Goal: Task Accomplishment & Management: Manage account settings

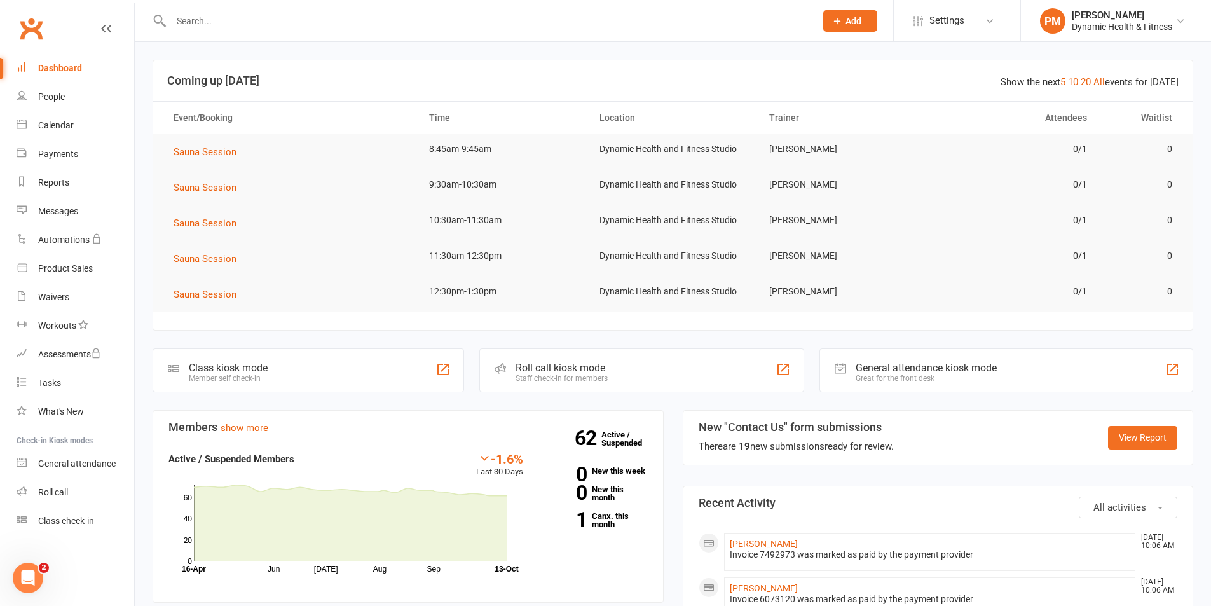
click at [198, 18] on input "text" at bounding box center [487, 21] width 640 height 18
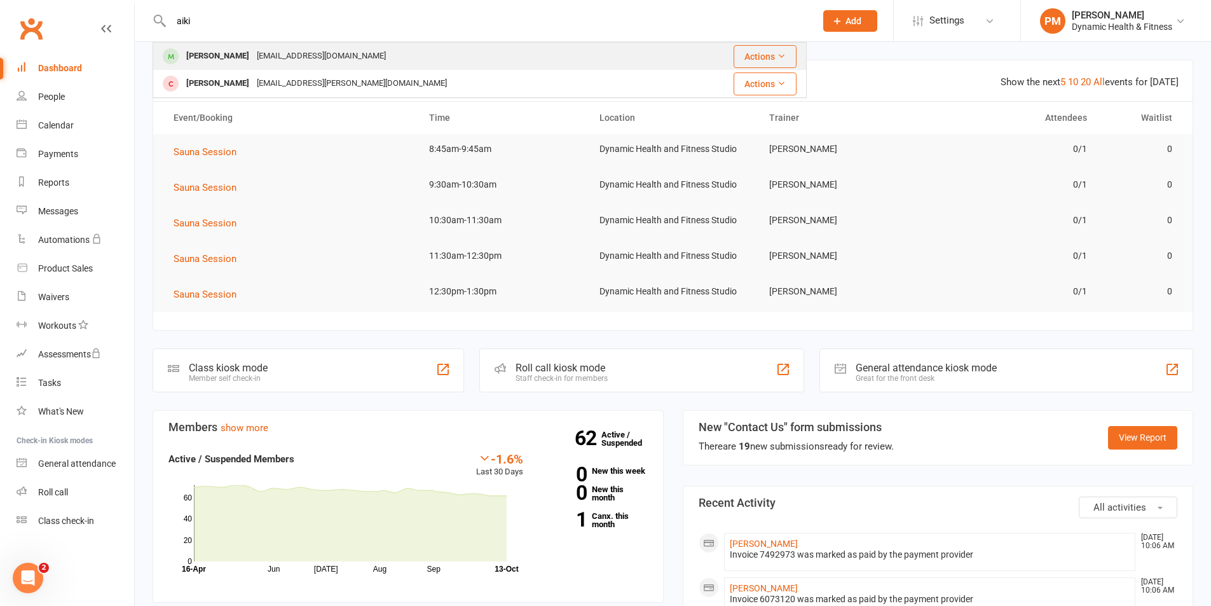
type input "aiki"
click at [288, 52] on div "[EMAIL_ADDRESS][DOMAIN_NAME]" at bounding box center [321, 56] width 137 height 18
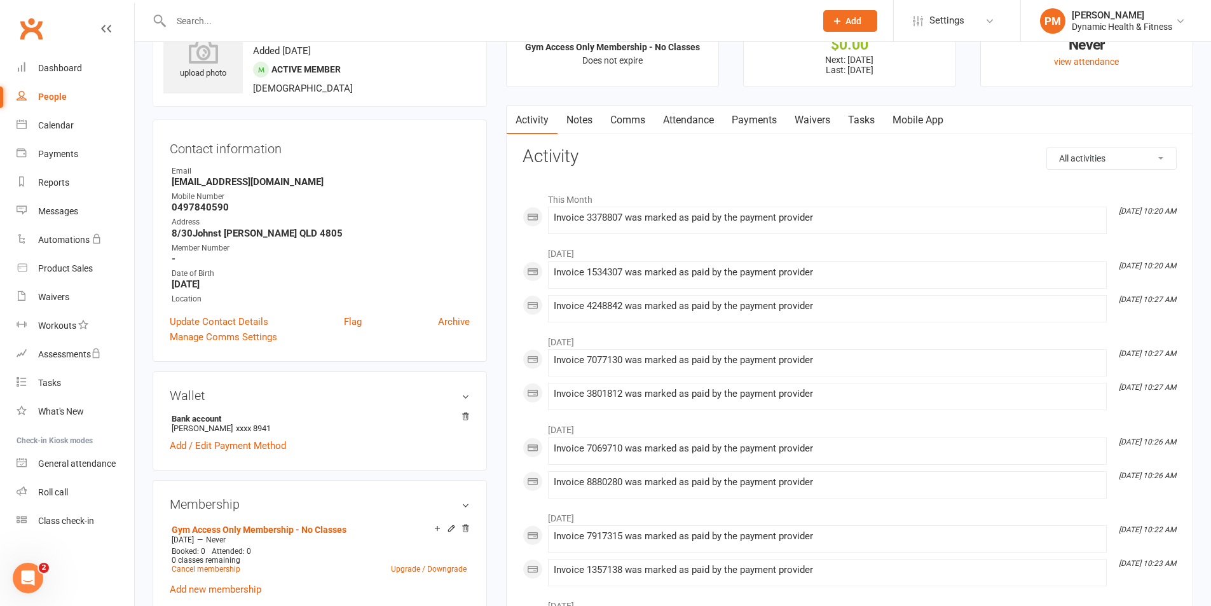
scroll to position [127, 0]
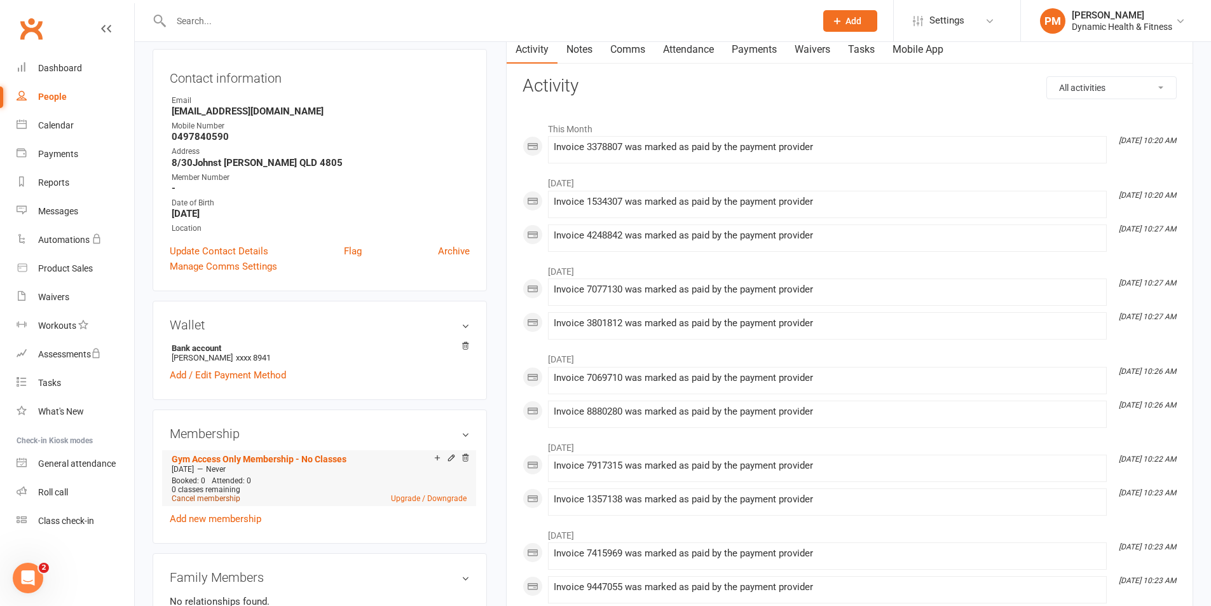
click at [217, 494] on link "Cancel membership" at bounding box center [206, 498] width 69 height 9
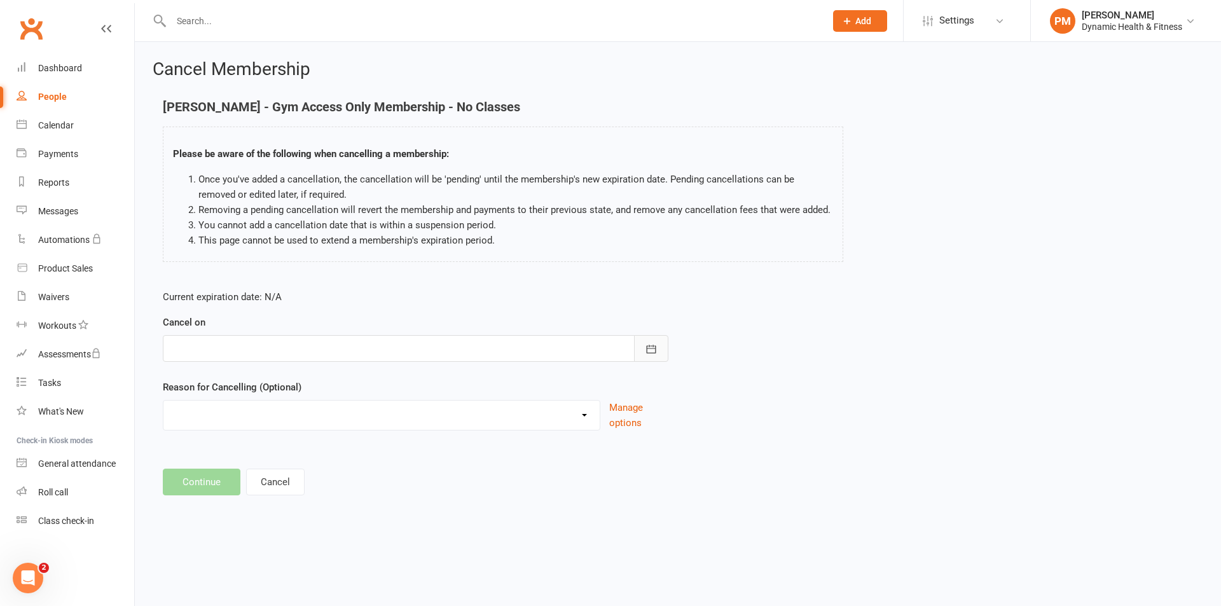
click at [650, 348] on icon "button" at bounding box center [651, 349] width 13 height 13
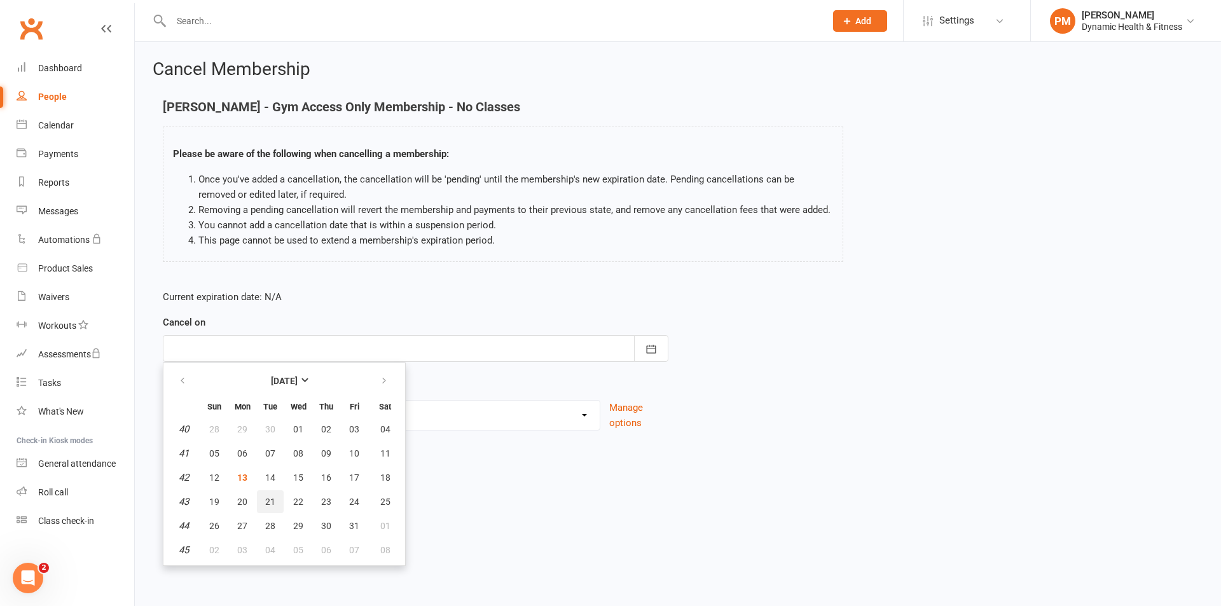
click at [267, 495] on button "21" at bounding box center [270, 501] width 27 height 23
type input "[DATE]"
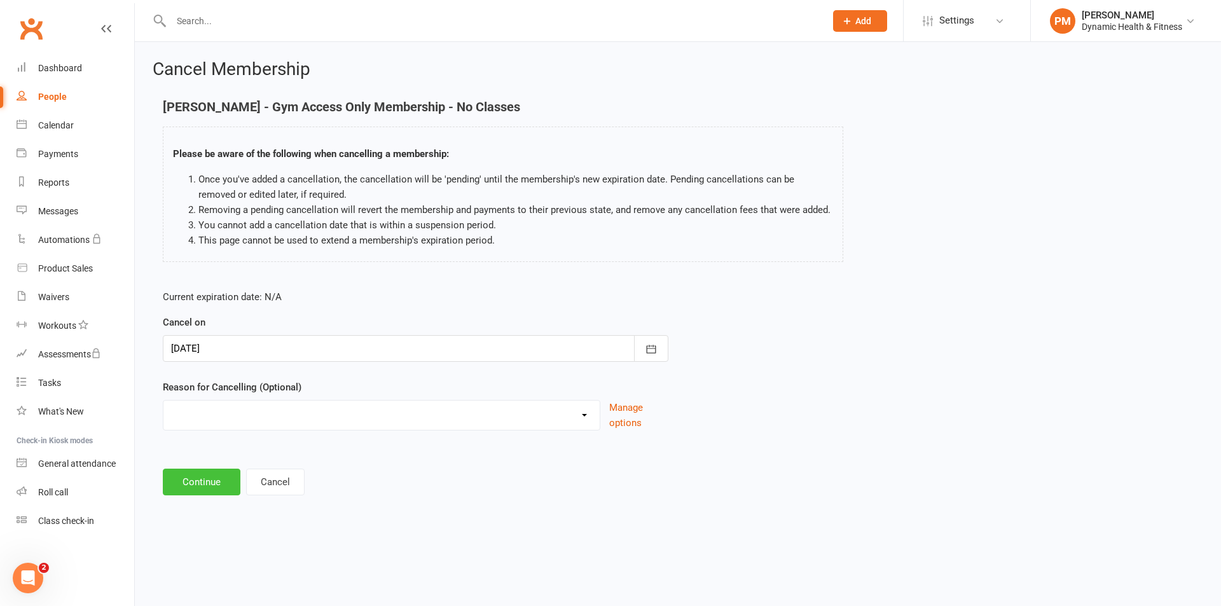
click at [201, 486] on button "Continue" at bounding box center [202, 482] width 78 height 27
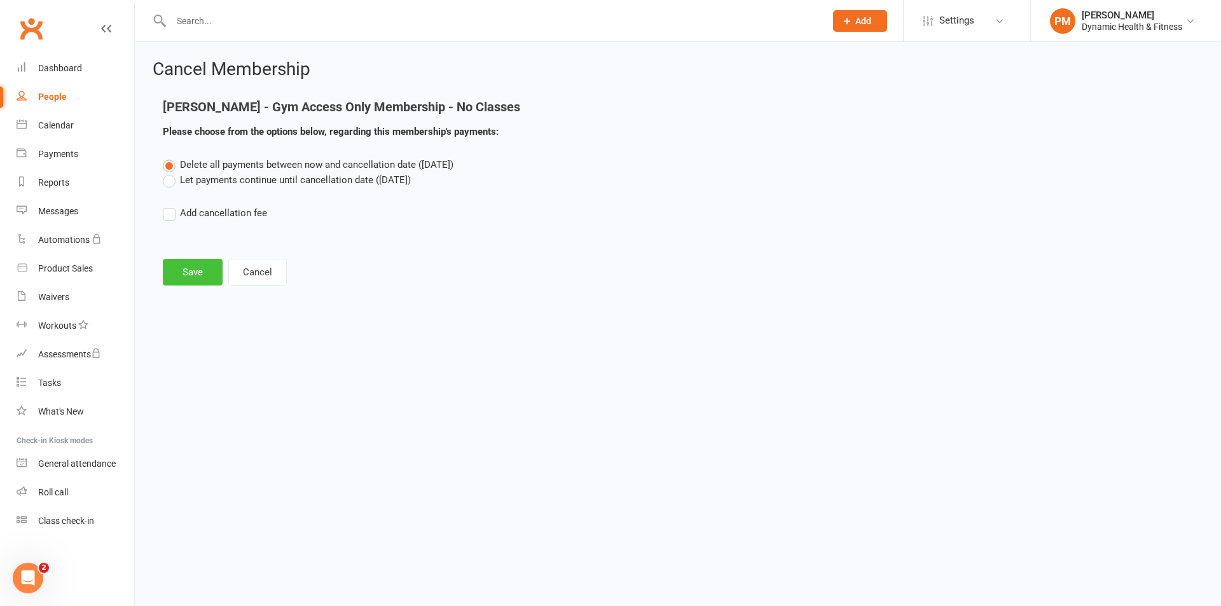
click at [194, 271] on button "Save" at bounding box center [193, 272] width 60 height 27
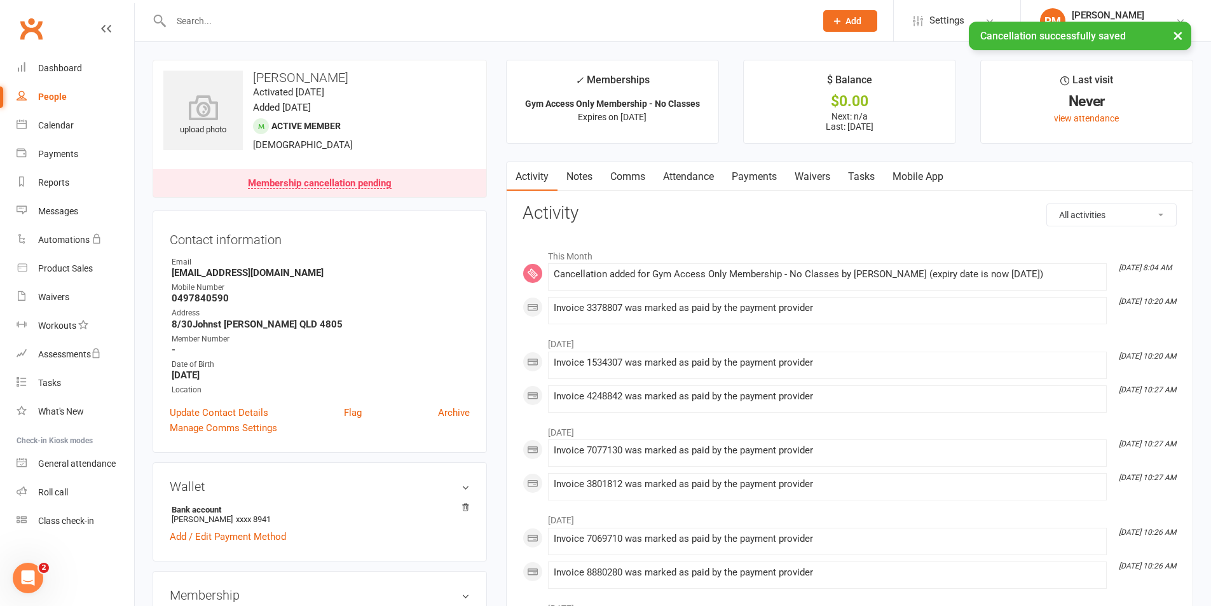
click at [234, 20] on input "text" at bounding box center [487, 21] width 640 height 18
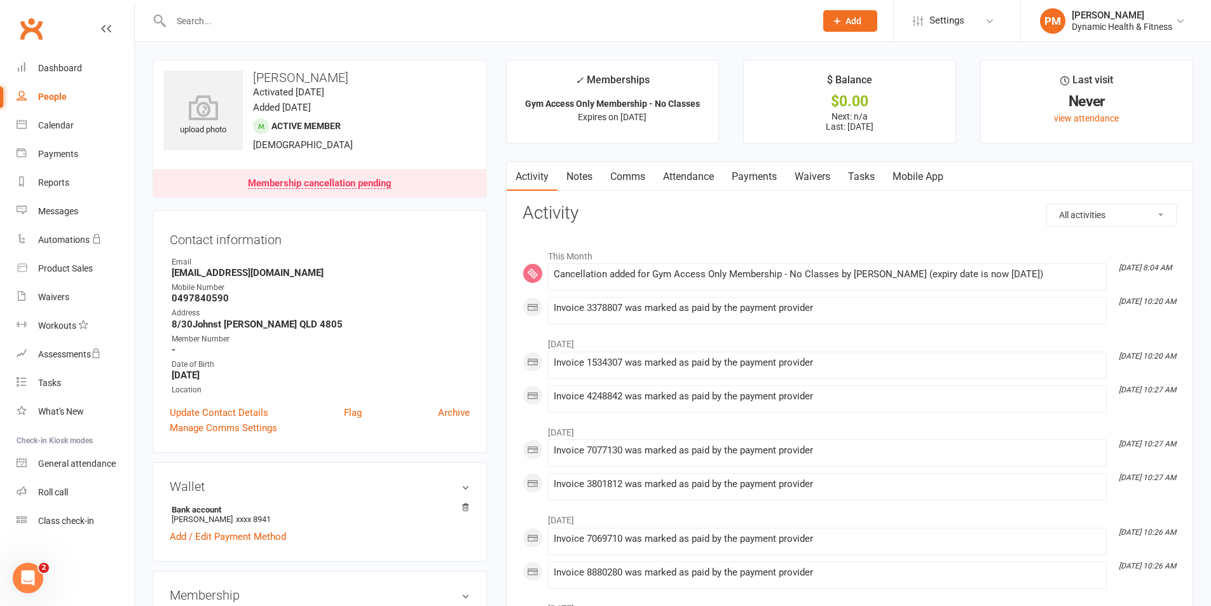
click at [765, 181] on link "Payments" at bounding box center [754, 176] width 63 height 29
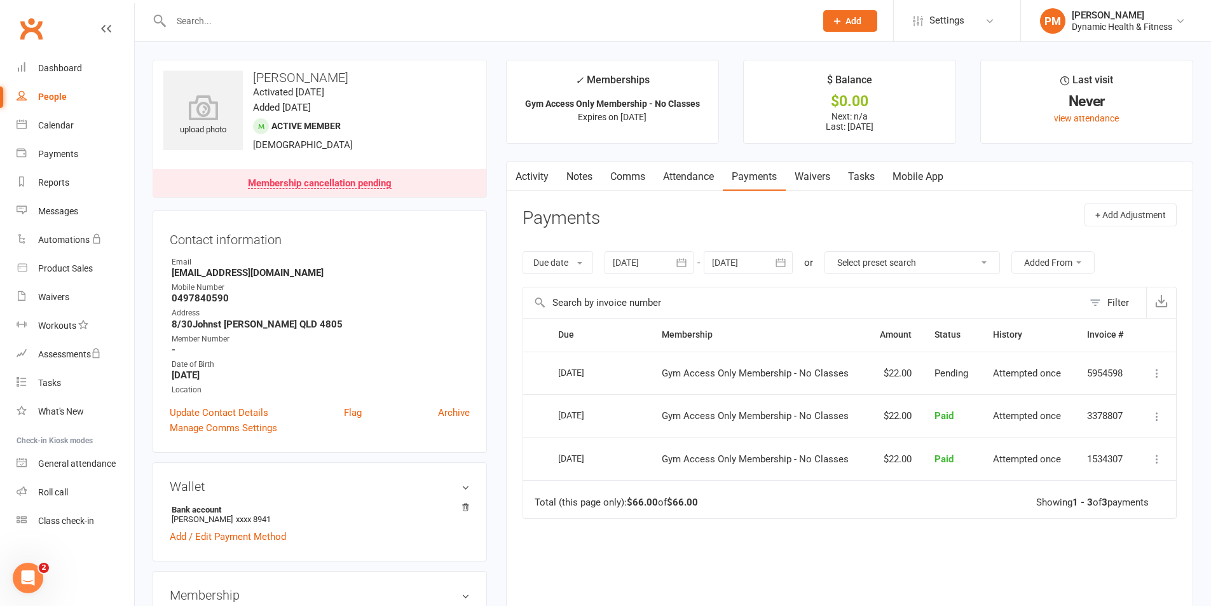
click at [1156, 369] on icon at bounding box center [1157, 373] width 13 height 13
click at [1044, 298] on input "text" at bounding box center [803, 302] width 560 height 31
click at [190, 28] on input "text" at bounding box center [487, 21] width 640 height 18
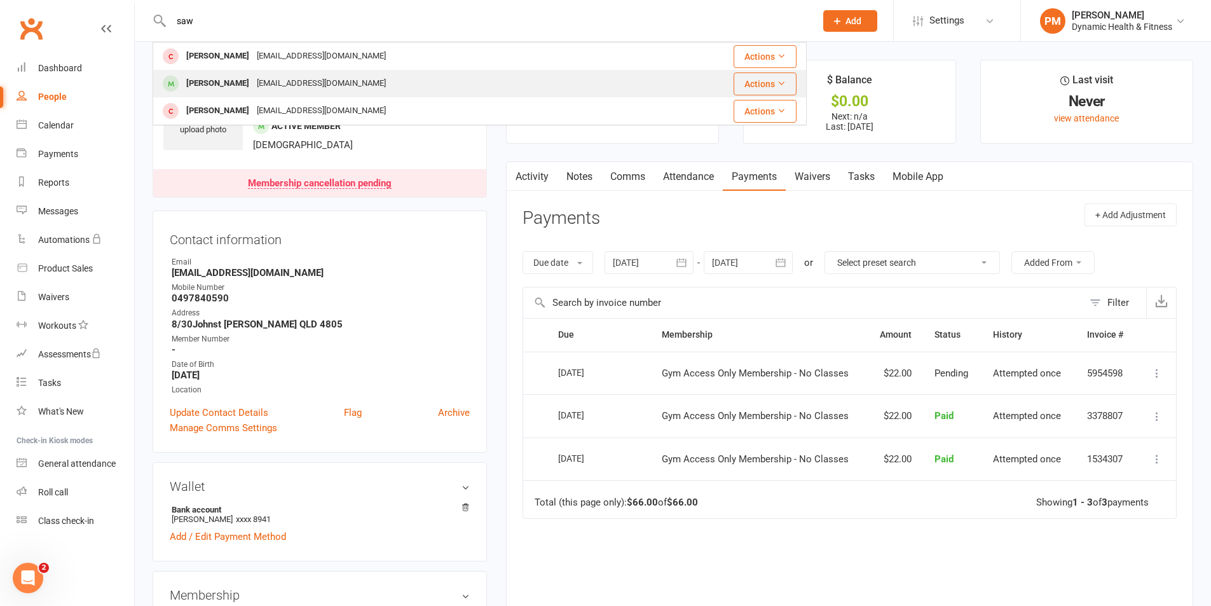
type input "saw"
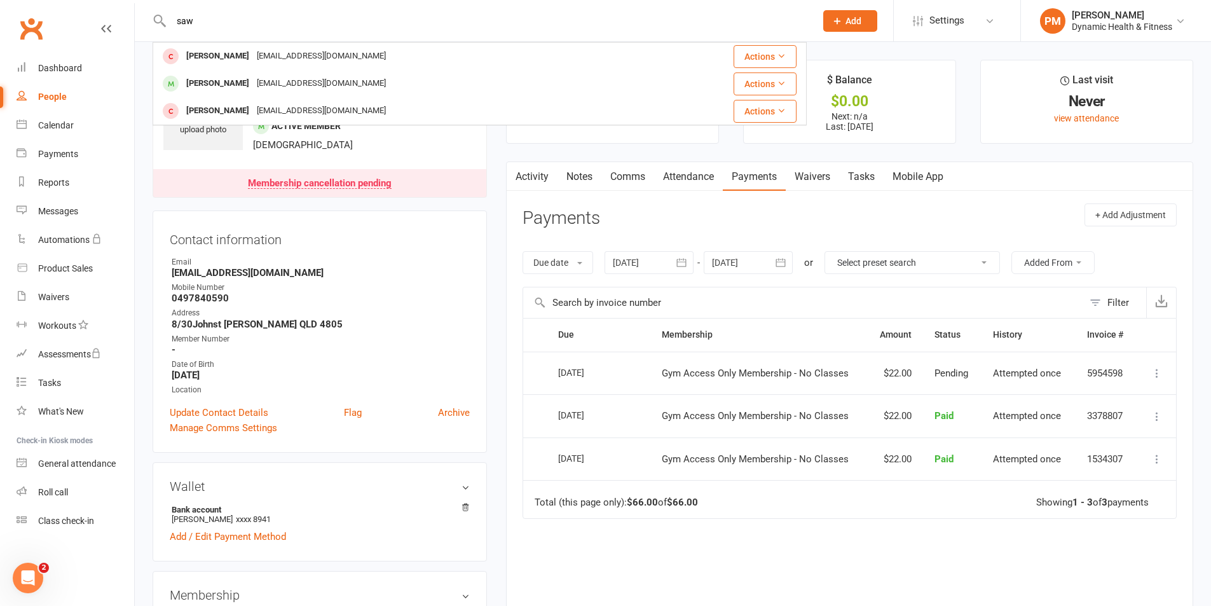
click at [231, 78] on div "[PERSON_NAME]" at bounding box center [217, 83] width 71 height 18
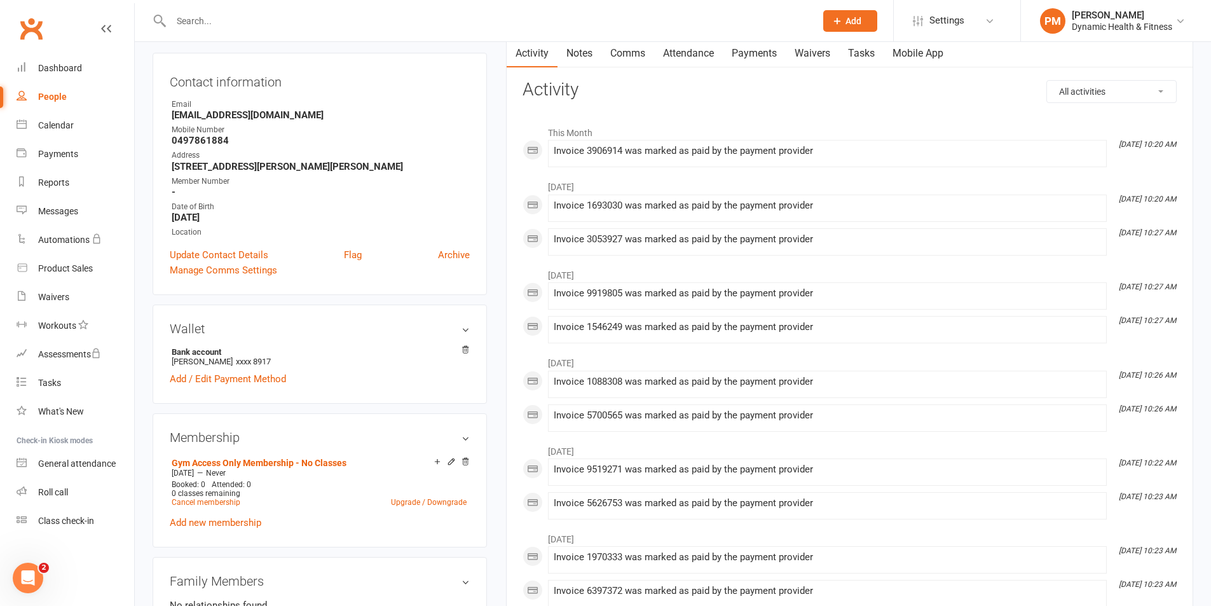
scroll to position [127, 0]
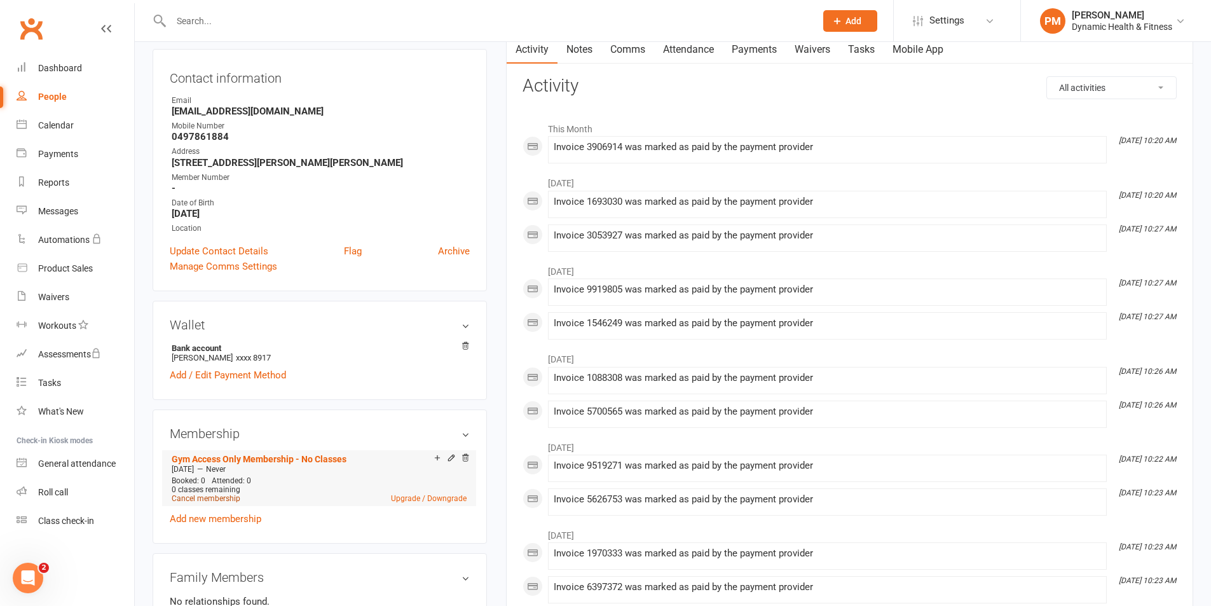
click at [220, 496] on link "Cancel membership" at bounding box center [206, 498] width 69 height 9
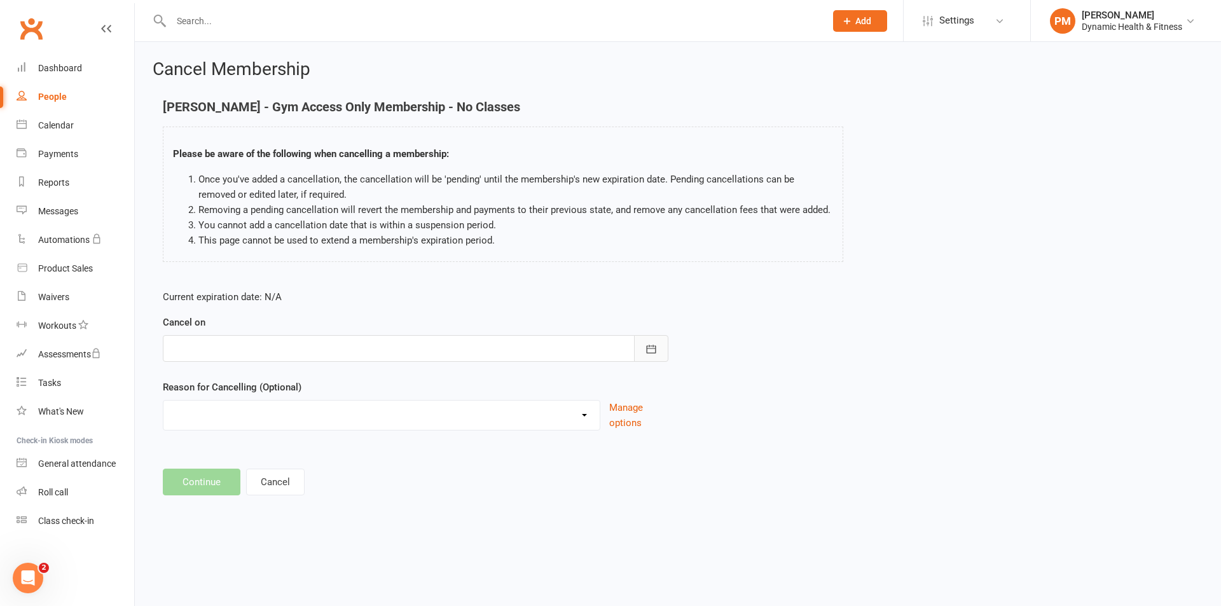
click at [657, 344] on icon "button" at bounding box center [651, 349] width 13 height 13
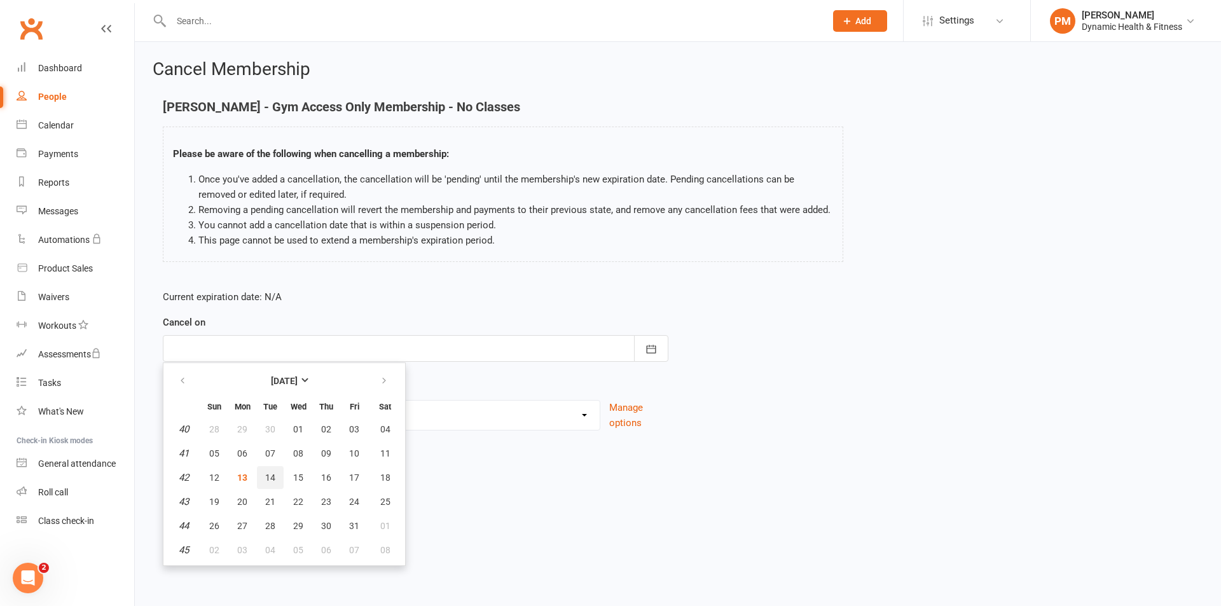
click at [268, 475] on span "14" at bounding box center [270, 477] width 10 height 10
type input "[DATE]"
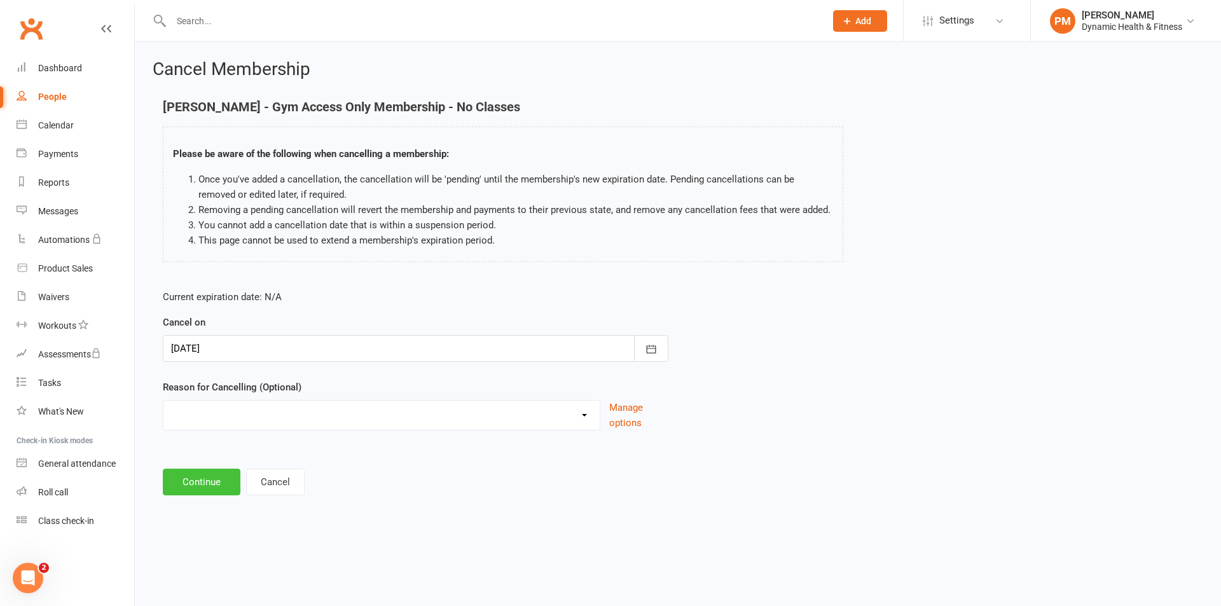
click at [207, 486] on button "Continue" at bounding box center [202, 482] width 78 height 27
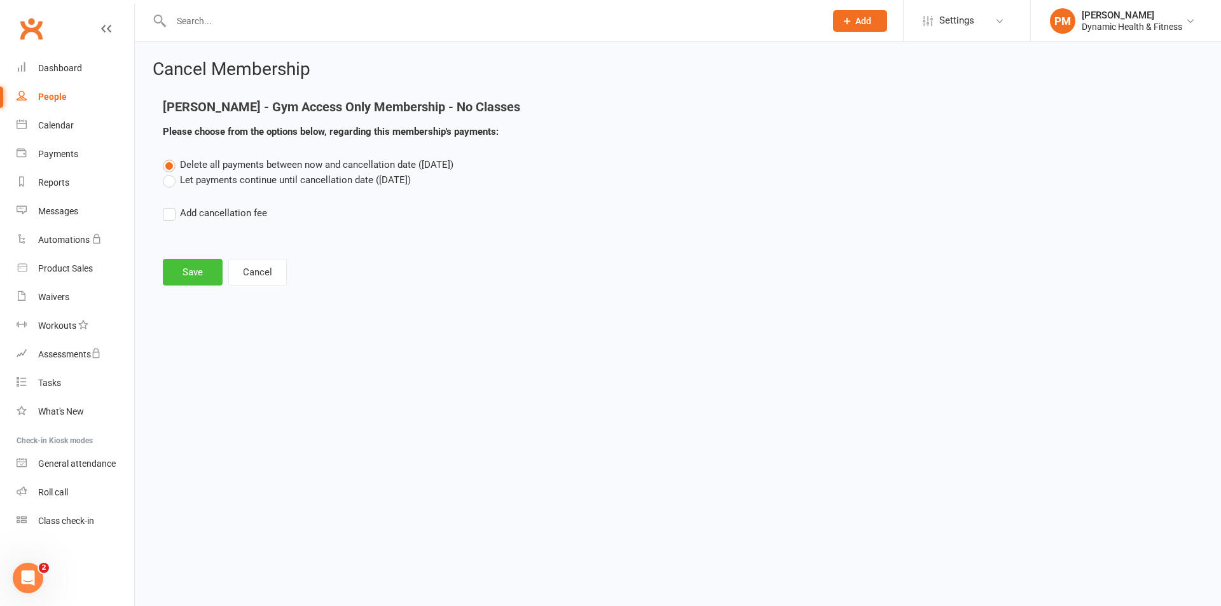
click at [203, 275] on button "Save" at bounding box center [193, 272] width 60 height 27
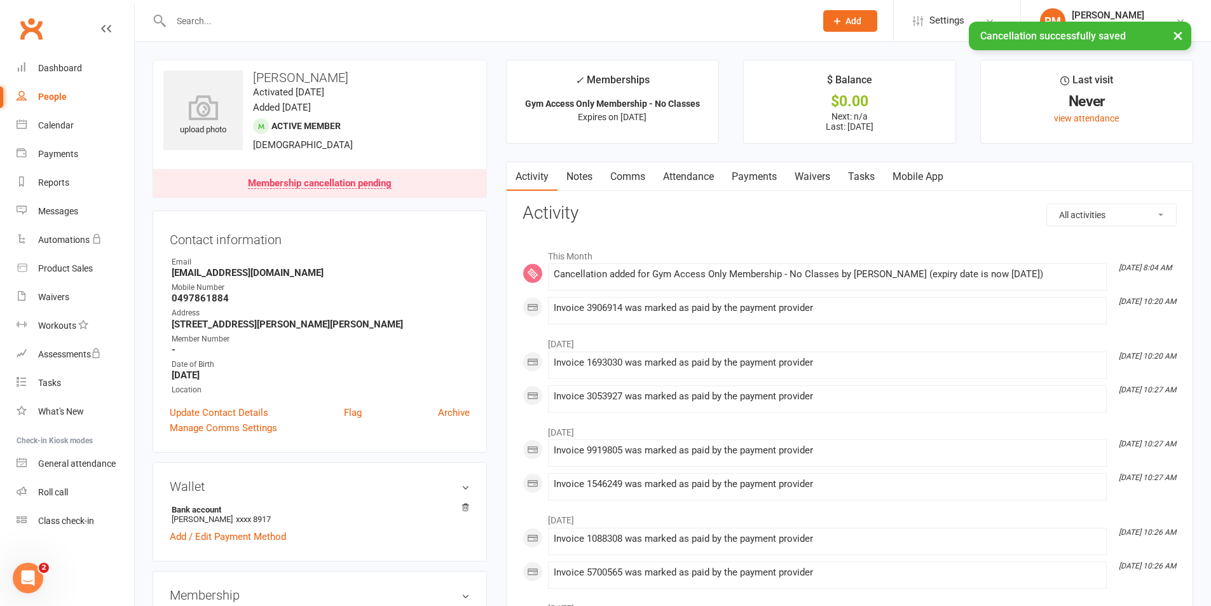
click at [769, 180] on link "Payments" at bounding box center [754, 176] width 63 height 29
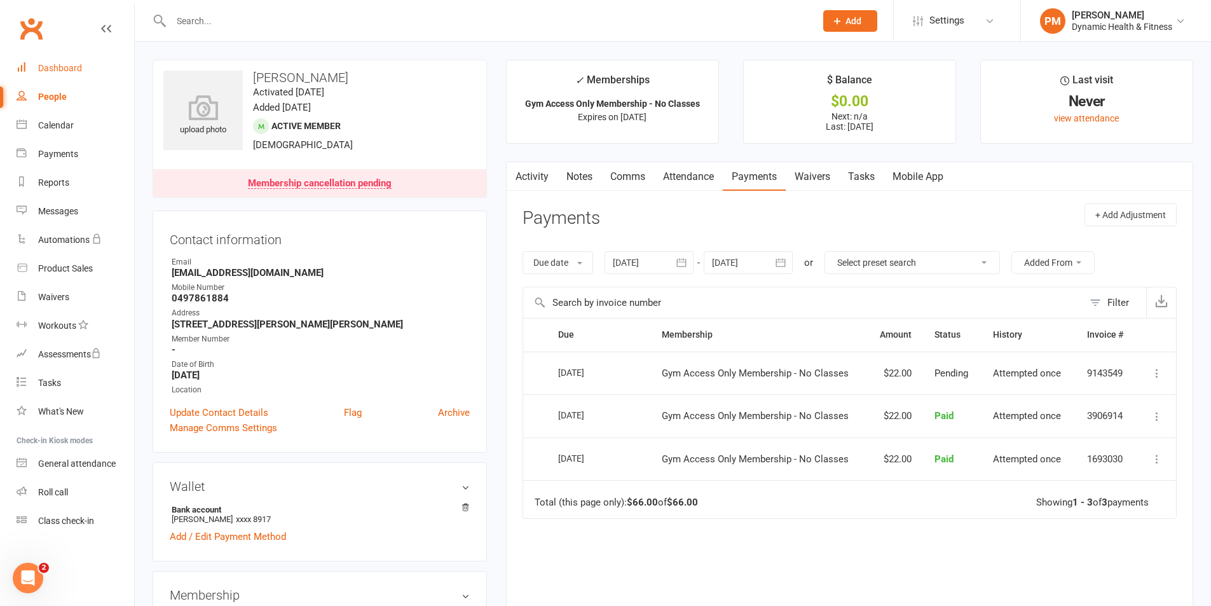
click at [40, 76] on link "Dashboard" at bounding box center [76, 68] width 118 height 29
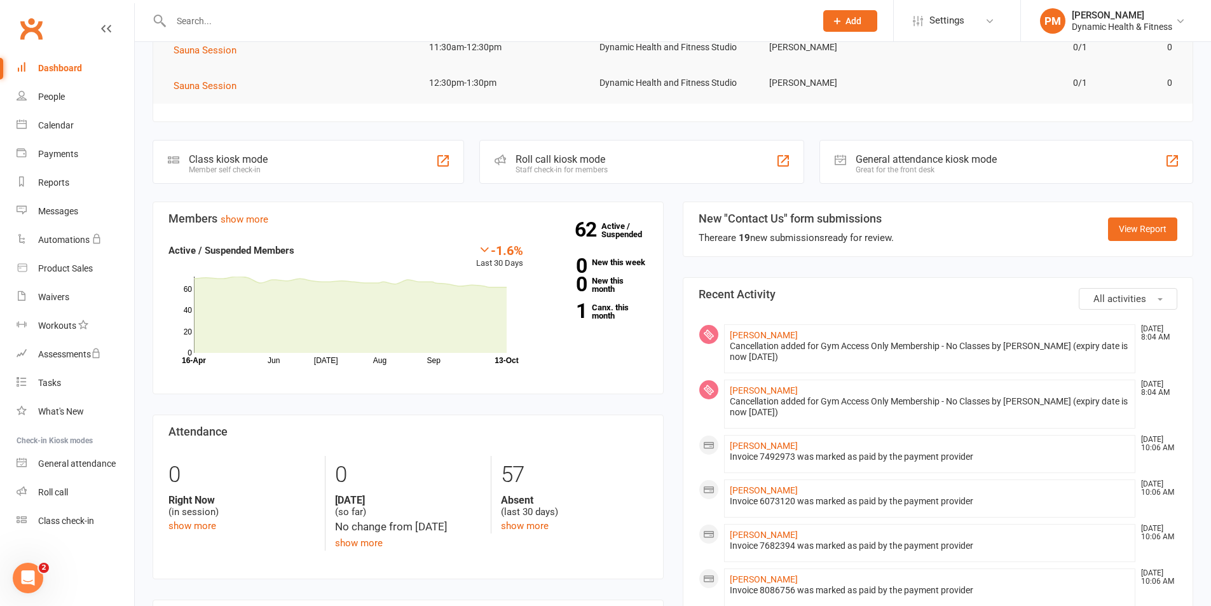
scroll to position [191, 0]
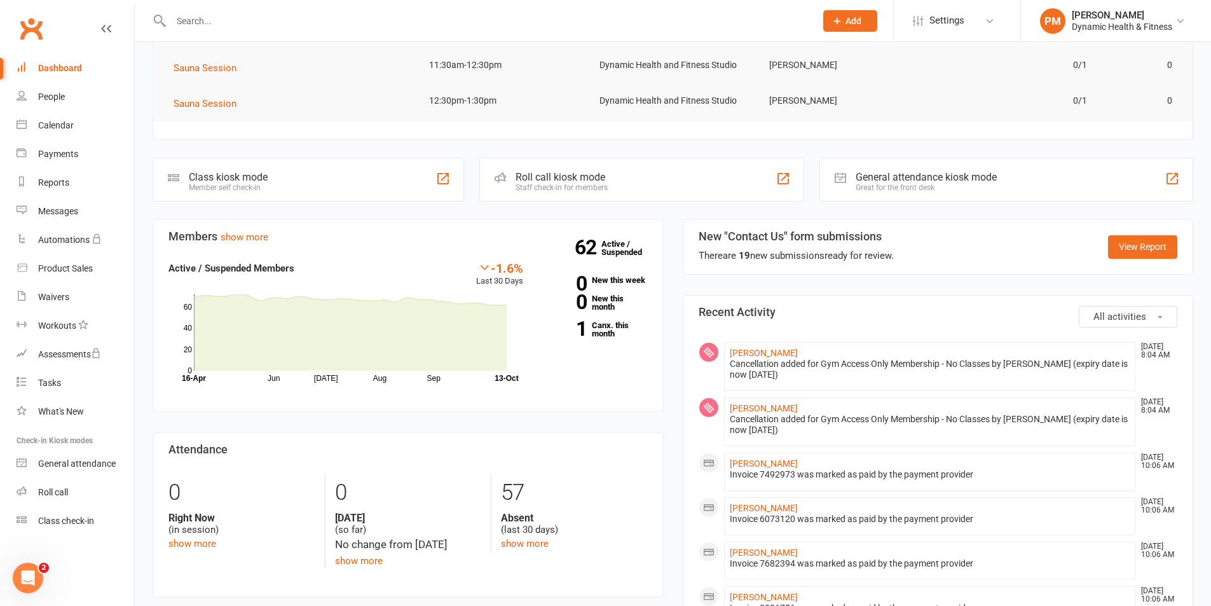
click at [311, 29] on input "text" at bounding box center [487, 21] width 640 height 18
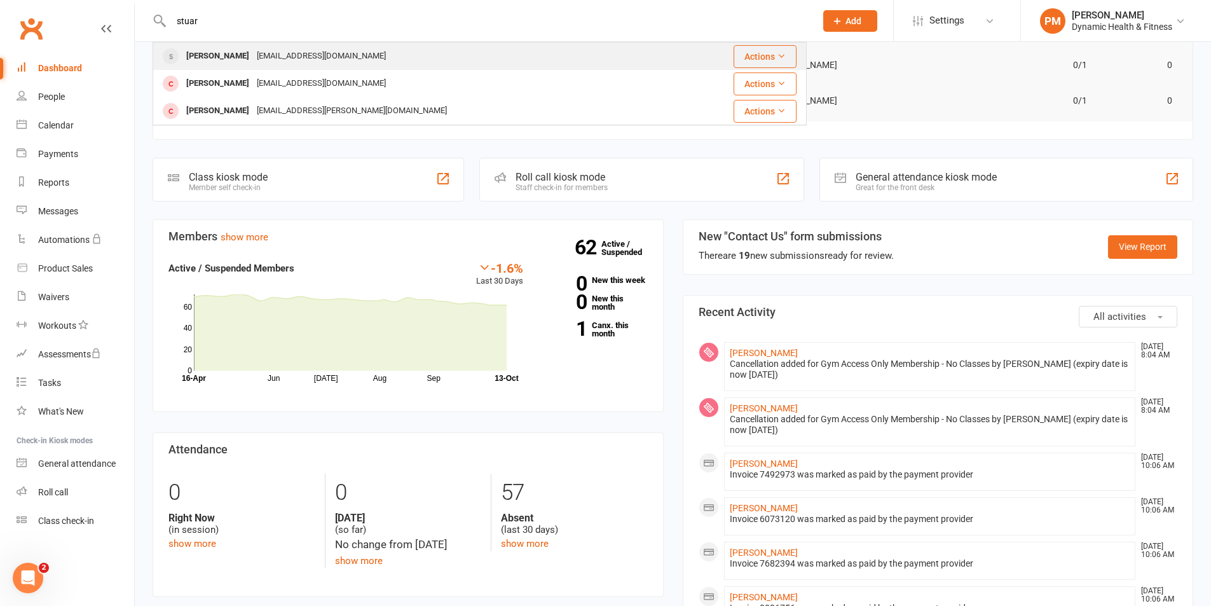
type input "stuar"
click at [297, 55] on div "[EMAIL_ADDRESS][DOMAIN_NAME]" at bounding box center [321, 56] width 137 height 18
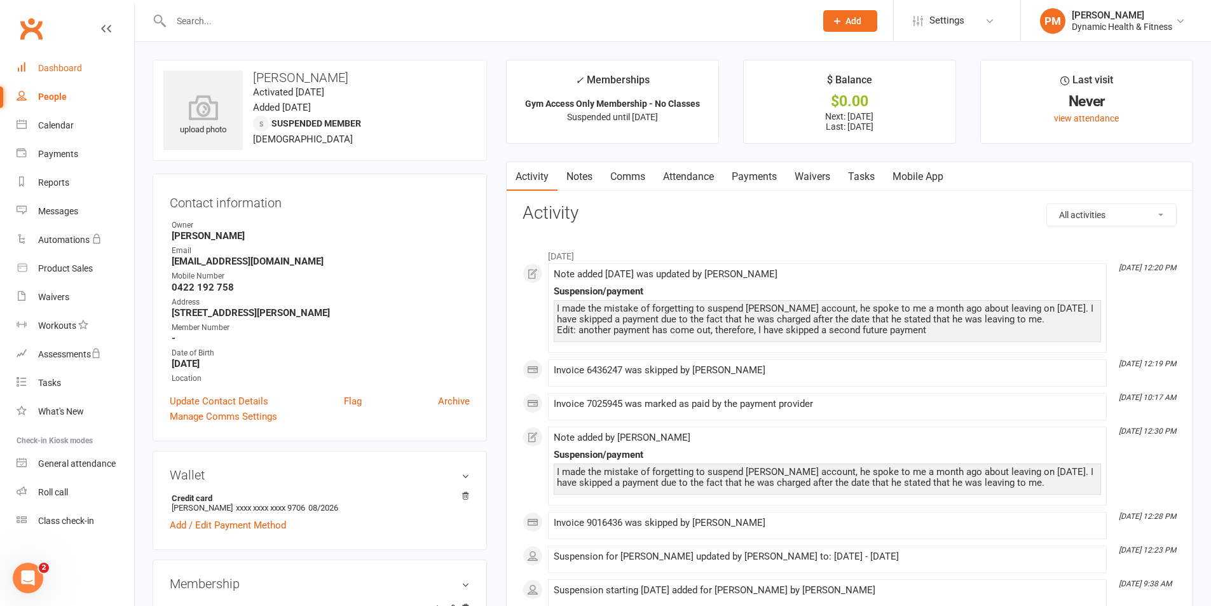
click at [77, 65] on div "Dashboard" at bounding box center [60, 68] width 44 height 10
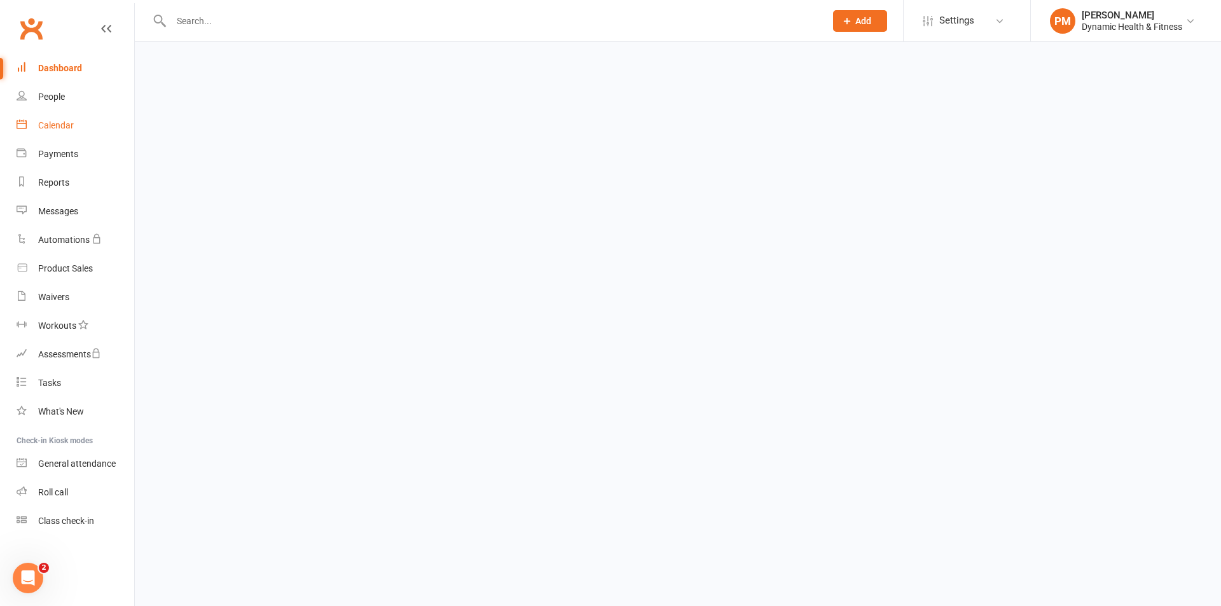
click at [59, 121] on div "Calendar" at bounding box center [56, 125] width 36 height 10
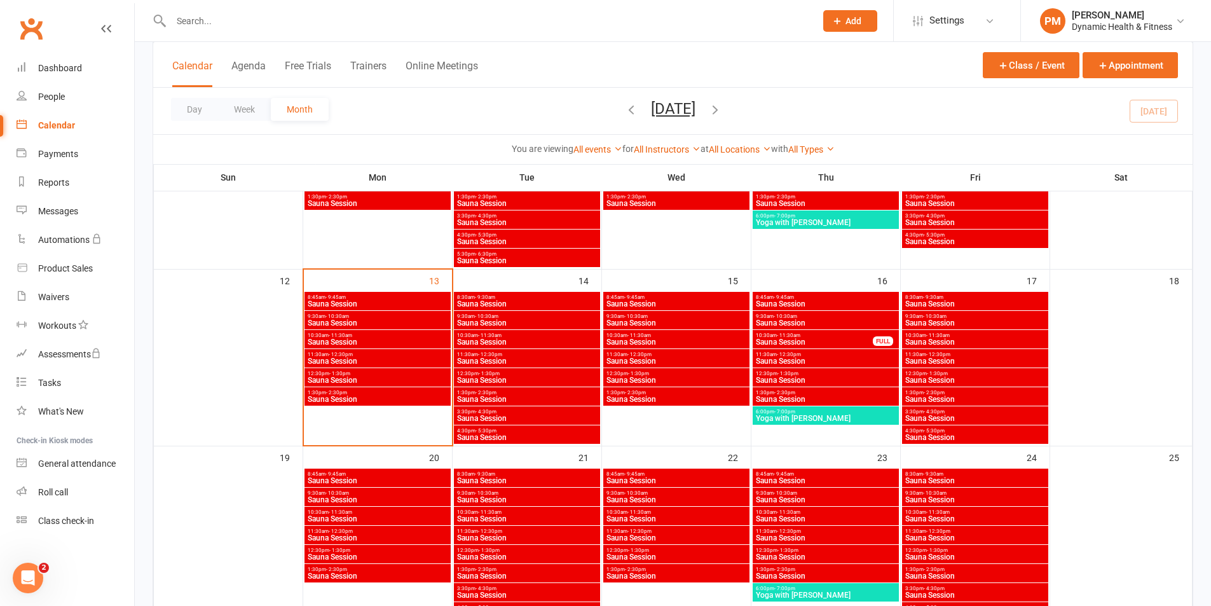
scroll to position [352, 0]
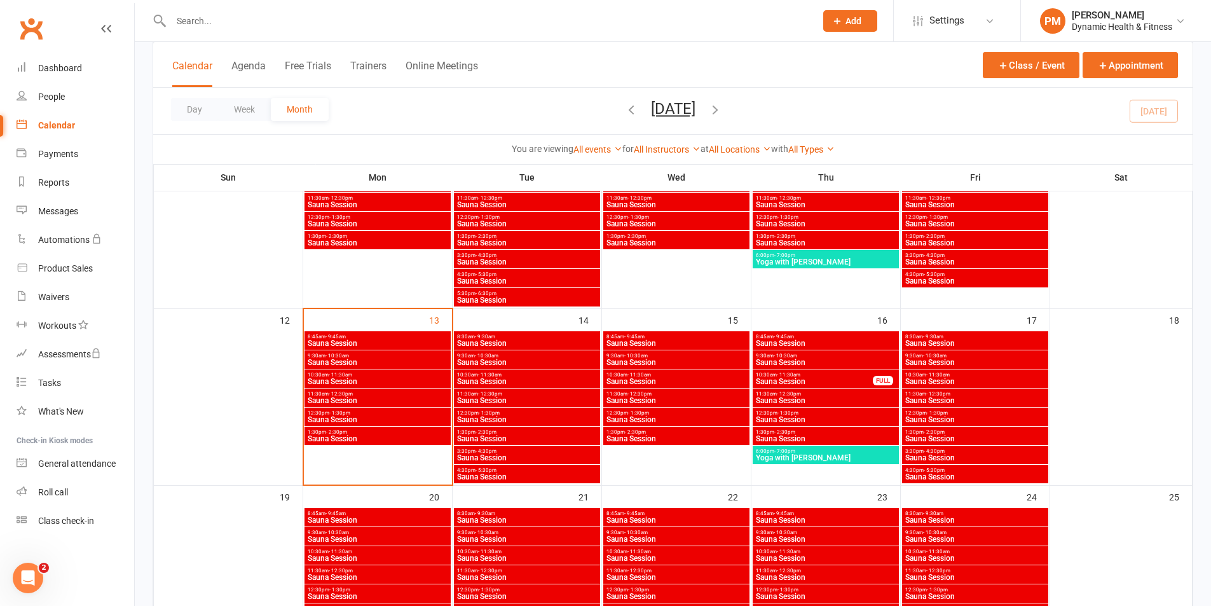
click at [549, 337] on span "8:30am - 9:30am" at bounding box center [526, 337] width 141 height 6
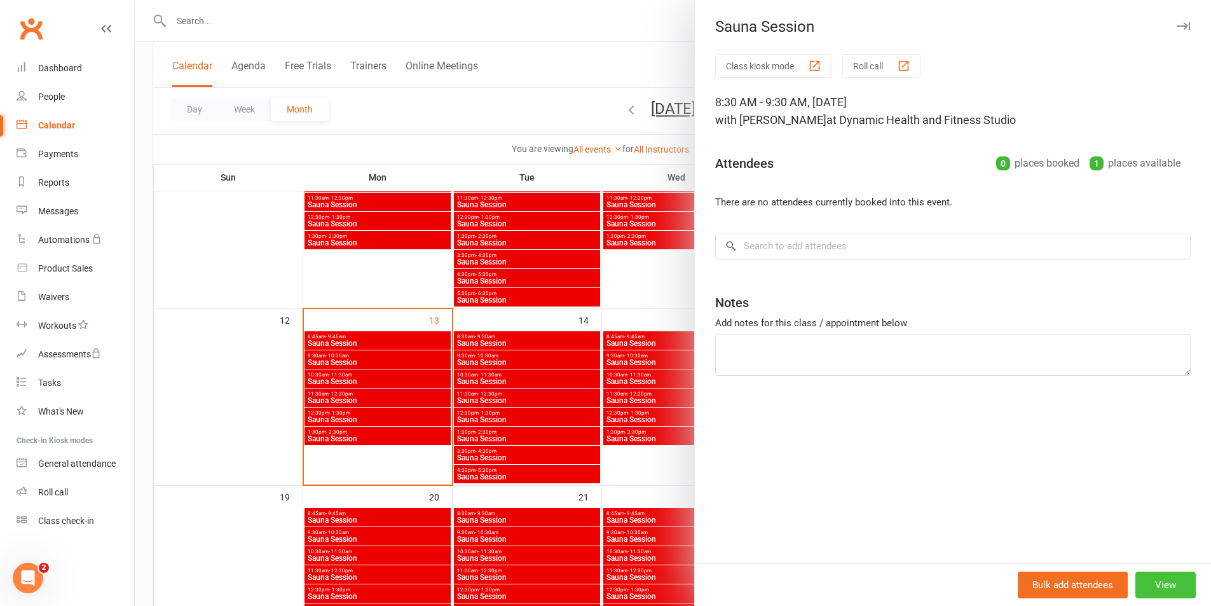
click at [1171, 588] on button "View" at bounding box center [1165, 585] width 60 height 27
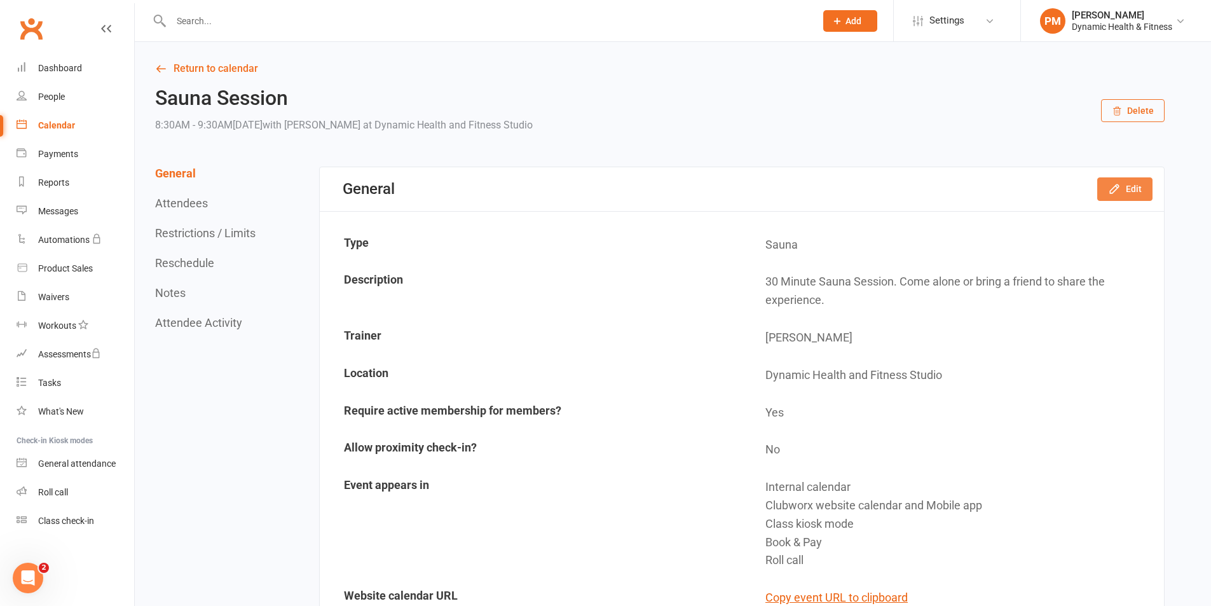
click at [1147, 194] on button "Edit" at bounding box center [1124, 188] width 55 height 23
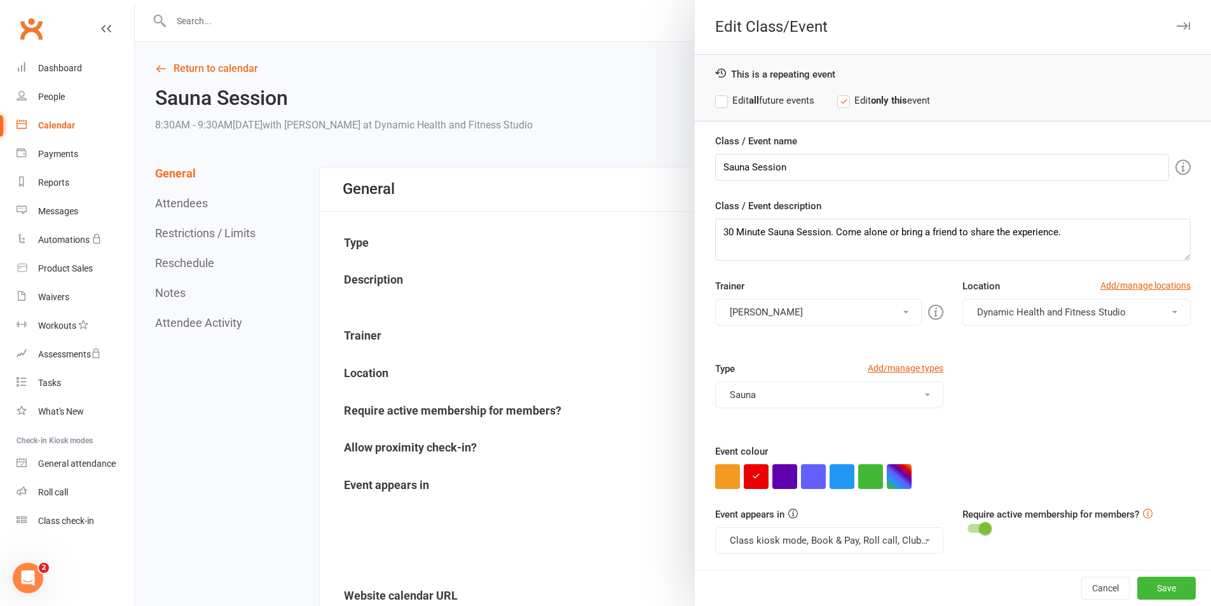
click at [880, 539] on button "Class kiosk mode, Book & Pay, Roll call, Clubworx website calendar and Mobile a…" at bounding box center [829, 540] width 228 height 27
click at [863, 567] on link "Clubworx website calendar and Mobile app" at bounding box center [822, 570] width 213 height 25
click at [870, 545] on button "Class kiosk mode, Book & Pay, Roll call" at bounding box center [829, 540] width 228 height 27
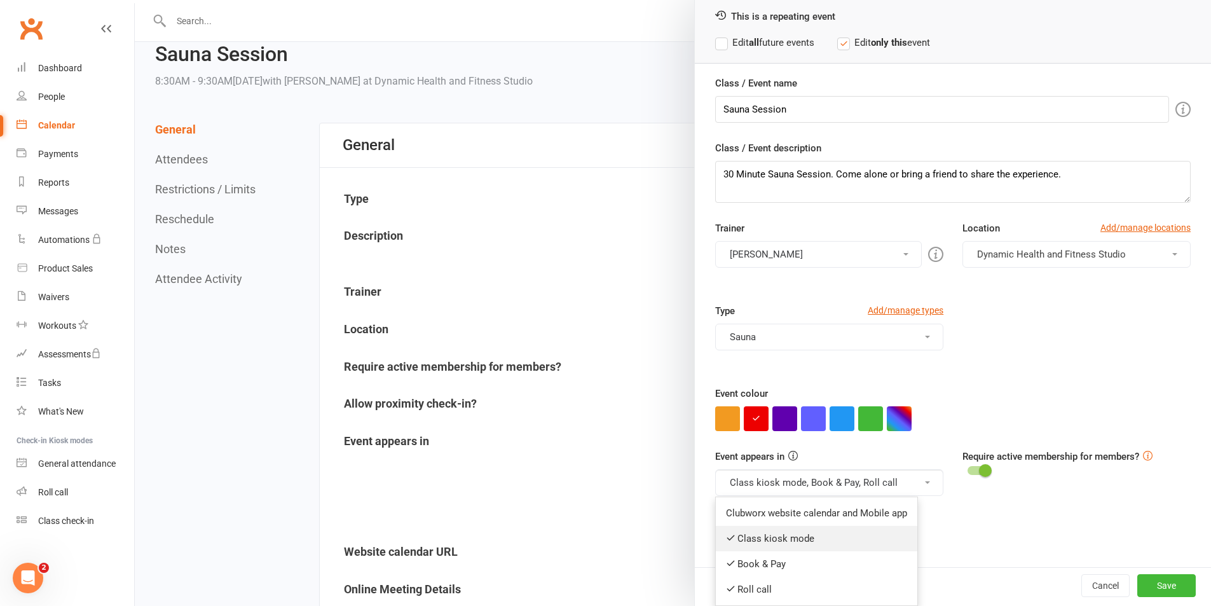
scroll to position [64, 0]
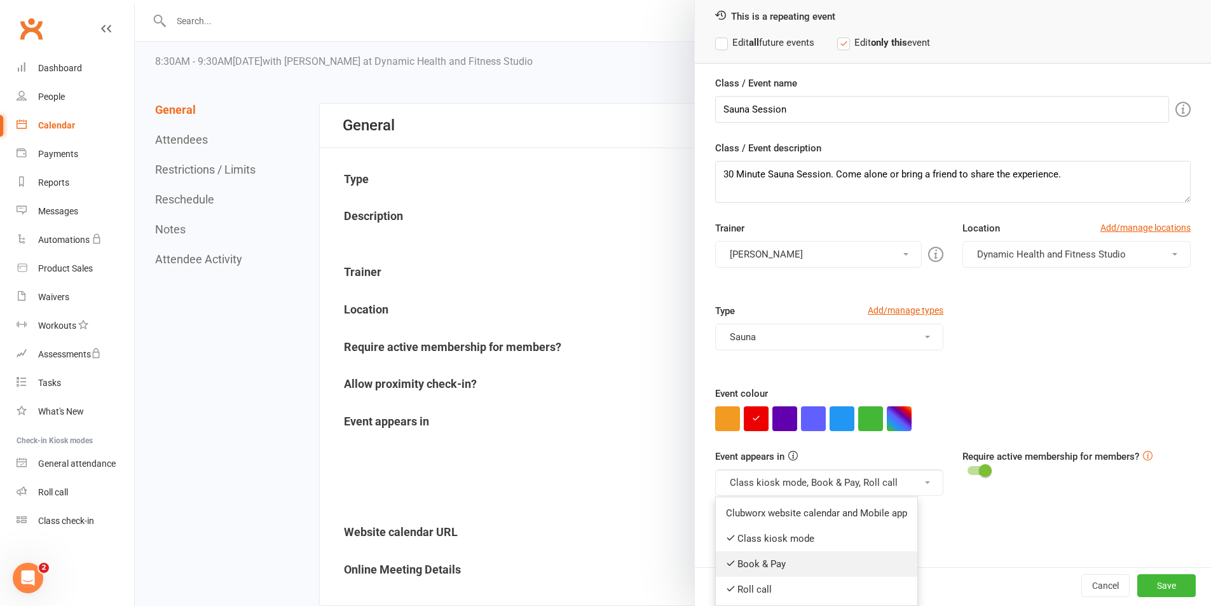
click at [828, 558] on link "Book & Pay" at bounding box center [817, 563] width 202 height 25
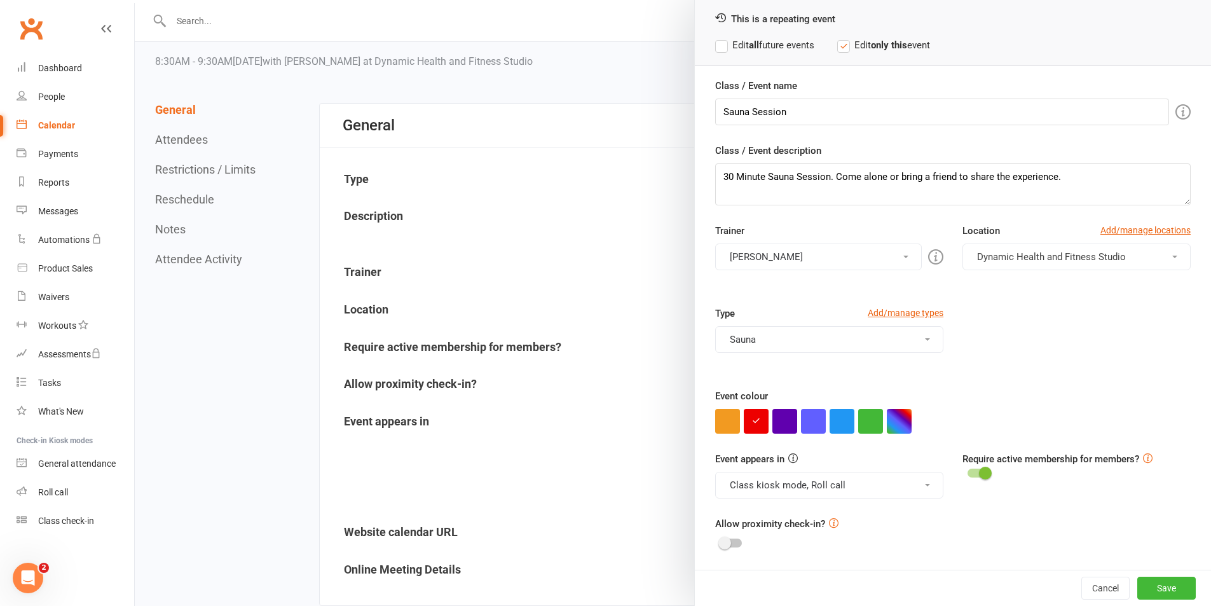
scroll to position [55, 0]
click at [1137, 588] on button "Save" at bounding box center [1166, 588] width 58 height 23
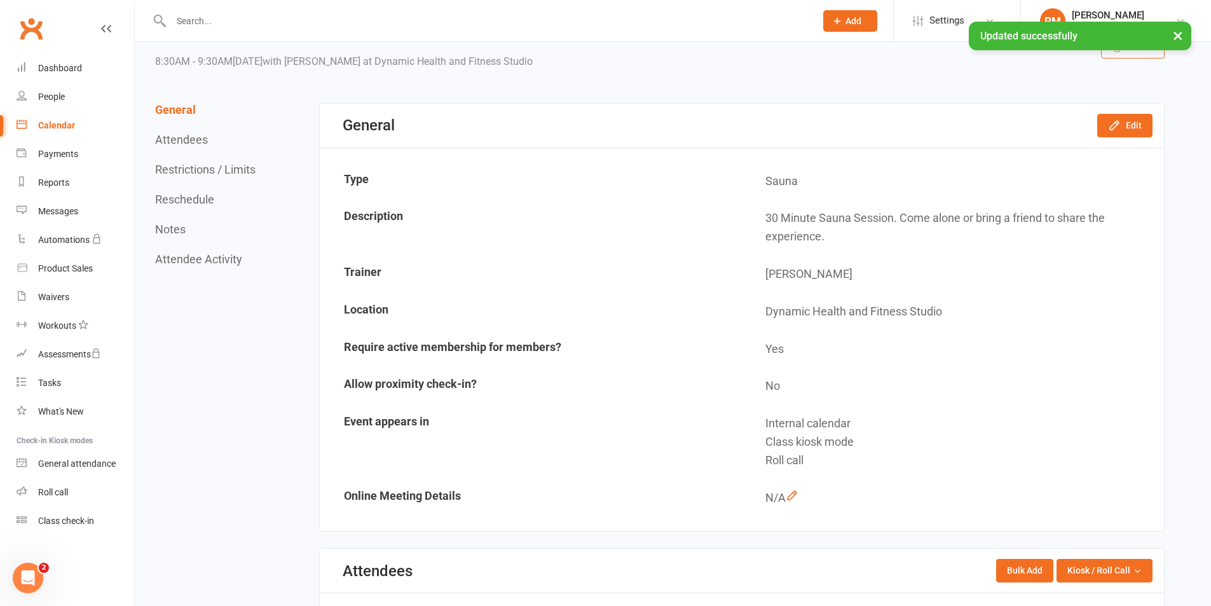
scroll to position [0, 0]
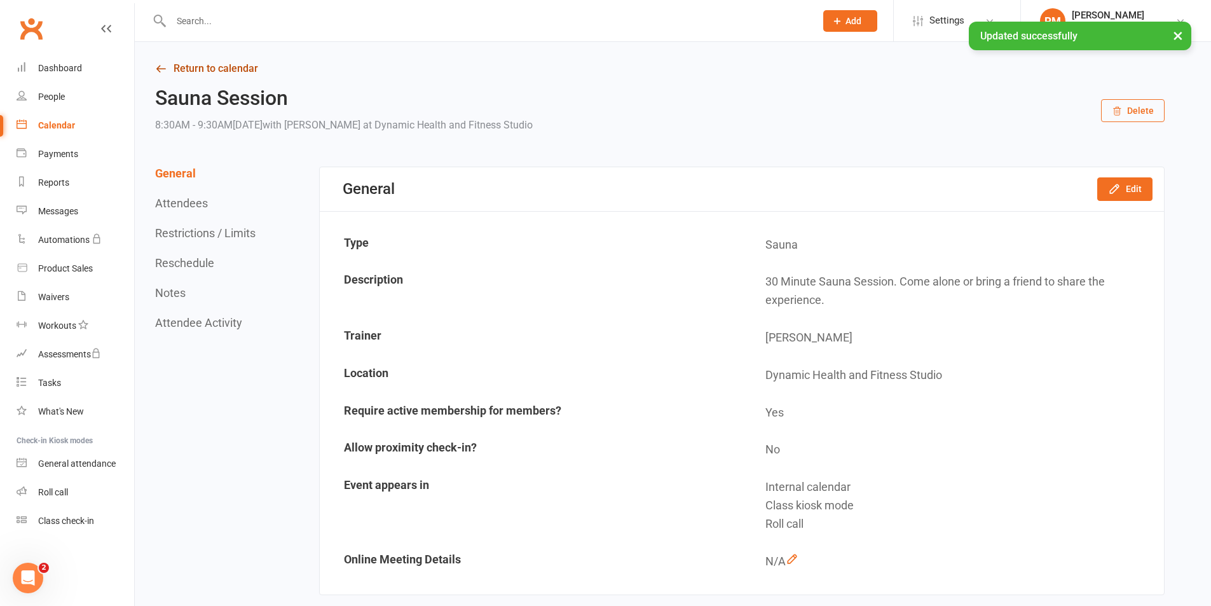
click at [182, 70] on link "Return to calendar" at bounding box center [660, 69] width 1010 height 18
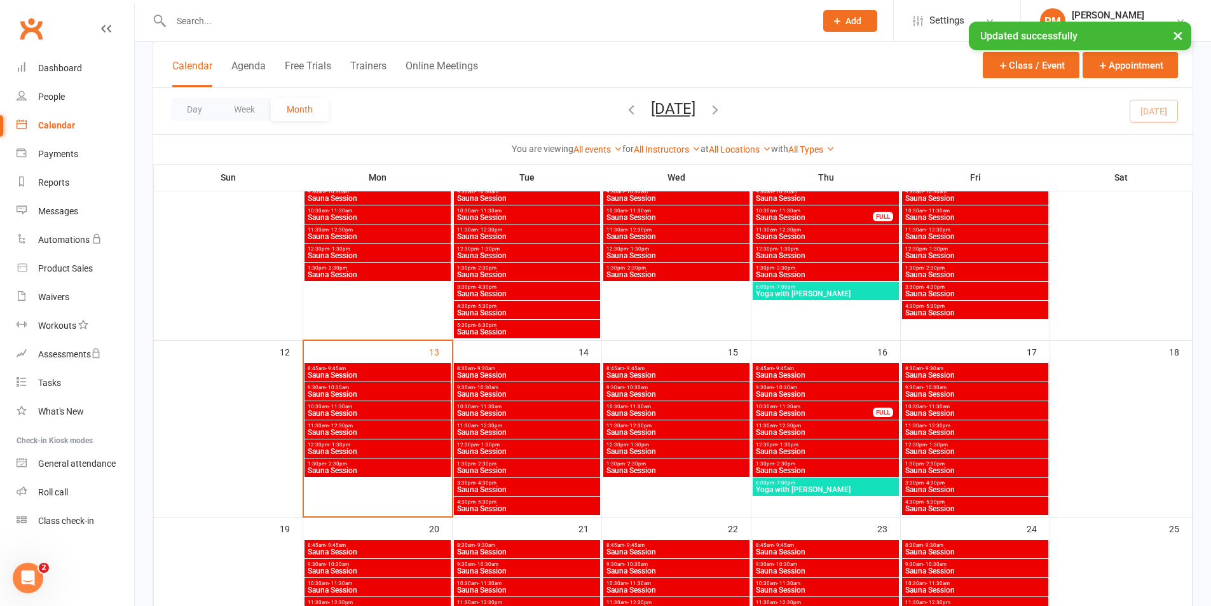
scroll to position [381, 0]
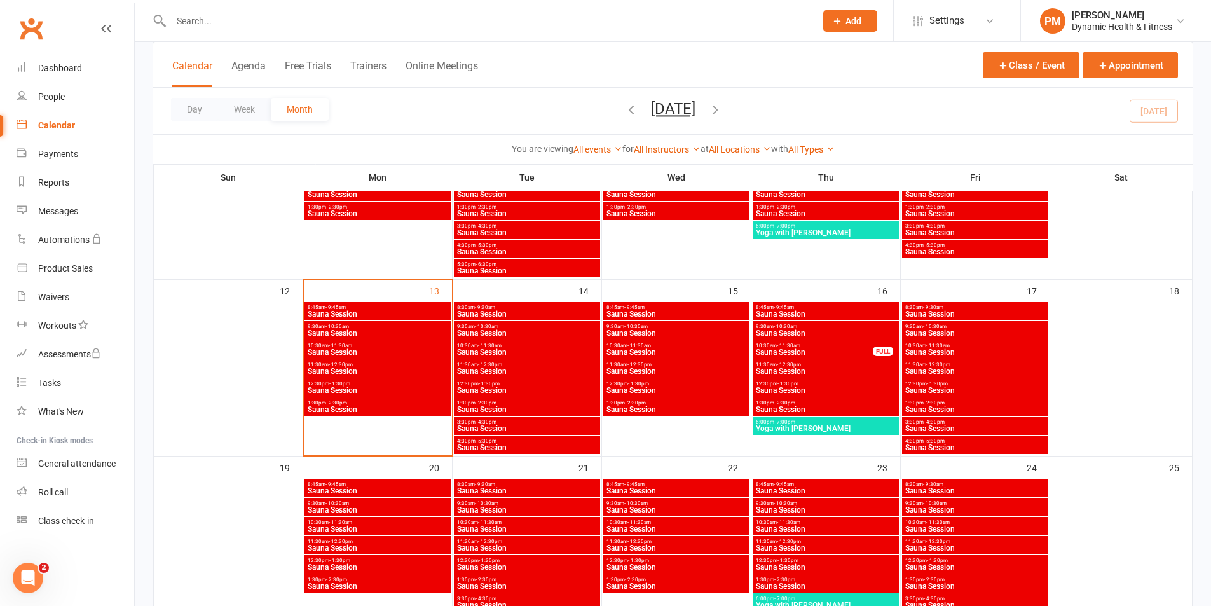
click at [571, 327] on span "9:30am - 10:30am" at bounding box center [526, 327] width 141 height 6
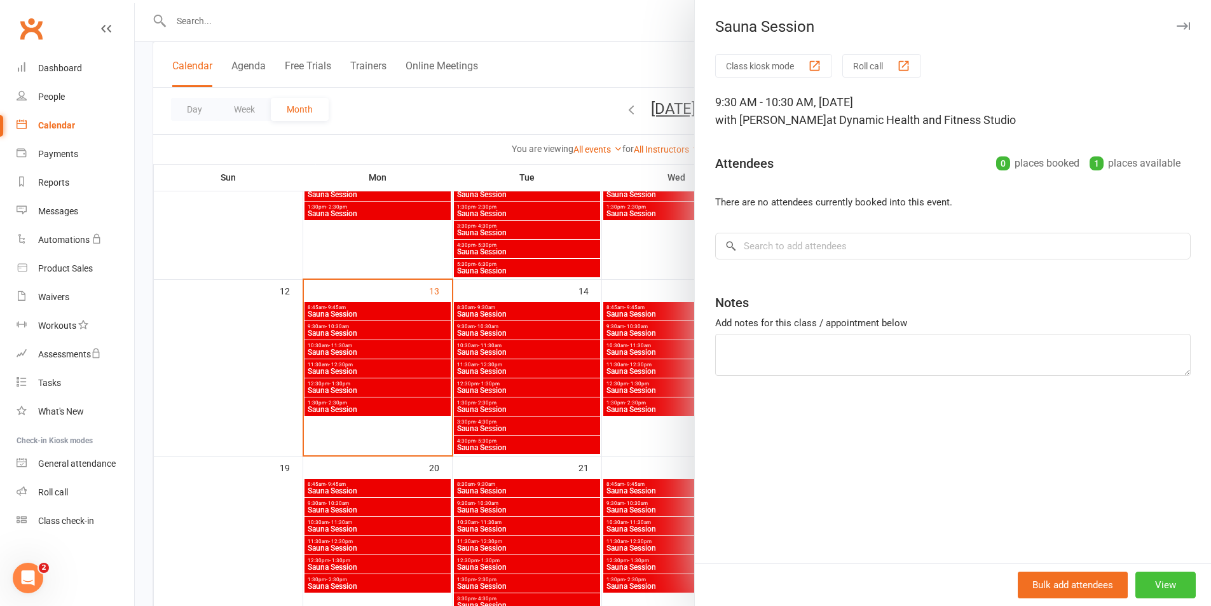
click at [1172, 589] on button "View" at bounding box center [1165, 585] width 60 height 27
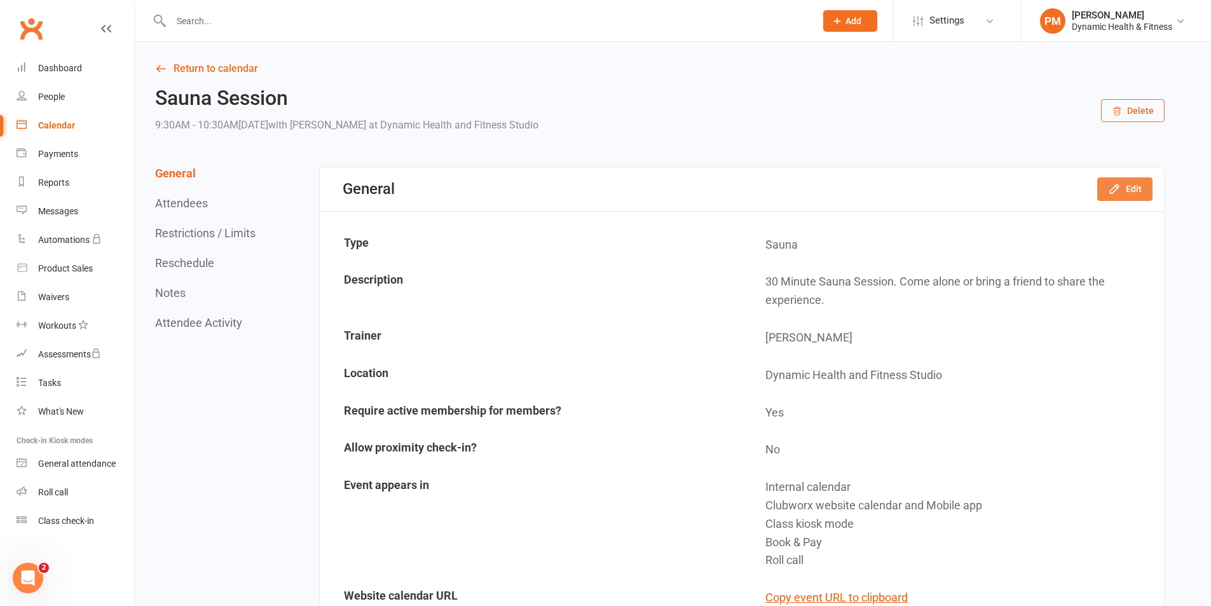
click at [1116, 181] on button "Edit" at bounding box center [1124, 188] width 55 height 23
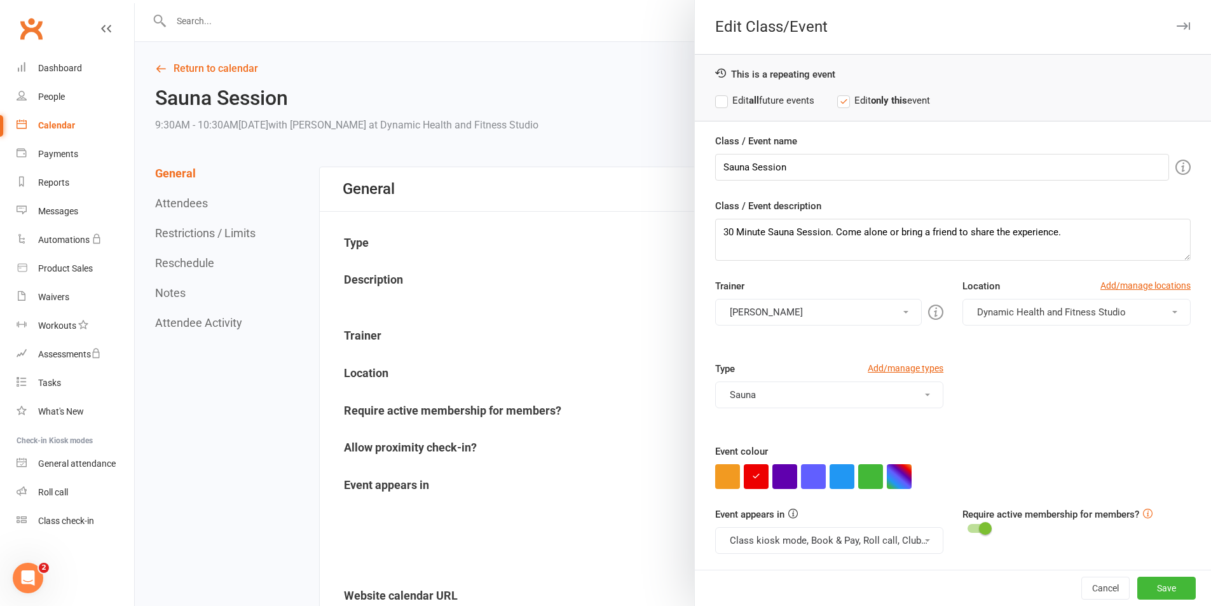
click at [821, 549] on button "Class kiosk mode, Book & Pay, Roll call, Clubworx website calendar and Mobile a…" at bounding box center [829, 540] width 228 height 27
click at [819, 576] on link "Clubworx website calendar and Mobile app" at bounding box center [822, 570] width 213 height 25
click at [821, 533] on button "Class kiosk mode, Book & Pay, Roll call" at bounding box center [829, 540] width 228 height 27
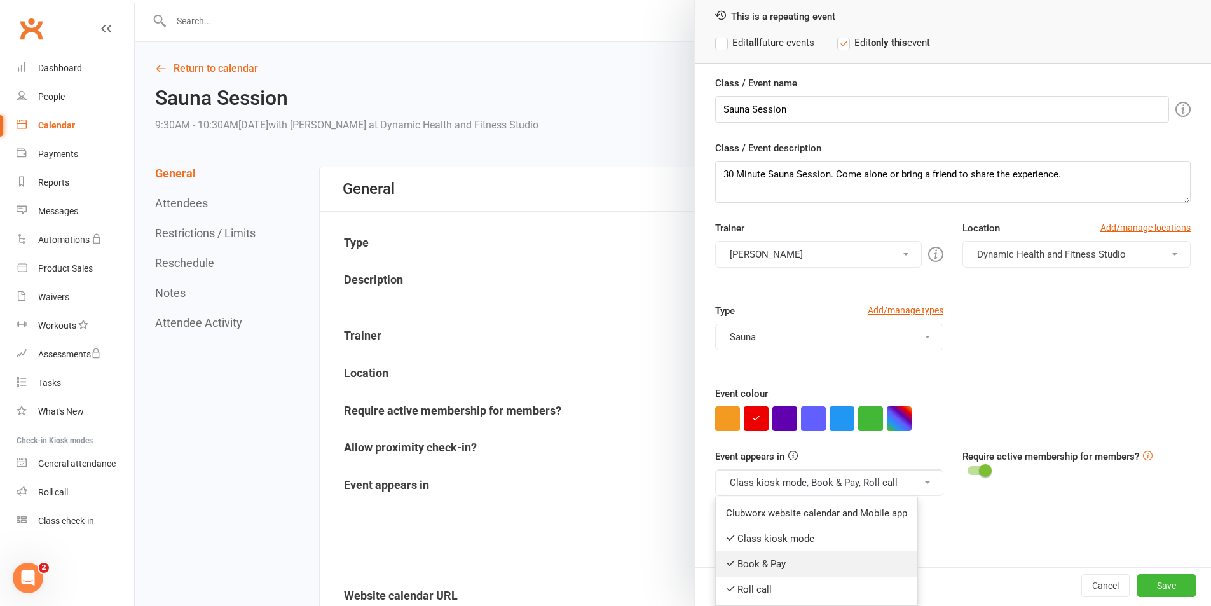
click at [811, 561] on link "Book & Pay" at bounding box center [817, 563] width 202 height 25
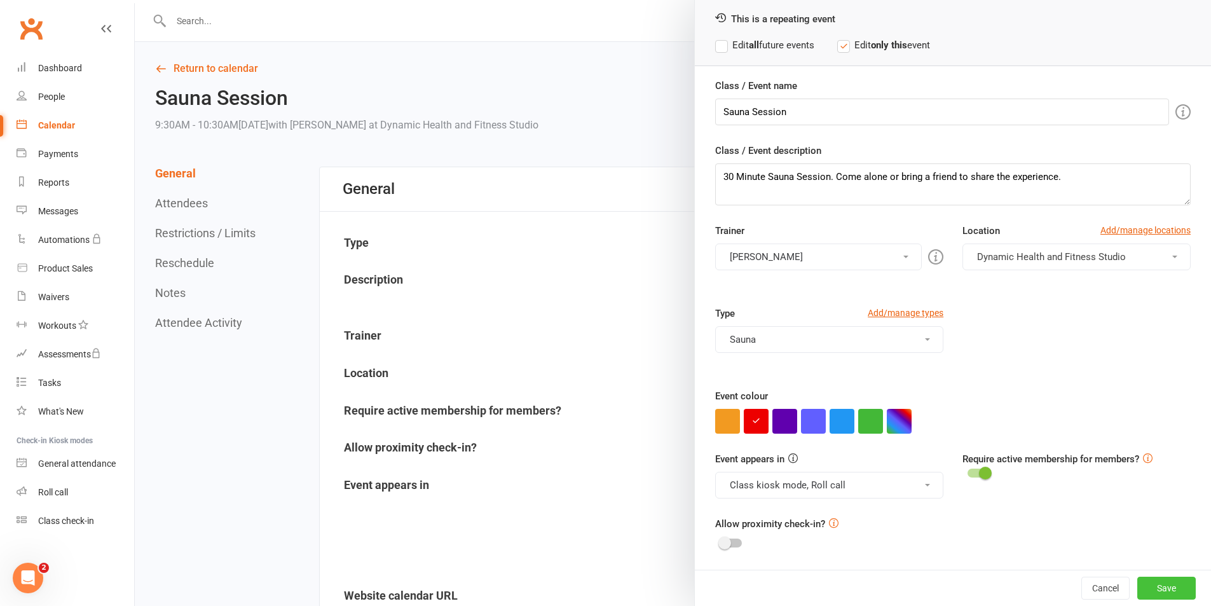
click at [1137, 593] on button "Save" at bounding box center [1166, 588] width 58 height 23
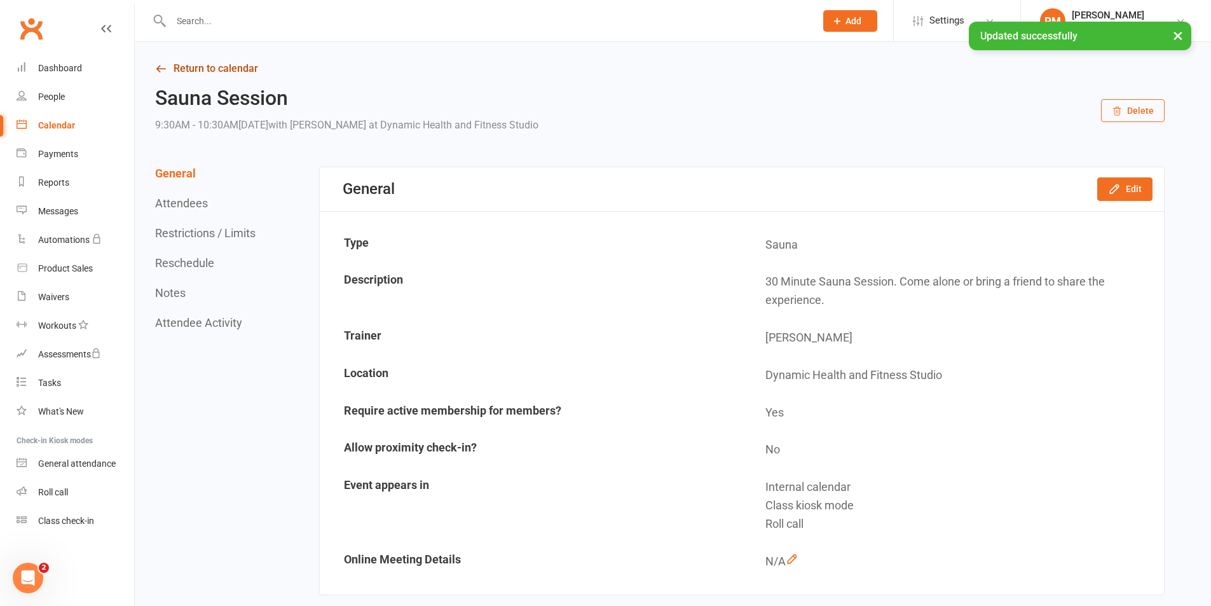
click at [223, 71] on link "Return to calendar" at bounding box center [660, 69] width 1010 height 18
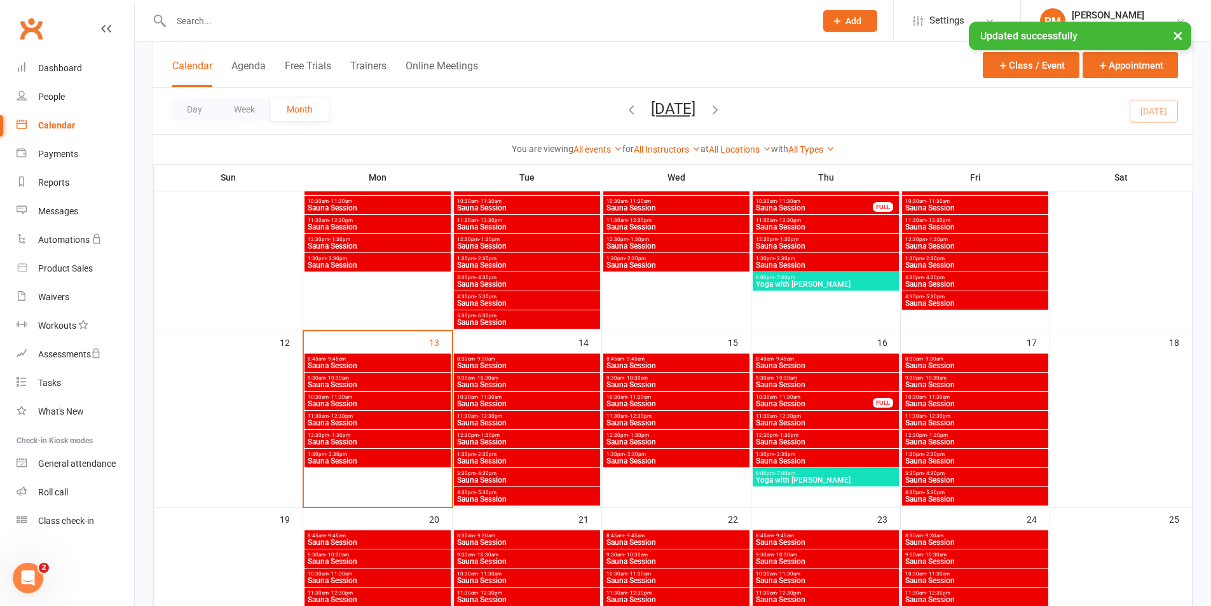
scroll to position [445, 0]
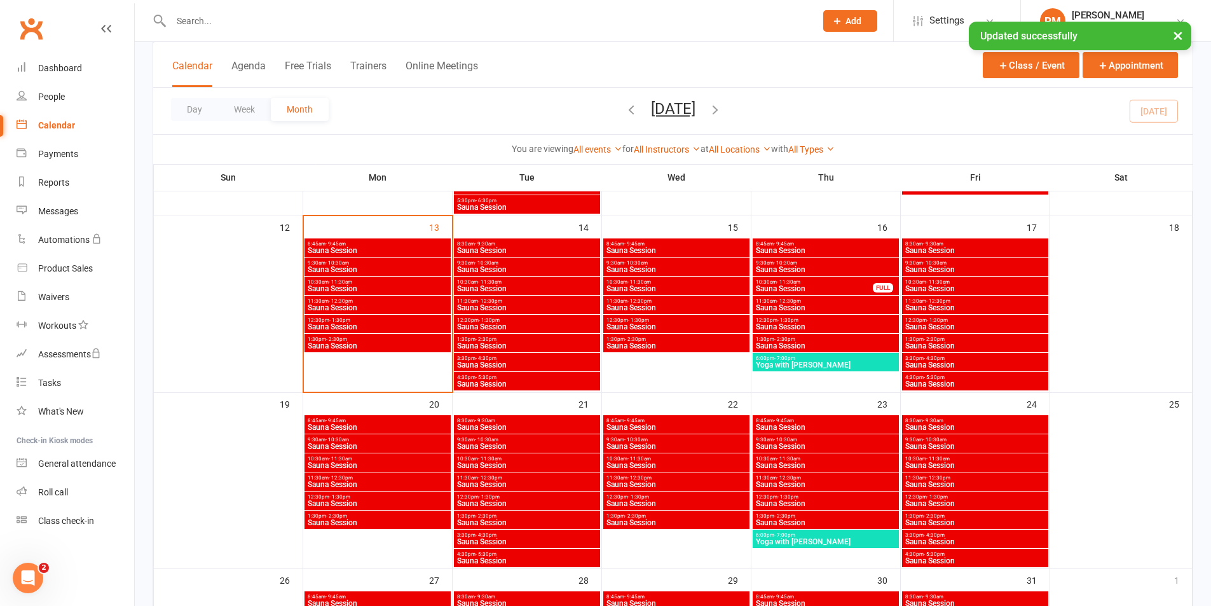
click at [557, 284] on div "10:30am - 11:30am Sauna Session" at bounding box center [527, 286] width 146 height 18
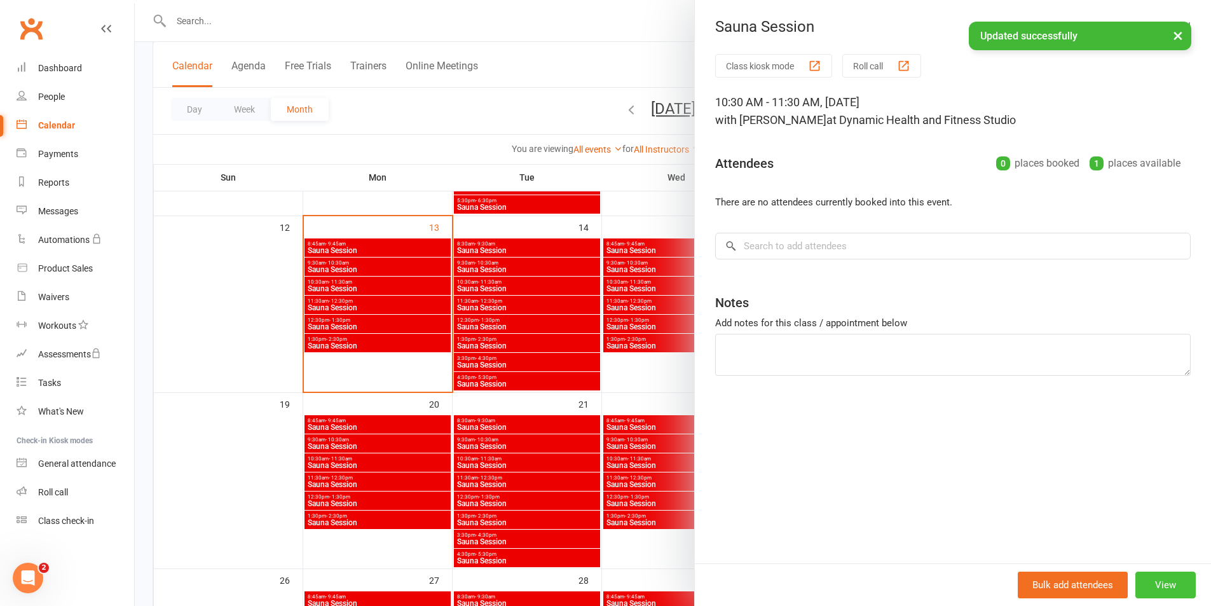
click at [1153, 594] on button "View" at bounding box center [1165, 585] width 60 height 27
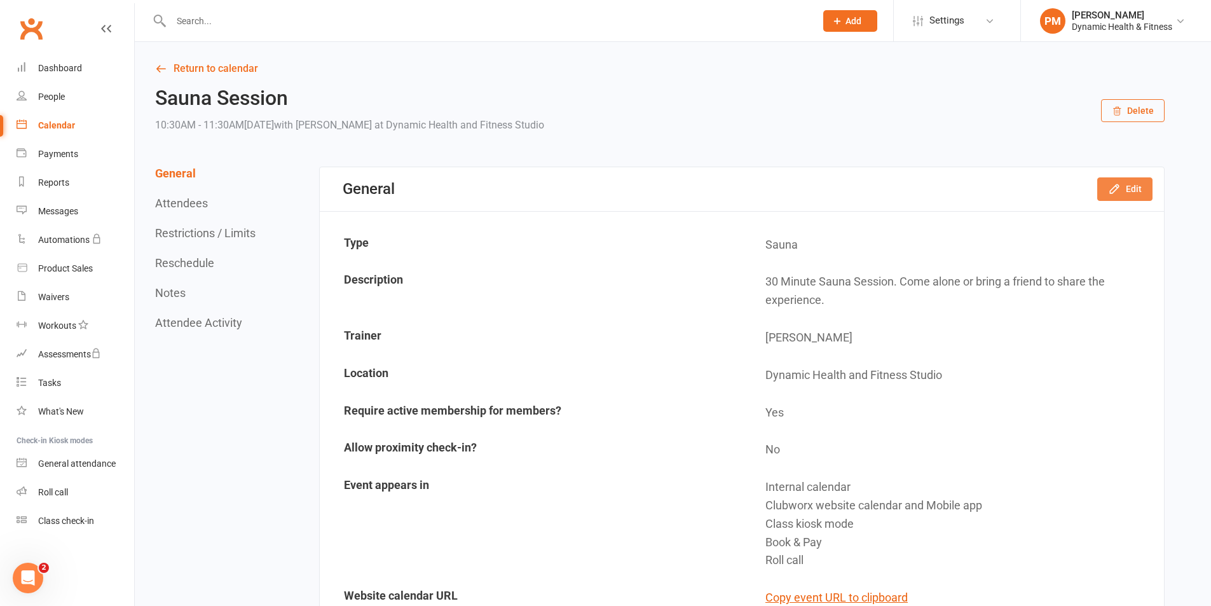
click at [1127, 190] on button "Edit" at bounding box center [1124, 188] width 55 height 23
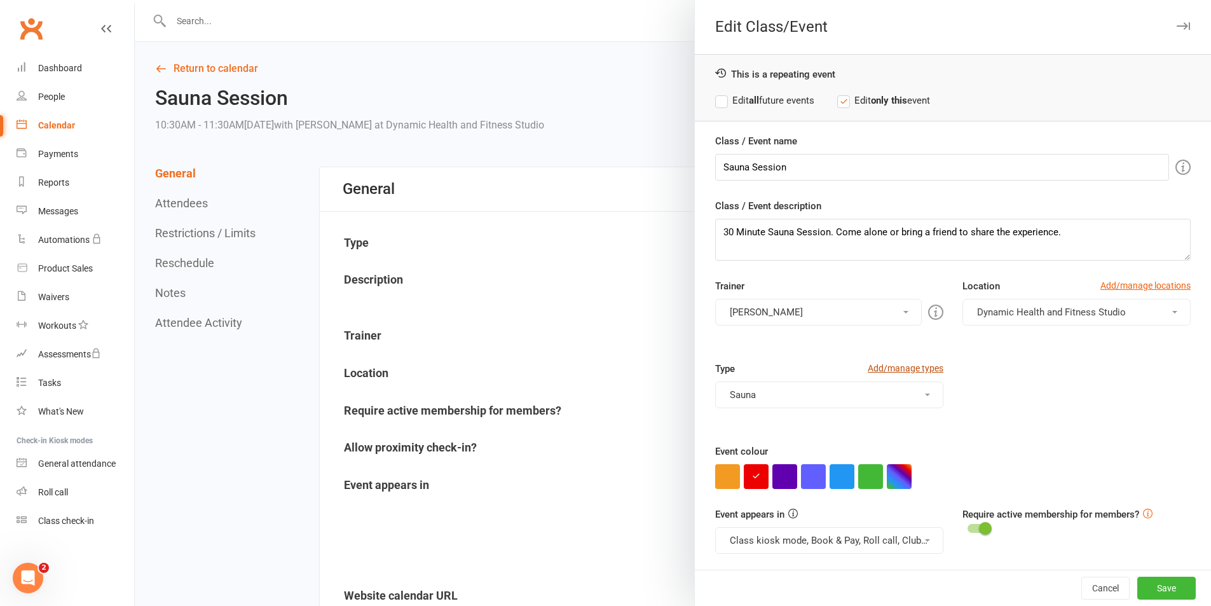
scroll to position [55, 0]
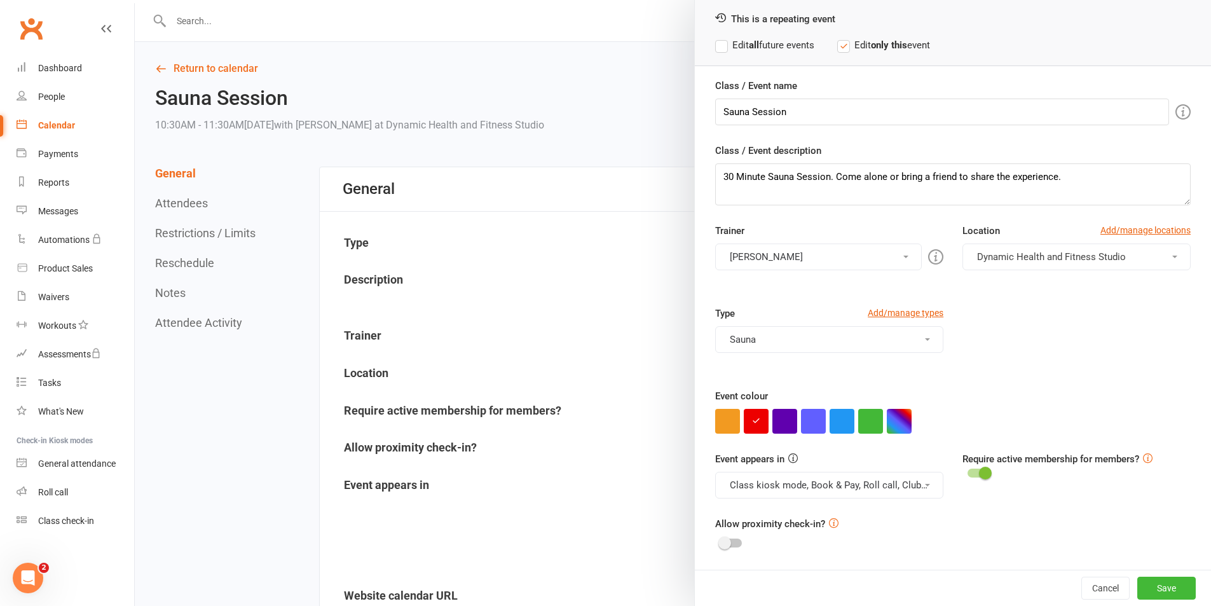
click at [914, 487] on button "Class kiosk mode, Book & Pay, Roll call, Clubworx website calendar and Mobile a…" at bounding box center [829, 485] width 228 height 27
click at [898, 507] on link "Clubworx website calendar and Mobile app" at bounding box center [822, 515] width 213 height 25
click at [908, 484] on button "Class kiosk mode, Book & Pay, Roll call" at bounding box center [829, 485] width 228 height 27
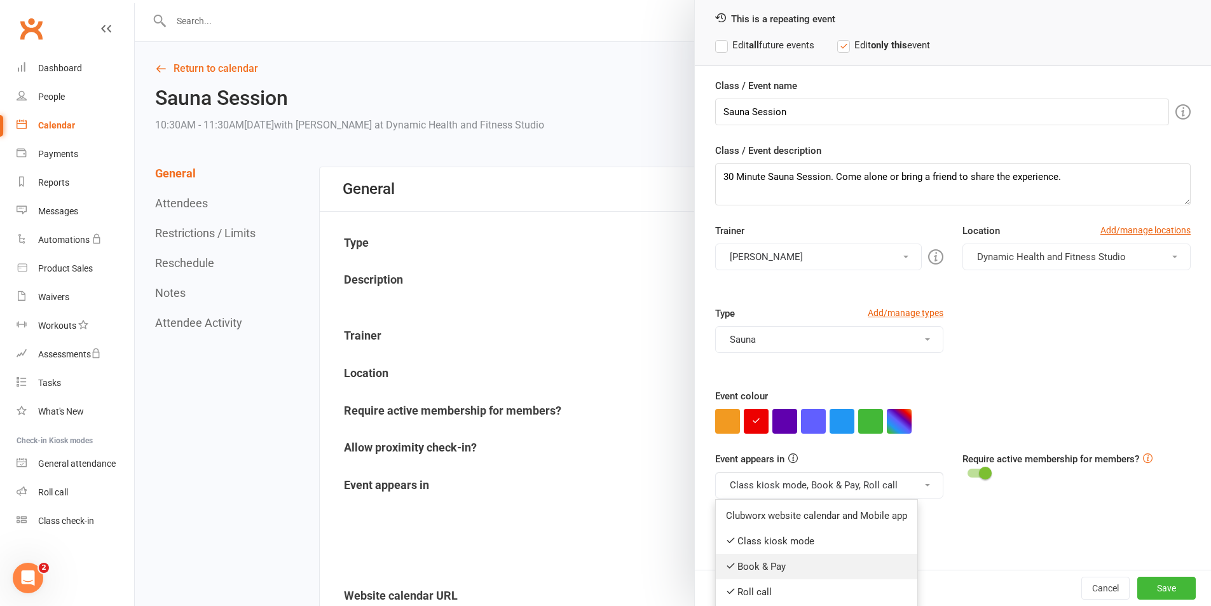
click at [840, 568] on link "Book & Pay" at bounding box center [817, 566] width 202 height 25
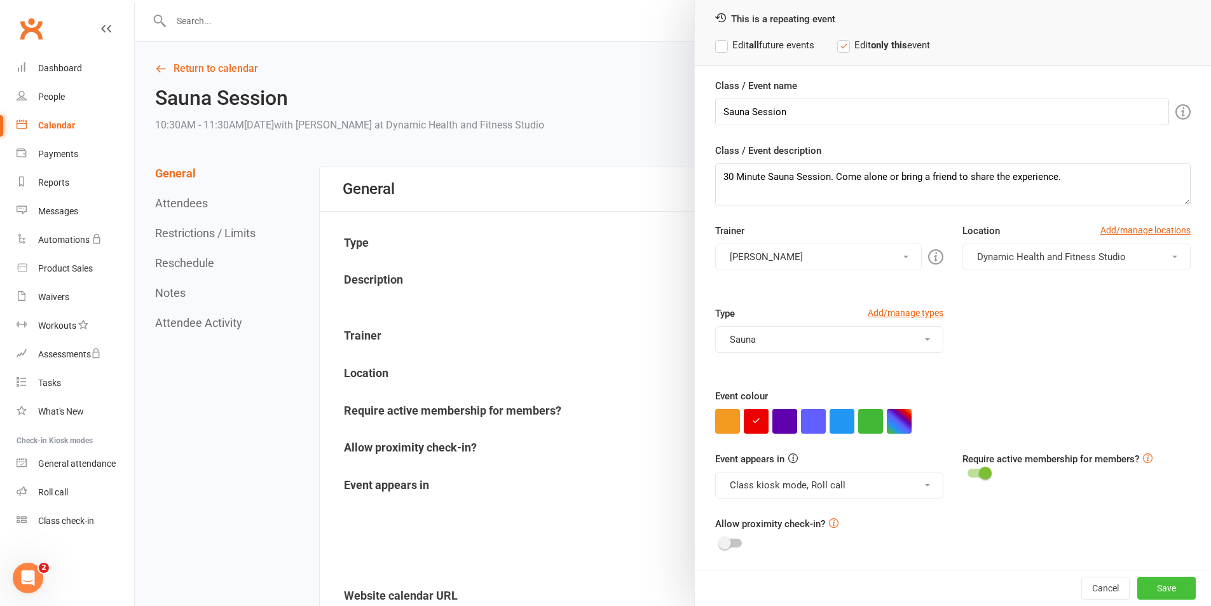
click at [1160, 584] on button "Save" at bounding box center [1166, 588] width 58 height 23
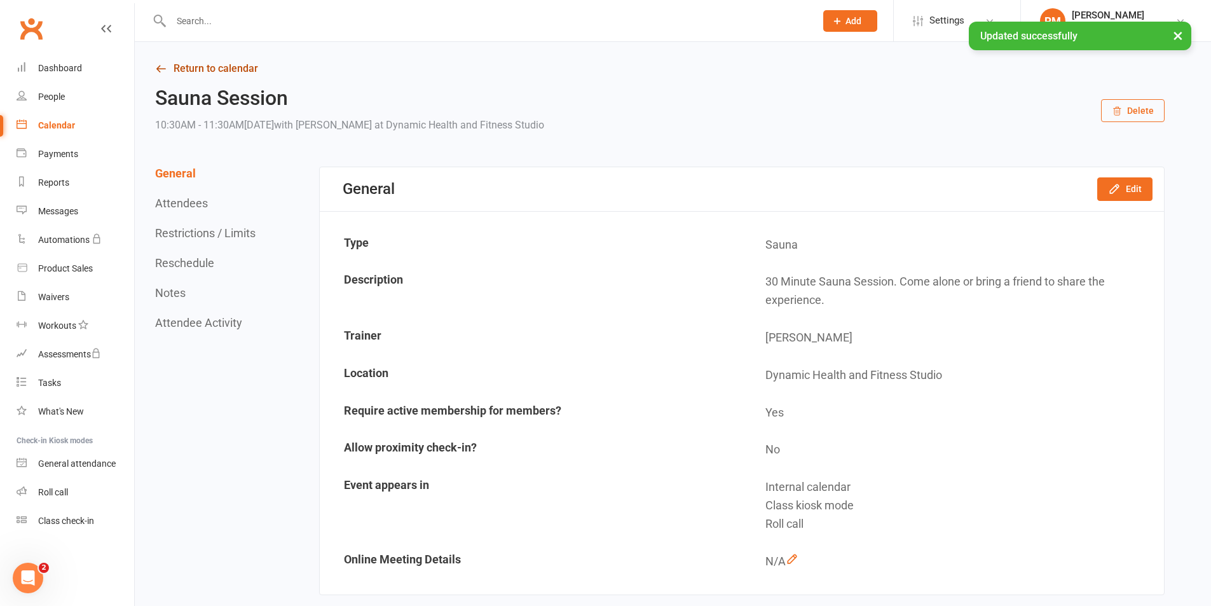
click at [189, 60] on link "Return to calendar" at bounding box center [660, 69] width 1010 height 18
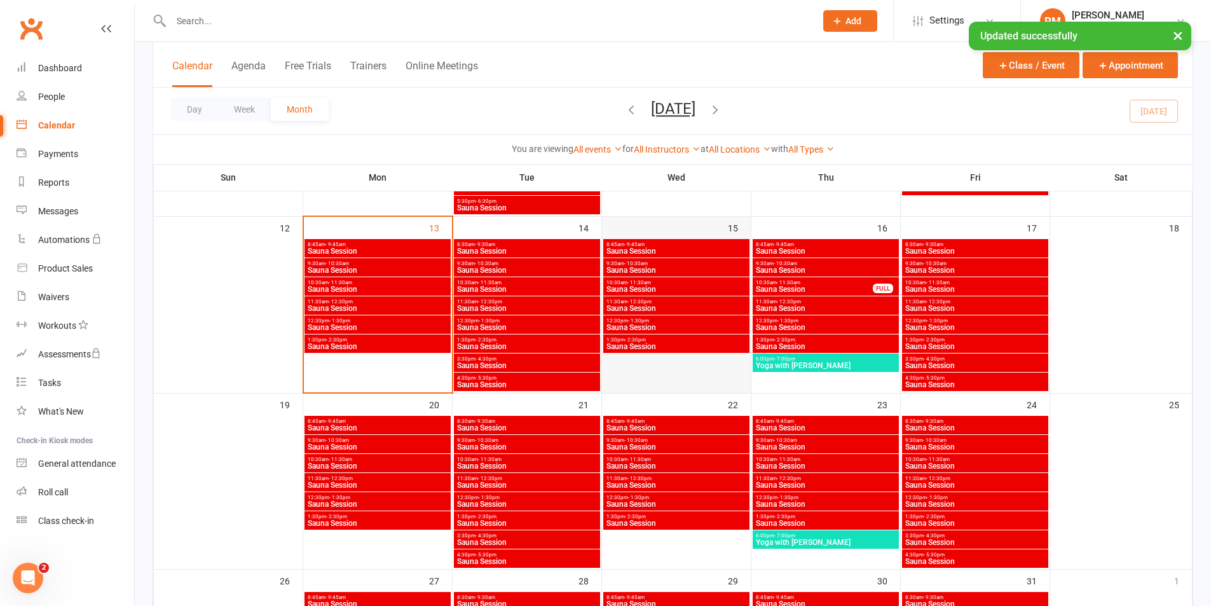
scroll to position [445, 0]
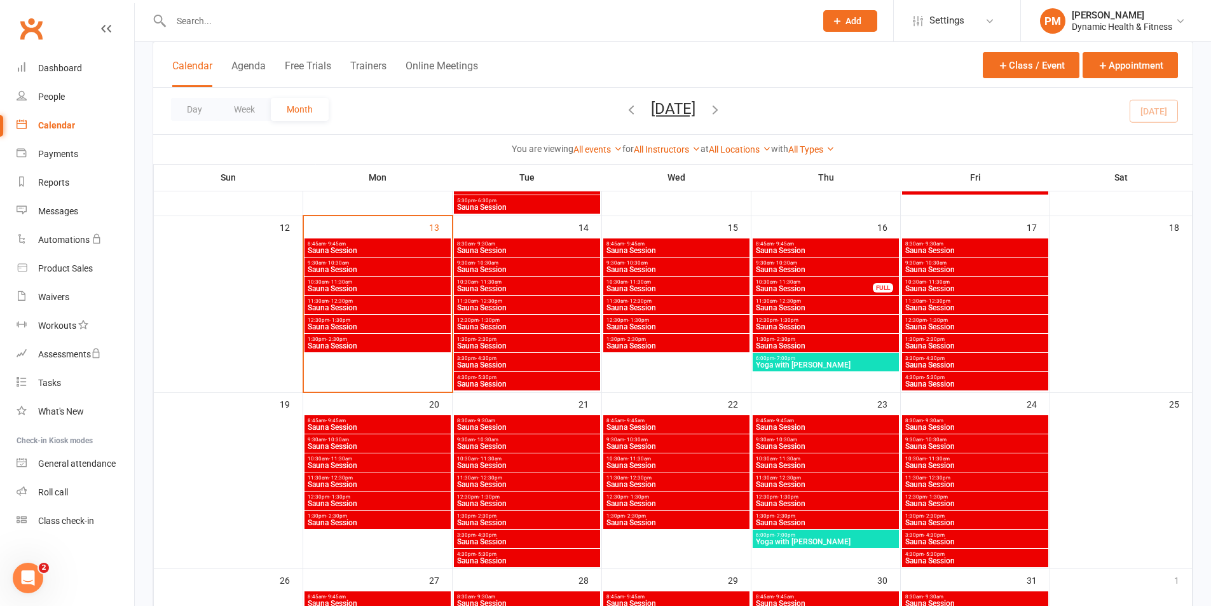
click at [558, 303] on span "11:30am - 12:30pm" at bounding box center [526, 301] width 141 height 6
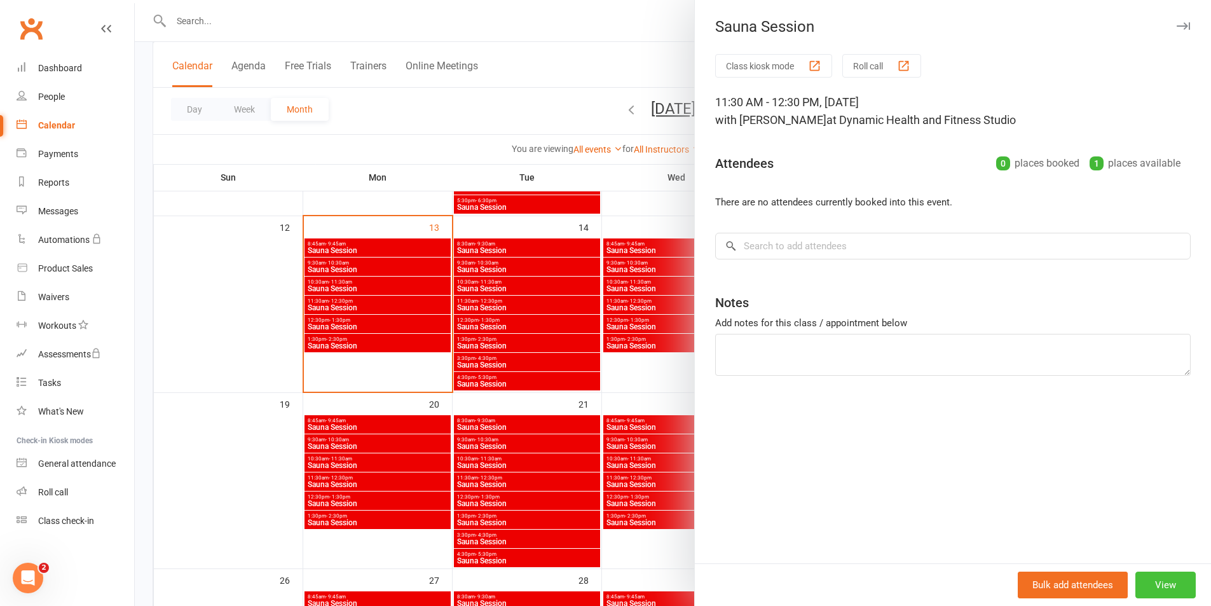
drag, startPoint x: 1181, startPoint y: 580, endPoint x: 1172, endPoint y: 580, distance: 8.3
click at [1181, 580] on button "View" at bounding box center [1165, 585] width 60 height 27
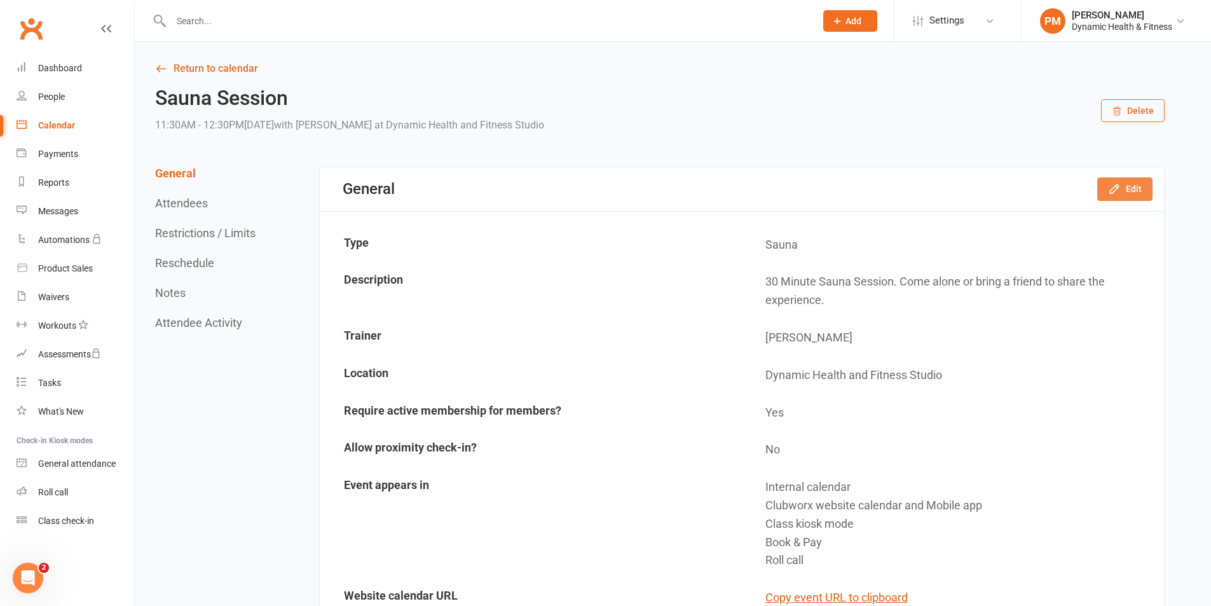
click at [1137, 181] on button "Edit" at bounding box center [1124, 188] width 55 height 23
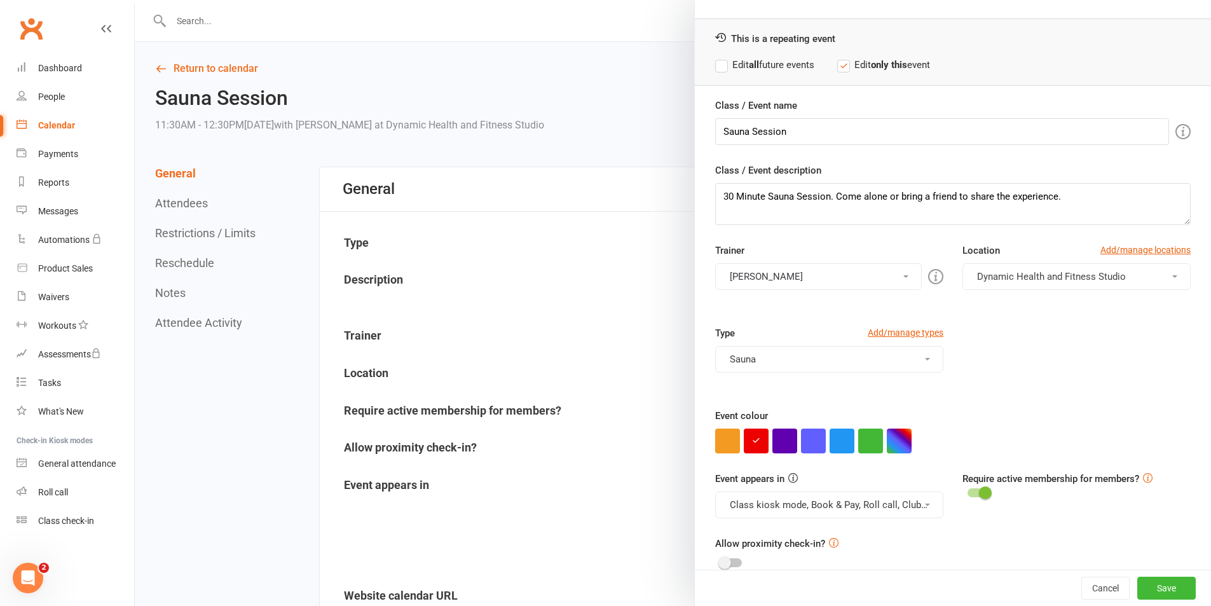
scroll to position [55, 0]
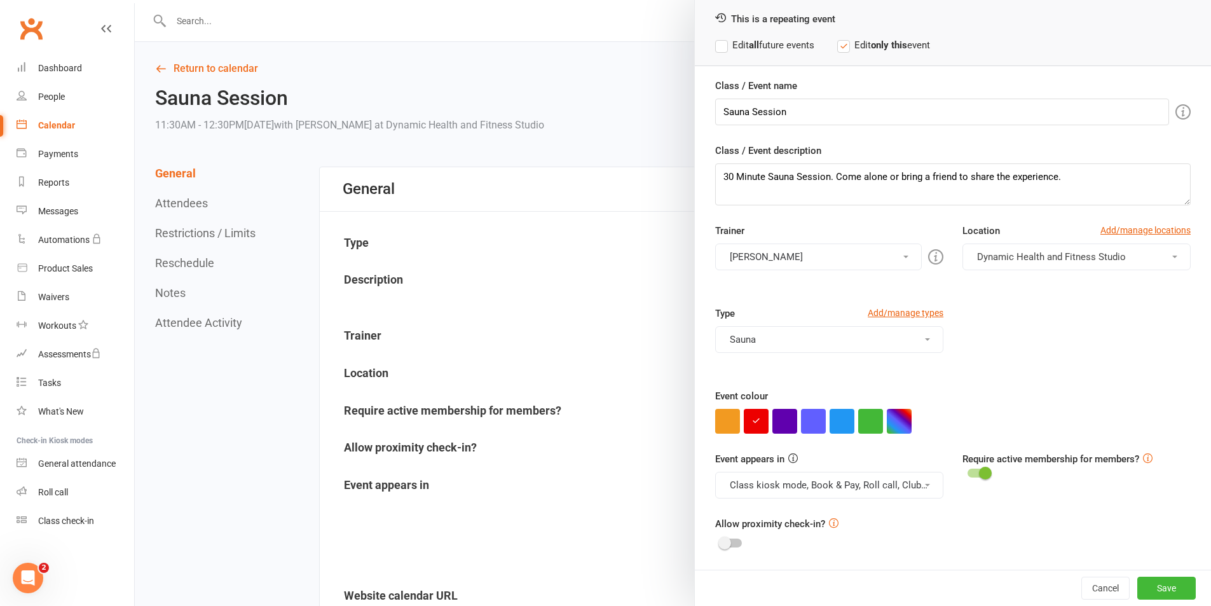
click at [840, 489] on button "Class kiosk mode, Book & Pay, Roll call, Clubworx website calendar and Mobile a…" at bounding box center [829, 485] width 228 height 27
click at [853, 515] on link "Clubworx website calendar and Mobile app" at bounding box center [822, 515] width 213 height 25
click at [853, 487] on button "Class kiosk mode, Book & Pay, Roll call" at bounding box center [829, 485] width 228 height 27
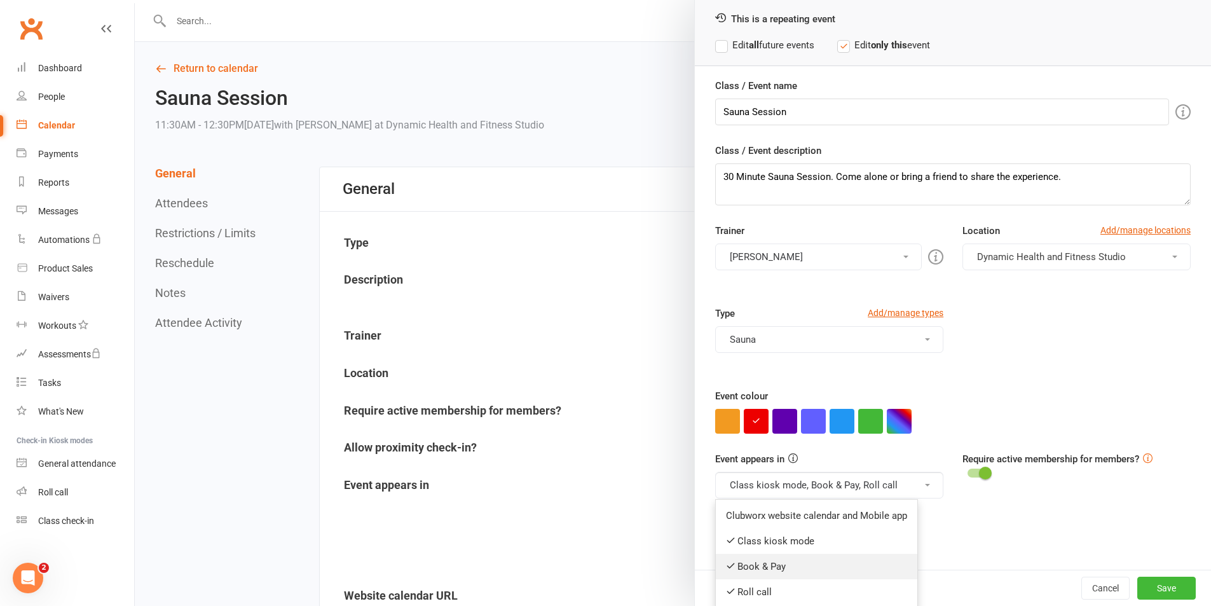
click at [814, 555] on link "Book & Pay" at bounding box center [817, 566] width 202 height 25
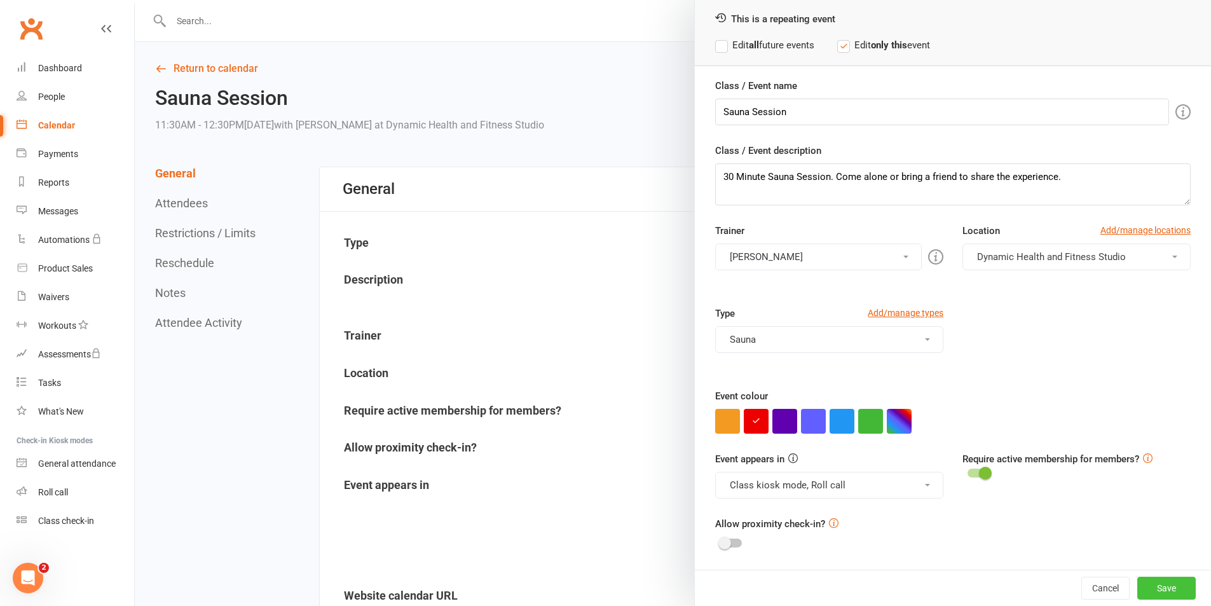
click at [1142, 591] on button "Save" at bounding box center [1166, 588] width 58 height 23
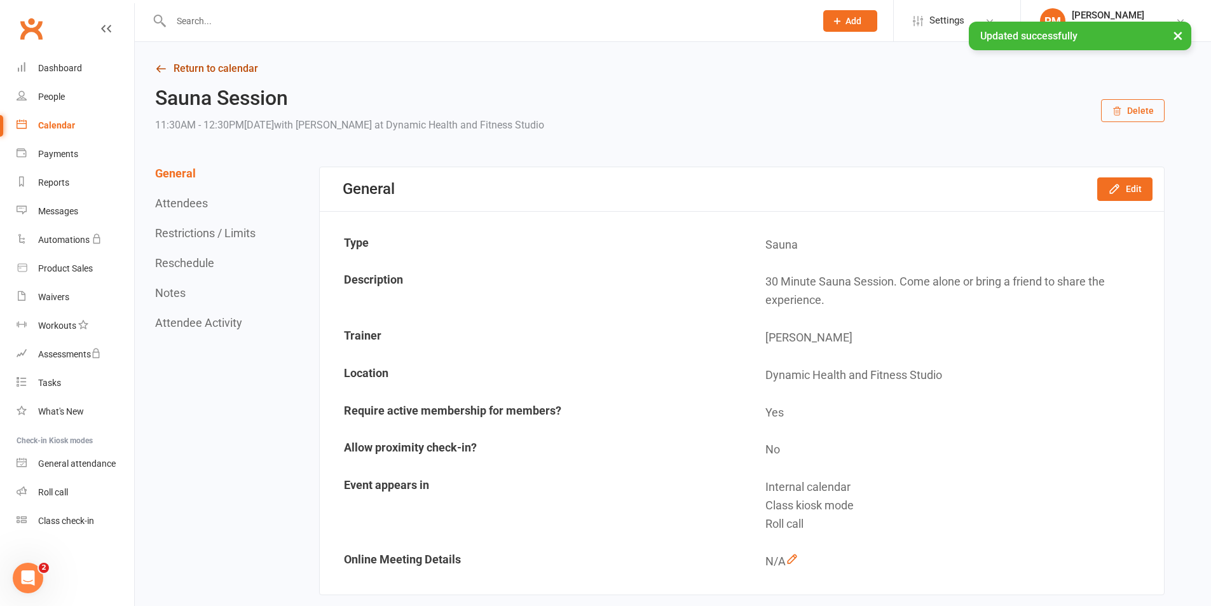
click at [207, 71] on link "Return to calendar" at bounding box center [660, 69] width 1010 height 18
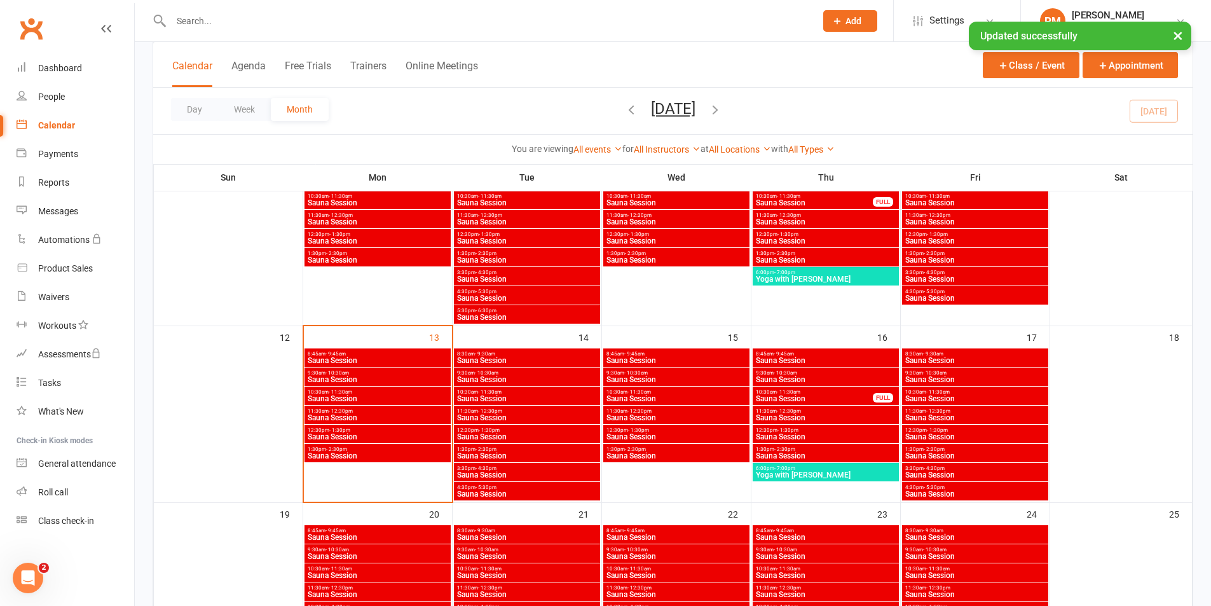
scroll to position [445, 0]
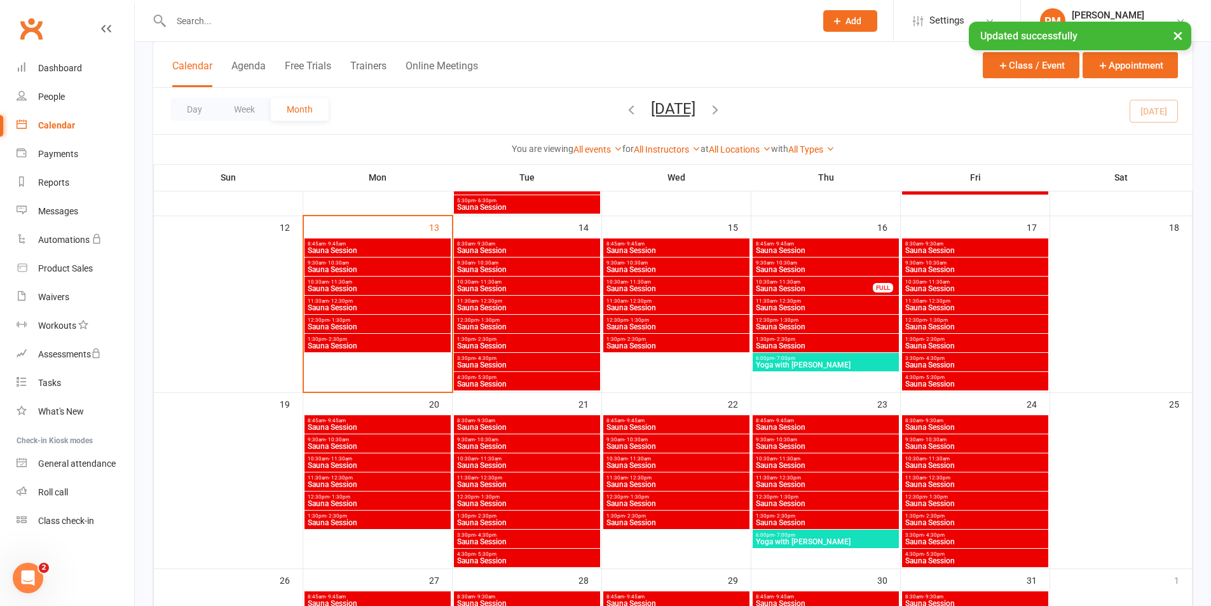
click at [571, 317] on span "12:30pm - 1:30pm" at bounding box center [526, 320] width 141 height 6
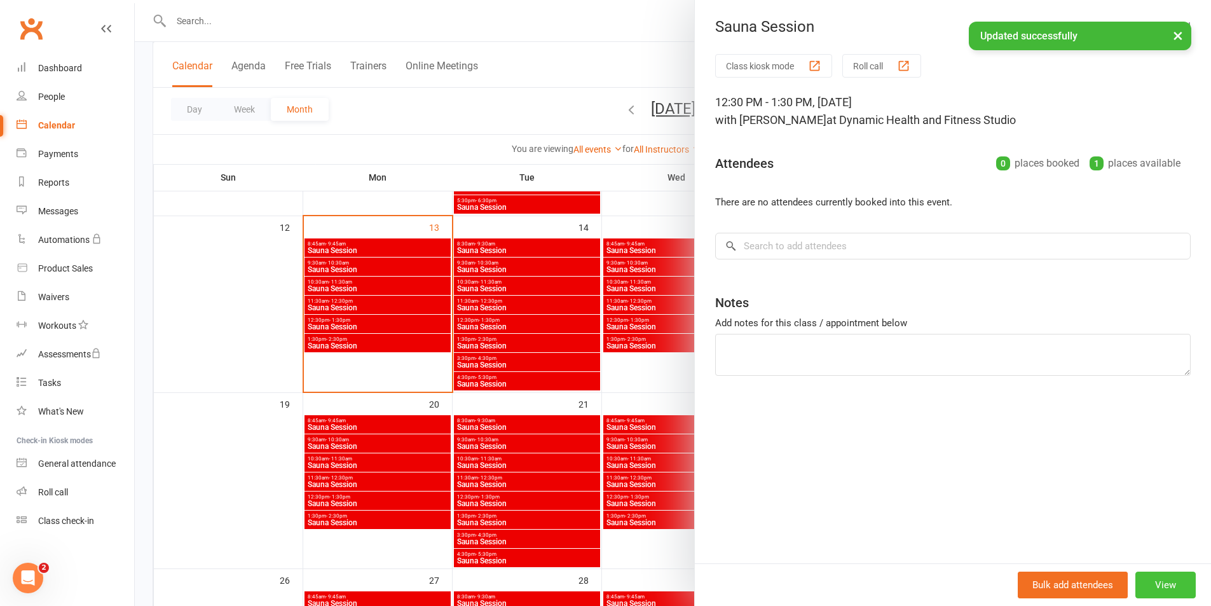
click at [1156, 585] on button "View" at bounding box center [1165, 585] width 60 height 27
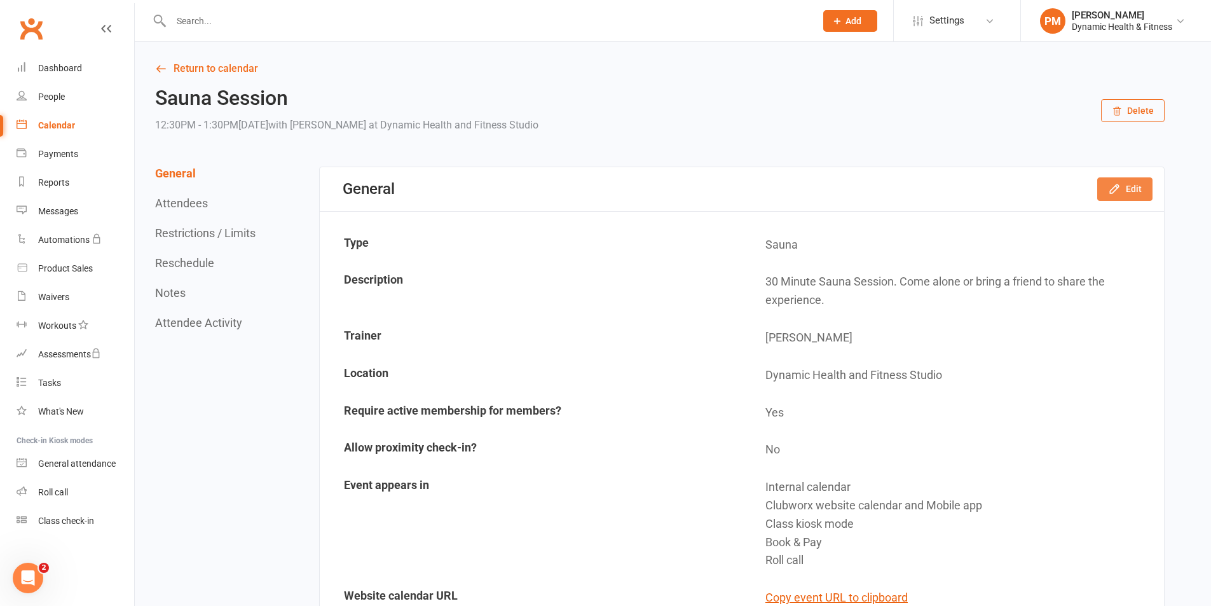
click at [1101, 195] on button "Edit" at bounding box center [1124, 188] width 55 height 23
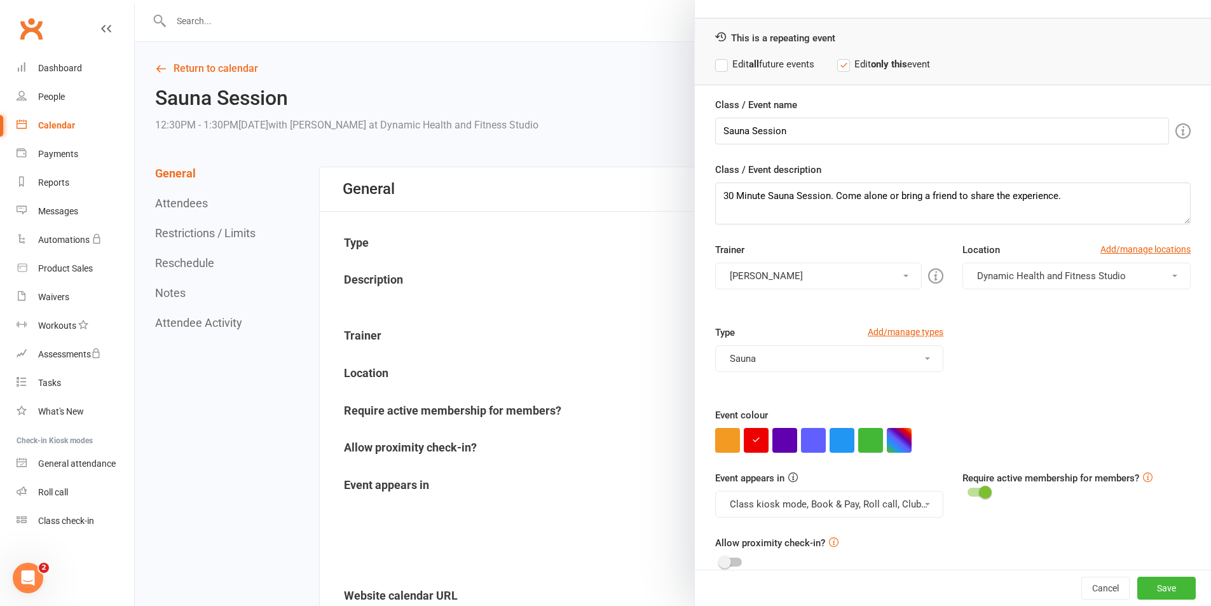
scroll to position [55, 0]
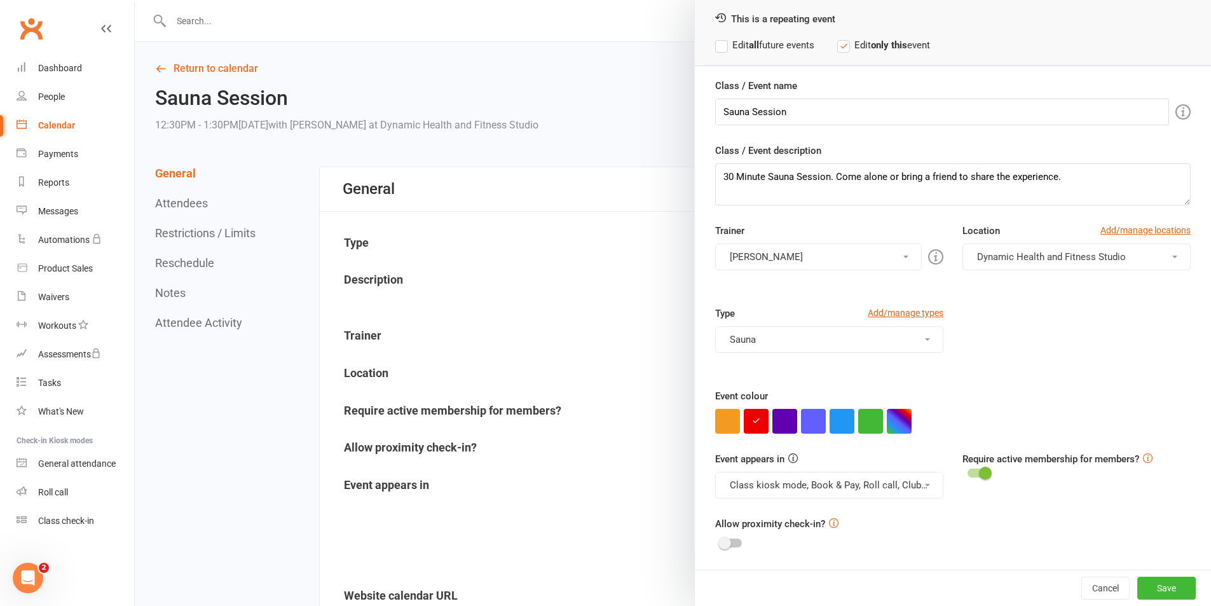
click at [884, 497] on button "Class kiosk mode, Book & Pay, Roll call, Clubworx website calendar and Mobile a…" at bounding box center [829, 485] width 228 height 27
click at [870, 527] on link "Clubworx website calendar and Mobile app" at bounding box center [822, 515] width 213 height 25
click at [875, 488] on button "Class kiosk mode, Book & Pay, Roll call" at bounding box center [829, 485] width 228 height 27
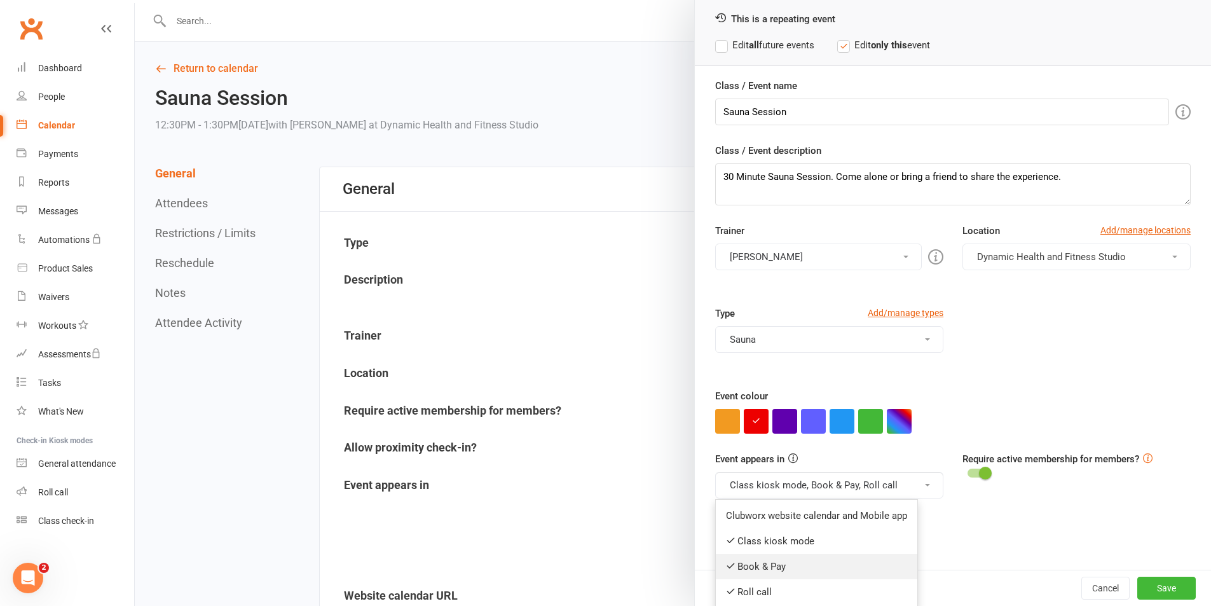
click at [823, 573] on link "Book & Pay" at bounding box center [817, 566] width 202 height 25
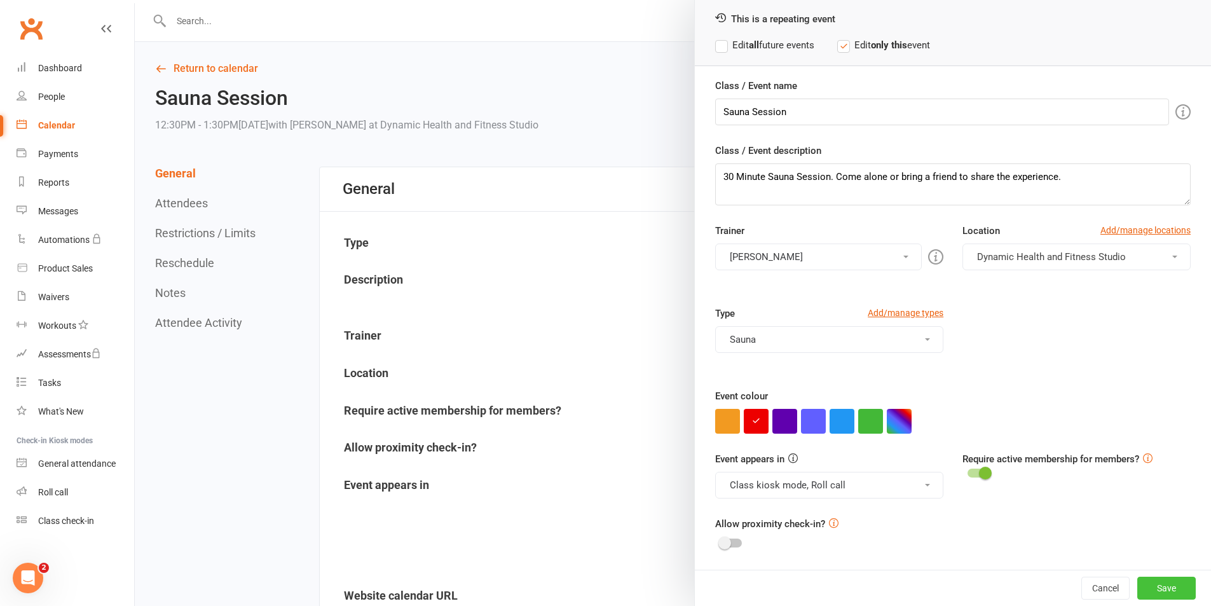
click at [1159, 586] on button "Save" at bounding box center [1166, 588] width 58 height 23
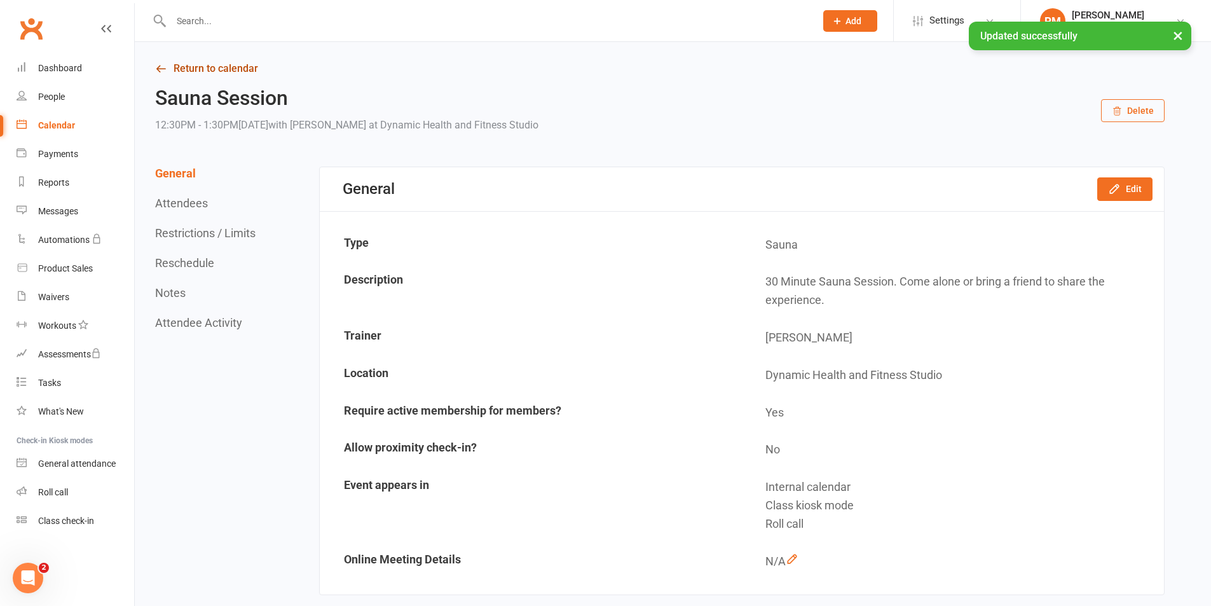
click at [207, 66] on link "Return to calendar" at bounding box center [660, 69] width 1010 height 18
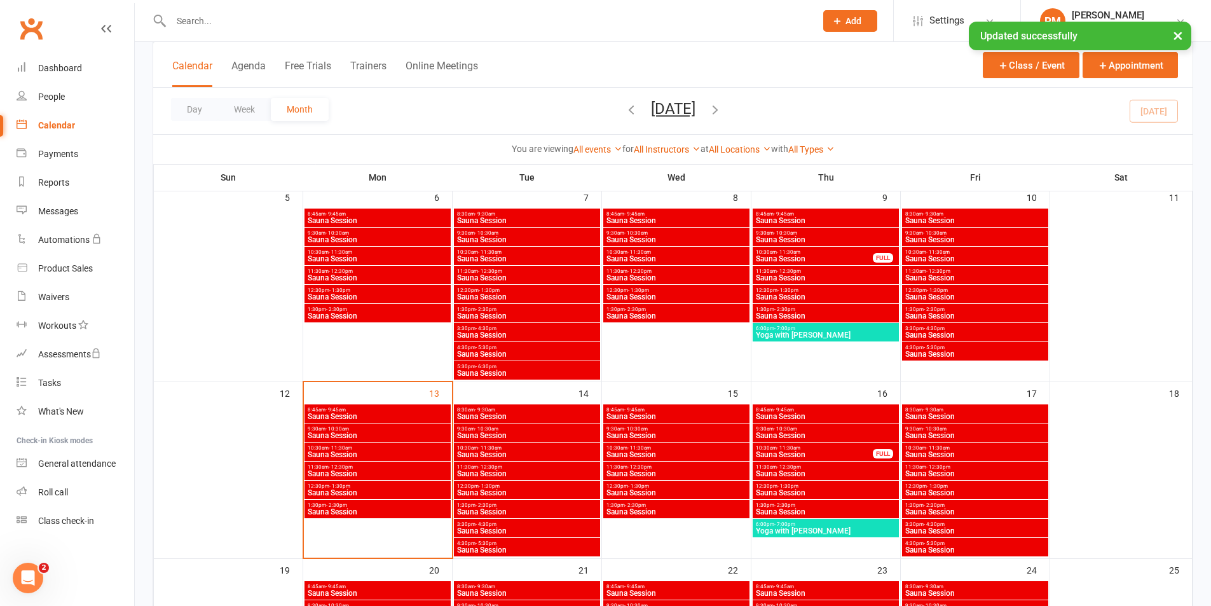
scroll to position [318, 0]
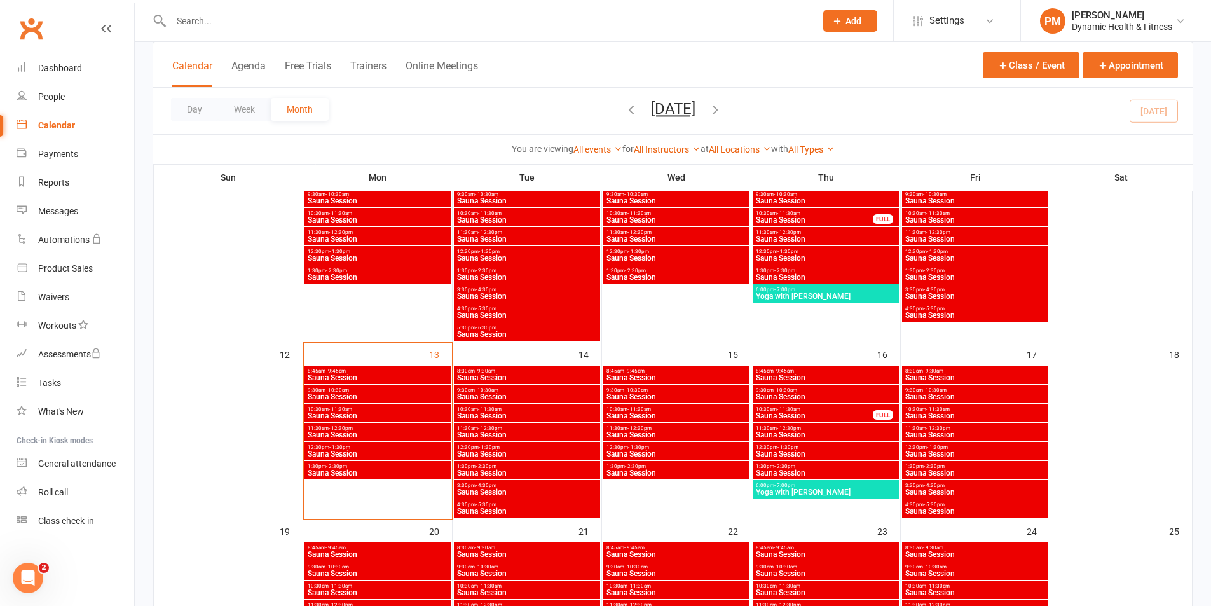
click at [556, 476] on span "Sauna Session" at bounding box center [526, 473] width 141 height 8
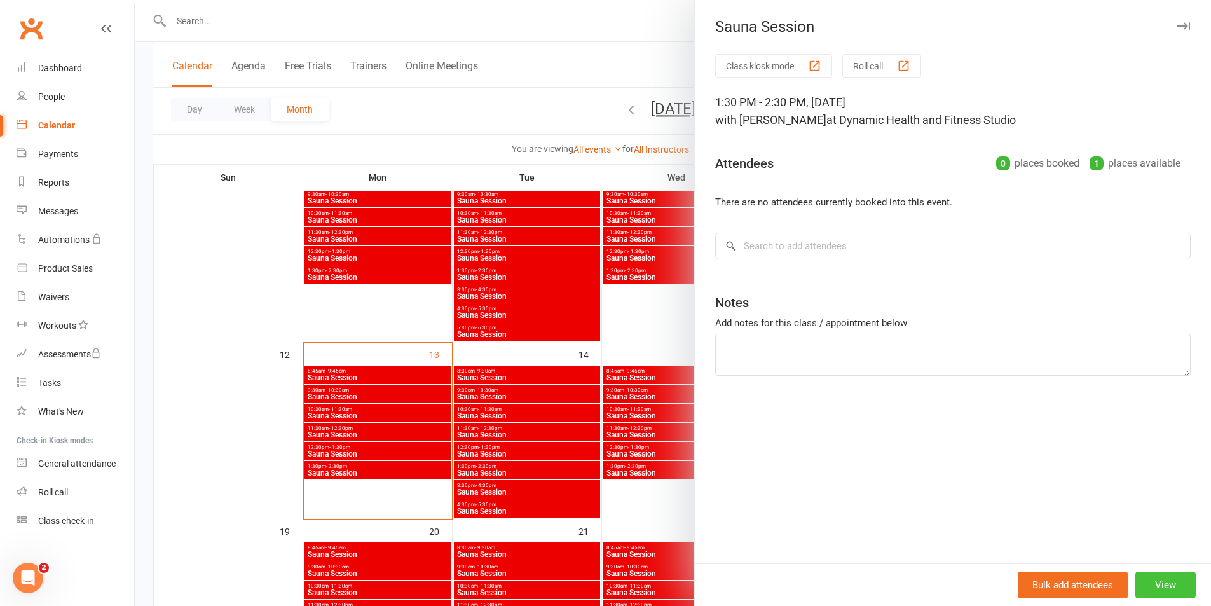
click at [1186, 583] on button "View" at bounding box center [1165, 585] width 60 height 27
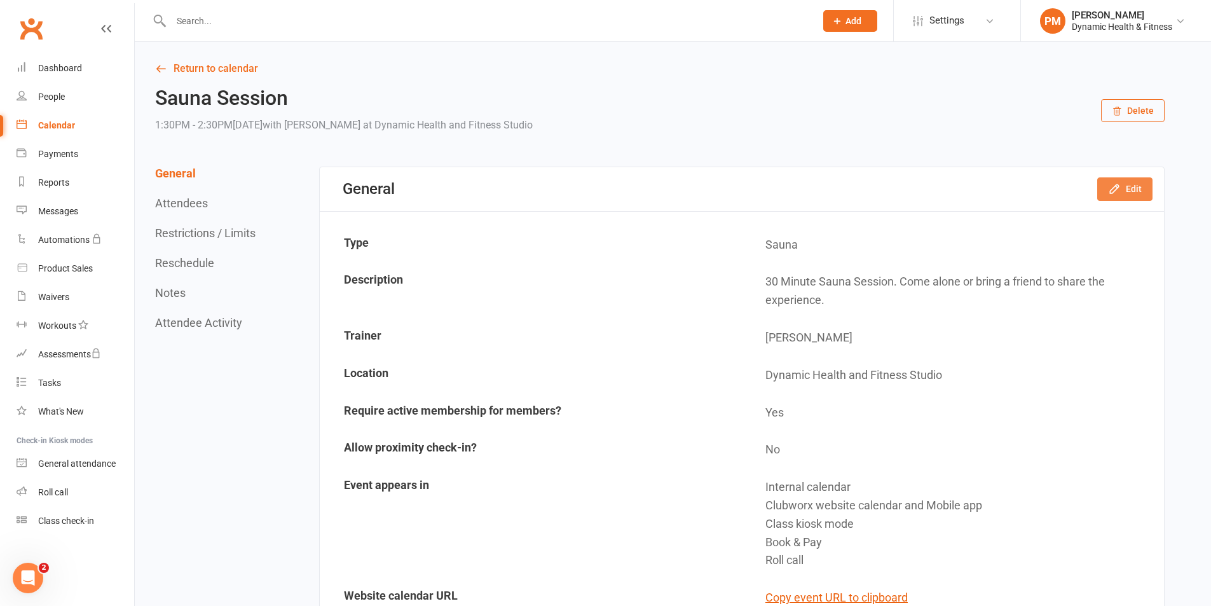
click at [1131, 188] on button "Edit" at bounding box center [1124, 188] width 55 height 23
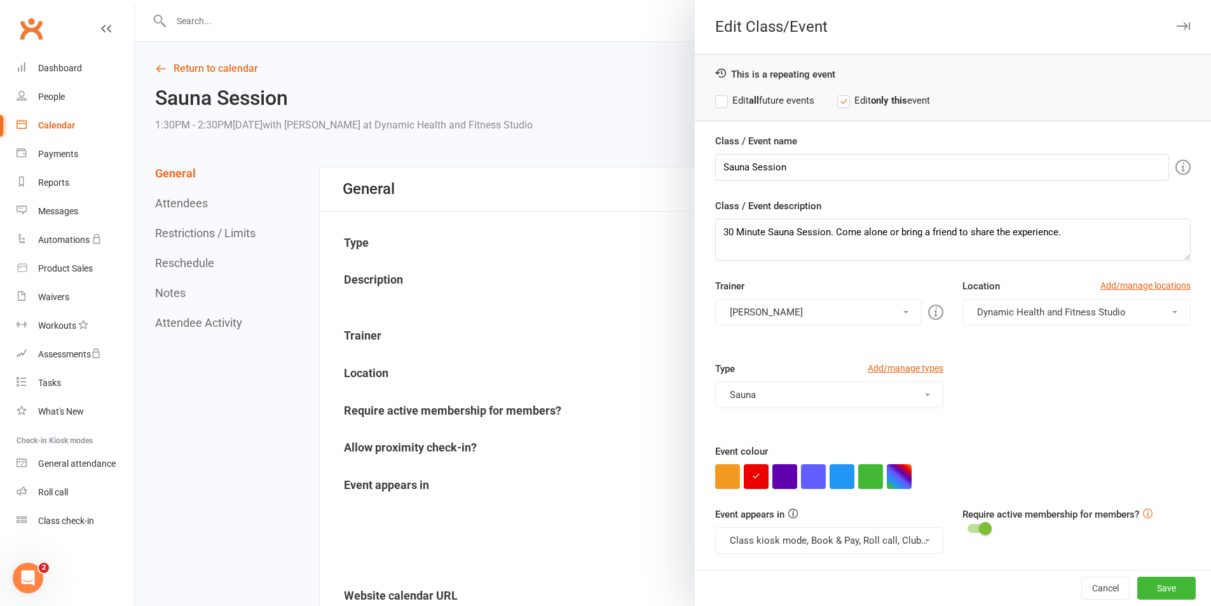
click at [851, 535] on button "Class kiosk mode, Book & Pay, Roll call, Clubworx website calendar and Mobile a…" at bounding box center [829, 540] width 228 height 27
click at [844, 564] on link "Clubworx website calendar and Mobile app" at bounding box center [822, 570] width 213 height 25
click at [851, 540] on button "Class kiosk mode, Book & Pay, Roll call" at bounding box center [829, 540] width 228 height 27
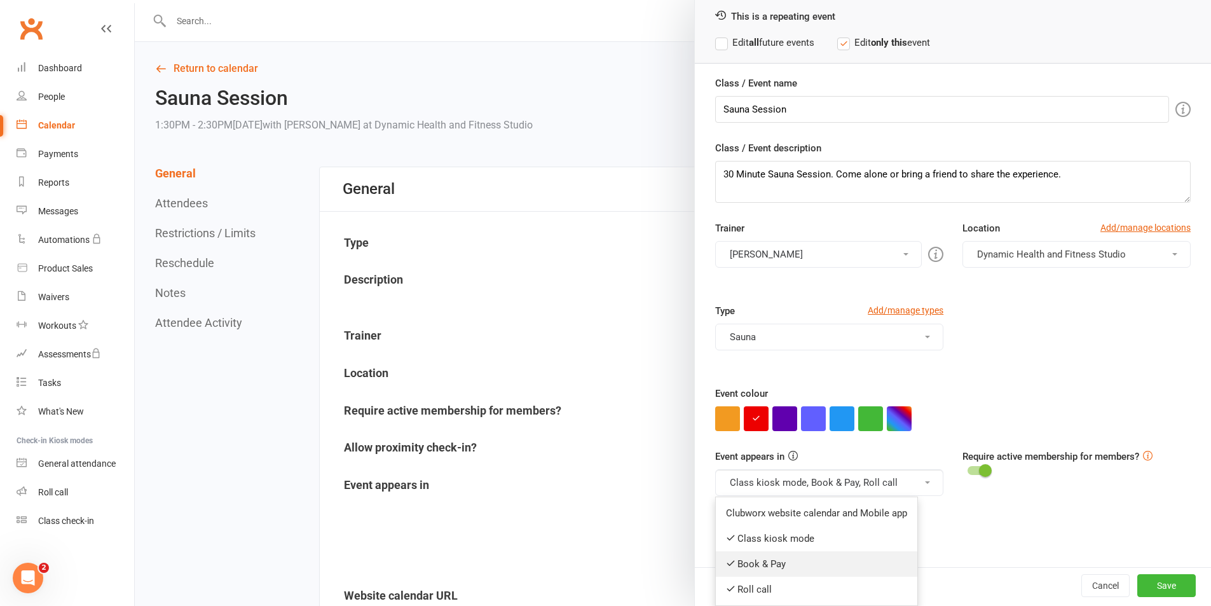
click at [798, 566] on link "Book & Pay" at bounding box center [817, 563] width 202 height 25
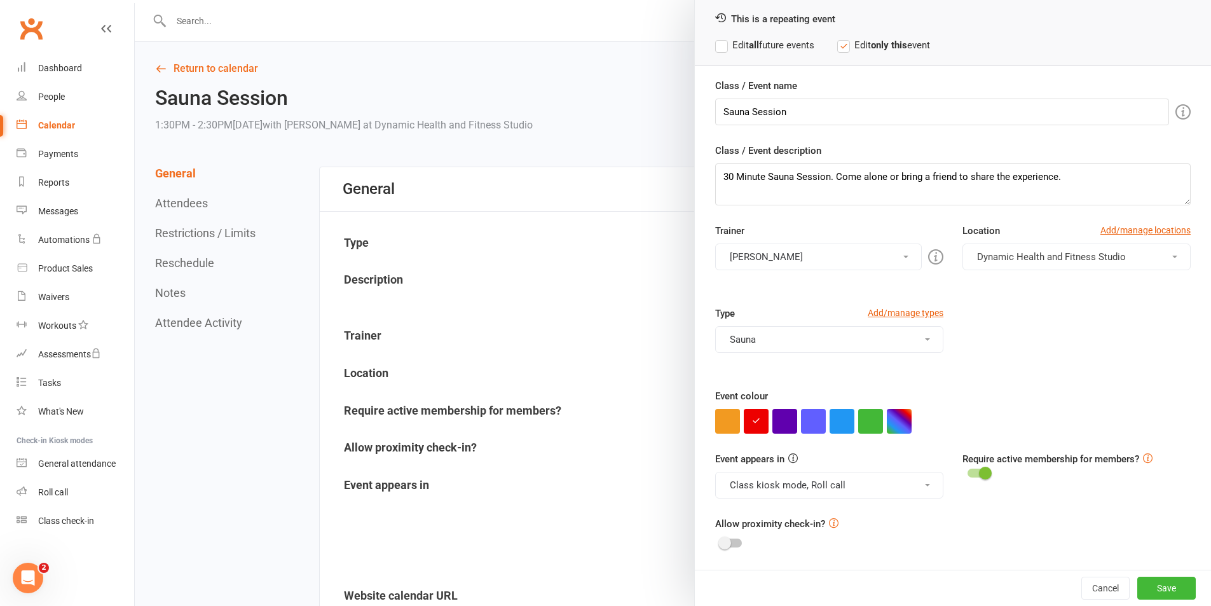
scroll to position [55, 0]
click at [1155, 580] on button "Save" at bounding box center [1166, 588] width 58 height 23
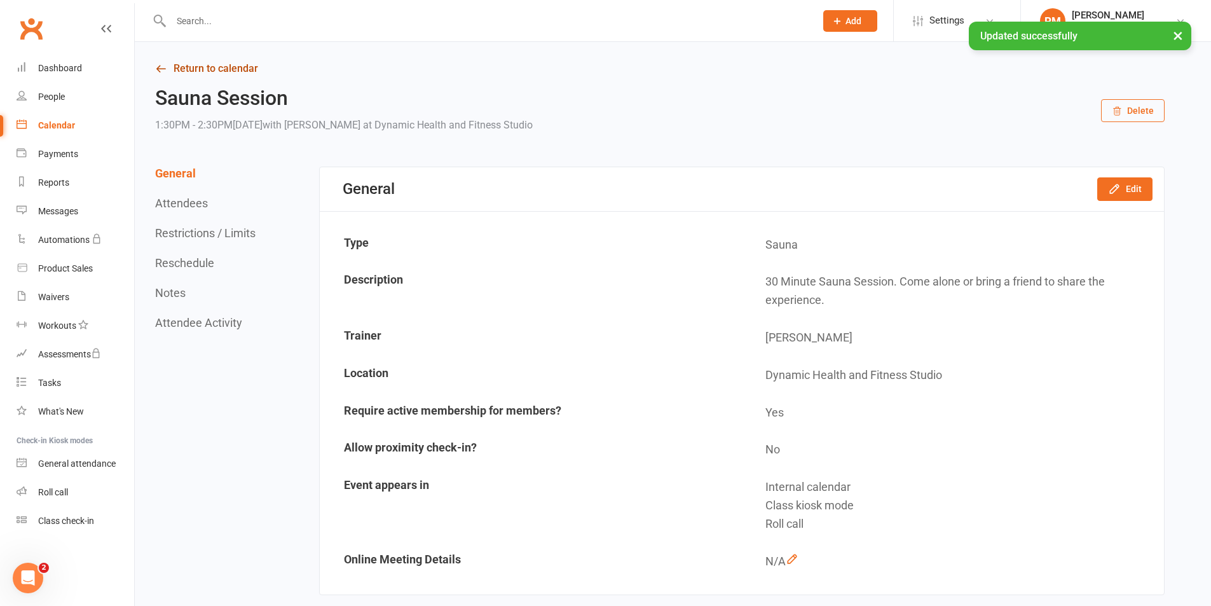
click at [239, 70] on link "Return to calendar" at bounding box center [660, 69] width 1010 height 18
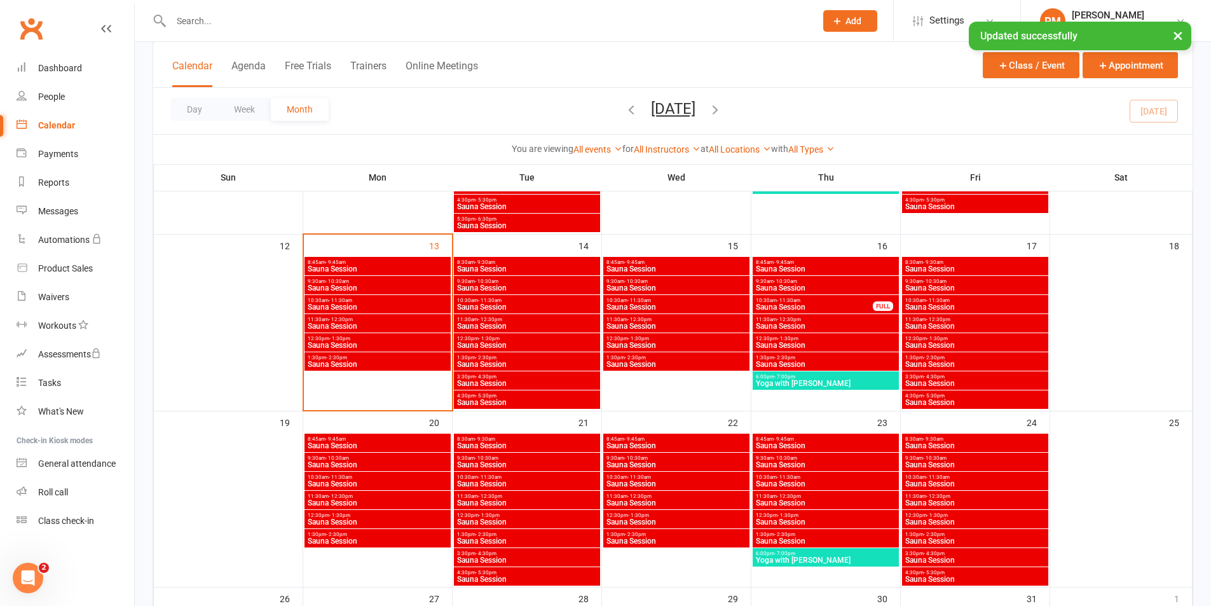
scroll to position [445, 0]
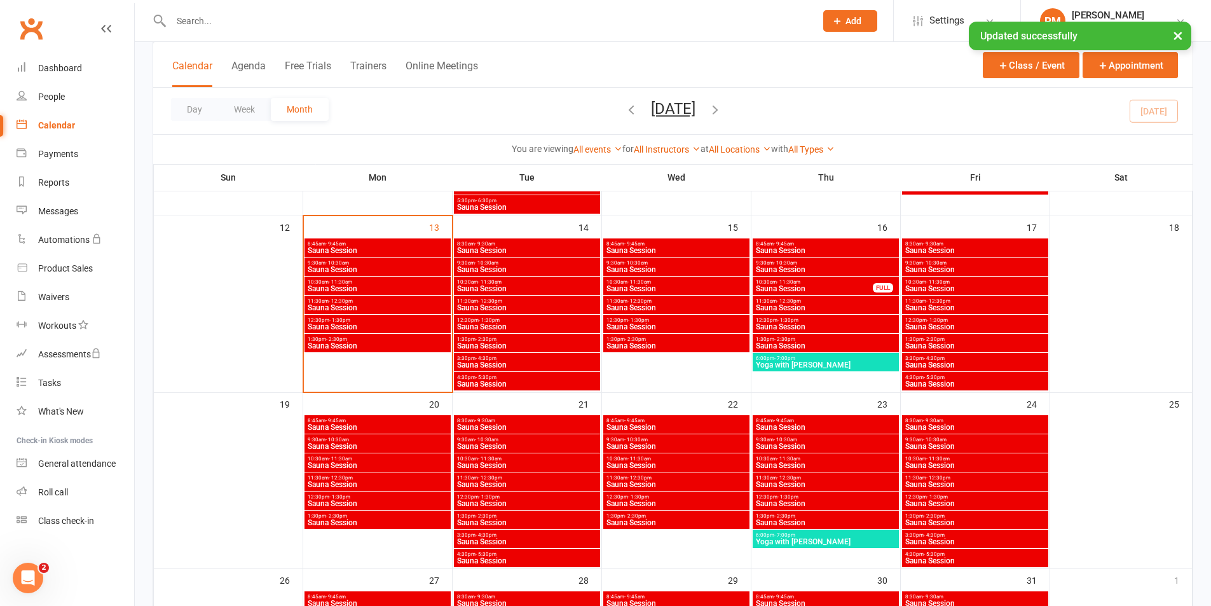
click at [526, 359] on span "3:30pm - 4:30pm" at bounding box center [526, 358] width 141 height 6
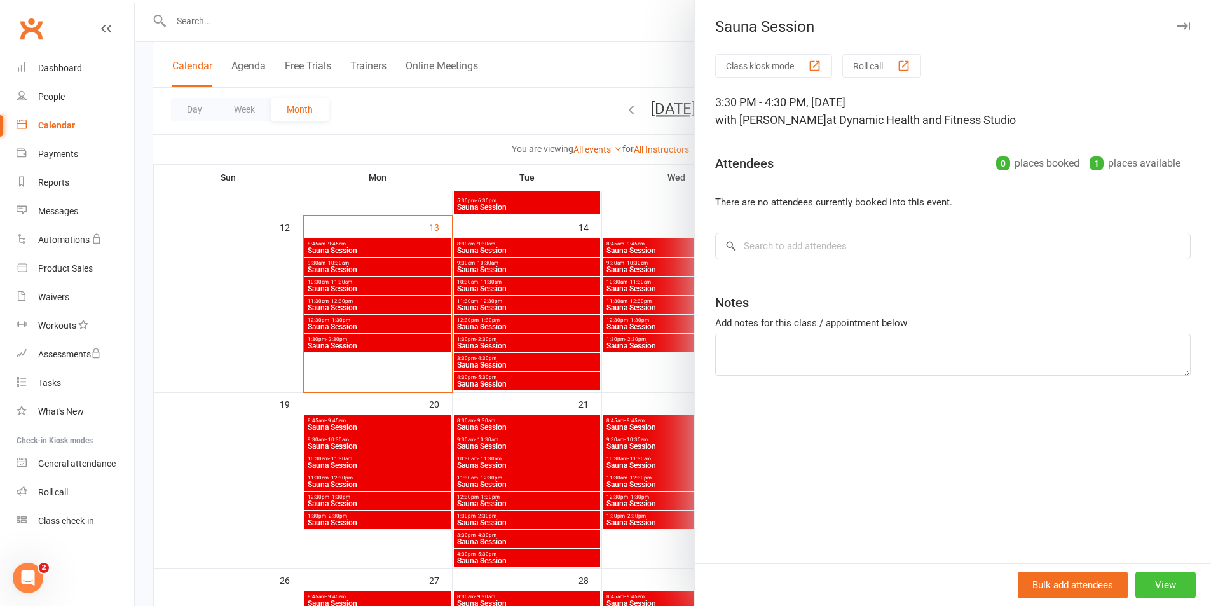
click at [1154, 589] on button "View" at bounding box center [1165, 585] width 60 height 27
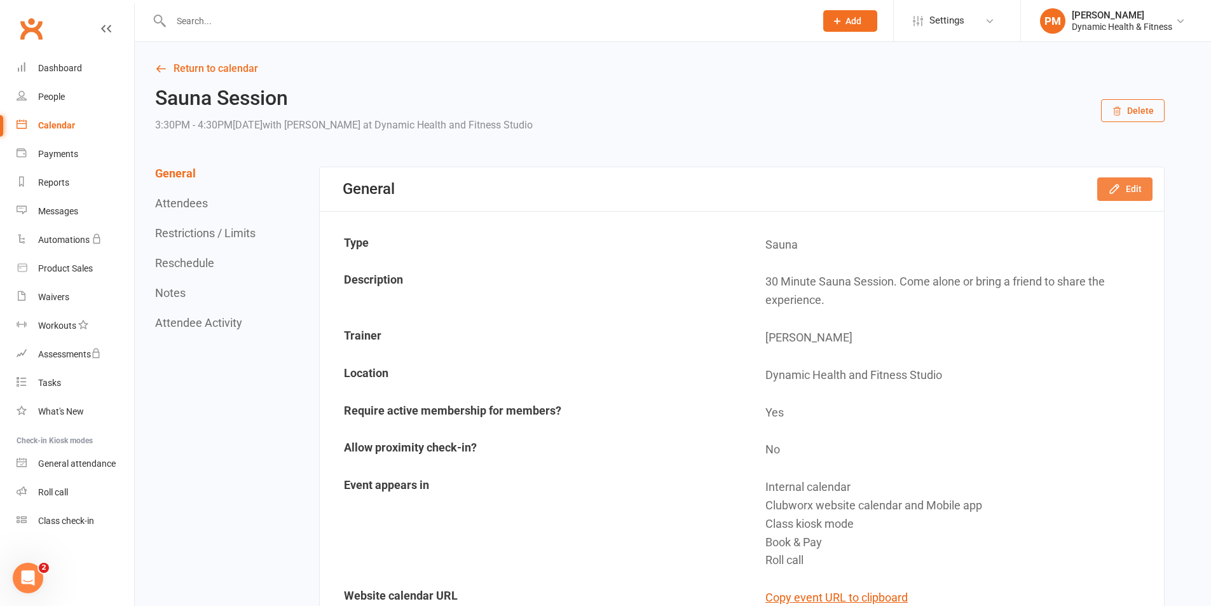
click at [1148, 187] on button "Edit" at bounding box center [1124, 188] width 55 height 23
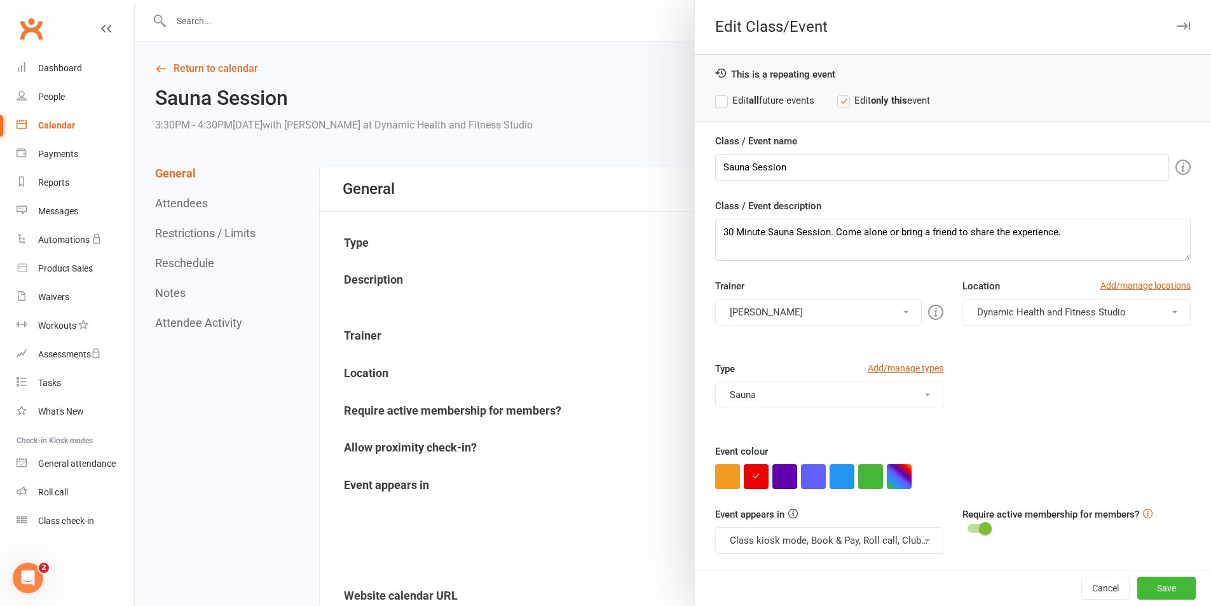
click at [883, 535] on button "Class kiosk mode, Book & Pay, Roll call, Clubworx website calendar and Mobile a…" at bounding box center [829, 540] width 228 height 27
click at [872, 568] on link "Clubworx website calendar and Mobile app" at bounding box center [822, 570] width 213 height 25
click at [881, 551] on button "Class kiosk mode, Book & Pay, Roll call" at bounding box center [829, 540] width 228 height 27
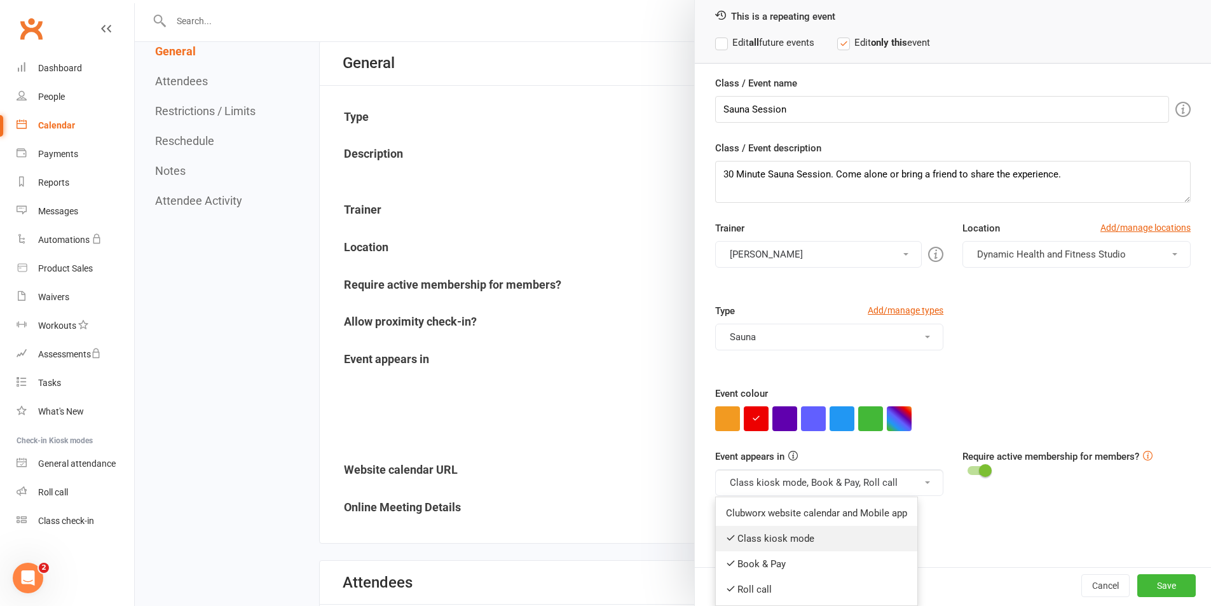
scroll to position [127, 0]
click at [848, 559] on link "Book & Pay" at bounding box center [817, 563] width 202 height 25
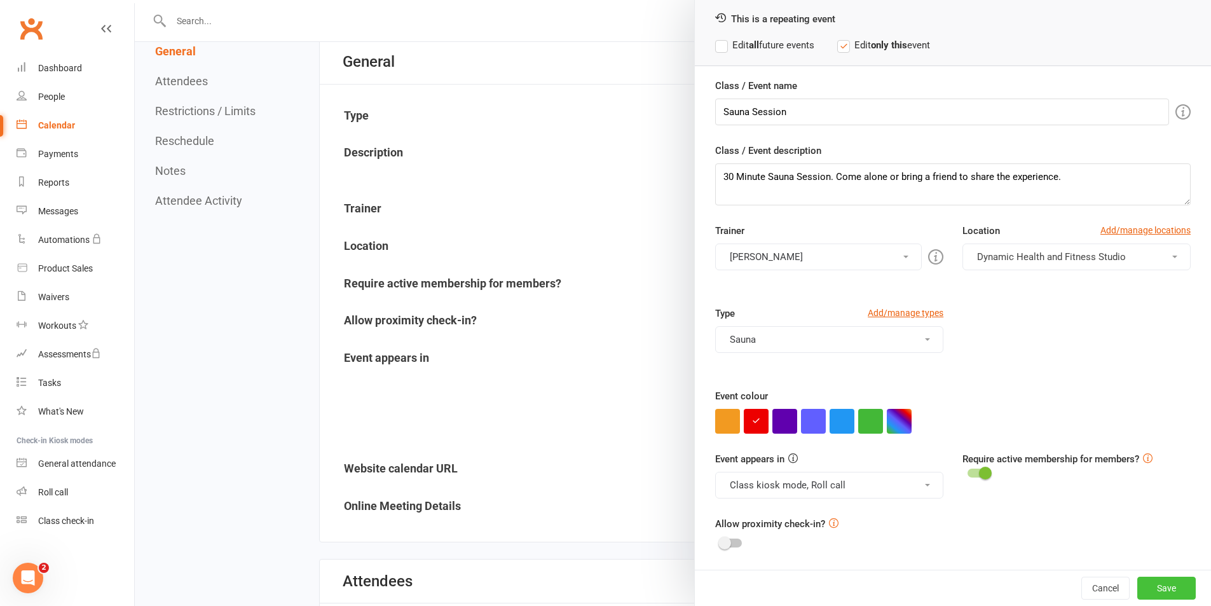
click at [1159, 586] on button "Save" at bounding box center [1166, 588] width 58 height 23
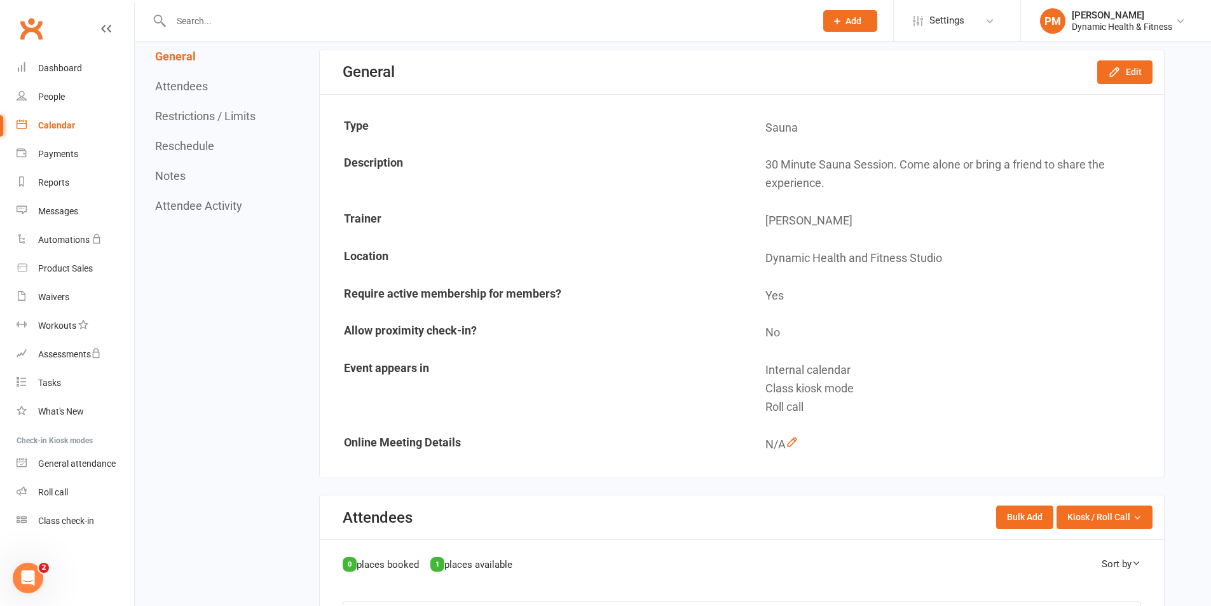
scroll to position [0, 0]
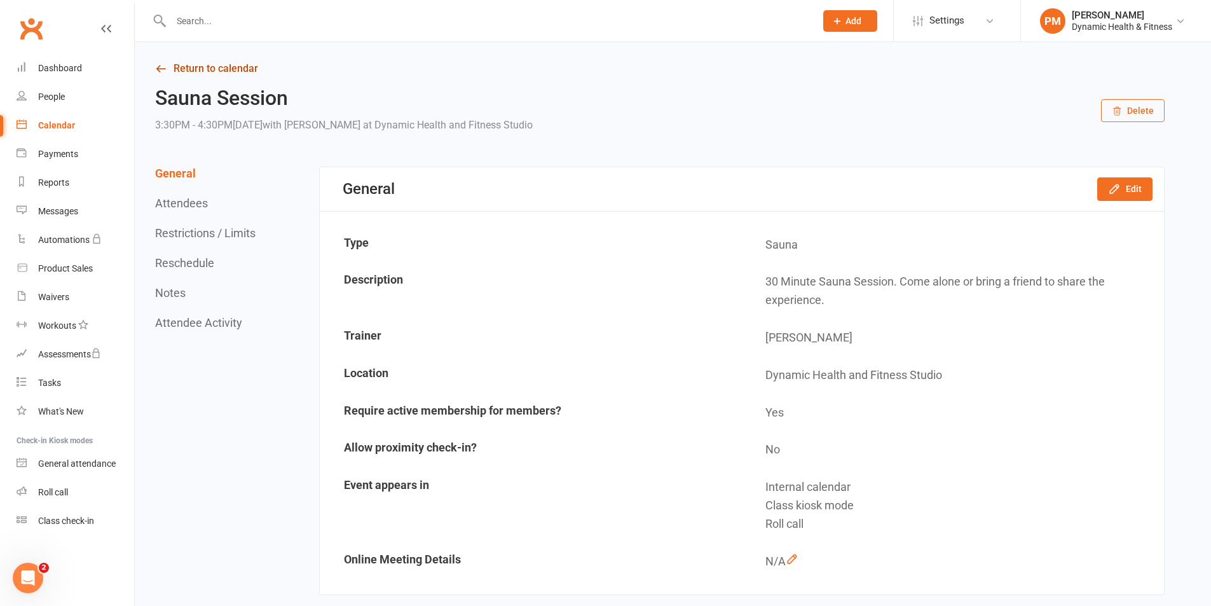
click at [174, 72] on link "Return to calendar" at bounding box center [660, 69] width 1010 height 18
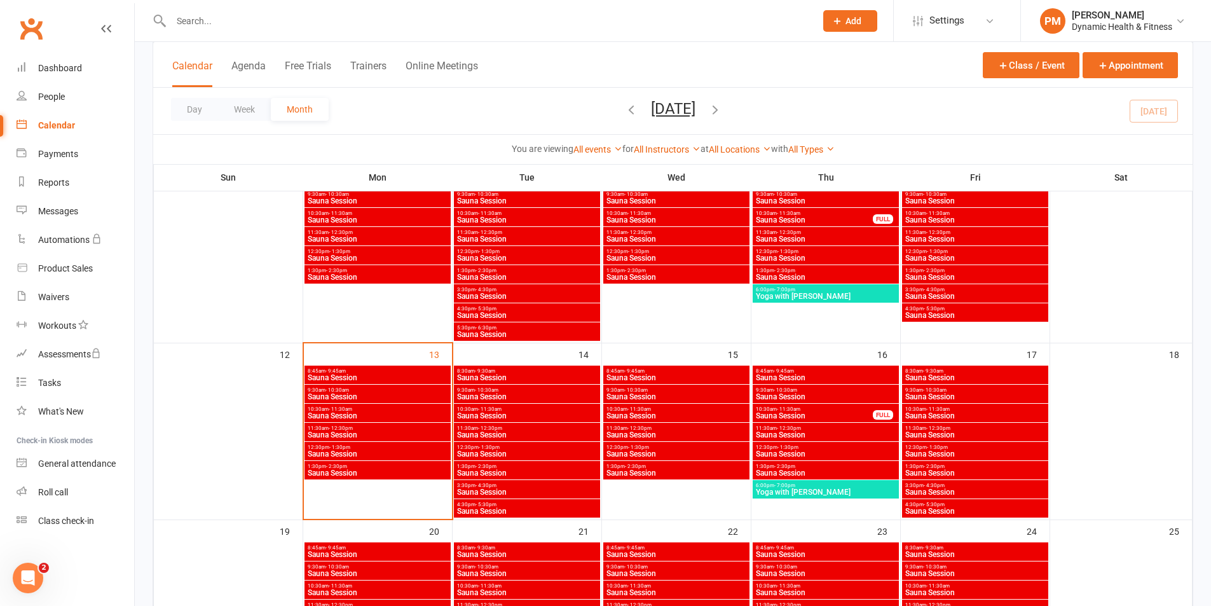
scroll to position [445, 0]
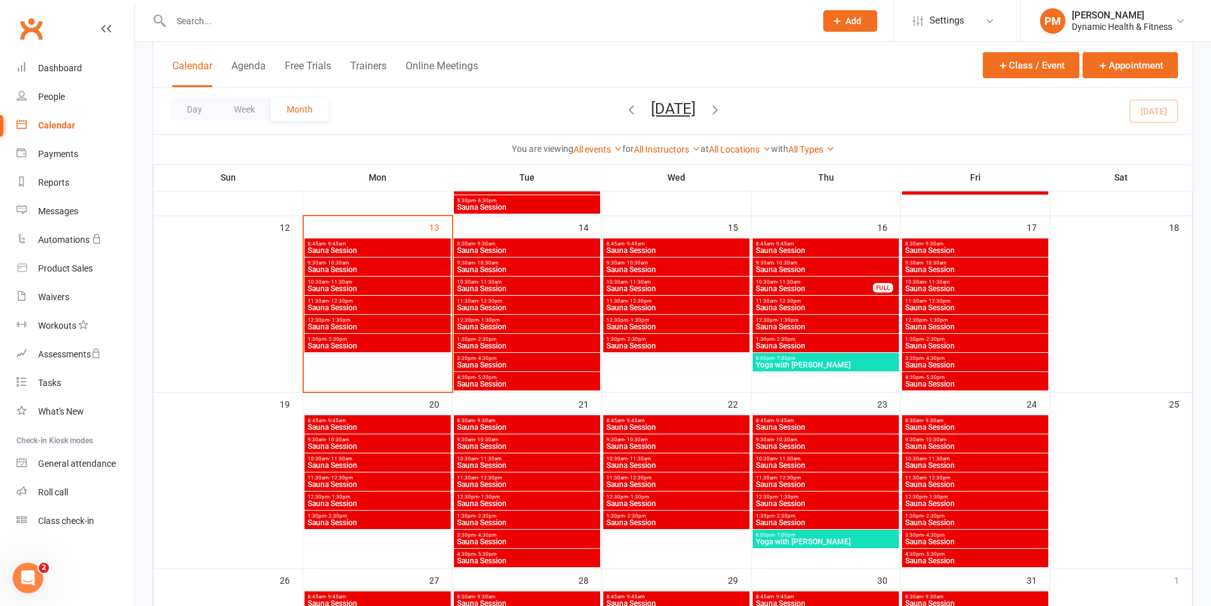
click at [521, 383] on span "Sauna Session" at bounding box center [526, 384] width 141 height 8
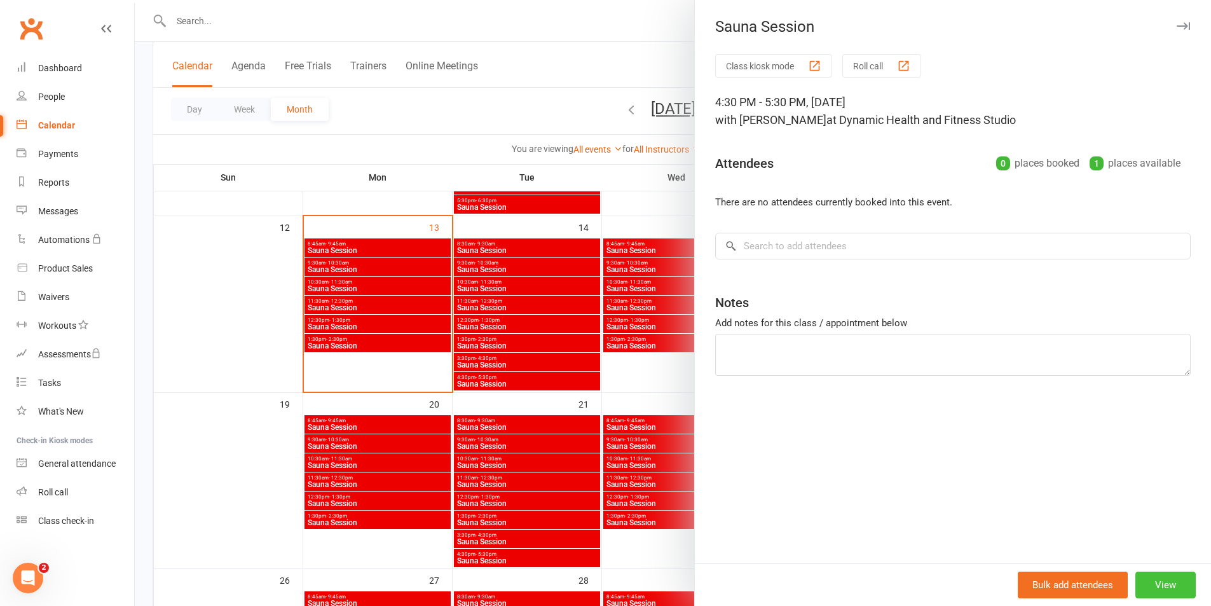
click at [1153, 587] on button "View" at bounding box center [1165, 585] width 60 height 27
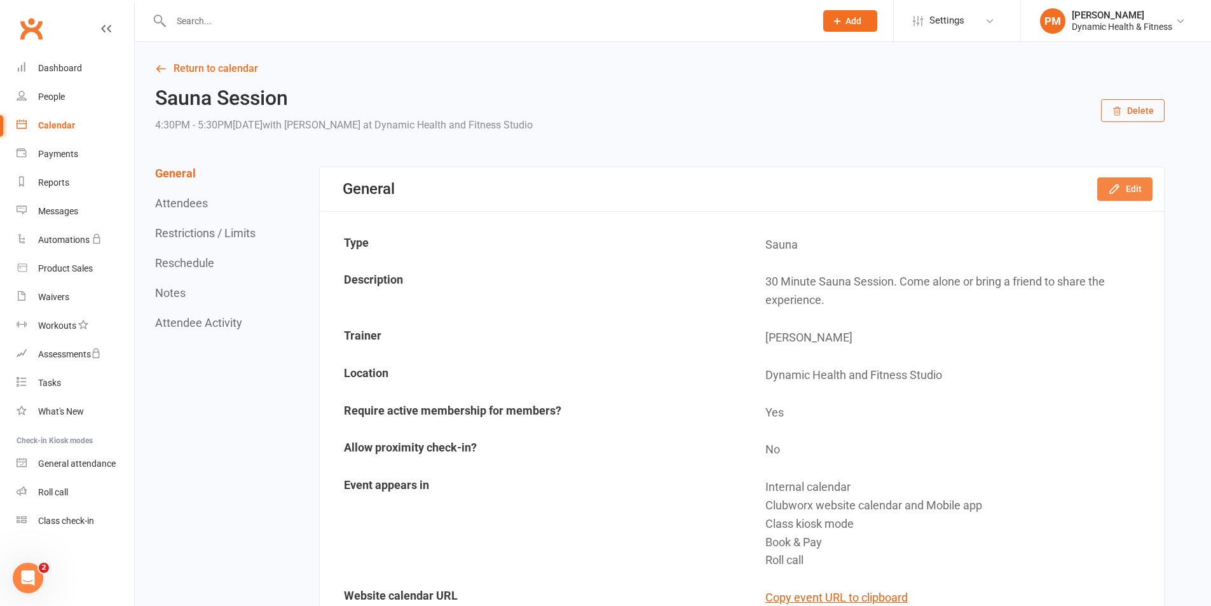
click at [1114, 194] on icon "button" at bounding box center [1114, 188] width 13 height 13
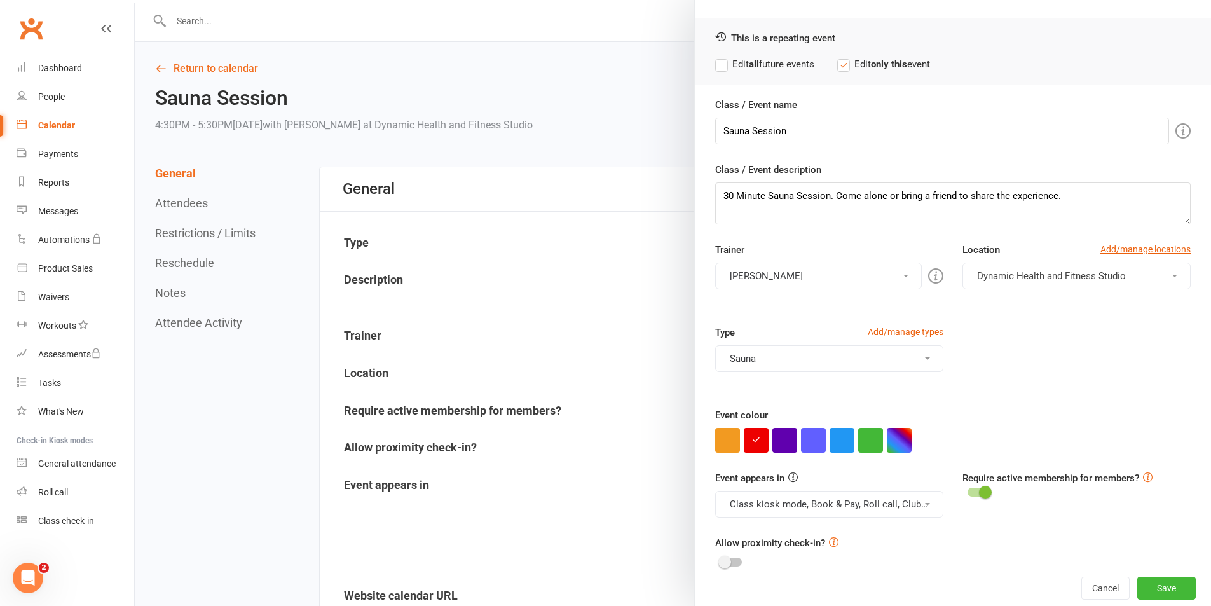
scroll to position [55, 0]
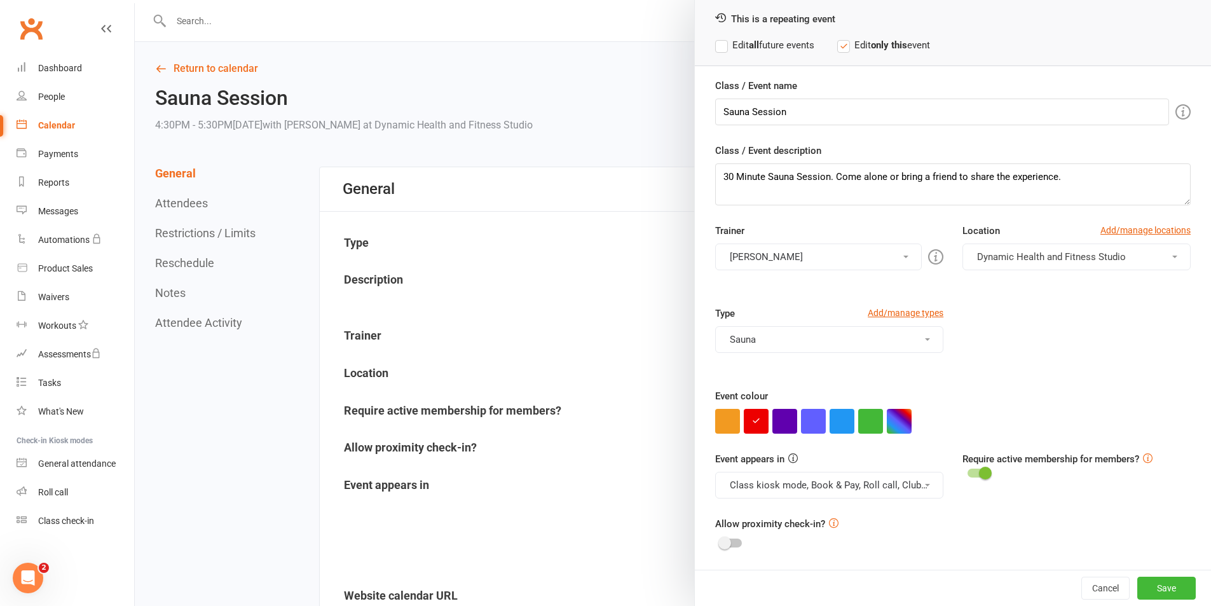
click at [898, 486] on button "Class kiosk mode, Book & Pay, Roll call, Clubworx website calendar and Mobile a…" at bounding box center [829, 485] width 228 height 27
click at [879, 520] on link "Clubworx website calendar and Mobile app" at bounding box center [822, 515] width 213 height 25
click at [878, 489] on button "Class kiosk mode, Book & Pay, Roll call" at bounding box center [829, 485] width 228 height 27
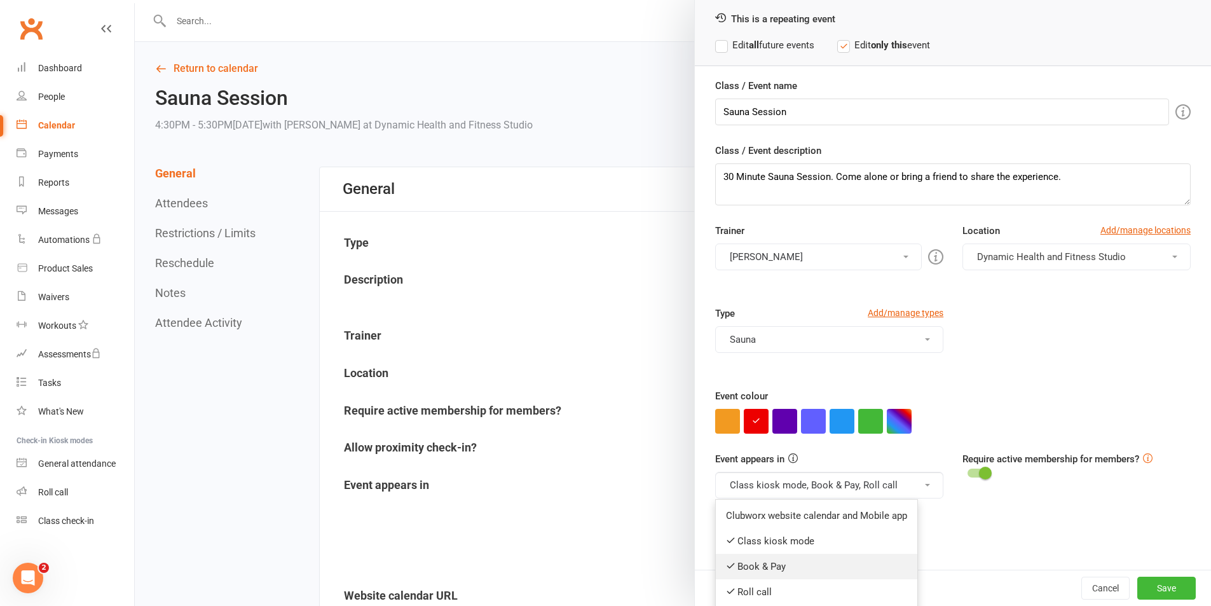
click at [825, 572] on link "Book & Pay" at bounding box center [817, 566] width 202 height 25
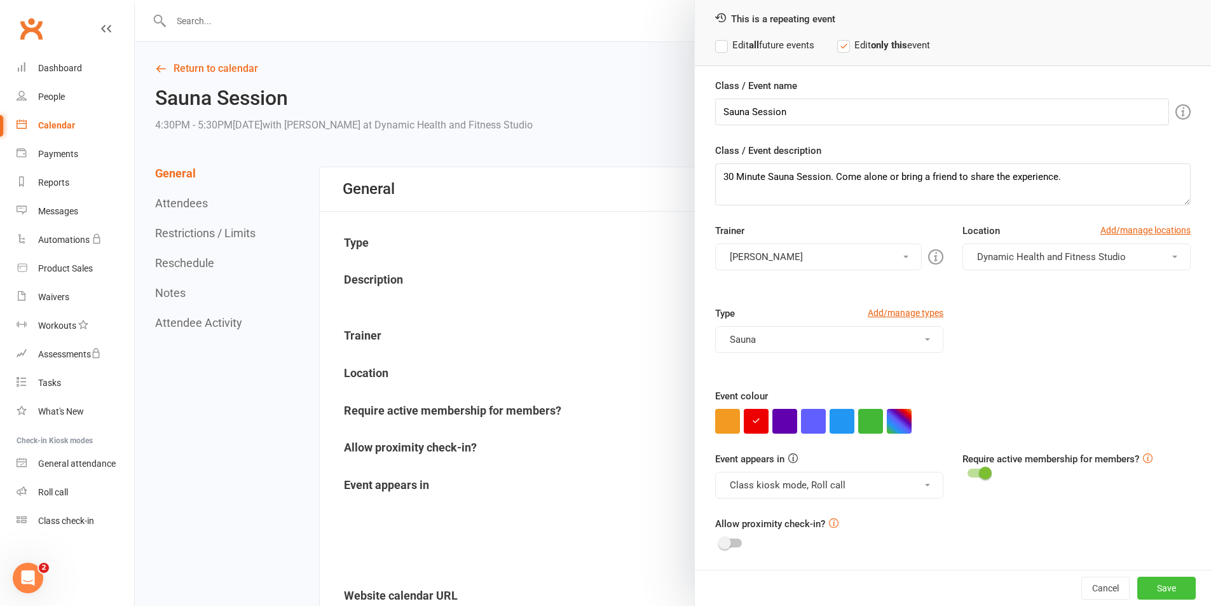
click at [1156, 585] on button "Save" at bounding box center [1166, 588] width 58 height 23
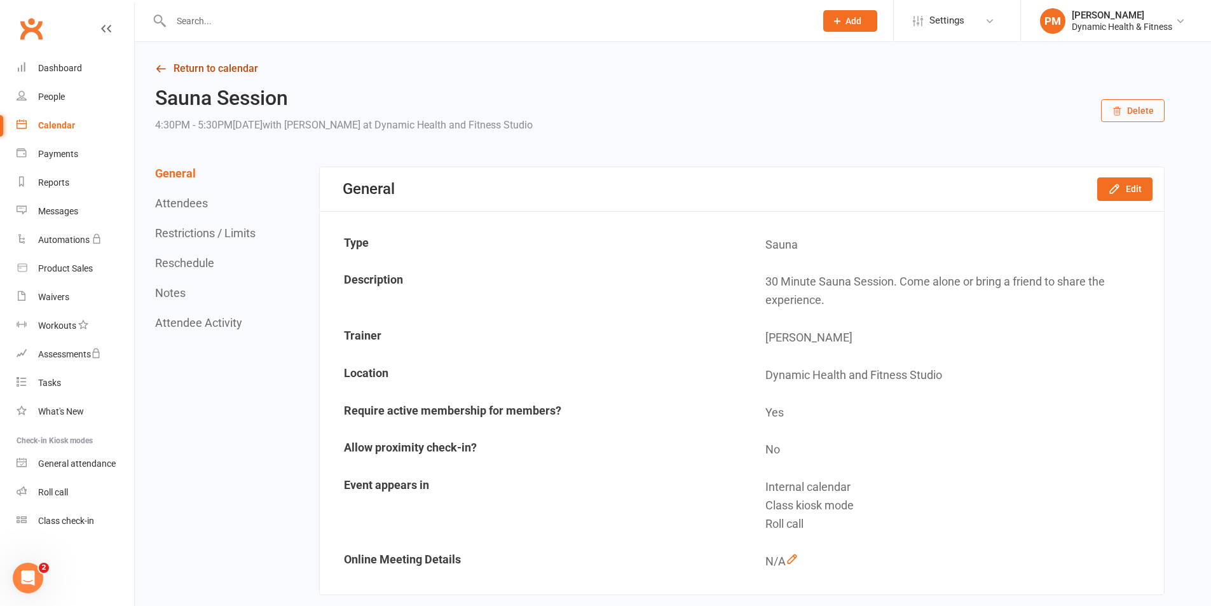
click at [229, 68] on link "Return to calendar" at bounding box center [660, 69] width 1010 height 18
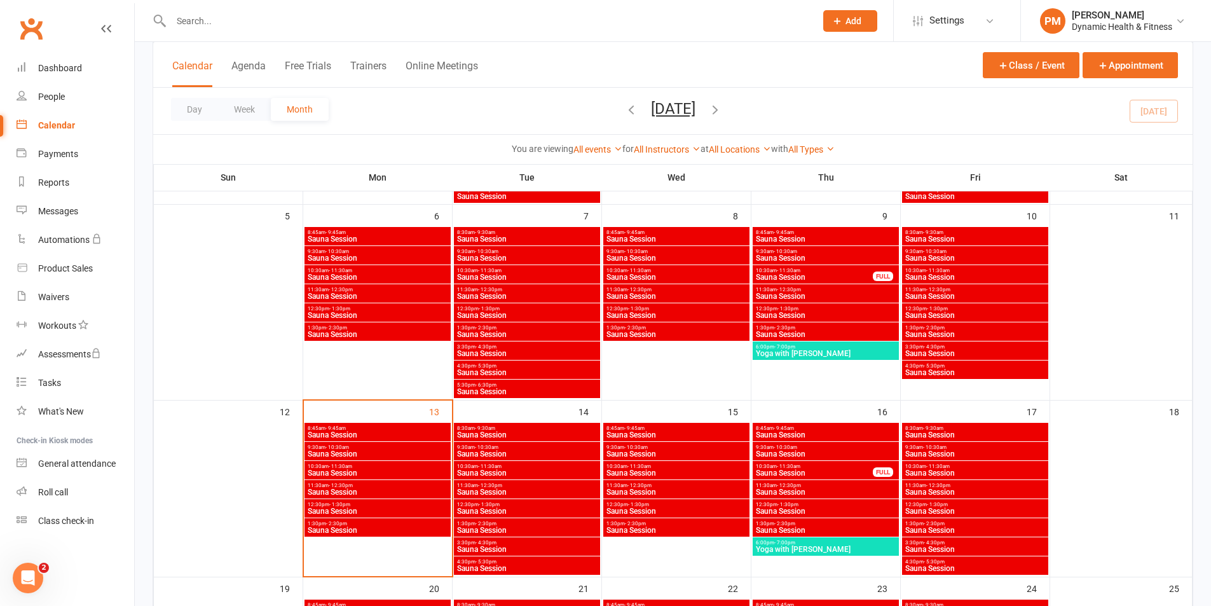
scroll to position [381, 0]
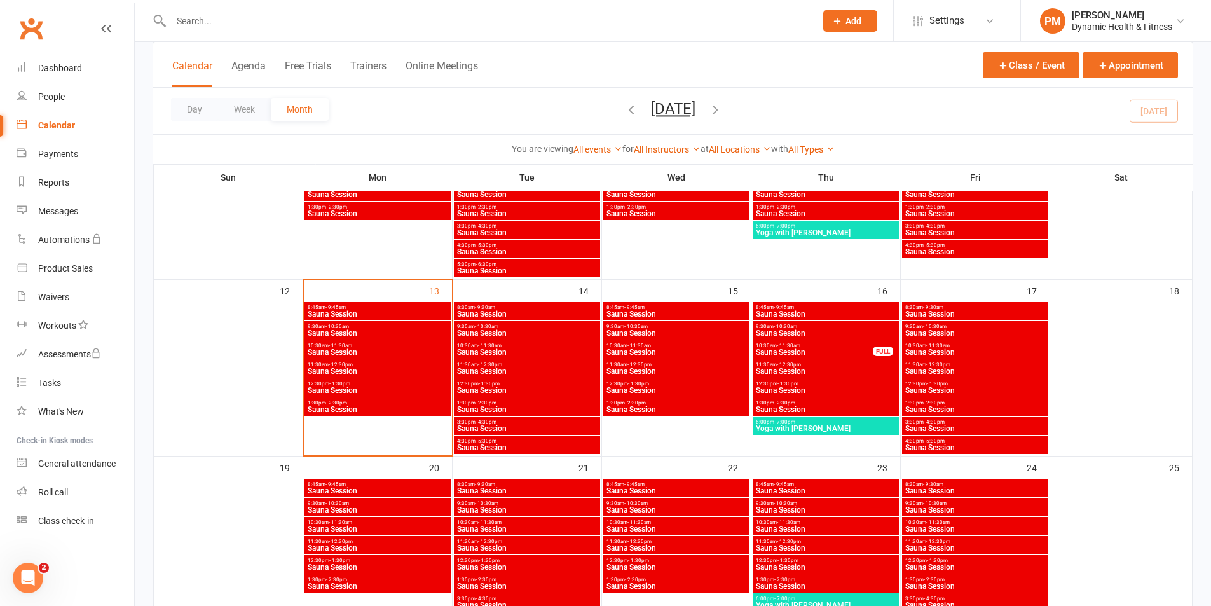
click at [976, 310] on span "Sauna Session" at bounding box center [975, 314] width 141 height 8
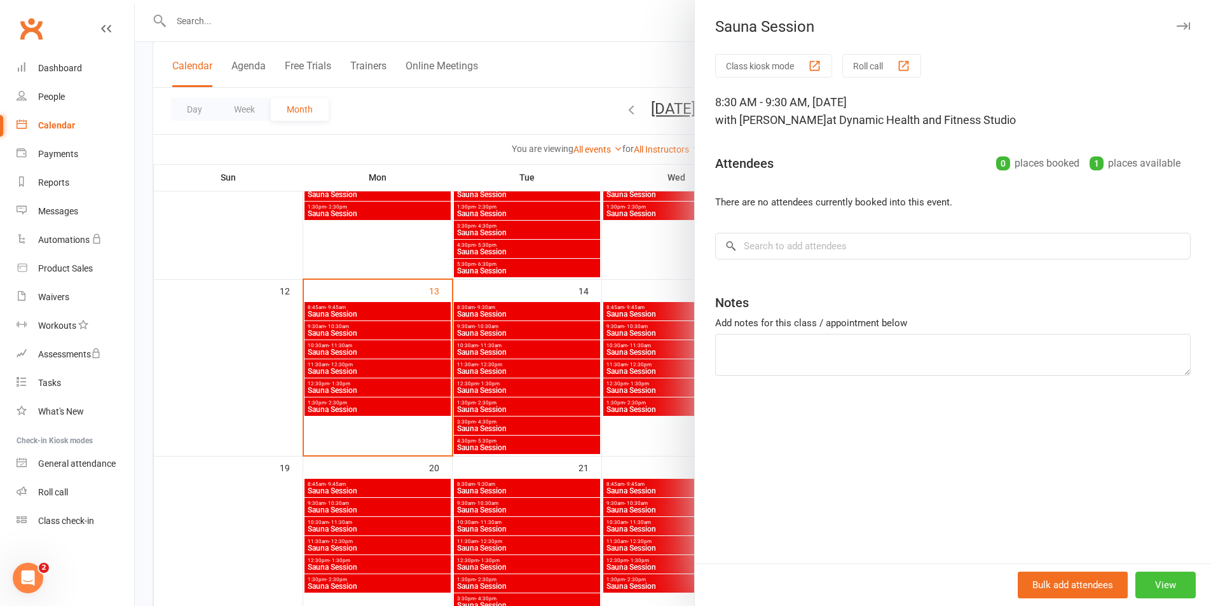
click at [1169, 584] on button "View" at bounding box center [1165, 585] width 60 height 27
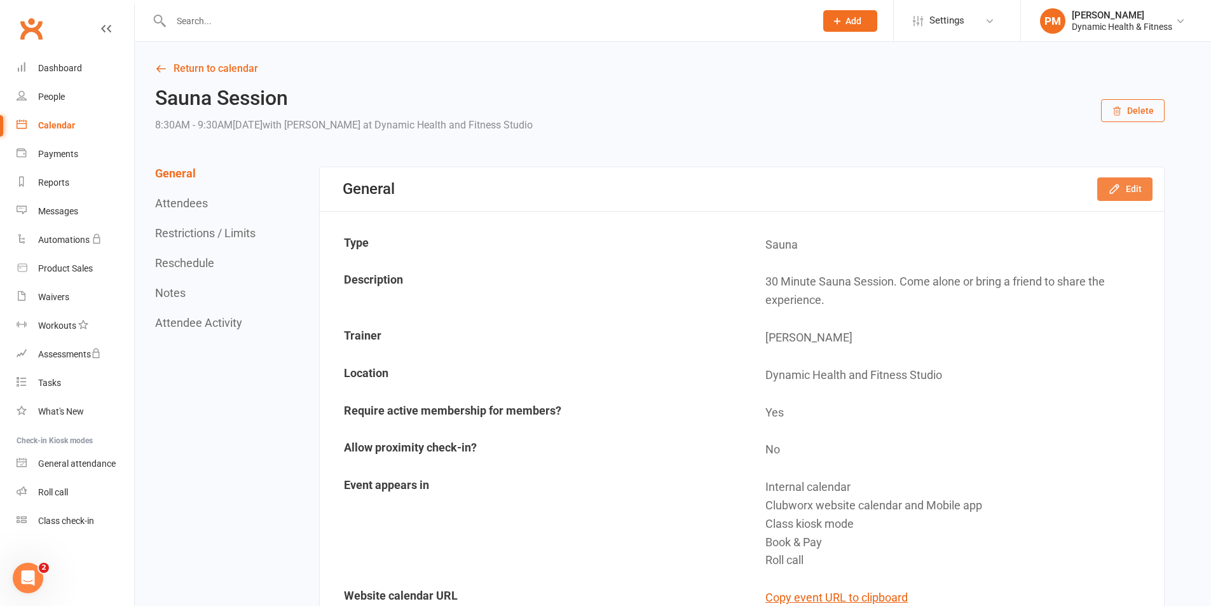
click at [1148, 200] on button "Edit" at bounding box center [1124, 188] width 55 height 23
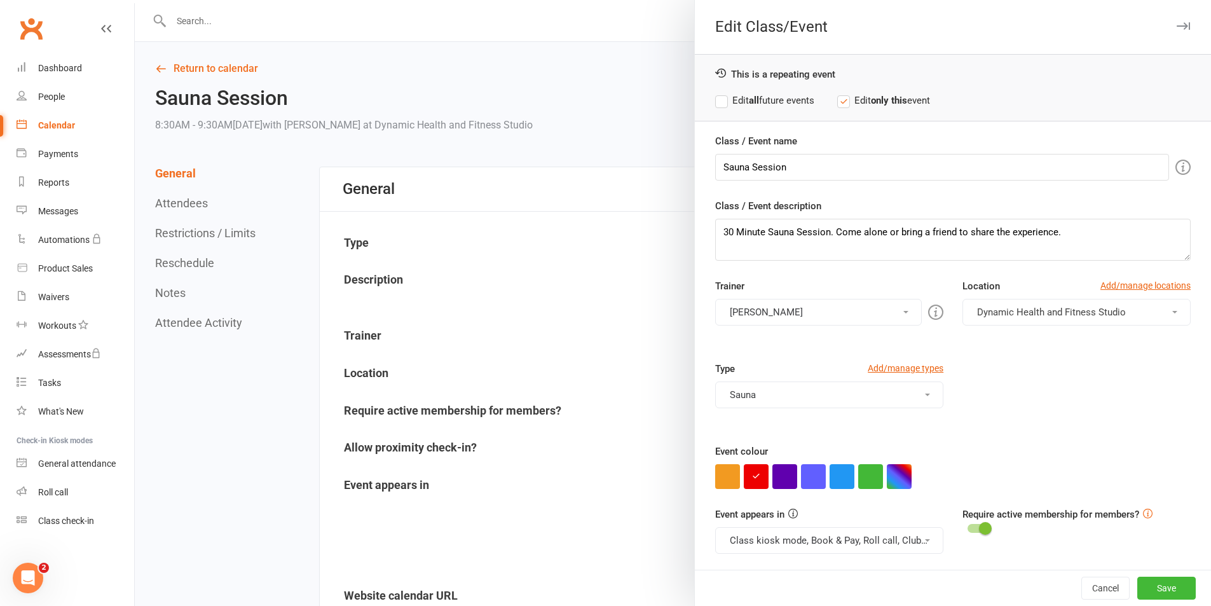
click at [1123, 184] on div "Class / Event name Sauna Session Class / Event description 30 Minute Sauna Sess…" at bounding box center [953, 379] width 516 height 491
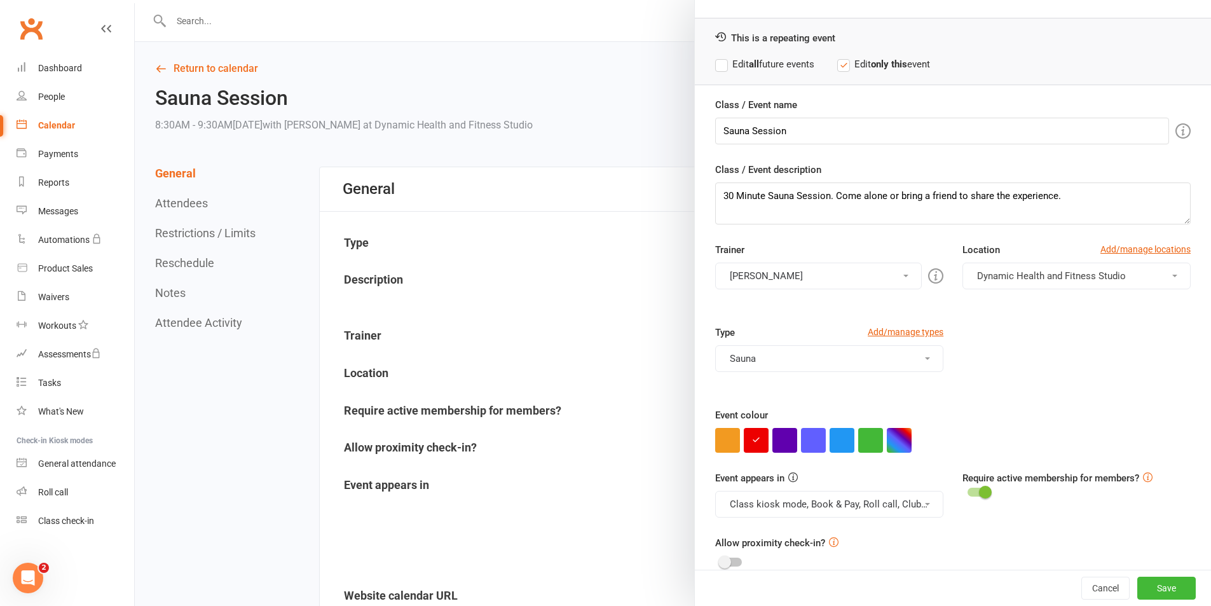
scroll to position [55, 0]
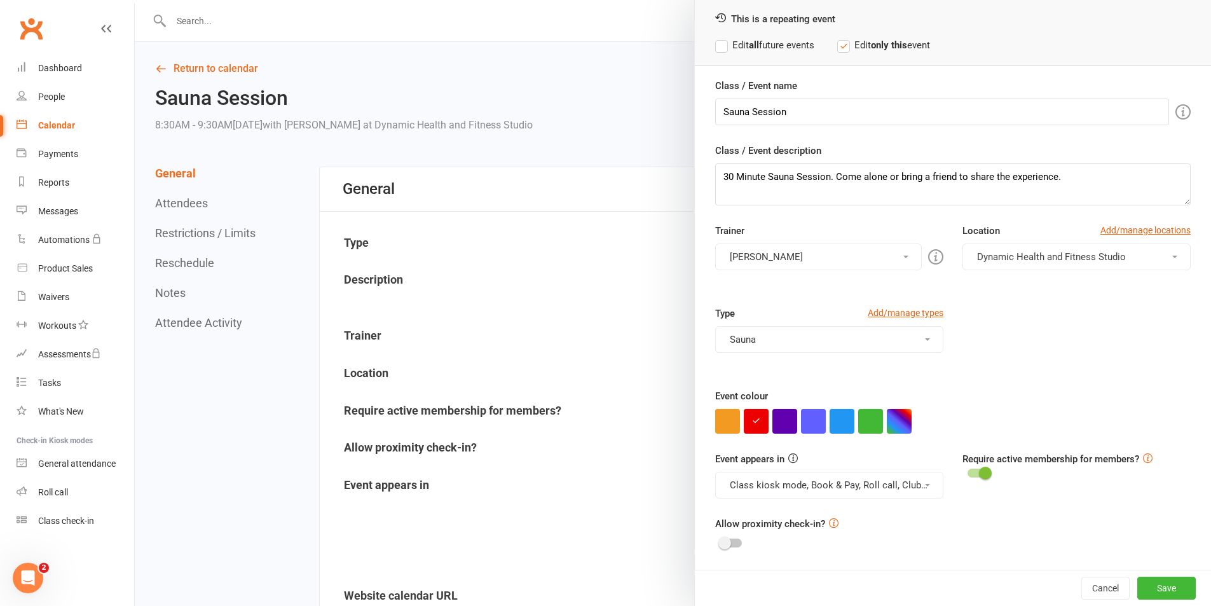
click at [912, 483] on button "Class kiosk mode, Book & Pay, Roll call, Clubworx website calendar and Mobile a…" at bounding box center [829, 485] width 228 height 27
drag, startPoint x: 895, startPoint y: 513, endPoint x: 900, endPoint y: 483, distance: 30.4
click at [894, 513] on link "Clubworx website calendar and Mobile app" at bounding box center [822, 515] width 213 height 25
click at [903, 473] on button "Class kiosk mode, Book & Pay, Roll call" at bounding box center [829, 485] width 228 height 27
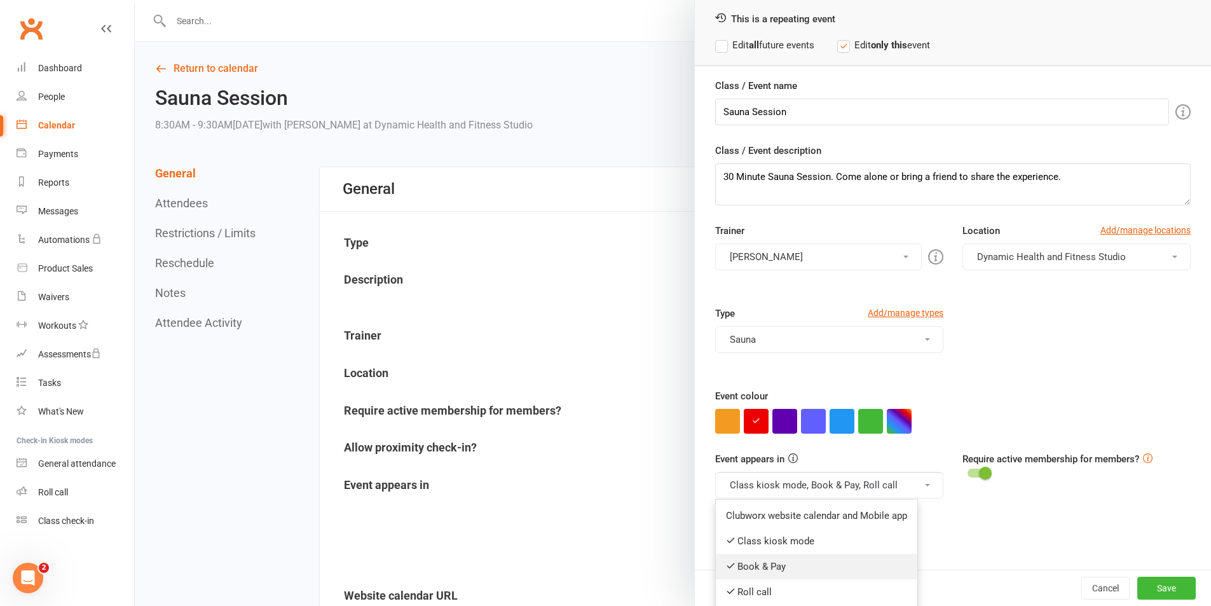
click at [843, 575] on link "Book & Pay" at bounding box center [817, 566] width 202 height 25
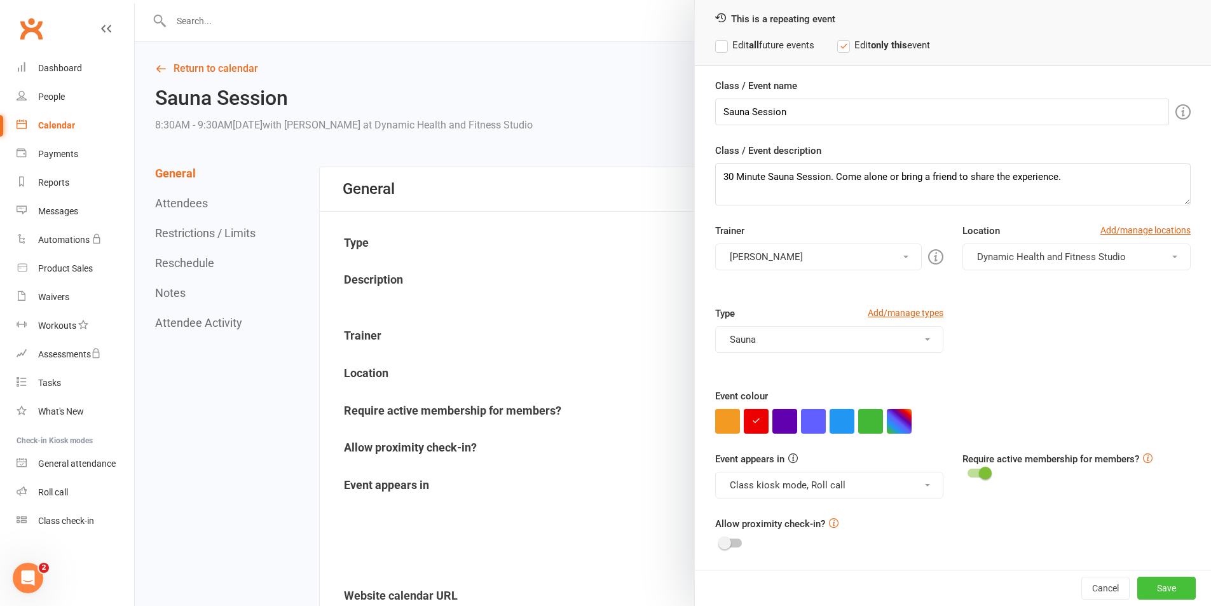
click at [1144, 595] on button "Save" at bounding box center [1166, 588] width 58 height 23
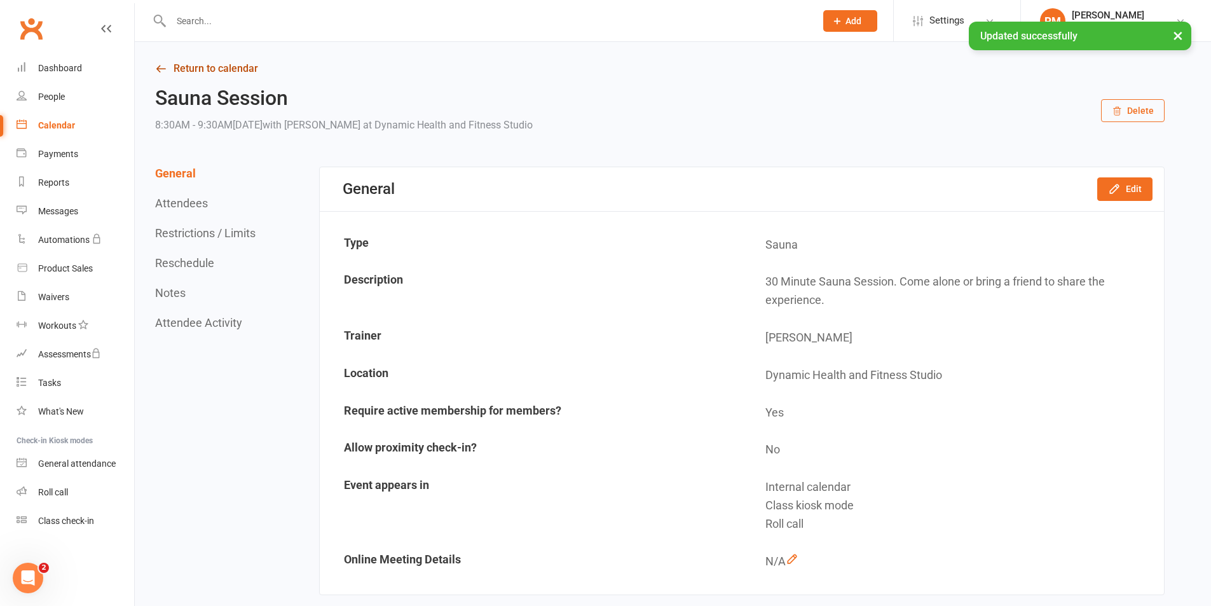
click at [173, 65] on link "Return to calendar" at bounding box center [660, 69] width 1010 height 18
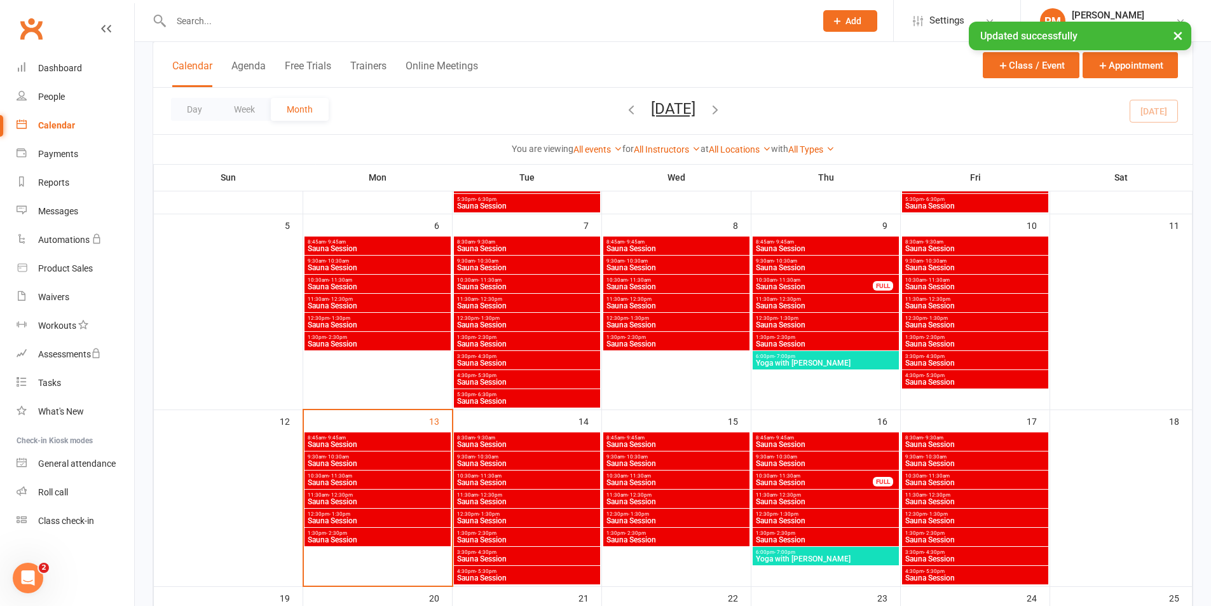
scroll to position [254, 0]
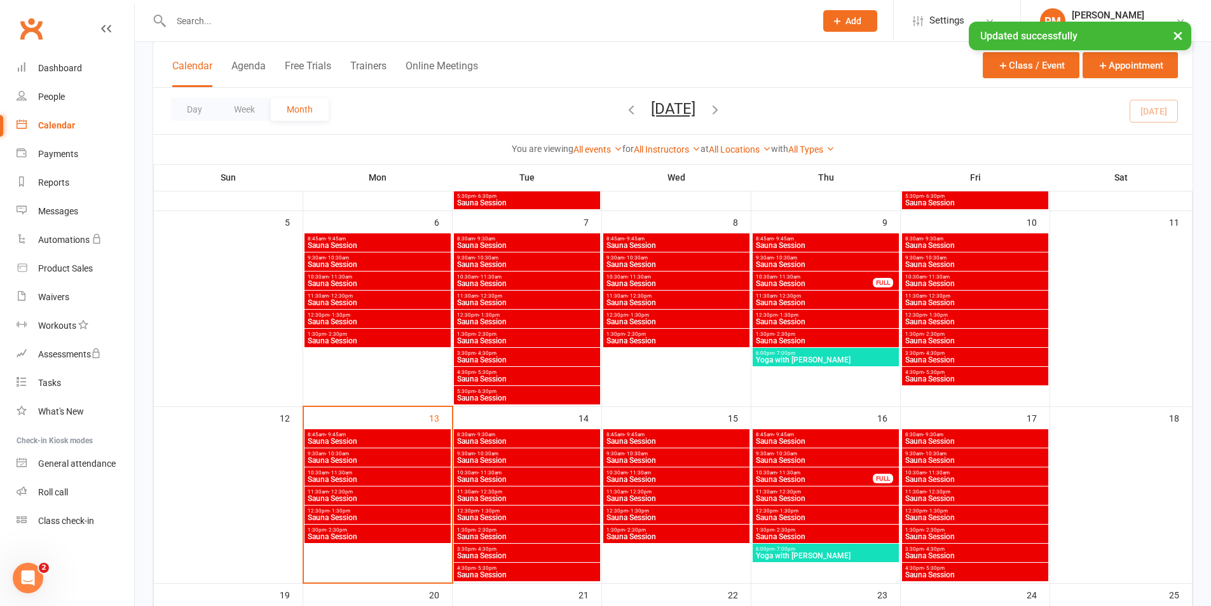
click at [982, 459] on span "Sauna Session" at bounding box center [975, 460] width 141 height 8
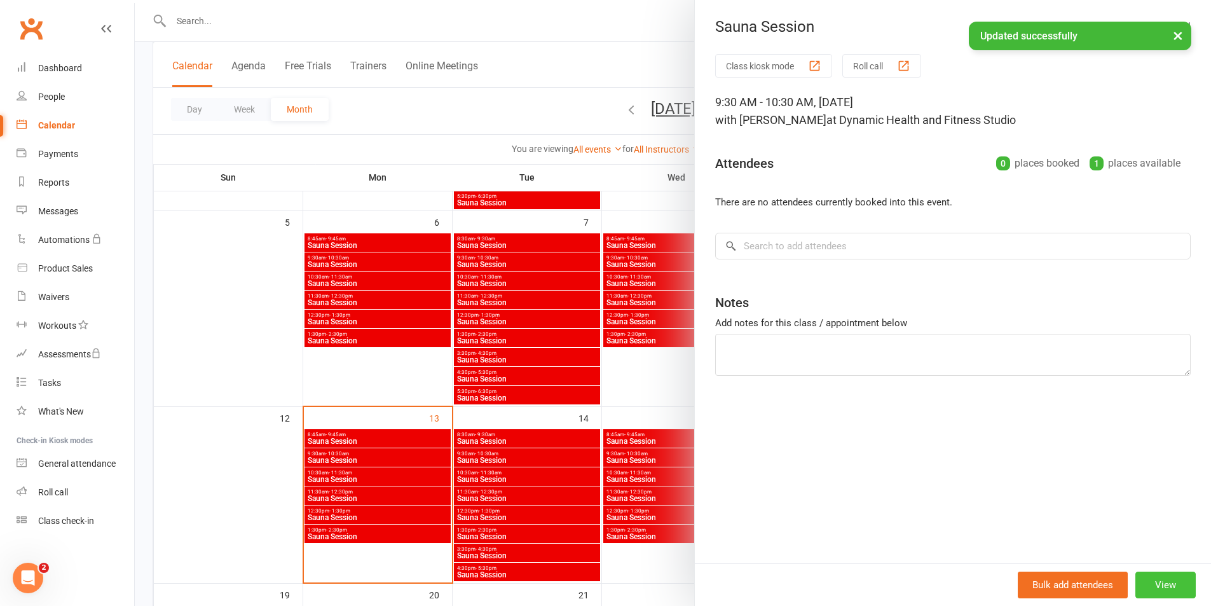
click at [1170, 579] on button "View" at bounding box center [1165, 585] width 60 height 27
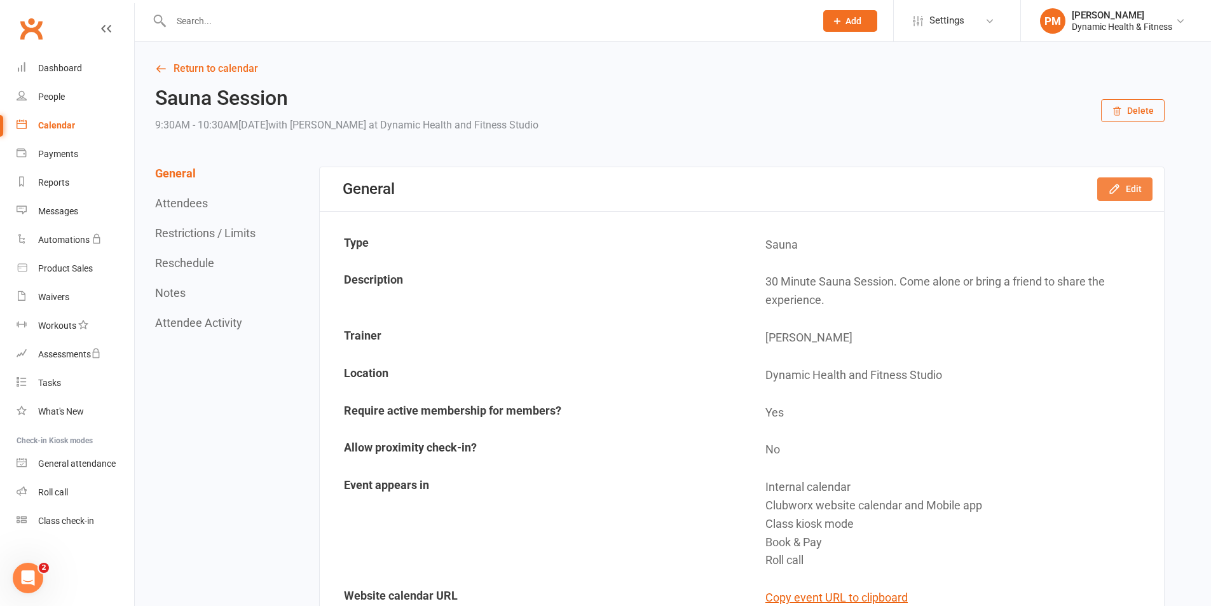
click at [1134, 188] on button "Edit" at bounding box center [1124, 188] width 55 height 23
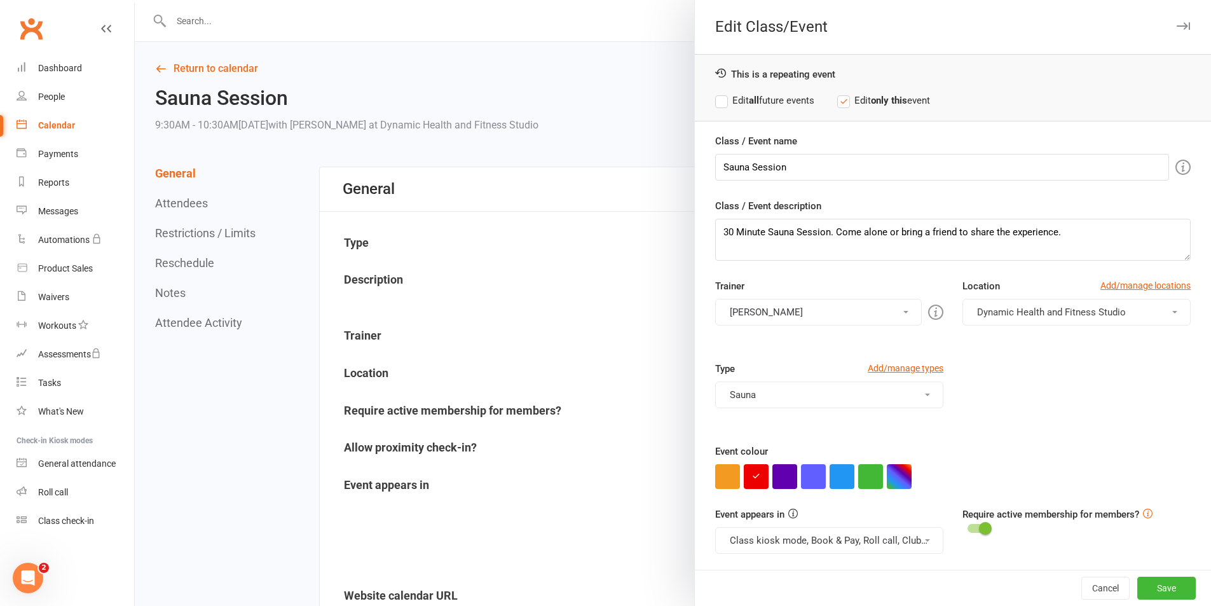
scroll to position [55, 0]
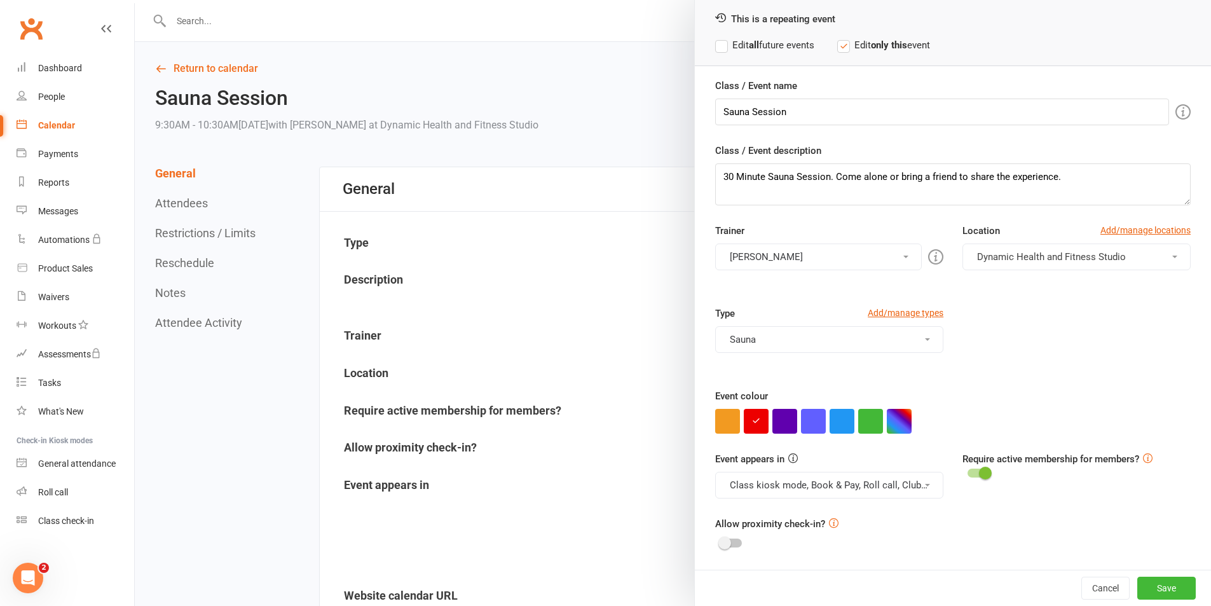
click at [889, 478] on button "Class kiosk mode, Book & Pay, Roll call, Clubworx website calendar and Mobile a…" at bounding box center [829, 485] width 228 height 27
drag, startPoint x: 860, startPoint y: 521, endPoint x: 878, endPoint y: 483, distance: 42.4
click at [860, 520] on link "Clubworx website calendar and Mobile app" at bounding box center [822, 515] width 213 height 25
drag, startPoint x: 878, startPoint y: 480, endPoint x: 872, endPoint y: 507, distance: 27.9
click at [879, 480] on button "Class kiosk mode, Book & Pay, Roll call" at bounding box center [829, 485] width 228 height 27
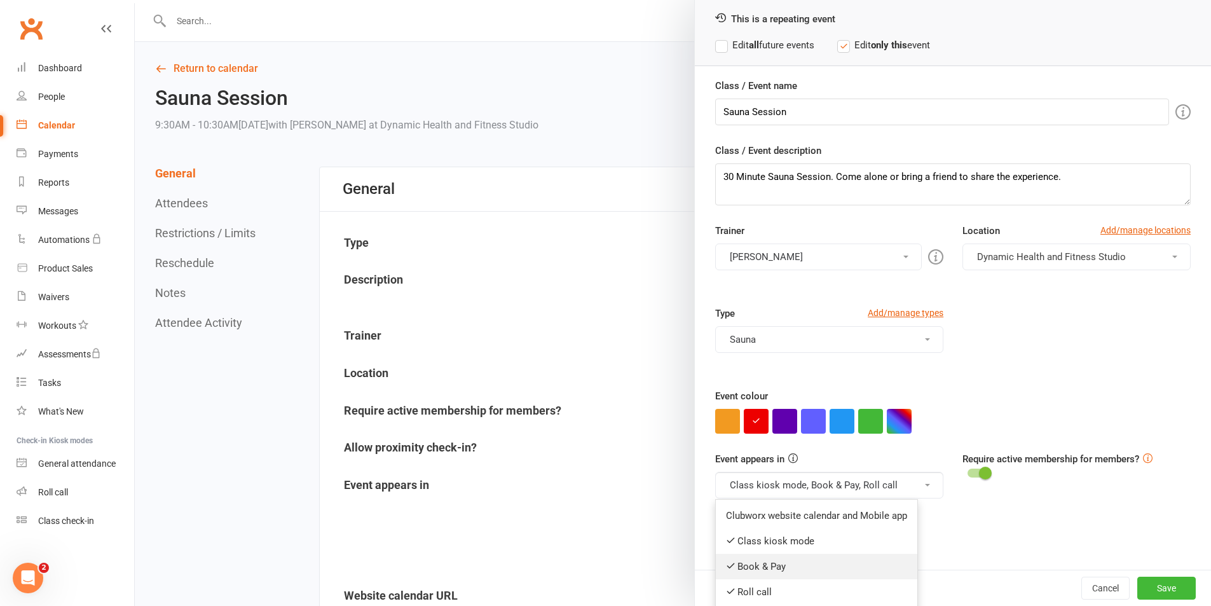
click at [850, 563] on link "Book & Pay" at bounding box center [817, 566] width 202 height 25
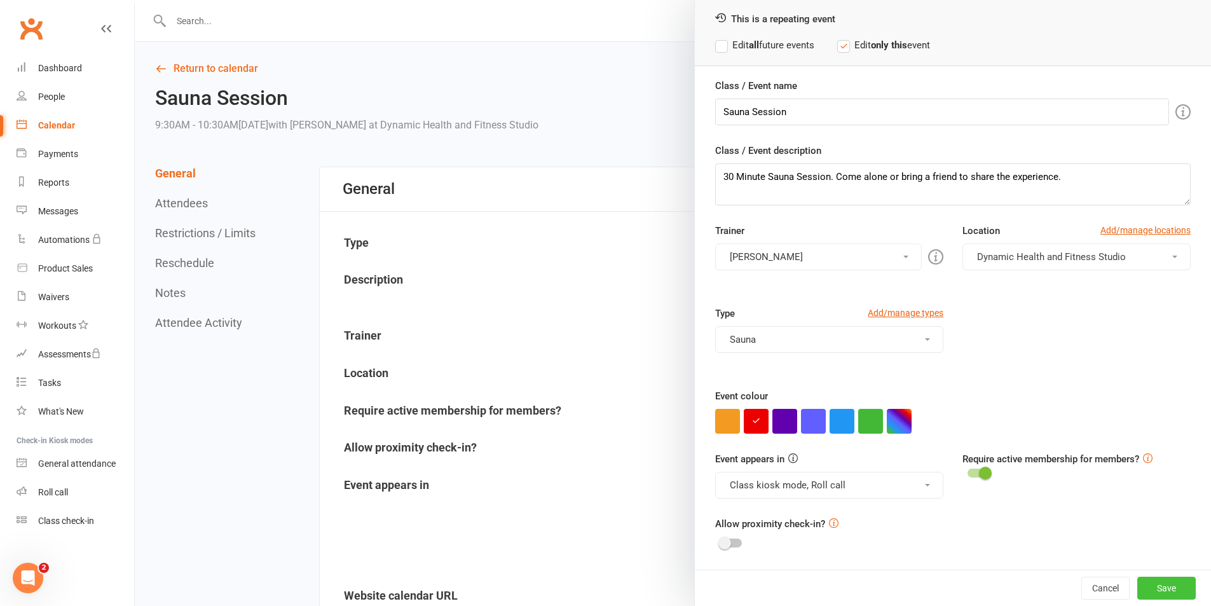
click at [1163, 587] on button "Save" at bounding box center [1166, 588] width 58 height 23
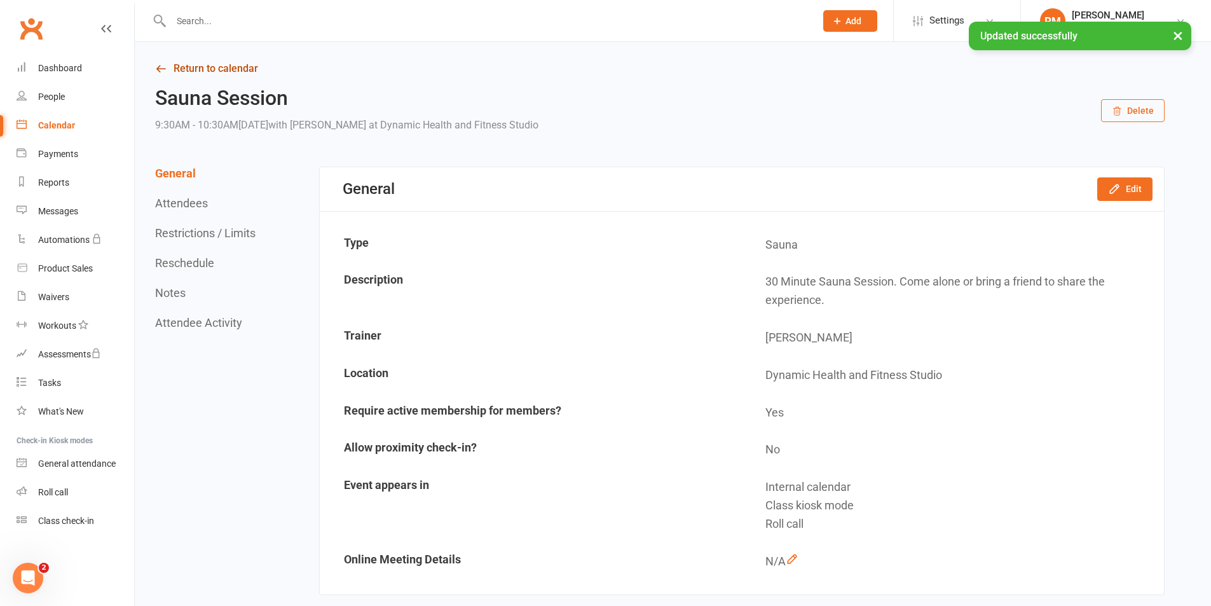
click at [224, 71] on link "Return to calendar" at bounding box center [660, 69] width 1010 height 18
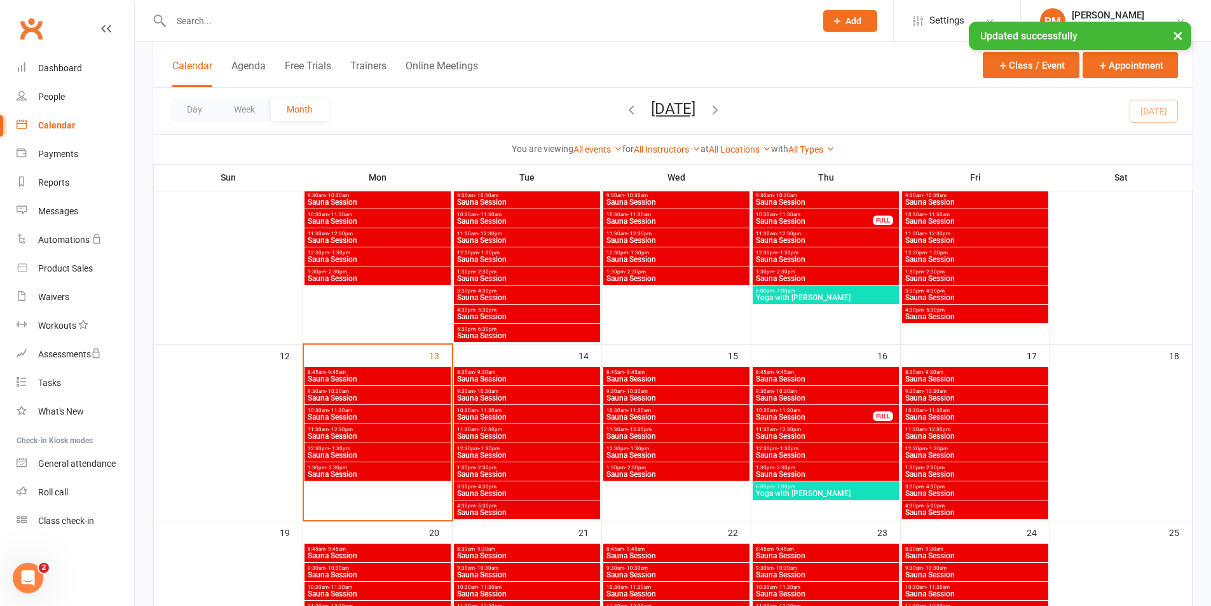
scroll to position [318, 0]
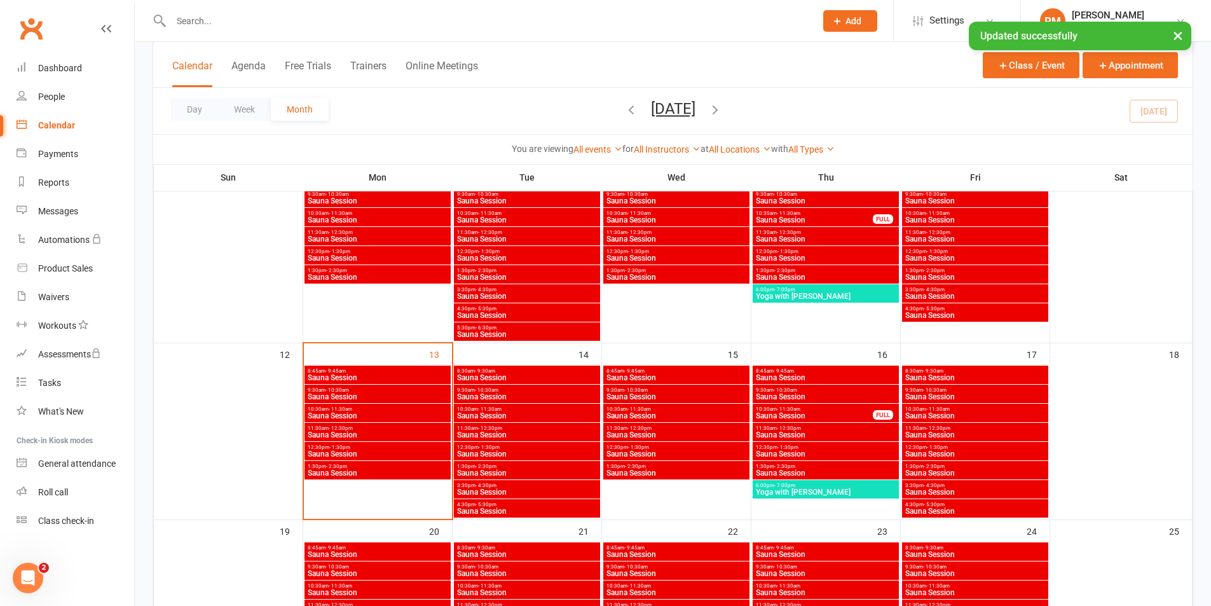
click at [993, 413] on span "Sauna Session" at bounding box center [975, 416] width 141 height 8
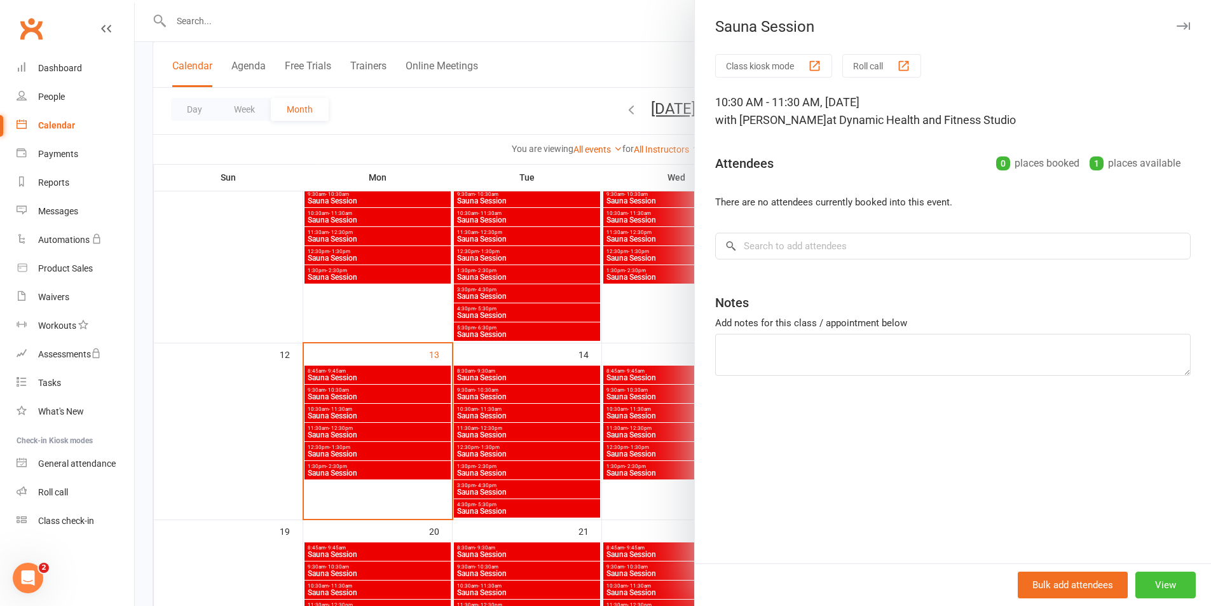
click at [1163, 579] on button "View" at bounding box center [1165, 585] width 60 height 27
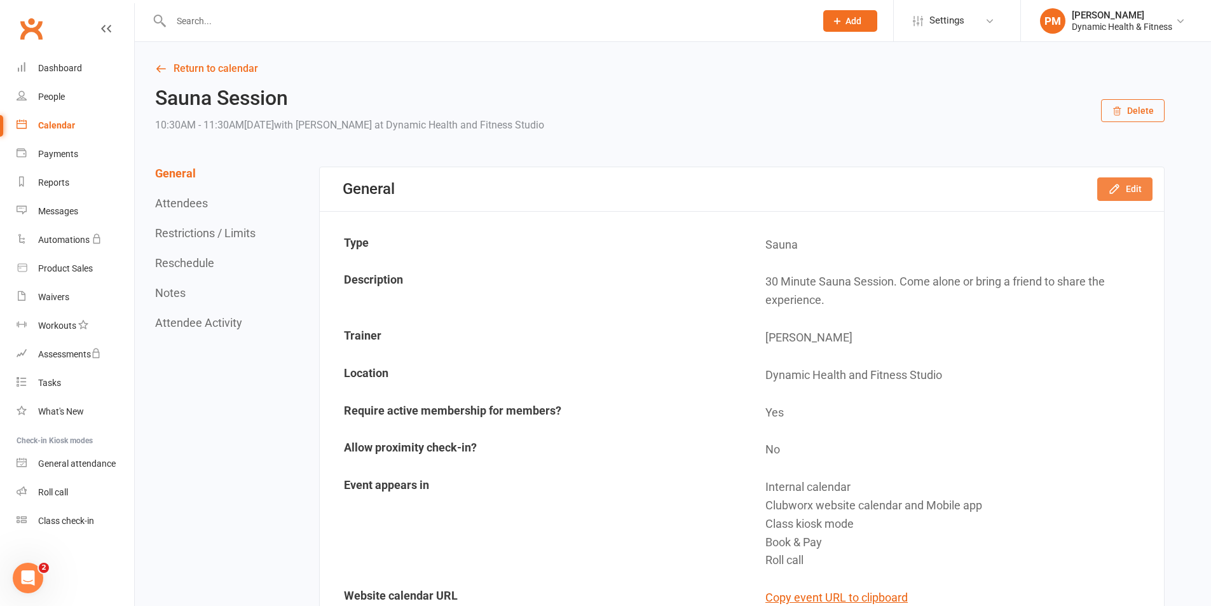
click at [1113, 193] on icon "button" at bounding box center [1114, 189] width 8 height 8
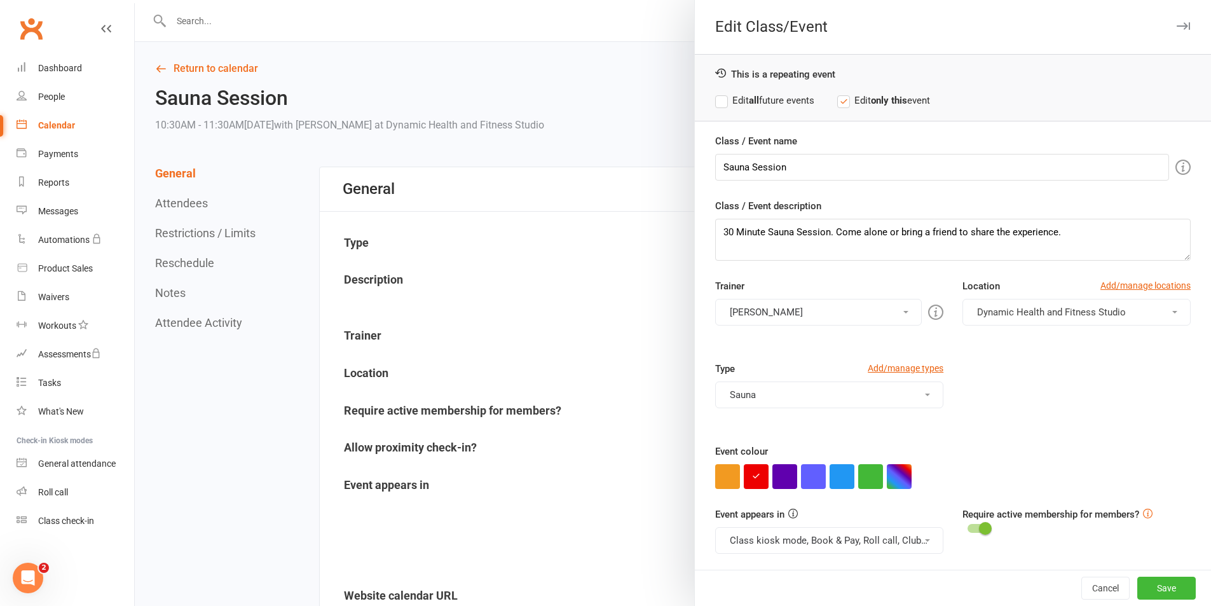
click at [784, 538] on button "Class kiosk mode, Book & Pay, Roll call, Clubworx website calendar and Mobile a…" at bounding box center [829, 540] width 228 height 27
click at [835, 569] on link "Clubworx website calendar and Mobile app" at bounding box center [822, 570] width 213 height 25
click at [848, 538] on button "Class kiosk mode, Book & Pay, Roll call" at bounding box center [829, 540] width 228 height 27
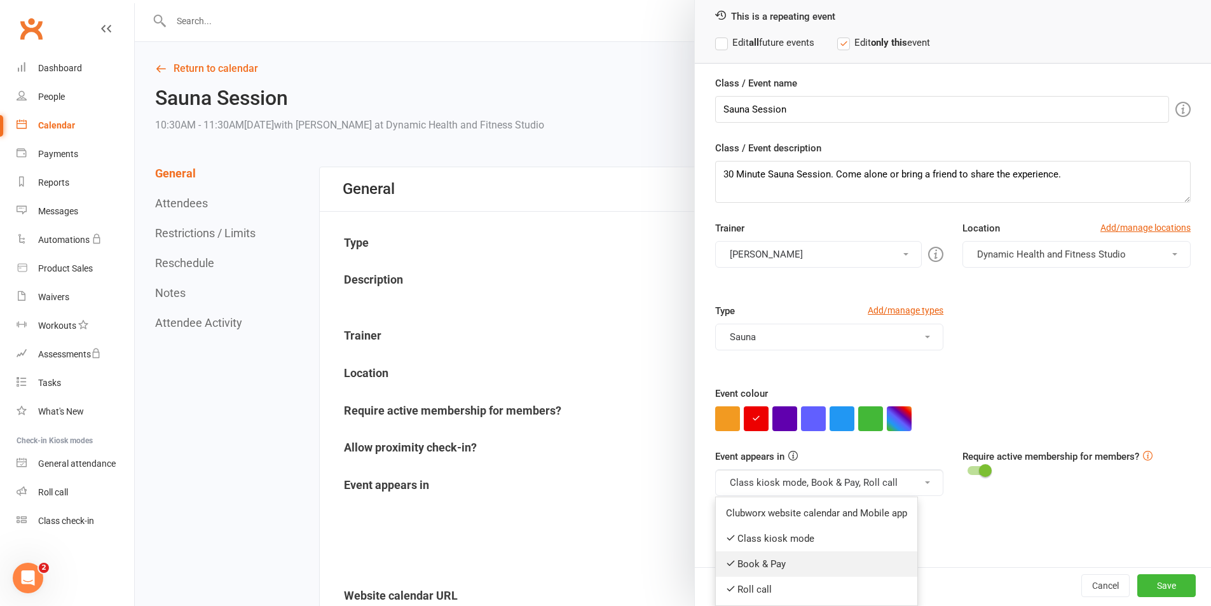
click at [824, 570] on link "Book & Pay" at bounding box center [817, 563] width 202 height 25
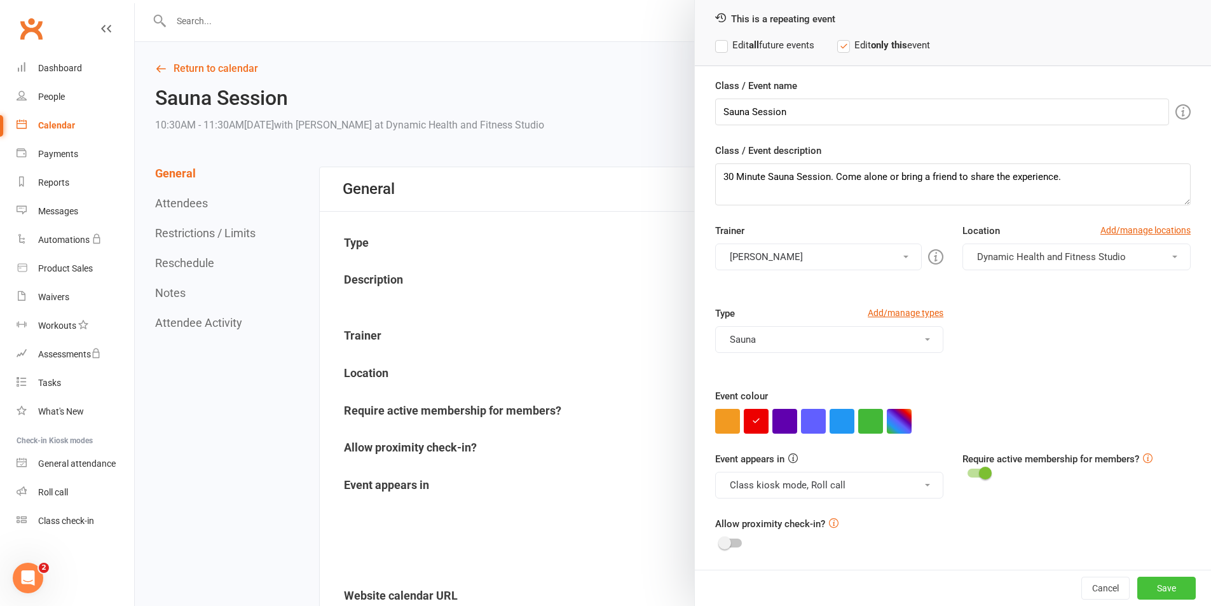
click at [1141, 589] on button "Save" at bounding box center [1166, 588] width 58 height 23
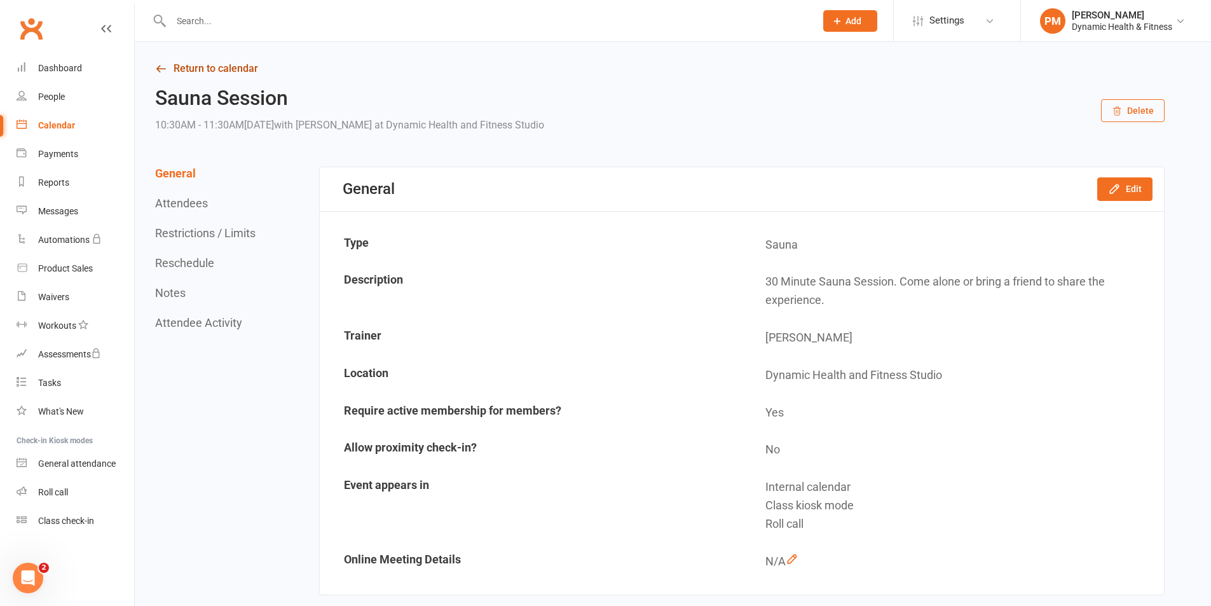
click at [192, 60] on link "Return to calendar" at bounding box center [660, 69] width 1010 height 18
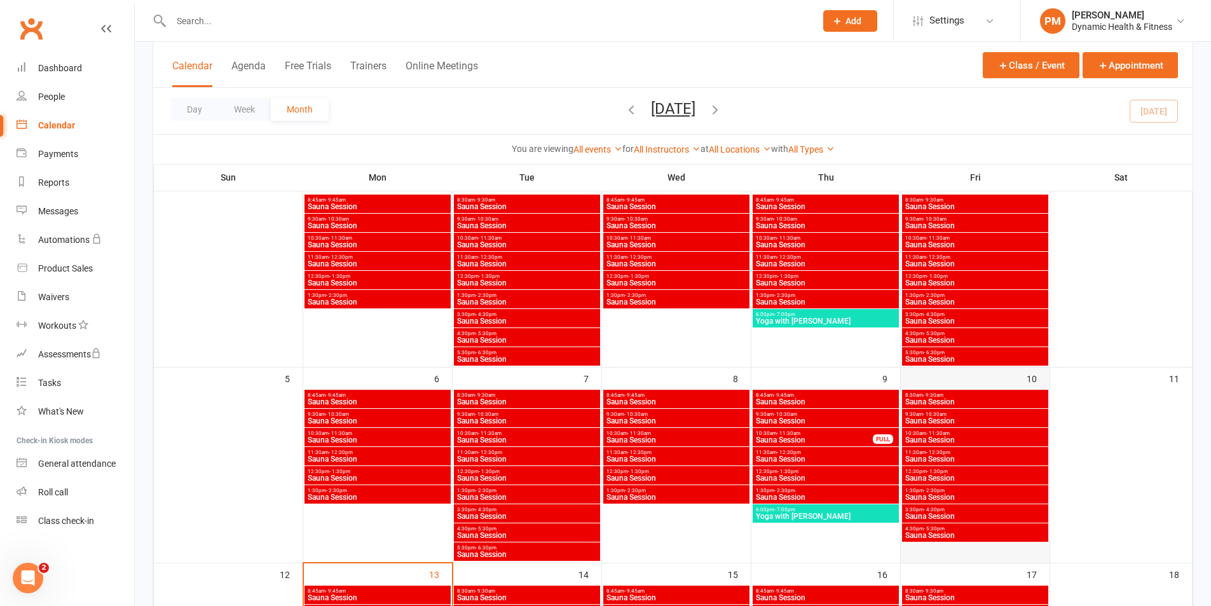
scroll to position [191, 0]
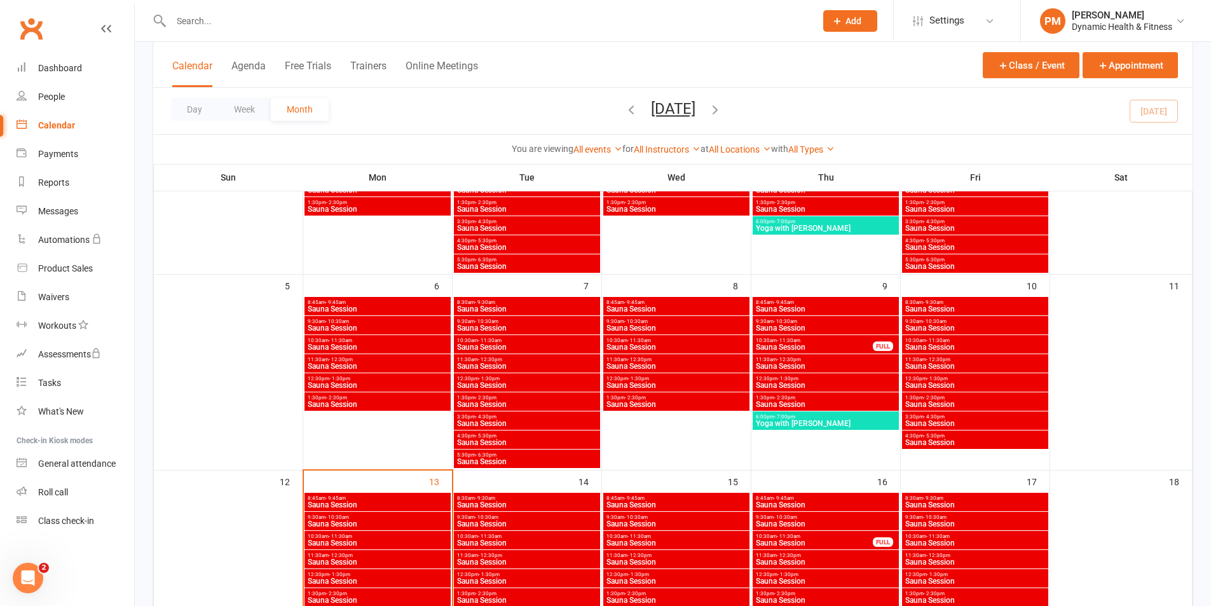
click at [969, 563] on span "Sauna Session" at bounding box center [975, 562] width 141 height 8
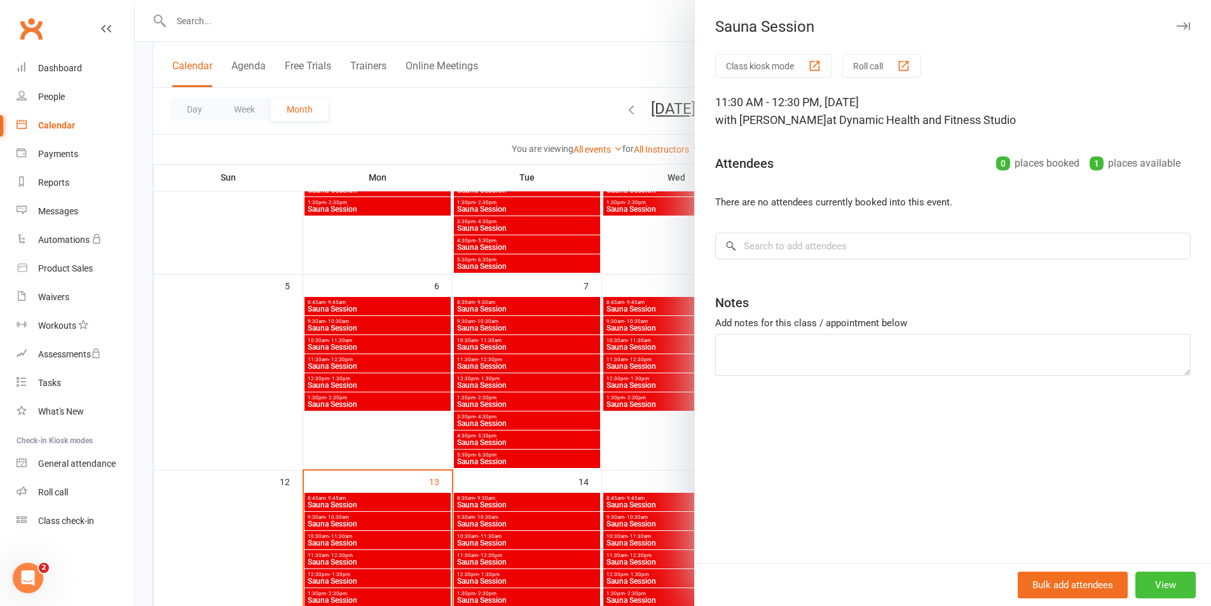
click at [1160, 587] on button "View" at bounding box center [1165, 585] width 60 height 27
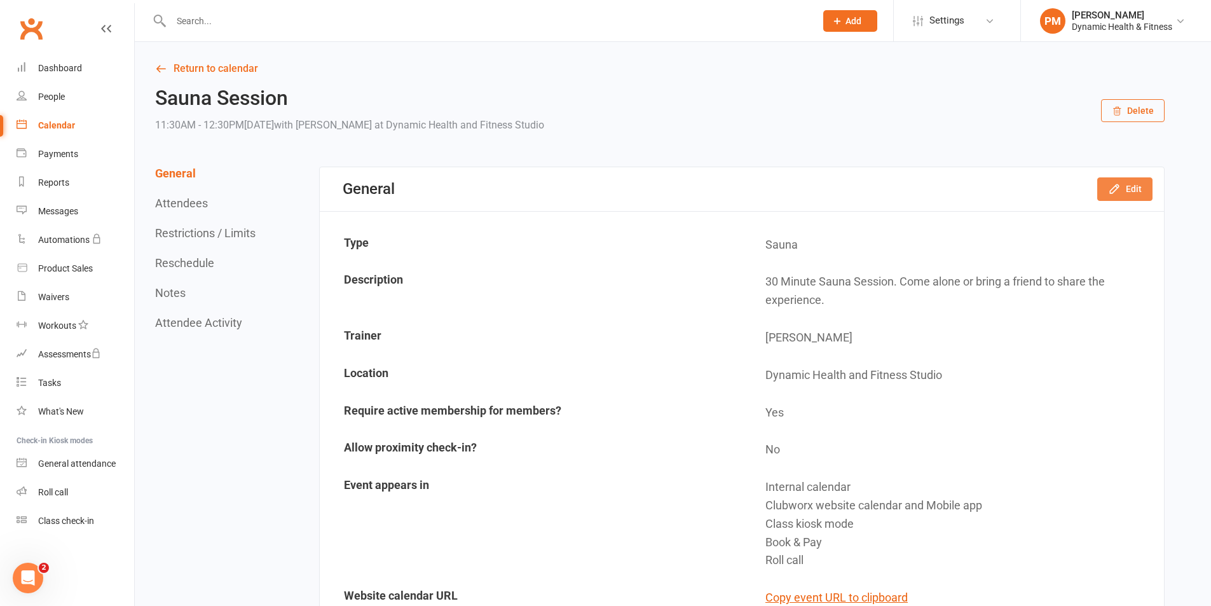
click at [1121, 195] on icon "button" at bounding box center [1114, 188] width 13 height 13
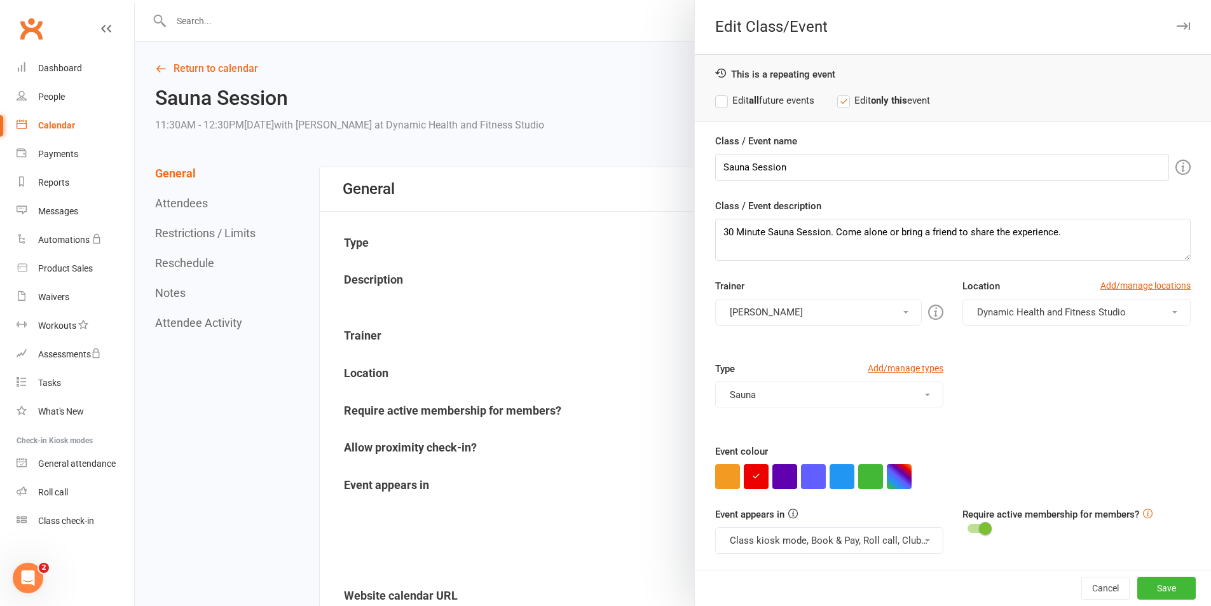
scroll to position [55, 0]
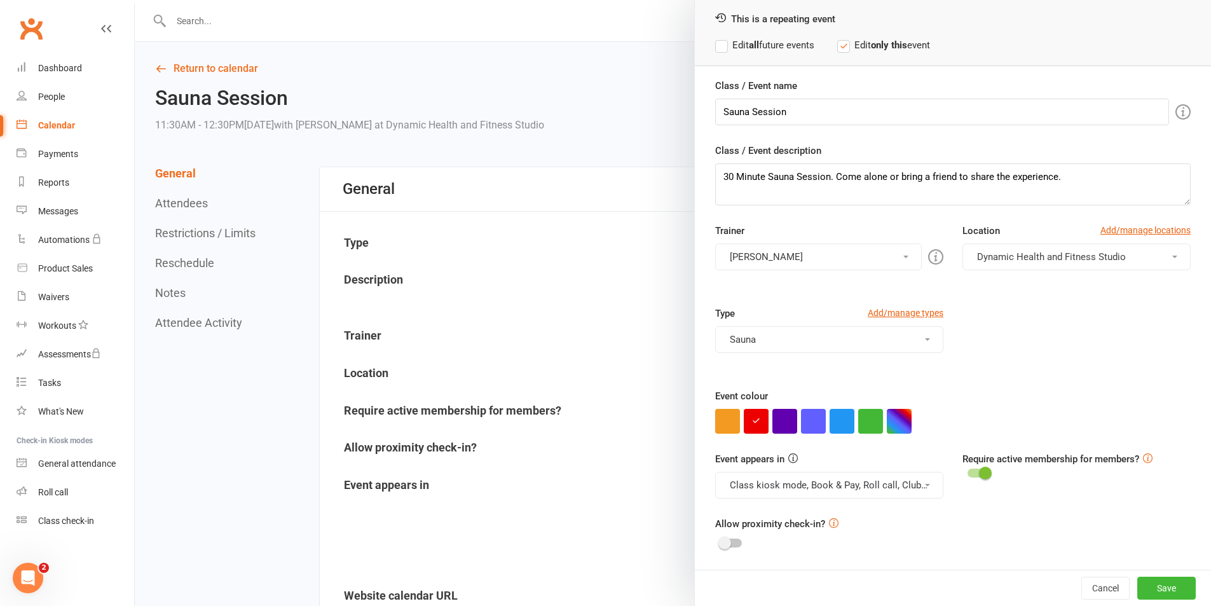
click at [896, 492] on button "Class kiosk mode, Book & Pay, Roll call, Clubworx website calendar and Mobile a…" at bounding box center [829, 485] width 228 height 27
click at [898, 514] on link "Clubworx website calendar and Mobile app" at bounding box center [822, 515] width 213 height 25
click at [903, 477] on button "Class kiosk mode, Book & Pay, Roll call" at bounding box center [829, 485] width 228 height 27
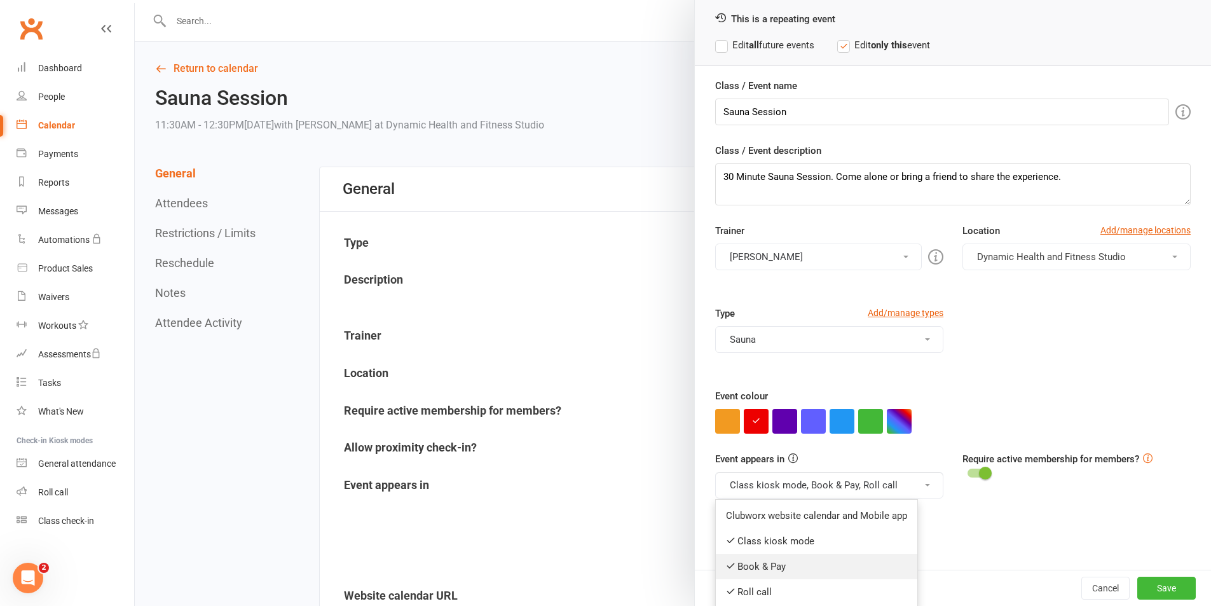
click at [824, 566] on link "Book & Pay" at bounding box center [817, 566] width 202 height 25
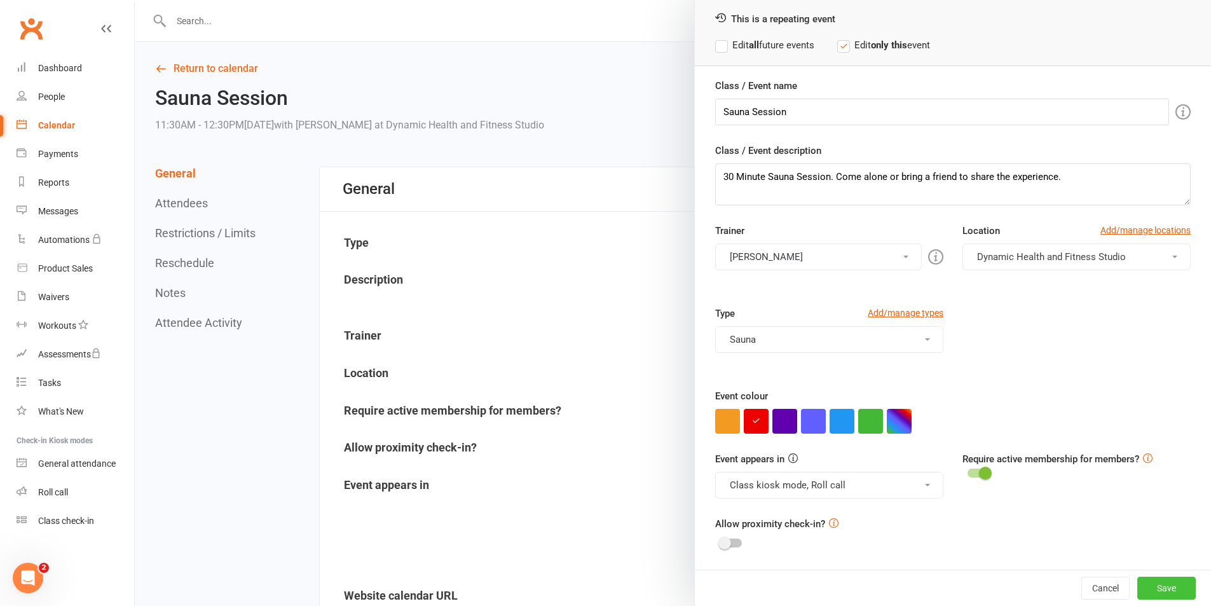
click at [1137, 579] on button "Save" at bounding box center [1166, 588] width 58 height 23
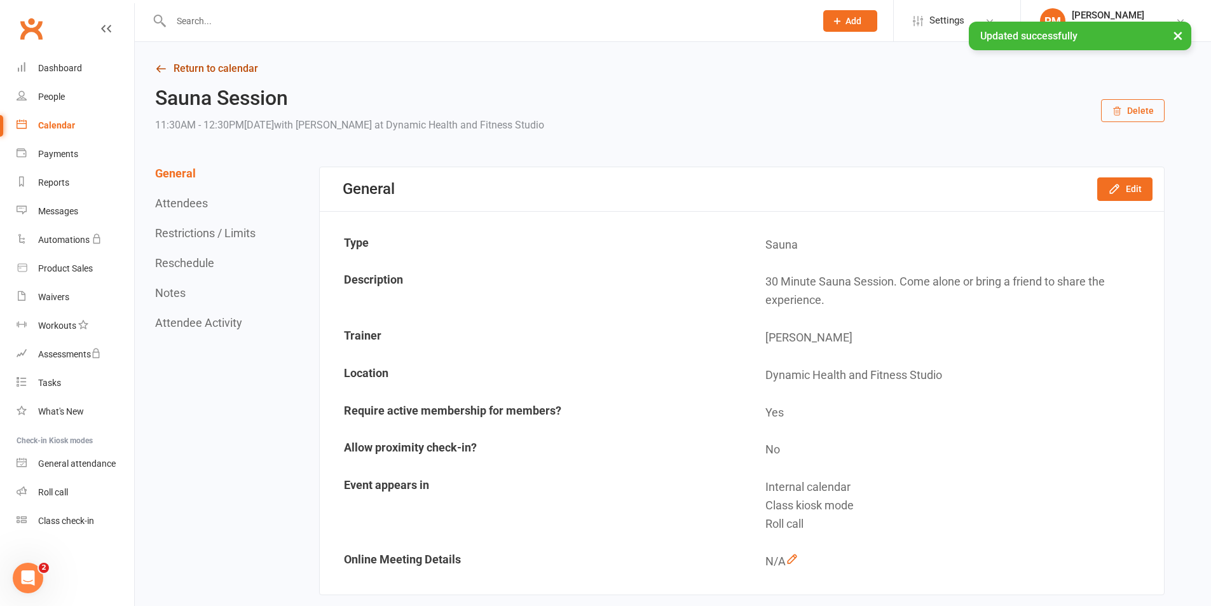
click at [210, 71] on link "Return to calendar" at bounding box center [660, 69] width 1010 height 18
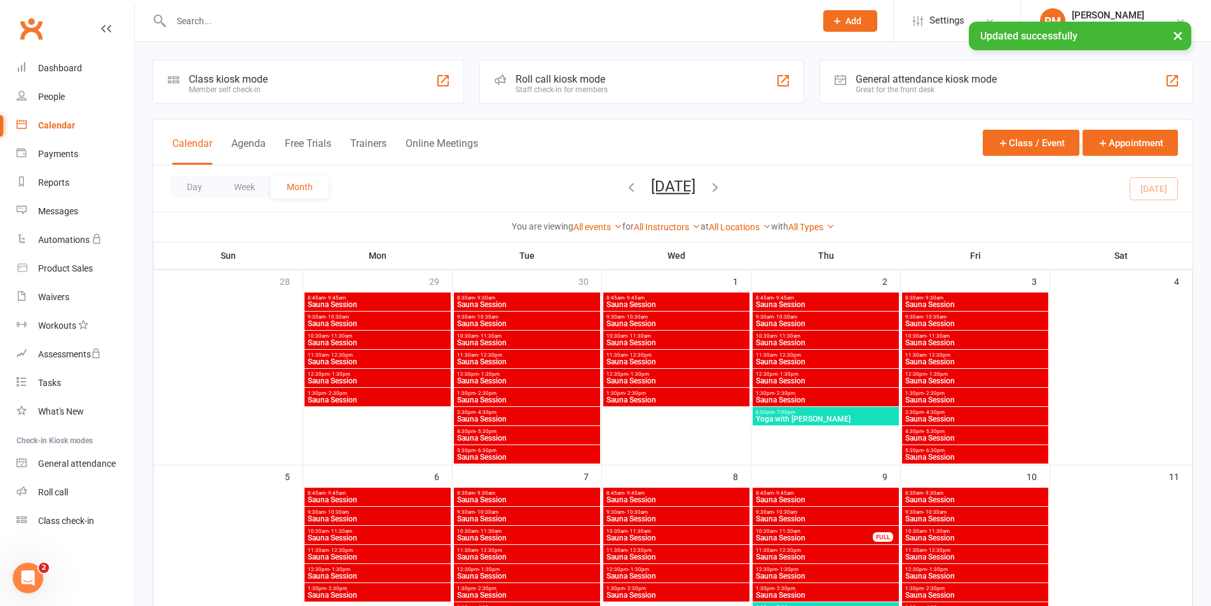
scroll to position [254, 0]
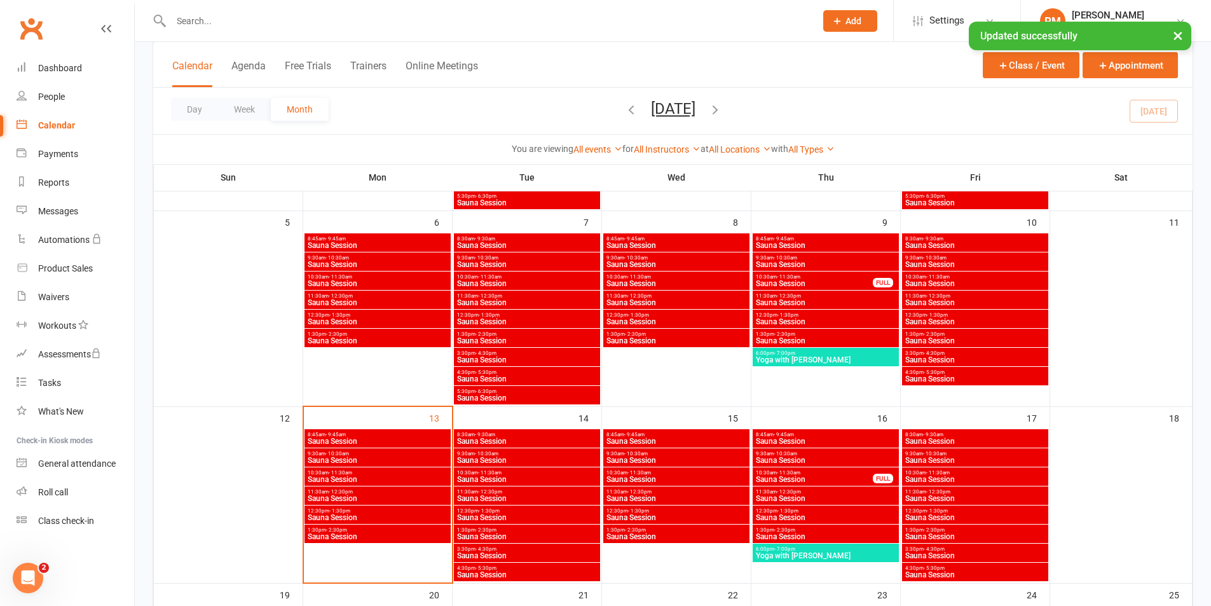
click at [953, 515] on span "Sauna Session" at bounding box center [975, 518] width 141 height 8
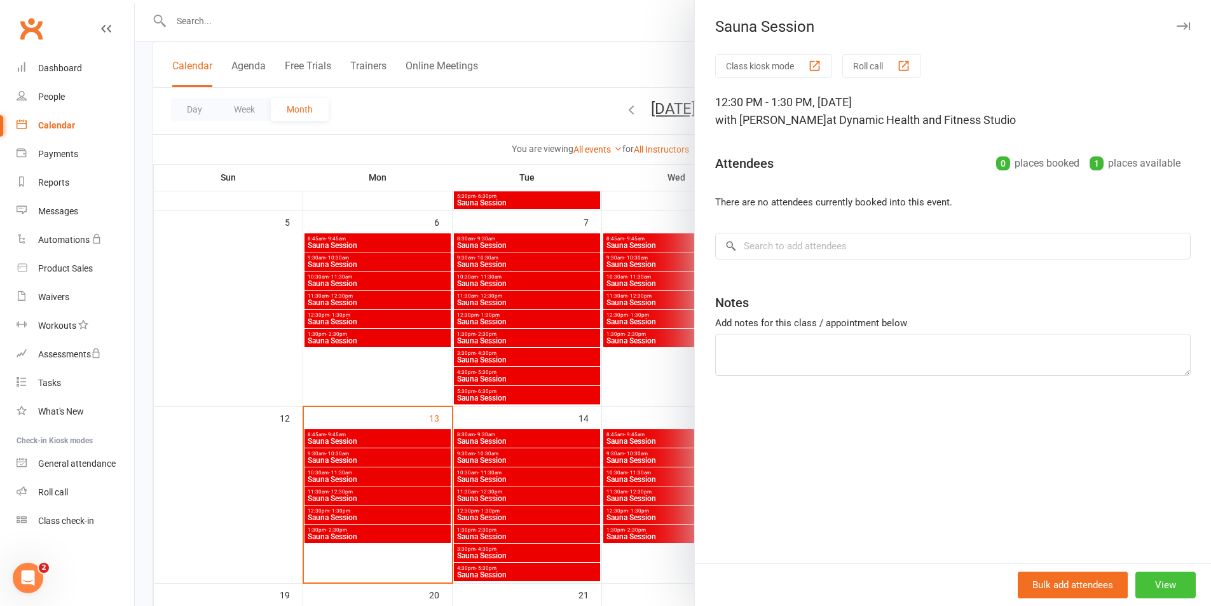
click at [1159, 579] on button "View" at bounding box center [1165, 585] width 60 height 27
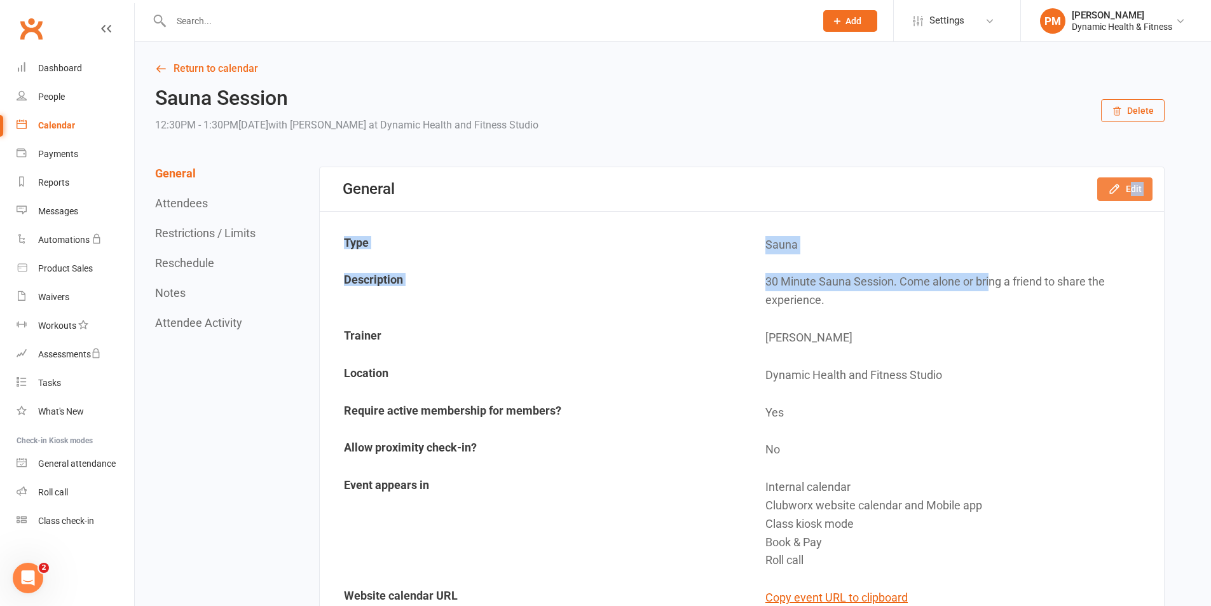
click at [1104, 190] on button "Edit" at bounding box center [1124, 188] width 55 height 23
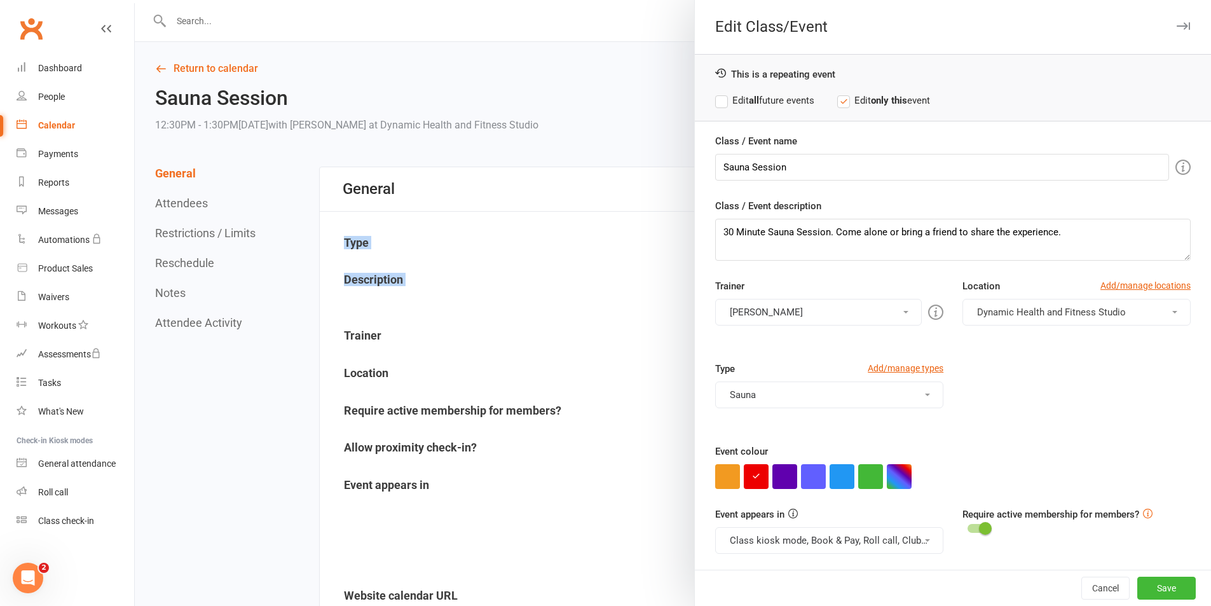
click at [863, 535] on button "Class kiosk mode, Book & Pay, Roll call, Clubworx website calendar and Mobile a…" at bounding box center [829, 540] width 228 height 27
click at [862, 566] on link "Clubworx website calendar and Mobile app" at bounding box center [822, 570] width 213 height 25
click at [870, 544] on button "Class kiosk mode, Book & Pay, Roll call" at bounding box center [829, 540] width 228 height 27
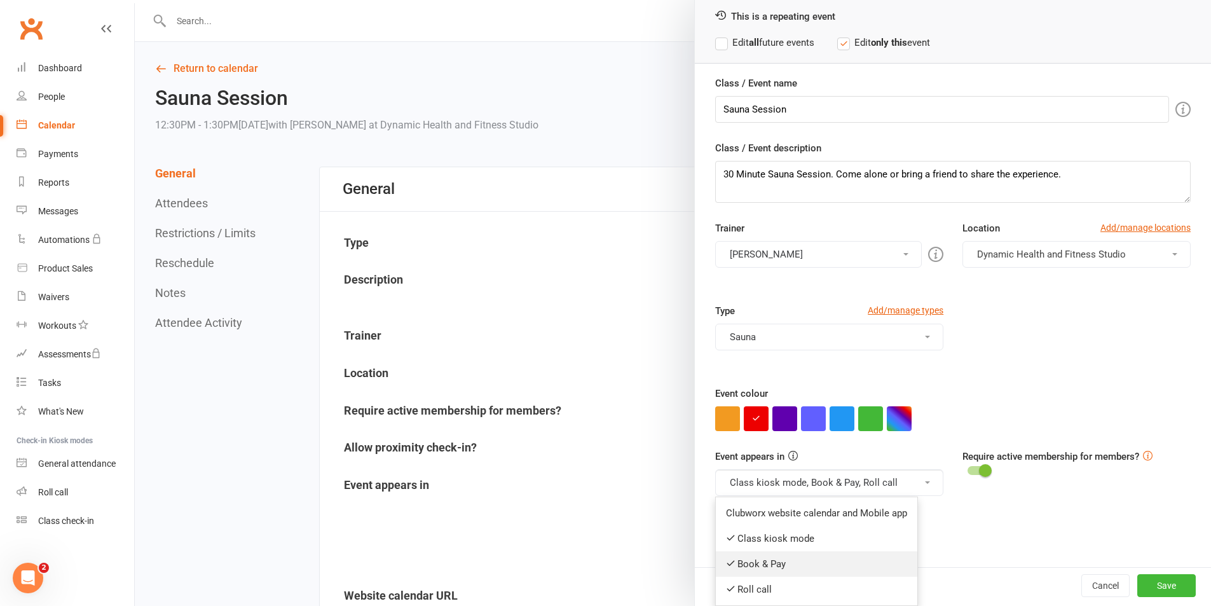
click at [853, 559] on link "Book & Pay" at bounding box center [817, 563] width 202 height 25
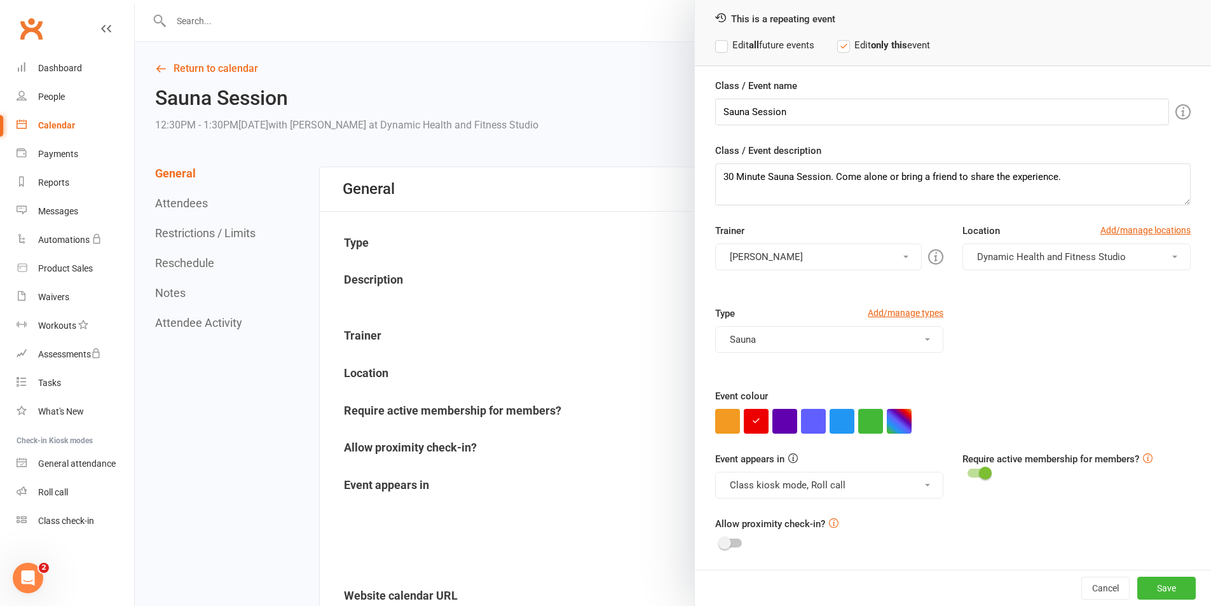
scroll to position [55, 0]
click at [1137, 591] on button "Save" at bounding box center [1166, 588] width 58 height 23
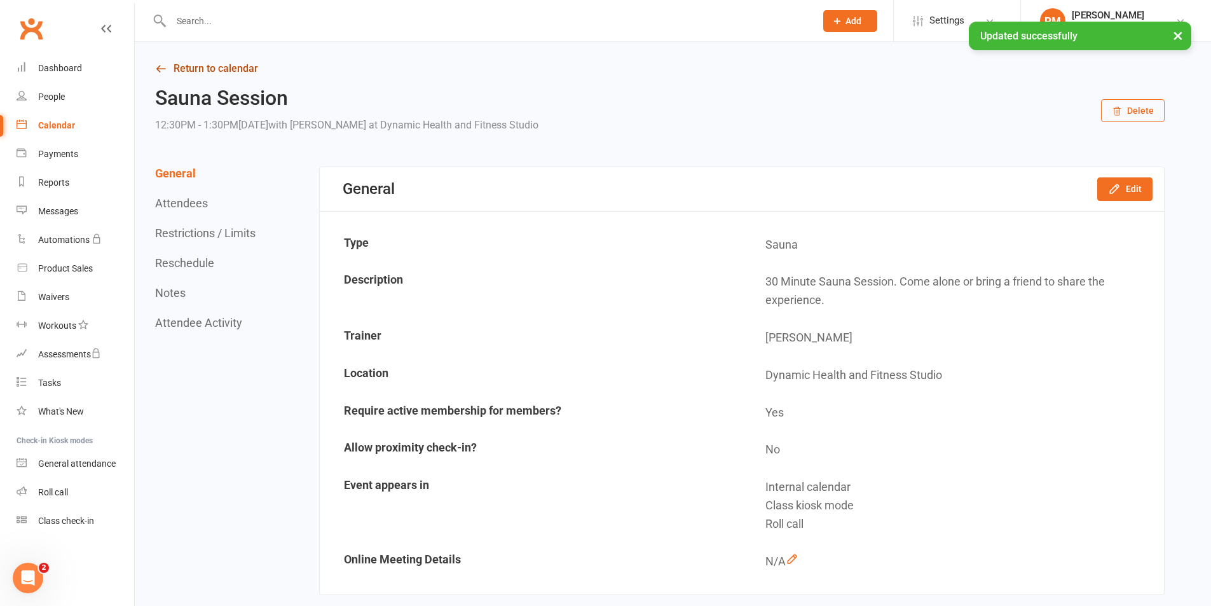
click at [227, 62] on link "Return to calendar" at bounding box center [660, 69] width 1010 height 18
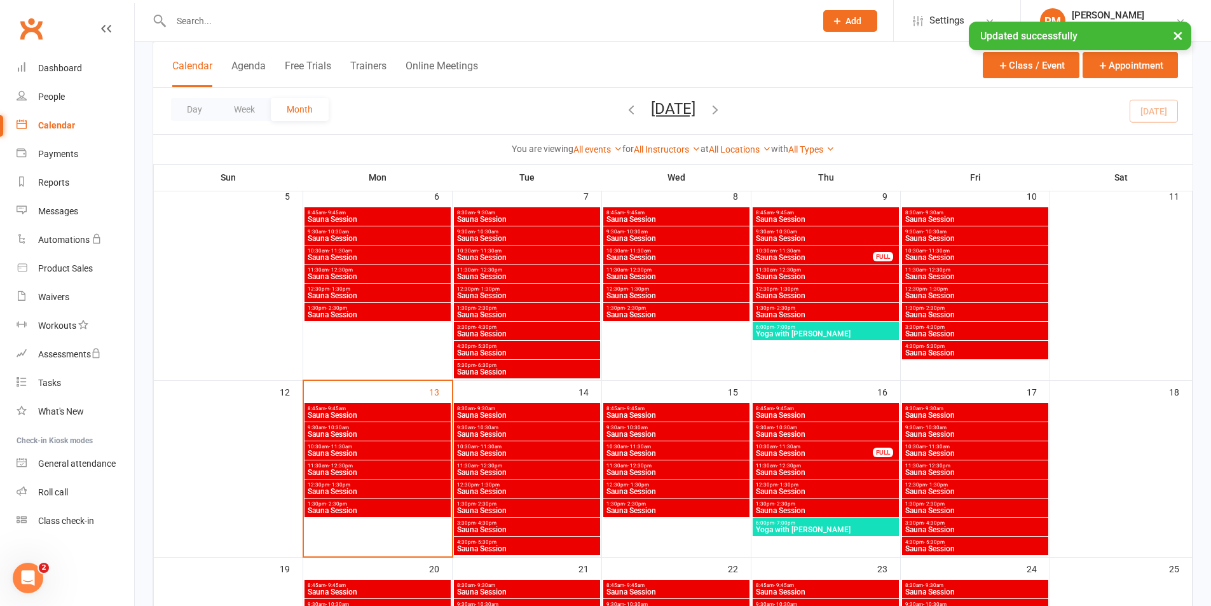
scroll to position [445, 0]
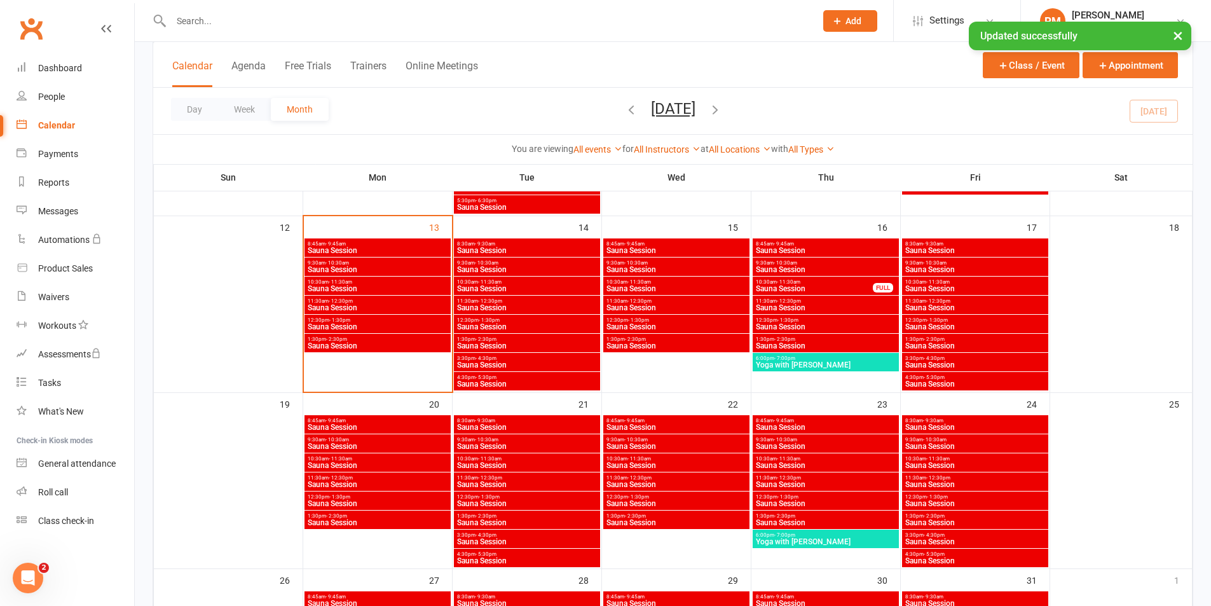
click at [1010, 346] on span "Sauna Session" at bounding box center [975, 346] width 141 height 8
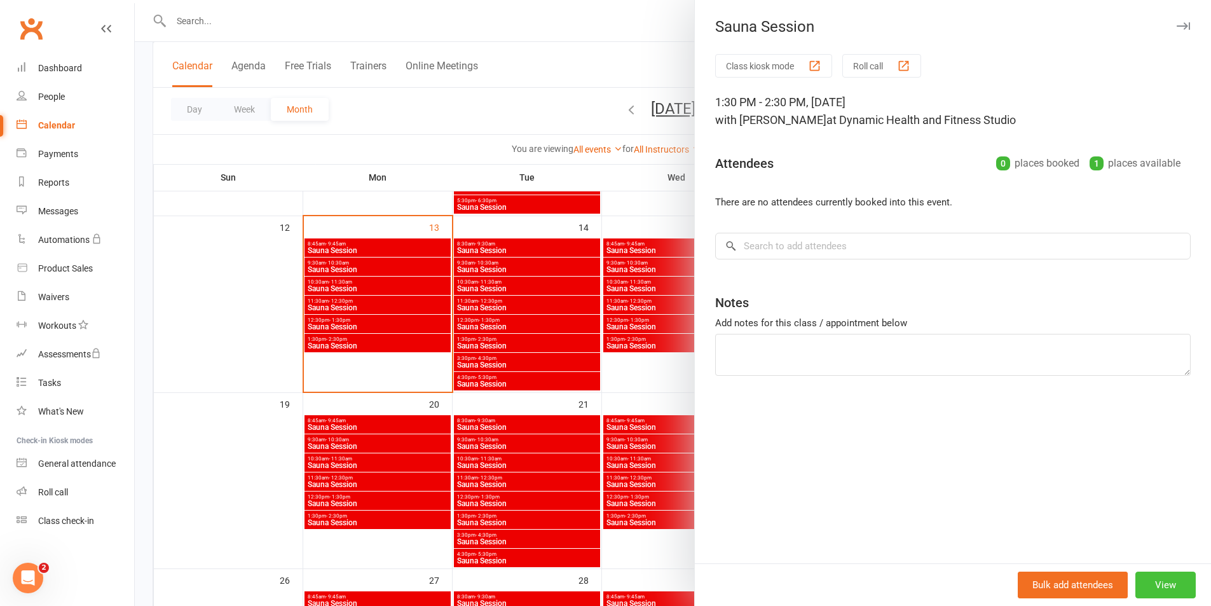
click at [1161, 584] on button "View" at bounding box center [1165, 585] width 60 height 27
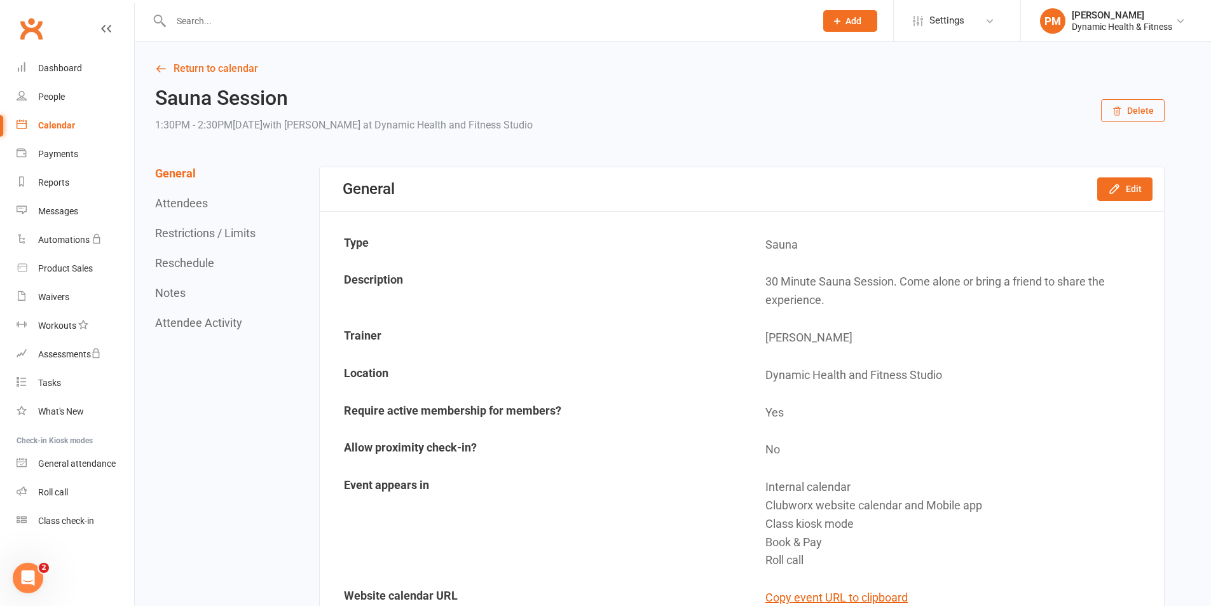
click at [1154, 195] on div "General Edit" at bounding box center [742, 189] width 844 height 44
click at [1130, 195] on button "Edit" at bounding box center [1124, 188] width 55 height 23
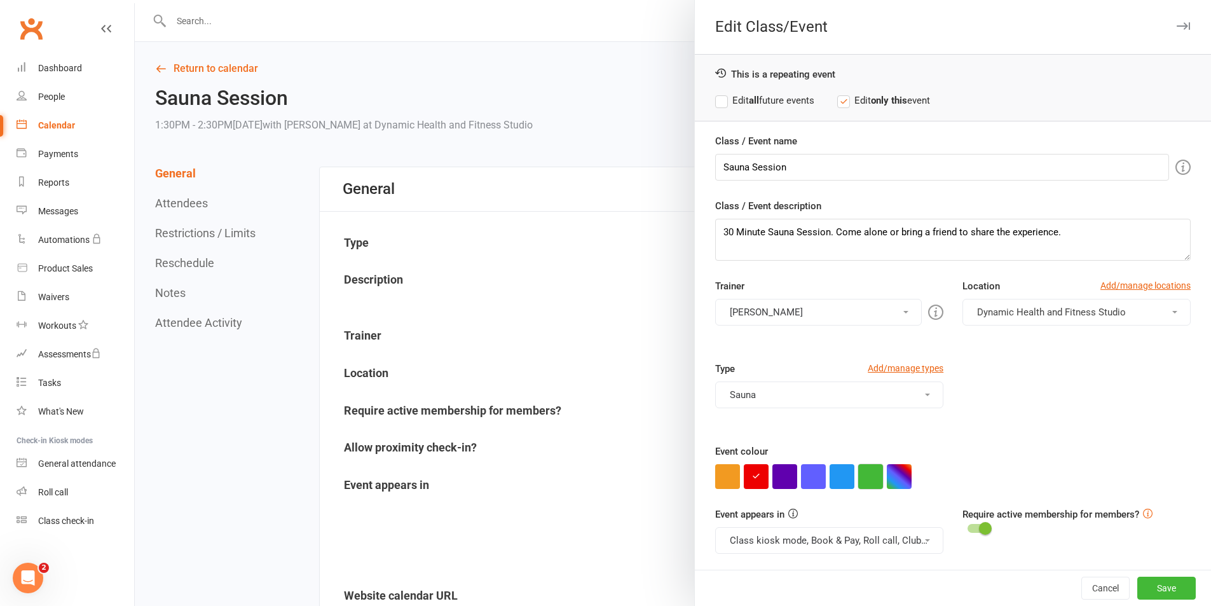
scroll to position [55, 0]
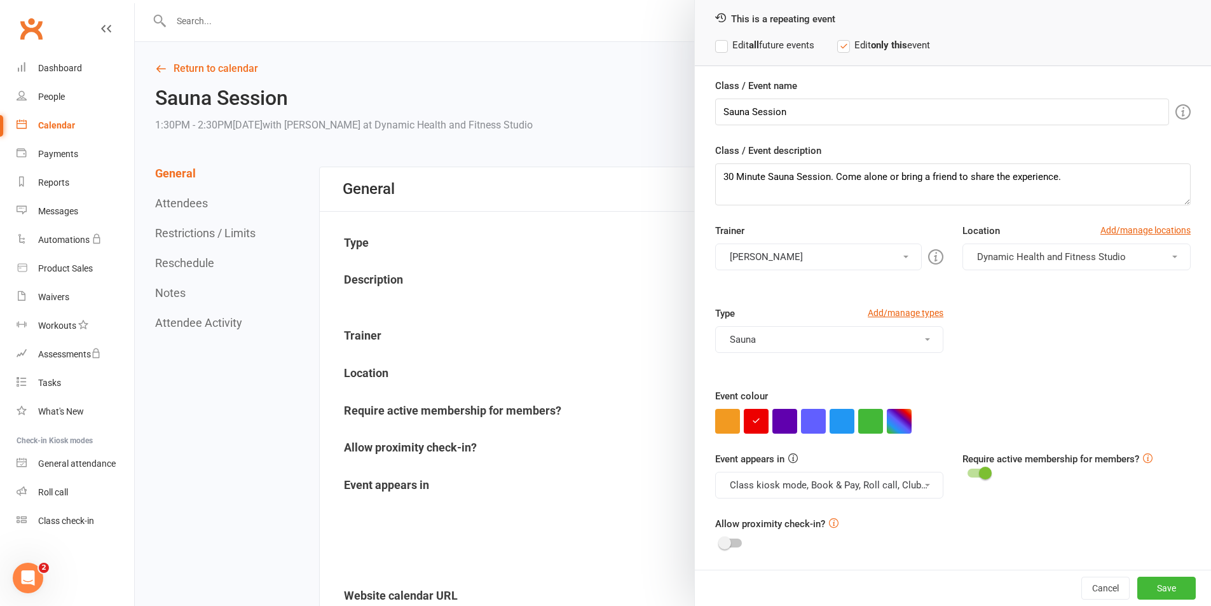
click at [860, 489] on button "Class kiosk mode, Book & Pay, Roll call, Clubworx website calendar and Mobile a…" at bounding box center [829, 485] width 228 height 27
click at [850, 512] on link "Clubworx website calendar and Mobile app" at bounding box center [822, 515] width 213 height 25
click at [851, 498] on div "Event appears in Class kiosk mode, Book & Pay, Roll call Clubworx website calen…" at bounding box center [953, 483] width 495 height 65
drag, startPoint x: 853, startPoint y: 490, endPoint x: 854, endPoint y: 500, distance: 10.8
click at [854, 489] on button "Class kiosk mode, Book & Pay, Roll call" at bounding box center [829, 485] width 228 height 27
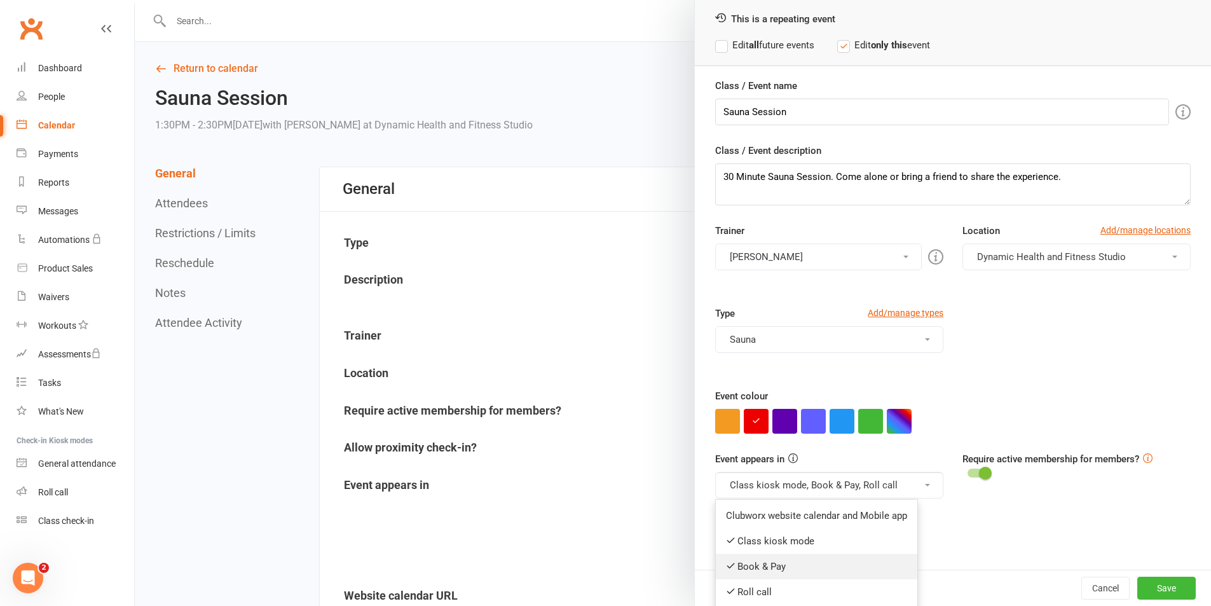
click at [835, 571] on link "Book & Pay" at bounding box center [817, 566] width 202 height 25
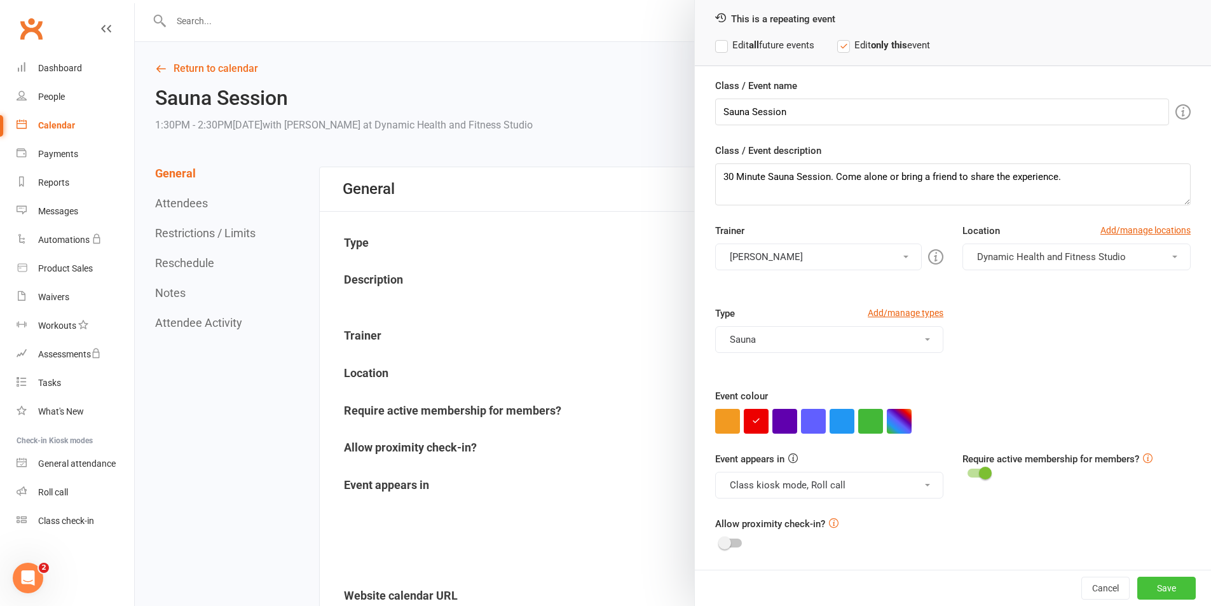
click at [1169, 590] on button "Save" at bounding box center [1166, 588] width 58 height 23
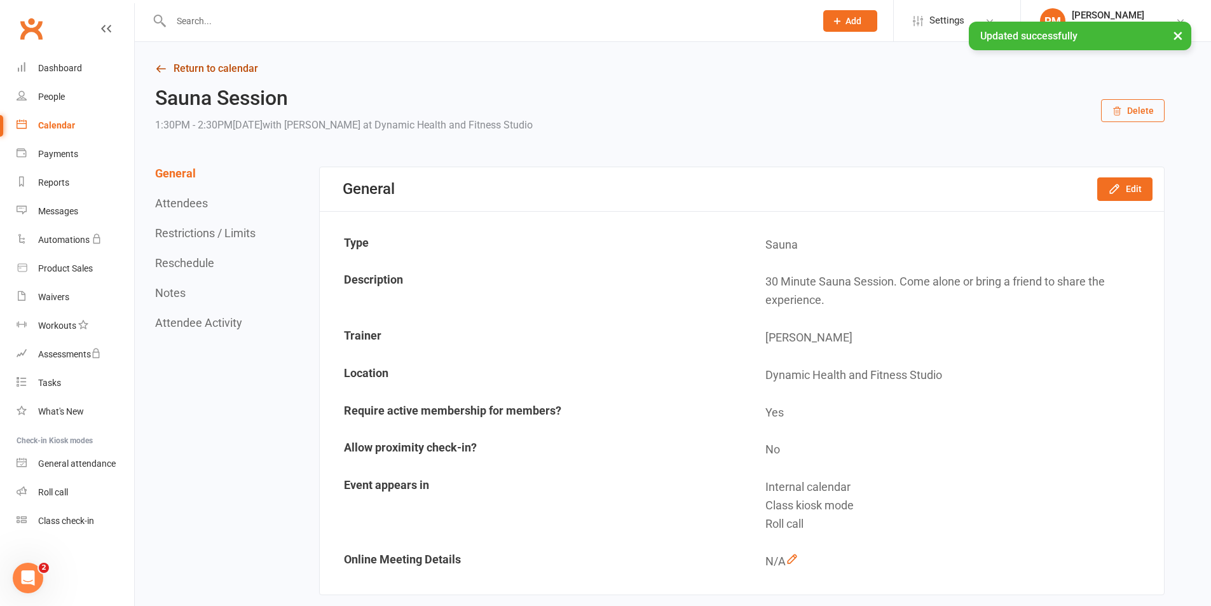
click at [216, 69] on link "Return to calendar" at bounding box center [660, 69] width 1010 height 18
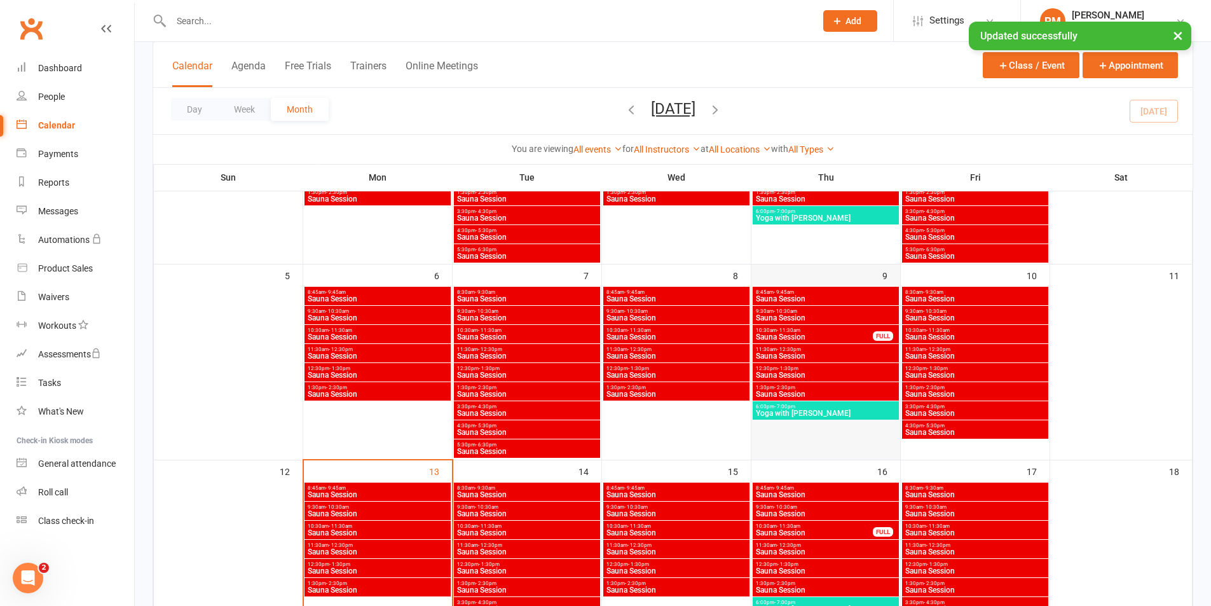
scroll to position [381, 0]
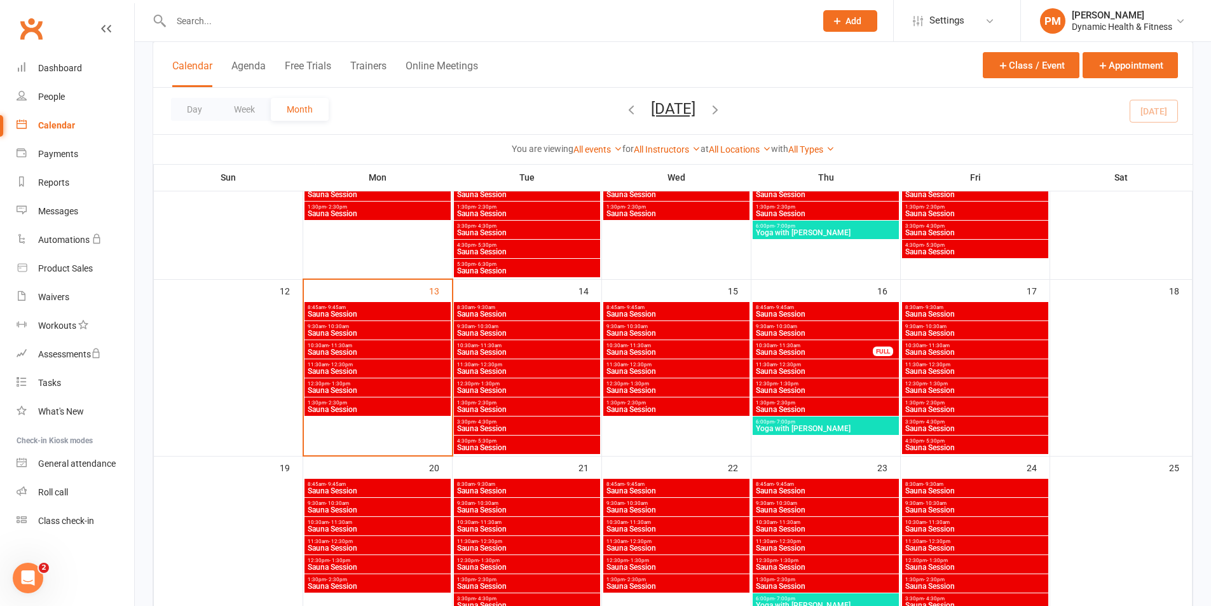
click at [977, 419] on span "3:30pm - 4:30pm" at bounding box center [975, 422] width 141 height 6
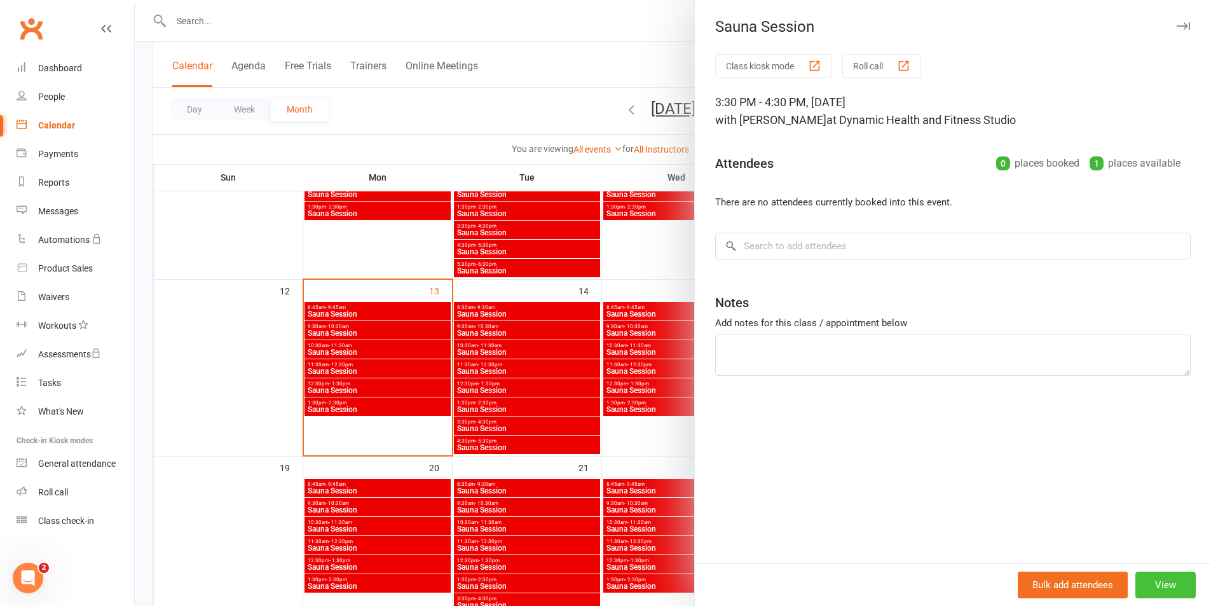
click at [1155, 581] on button "View" at bounding box center [1165, 585] width 60 height 27
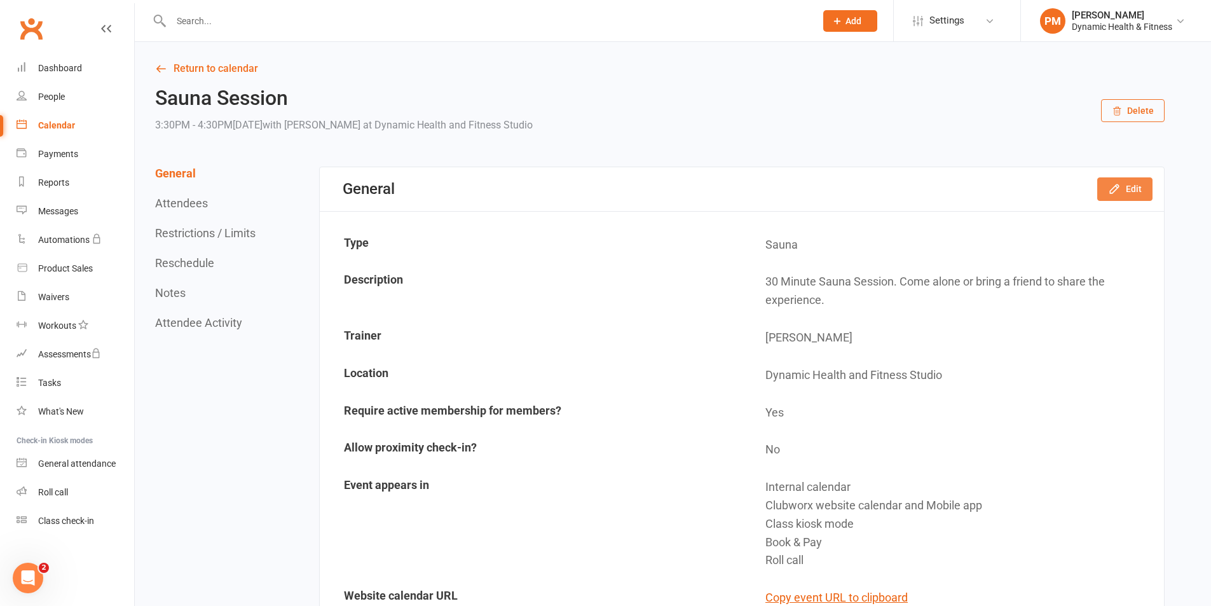
click at [1145, 188] on button "Edit" at bounding box center [1124, 188] width 55 height 23
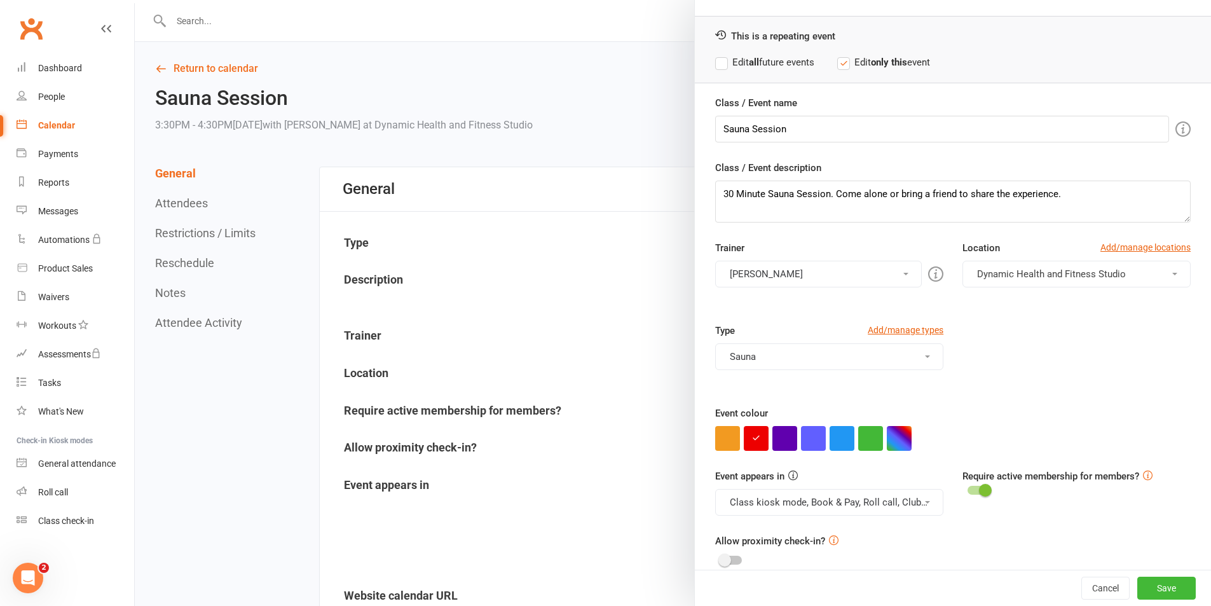
scroll to position [55, 0]
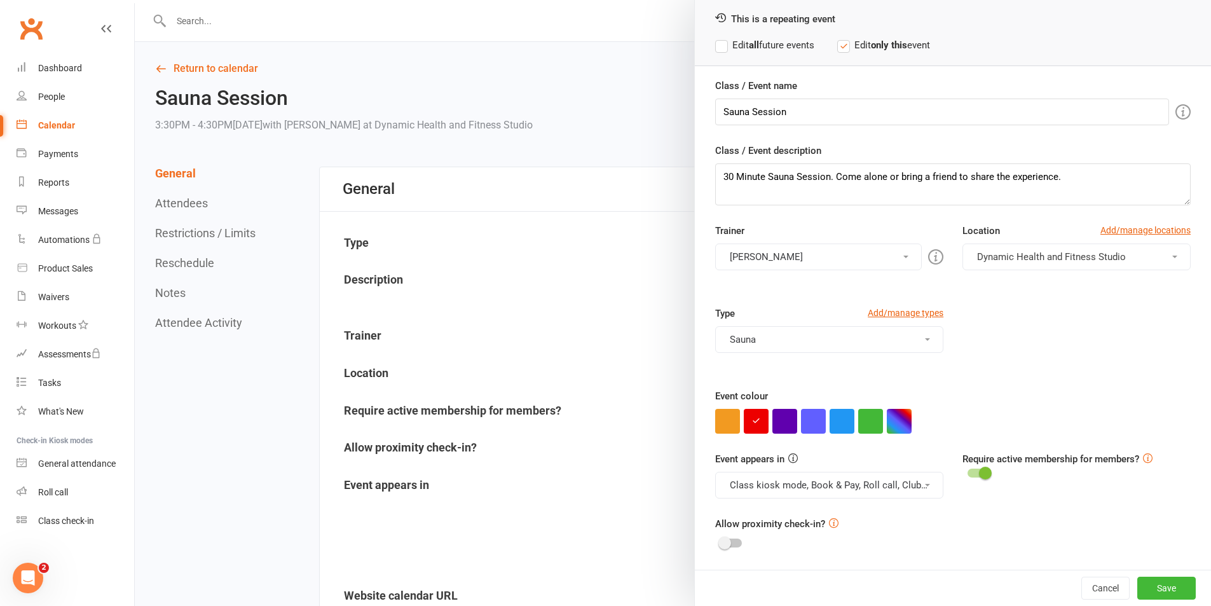
click at [901, 493] on button "Class kiosk mode, Book & Pay, Roll call, Clubworx website calendar and Mobile a…" at bounding box center [829, 485] width 228 height 27
click at [862, 528] on link "Clubworx website calendar and Mobile app" at bounding box center [822, 515] width 213 height 25
click at [879, 490] on button "Class kiosk mode, Book & Pay, Roll call" at bounding box center [829, 485] width 228 height 27
click at [799, 579] on link "Book & Pay" at bounding box center [817, 566] width 202 height 25
click at [1152, 585] on button "Save" at bounding box center [1166, 588] width 58 height 23
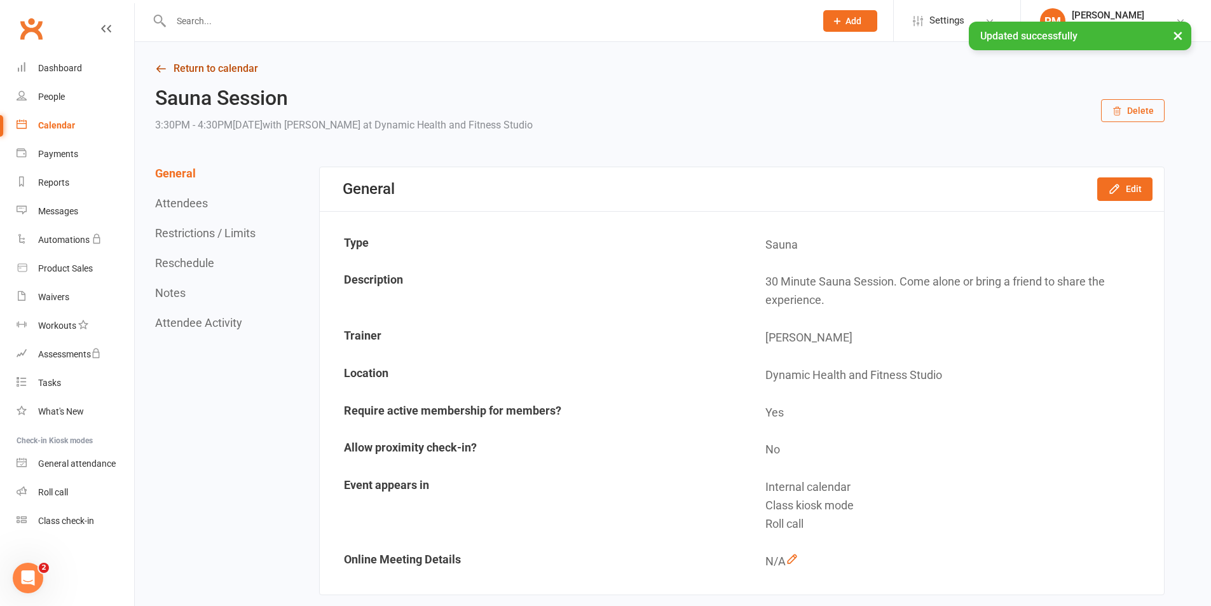
click at [234, 64] on link "Return to calendar" at bounding box center [660, 69] width 1010 height 18
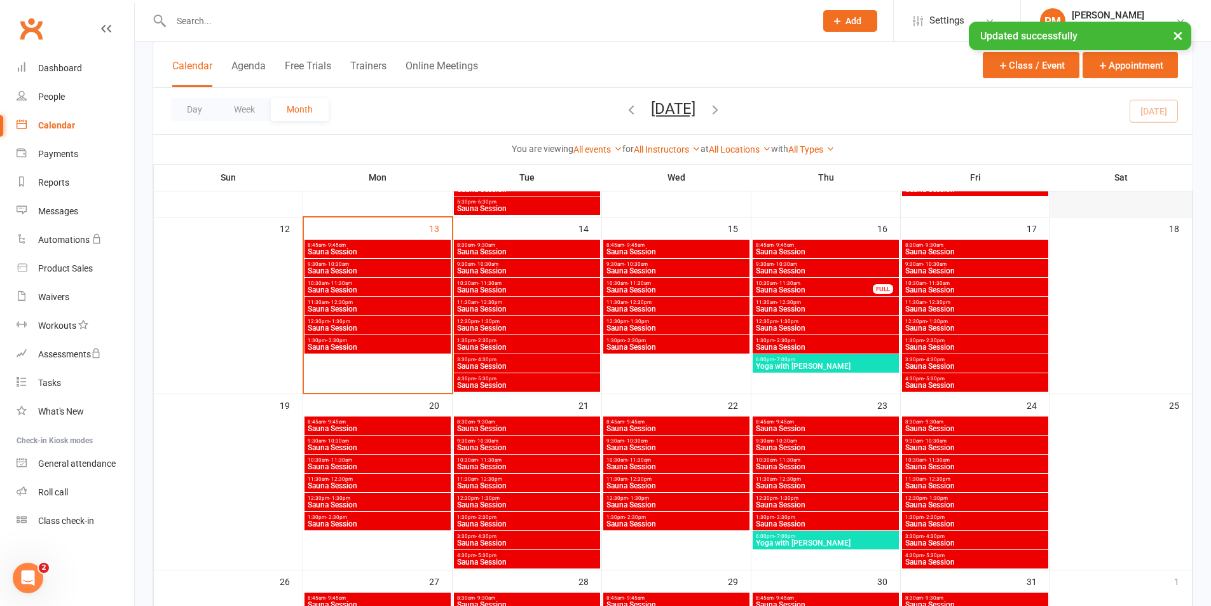
scroll to position [445, 0]
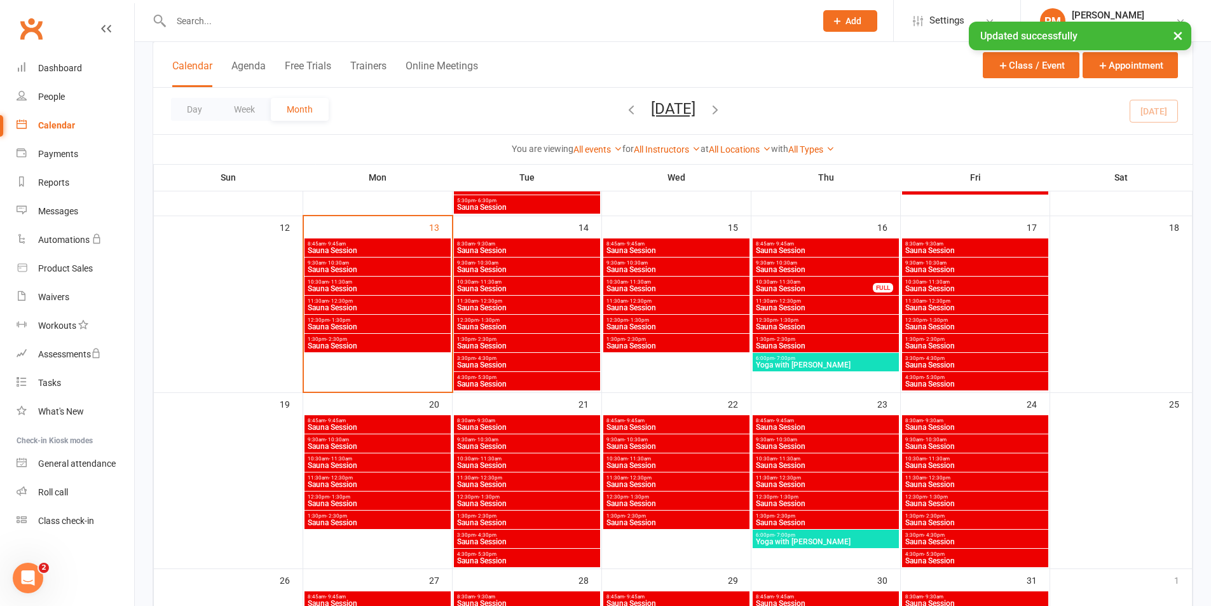
click at [941, 387] on span "Sauna Session" at bounding box center [975, 384] width 141 height 8
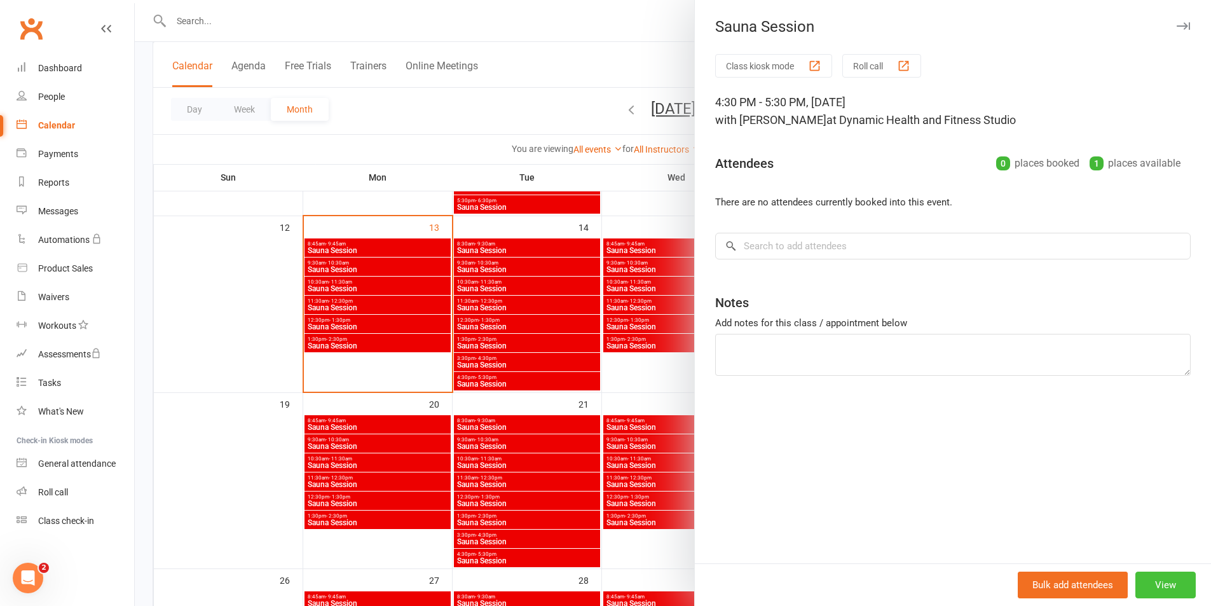
drag, startPoint x: 1176, startPoint y: 580, endPoint x: 1120, endPoint y: 489, distance: 106.4
click at [1175, 580] on button "View" at bounding box center [1165, 585] width 60 height 27
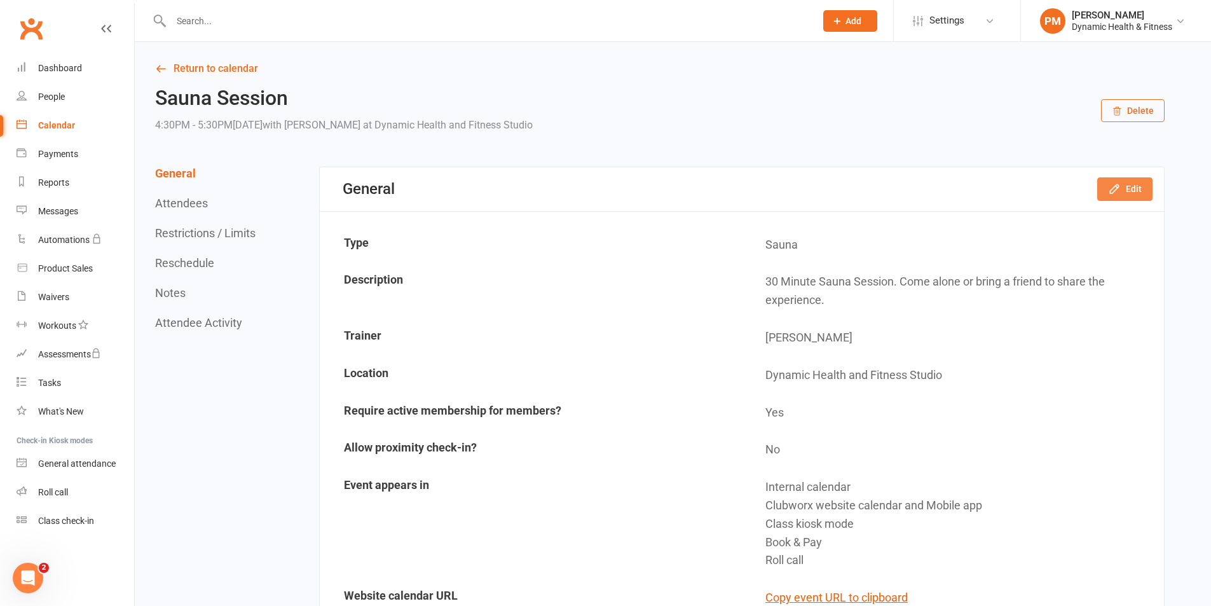
click at [1115, 196] on button "Edit" at bounding box center [1124, 188] width 55 height 23
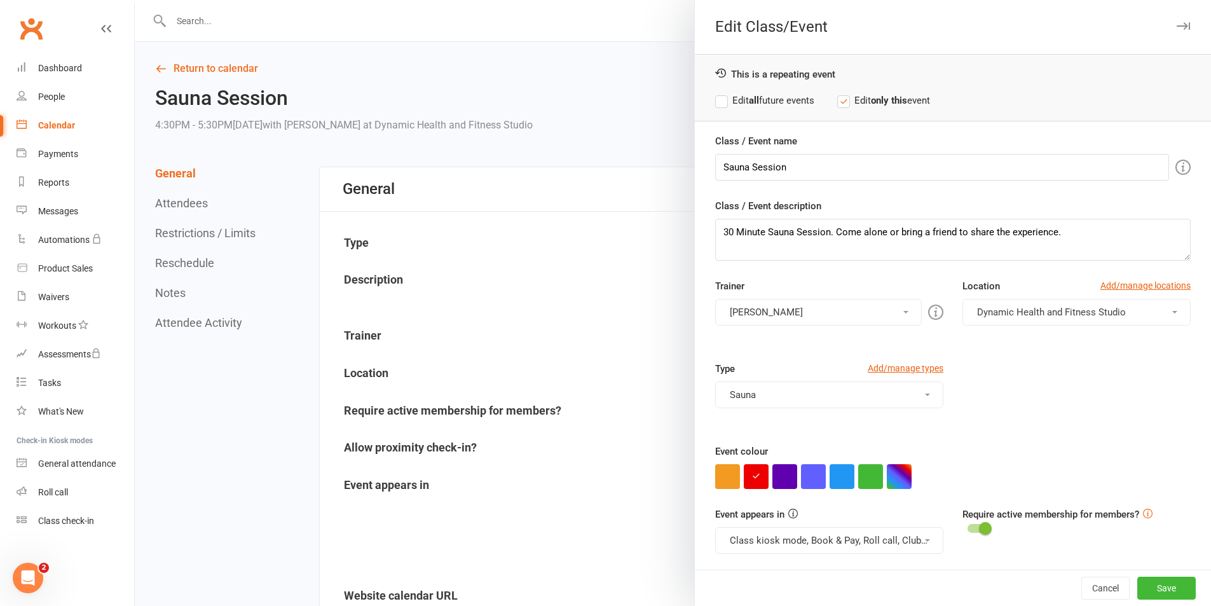
scroll to position [55, 0]
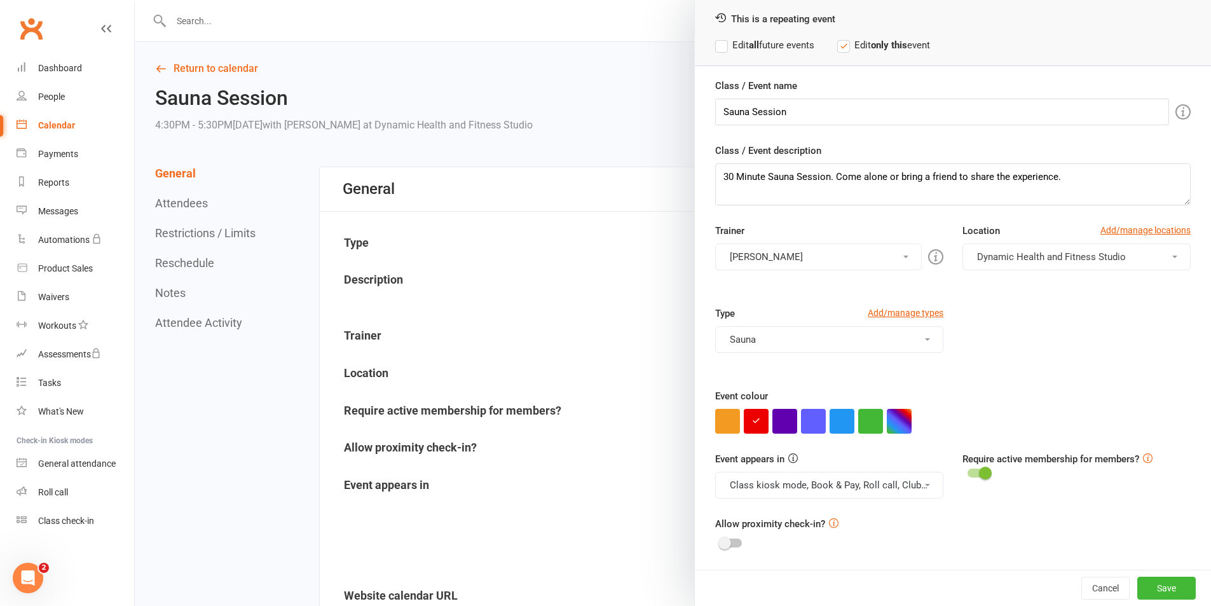
click at [907, 488] on button "Class kiosk mode, Book & Pay, Roll call, Clubworx website calendar and Mobile a…" at bounding box center [829, 485] width 228 height 27
click at [853, 516] on link "Clubworx website calendar and Mobile app" at bounding box center [822, 515] width 213 height 25
click at [874, 495] on button "Class kiosk mode, Book & Pay, Roll call" at bounding box center [829, 485] width 228 height 27
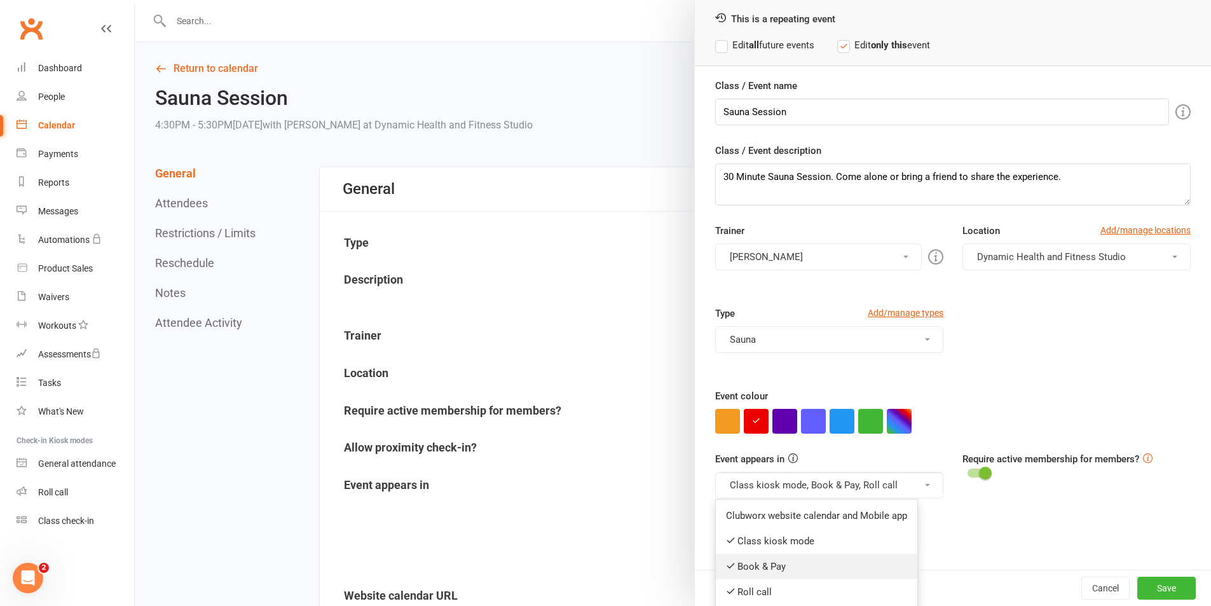
click at [813, 575] on link "Book & Pay" at bounding box center [817, 566] width 202 height 25
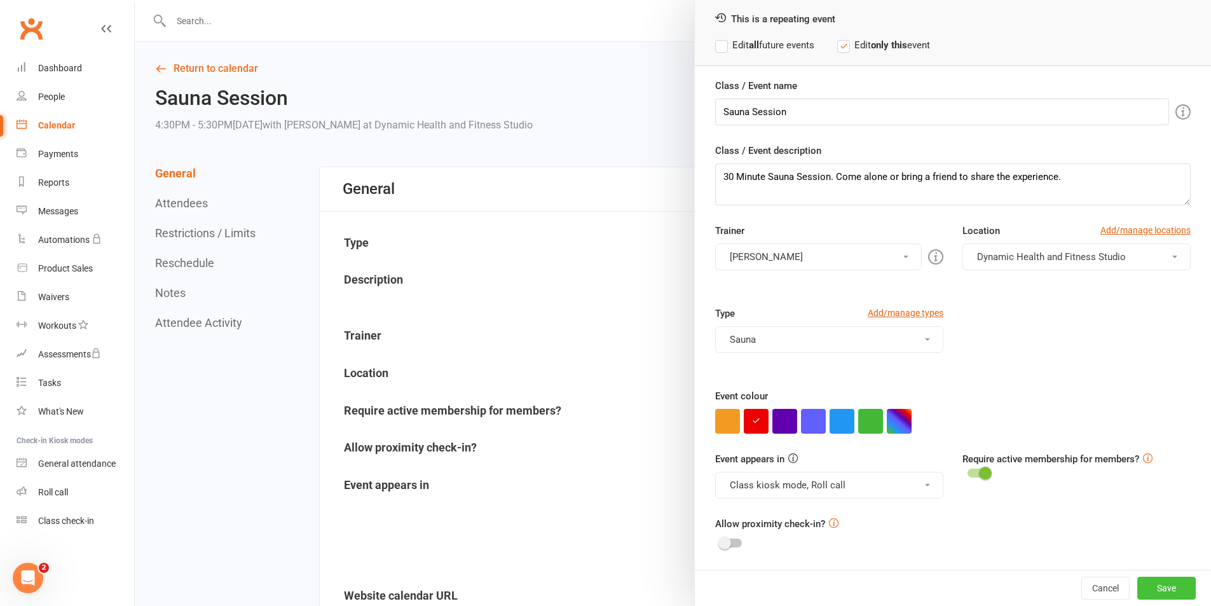
click at [1137, 578] on button "Save" at bounding box center [1166, 588] width 58 height 23
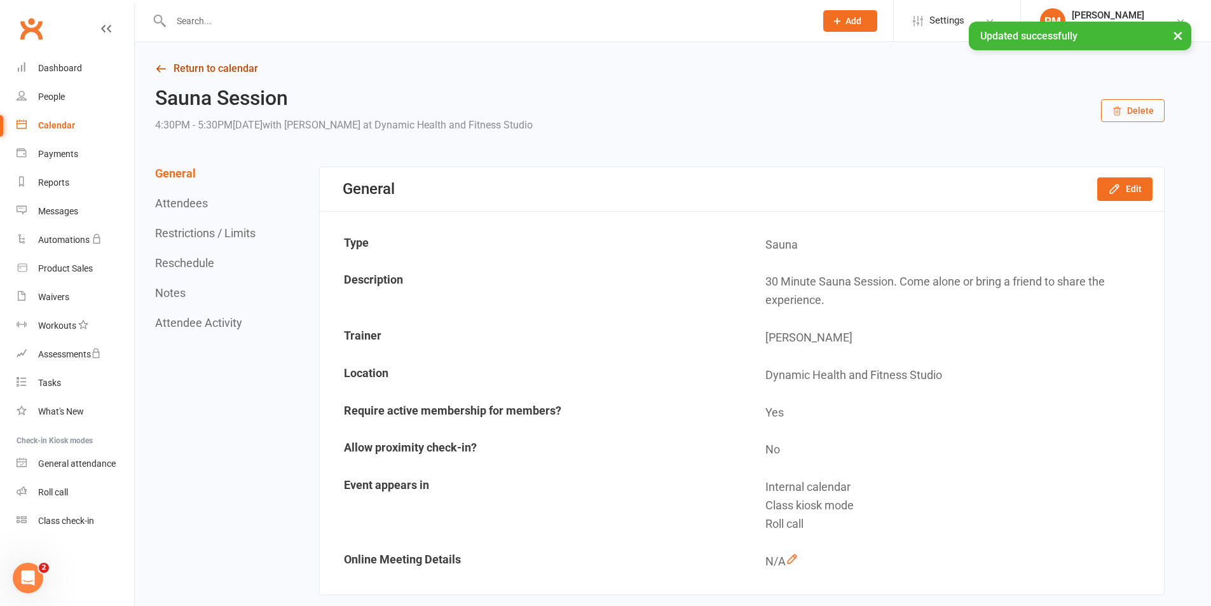
click at [244, 71] on link "Return to calendar" at bounding box center [660, 69] width 1010 height 18
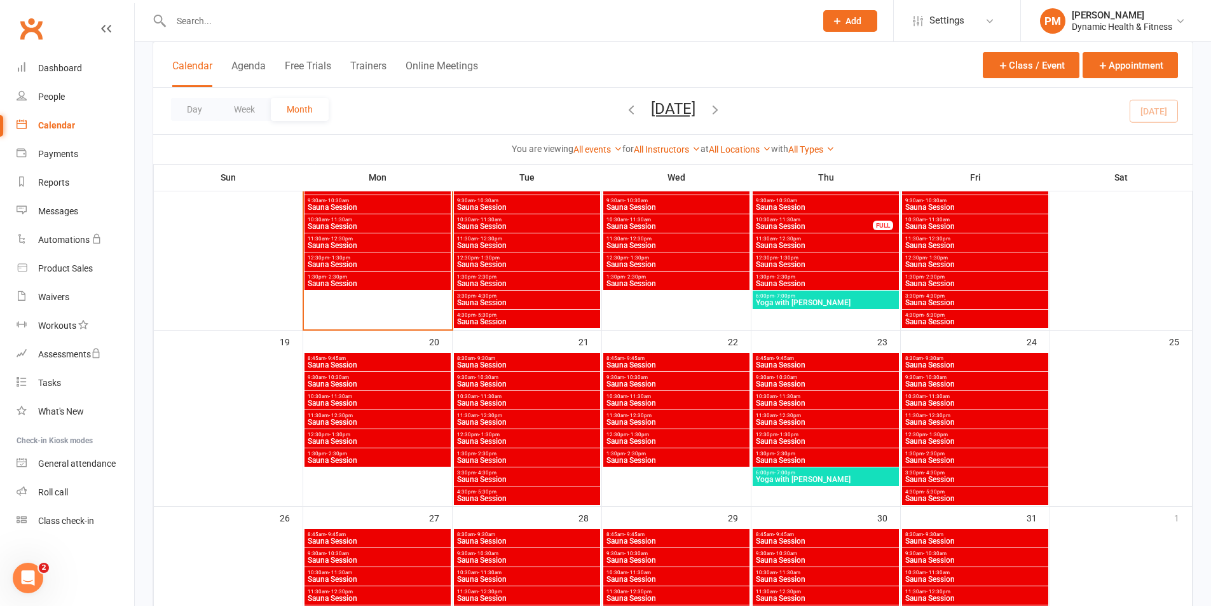
scroll to position [509, 0]
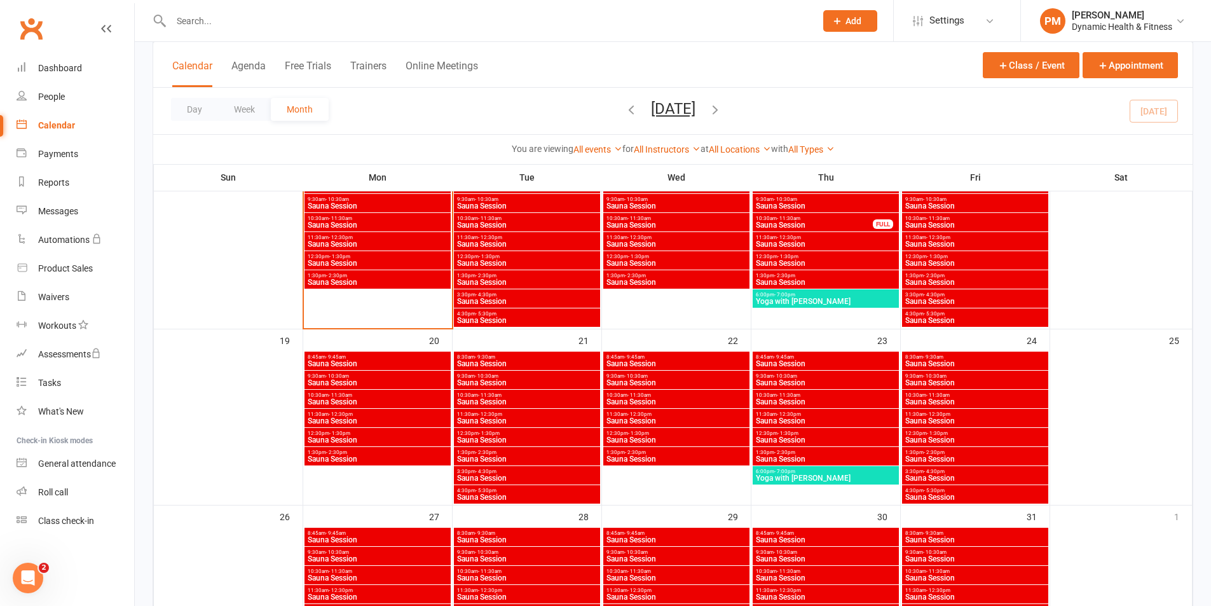
click at [507, 360] on span "Sauna Session" at bounding box center [526, 364] width 141 height 8
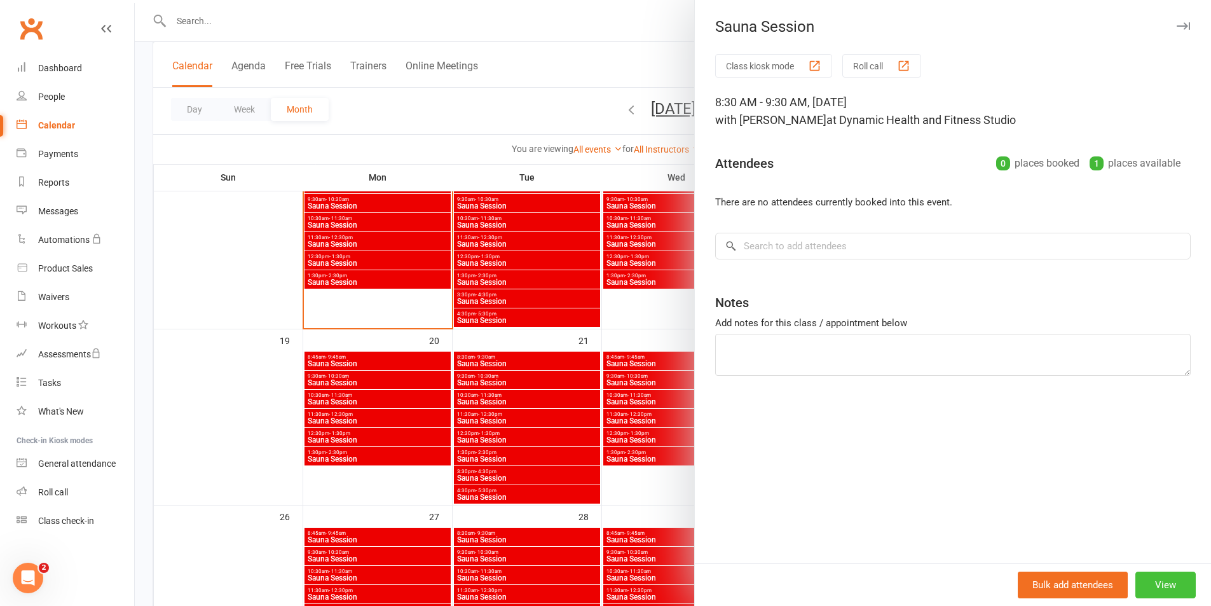
click at [1161, 590] on button "View" at bounding box center [1165, 585] width 60 height 27
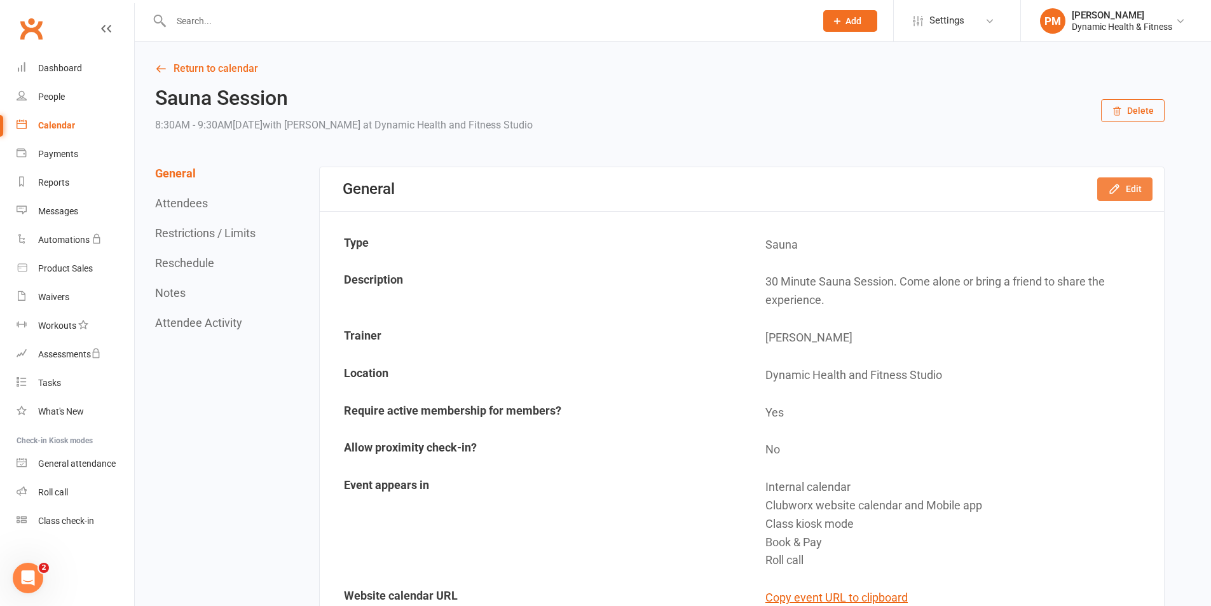
click at [1108, 192] on button "Edit" at bounding box center [1124, 188] width 55 height 23
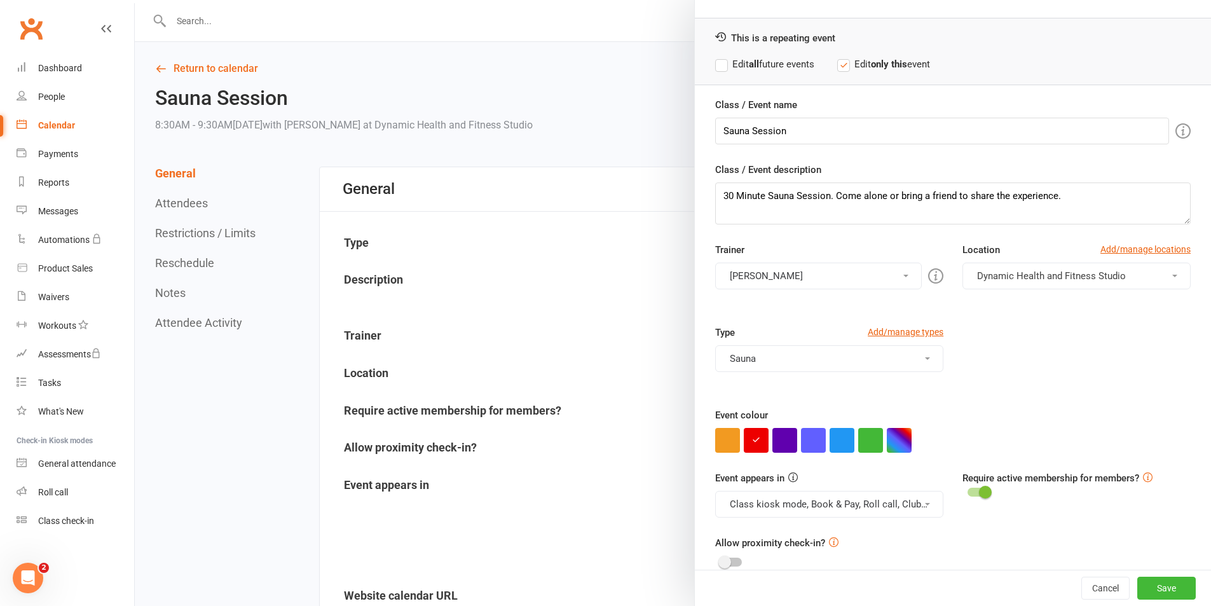
scroll to position [55, 0]
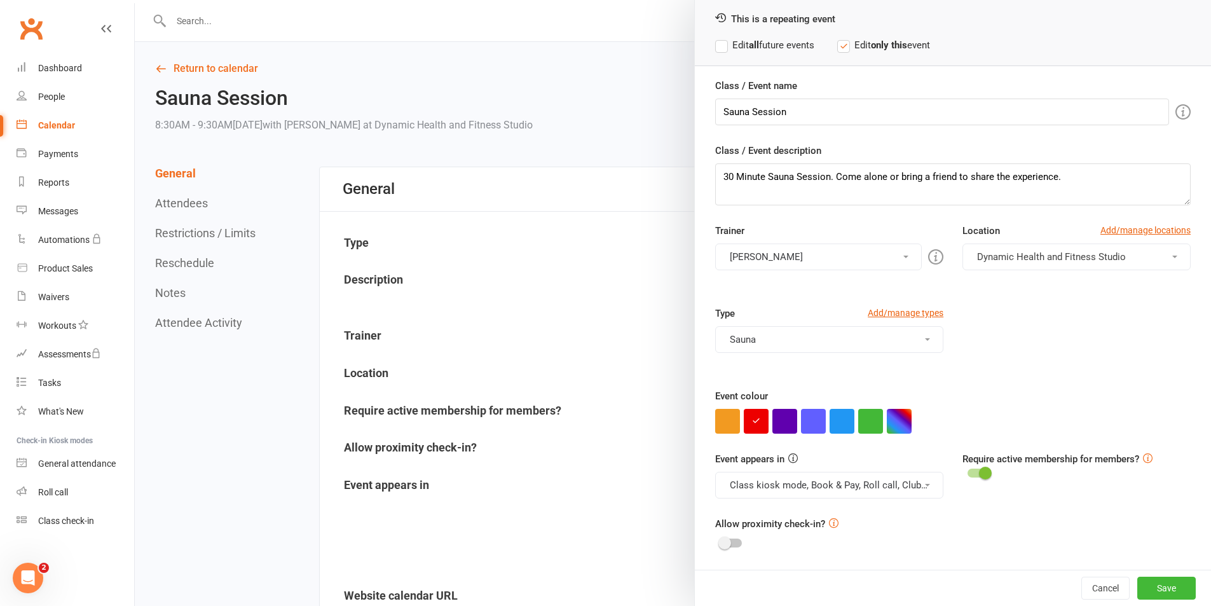
click at [860, 486] on button "Class kiosk mode, Book & Pay, Roll call, Clubworx website calendar and Mobile a…" at bounding box center [829, 485] width 228 height 27
click at [854, 509] on link "Clubworx website calendar and Mobile app" at bounding box center [822, 515] width 213 height 25
click at [856, 480] on button "Class kiosk mode, Book & Pay, Roll call" at bounding box center [829, 485] width 228 height 27
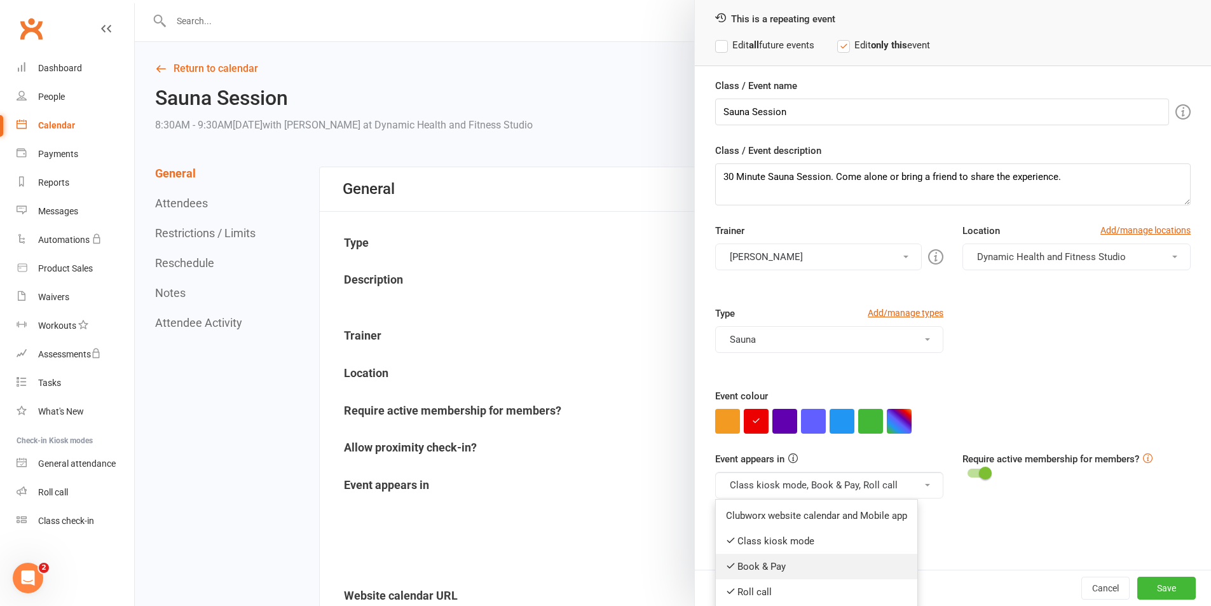
click at [835, 563] on link "Book & Pay" at bounding box center [817, 566] width 202 height 25
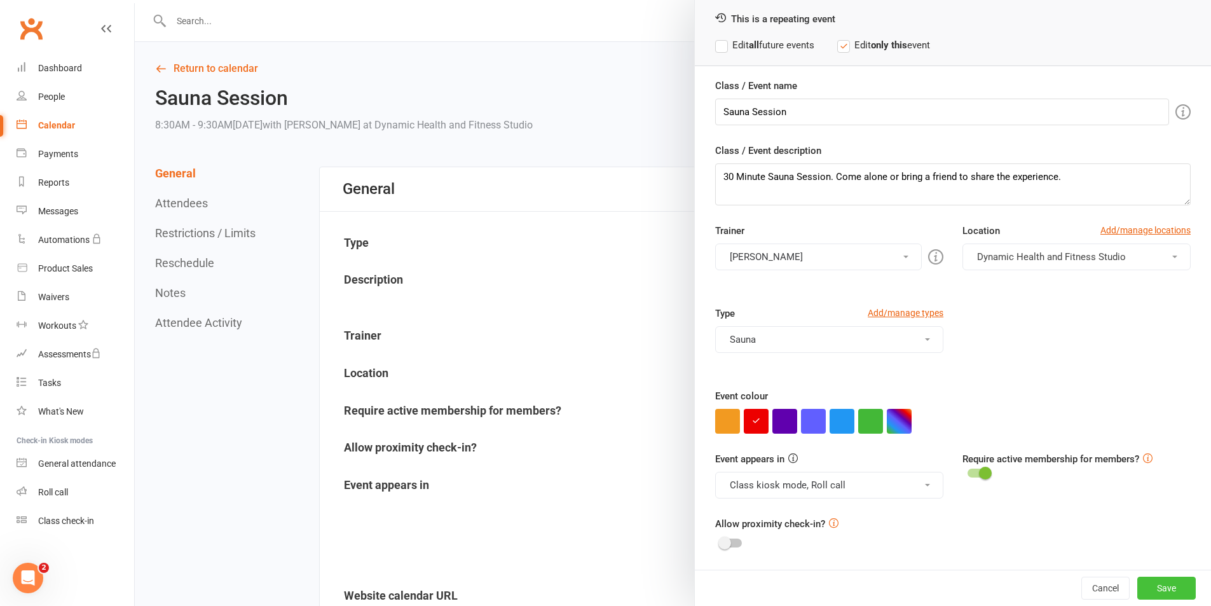
click at [1144, 589] on button "Save" at bounding box center [1166, 588] width 58 height 23
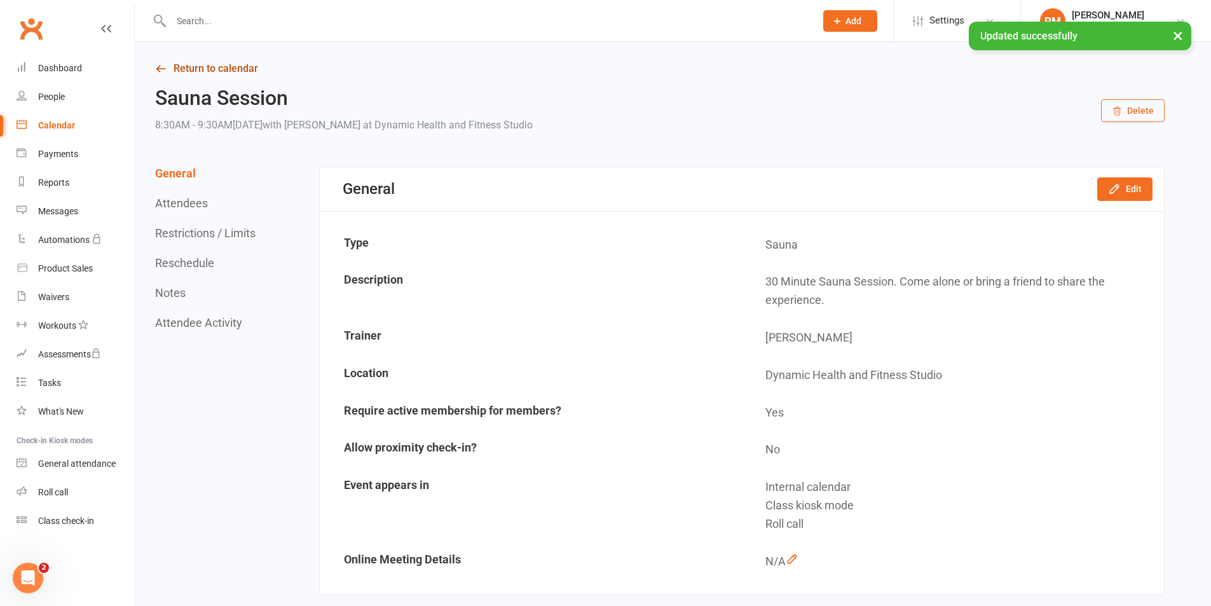
click at [200, 75] on link "Return to calendar" at bounding box center [660, 69] width 1010 height 18
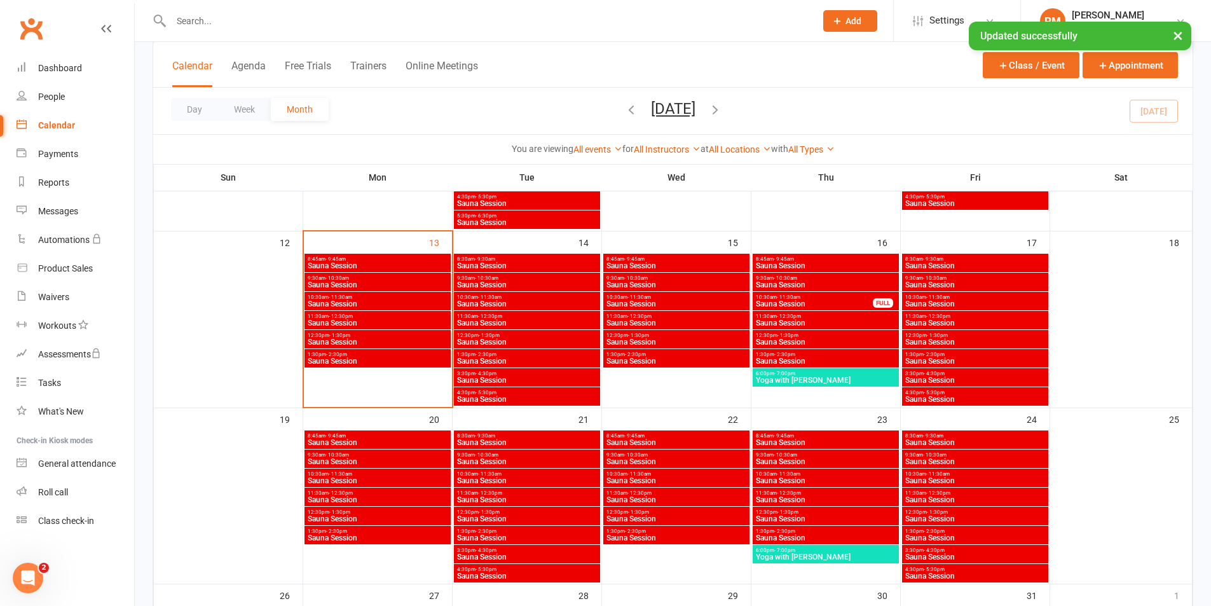
scroll to position [509, 0]
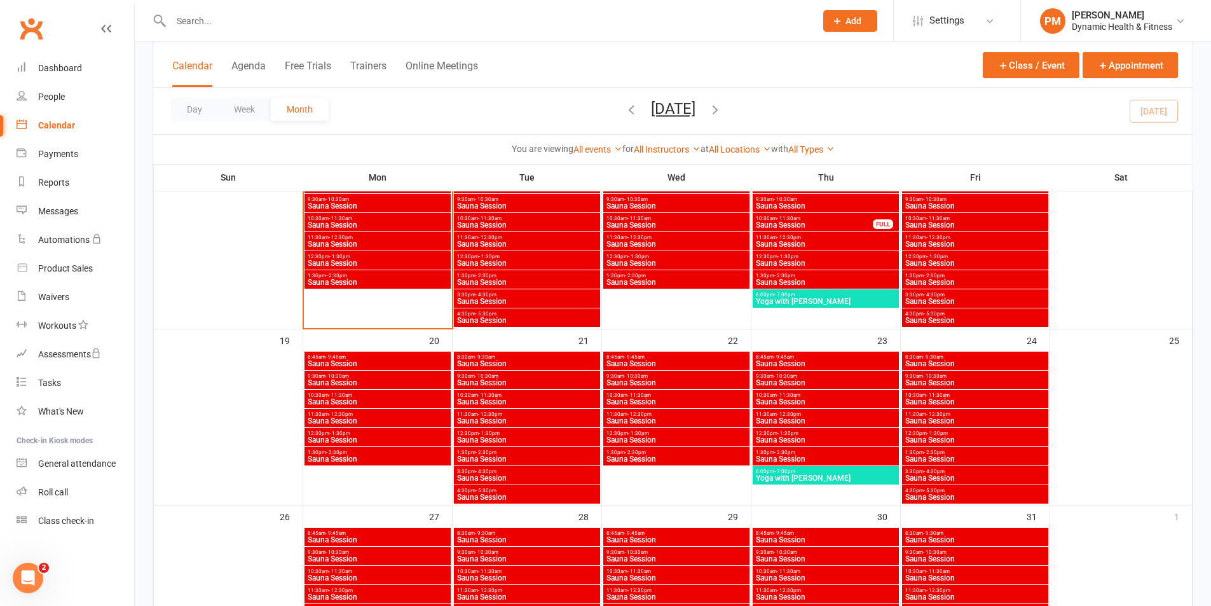
click at [504, 381] on span "Sauna Session" at bounding box center [526, 383] width 141 height 8
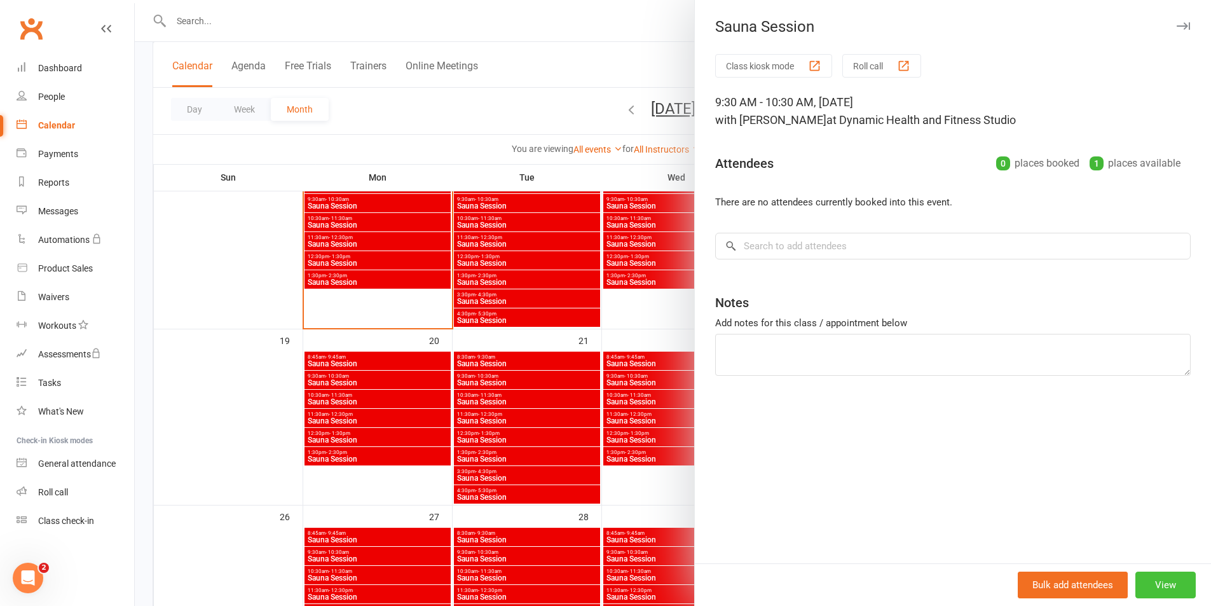
click at [1167, 579] on button "View" at bounding box center [1165, 585] width 60 height 27
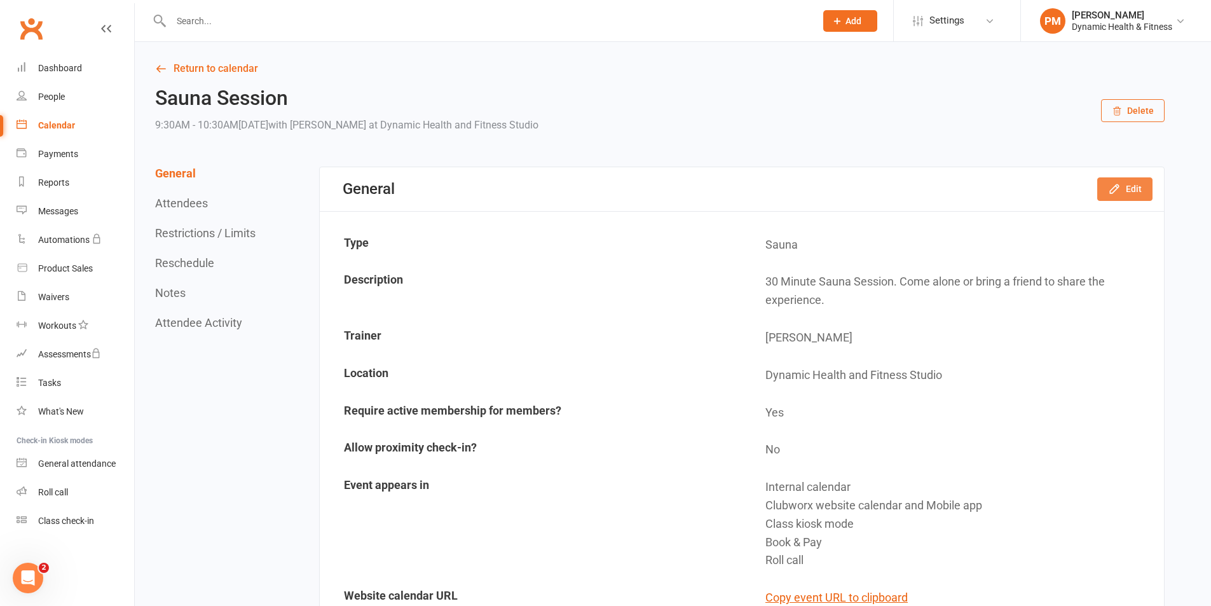
click at [1140, 188] on button "Edit" at bounding box center [1124, 188] width 55 height 23
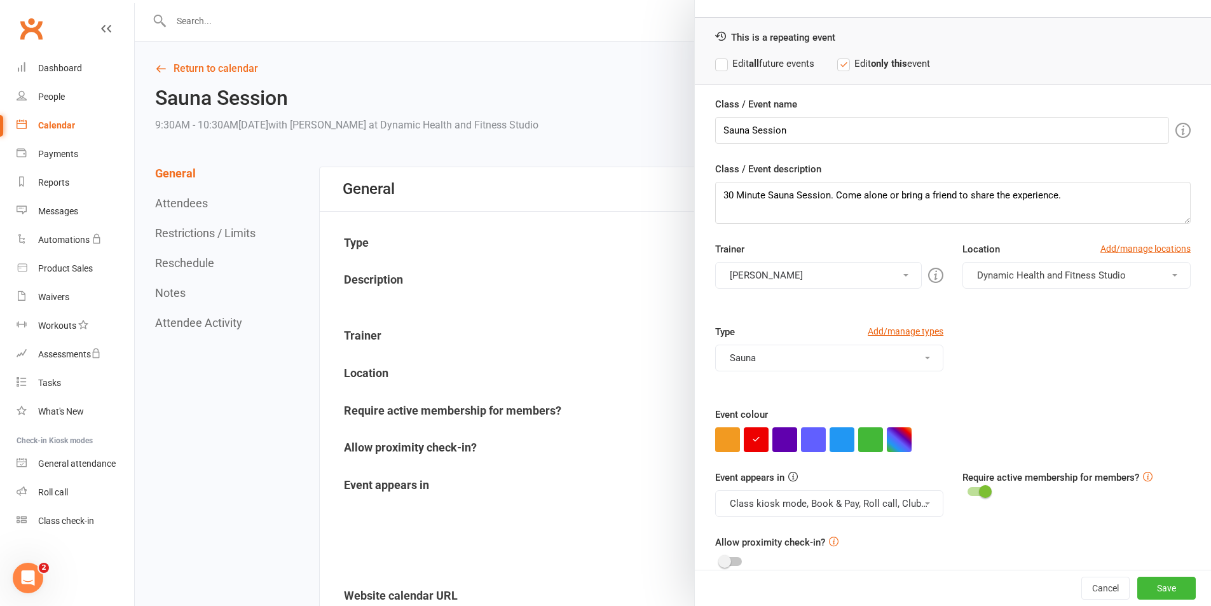
scroll to position [55, 0]
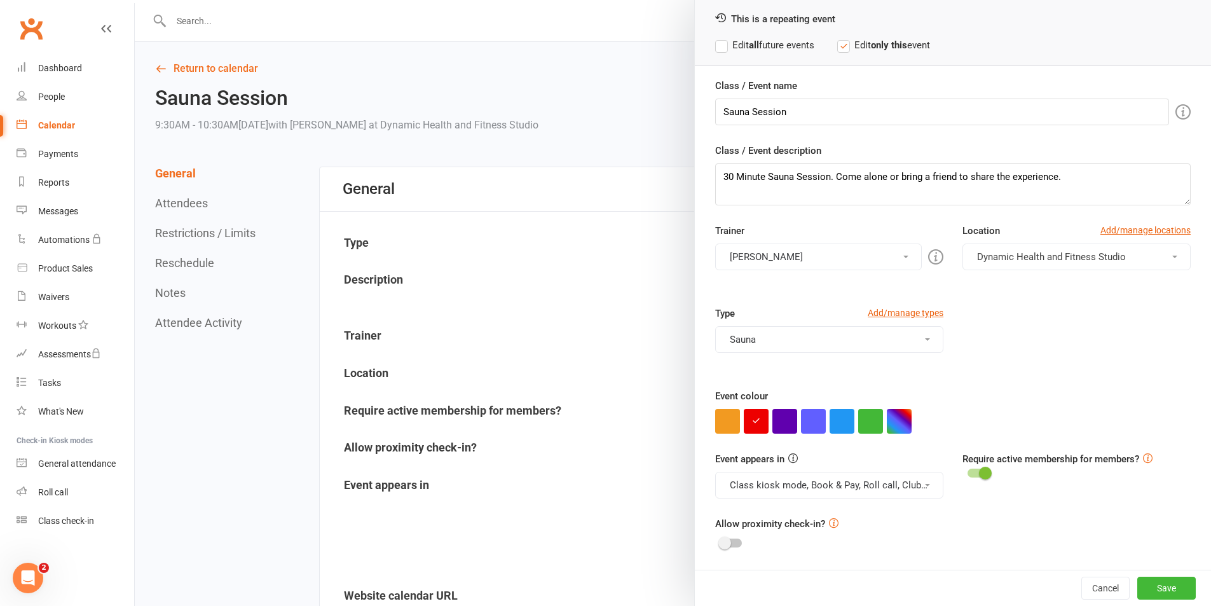
click at [853, 488] on button "Class kiosk mode, Book & Pay, Roll call, Clubworx website calendar and Mobile a…" at bounding box center [829, 485] width 228 height 27
drag, startPoint x: 865, startPoint y: 510, endPoint x: 881, endPoint y: 481, distance: 32.4
click at [868, 507] on link "Clubworx website calendar and Mobile app" at bounding box center [822, 515] width 213 height 25
click at [881, 479] on button "Class kiosk mode, Book & Pay, Roll call" at bounding box center [829, 485] width 228 height 27
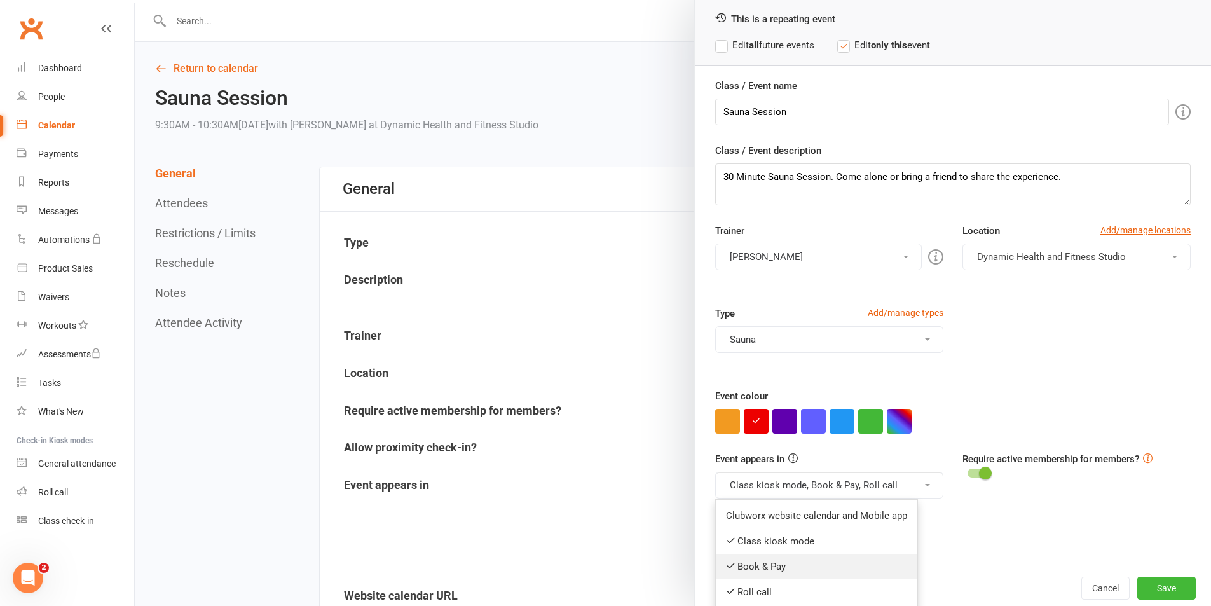
click at [846, 561] on link "Book & Pay" at bounding box center [817, 566] width 202 height 25
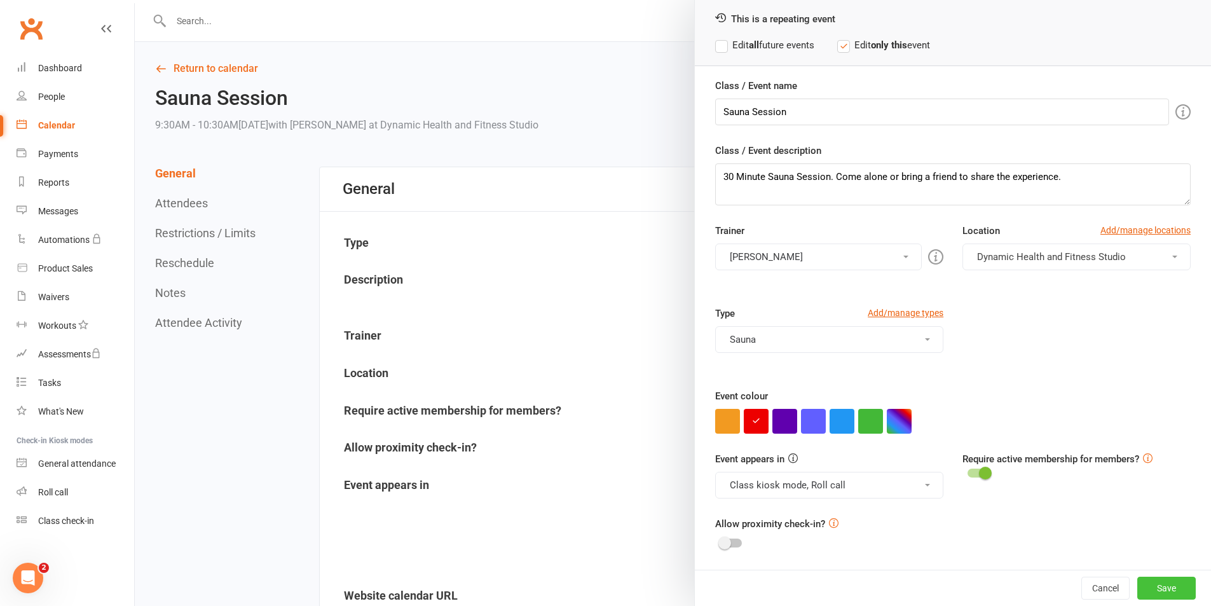
click at [1154, 586] on button "Save" at bounding box center [1166, 588] width 58 height 23
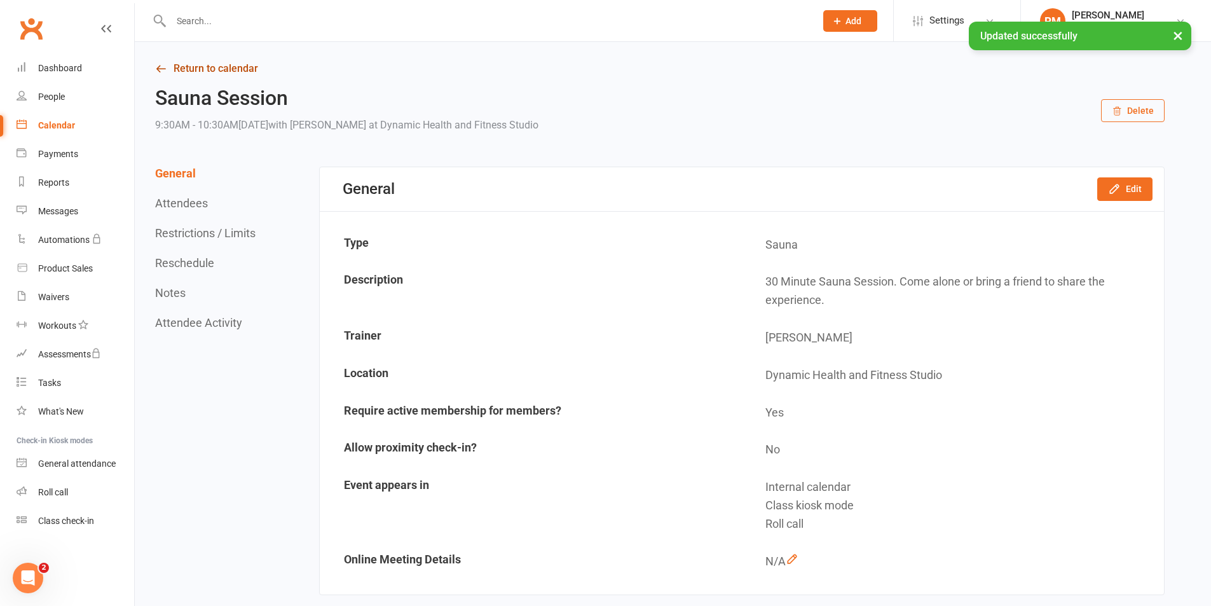
click at [208, 64] on link "Return to calendar" at bounding box center [660, 69] width 1010 height 18
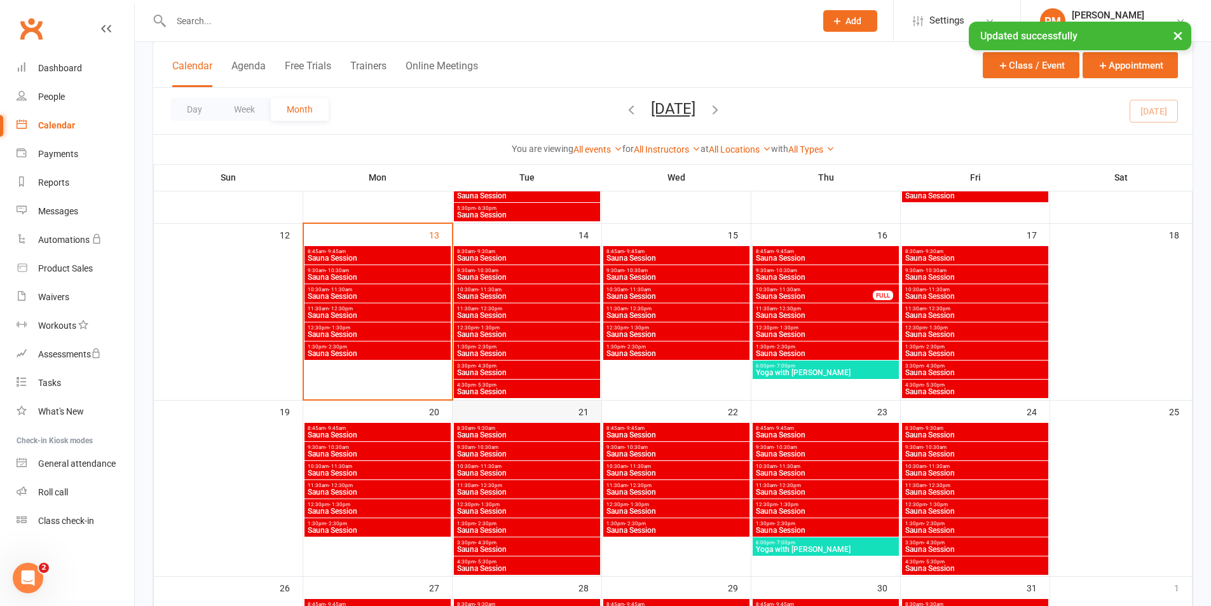
scroll to position [445, 0]
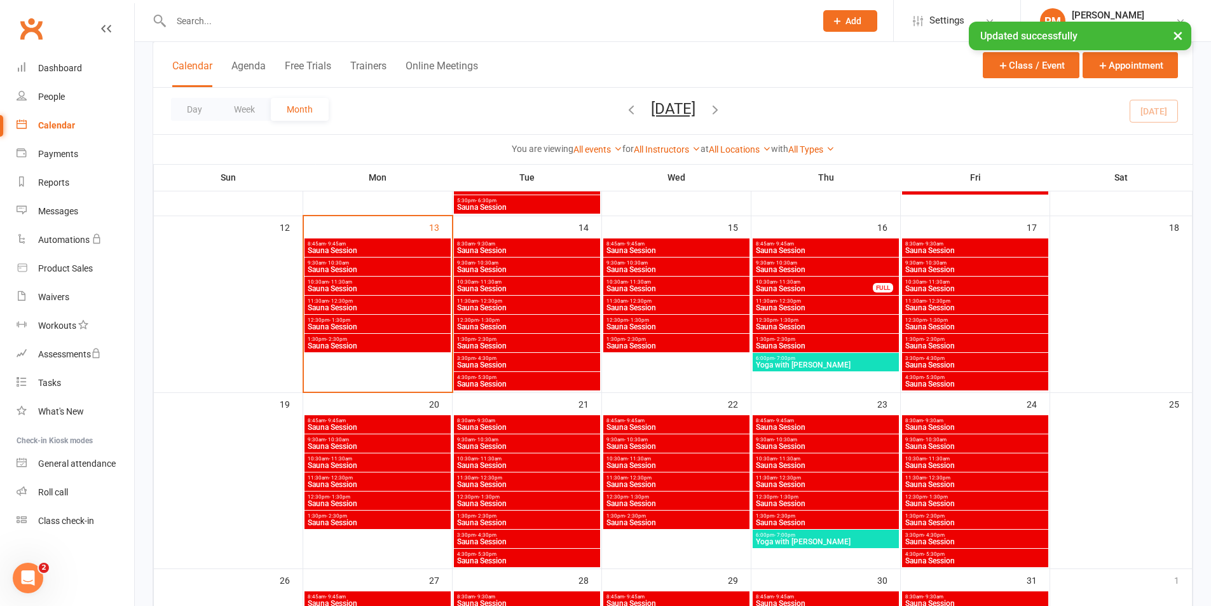
click at [533, 462] on span "Sauna Session" at bounding box center [526, 466] width 141 height 8
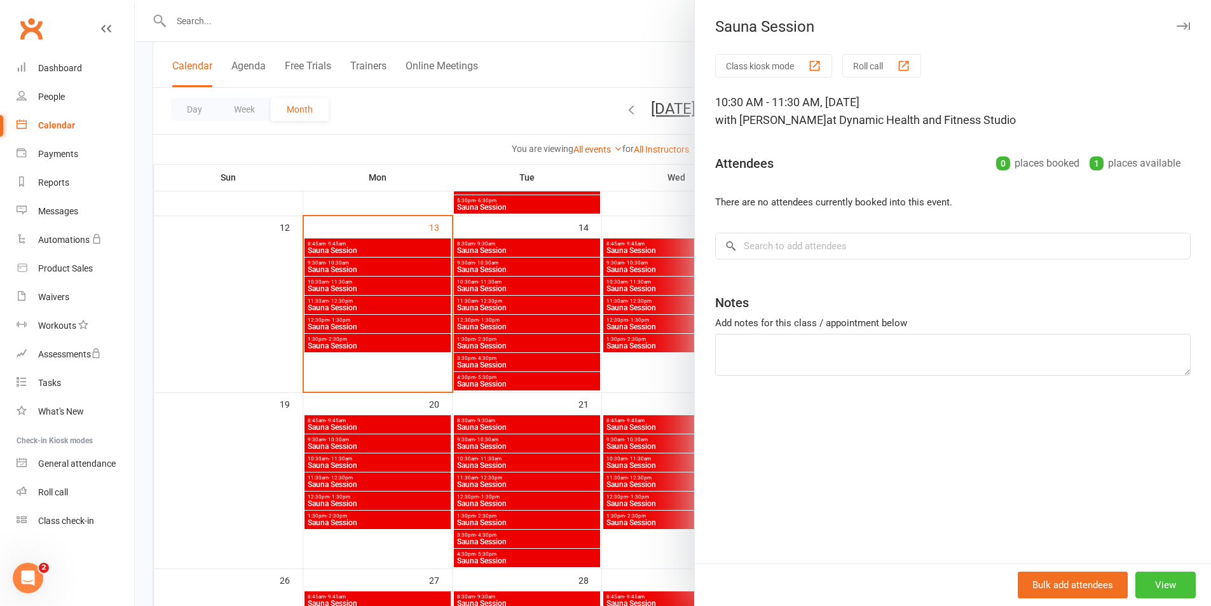
click at [1155, 581] on button "View" at bounding box center [1165, 585] width 60 height 27
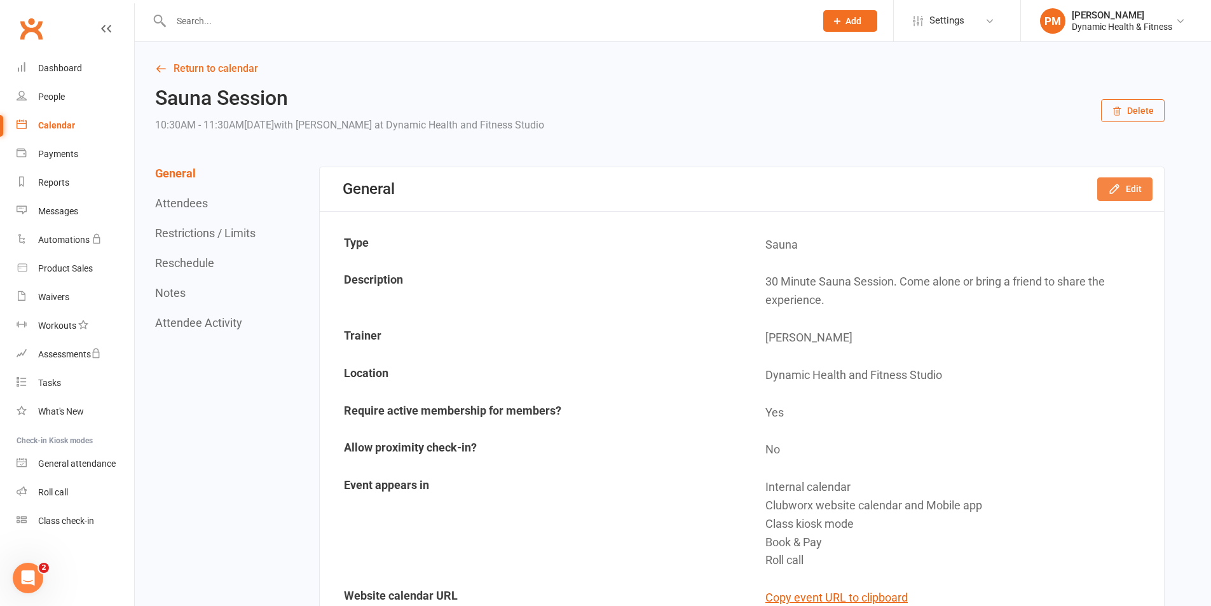
click at [1135, 195] on button "Edit" at bounding box center [1124, 188] width 55 height 23
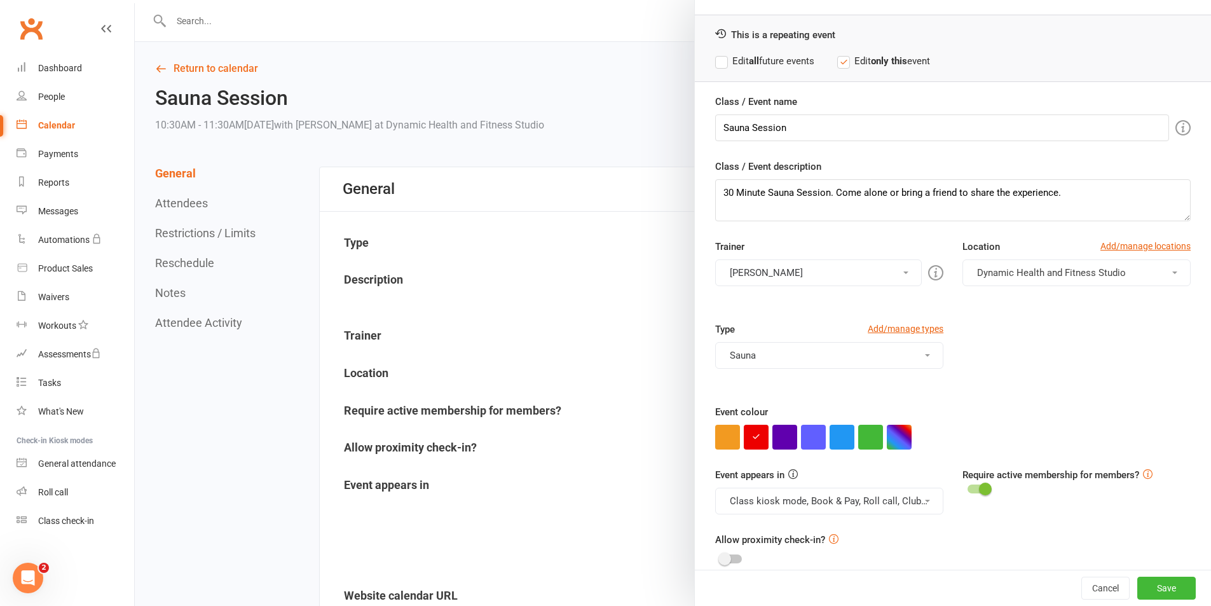
scroll to position [55, 0]
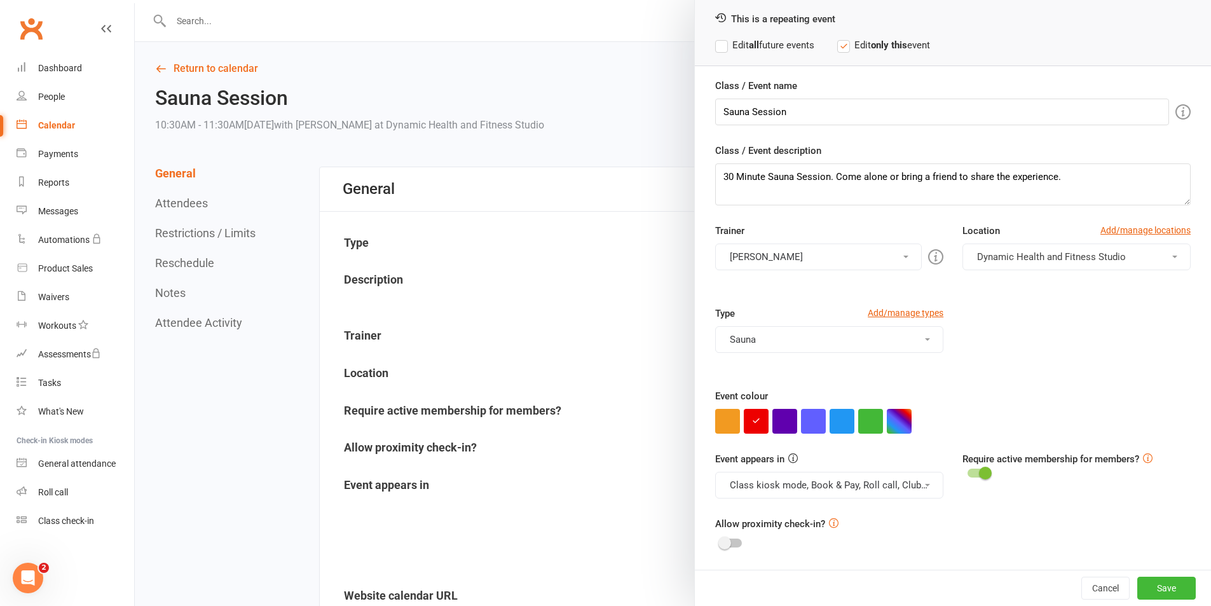
click at [925, 486] on span at bounding box center [927, 485] width 5 height 3
click at [868, 523] on link "Clubworx website calendar and Mobile app" at bounding box center [822, 515] width 213 height 25
click at [884, 496] on button "Class kiosk mode, Book & Pay, Roll call" at bounding box center [829, 485] width 228 height 27
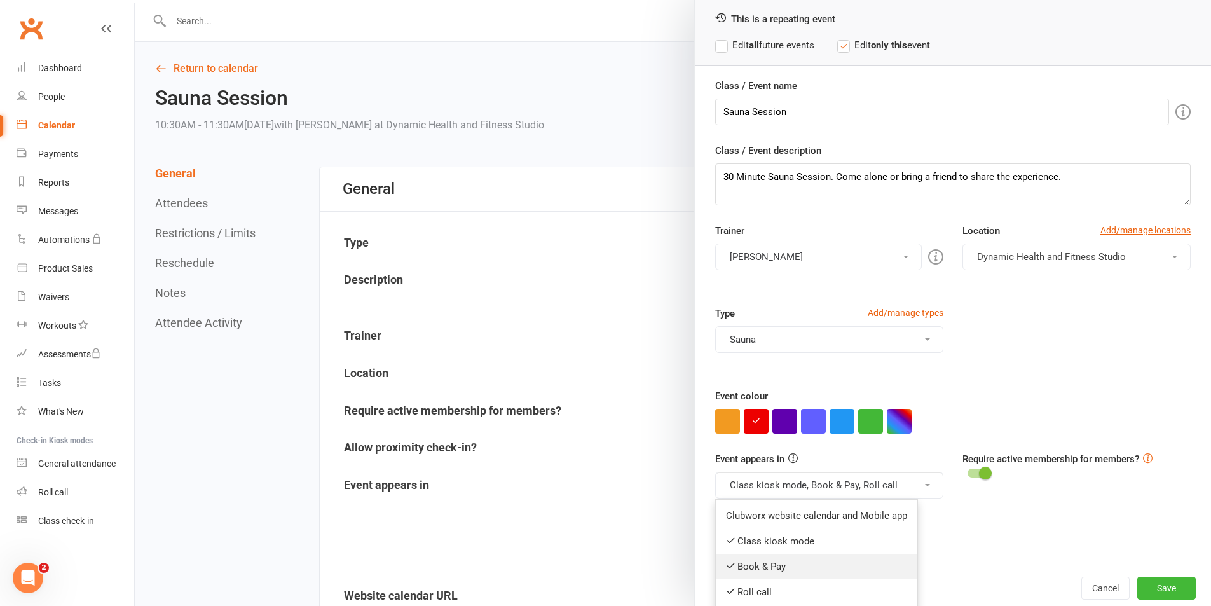
click at [850, 564] on link "Book & Pay" at bounding box center [817, 566] width 202 height 25
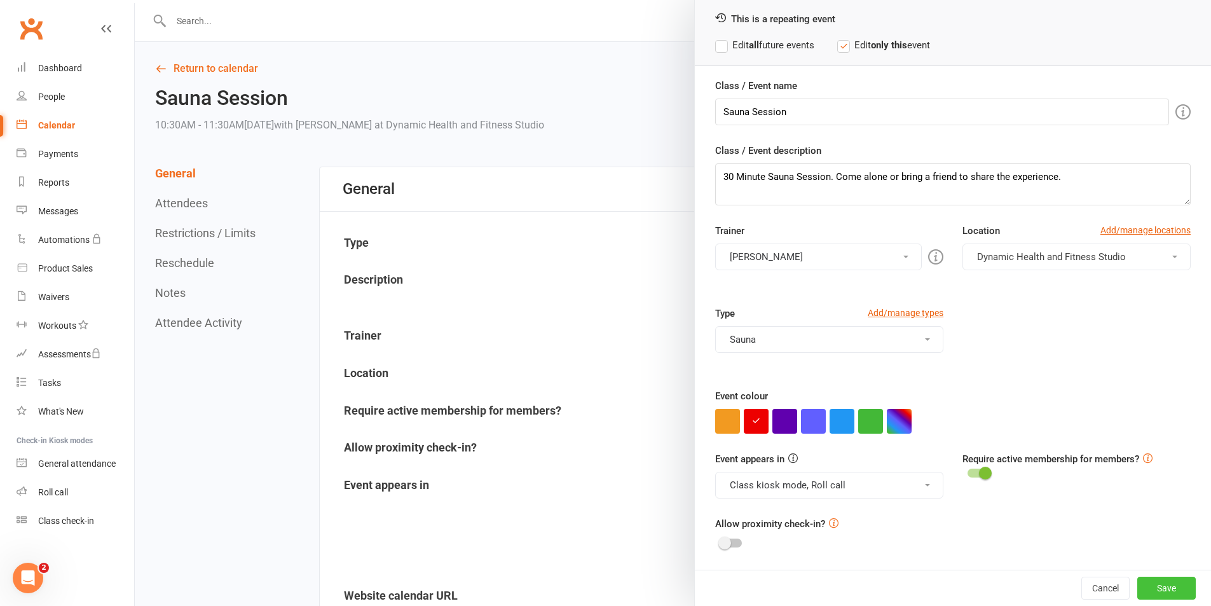
click at [1162, 593] on button "Save" at bounding box center [1166, 588] width 58 height 23
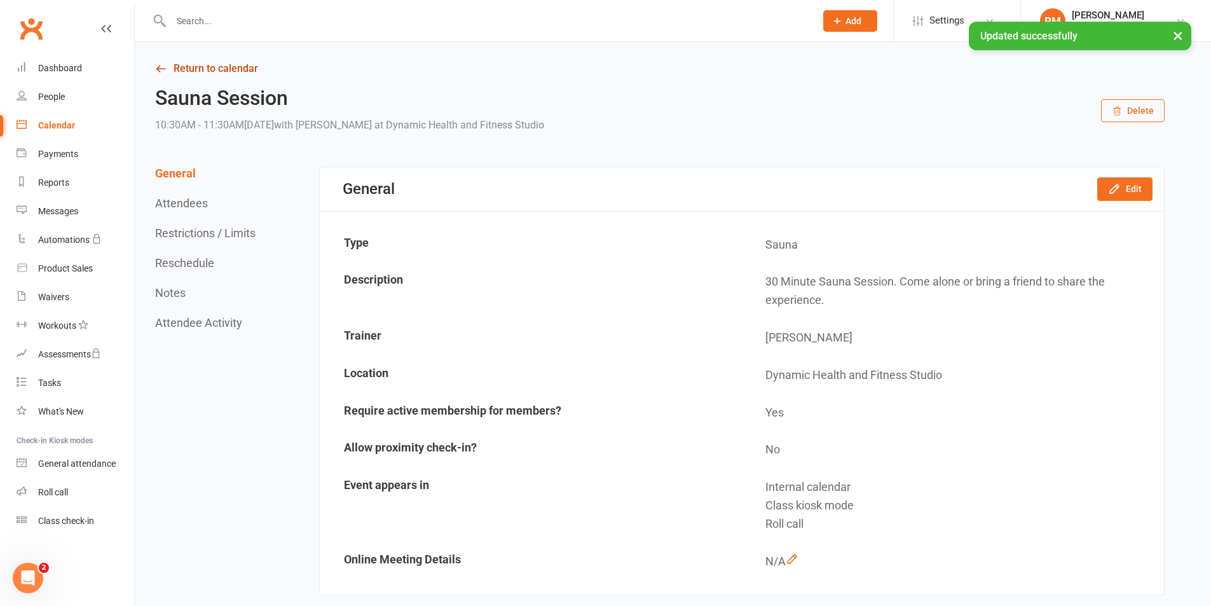
click at [201, 64] on link "Return to calendar" at bounding box center [660, 69] width 1010 height 18
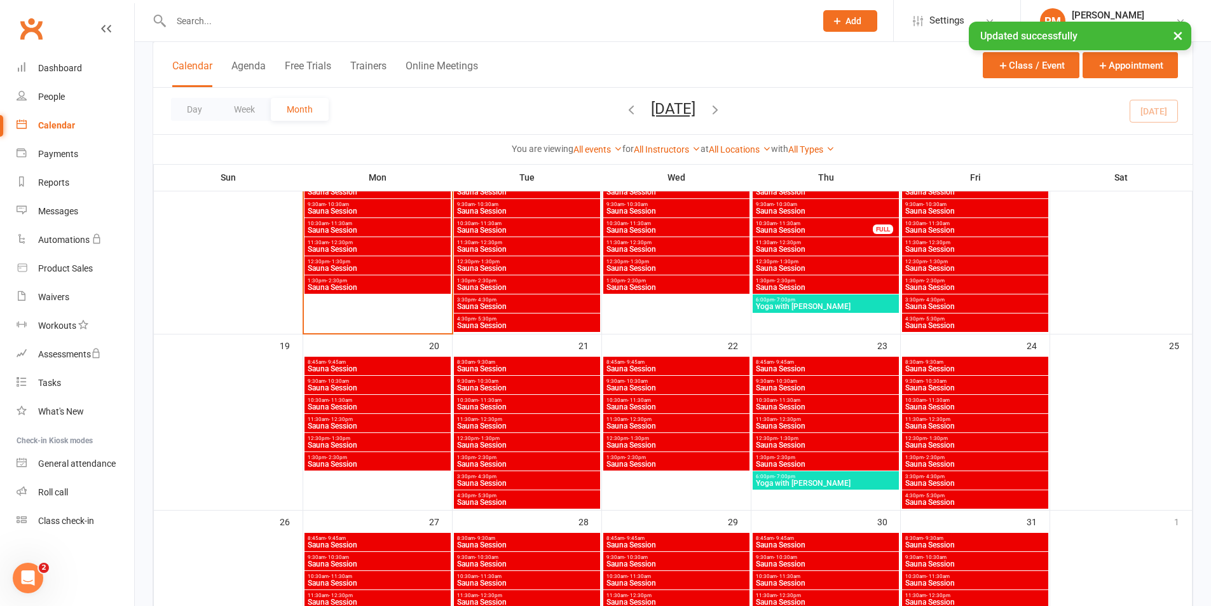
scroll to position [509, 0]
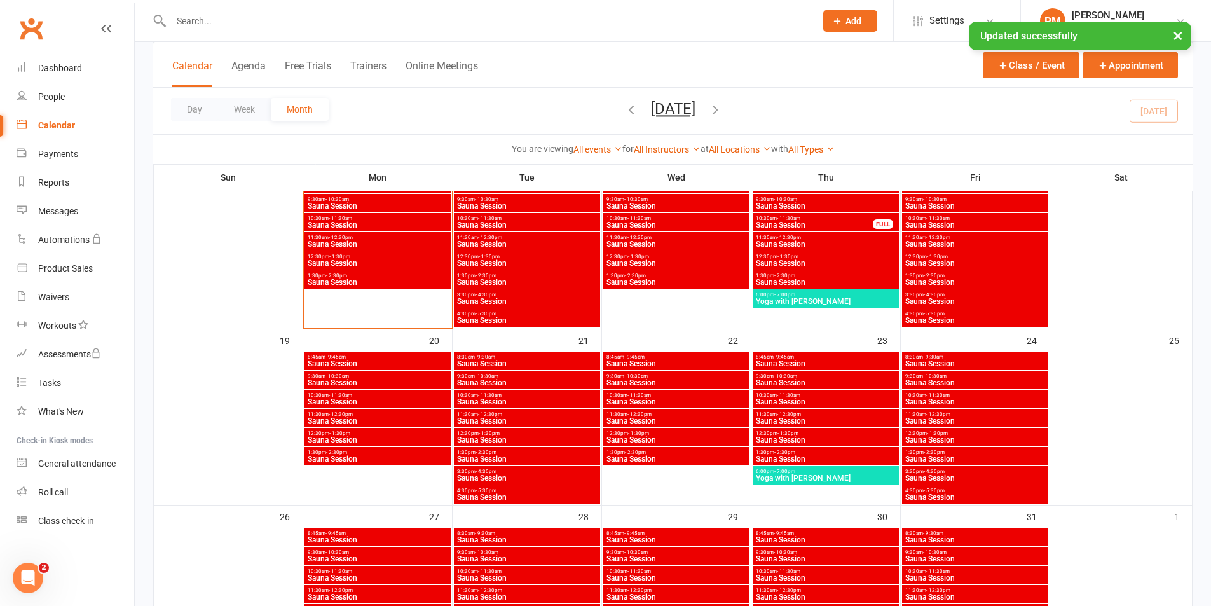
click at [490, 418] on span "Sauna Session" at bounding box center [526, 421] width 141 height 8
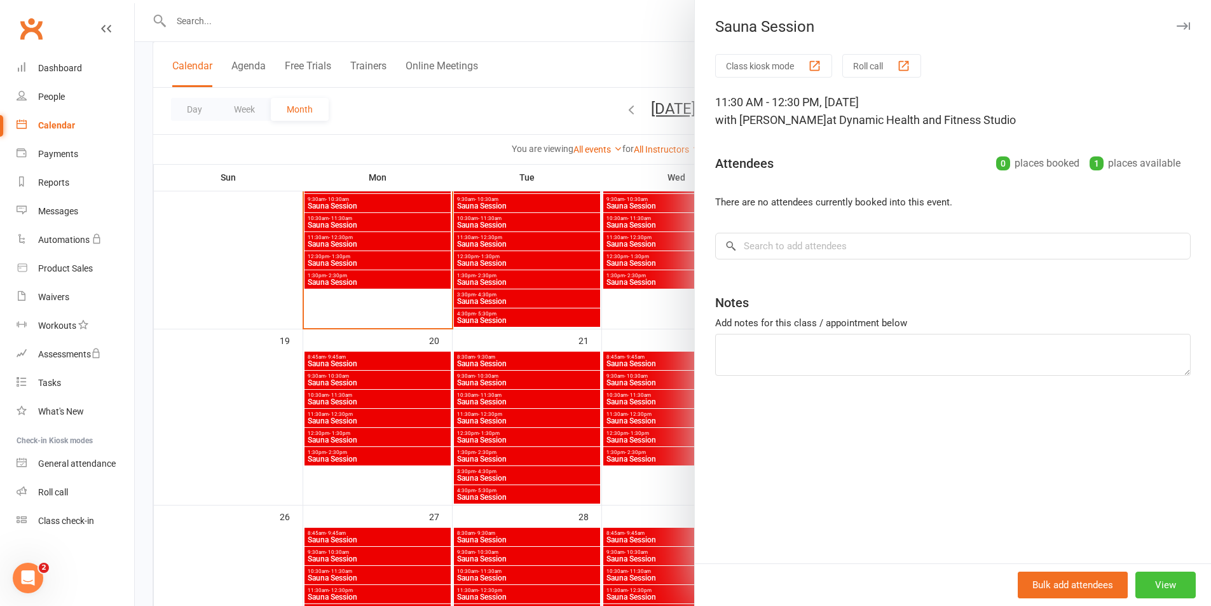
click at [1155, 591] on button "View" at bounding box center [1165, 585] width 60 height 27
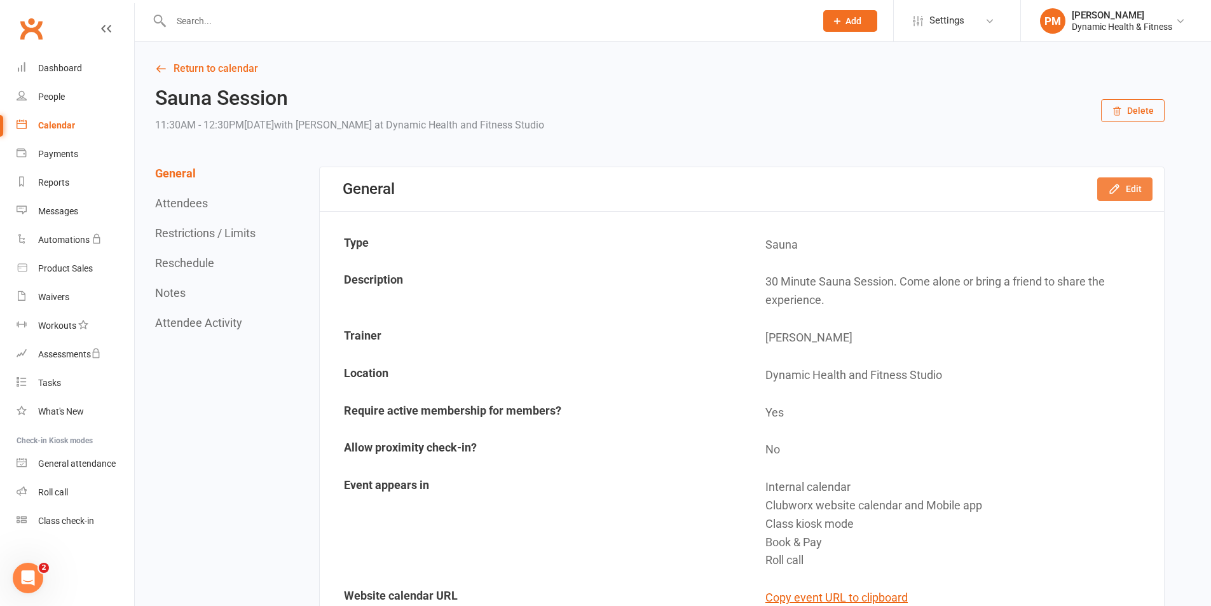
click at [1138, 188] on button "Edit" at bounding box center [1124, 188] width 55 height 23
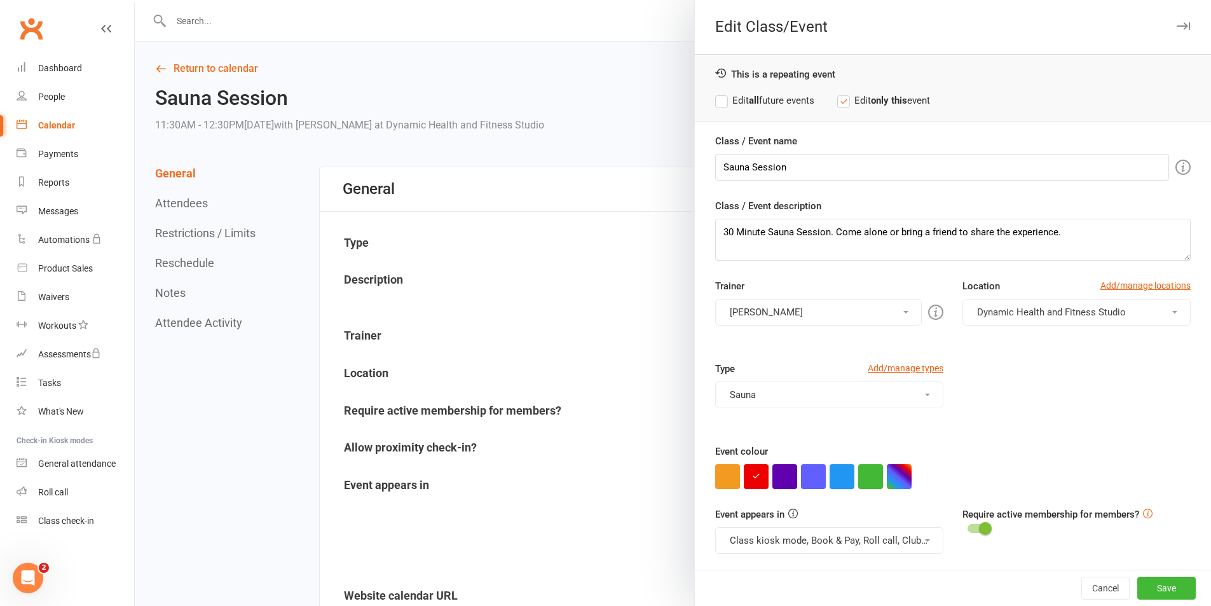
scroll to position [55, 0]
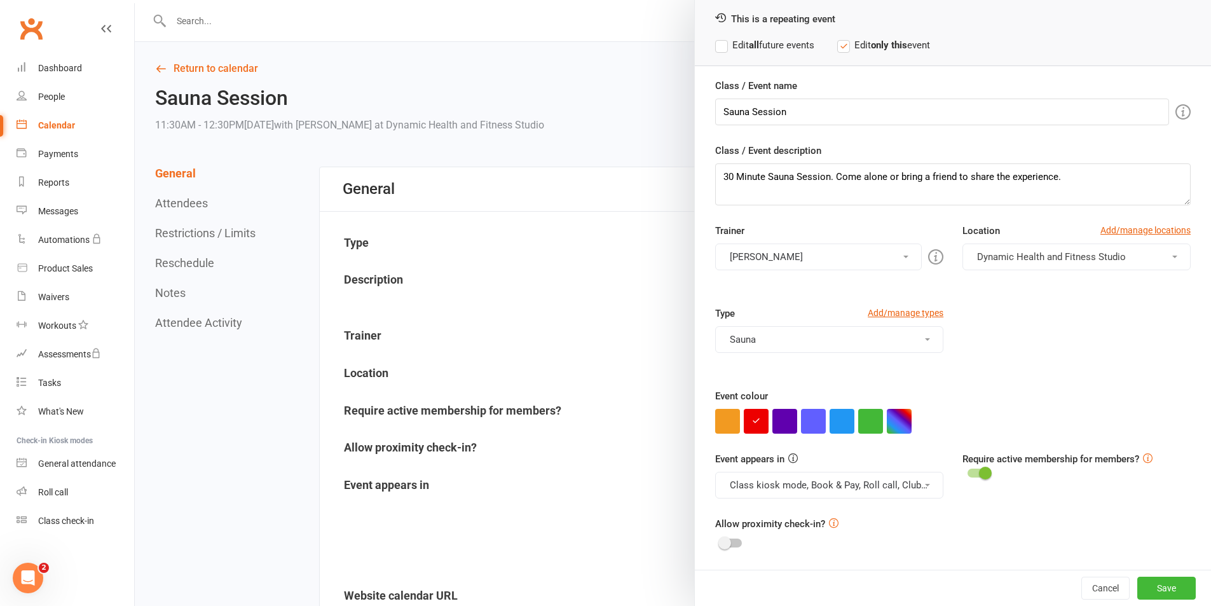
click at [842, 490] on button "Class kiosk mode, Book & Pay, Roll call, Clubworx website calendar and Mobile a…" at bounding box center [829, 485] width 228 height 27
click at [844, 516] on link "Clubworx website calendar and Mobile app" at bounding box center [822, 515] width 213 height 25
click at [856, 487] on button "Class kiosk mode, Book & Pay, Roll call" at bounding box center [829, 485] width 228 height 27
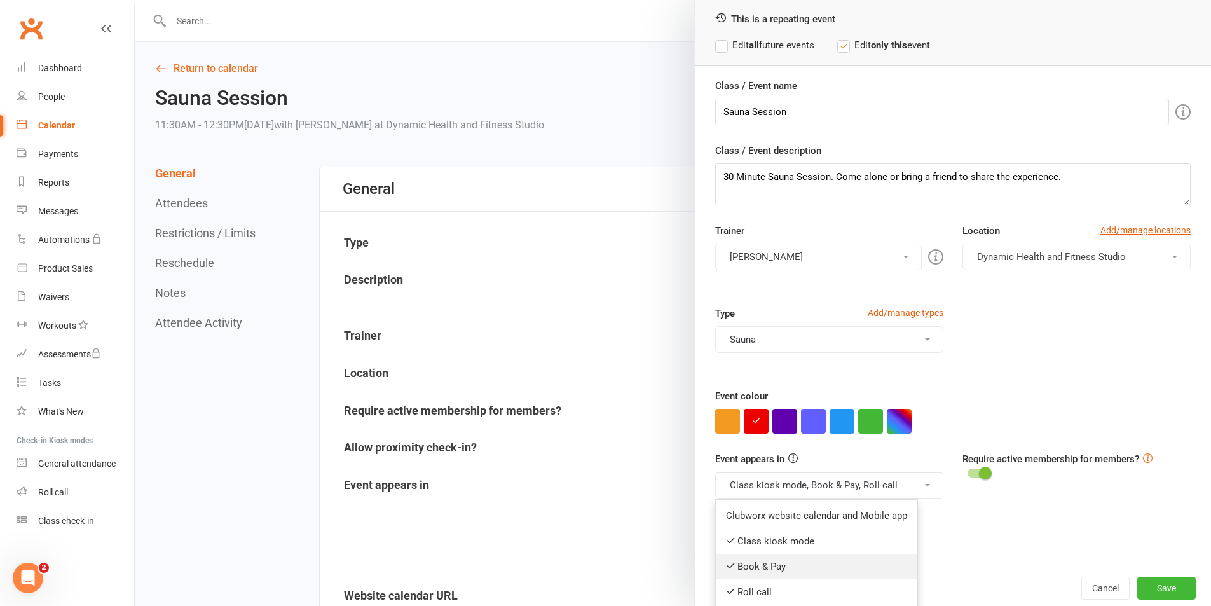
click at [815, 575] on link "Book & Pay" at bounding box center [817, 566] width 202 height 25
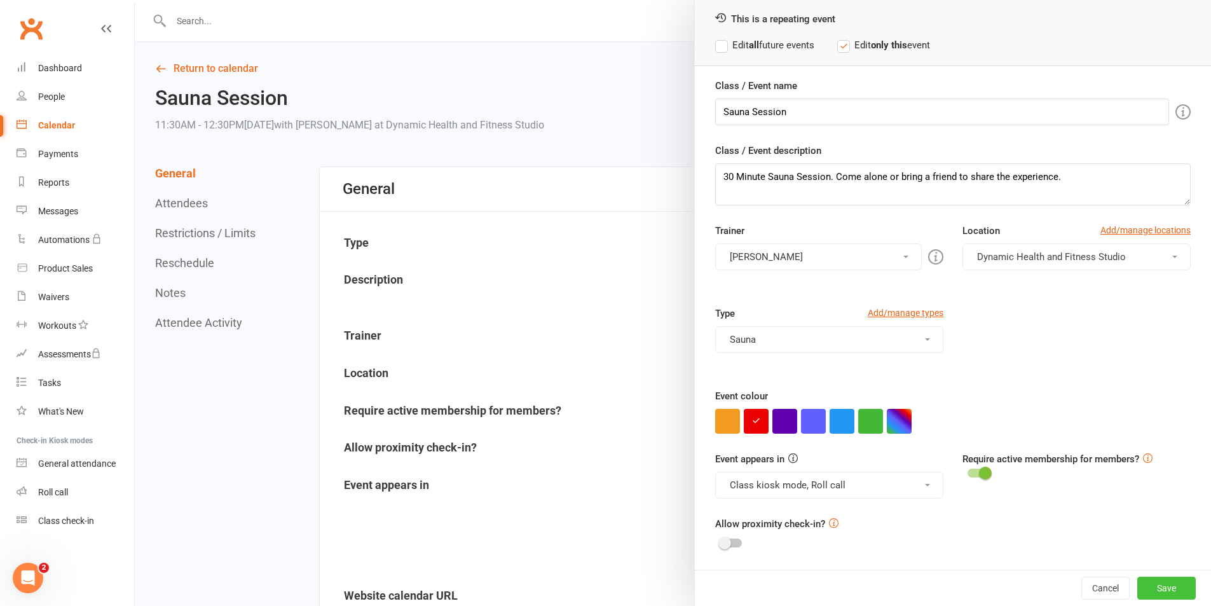
click at [1137, 587] on button "Save" at bounding box center [1166, 588] width 58 height 23
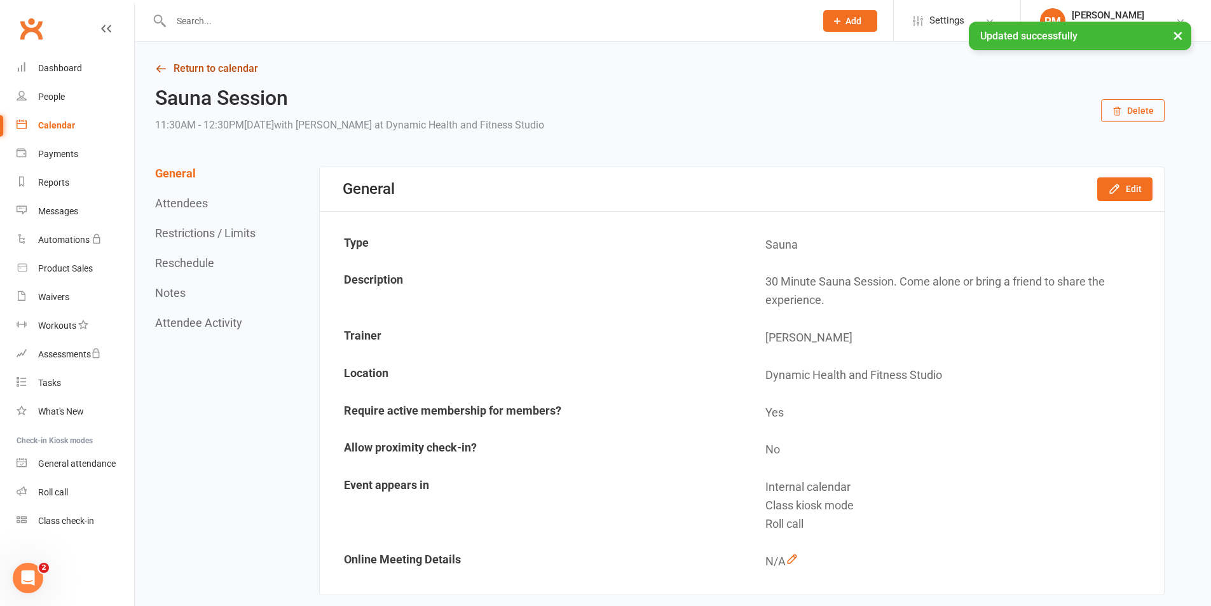
click at [178, 62] on link "Return to calendar" at bounding box center [660, 69] width 1010 height 18
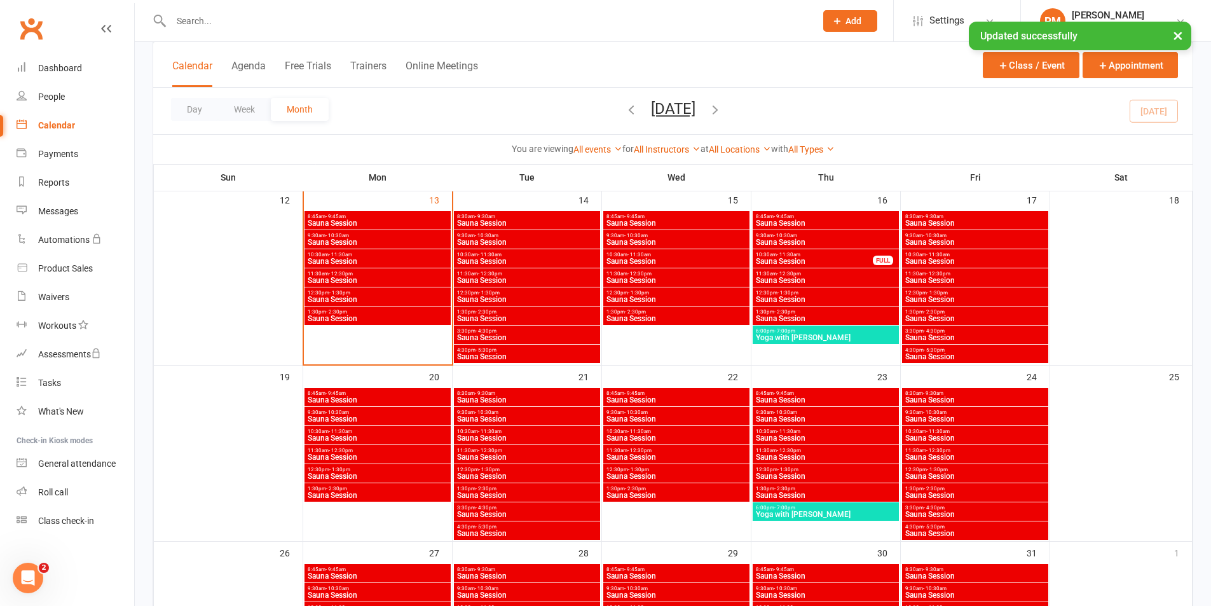
scroll to position [509, 0]
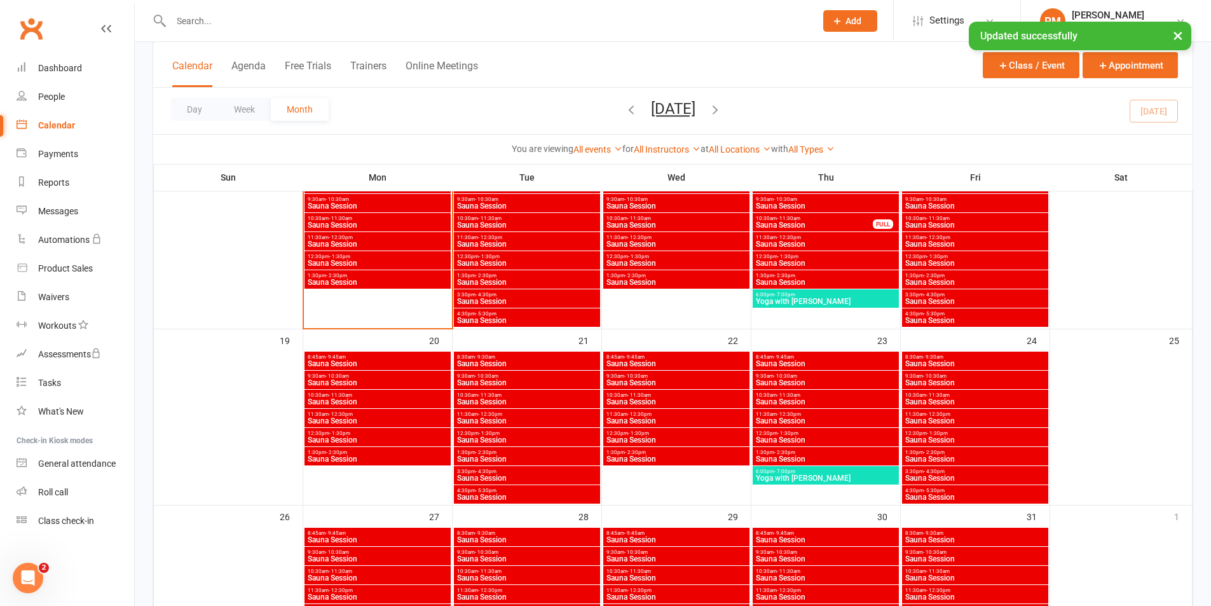
click at [553, 439] on span "Sauna Session" at bounding box center [526, 440] width 141 height 8
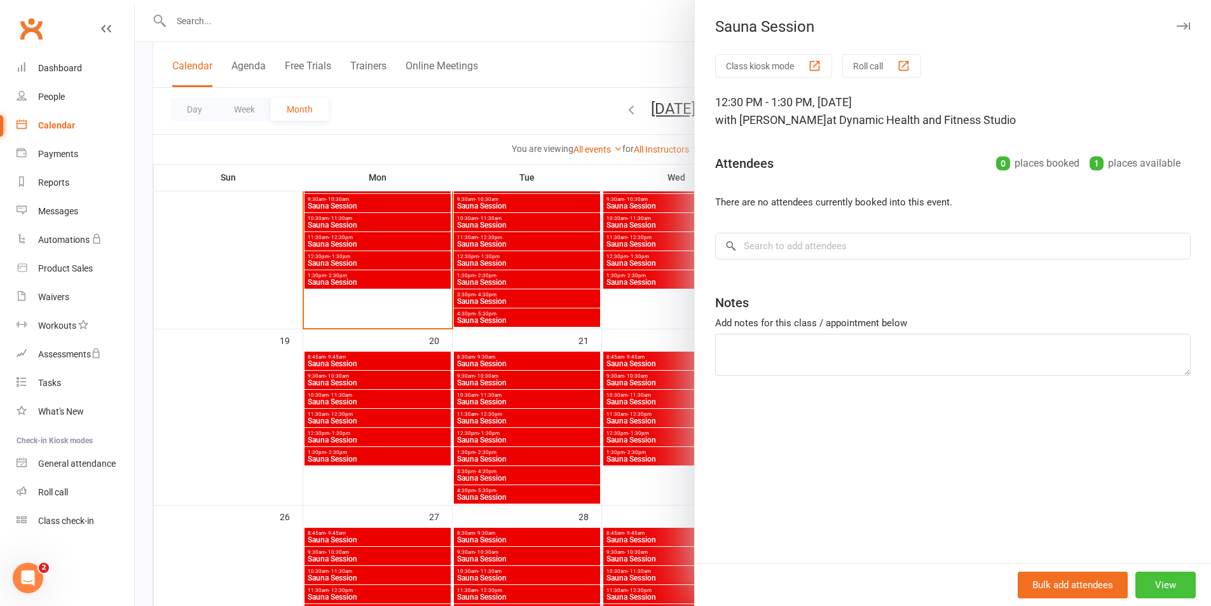
click at [1151, 589] on button "View" at bounding box center [1165, 585] width 60 height 27
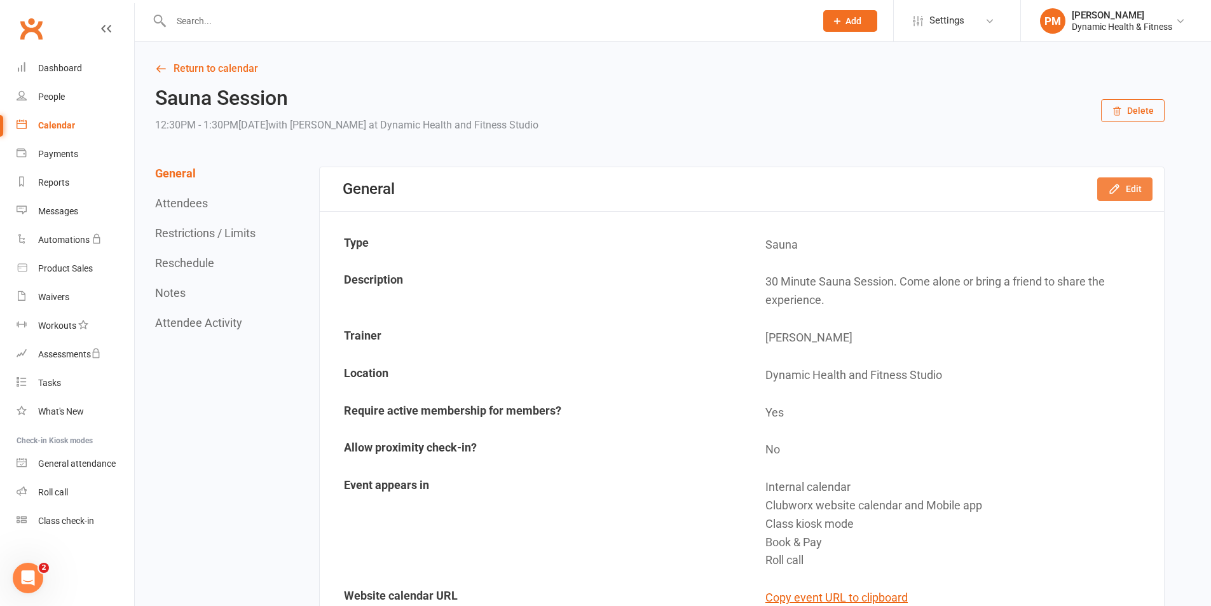
click at [1126, 184] on button "Edit" at bounding box center [1124, 188] width 55 height 23
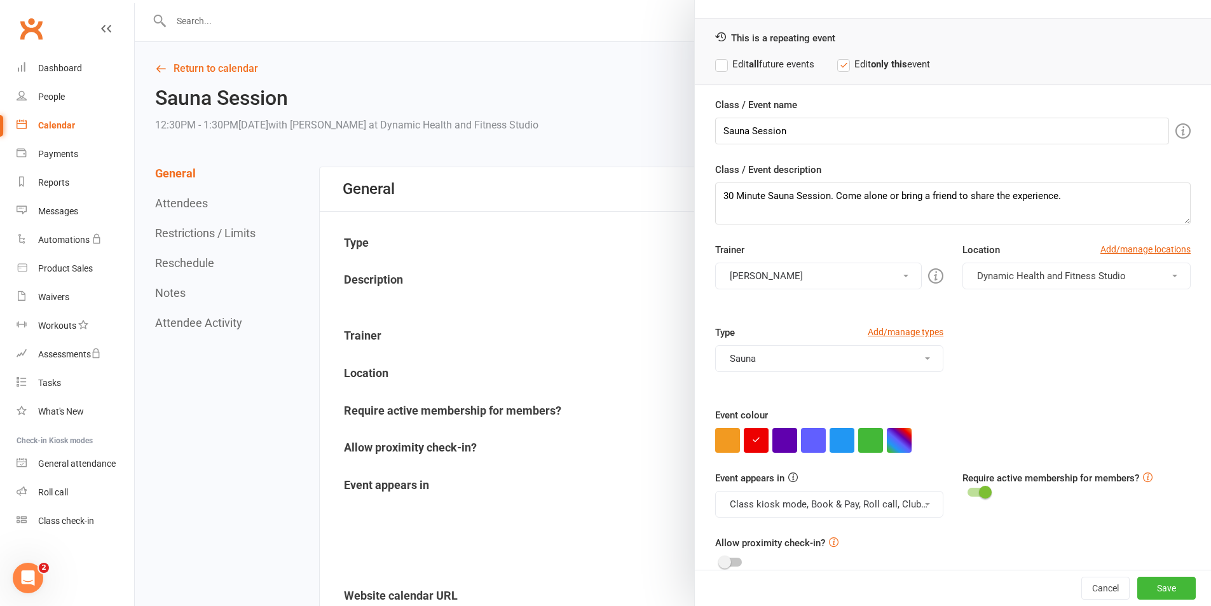
scroll to position [55, 0]
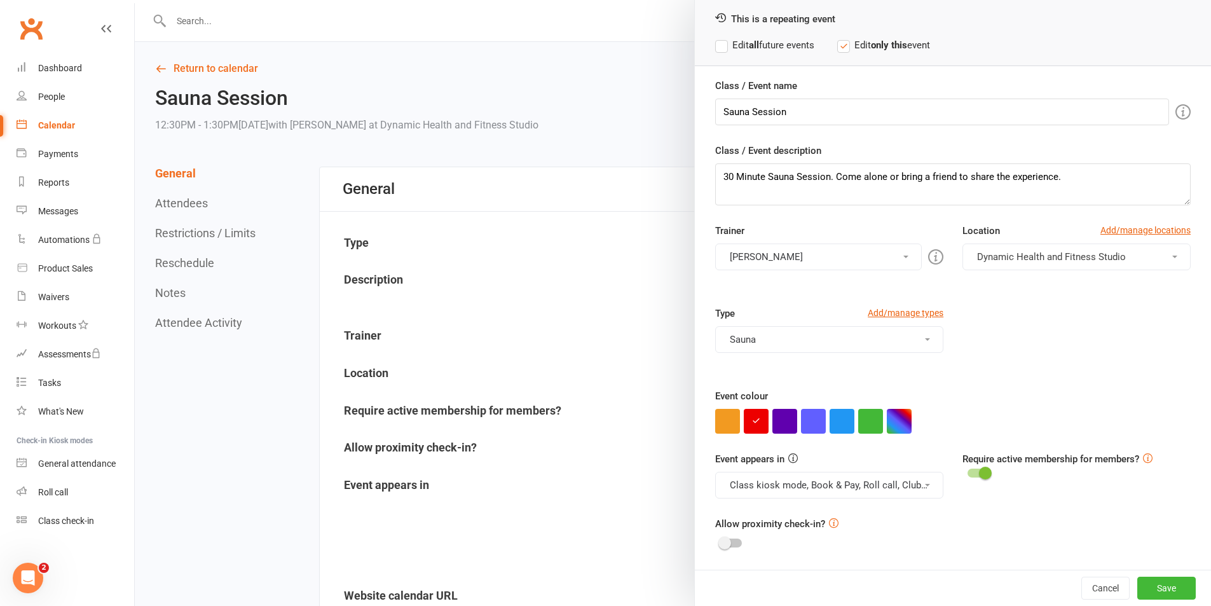
click at [895, 491] on button "Class kiosk mode, Book & Pay, Roll call, Clubworx website calendar and Mobile a…" at bounding box center [829, 485] width 228 height 27
click at [889, 515] on link "Clubworx website calendar and Mobile app" at bounding box center [822, 515] width 213 height 25
click at [900, 478] on button "Class kiosk mode, Book & Pay, Roll call" at bounding box center [829, 485] width 228 height 27
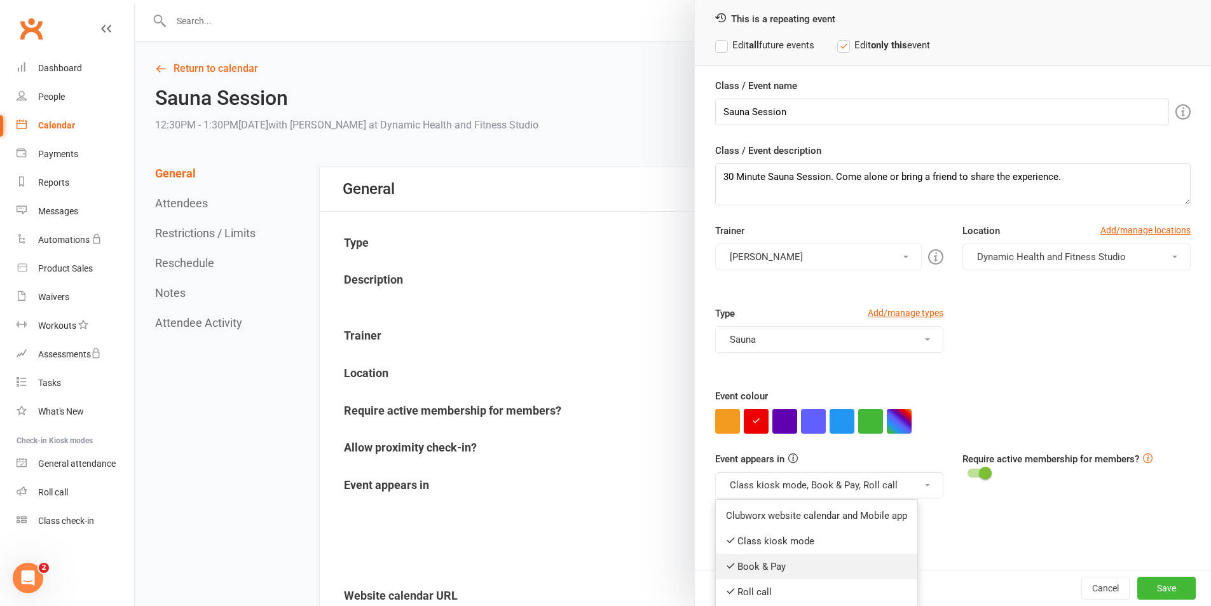
click at [862, 560] on link "Book & Pay" at bounding box center [817, 566] width 202 height 25
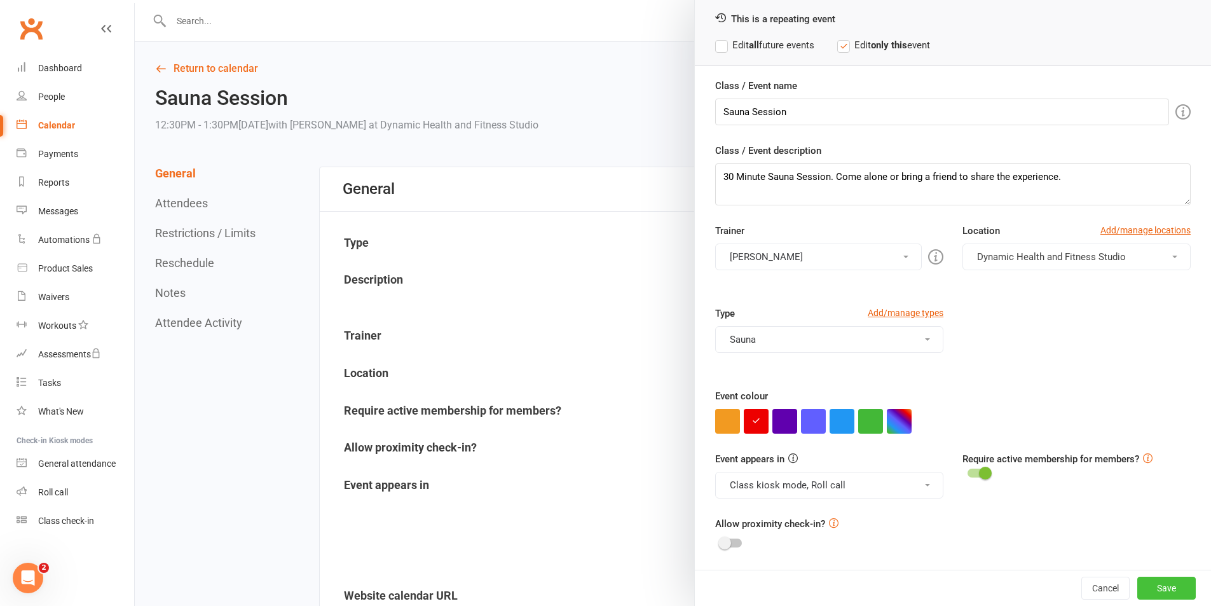
click at [1167, 584] on button "Save" at bounding box center [1166, 588] width 58 height 23
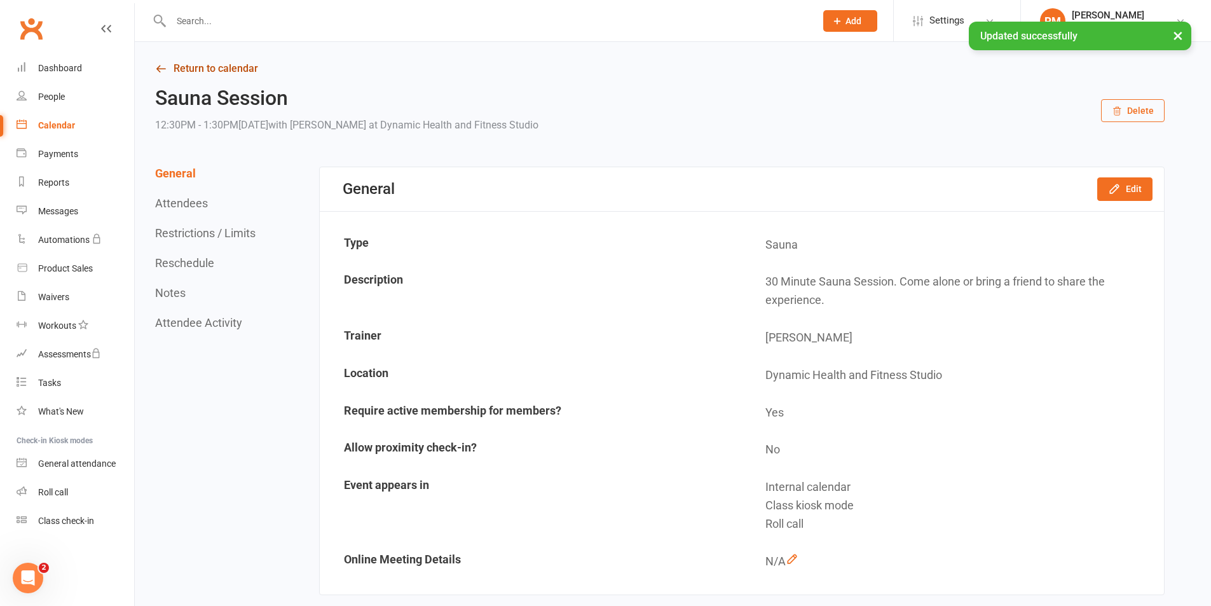
click at [191, 75] on link "Return to calendar" at bounding box center [660, 69] width 1010 height 18
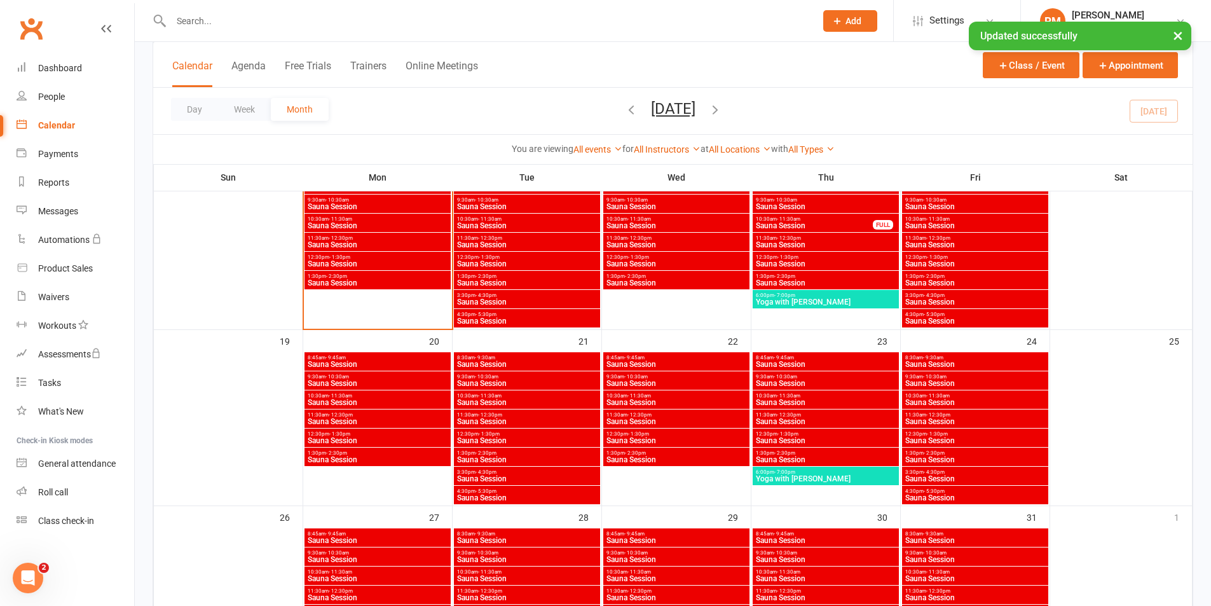
scroll to position [509, 0]
click at [527, 451] on span "1:30pm - 2:30pm" at bounding box center [526, 452] width 141 height 6
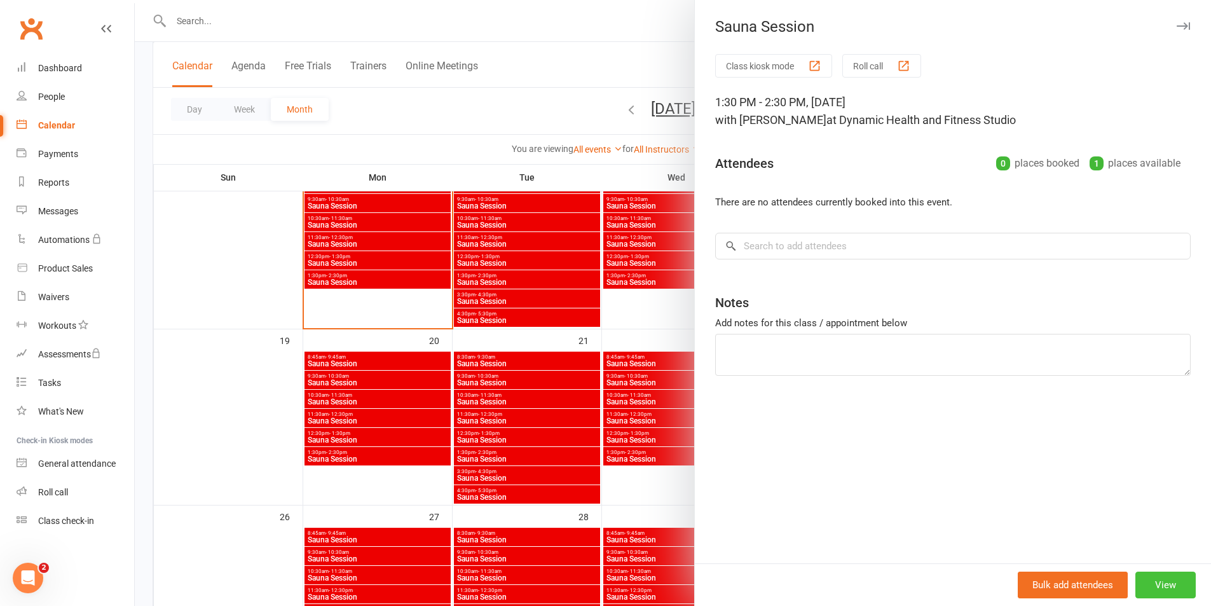
click at [1169, 589] on button "View" at bounding box center [1165, 585] width 60 height 27
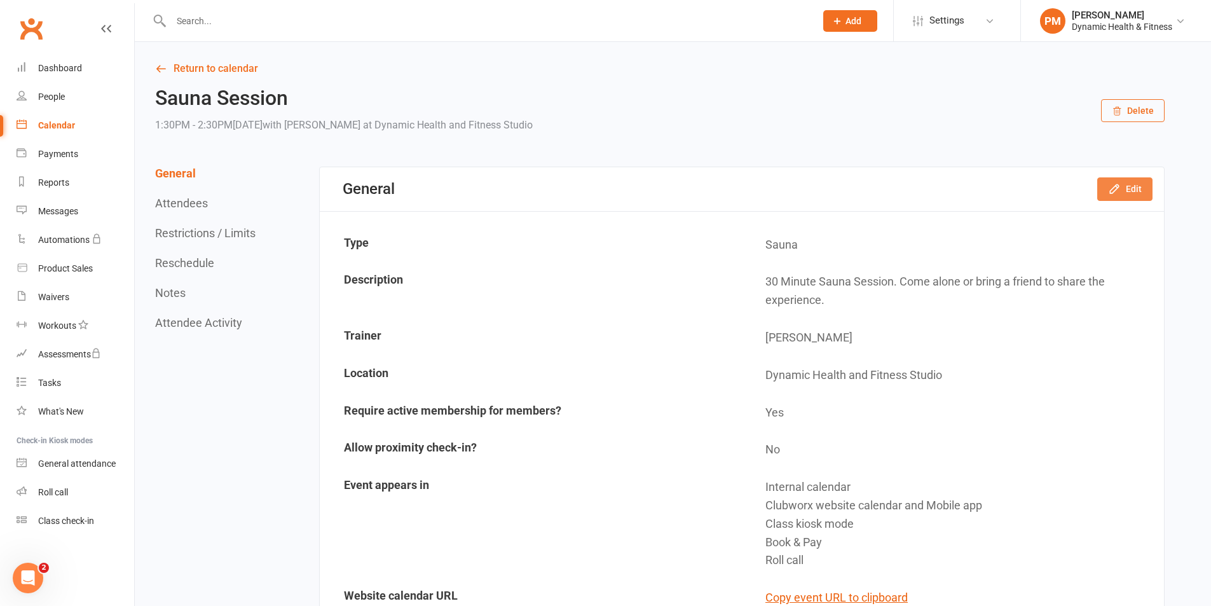
click at [1125, 191] on button "Edit" at bounding box center [1124, 188] width 55 height 23
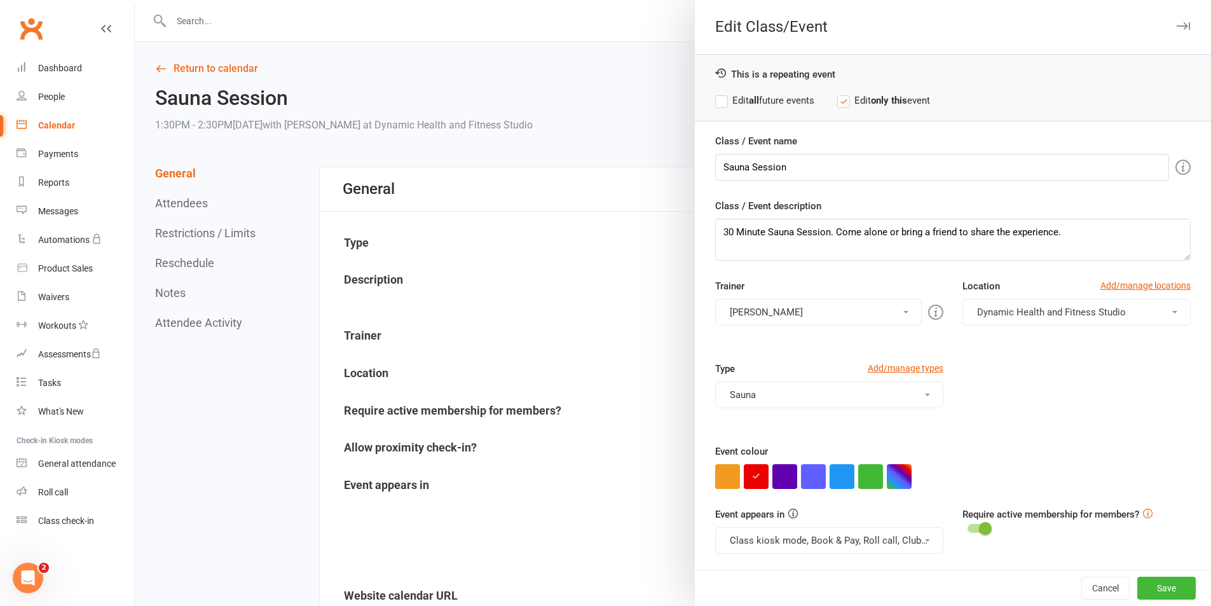
scroll to position [55, 0]
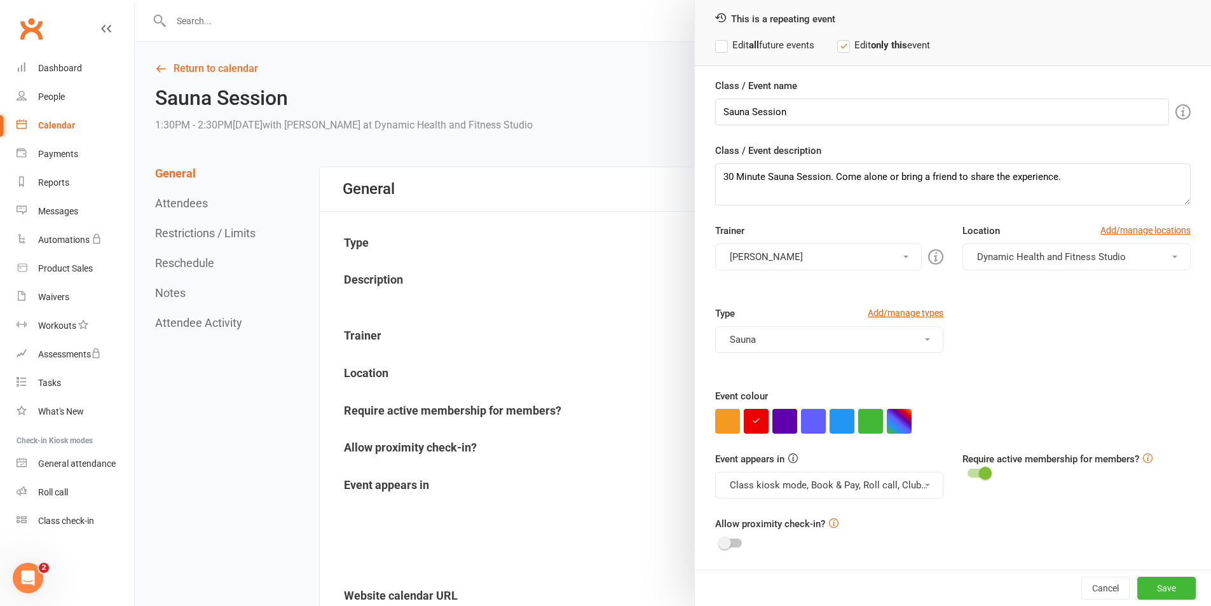
click at [903, 485] on button "Class kiosk mode, Book & Pay, Roll call, Clubworx website calendar and Mobile a…" at bounding box center [829, 485] width 228 height 27
click at [903, 515] on link "Clubworx website calendar and Mobile app" at bounding box center [822, 515] width 213 height 25
click at [906, 492] on button "Class kiosk mode, Book & Pay, Roll call" at bounding box center [829, 485] width 228 height 27
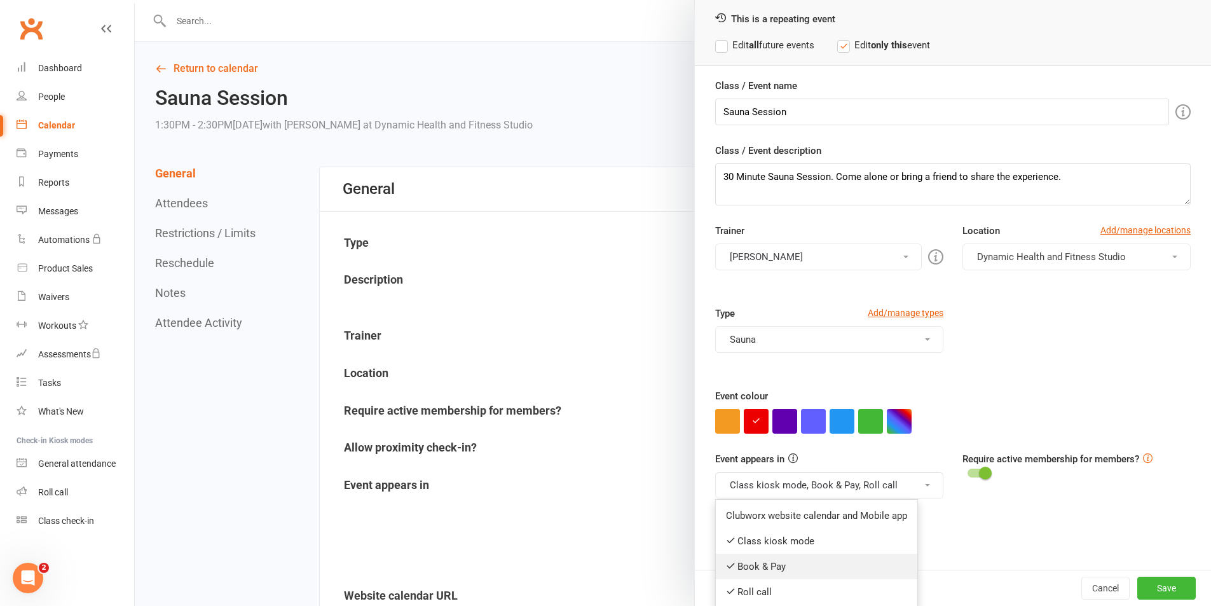
click at [871, 557] on link "Book & Pay" at bounding box center [817, 566] width 202 height 25
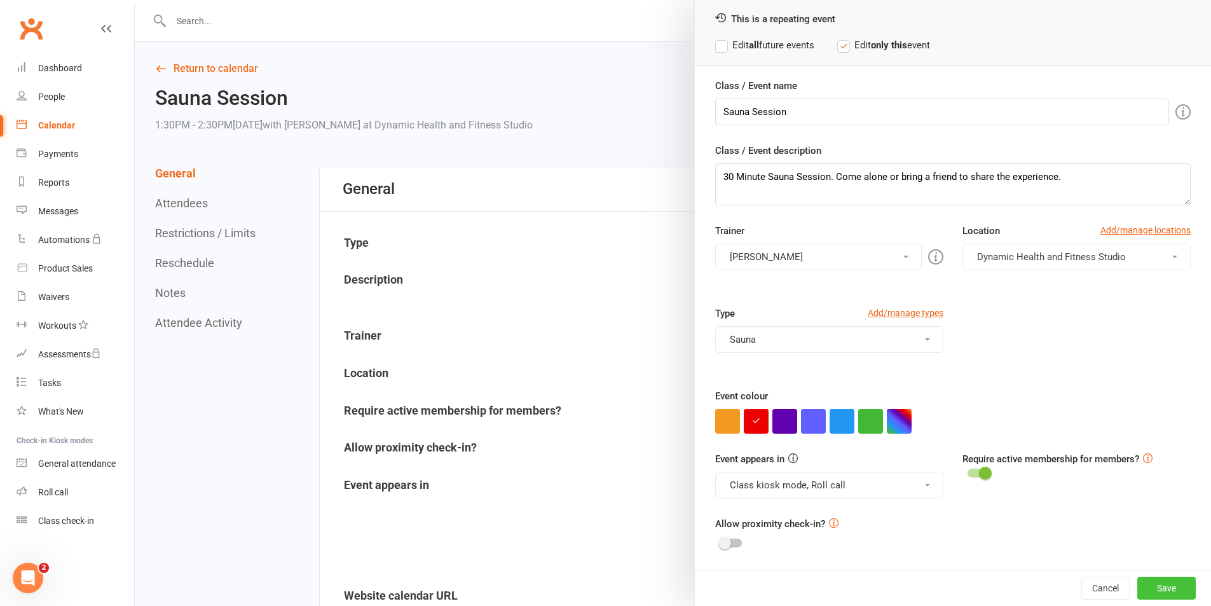
click at [1151, 591] on button "Save" at bounding box center [1166, 588] width 58 height 23
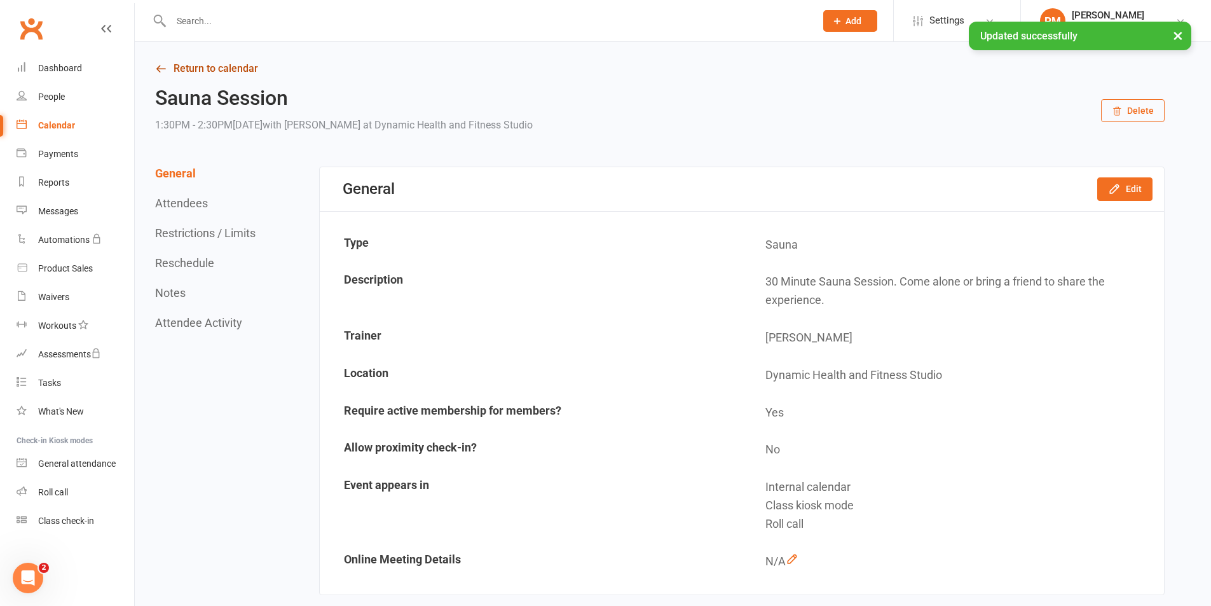
click at [238, 75] on link "Return to calendar" at bounding box center [660, 69] width 1010 height 18
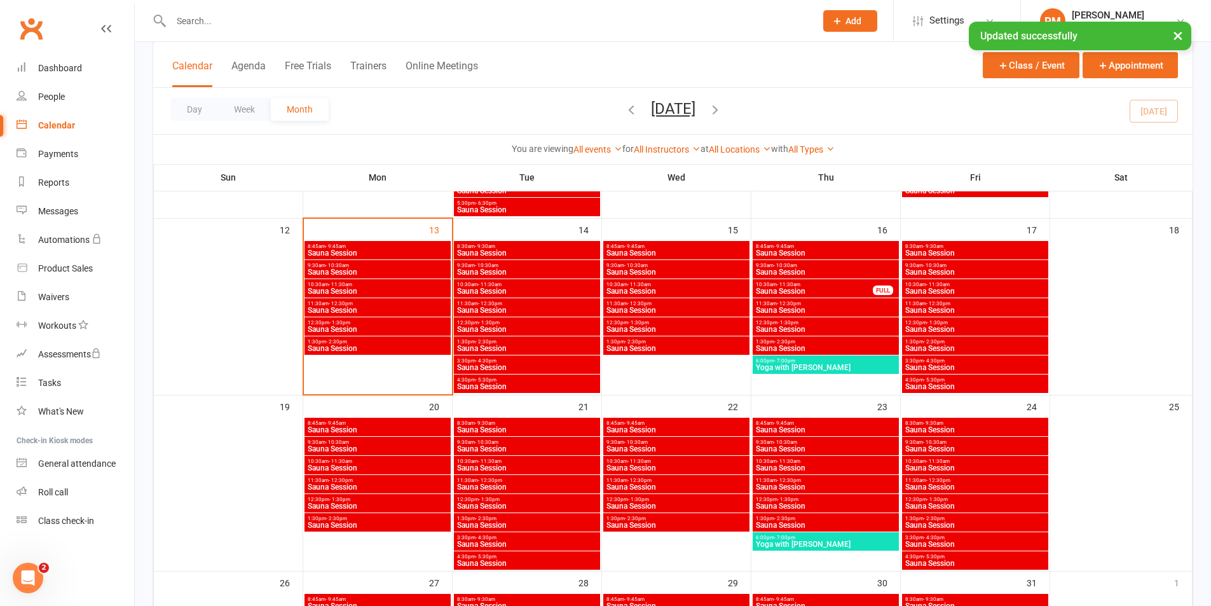
scroll to position [445, 0]
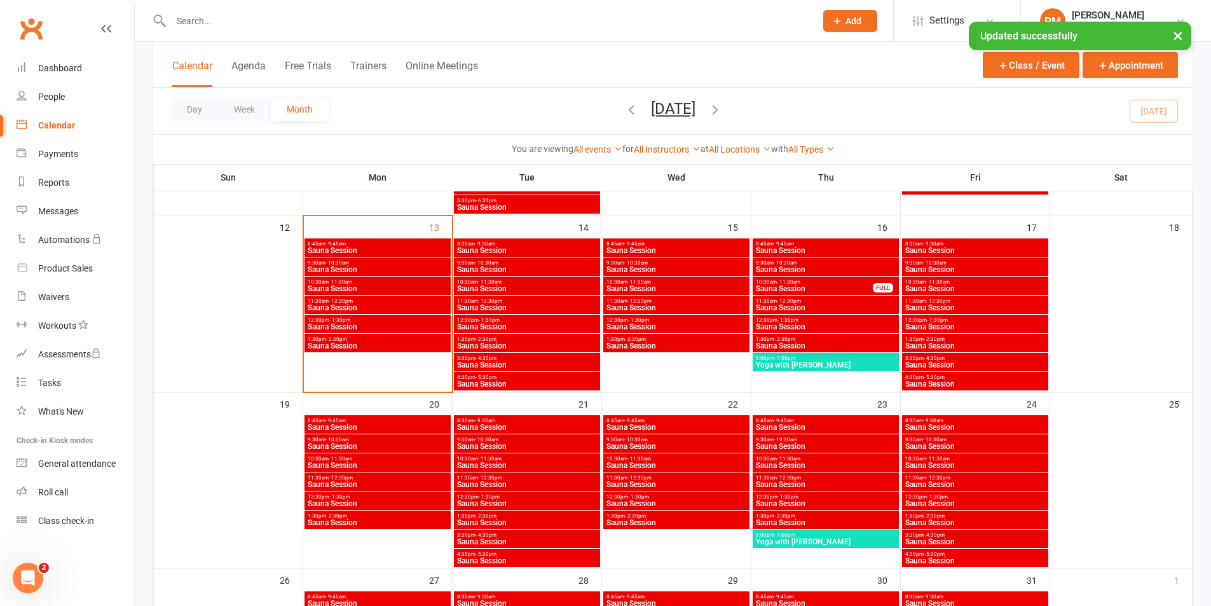
click at [541, 542] on span "Sauna Session" at bounding box center [526, 542] width 141 height 8
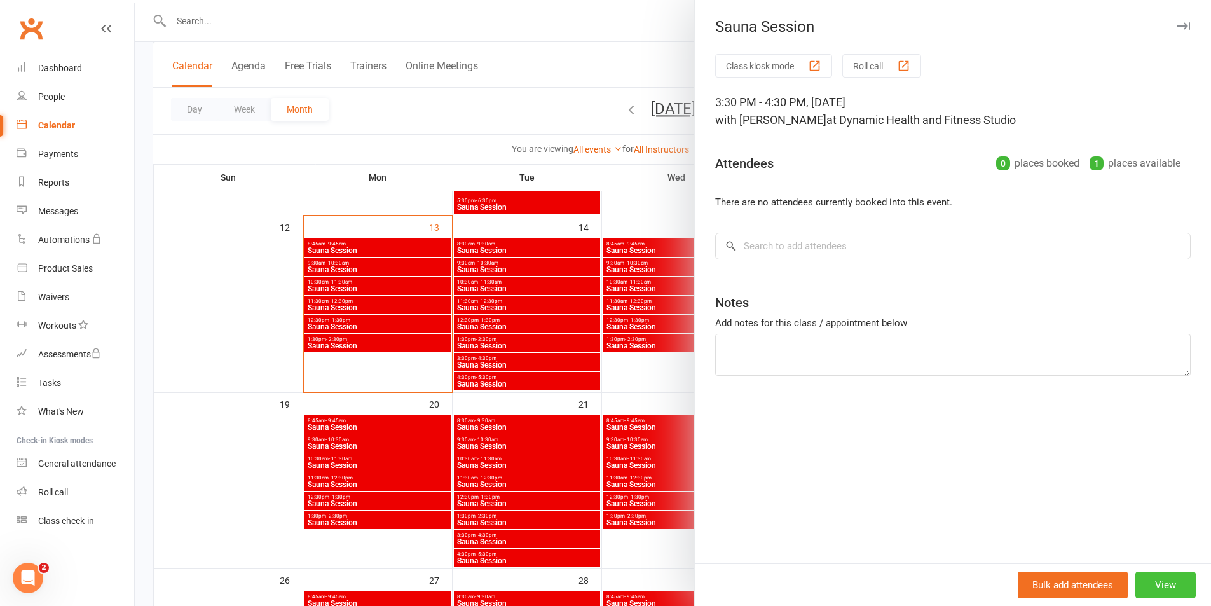
click at [1139, 582] on button "View" at bounding box center [1165, 585] width 60 height 27
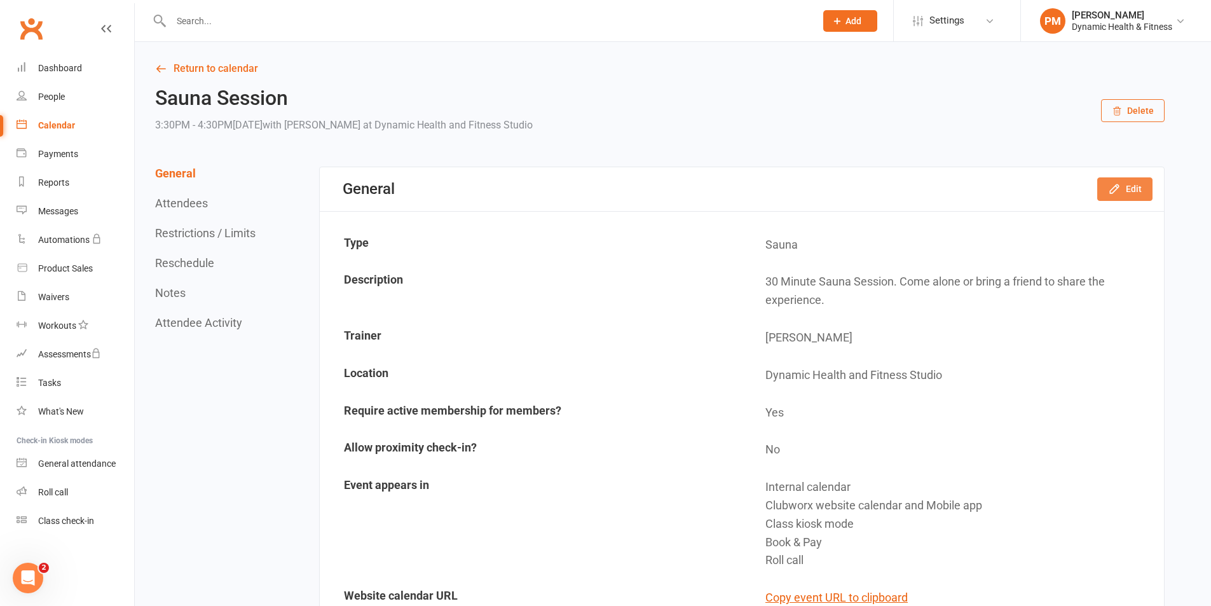
click at [1137, 196] on button "Edit" at bounding box center [1124, 188] width 55 height 23
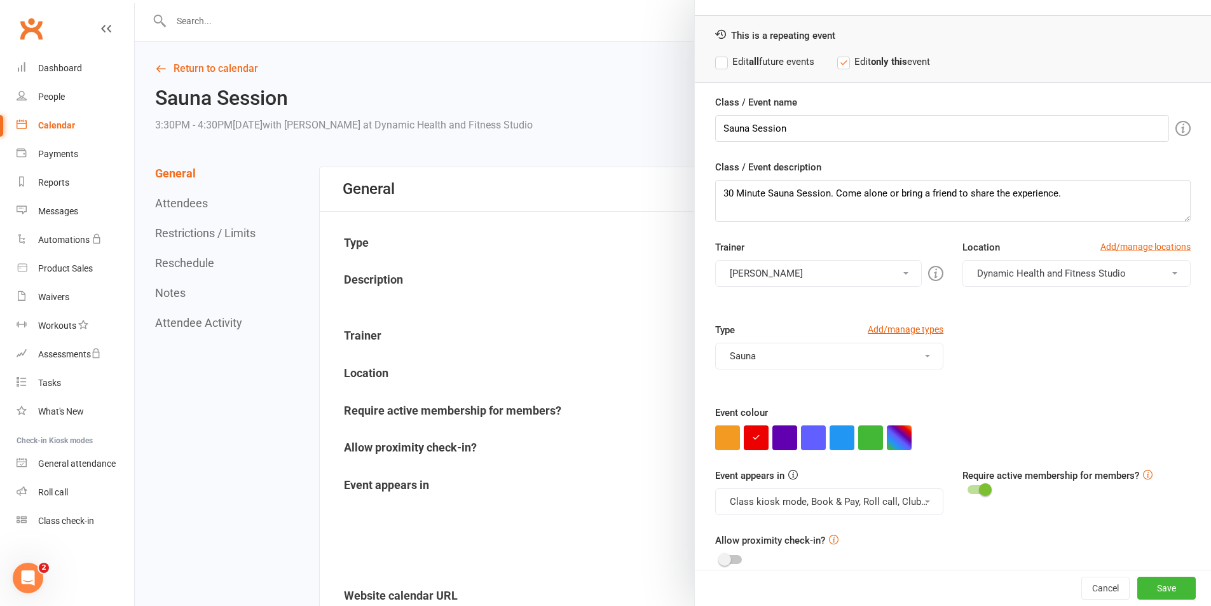
scroll to position [55, 0]
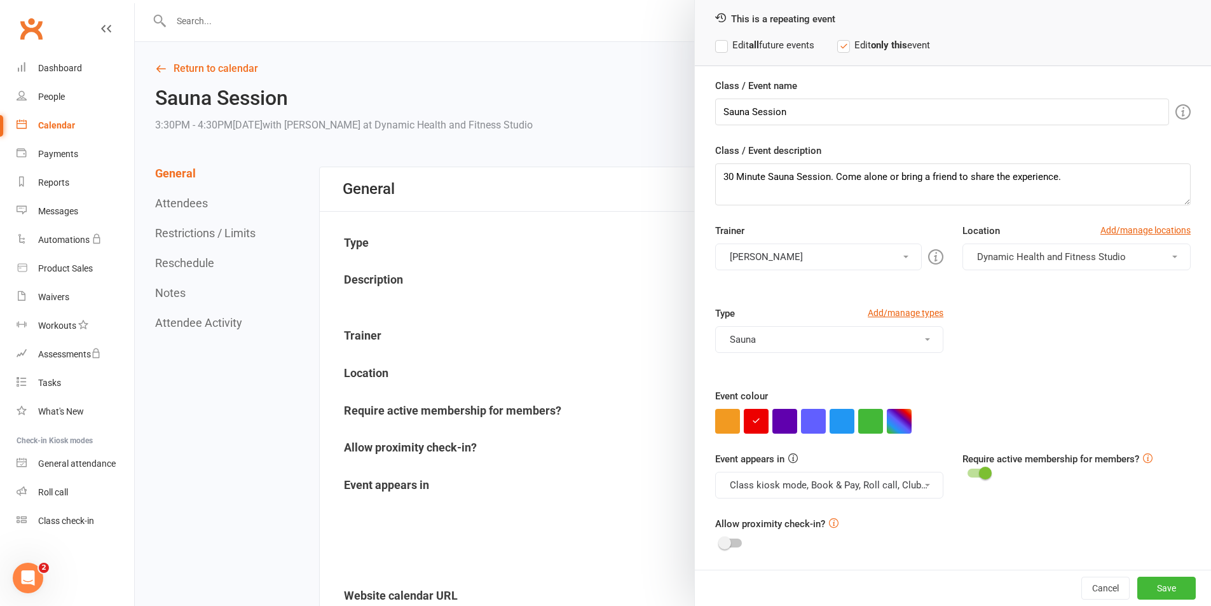
click at [896, 480] on button "Class kiosk mode, Book & Pay, Roll call, Clubworx website calendar and Mobile a…" at bounding box center [829, 485] width 228 height 27
click at [883, 508] on link "Clubworx website calendar and Mobile app" at bounding box center [822, 515] width 213 height 25
click at [890, 480] on button "Class kiosk mode, Book & Pay, Roll call" at bounding box center [829, 485] width 228 height 27
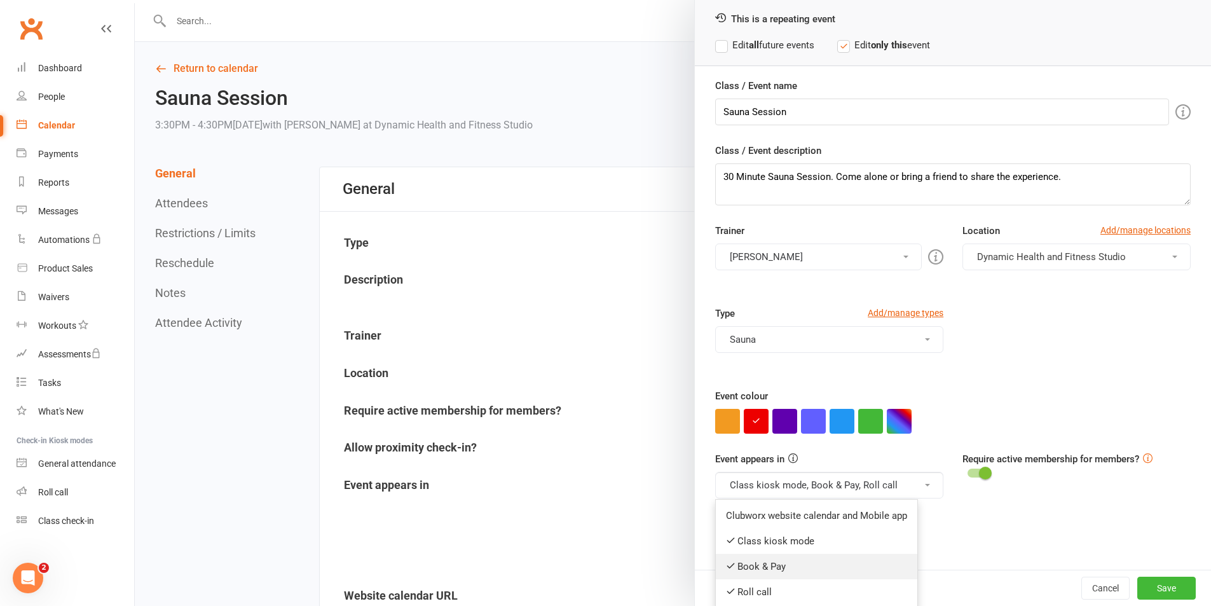
click at [847, 562] on link "Book & Pay" at bounding box center [817, 566] width 202 height 25
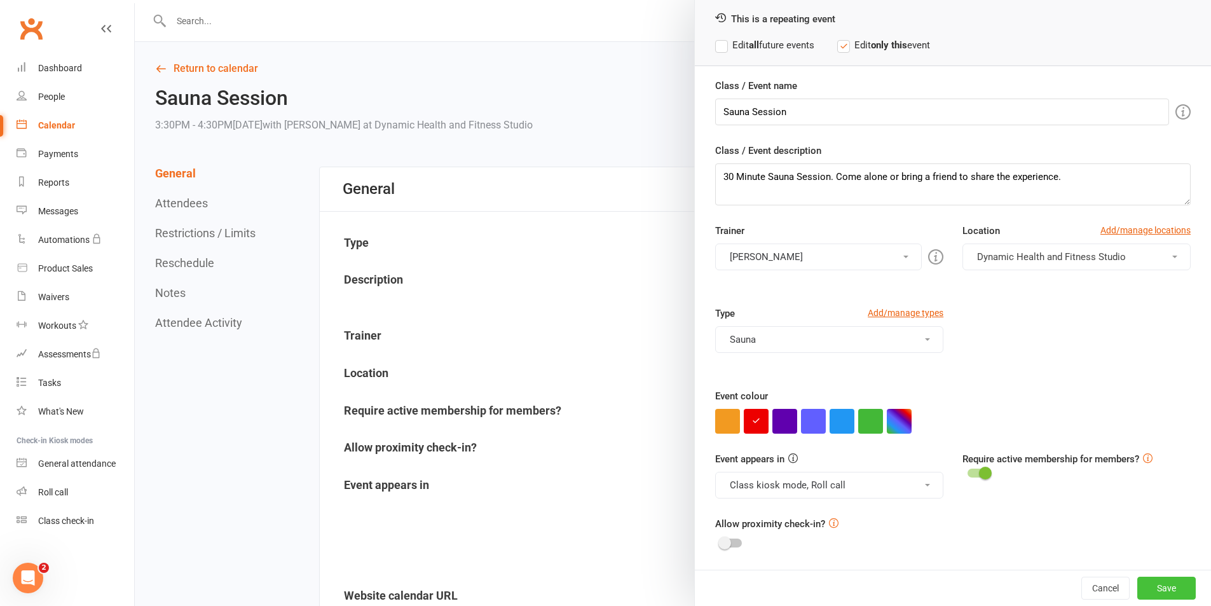
click at [1150, 582] on button "Save" at bounding box center [1166, 588] width 58 height 23
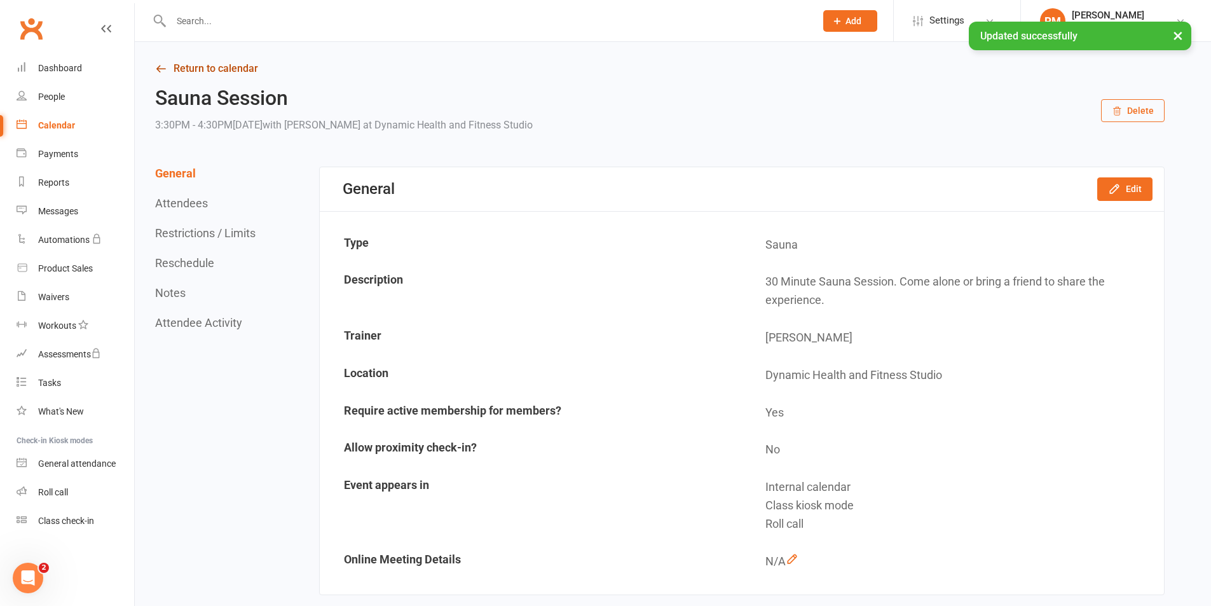
click at [241, 68] on link "Return to calendar" at bounding box center [660, 69] width 1010 height 18
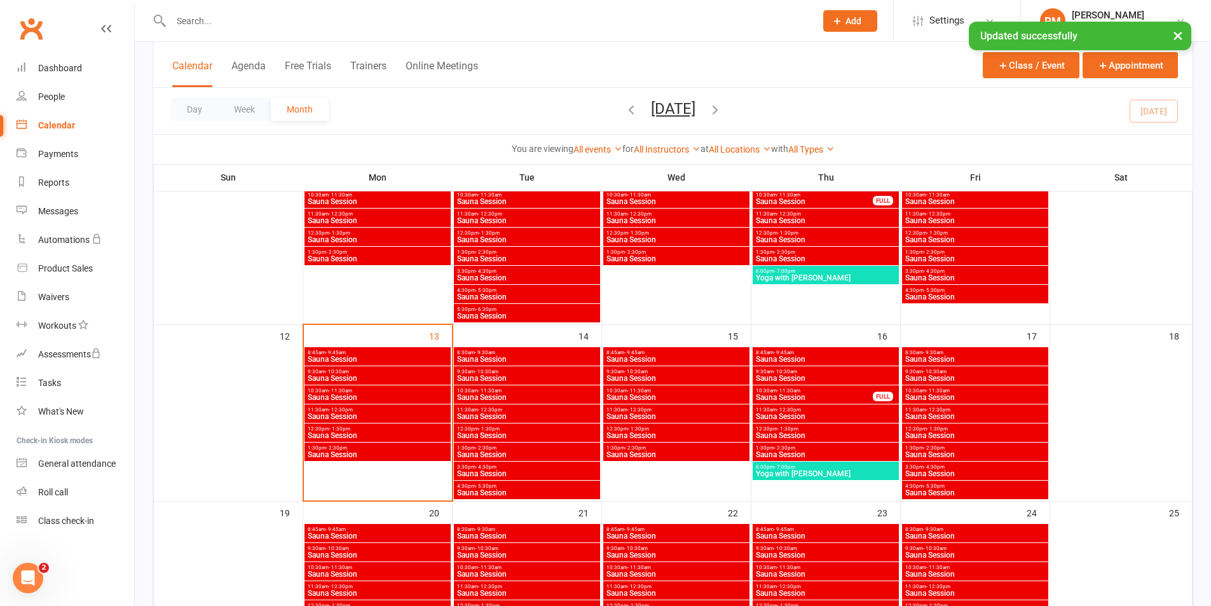
scroll to position [445, 0]
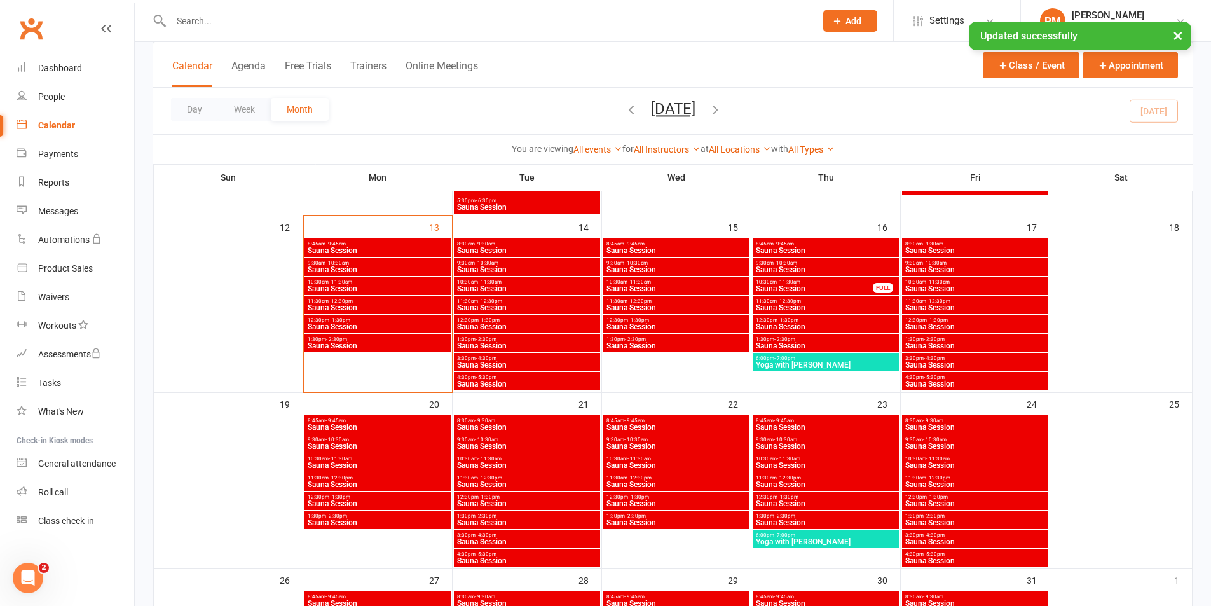
click at [502, 563] on span "Sauna Session" at bounding box center [526, 561] width 141 height 8
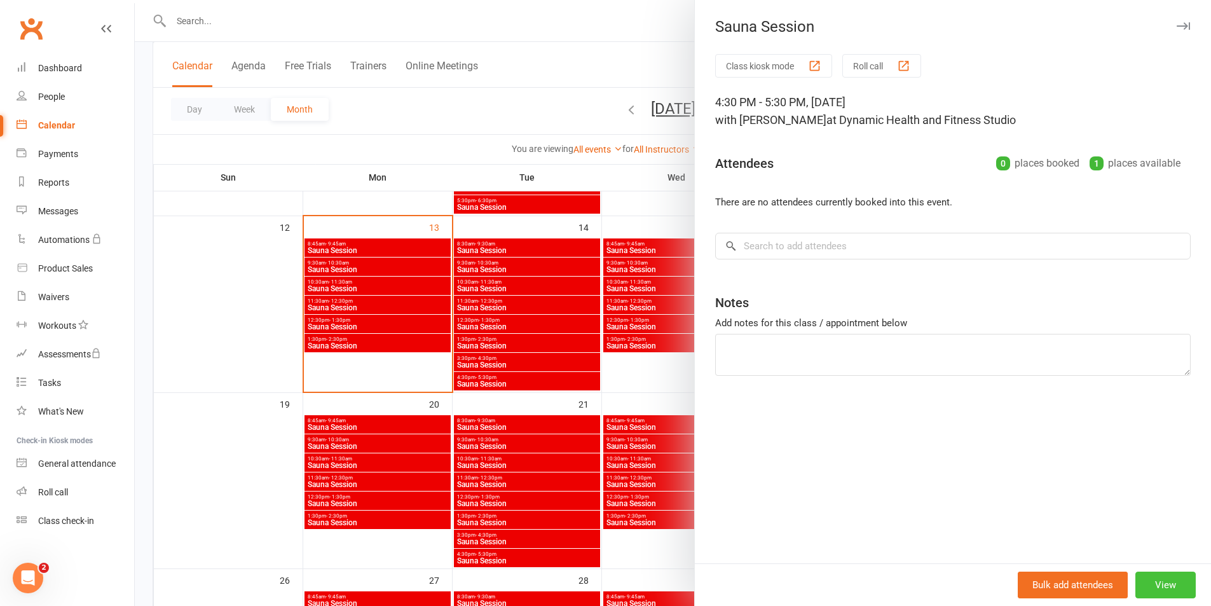
drag, startPoint x: 1142, startPoint y: 586, endPoint x: 1139, endPoint y: 575, distance: 11.1
click at [1141, 586] on button "View" at bounding box center [1165, 585] width 60 height 27
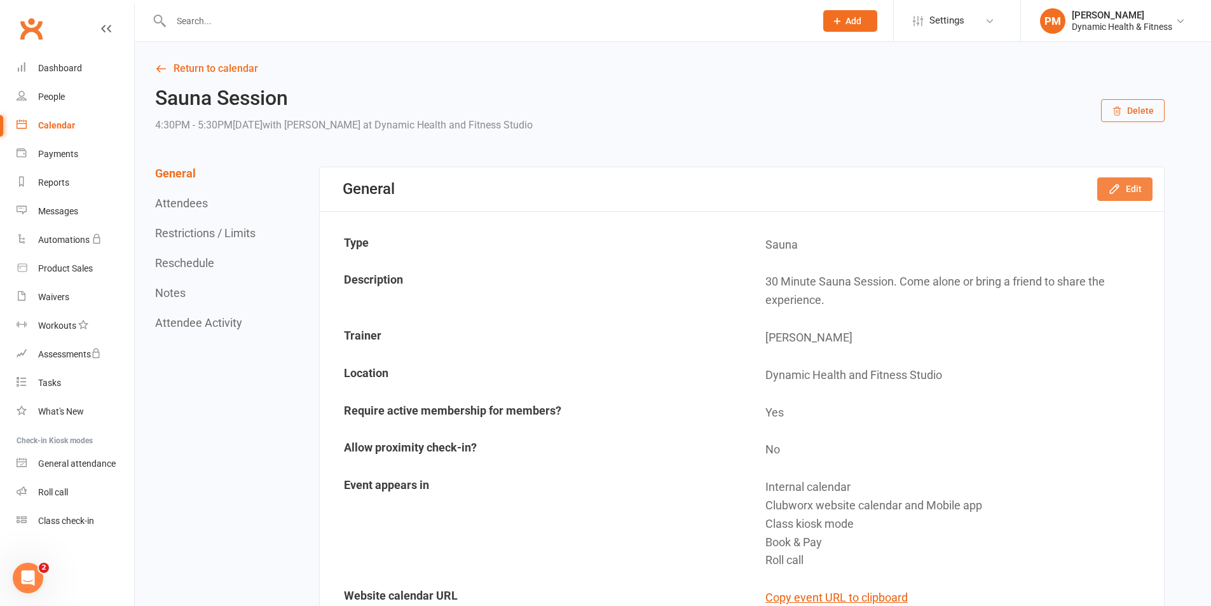
click at [1148, 186] on button "Edit" at bounding box center [1124, 188] width 55 height 23
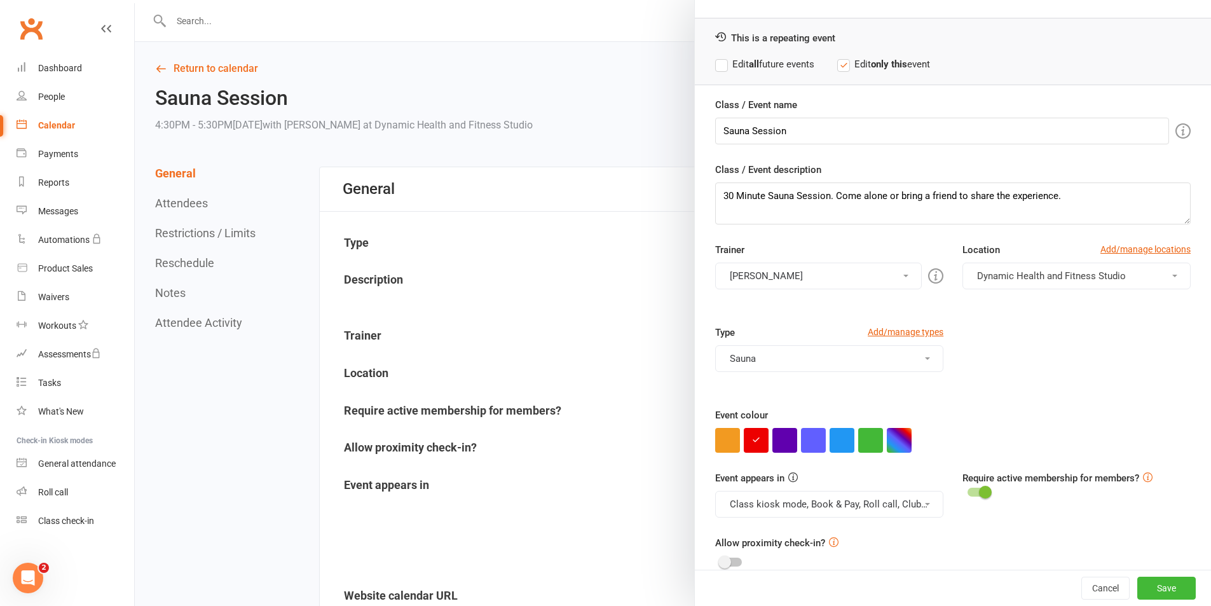
scroll to position [55, 0]
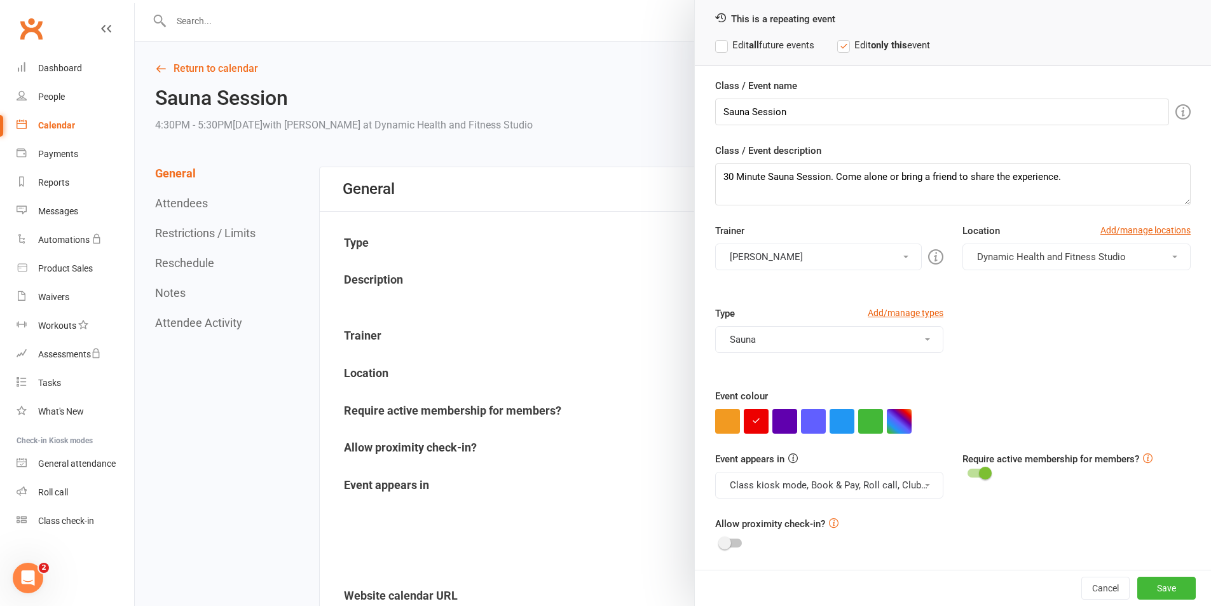
click at [909, 482] on button "Class kiosk mode, Book & Pay, Roll call, Clubworx website calendar and Mobile a…" at bounding box center [829, 485] width 228 height 27
click at [896, 510] on link "Clubworx website calendar and Mobile app" at bounding box center [822, 515] width 213 height 25
click at [896, 491] on button "Class kiosk mode, Book & Pay, Roll call" at bounding box center [829, 485] width 228 height 27
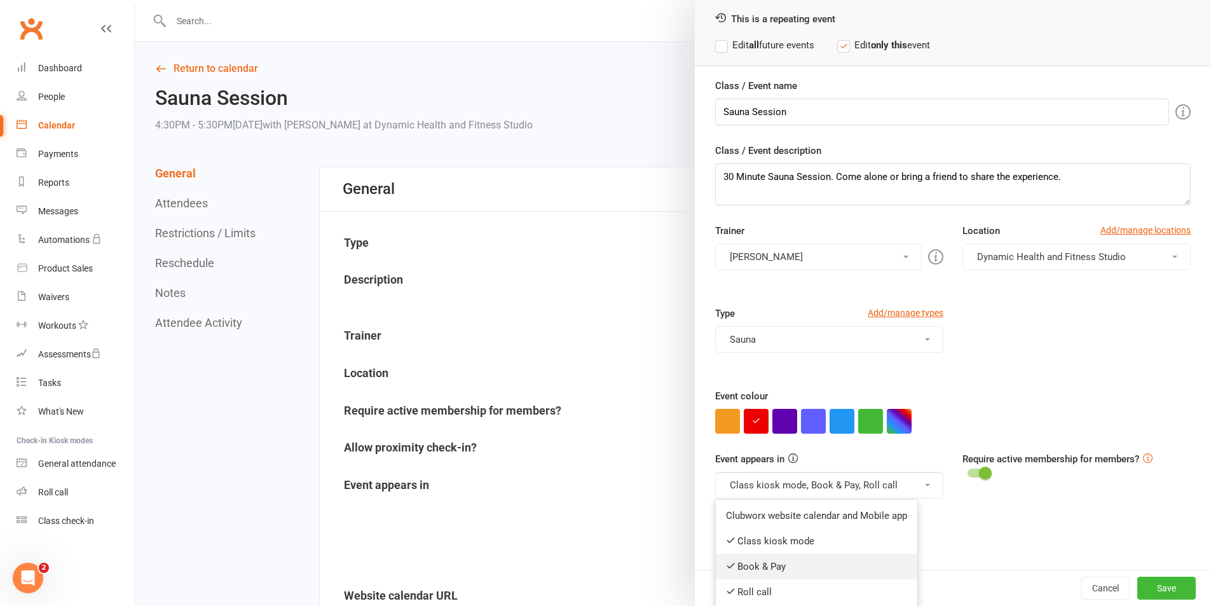
click at [858, 560] on link "Book & Pay" at bounding box center [817, 566] width 202 height 25
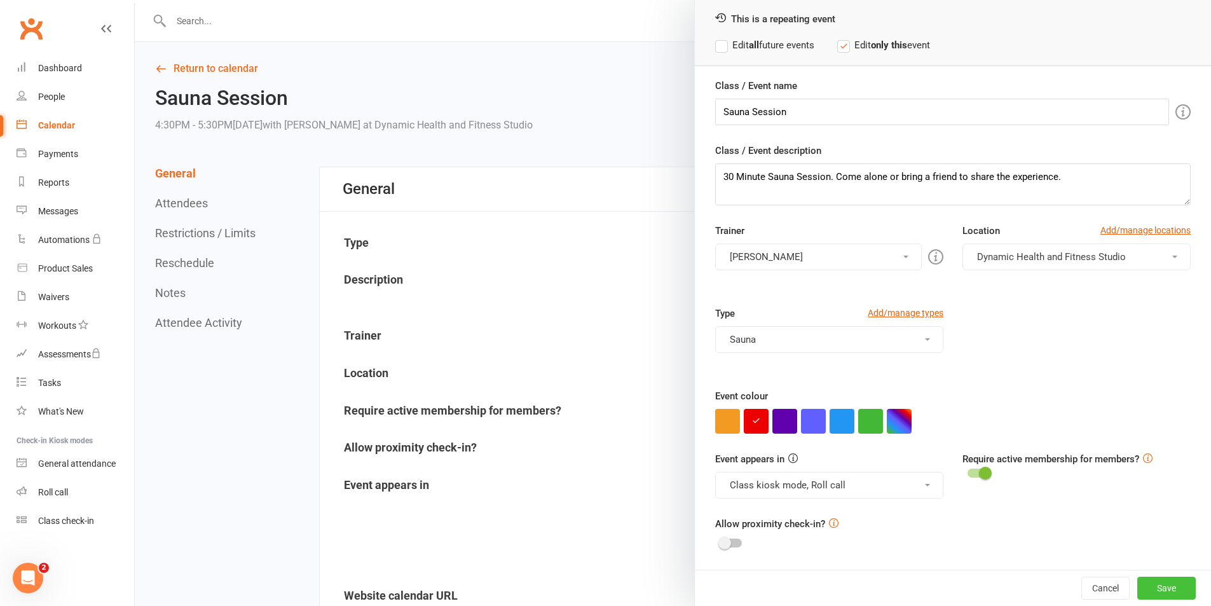
click at [1137, 586] on button "Save" at bounding box center [1166, 588] width 58 height 23
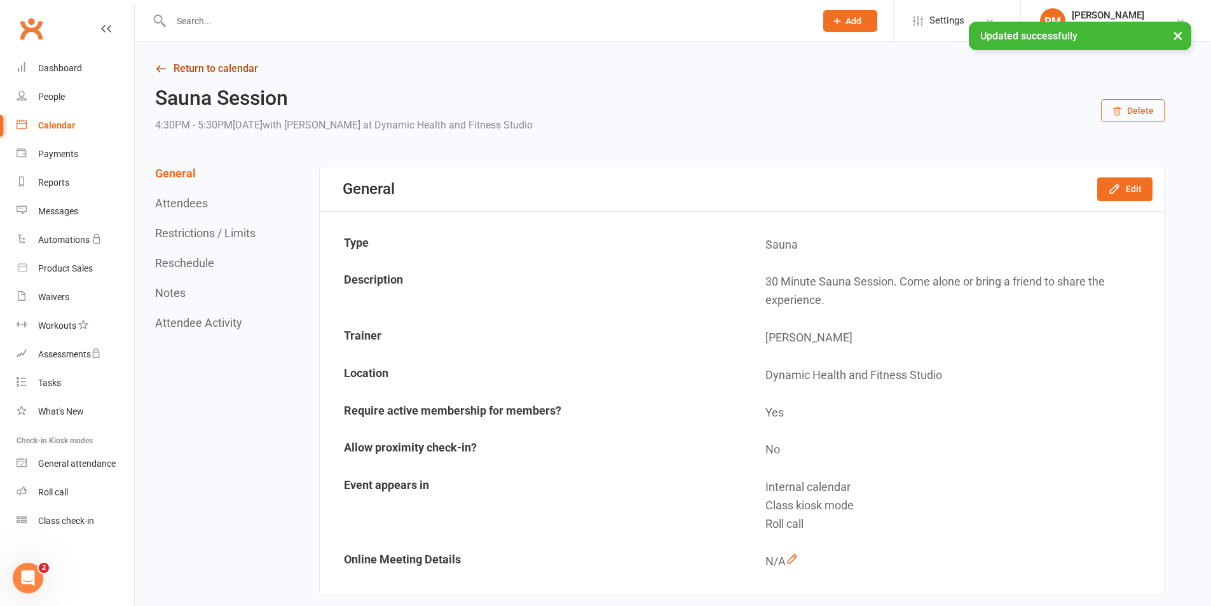
click at [234, 61] on link "Return to calendar" at bounding box center [660, 69] width 1010 height 18
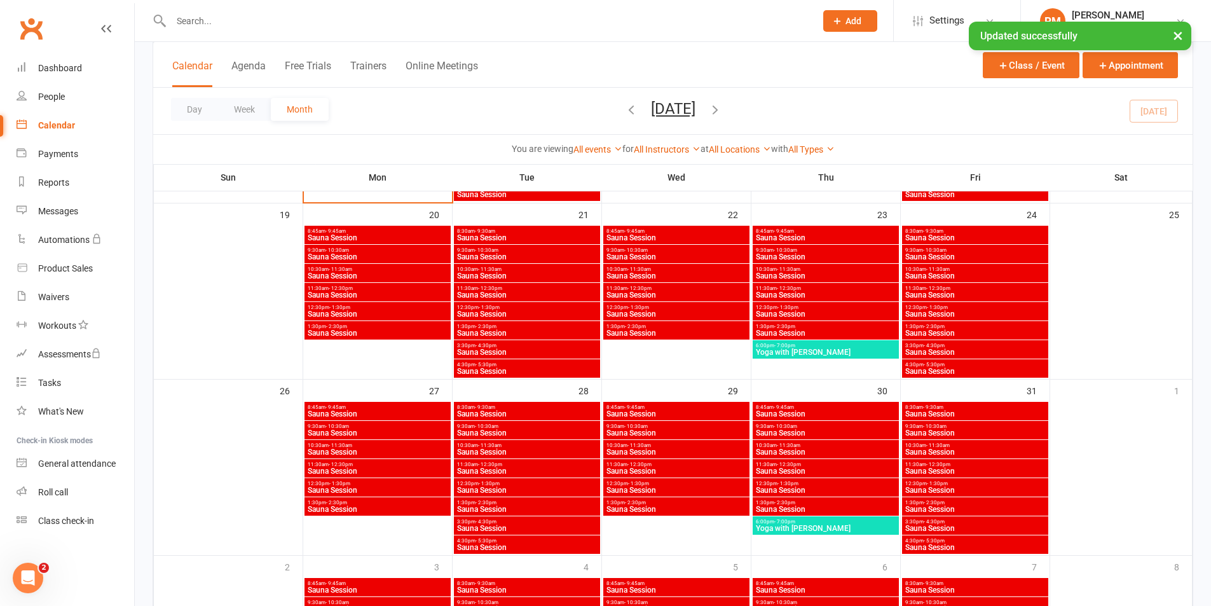
scroll to position [636, 0]
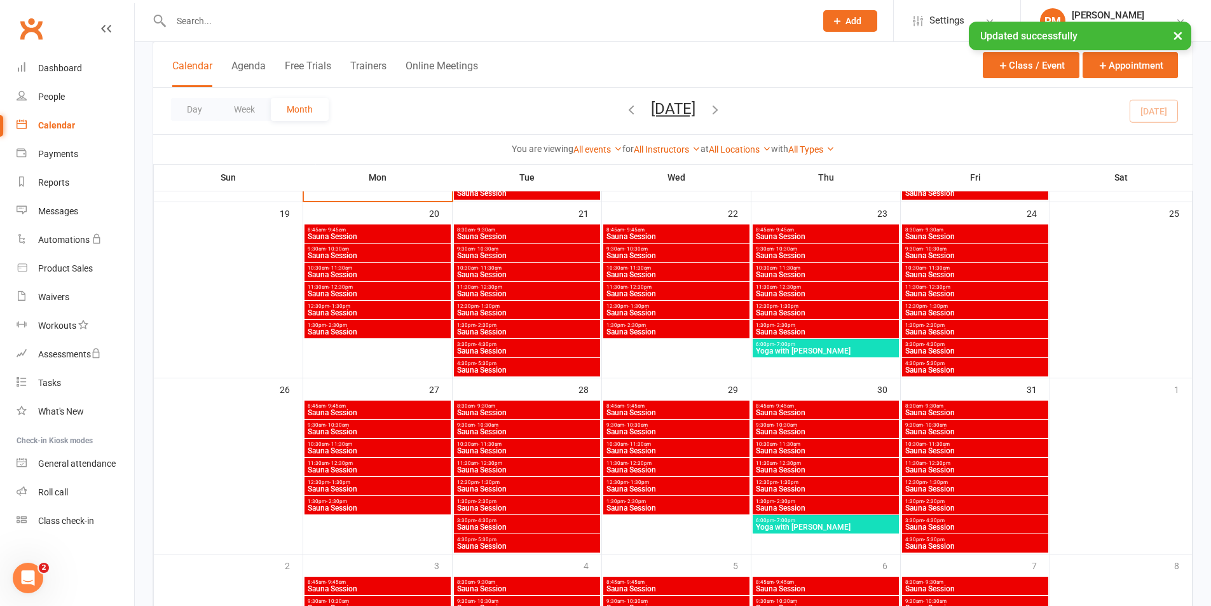
click at [992, 233] on span "Sauna Session" at bounding box center [975, 237] width 141 height 8
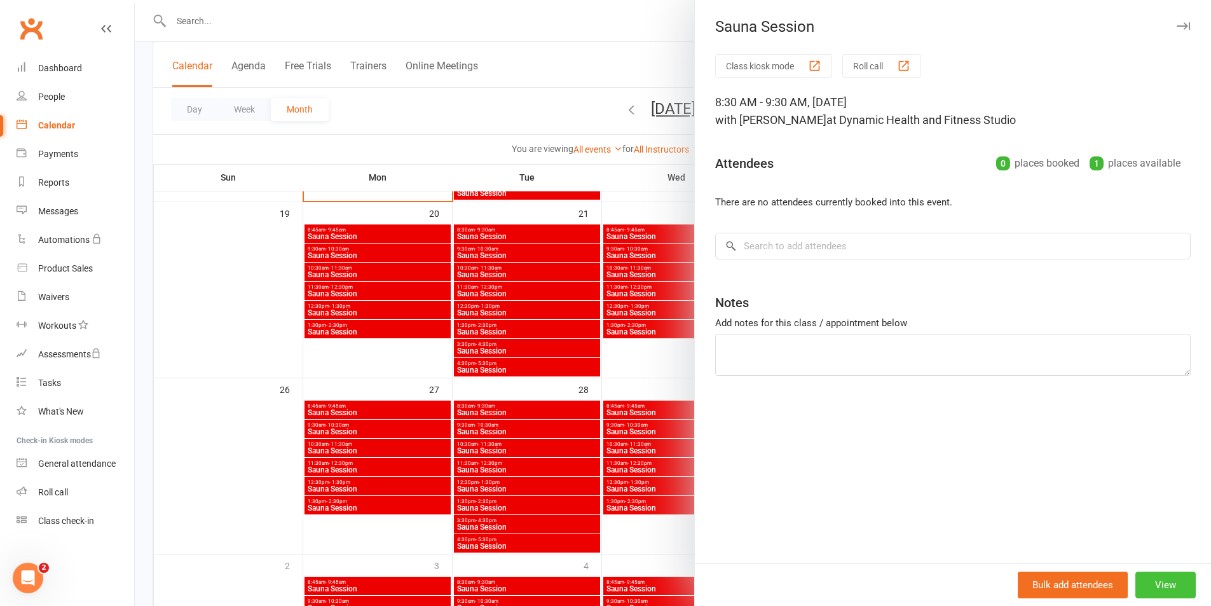
click at [1160, 597] on button "View" at bounding box center [1165, 585] width 60 height 27
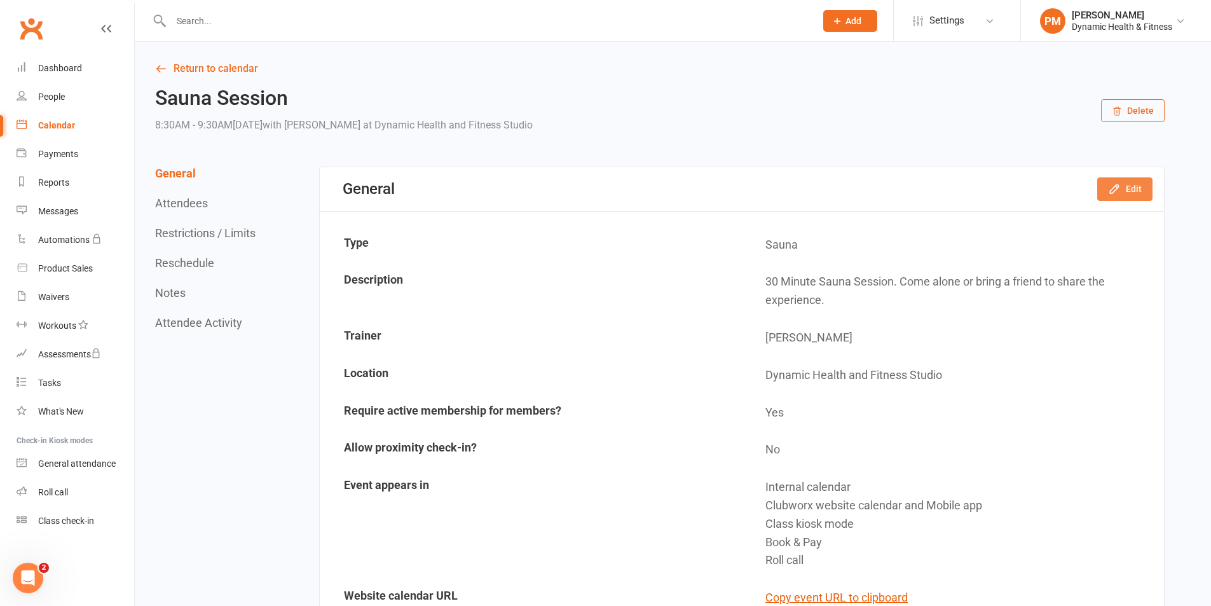
click at [1104, 184] on button "Edit" at bounding box center [1124, 188] width 55 height 23
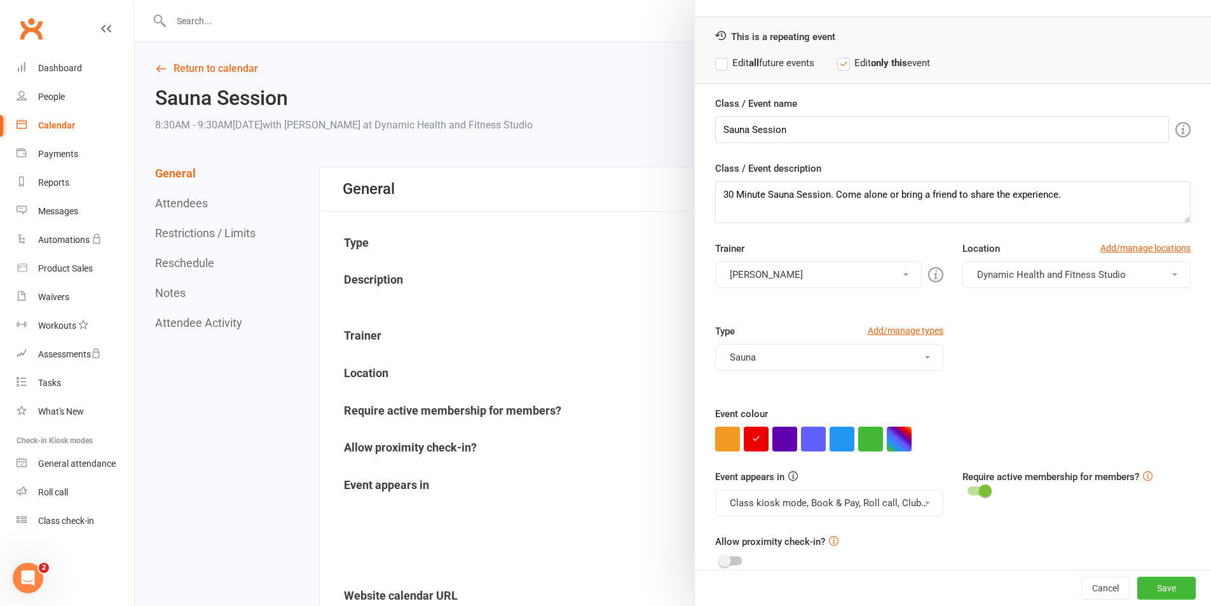
scroll to position [55, 0]
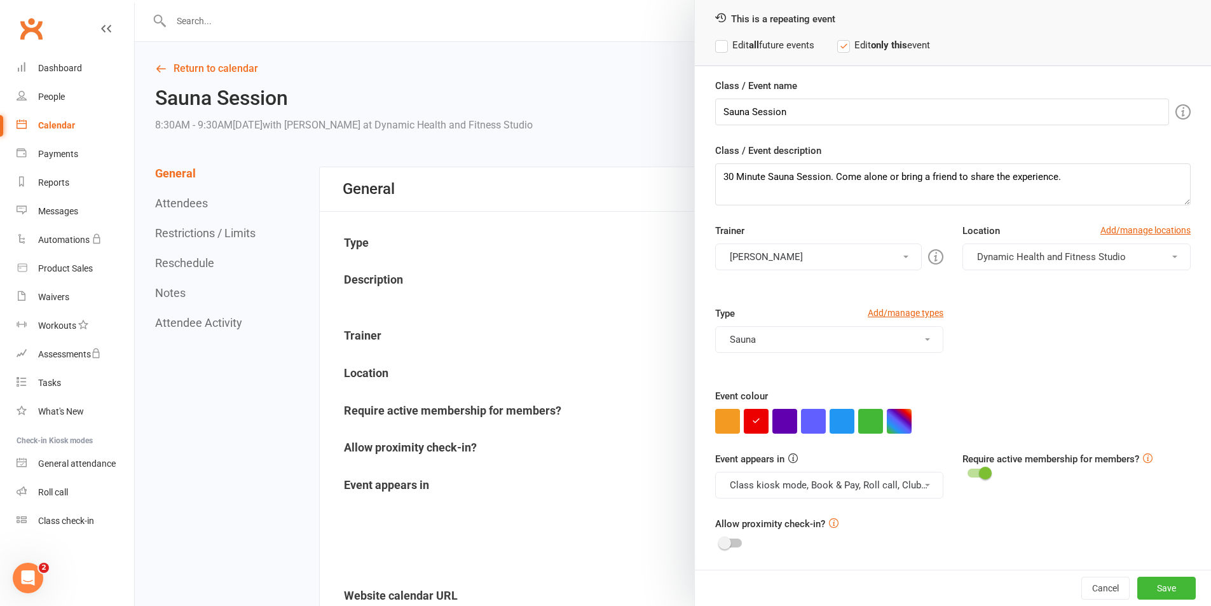
click at [908, 483] on button "Class kiosk mode, Book & Pay, Roll call, Clubworx website calendar and Mobile a…" at bounding box center [829, 485] width 228 height 27
click at [907, 505] on link "Clubworx website calendar and Mobile app" at bounding box center [822, 515] width 213 height 25
click at [912, 485] on button "Class kiosk mode, Book & Pay, Roll call" at bounding box center [829, 485] width 228 height 27
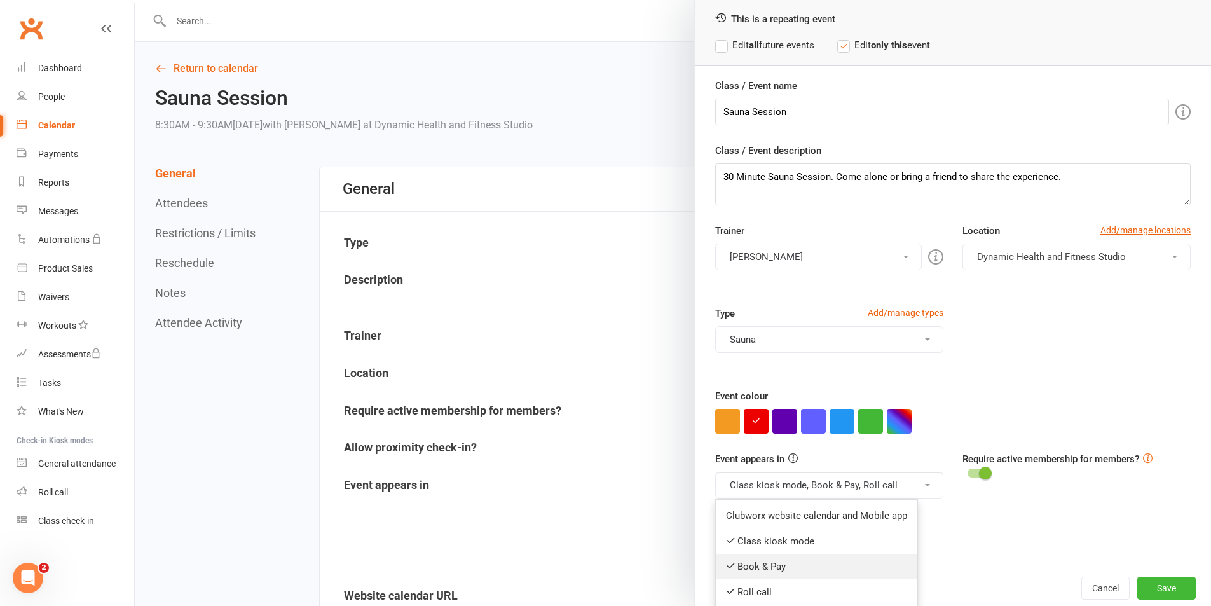
click at [868, 556] on link "Book & Pay" at bounding box center [817, 566] width 202 height 25
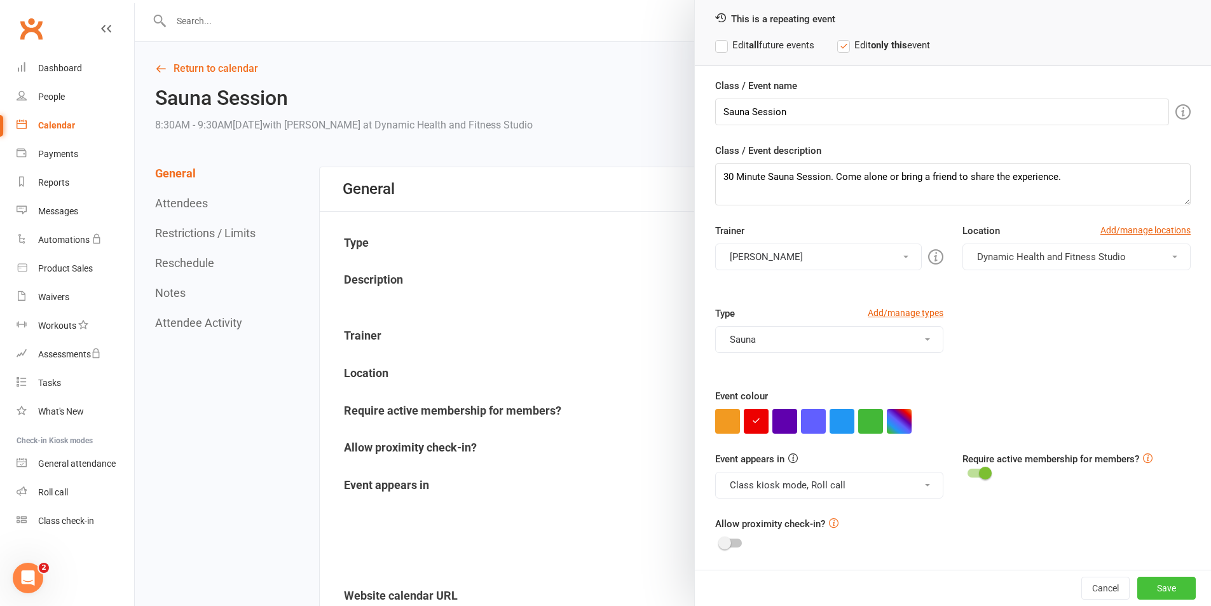
click at [1153, 583] on button "Save" at bounding box center [1166, 588] width 58 height 23
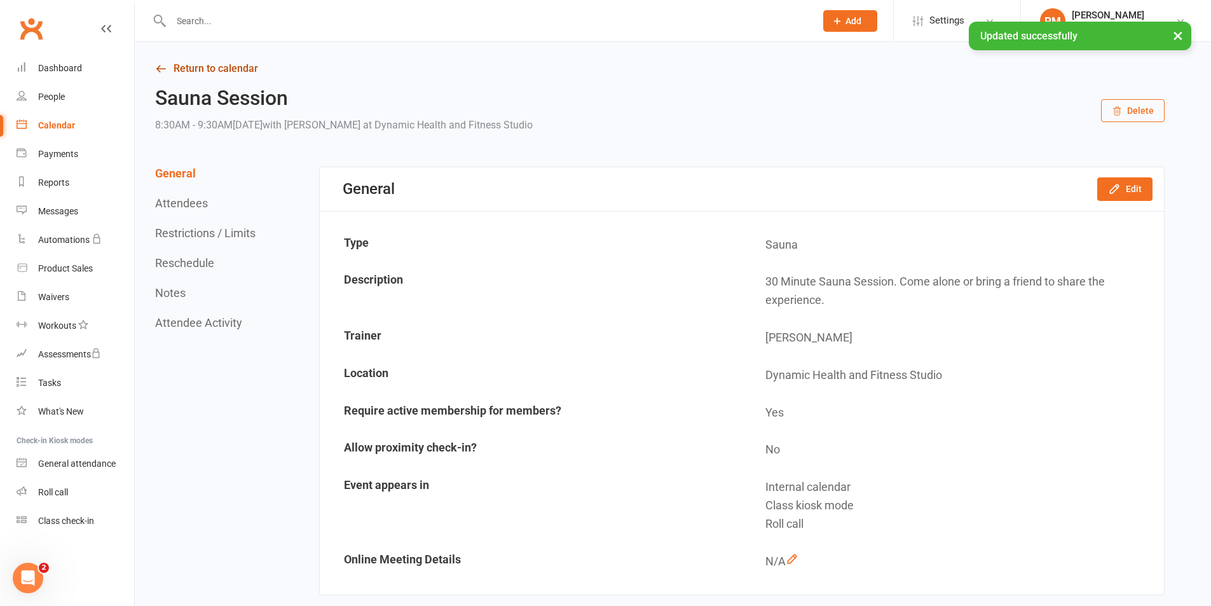
click at [229, 65] on link "Return to calendar" at bounding box center [660, 69] width 1010 height 18
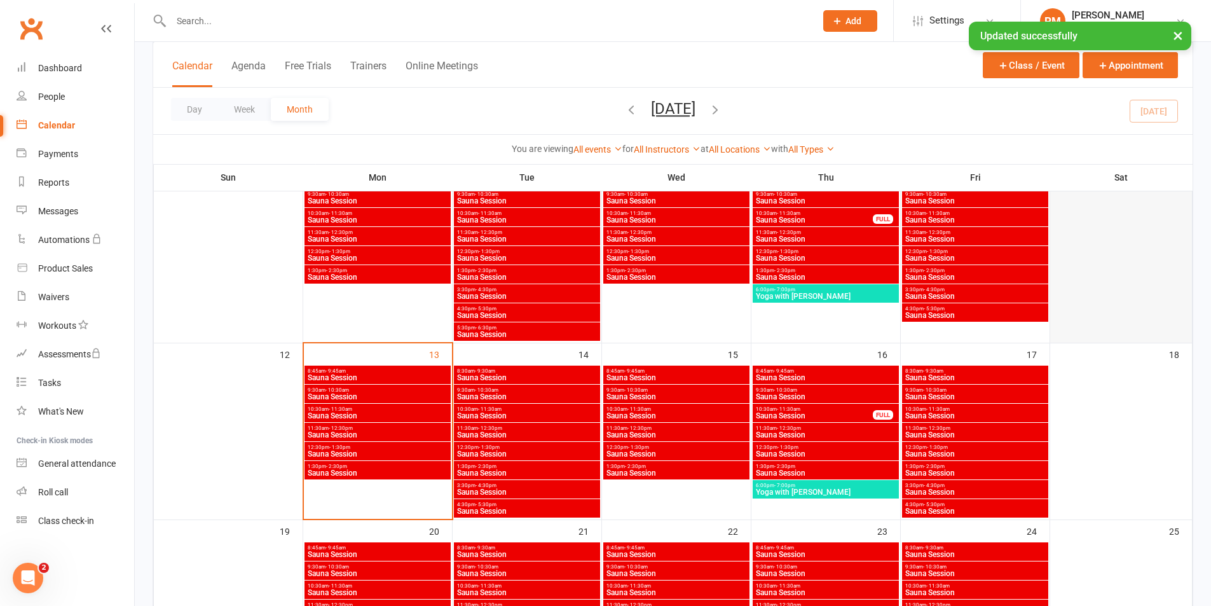
scroll to position [509, 0]
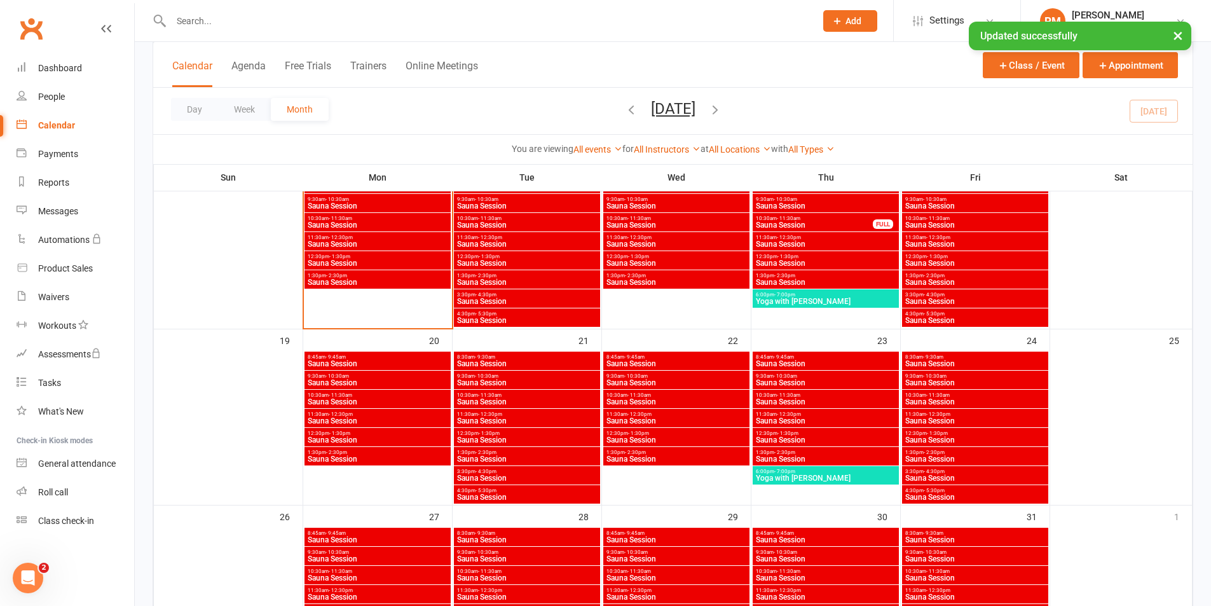
click at [1026, 383] on span "Sauna Session" at bounding box center [975, 383] width 141 height 8
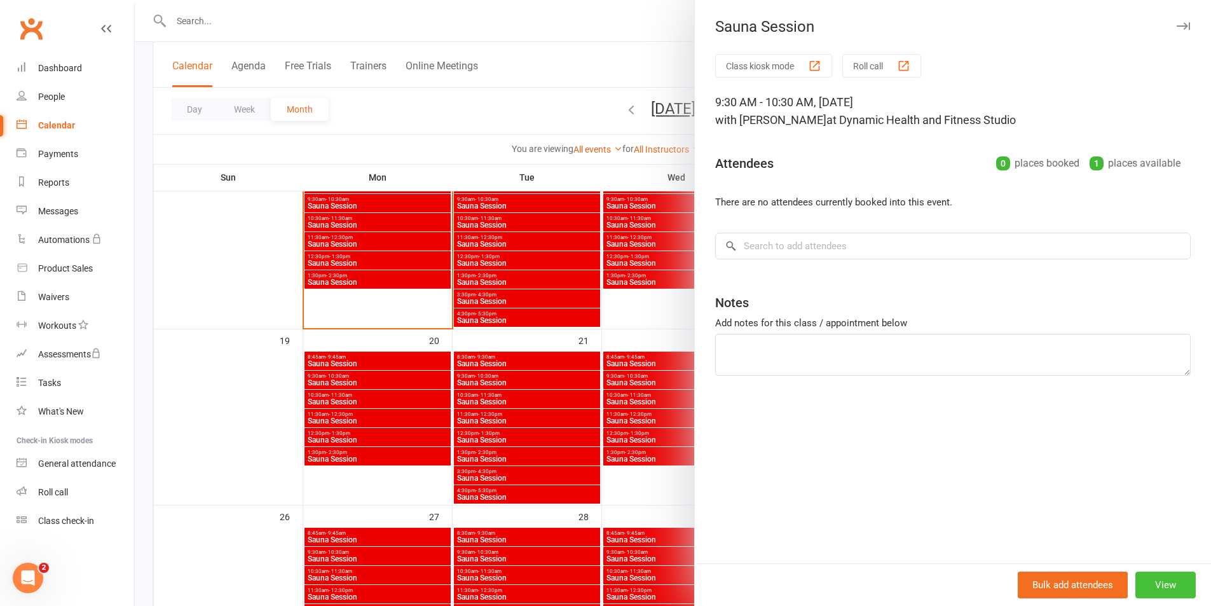
click at [1160, 583] on button "View" at bounding box center [1165, 585] width 60 height 27
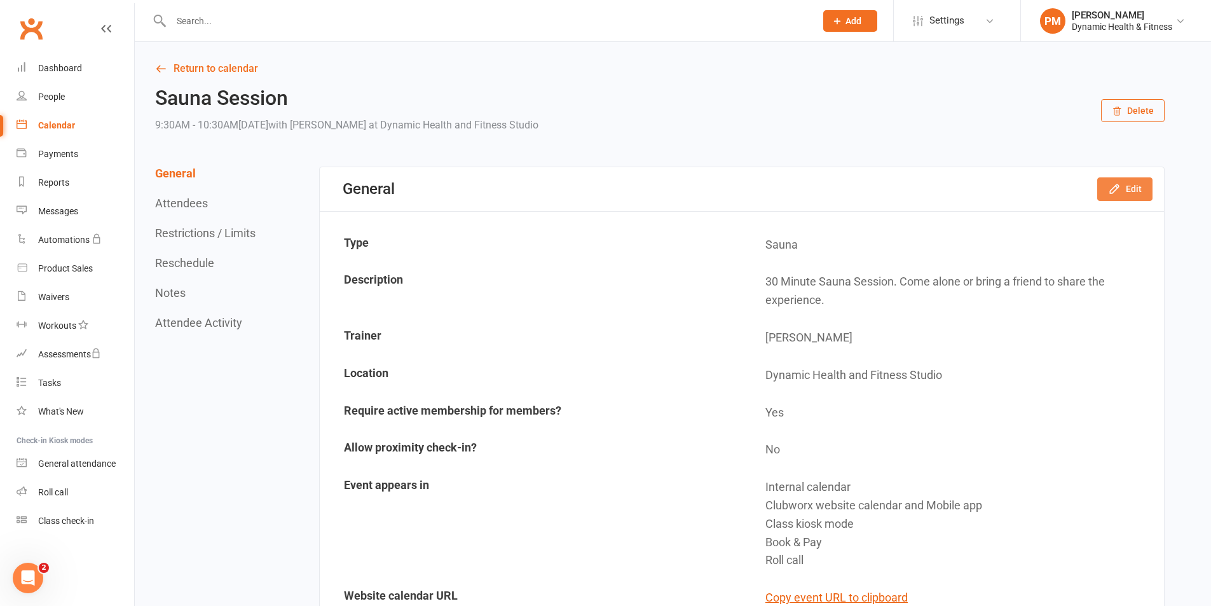
click at [1139, 195] on button "Edit" at bounding box center [1124, 188] width 55 height 23
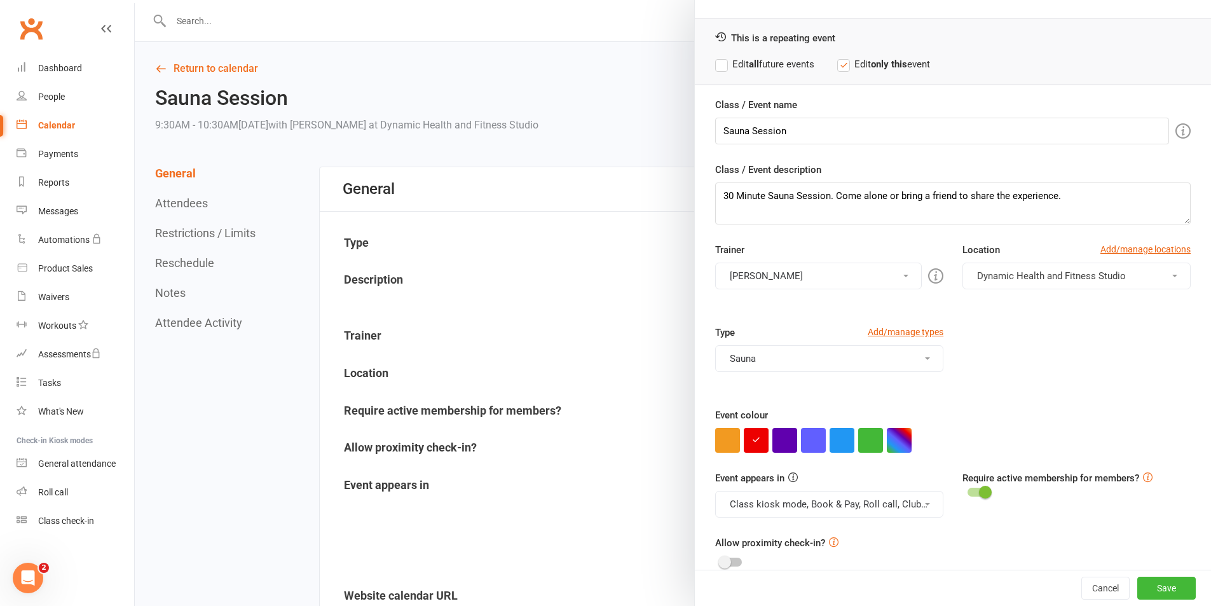
scroll to position [55, 0]
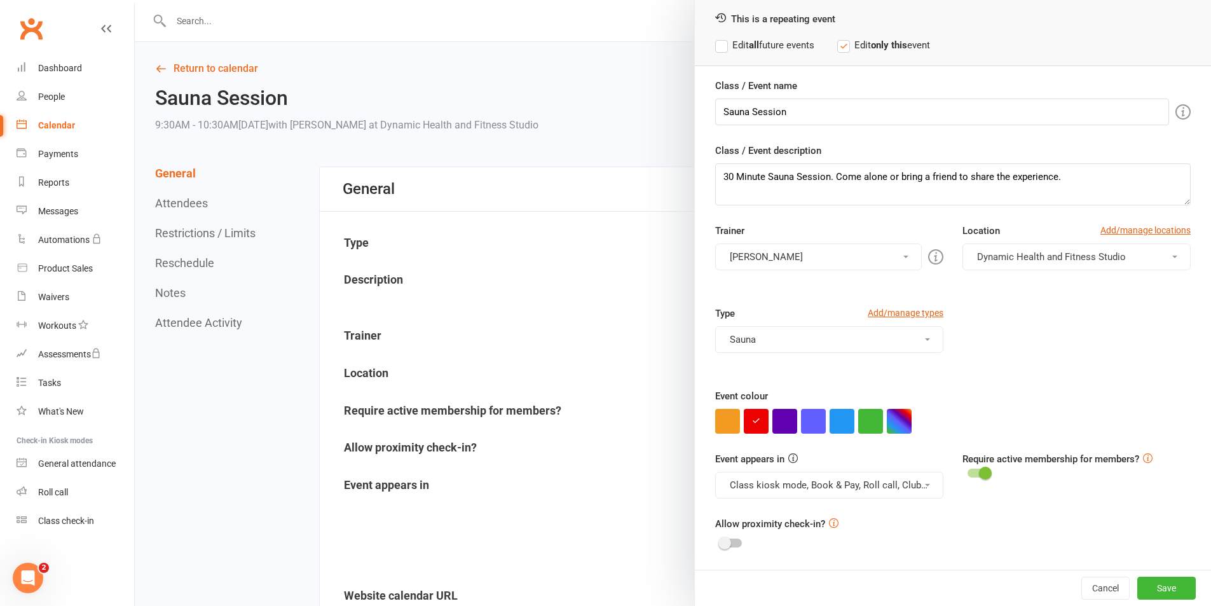
click at [914, 492] on button "Class kiosk mode, Book & Pay, Roll call, Clubworx website calendar and Mobile a…" at bounding box center [829, 485] width 228 height 27
click at [896, 518] on link "Clubworx website calendar and Mobile app" at bounding box center [822, 515] width 213 height 25
click at [915, 481] on button "Class kiosk mode, Book & Pay, Roll call" at bounding box center [829, 485] width 228 height 27
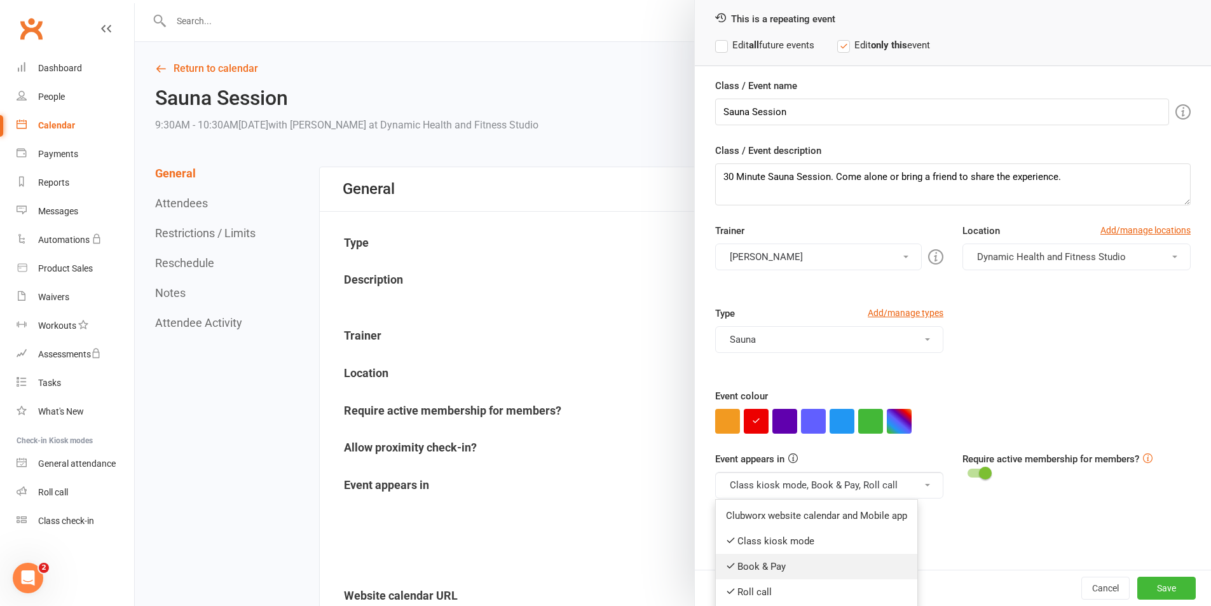
click at [828, 559] on link "Book & Pay" at bounding box center [817, 566] width 202 height 25
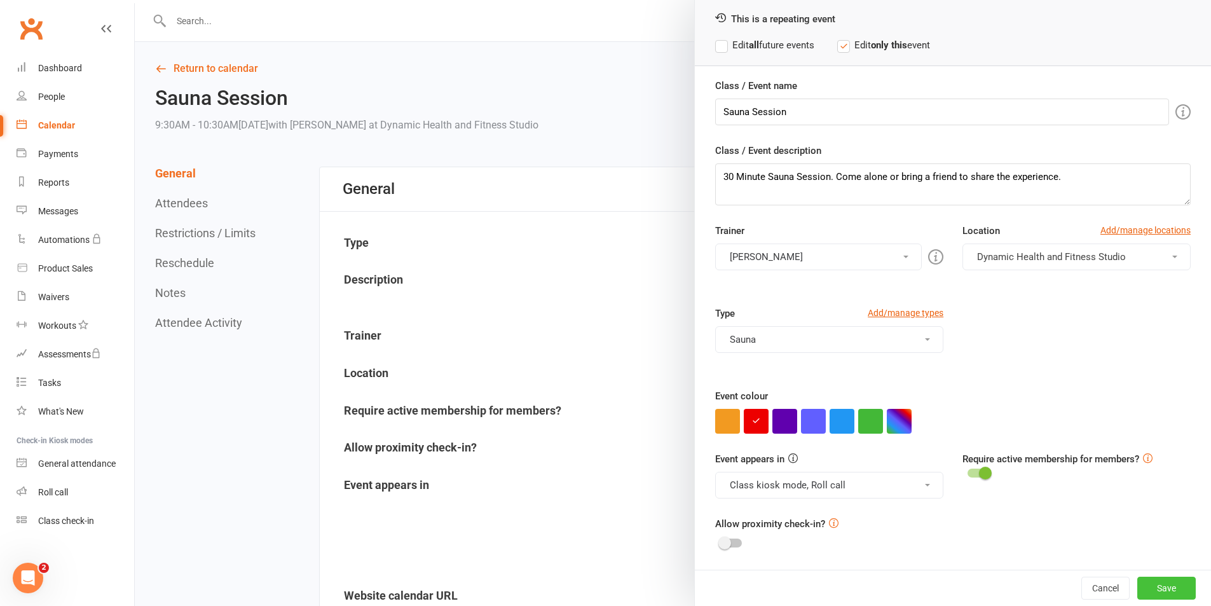
click at [1139, 588] on button "Save" at bounding box center [1166, 588] width 58 height 23
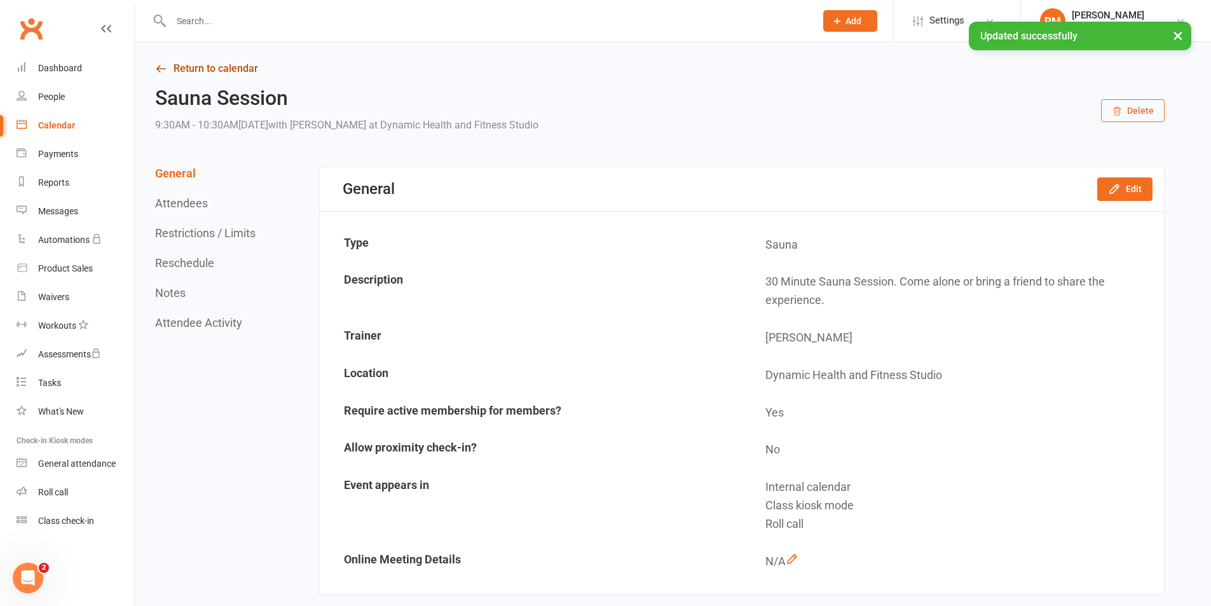
click at [237, 68] on link "Return to calendar" at bounding box center [660, 69] width 1010 height 18
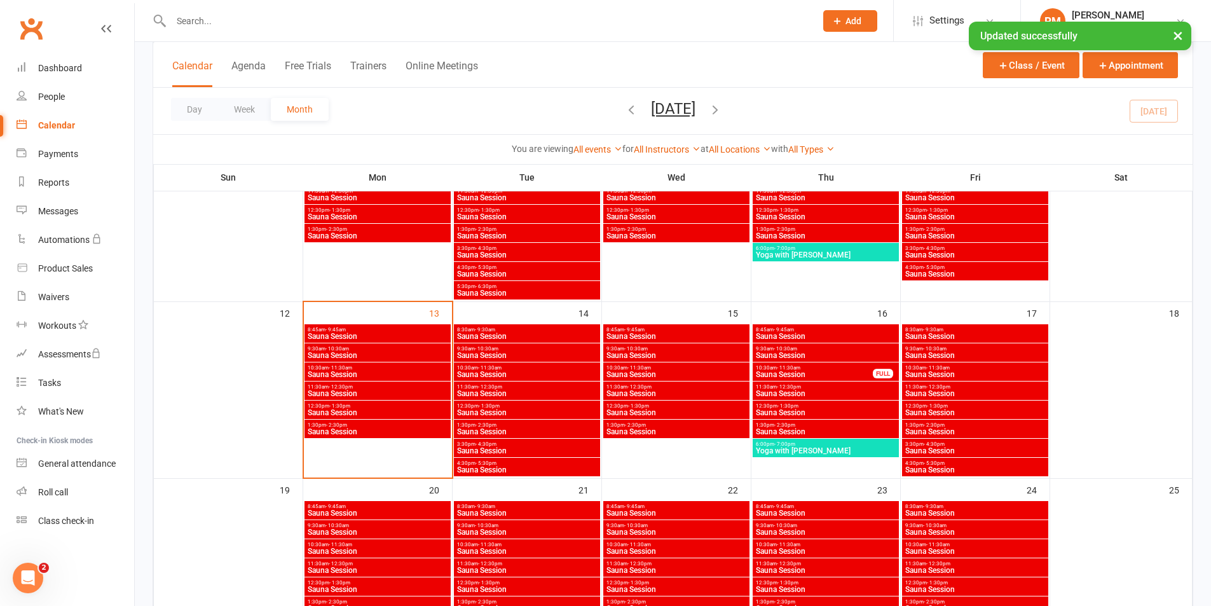
scroll to position [381, 0]
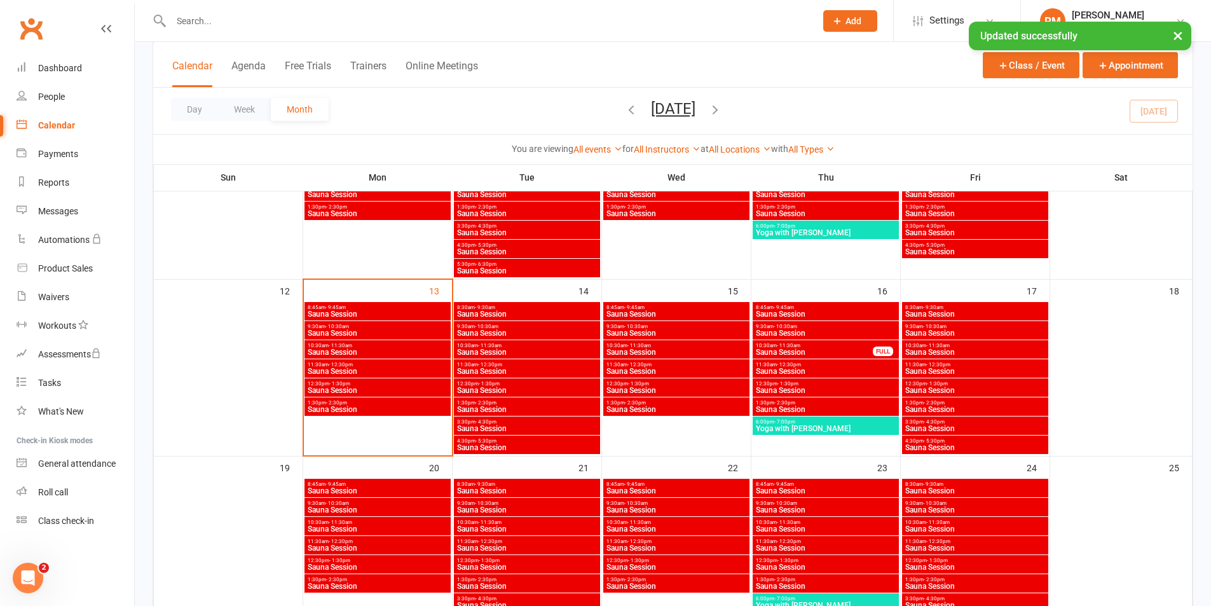
click at [982, 522] on span "10:30am - 11:30am" at bounding box center [975, 522] width 141 height 6
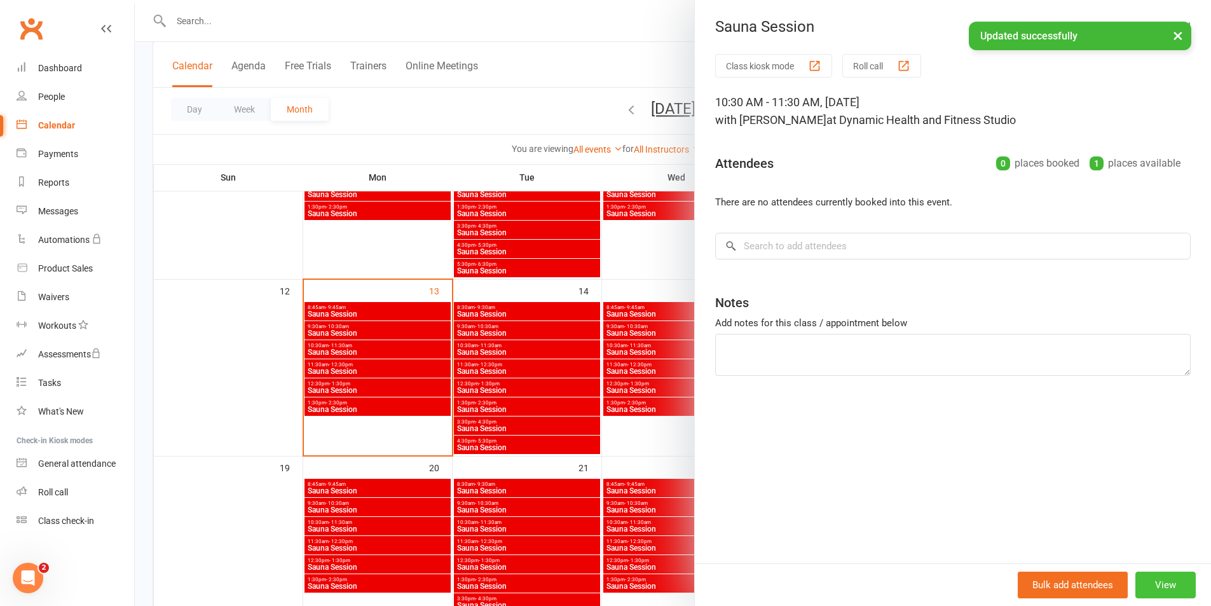
click at [1170, 582] on button "View" at bounding box center [1165, 585] width 60 height 27
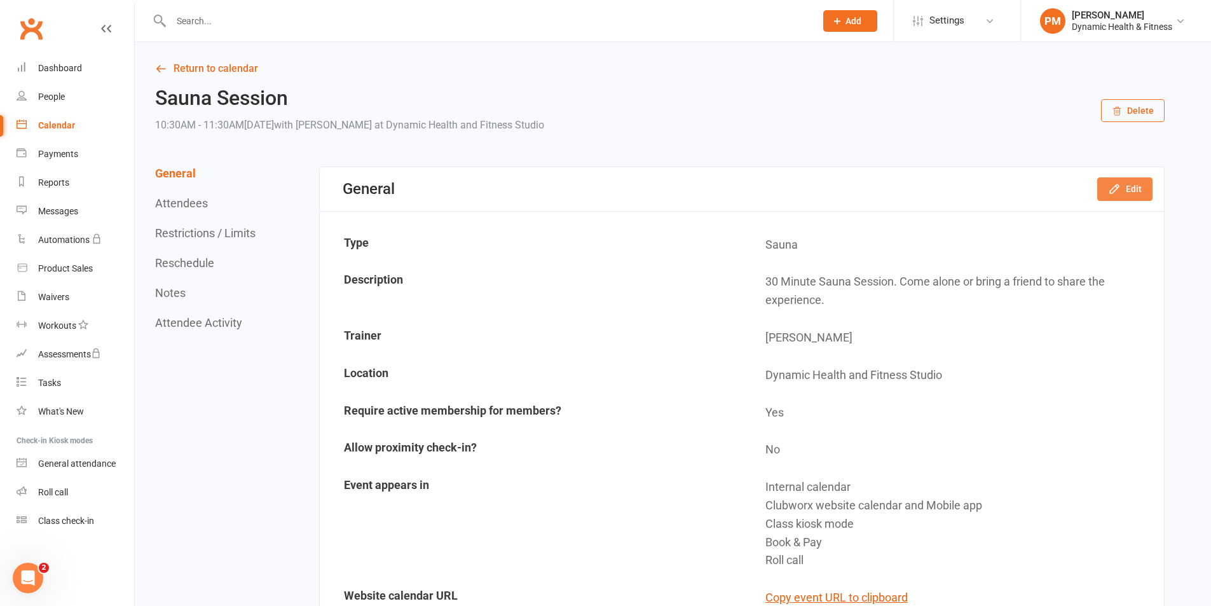
click at [1122, 183] on button "Edit" at bounding box center [1124, 188] width 55 height 23
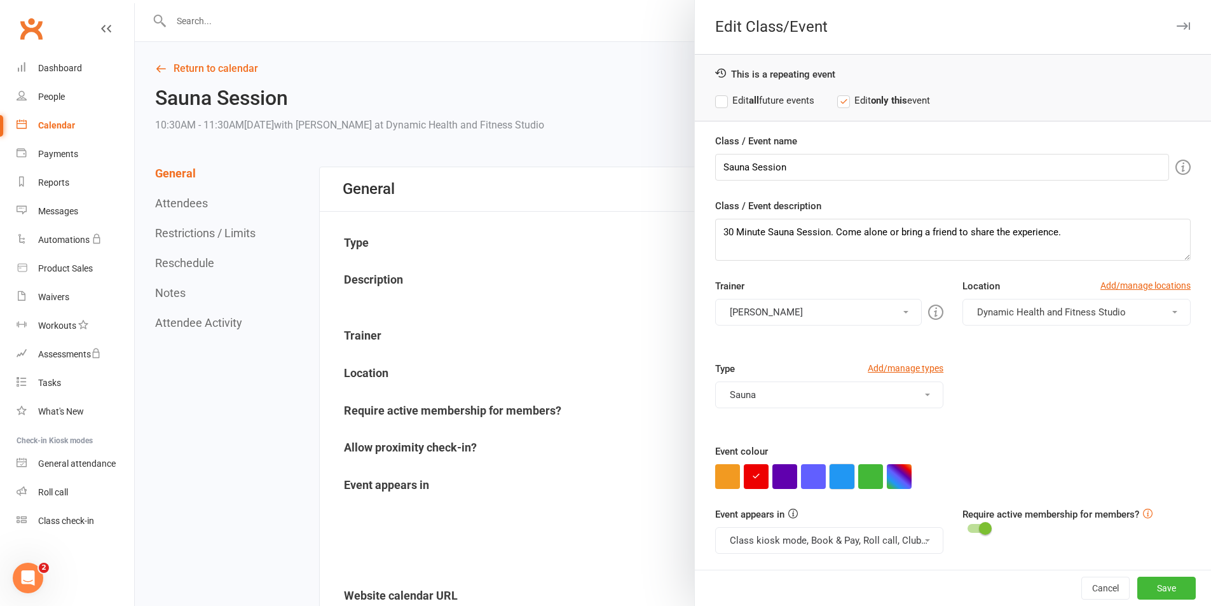
scroll to position [55, 0]
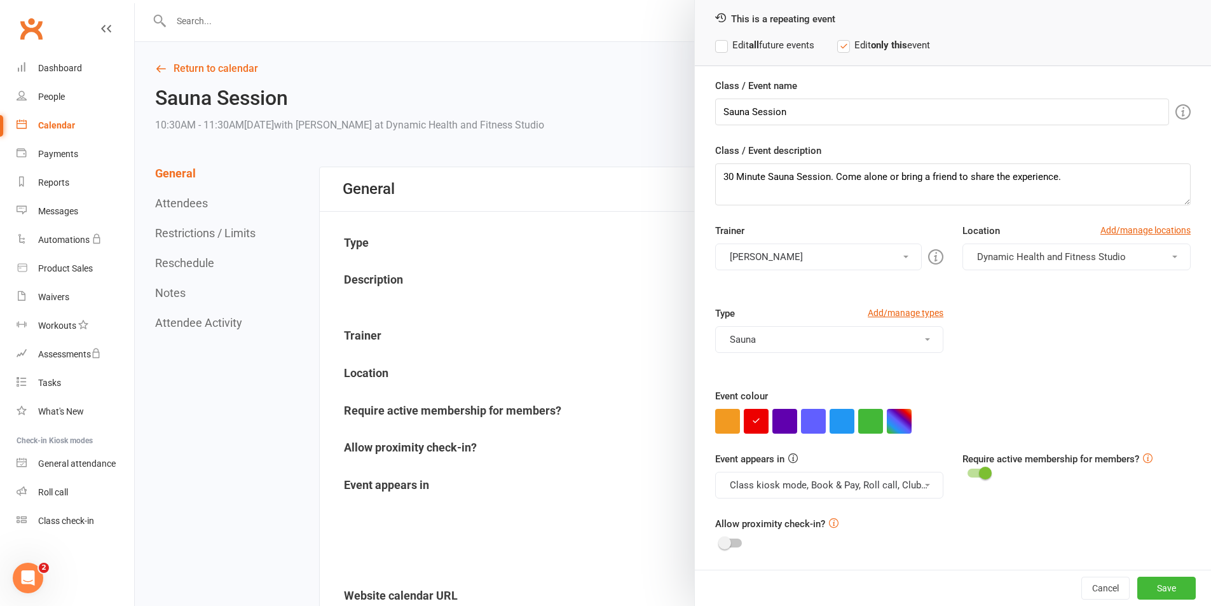
click at [826, 494] on button "Class kiosk mode, Book & Pay, Roll call, Clubworx website calendar and Mobile a…" at bounding box center [829, 485] width 228 height 27
click at [833, 513] on link "Clubworx website calendar and Mobile app" at bounding box center [822, 515] width 213 height 25
click at [841, 487] on button "Class kiosk mode, Book & Pay, Roll call" at bounding box center [829, 485] width 228 height 27
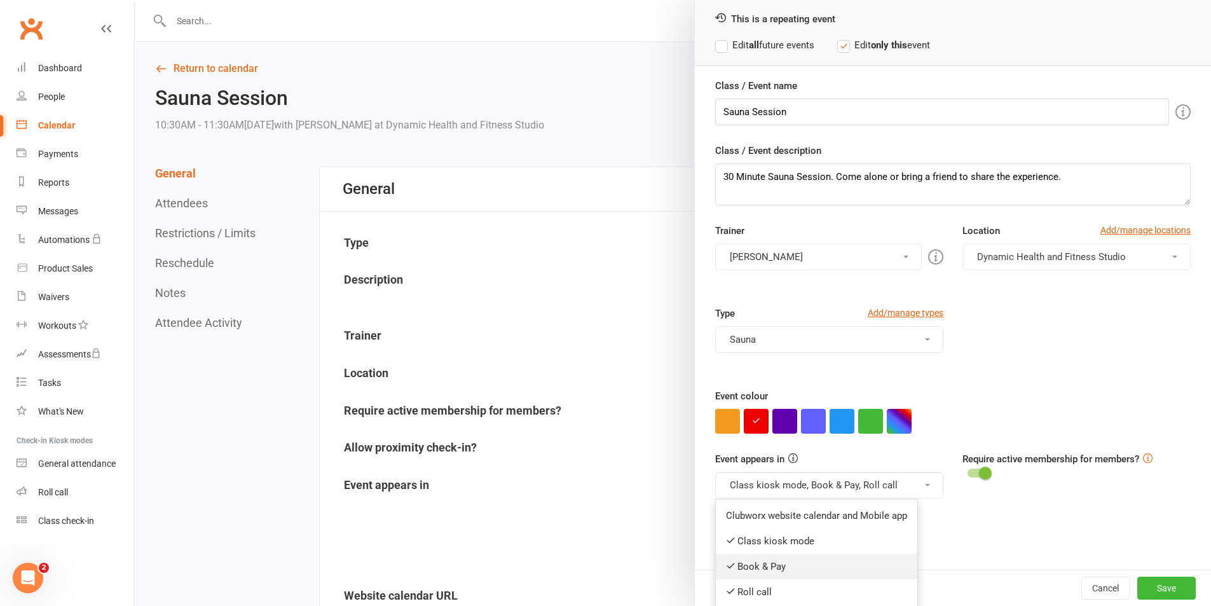
click at [833, 563] on link "Book & Pay" at bounding box center [817, 566] width 202 height 25
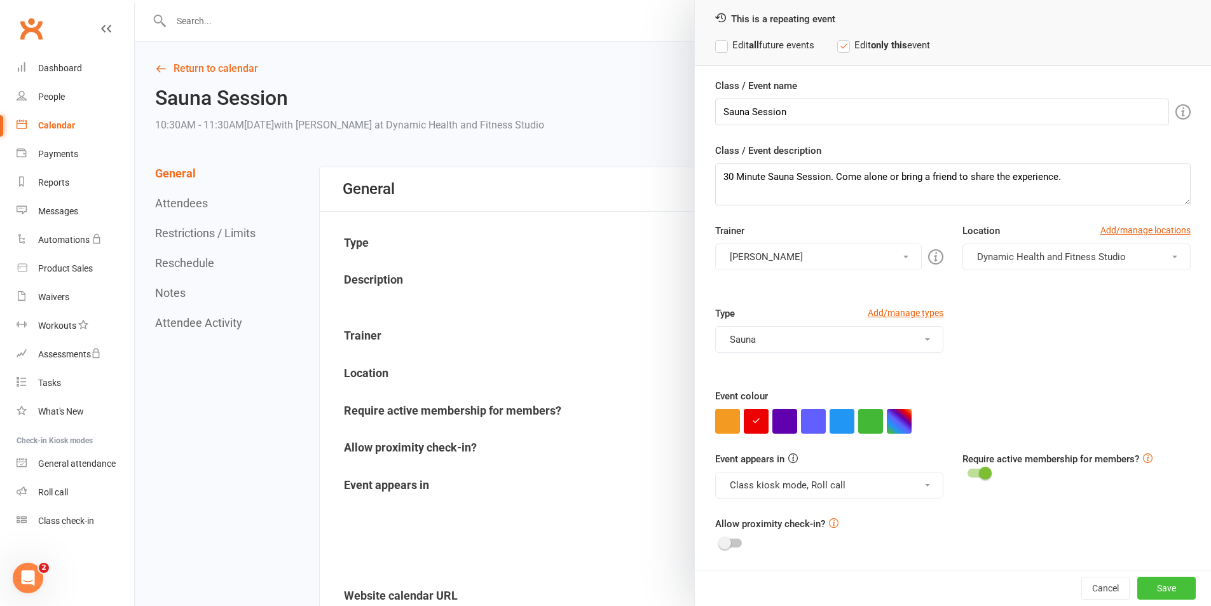
click at [1160, 591] on button "Save" at bounding box center [1166, 588] width 58 height 23
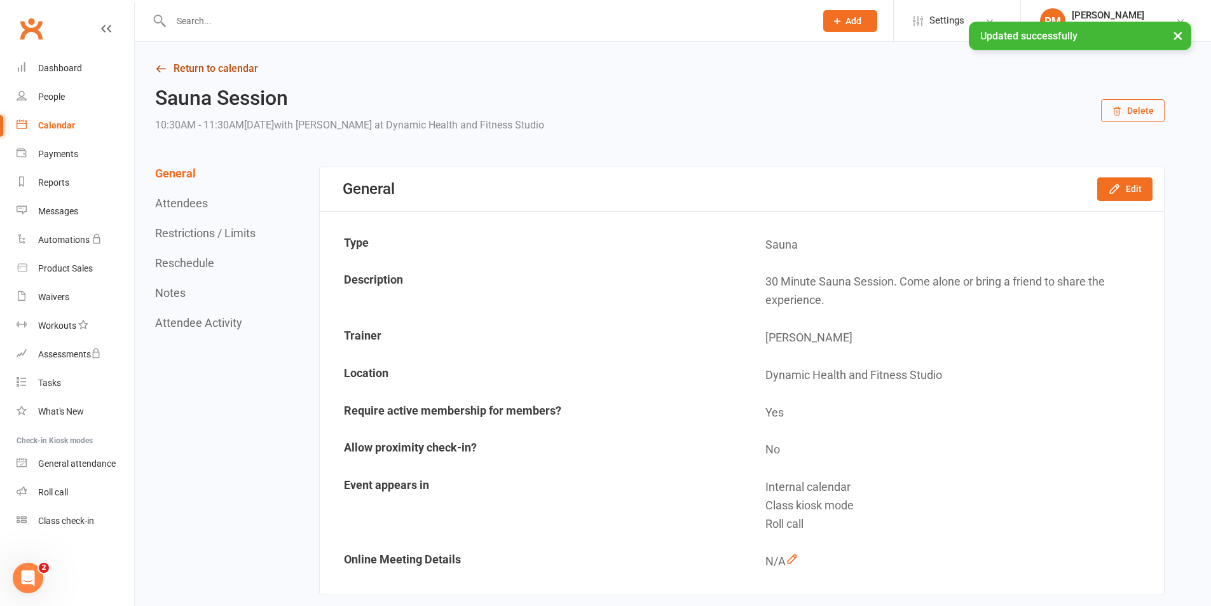
click at [245, 67] on link "Return to calendar" at bounding box center [660, 69] width 1010 height 18
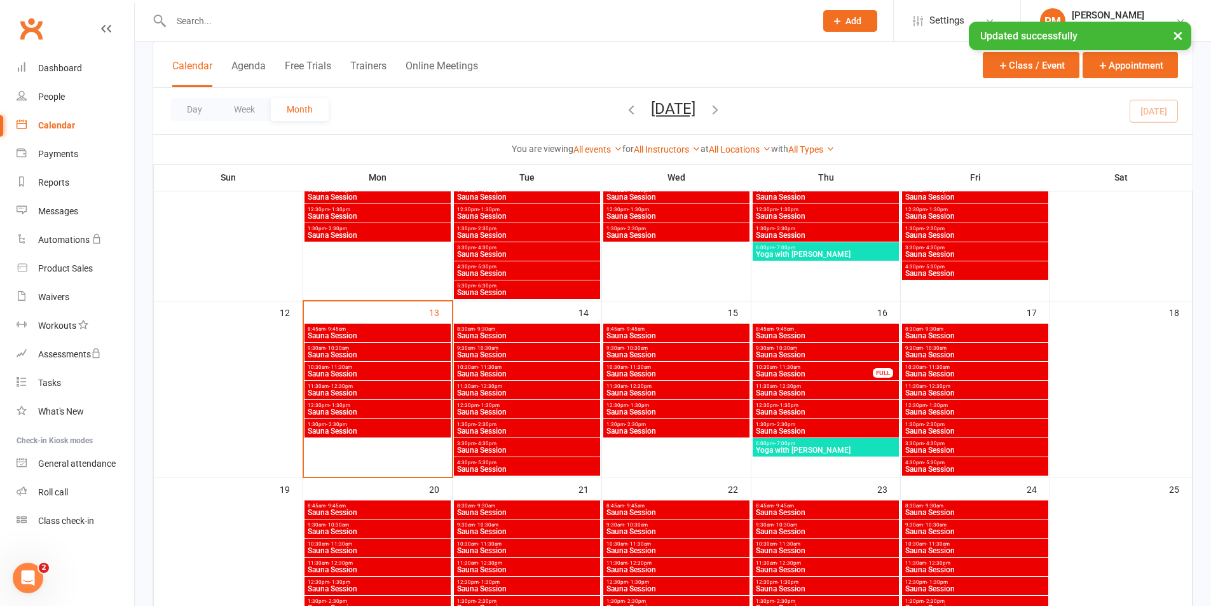
scroll to position [509, 0]
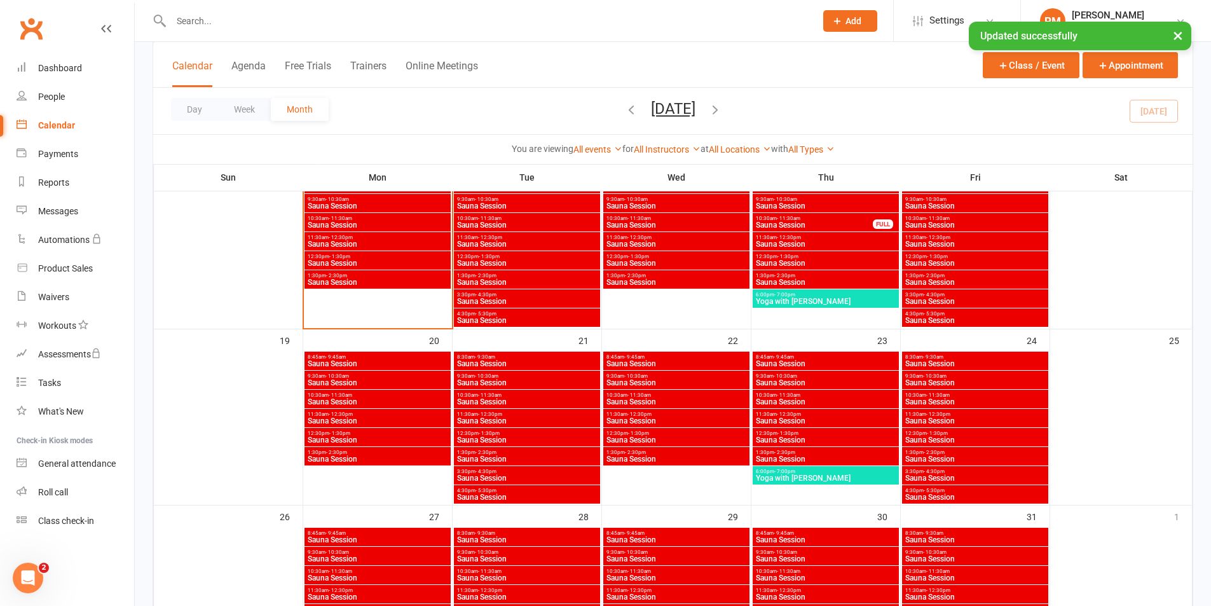
click at [1024, 412] on span "11:30am - 12:30pm" at bounding box center [975, 414] width 141 height 6
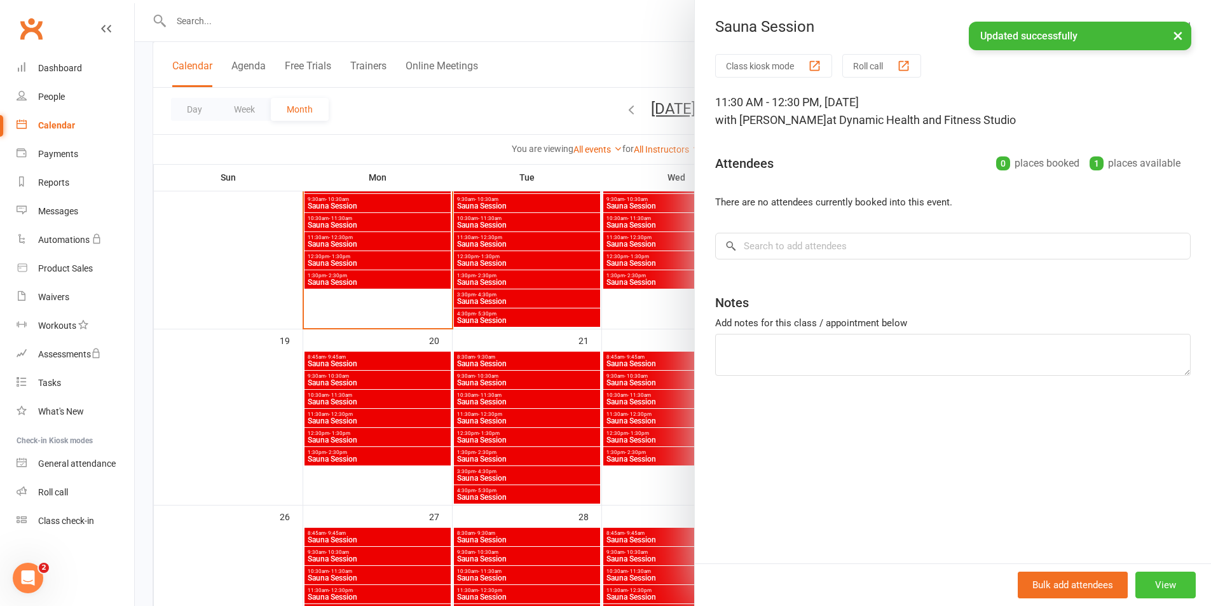
click at [1154, 583] on button "View" at bounding box center [1165, 585] width 60 height 27
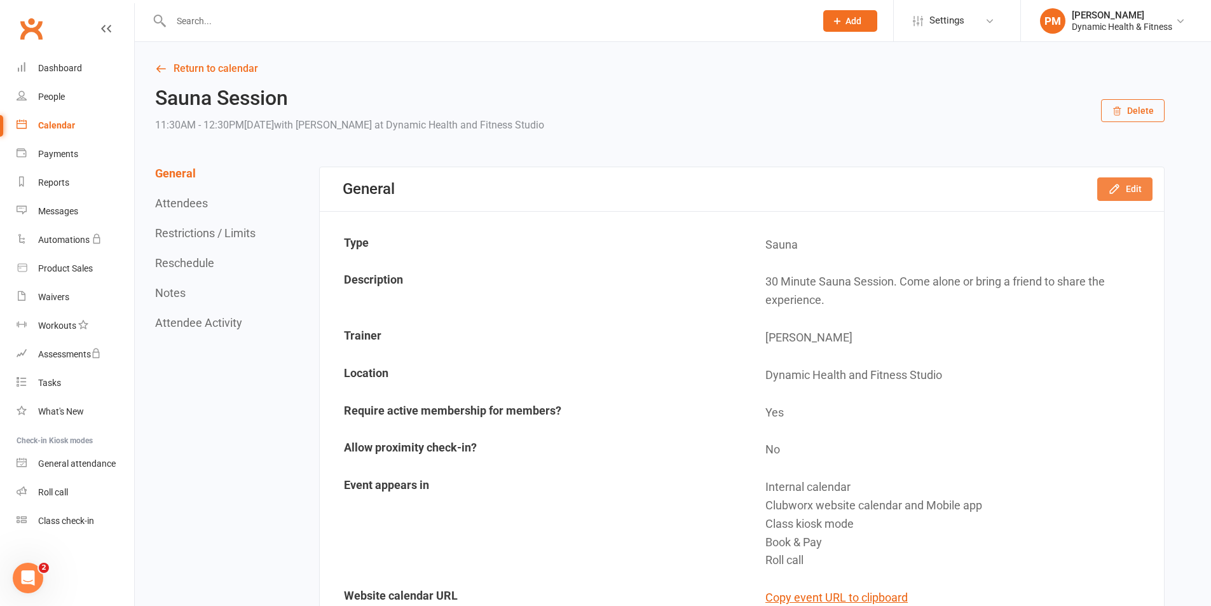
click at [1118, 186] on icon "button" at bounding box center [1114, 189] width 8 height 8
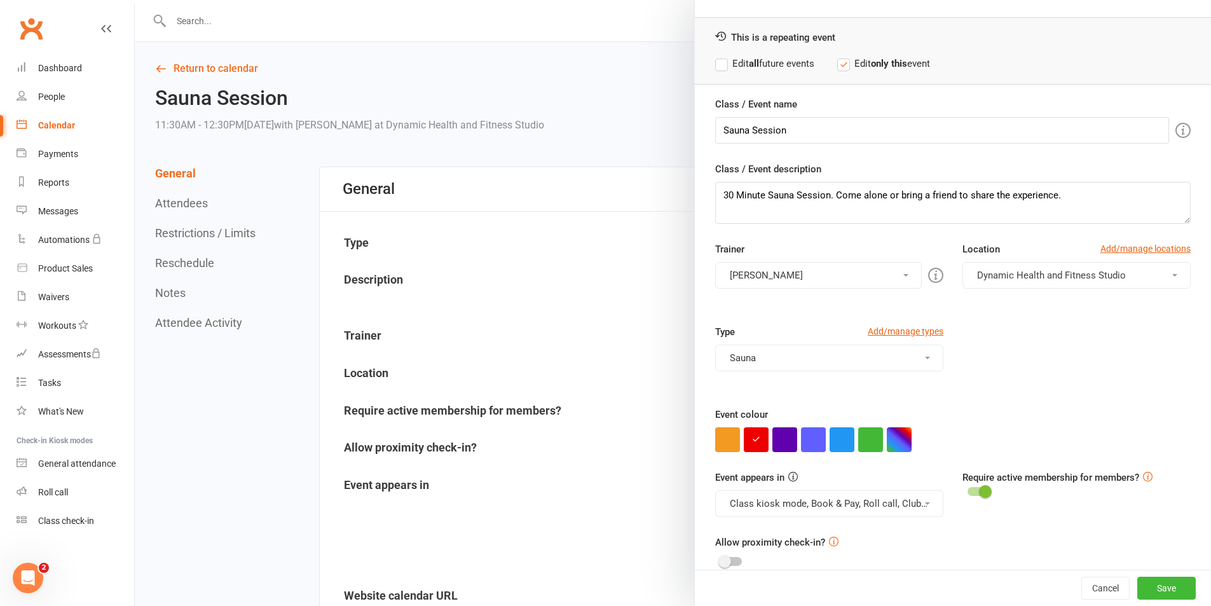
scroll to position [55, 0]
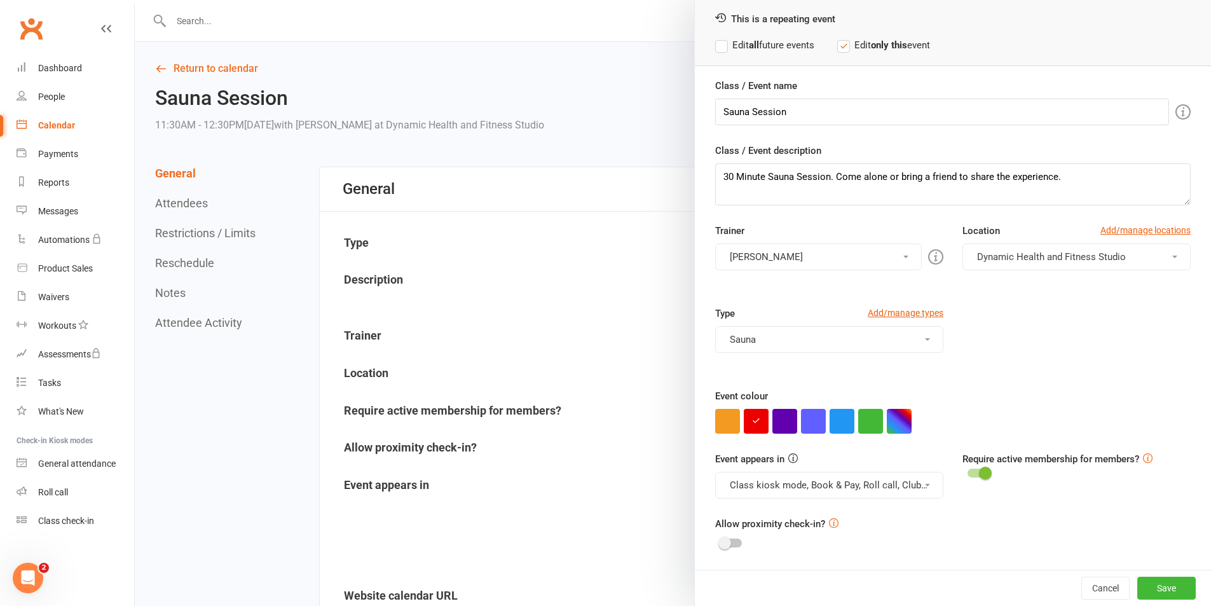
click at [898, 484] on button "Class kiosk mode, Book & Pay, Roll call, Clubworx website calendar and Mobile a…" at bounding box center [829, 485] width 228 height 27
click at [889, 518] on link "Clubworx website calendar and Mobile app" at bounding box center [822, 515] width 213 height 25
drag, startPoint x: 895, startPoint y: 488, endPoint x: 881, endPoint y: 533, distance: 48.1
click at [896, 488] on button "Class kiosk mode, Book & Pay, Roll call" at bounding box center [829, 485] width 228 height 27
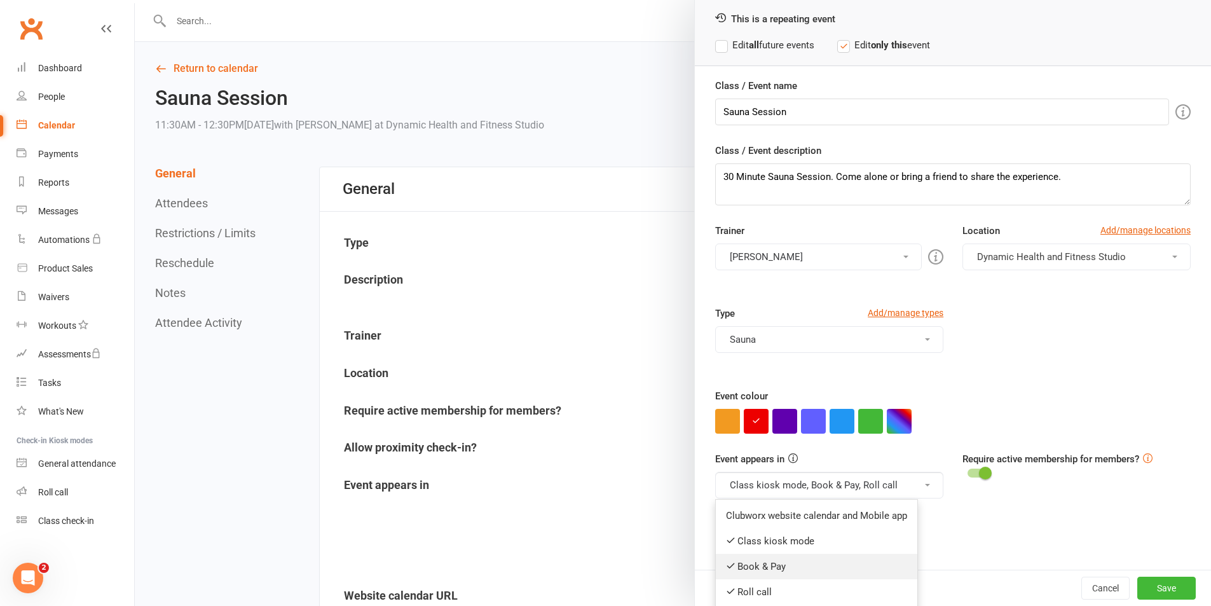
click at [877, 559] on link "Book & Pay" at bounding box center [817, 566] width 202 height 25
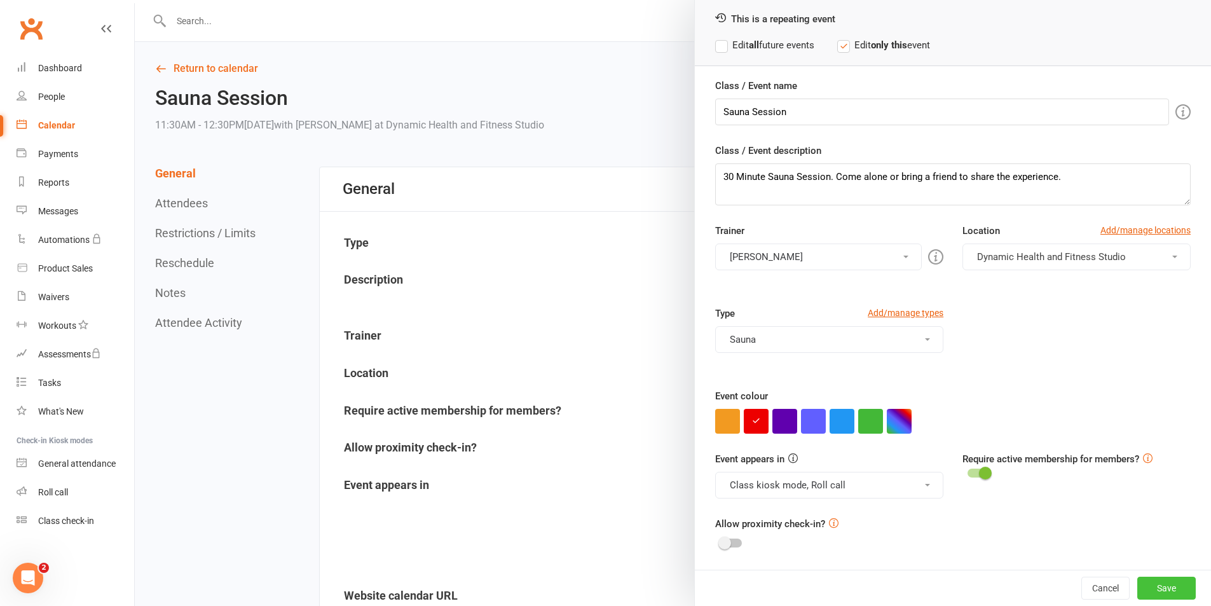
click at [1137, 587] on button "Save" at bounding box center [1166, 588] width 58 height 23
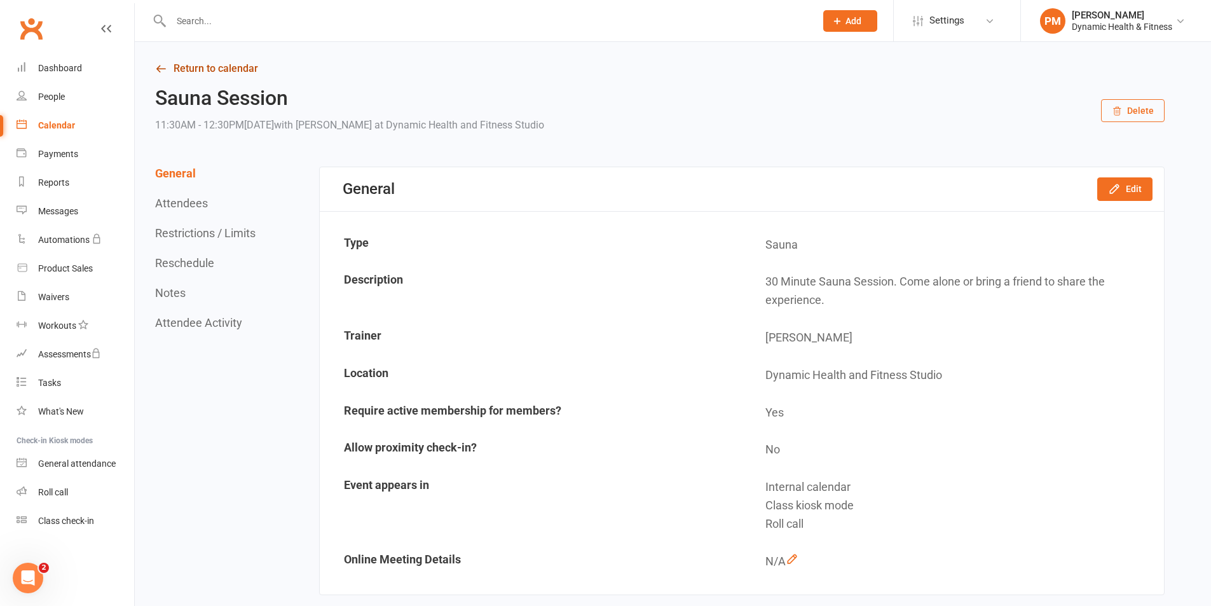
click at [209, 76] on link "Return to calendar" at bounding box center [660, 69] width 1010 height 18
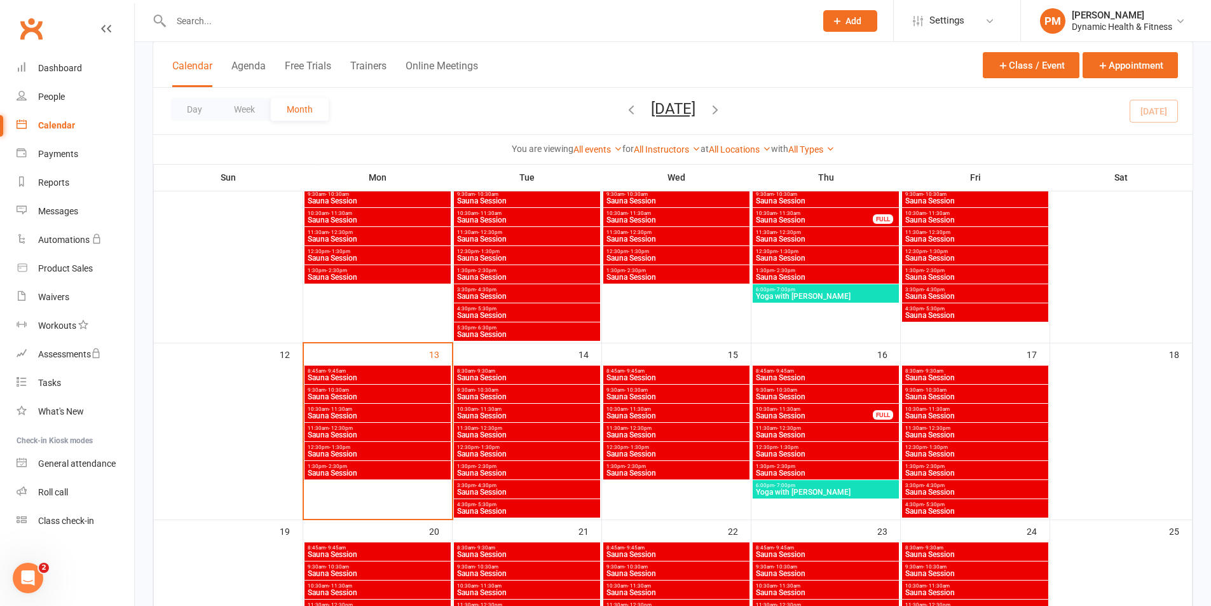
scroll to position [445, 0]
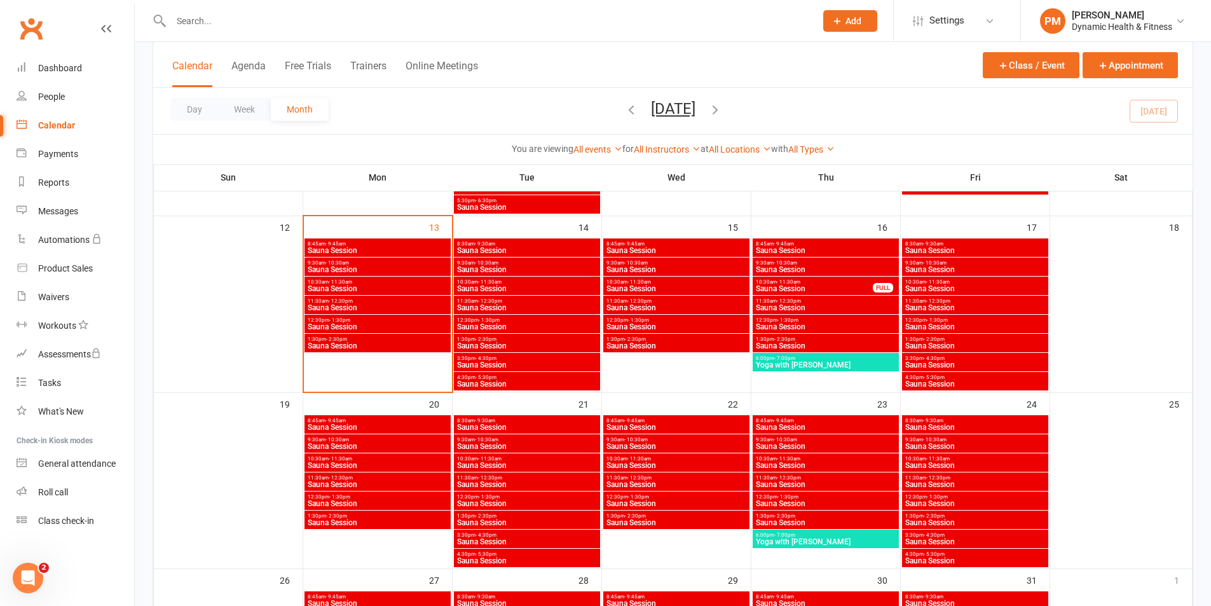
click at [999, 505] on span "Sauna Session" at bounding box center [975, 504] width 141 height 8
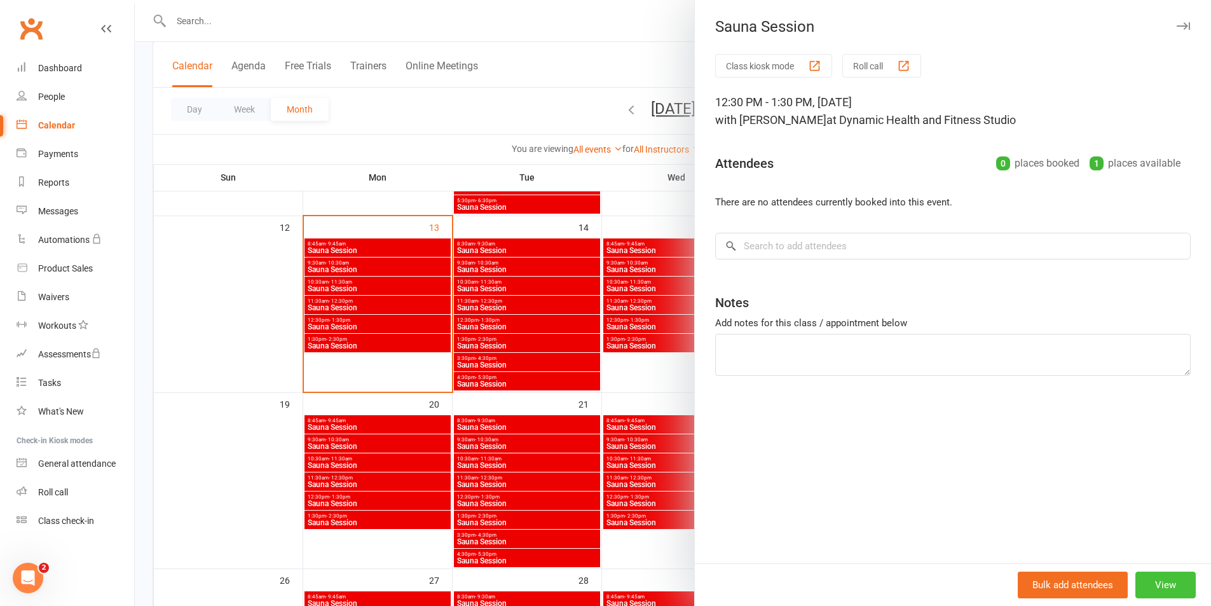
click at [1162, 575] on button "View" at bounding box center [1165, 585] width 60 height 27
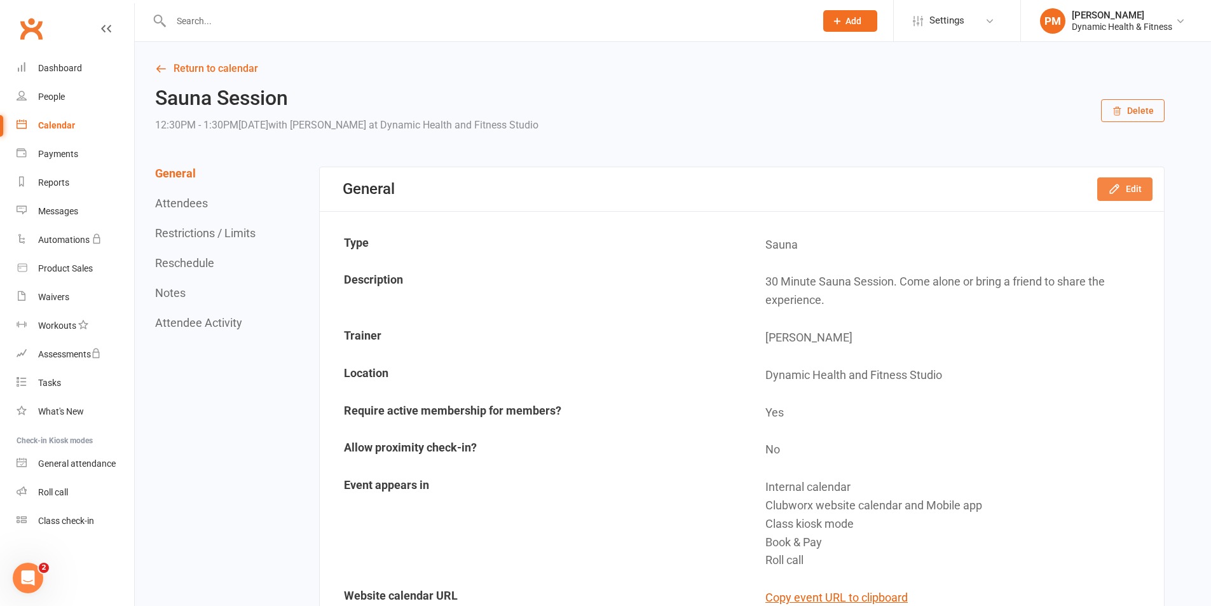
click at [1138, 191] on button "Edit" at bounding box center [1124, 188] width 55 height 23
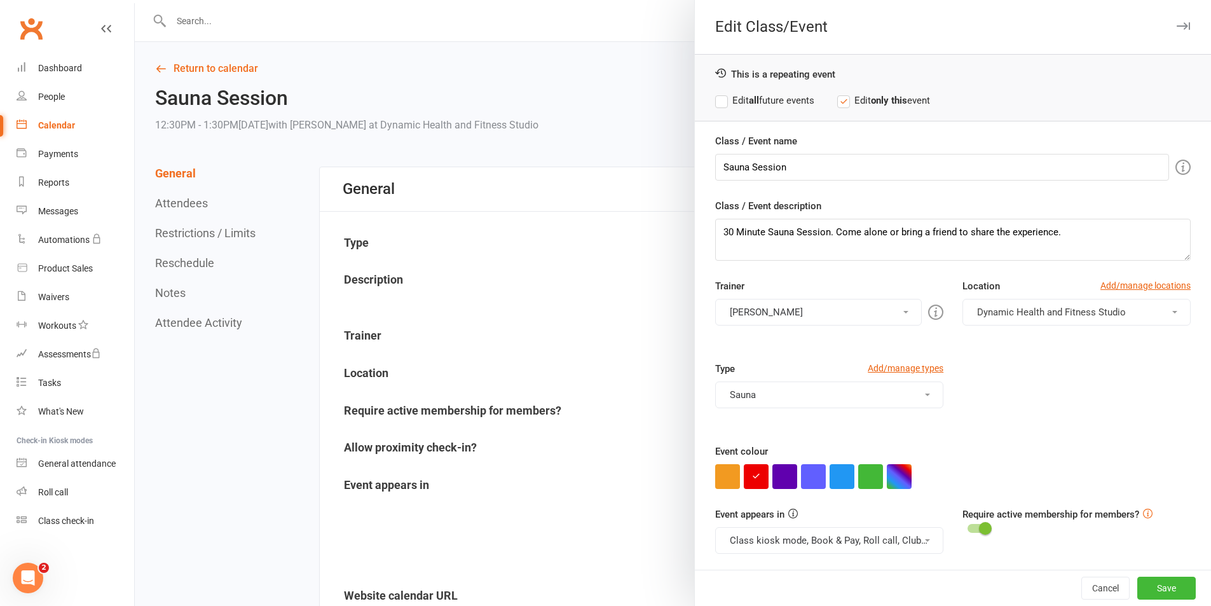
scroll to position [55, 0]
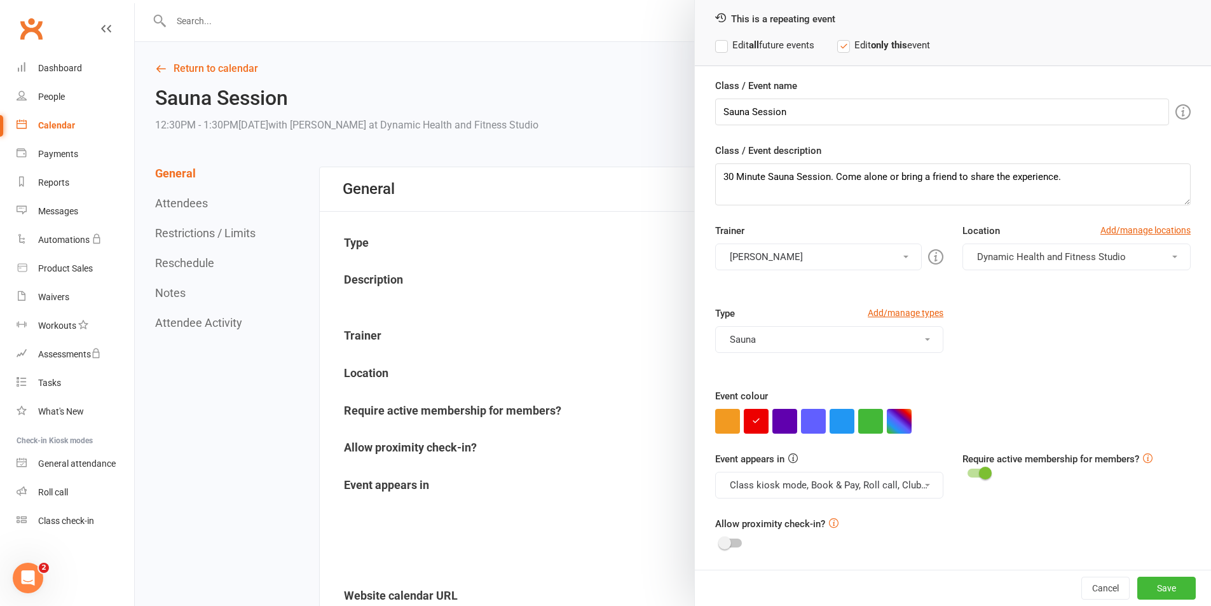
click at [907, 484] on button "Class kiosk mode, Book & Pay, Roll call, Clubworx website calendar and Mobile a…" at bounding box center [829, 485] width 228 height 27
click at [894, 515] on link "Clubworx website calendar and Mobile app" at bounding box center [822, 515] width 213 height 25
click at [902, 490] on button "Class kiosk mode, Book & Pay, Roll call" at bounding box center [829, 485] width 228 height 27
drag, startPoint x: 870, startPoint y: 570, endPoint x: 886, endPoint y: 563, distance: 17.9
click at [870, 570] on link "Book & Pay" at bounding box center [817, 566] width 202 height 25
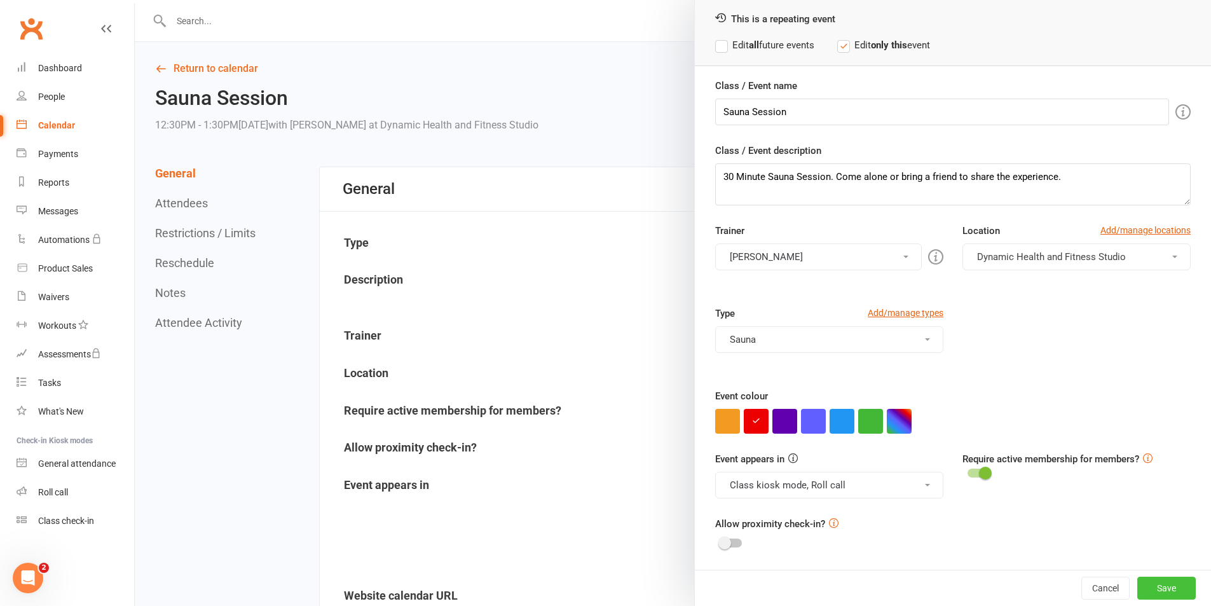
click at [1149, 585] on button "Save" at bounding box center [1166, 588] width 58 height 23
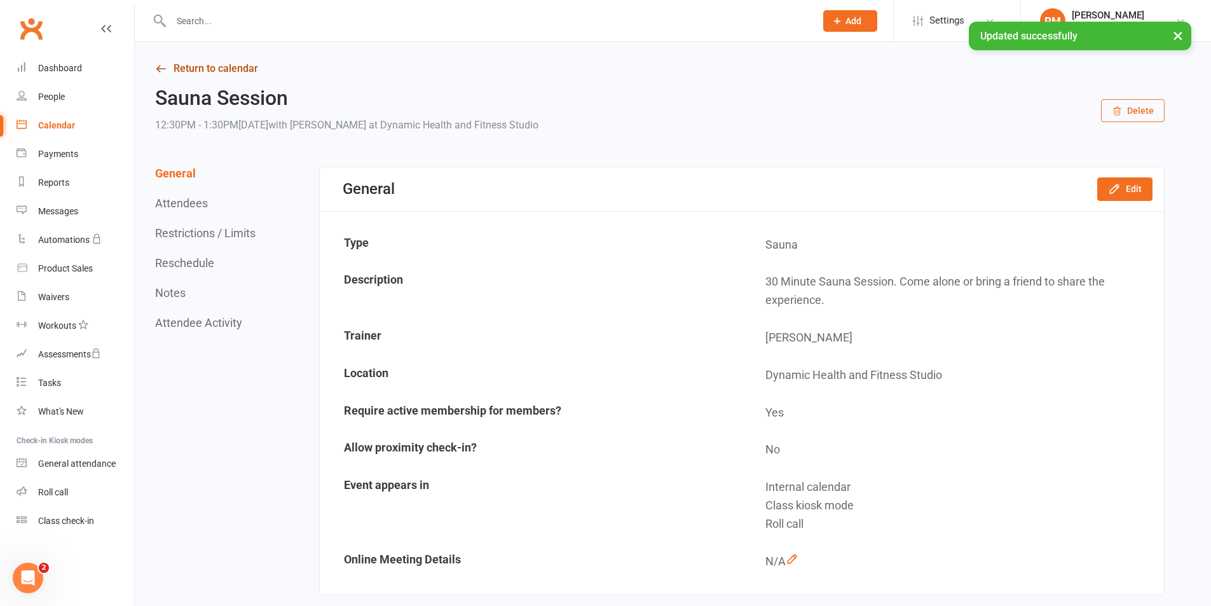
click at [226, 67] on link "Return to calendar" at bounding box center [660, 69] width 1010 height 18
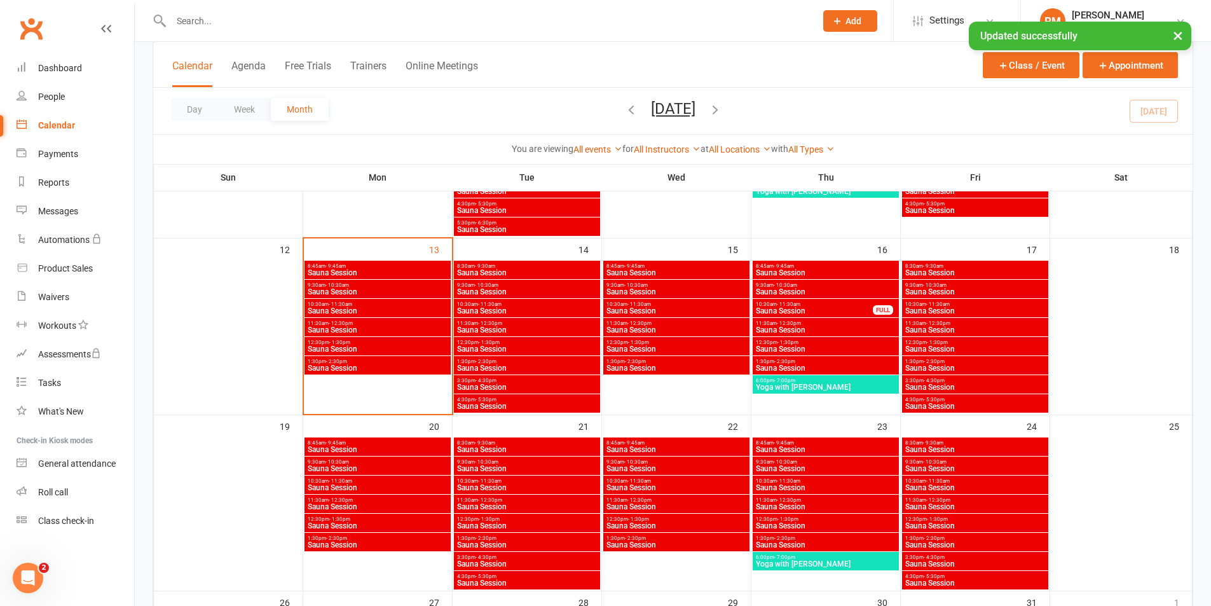
scroll to position [445, 0]
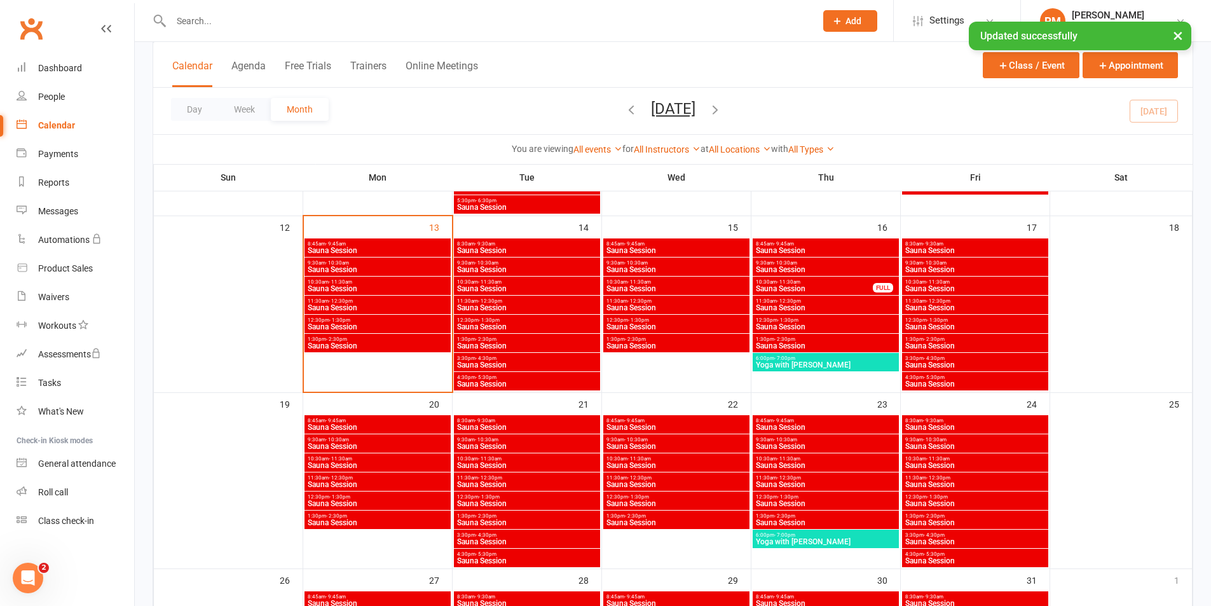
click at [999, 520] on span "Sauna Session" at bounding box center [975, 523] width 141 height 8
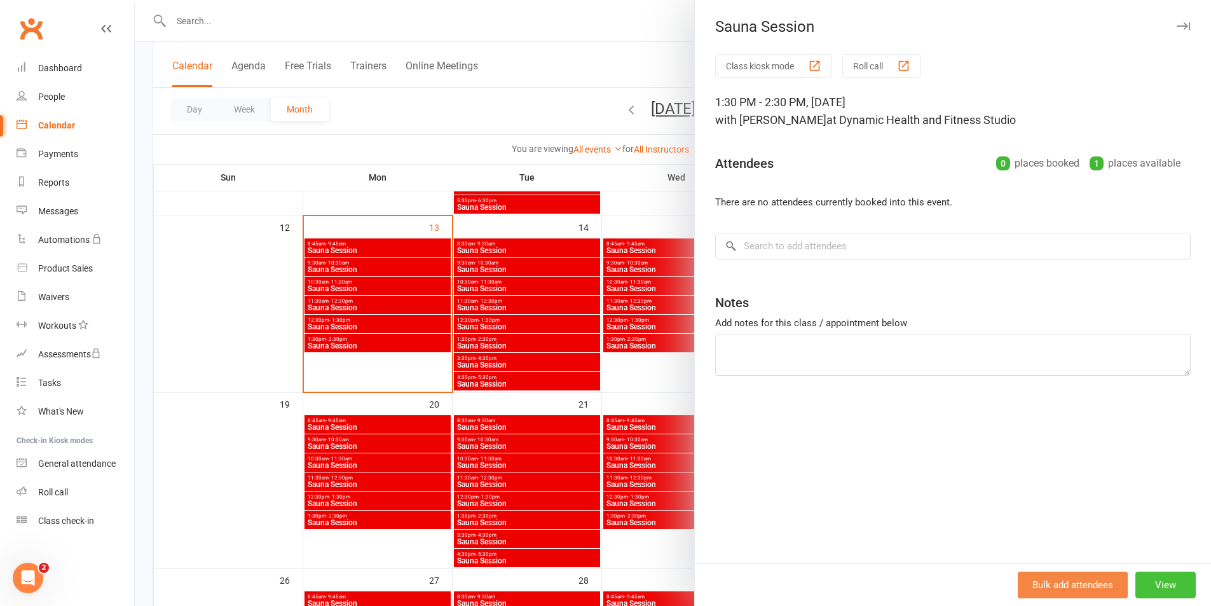
click at [1147, 584] on button "View" at bounding box center [1165, 585] width 60 height 27
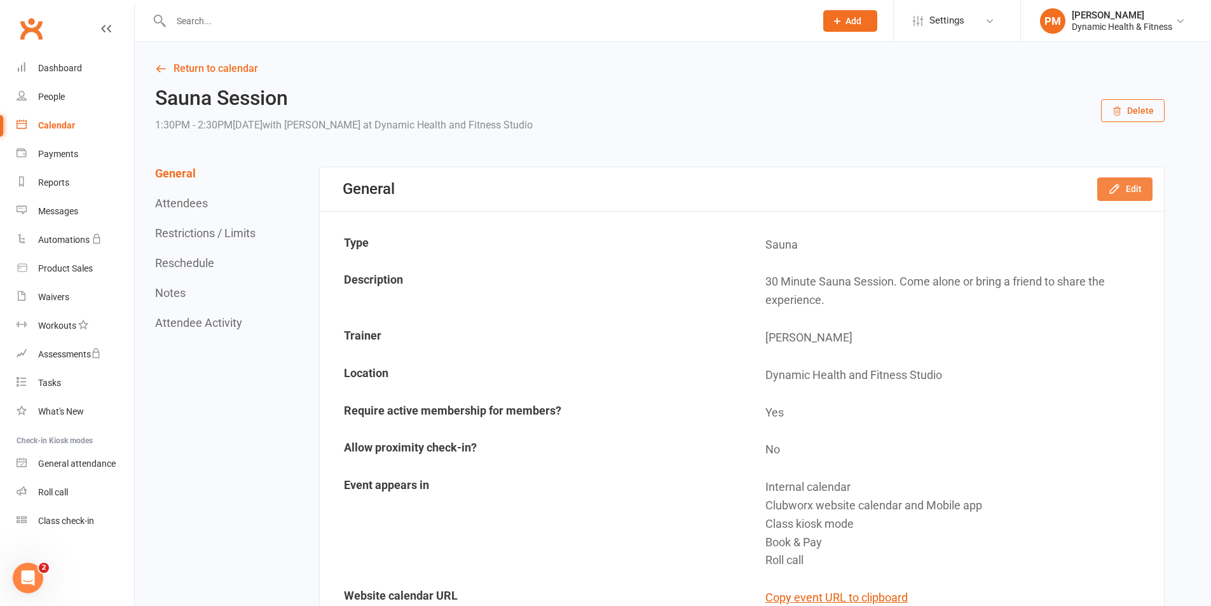
click at [1118, 189] on icon "button" at bounding box center [1114, 189] width 8 height 8
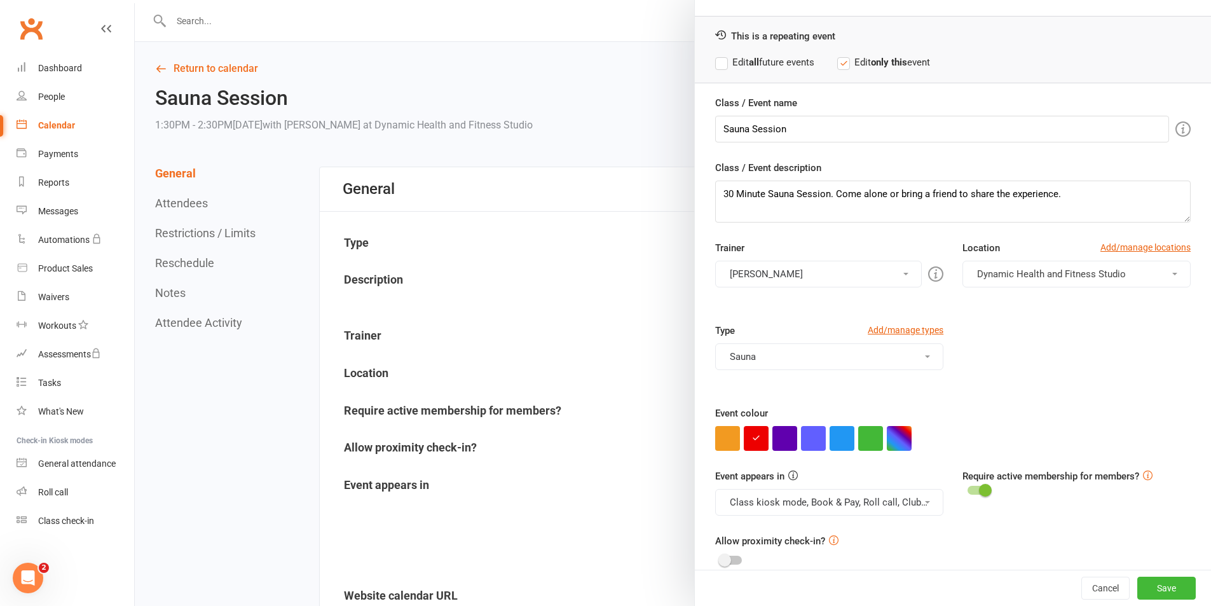
scroll to position [55, 0]
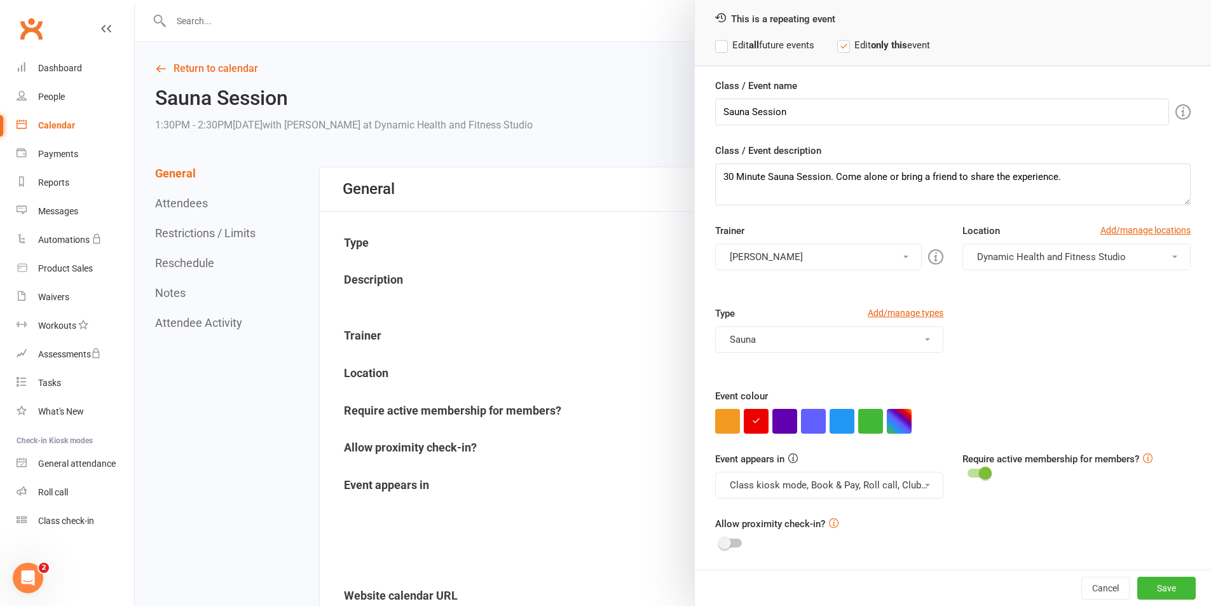
click at [892, 484] on button "Class kiosk mode, Book & Pay, Roll call, Clubworx website calendar and Mobile a…" at bounding box center [829, 485] width 228 height 27
click at [884, 512] on link "Clubworx website calendar and Mobile app" at bounding box center [822, 515] width 213 height 25
click at [890, 484] on button "Class kiosk mode, Book & Pay, Roll call" at bounding box center [829, 485] width 228 height 27
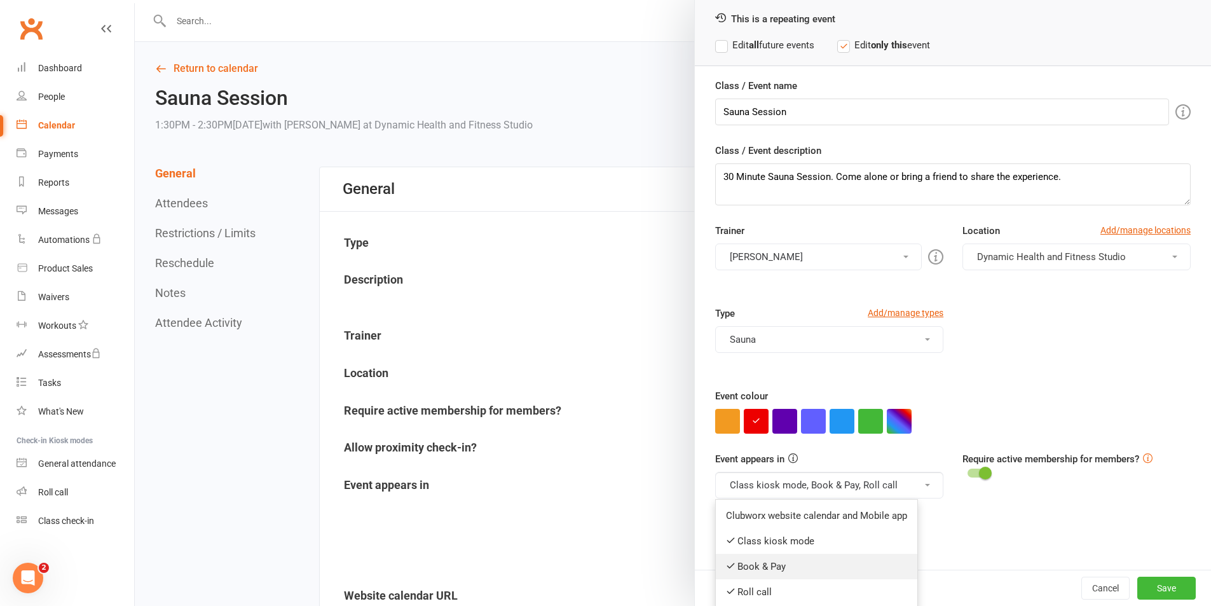
click at [863, 561] on link "Book & Pay" at bounding box center [817, 566] width 202 height 25
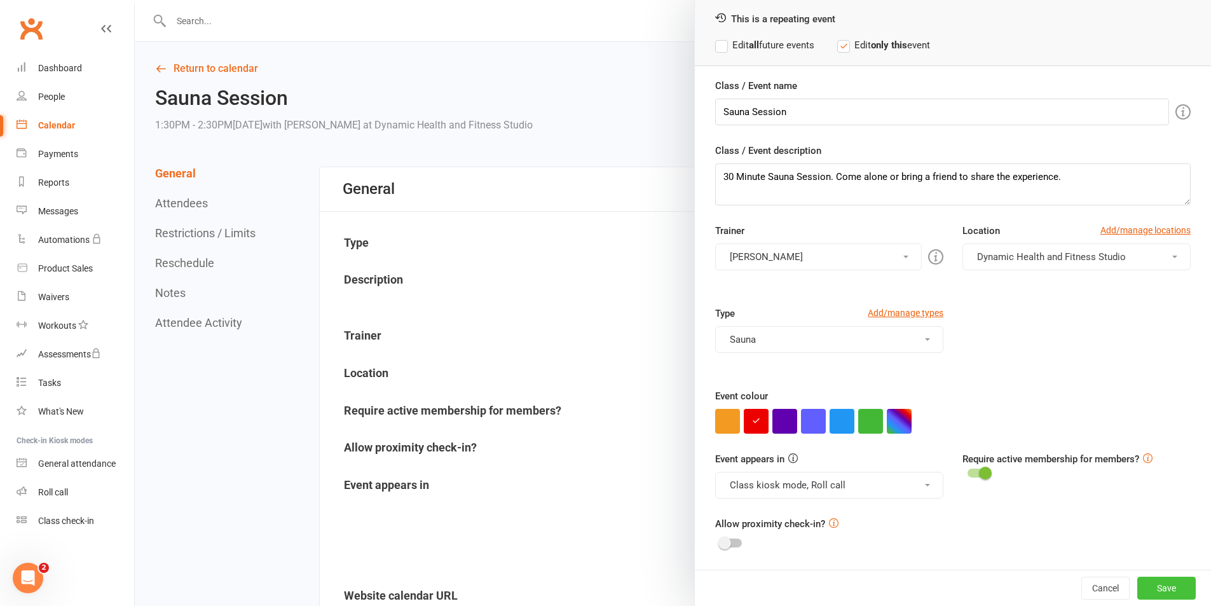
click at [1160, 586] on button "Save" at bounding box center [1166, 588] width 58 height 23
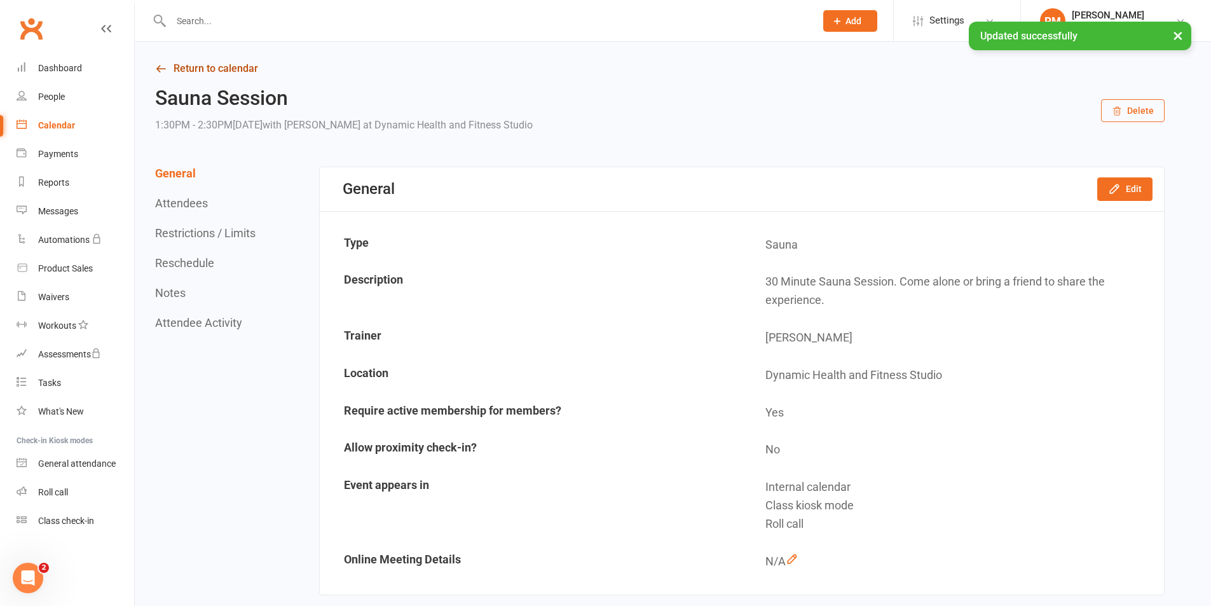
click at [221, 65] on link "Return to calendar" at bounding box center [660, 69] width 1010 height 18
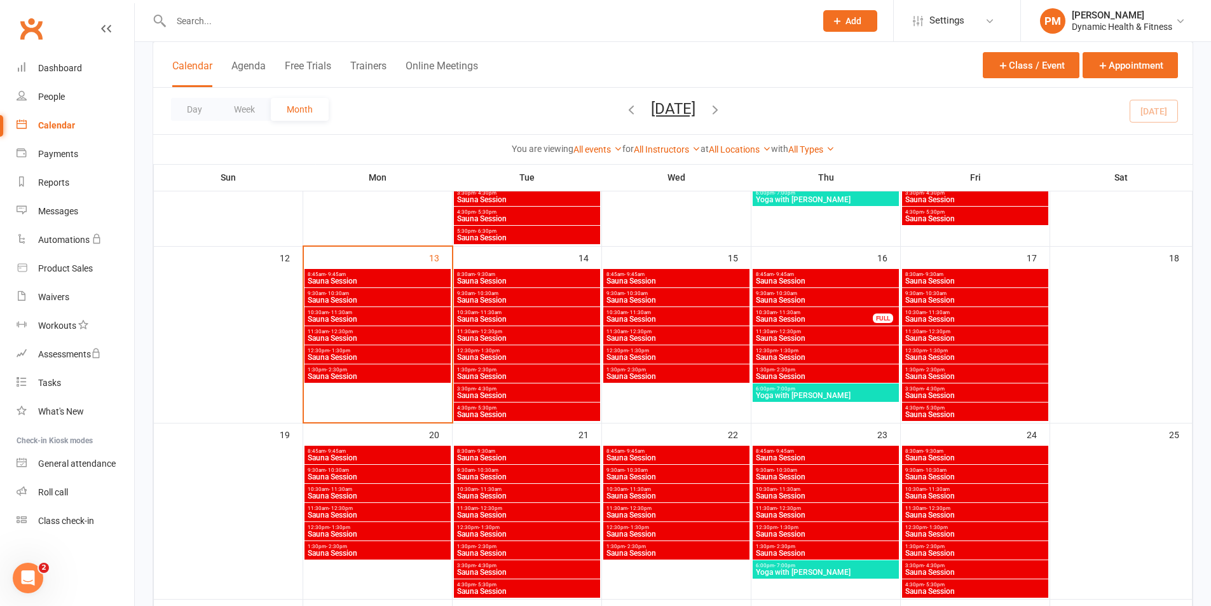
scroll to position [445, 0]
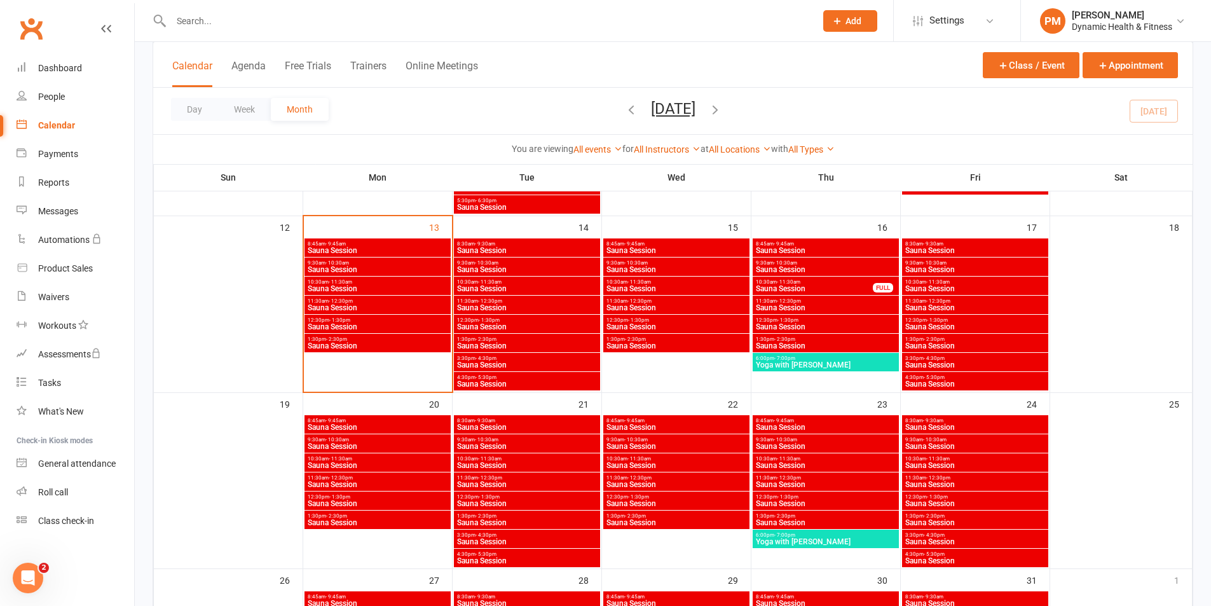
click at [990, 541] on span "Sauna Session" at bounding box center [975, 542] width 141 height 8
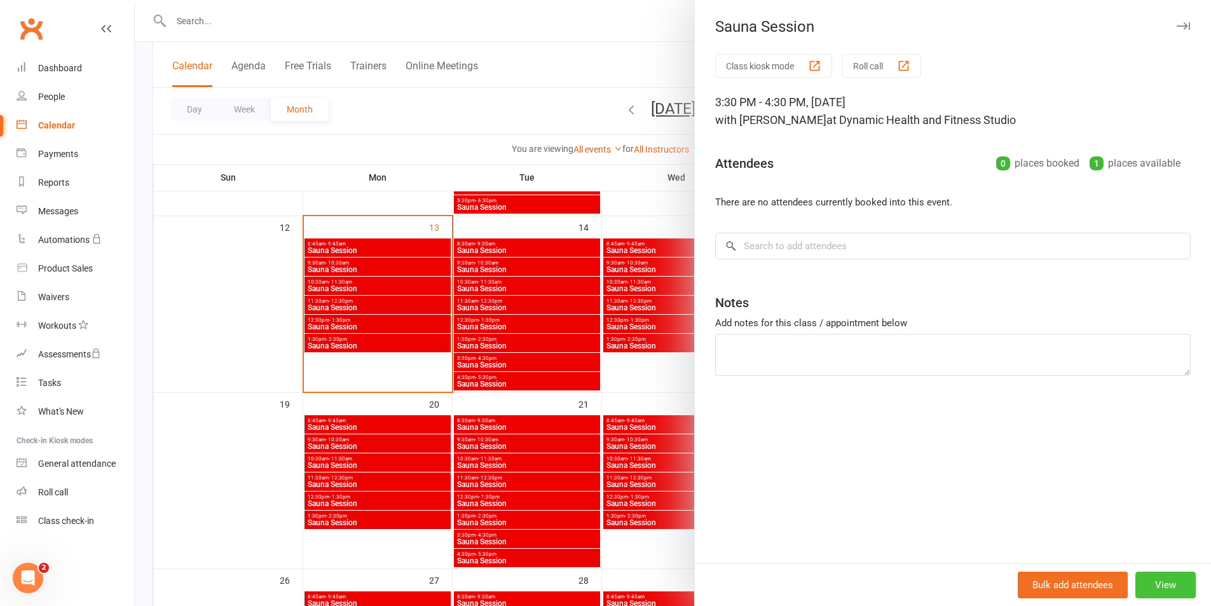
click at [1170, 579] on button "View" at bounding box center [1165, 585] width 60 height 27
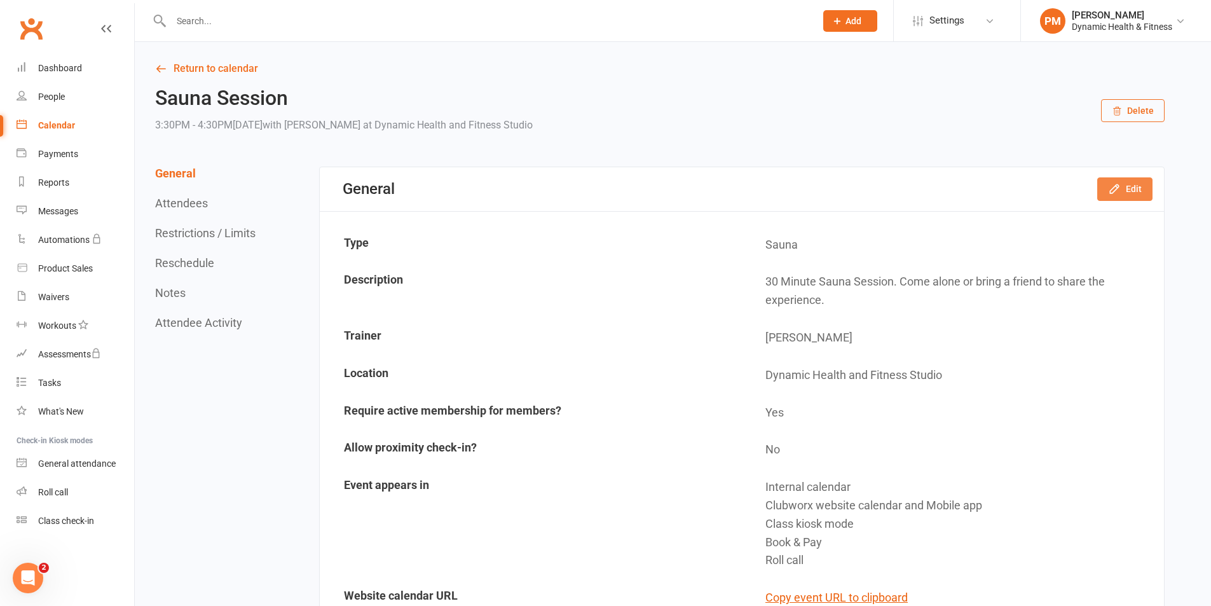
click at [1150, 188] on button "Edit" at bounding box center [1124, 188] width 55 height 23
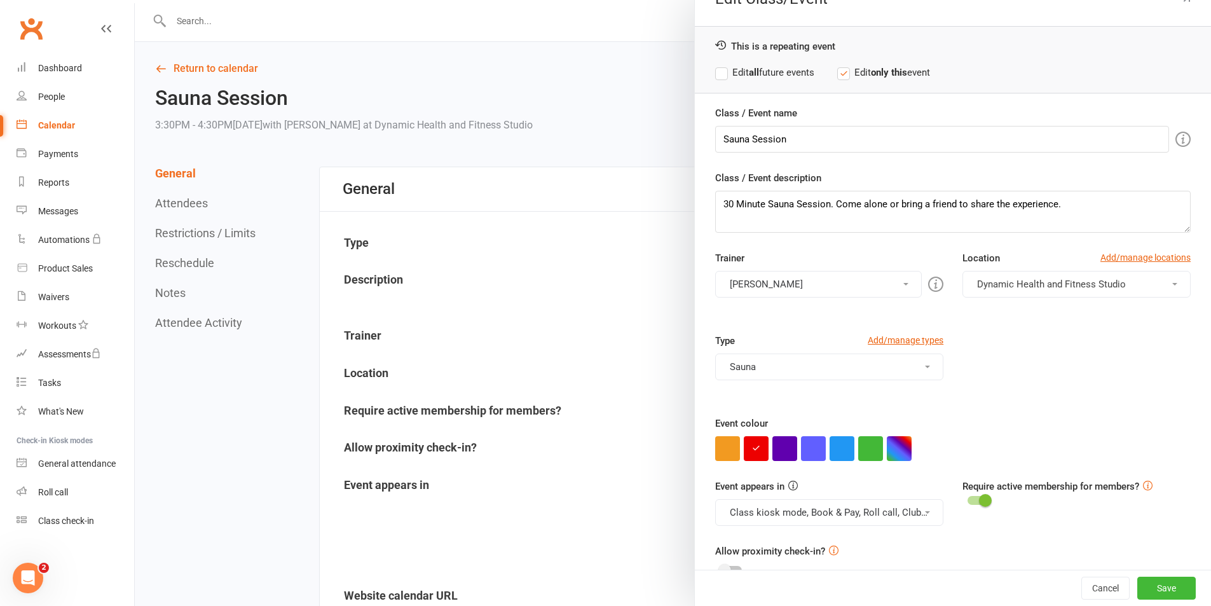
scroll to position [55, 0]
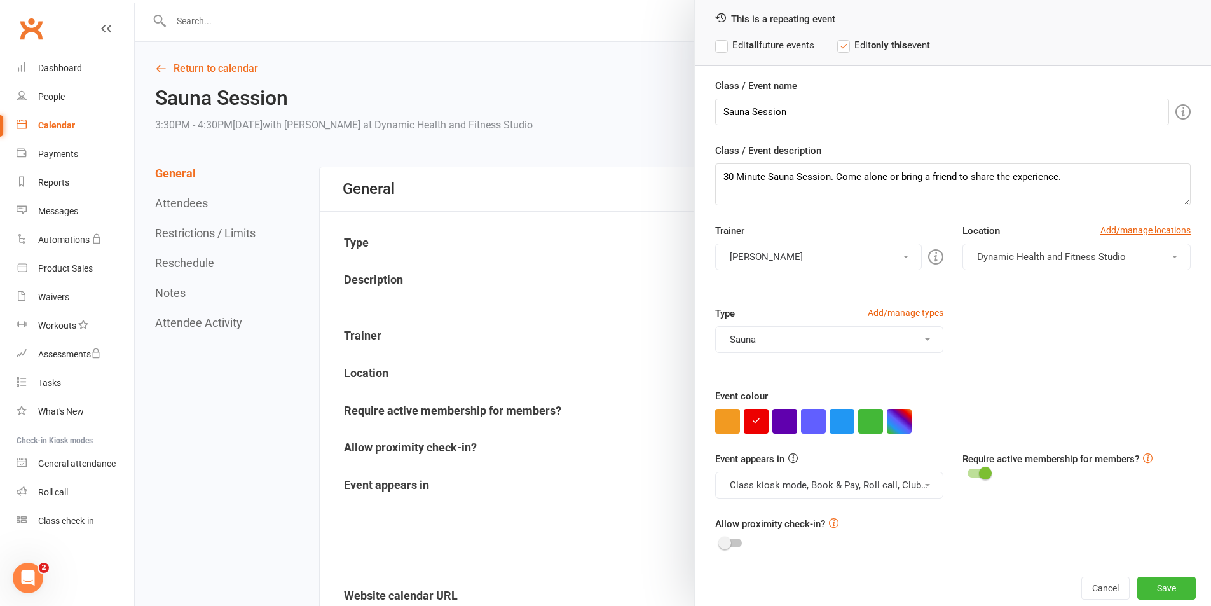
click at [909, 479] on button "Class kiosk mode, Book & Pay, Roll call, Clubworx website calendar and Mobile a…" at bounding box center [829, 485] width 228 height 27
click at [895, 520] on link "Clubworx website calendar and Mobile app" at bounding box center [822, 515] width 213 height 25
click at [909, 477] on button "Class kiosk mode, Book & Pay, Roll call" at bounding box center [829, 485] width 228 height 27
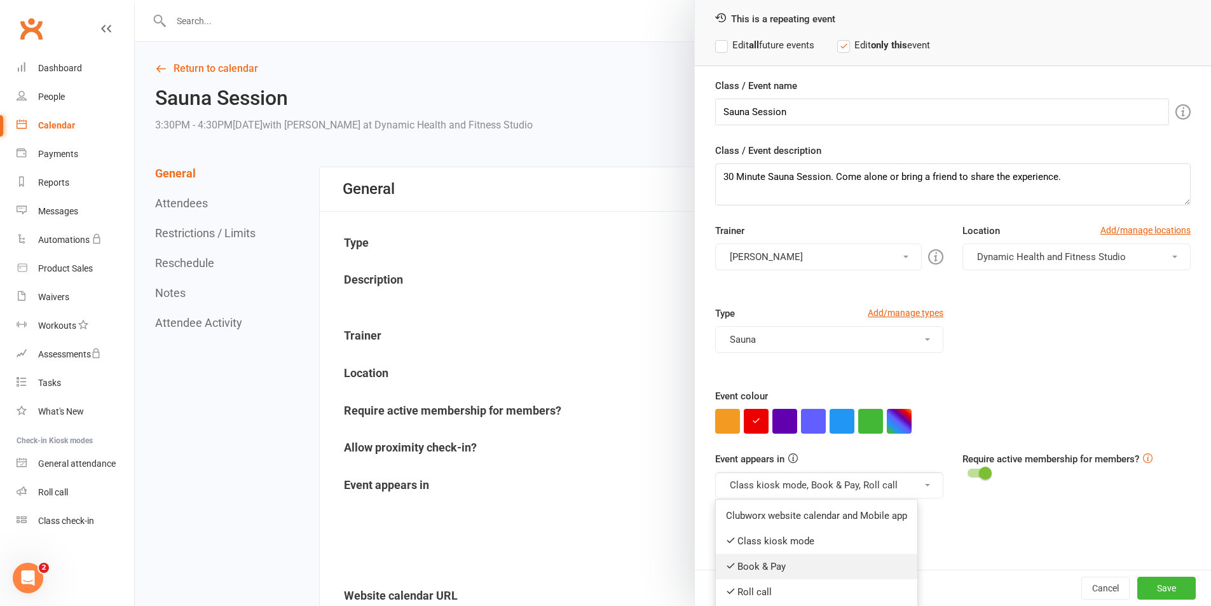
click at [867, 561] on link "Book & Pay" at bounding box center [817, 566] width 202 height 25
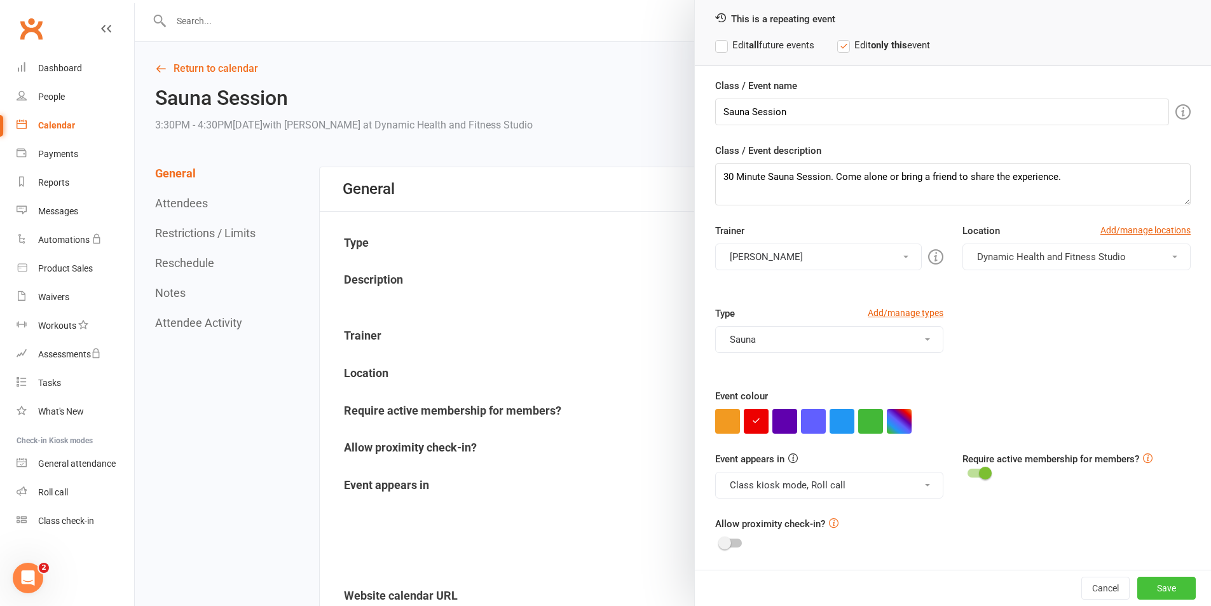
click at [1169, 593] on button "Save" at bounding box center [1166, 588] width 58 height 23
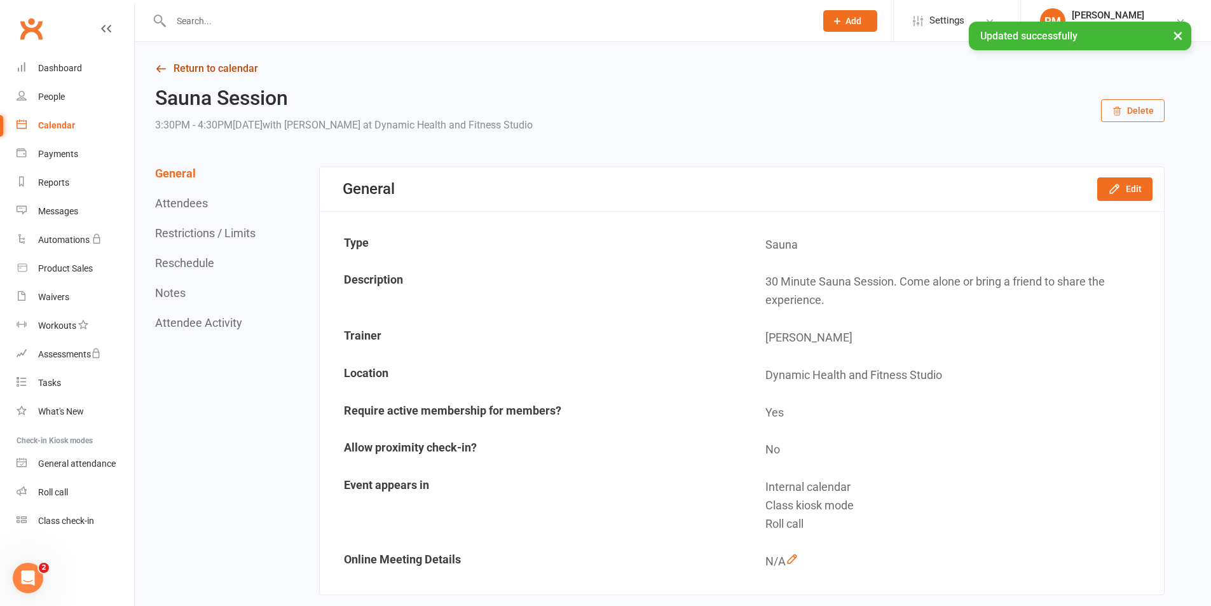
click at [222, 69] on link "Return to calendar" at bounding box center [660, 69] width 1010 height 18
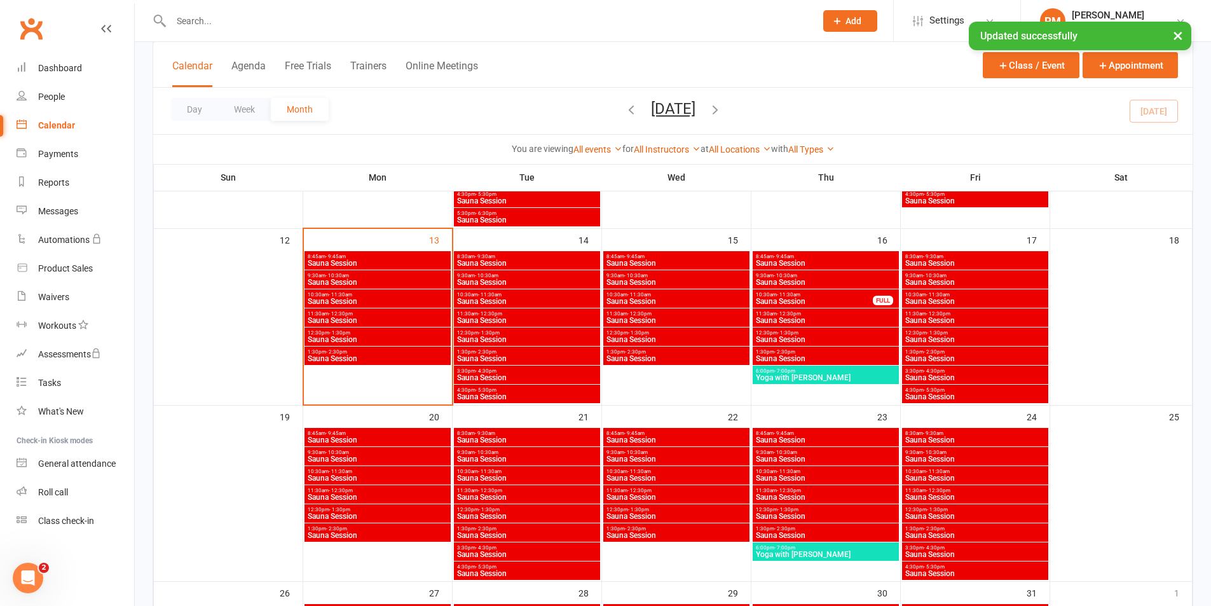
scroll to position [445, 0]
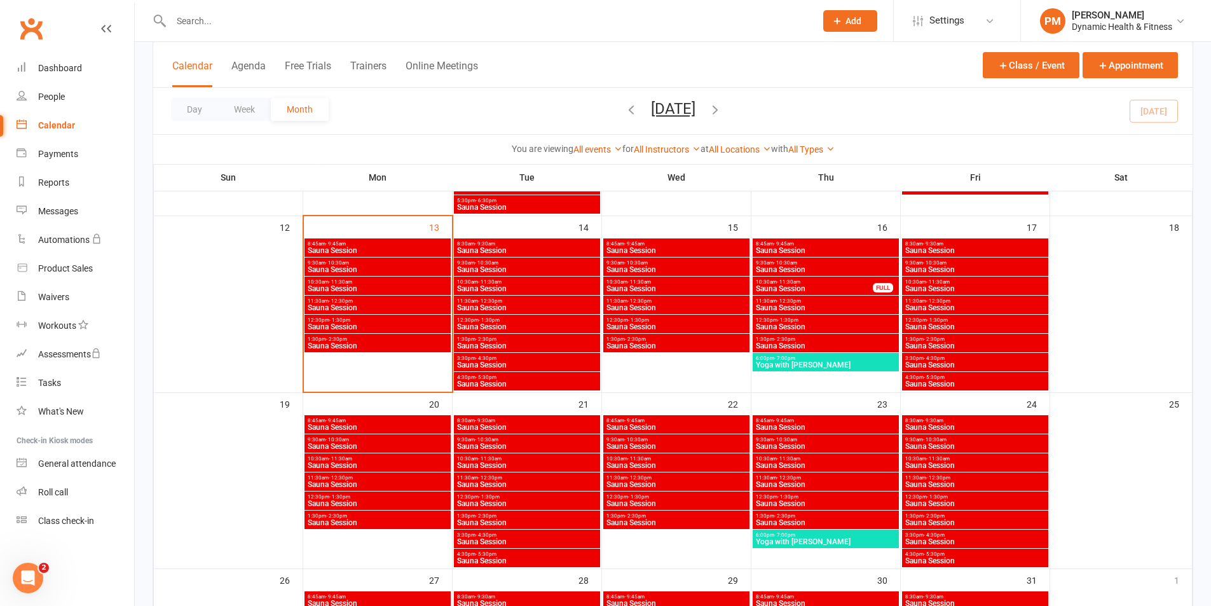
click at [977, 559] on span "Sauna Session" at bounding box center [975, 561] width 141 height 8
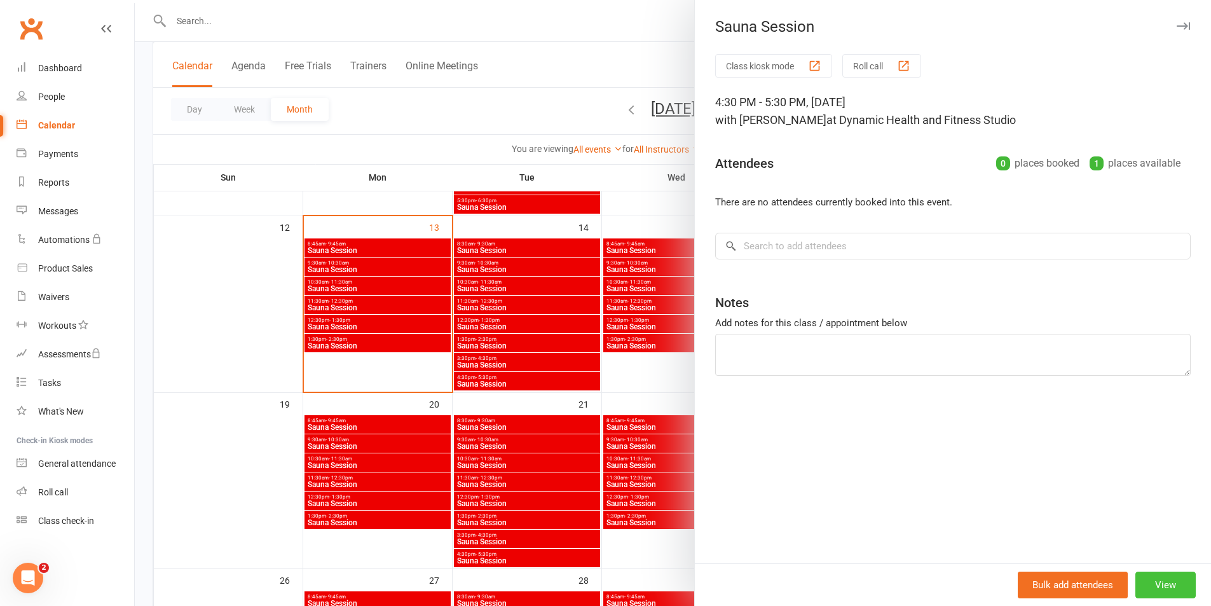
click at [1169, 587] on button "View" at bounding box center [1165, 585] width 60 height 27
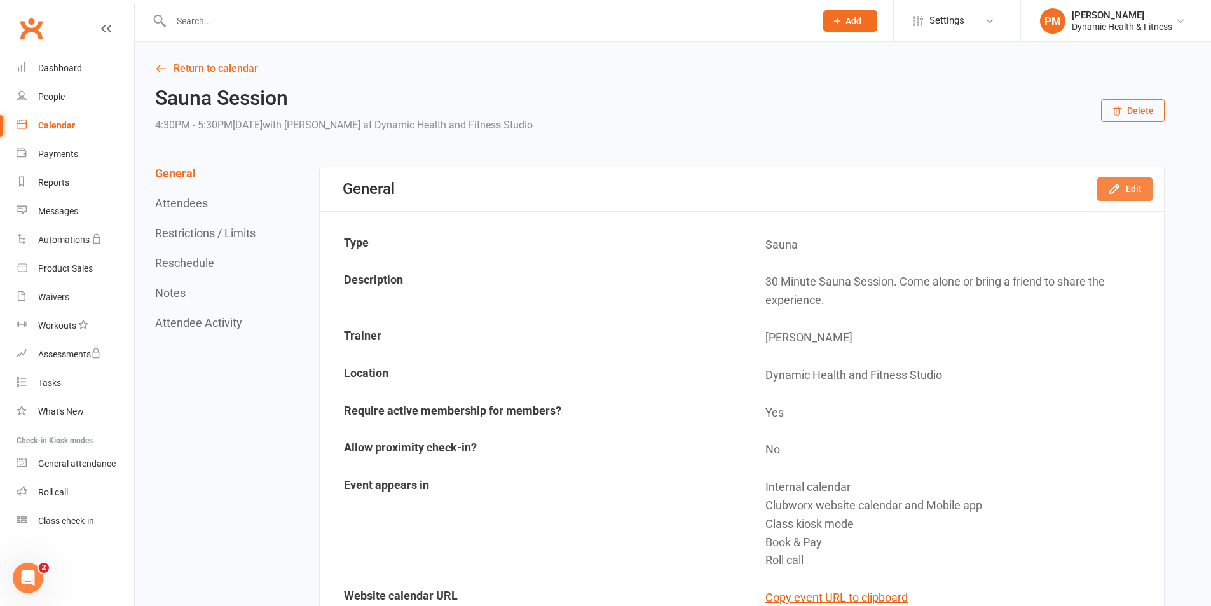
click at [1125, 187] on button "Edit" at bounding box center [1124, 188] width 55 height 23
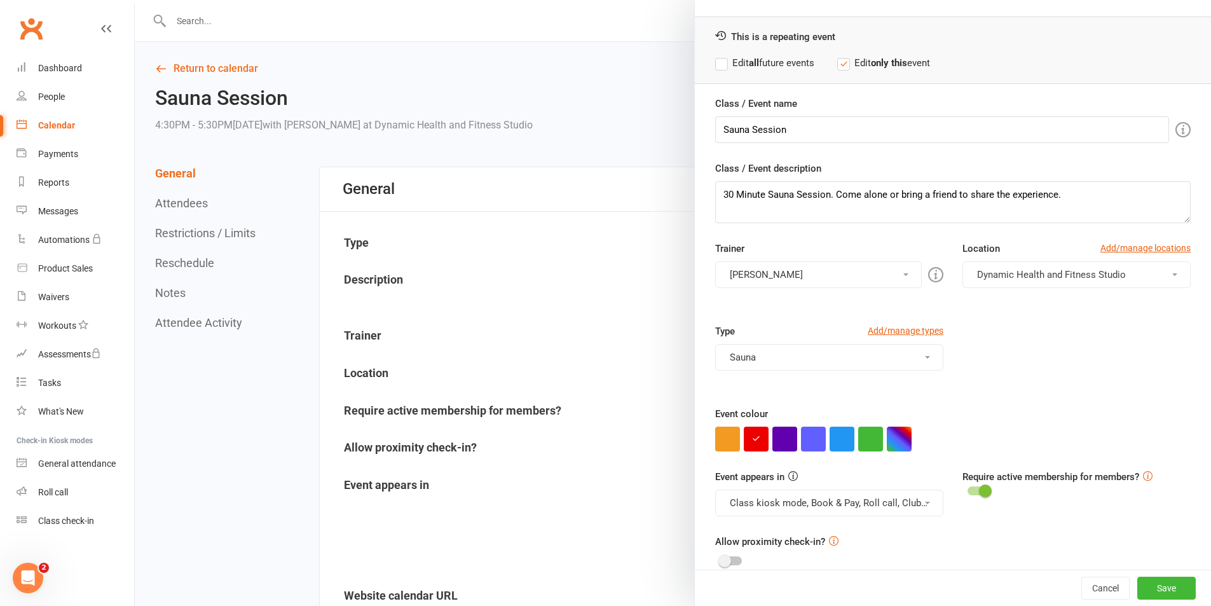
scroll to position [55, 0]
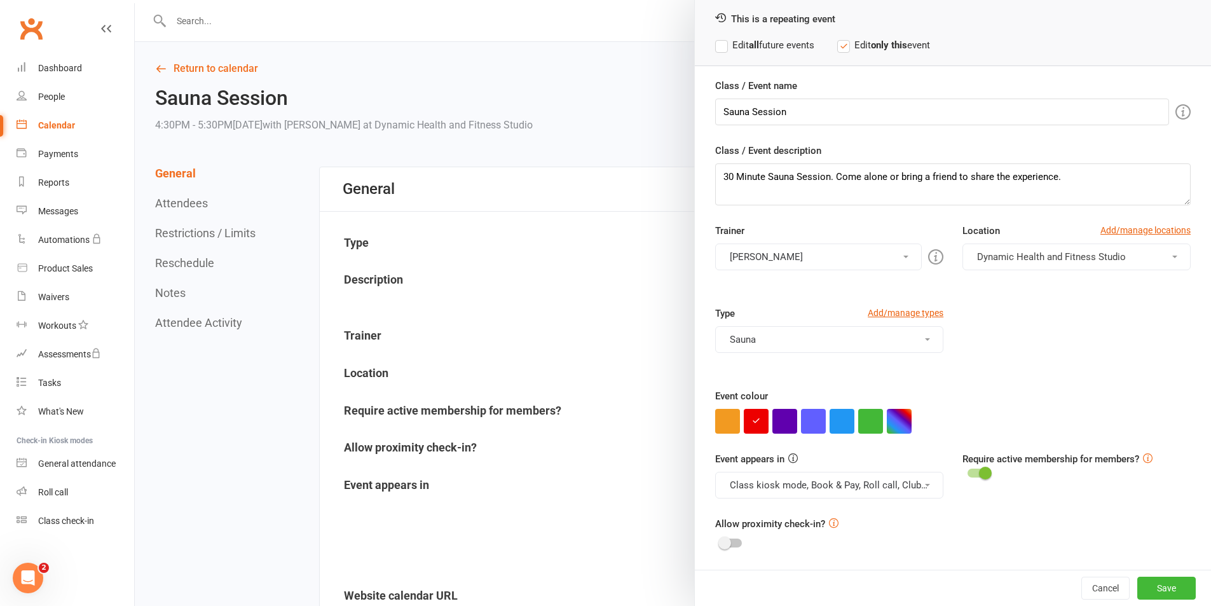
click at [861, 492] on button "Class kiosk mode, Book & Pay, Roll call, Clubworx website calendar and Mobile a…" at bounding box center [829, 485] width 228 height 27
click at [862, 519] on link "Clubworx website calendar and Mobile app" at bounding box center [822, 515] width 213 height 25
click at [882, 495] on button "Class kiosk mode, Book & Pay, Roll call" at bounding box center [829, 485] width 228 height 27
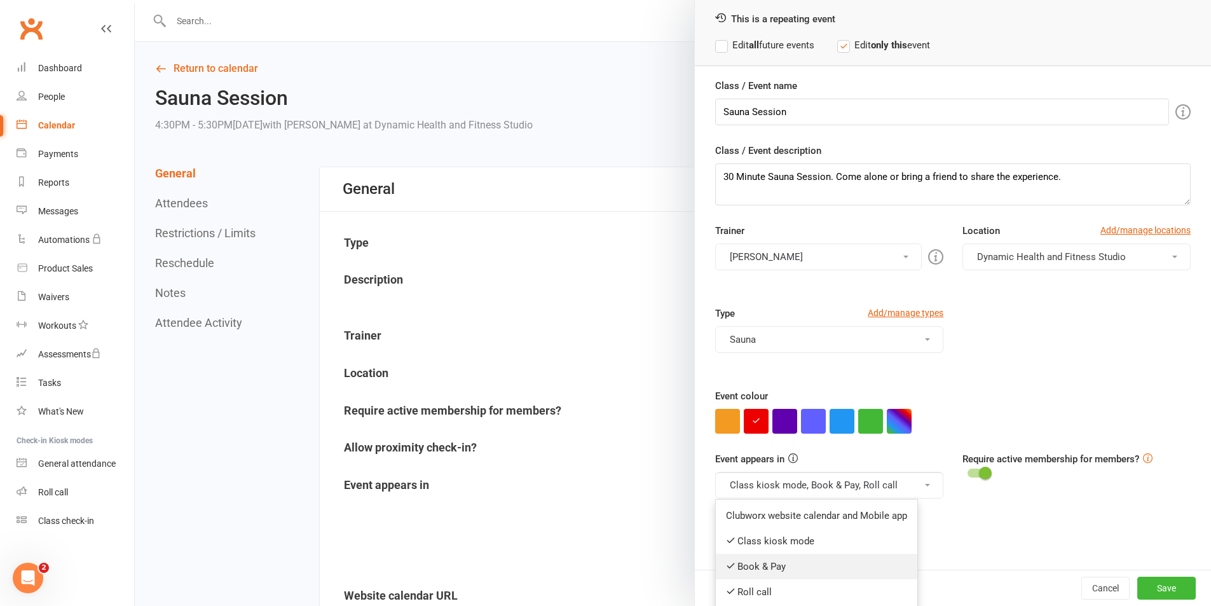
click at [846, 566] on link "Book & Pay" at bounding box center [817, 566] width 202 height 25
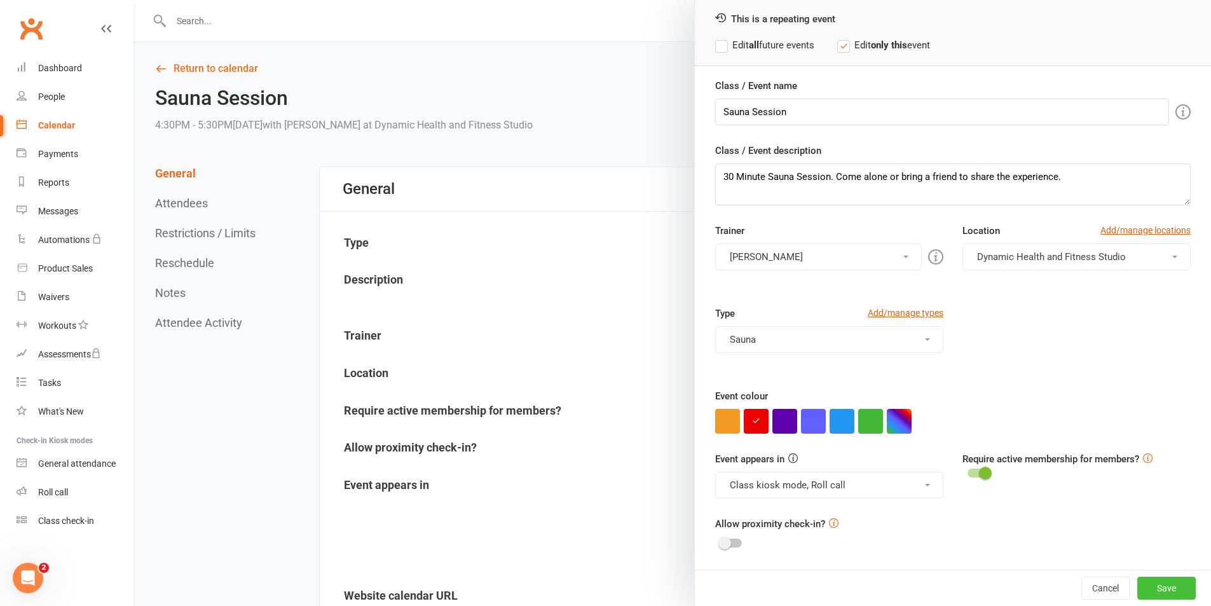
click at [1143, 580] on button "Save" at bounding box center [1166, 588] width 58 height 23
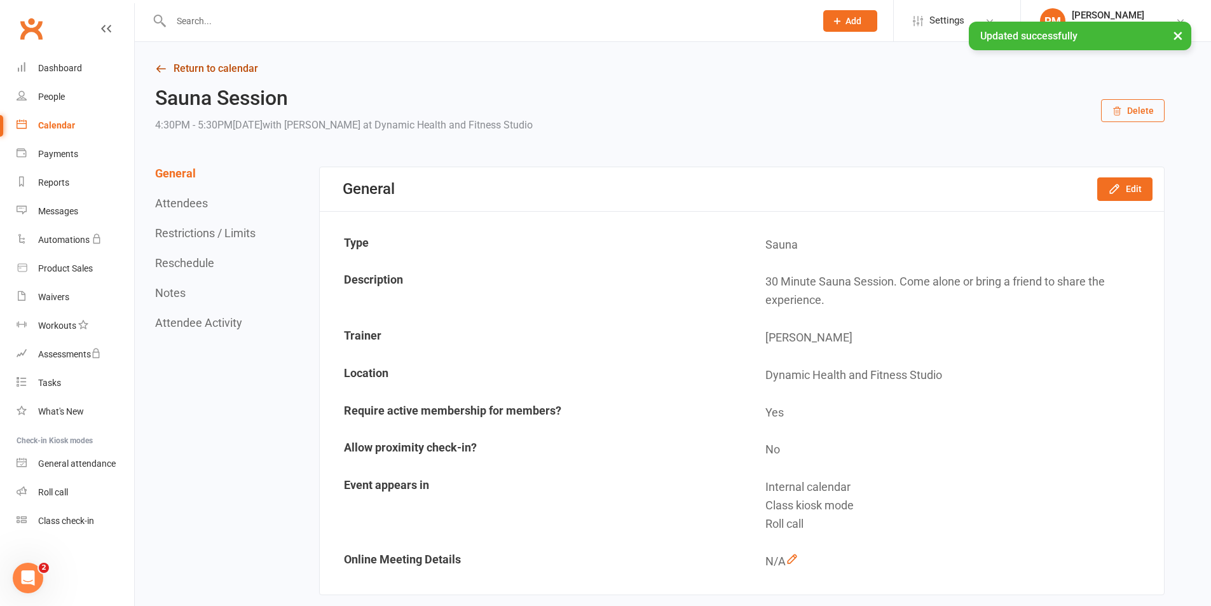
click at [213, 65] on link "Return to calendar" at bounding box center [660, 69] width 1010 height 18
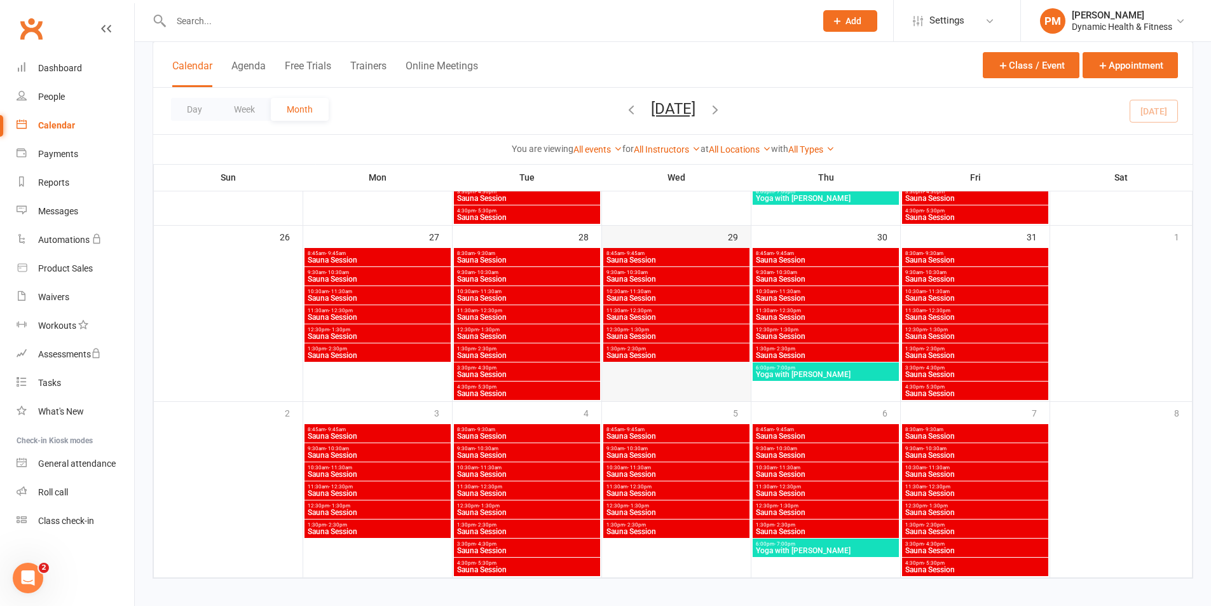
scroll to position [797, 0]
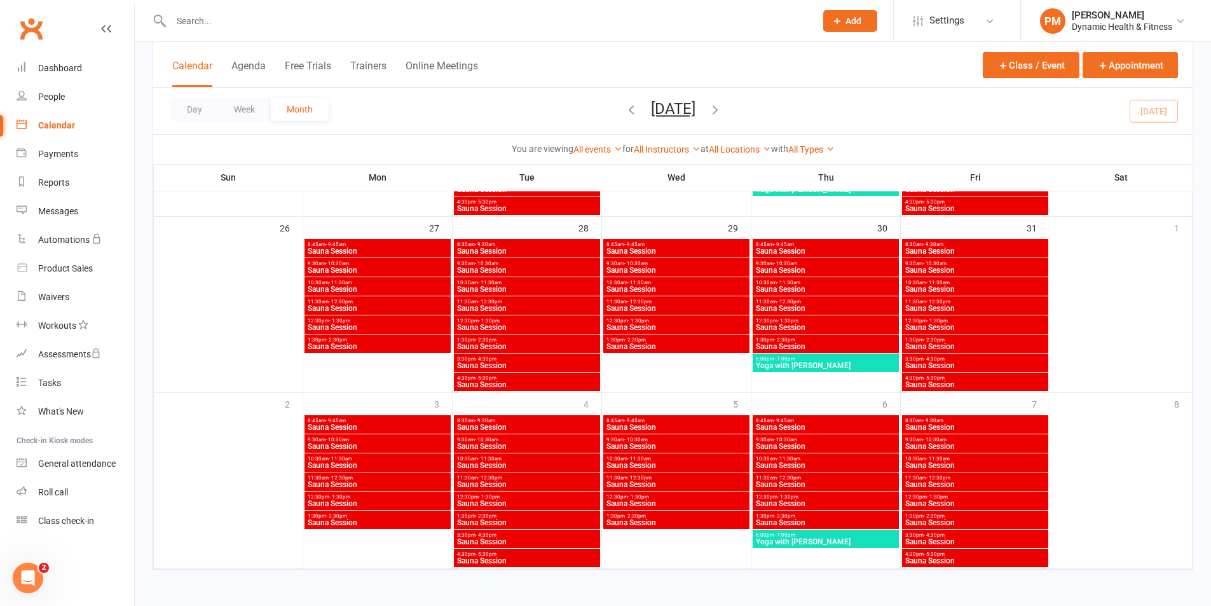
click at [591, 252] on span "Sauna Session" at bounding box center [526, 251] width 141 height 8
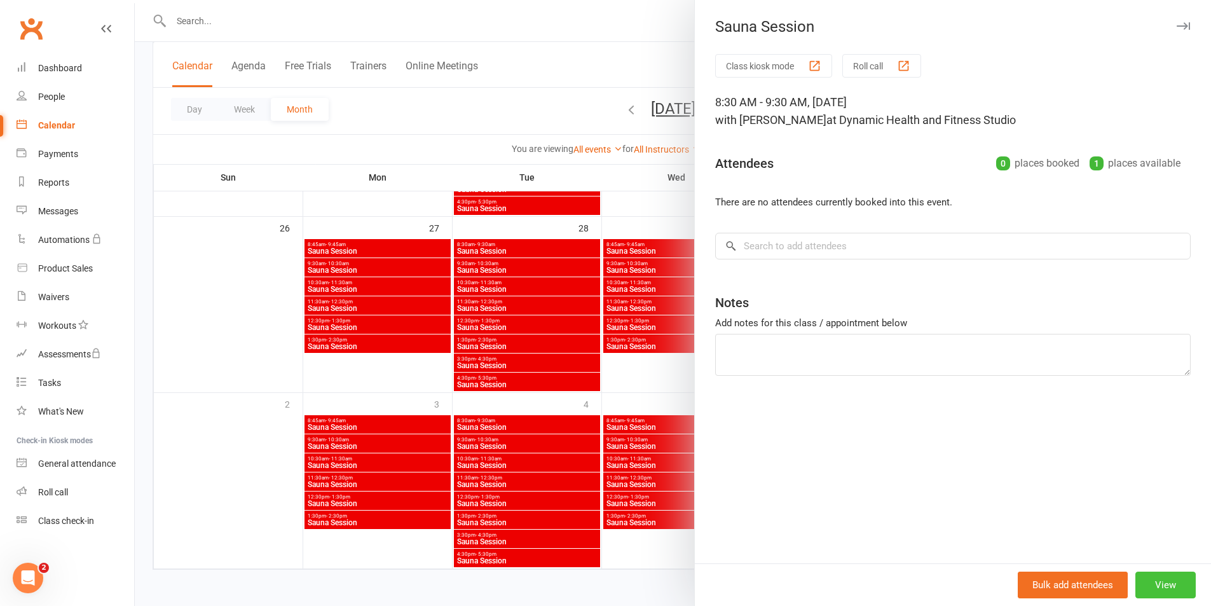
click at [1148, 584] on button "View" at bounding box center [1165, 585] width 60 height 27
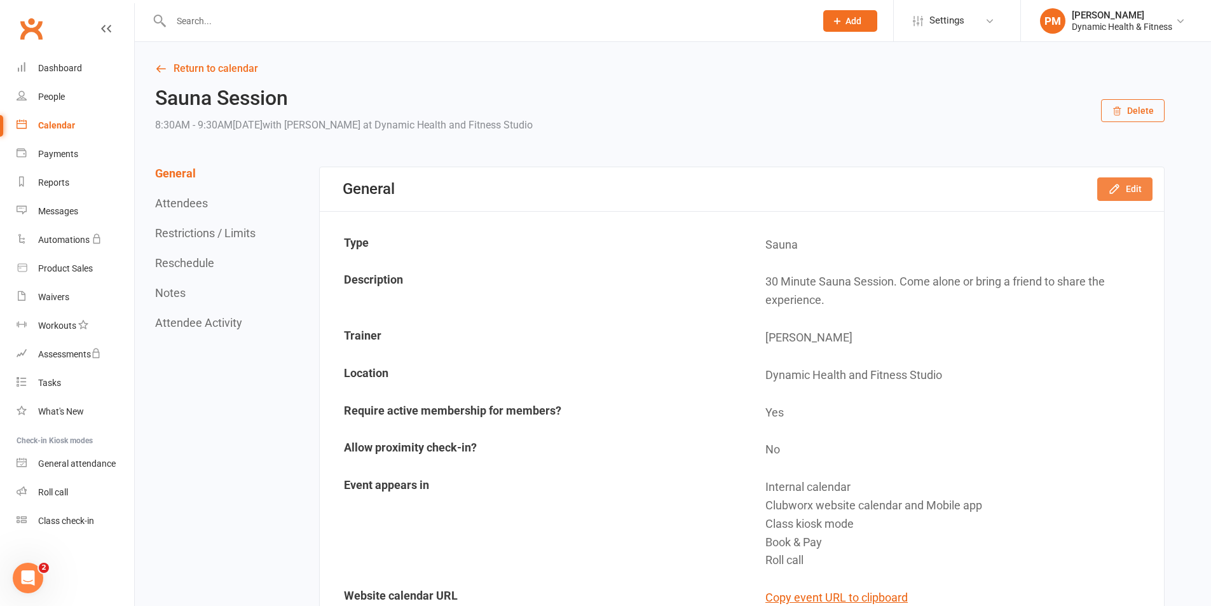
click at [1121, 184] on icon "button" at bounding box center [1114, 188] width 13 height 13
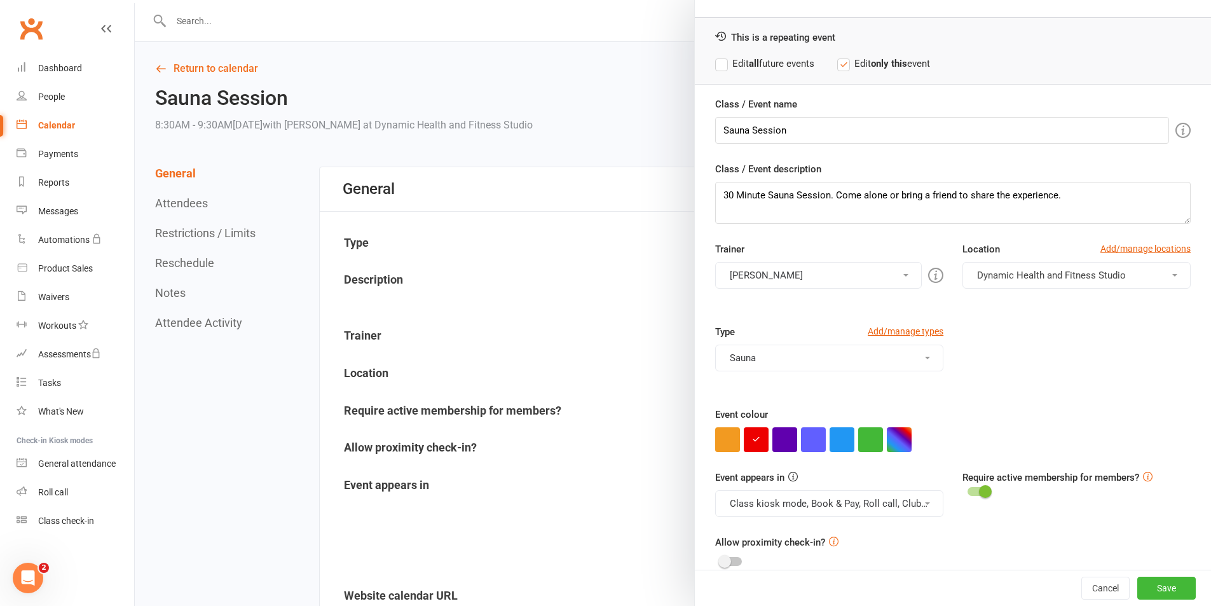
scroll to position [55, 0]
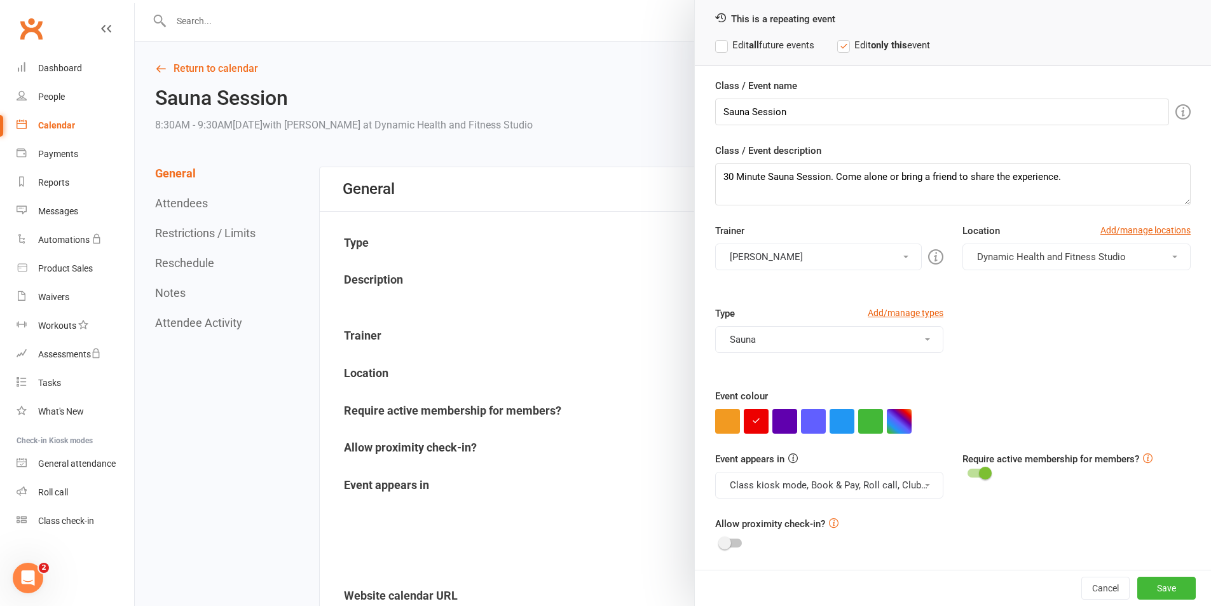
click at [874, 485] on button "Class kiosk mode, Book & Pay, Roll call, Clubworx website calendar and Mobile a…" at bounding box center [829, 485] width 228 height 27
click at [870, 512] on link "Clubworx website calendar and Mobile app" at bounding box center [822, 515] width 213 height 25
click at [884, 493] on button "Class kiosk mode, Book & Pay, Roll call" at bounding box center [829, 485] width 228 height 27
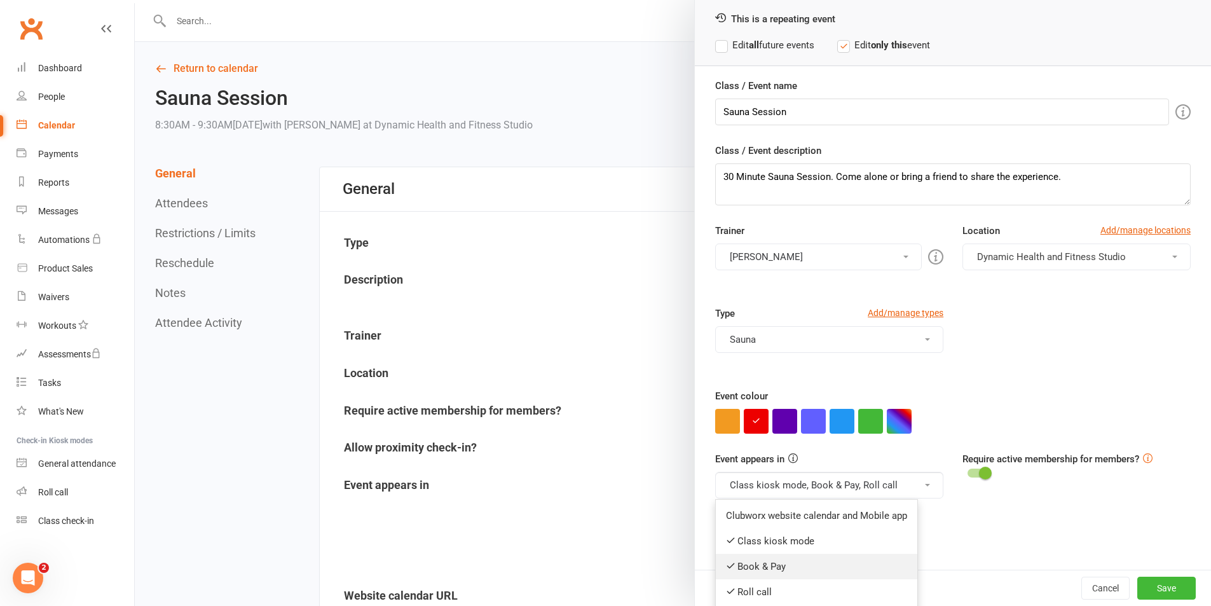
click at [865, 571] on link "Book & Pay" at bounding box center [817, 566] width 202 height 25
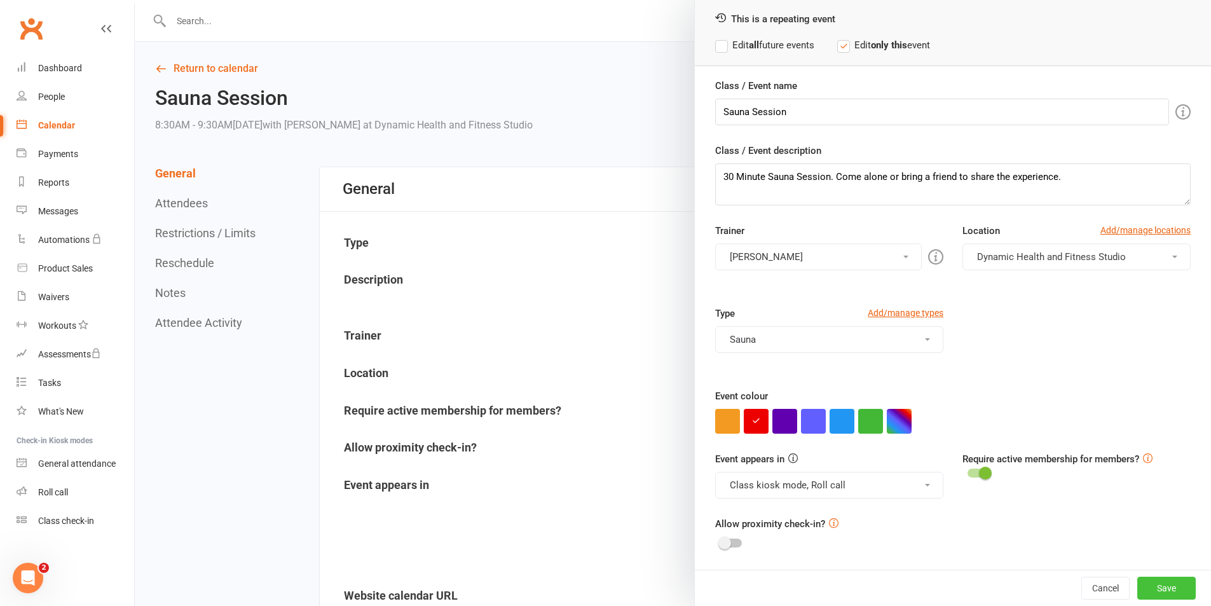
click at [1137, 589] on button "Save" at bounding box center [1166, 588] width 58 height 23
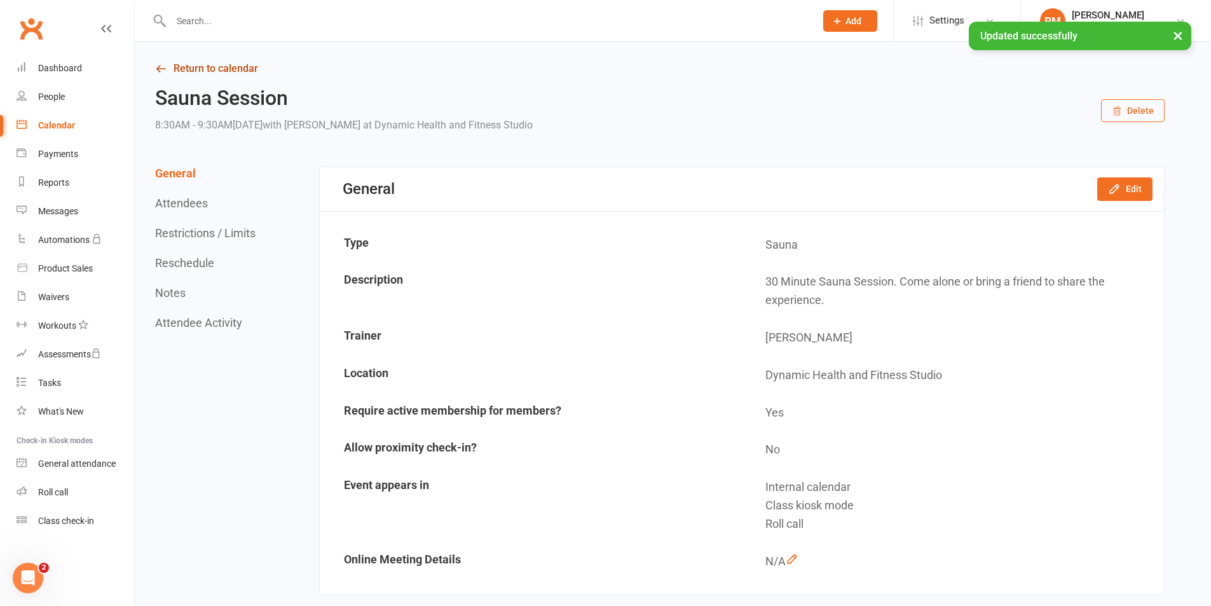
click at [228, 62] on link "Return to calendar" at bounding box center [660, 69] width 1010 height 18
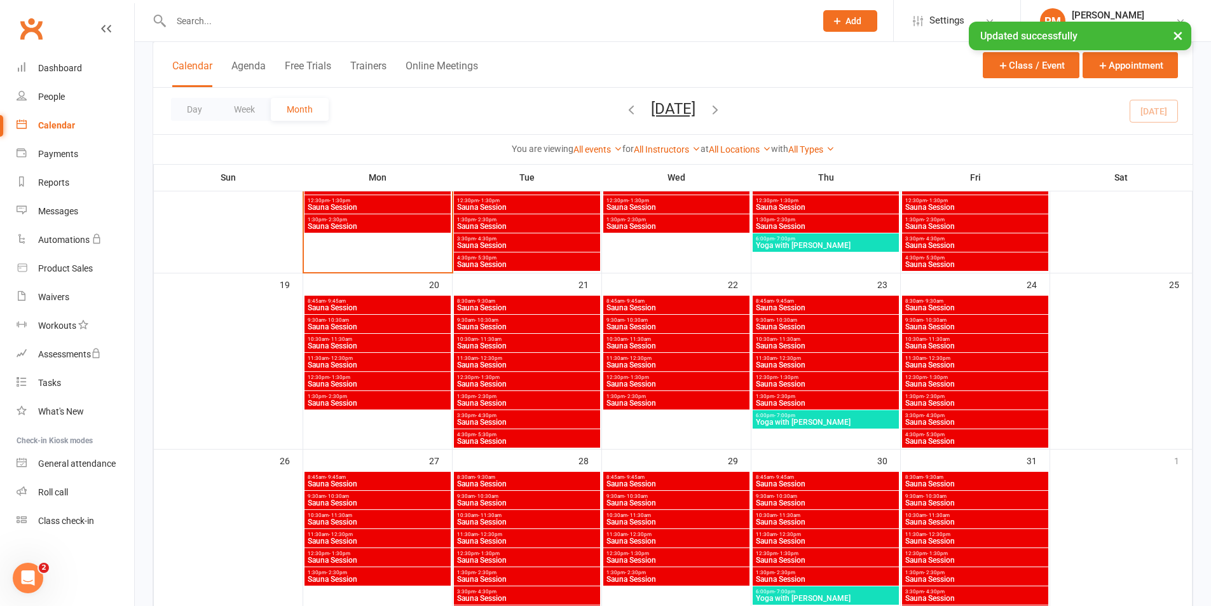
scroll to position [572, 0]
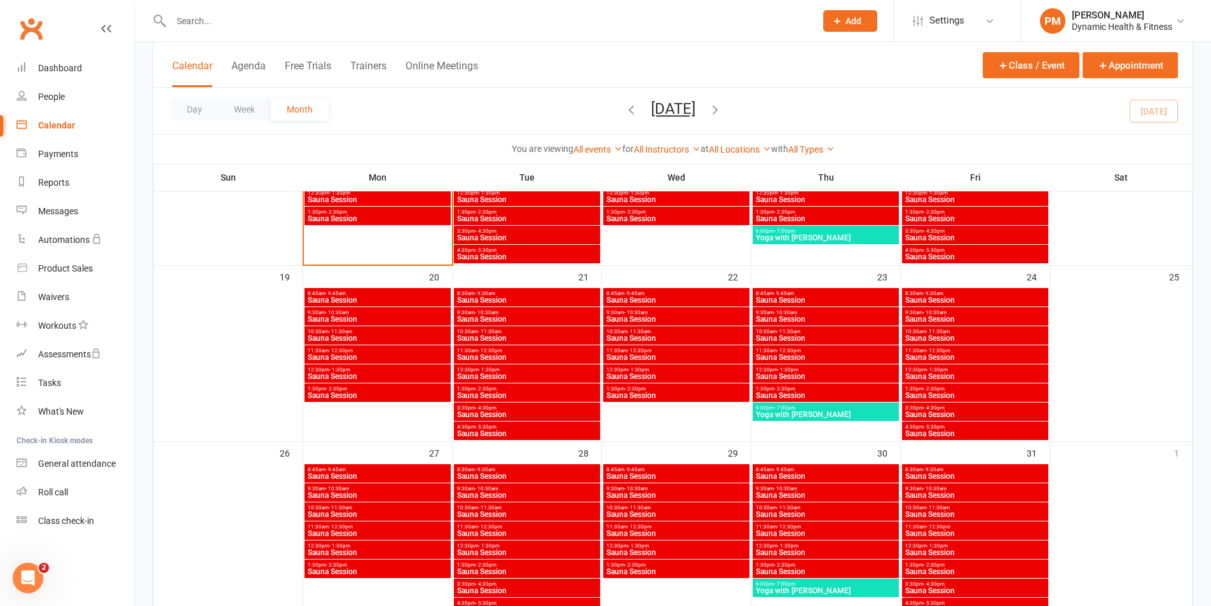
click at [537, 493] on span "Sauna Session" at bounding box center [526, 495] width 141 height 8
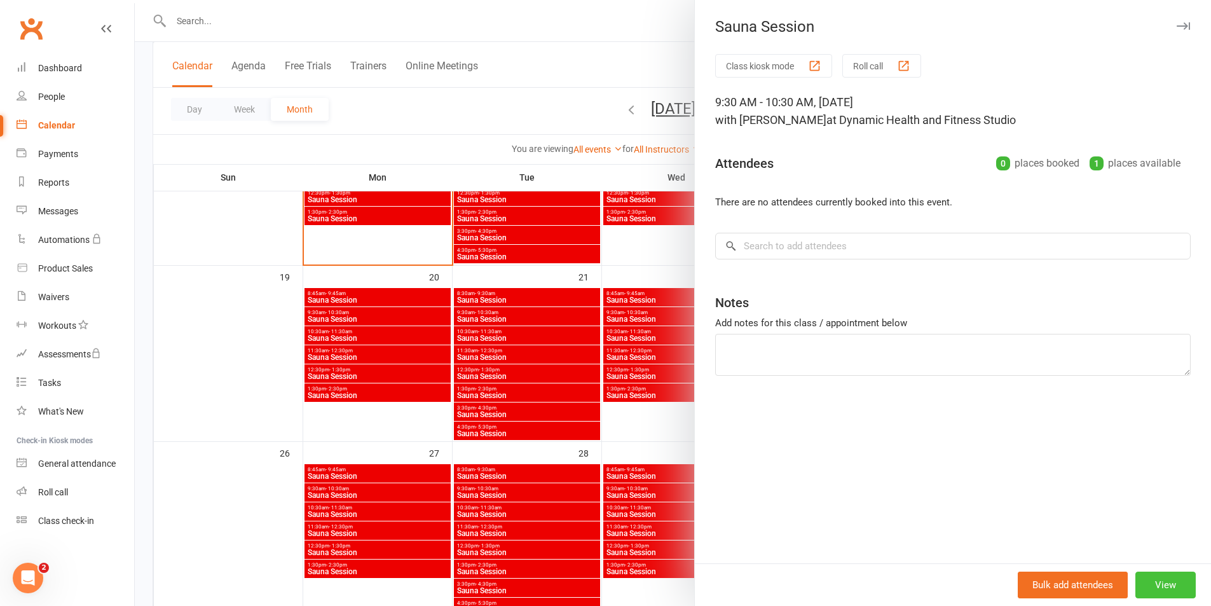
click at [1156, 589] on button "View" at bounding box center [1165, 585] width 60 height 27
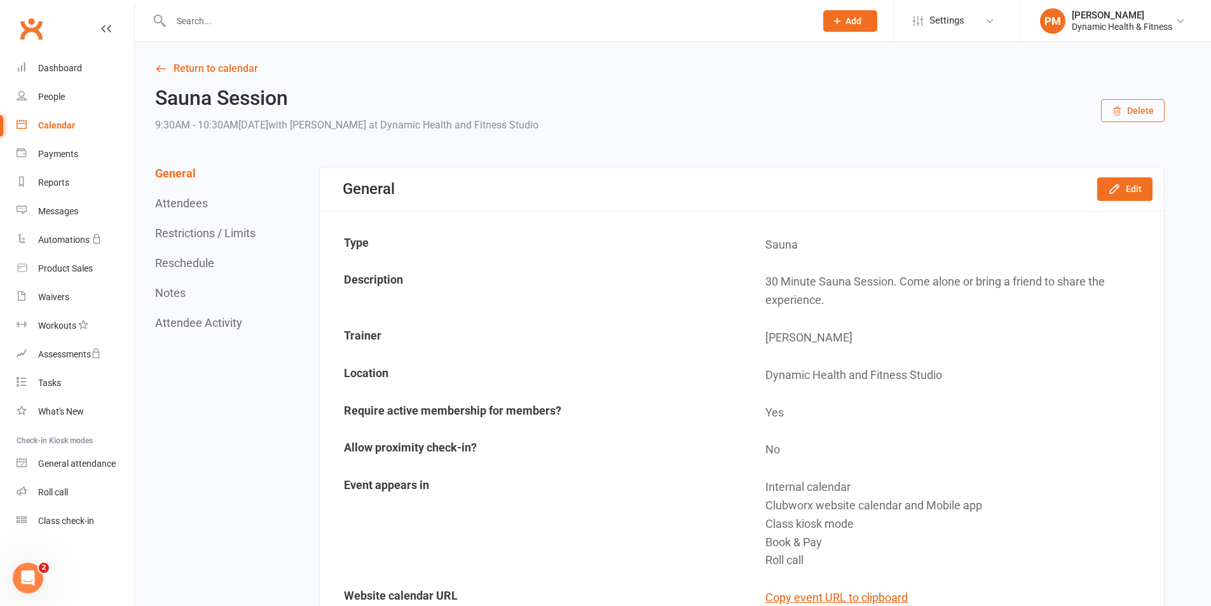
click at [1131, 202] on div "General Edit" at bounding box center [742, 189] width 844 height 44
click at [1139, 174] on div "General Edit" at bounding box center [742, 189] width 844 height 44
click at [1134, 192] on button "Edit" at bounding box center [1124, 188] width 55 height 23
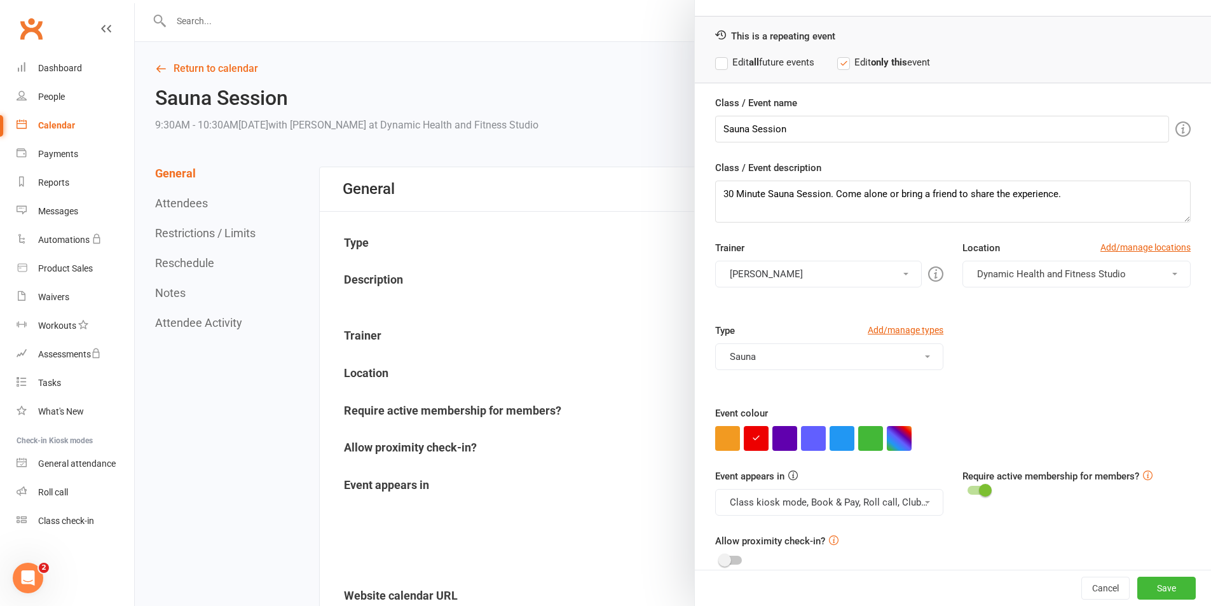
scroll to position [55, 0]
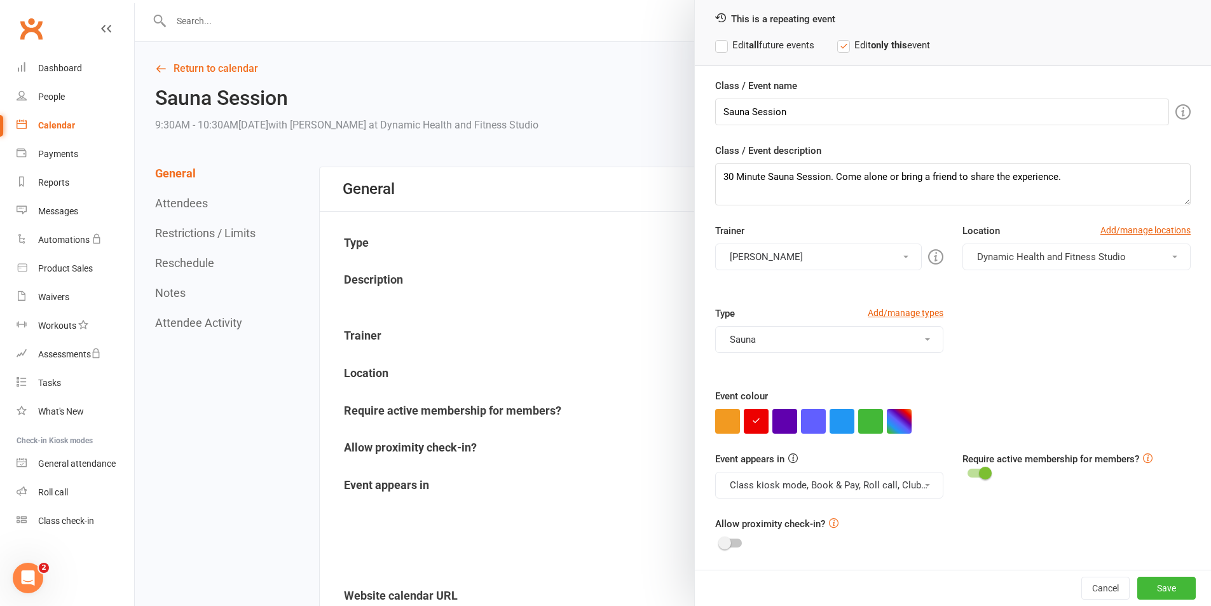
click at [865, 493] on button "Class kiosk mode, Book & Pay, Roll call, Clubworx website calendar and Mobile a…" at bounding box center [829, 485] width 228 height 27
click at [865, 516] on link "Clubworx website calendar and Mobile app" at bounding box center [822, 515] width 213 height 25
click at [872, 494] on button "Class kiosk mode, Book & Pay, Roll call" at bounding box center [829, 485] width 228 height 27
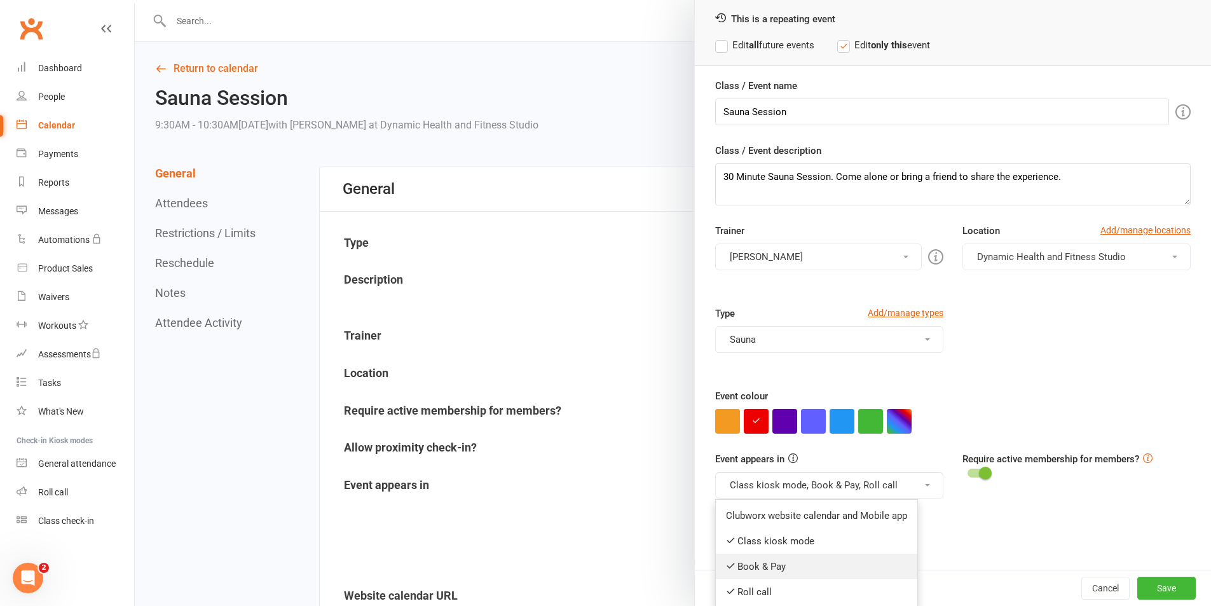
click at [863, 561] on link "Book & Pay" at bounding box center [817, 566] width 202 height 25
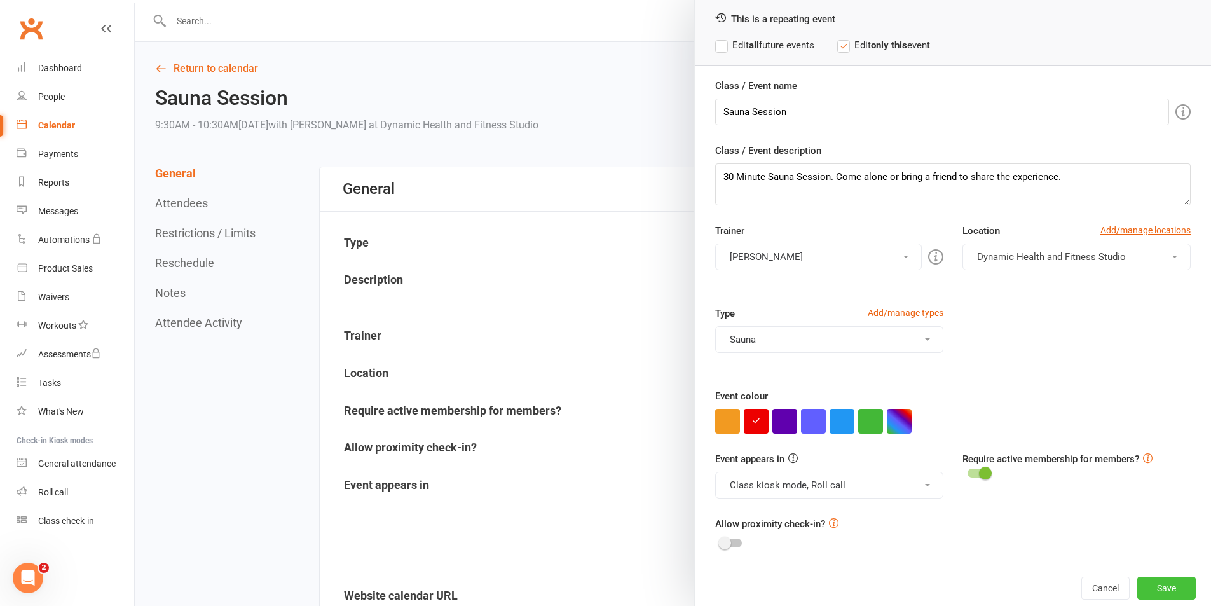
click at [1156, 587] on button "Save" at bounding box center [1166, 588] width 58 height 23
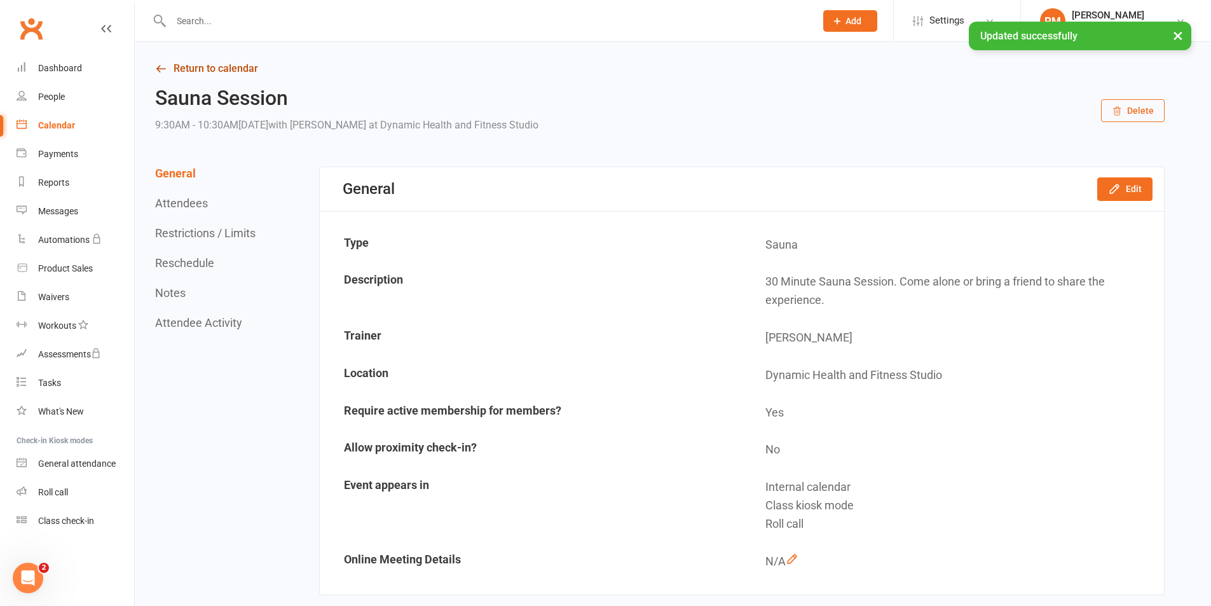
click at [221, 67] on link "Return to calendar" at bounding box center [660, 69] width 1010 height 18
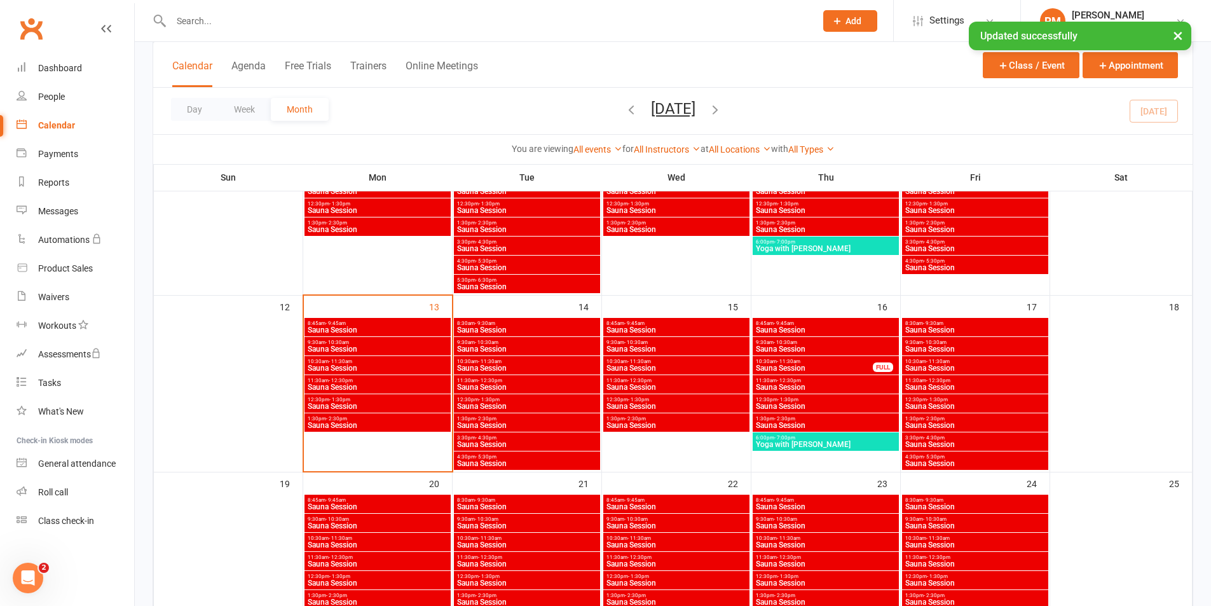
scroll to position [636, 0]
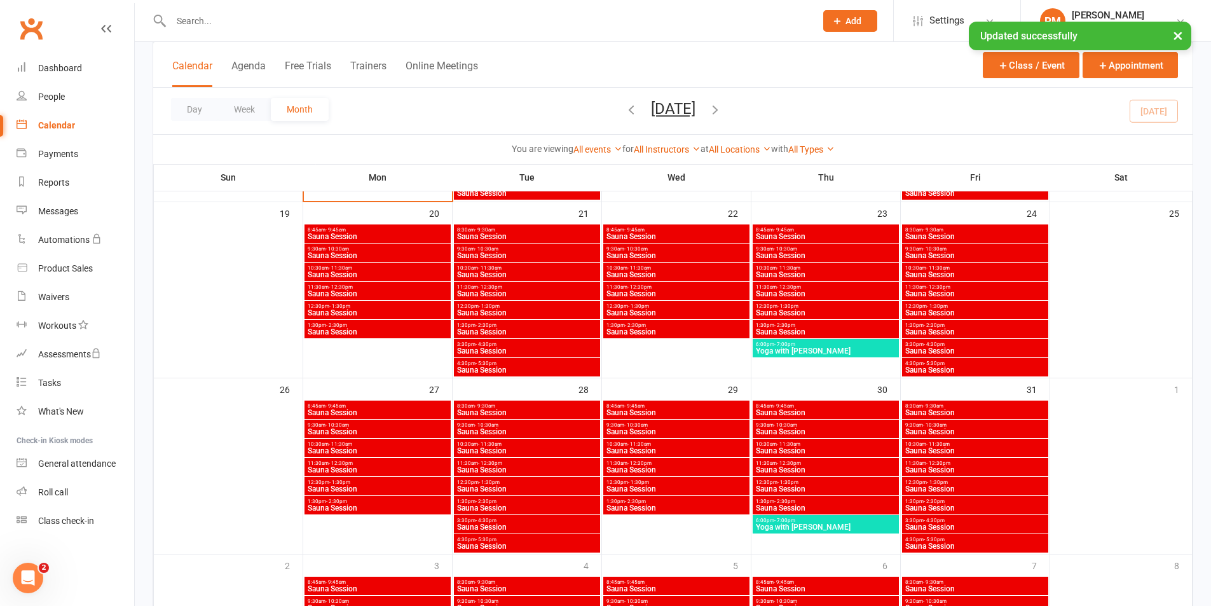
click at [567, 446] on span "10:30am - 11:30am" at bounding box center [526, 444] width 141 height 6
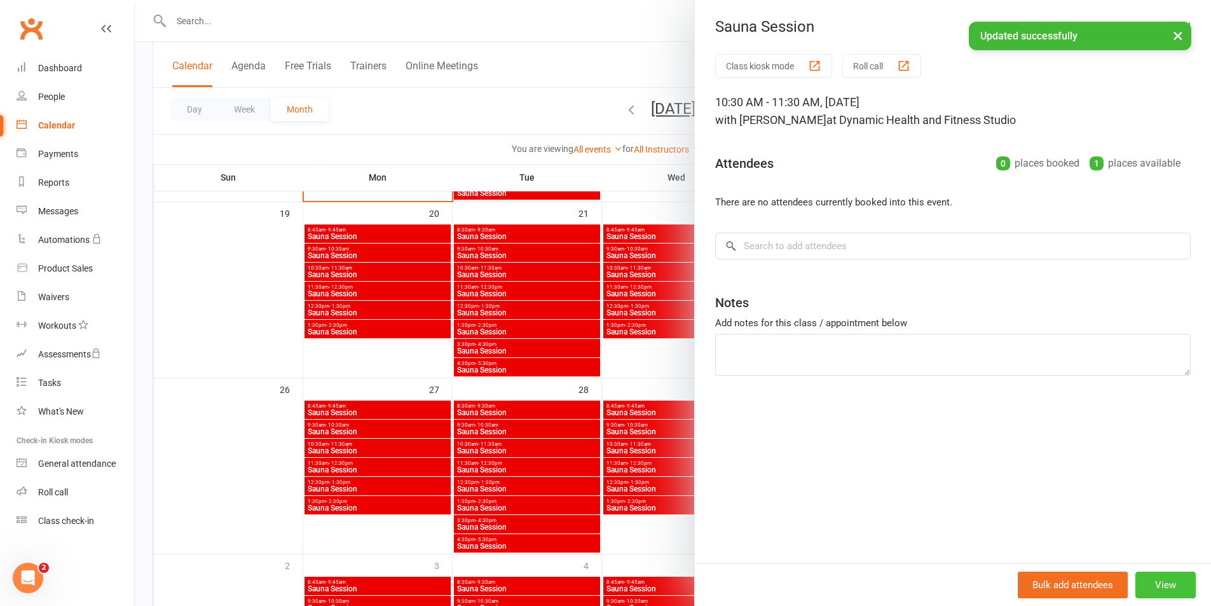
click at [1139, 573] on button "View" at bounding box center [1165, 585] width 60 height 27
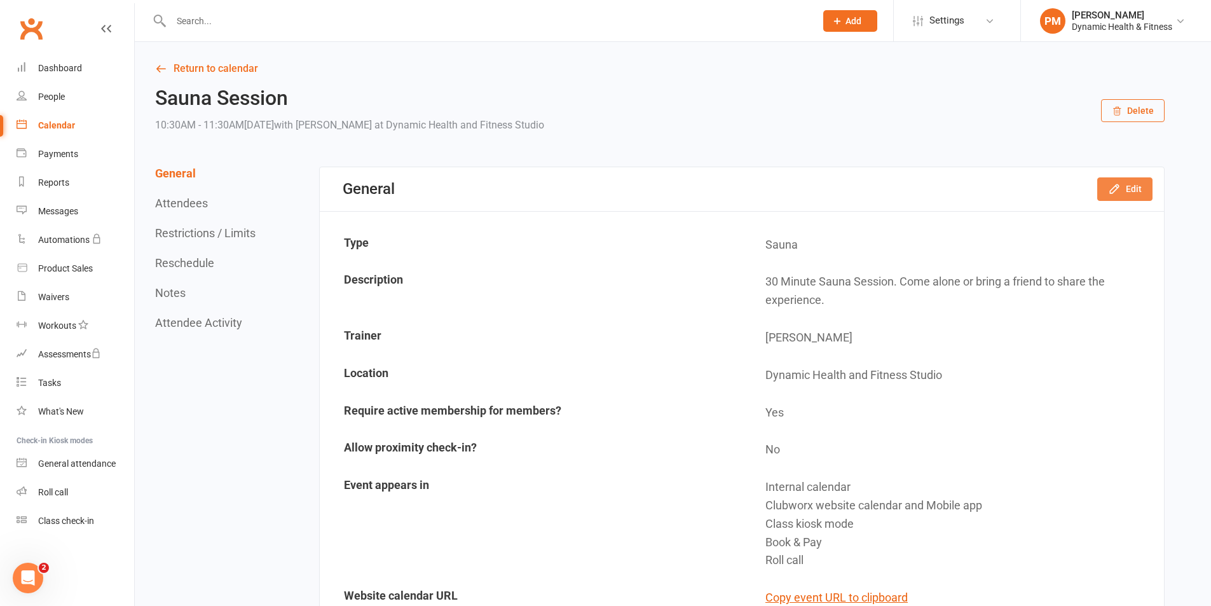
click at [1123, 195] on button "Edit" at bounding box center [1124, 188] width 55 height 23
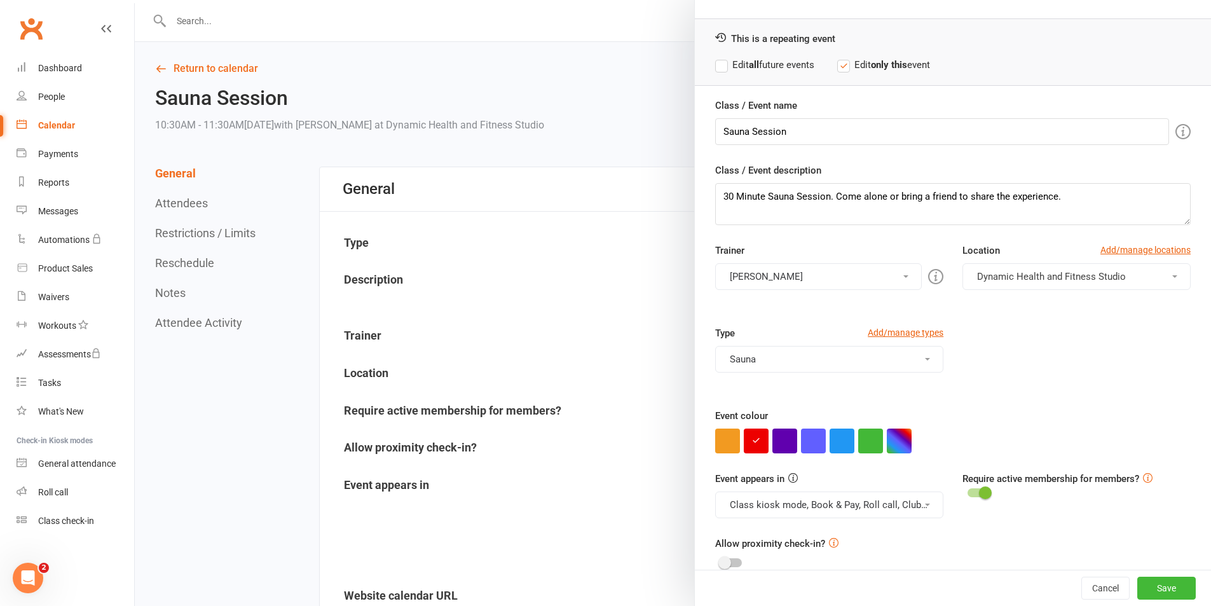
scroll to position [55, 0]
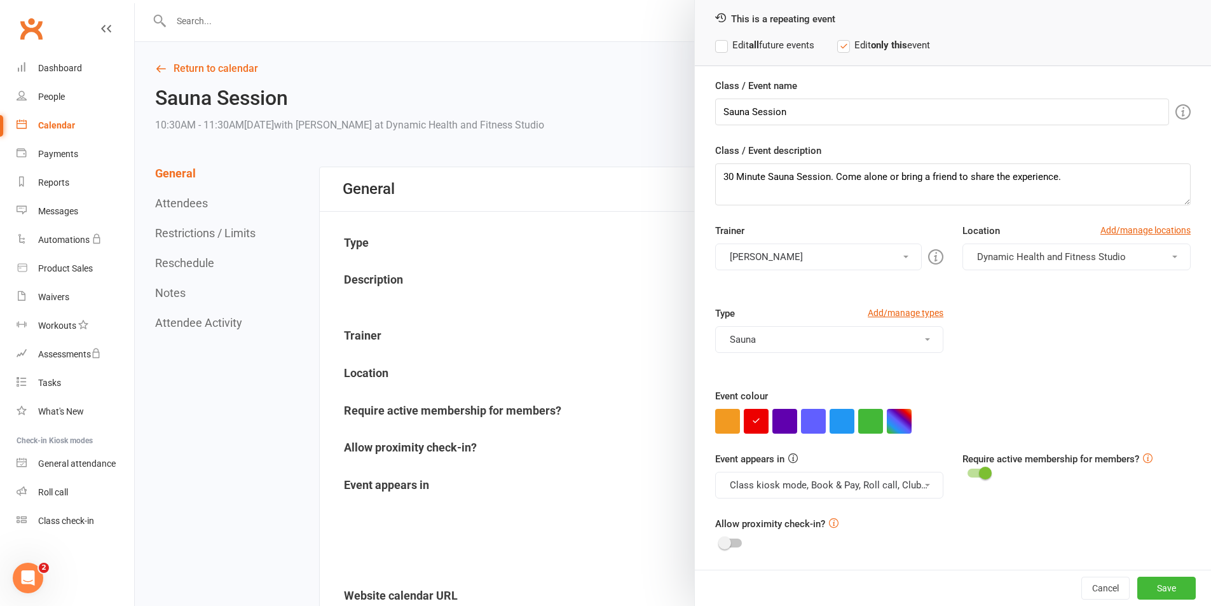
click at [909, 491] on button "Class kiosk mode, Book & Pay, Roll call, Clubworx website calendar and Mobile a…" at bounding box center [829, 485] width 228 height 27
click at [906, 504] on link "Clubworx website calendar and Mobile app" at bounding box center [822, 515] width 213 height 25
click at [925, 484] on span at bounding box center [927, 485] width 5 height 3
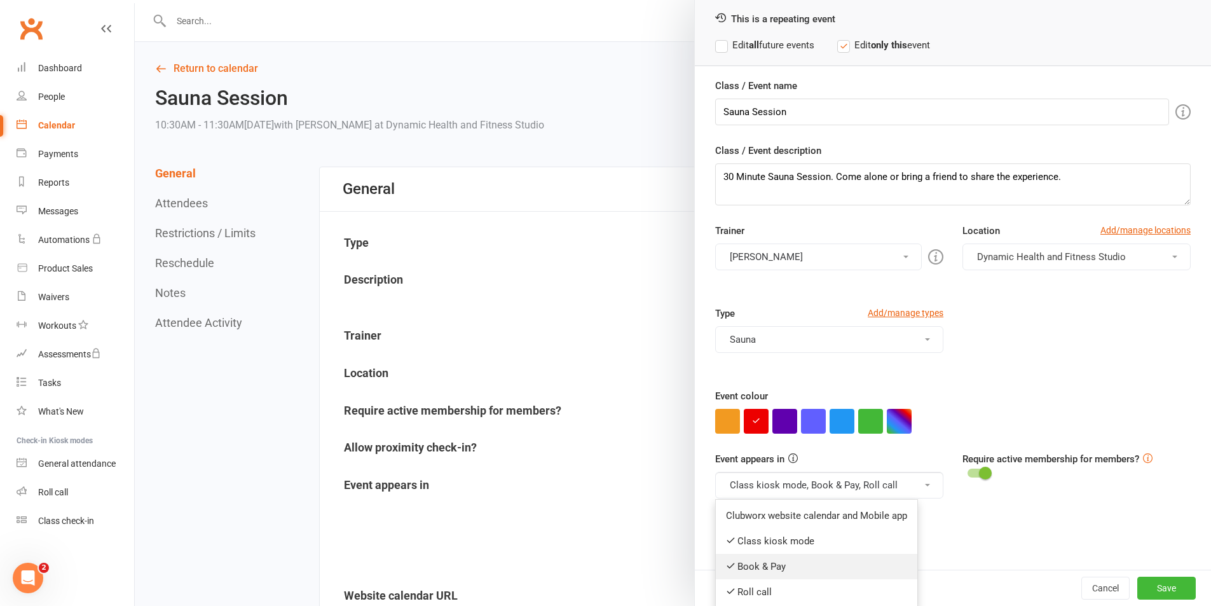
click at [872, 558] on link "Book & Pay" at bounding box center [817, 566] width 202 height 25
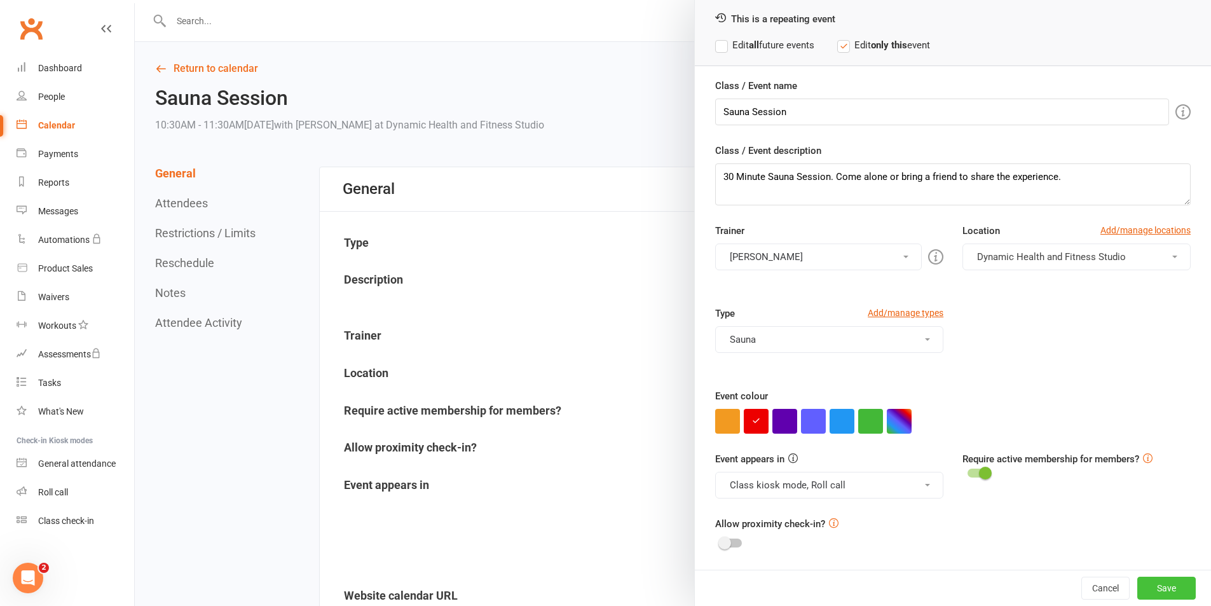
click at [1167, 586] on button "Save" at bounding box center [1166, 588] width 58 height 23
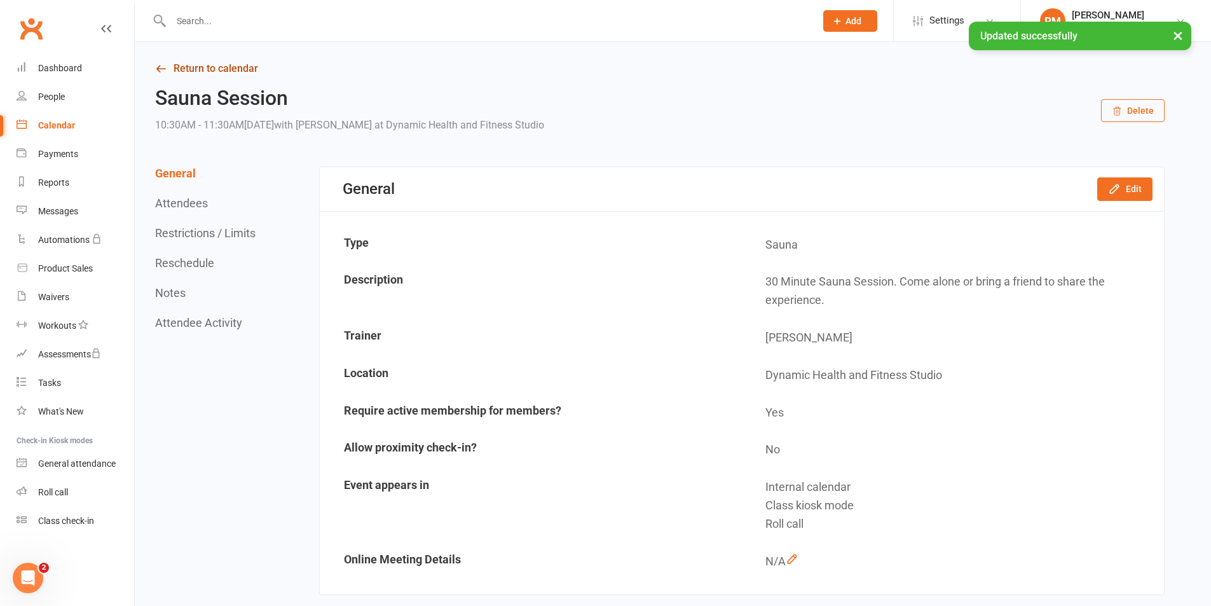
click at [209, 72] on link "Return to calendar" at bounding box center [660, 69] width 1010 height 18
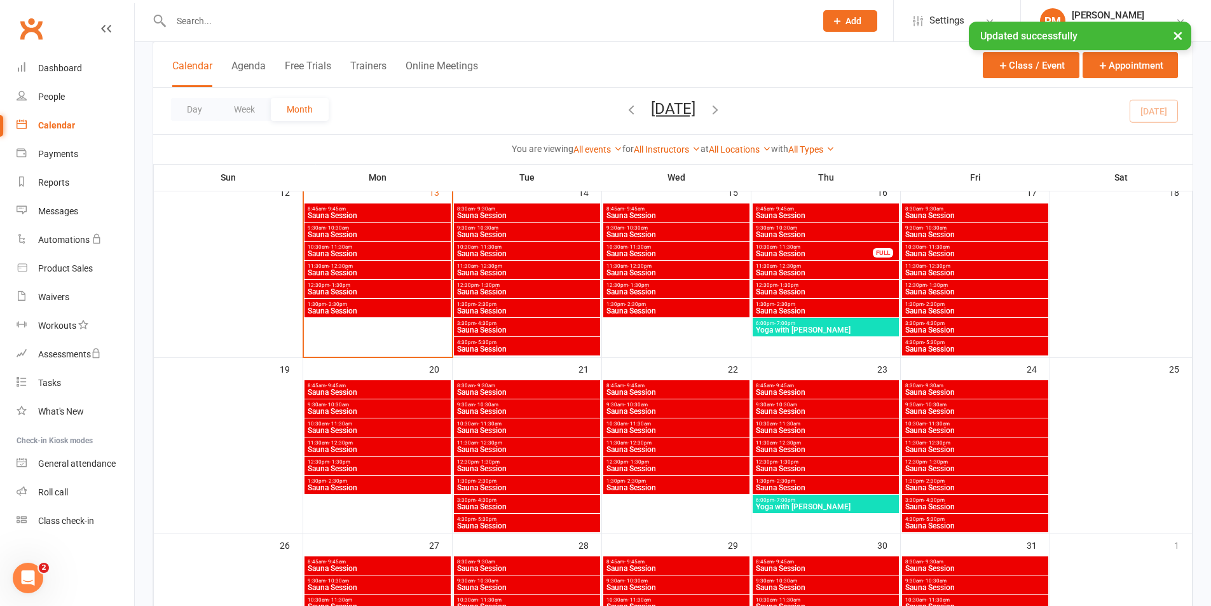
scroll to position [636, 0]
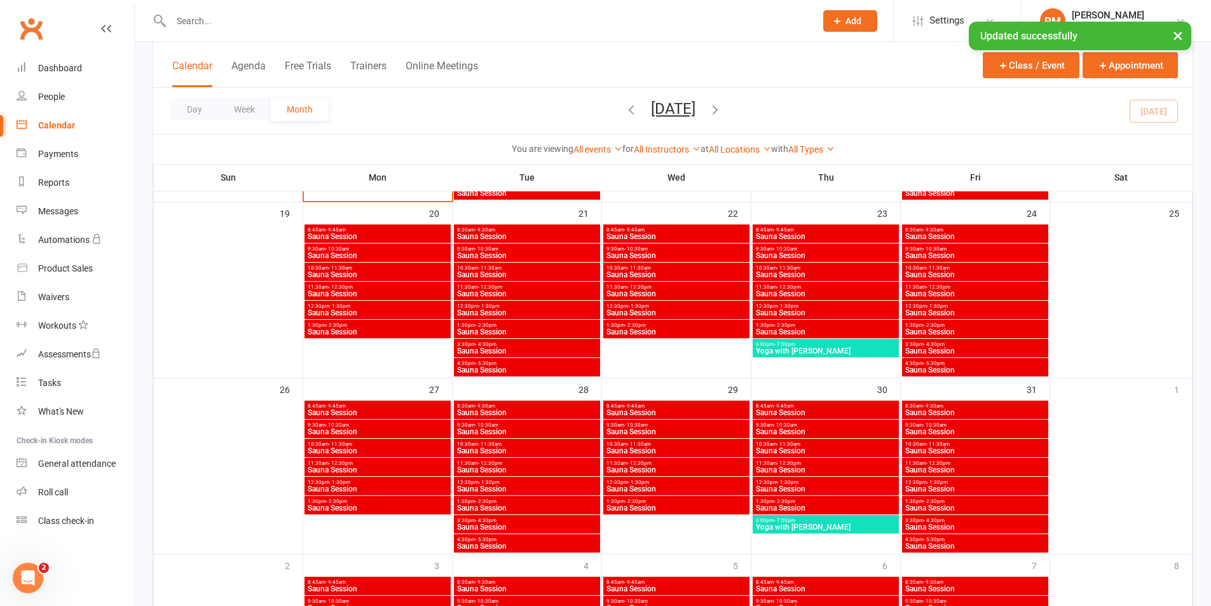
click at [507, 463] on span "11:30am - 12:30pm" at bounding box center [526, 463] width 141 height 6
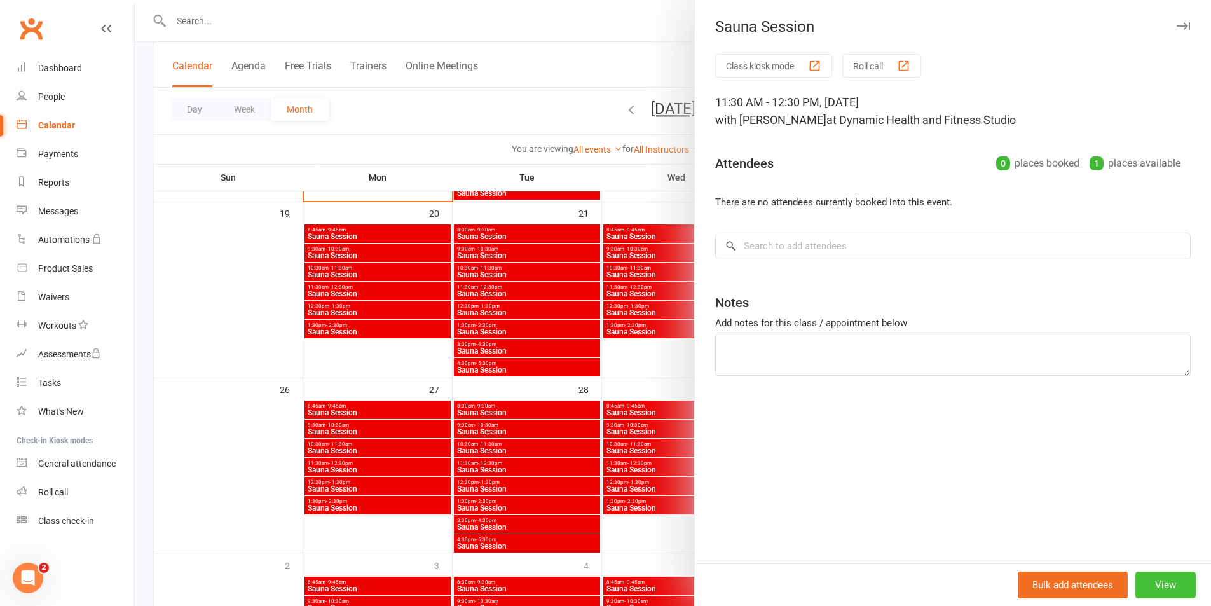
click at [1157, 579] on button "View" at bounding box center [1165, 585] width 60 height 27
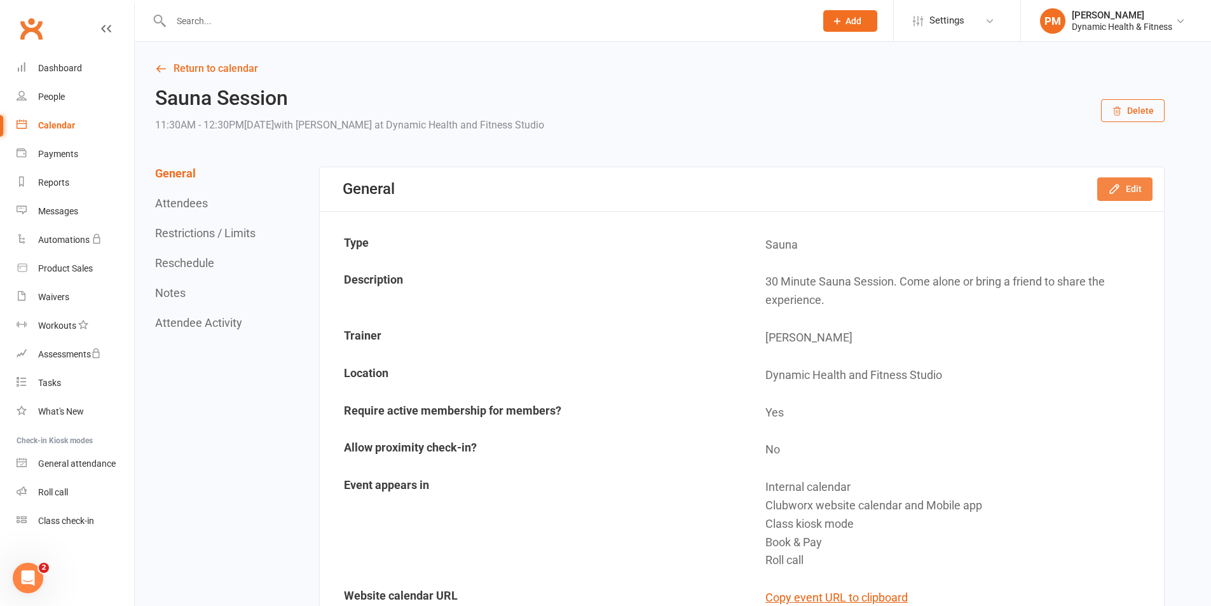
click at [1145, 194] on button "Edit" at bounding box center [1124, 188] width 55 height 23
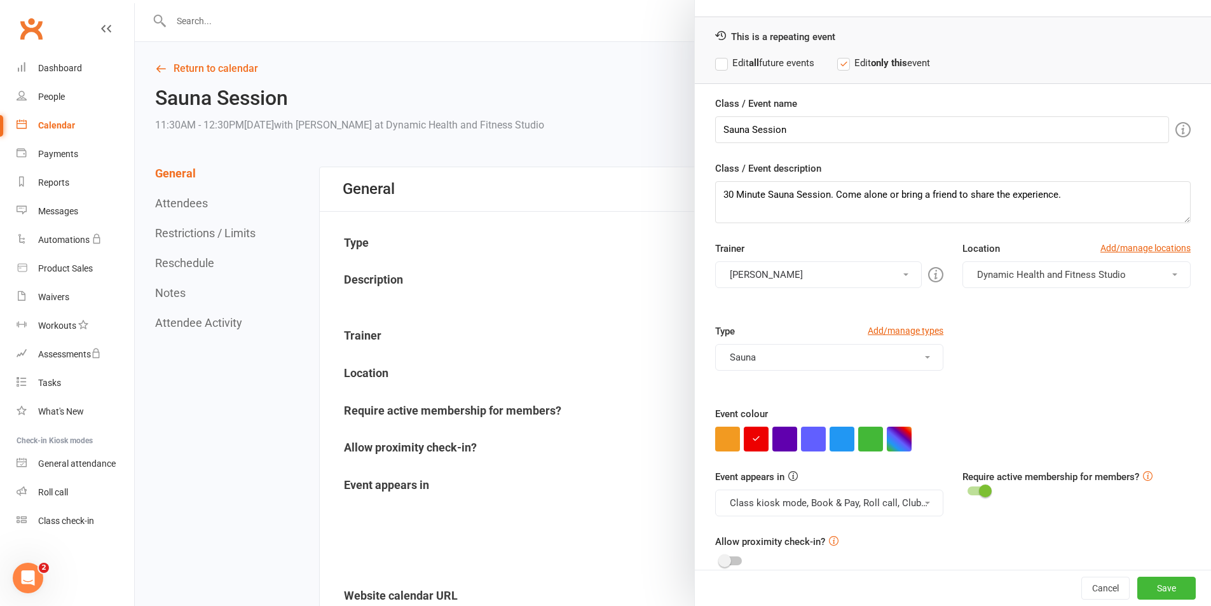
scroll to position [55, 0]
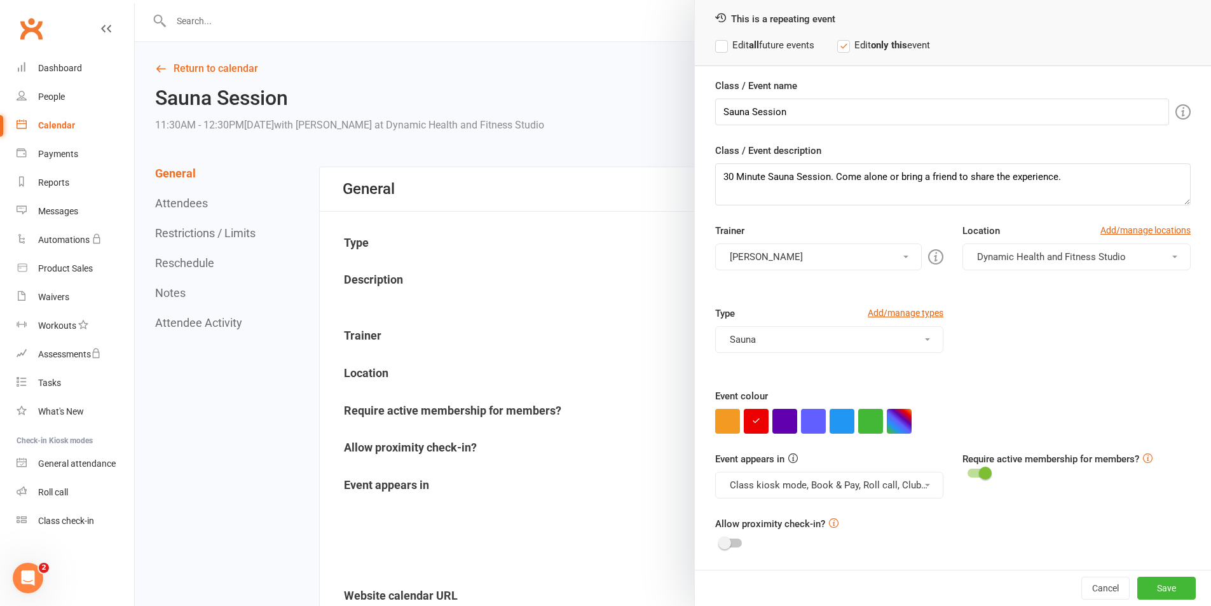
click at [893, 493] on button "Class kiosk mode, Book & Pay, Roll call, Clubworx website calendar and Mobile a…" at bounding box center [829, 485] width 228 height 27
click at [886, 520] on link "Clubworx website calendar and Mobile app" at bounding box center [822, 515] width 213 height 25
click at [894, 490] on button "Class kiosk mode, Book & Pay, Roll call" at bounding box center [829, 485] width 228 height 27
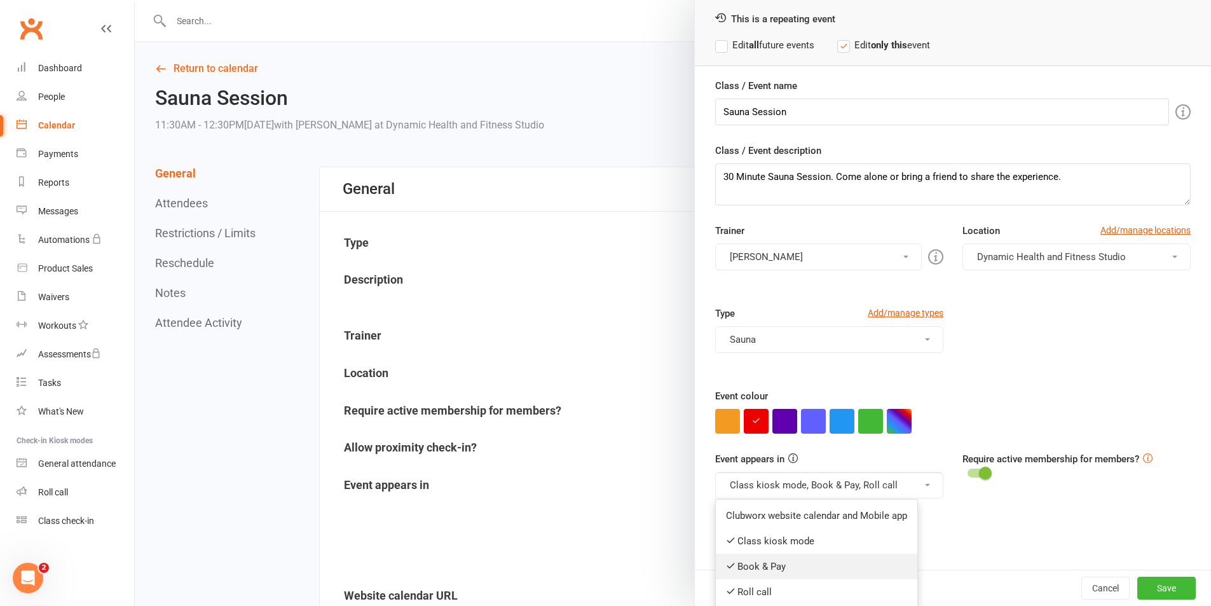
click at [835, 570] on link "Book & Pay" at bounding box center [817, 566] width 202 height 25
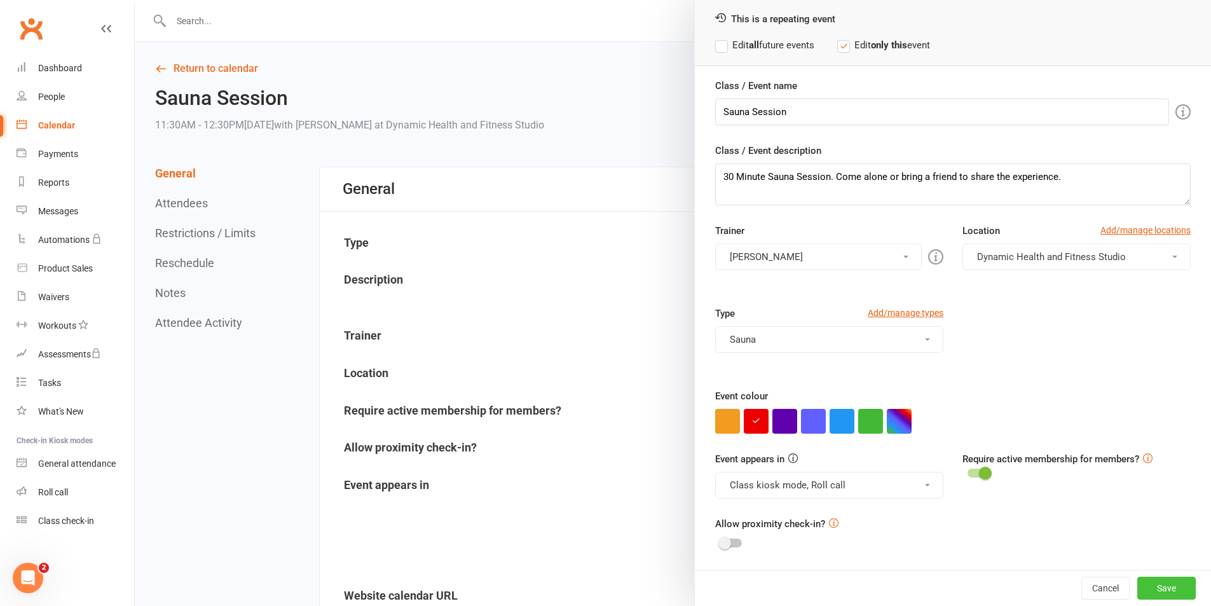
click at [1151, 586] on button "Save" at bounding box center [1166, 588] width 58 height 23
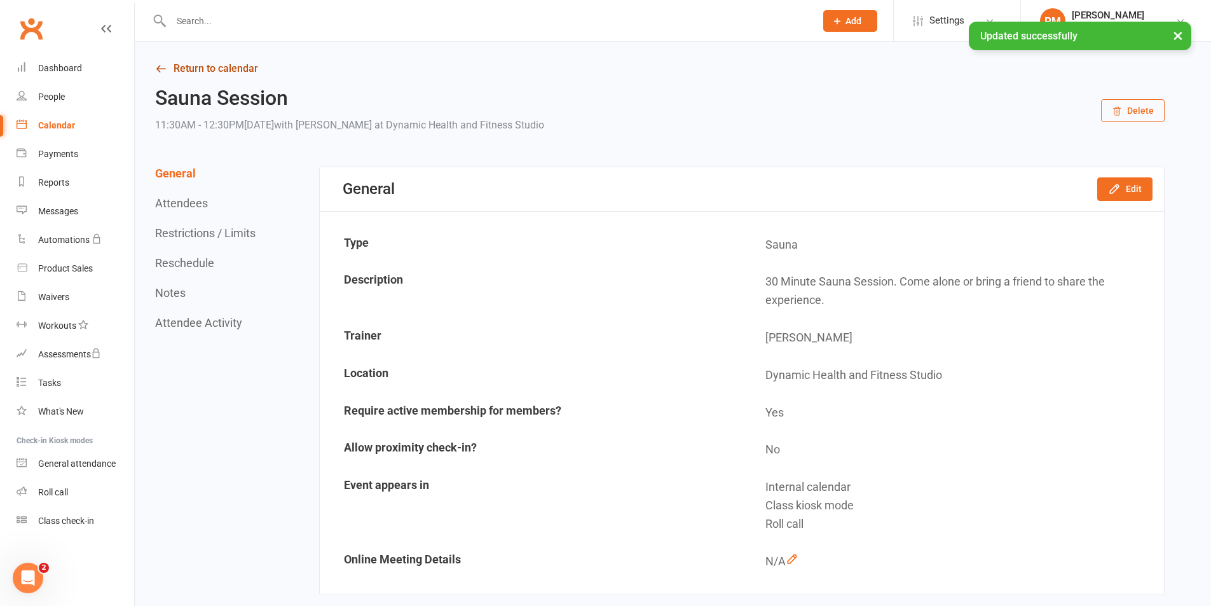
click at [231, 62] on link "Return to calendar" at bounding box center [660, 69] width 1010 height 18
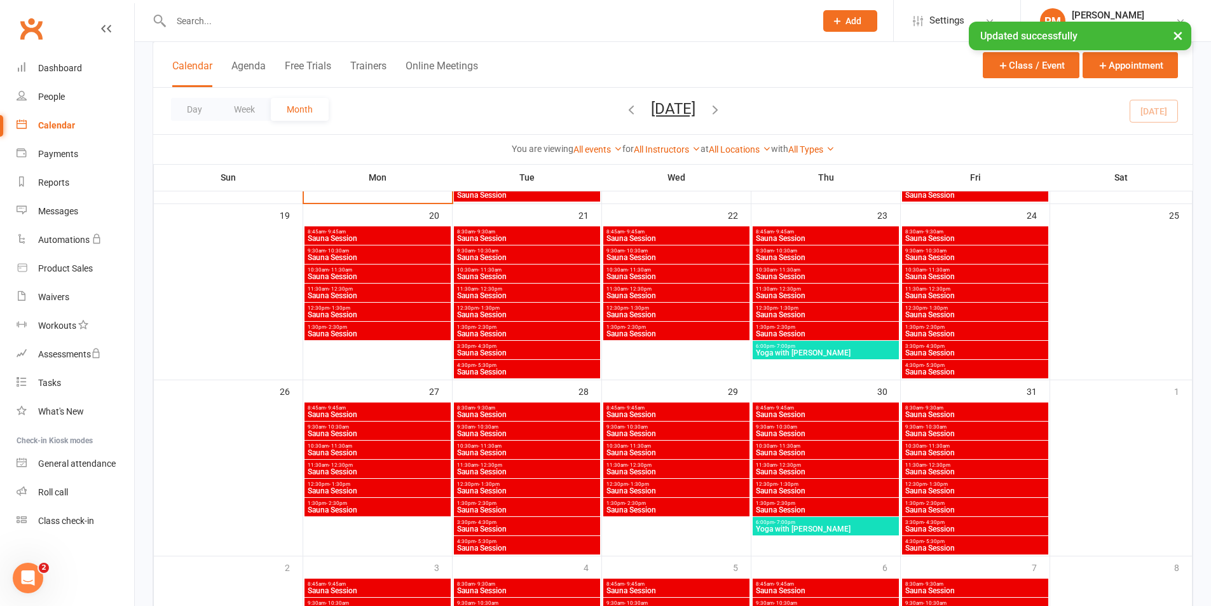
scroll to position [699, 0]
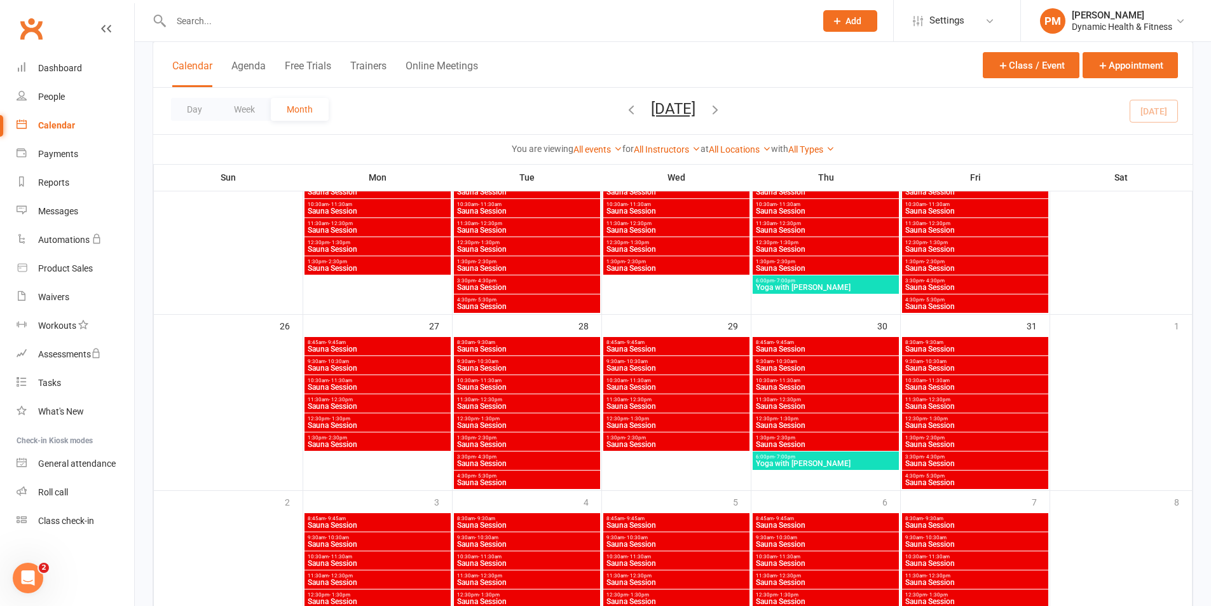
click at [563, 425] on span "Sauna Session" at bounding box center [526, 426] width 141 height 8
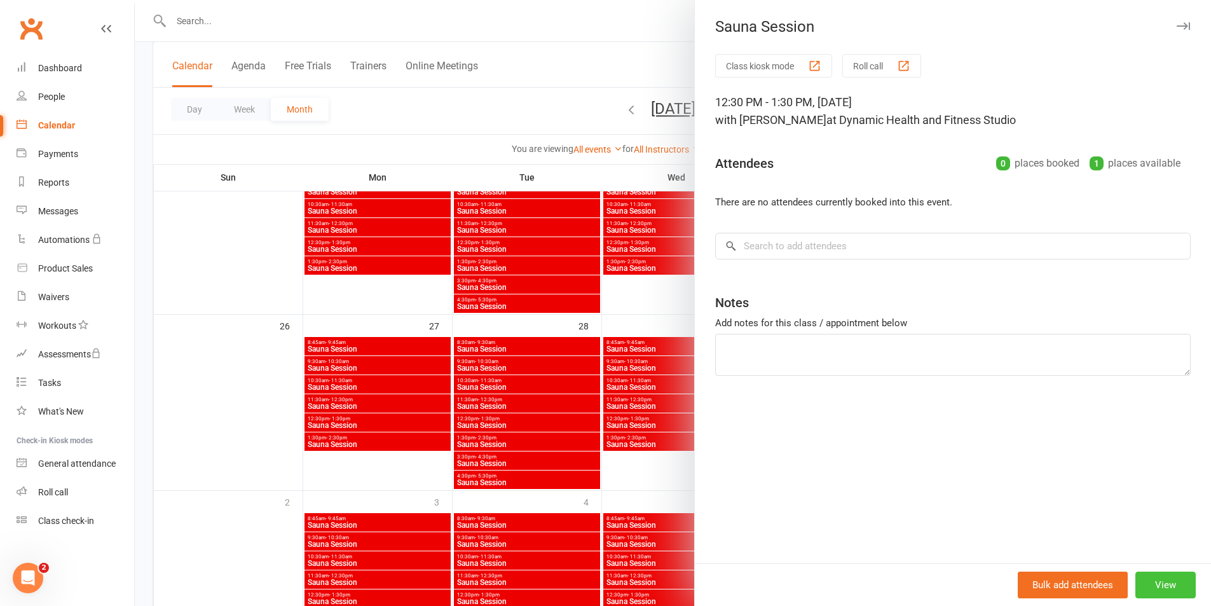
click at [1160, 582] on button "View" at bounding box center [1165, 585] width 60 height 27
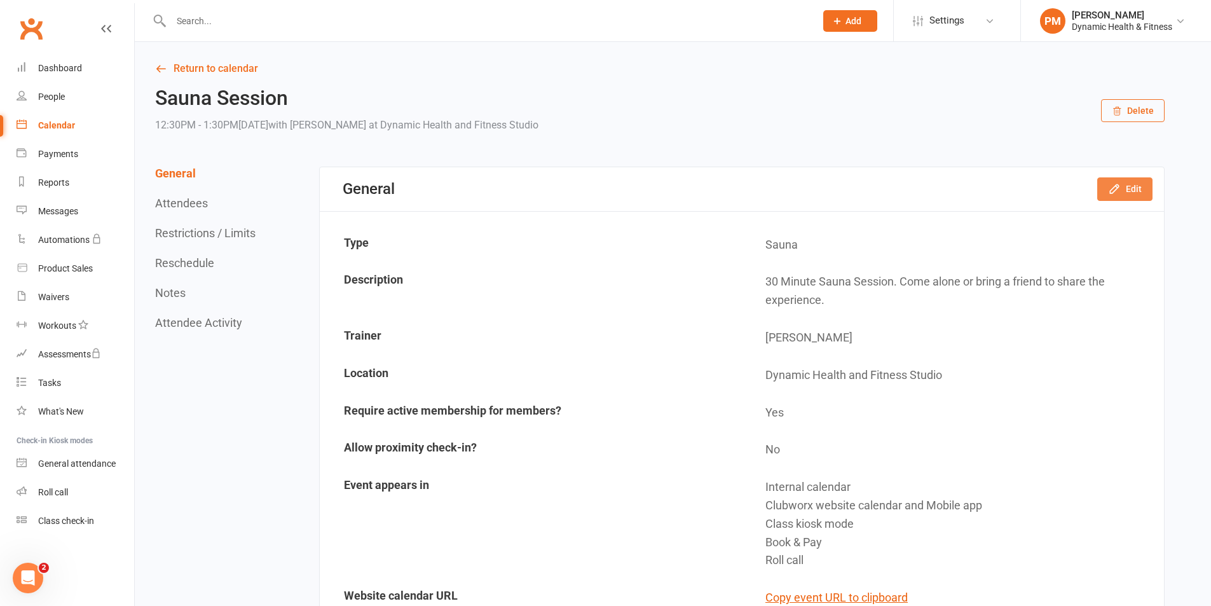
click at [1139, 187] on button "Edit" at bounding box center [1124, 188] width 55 height 23
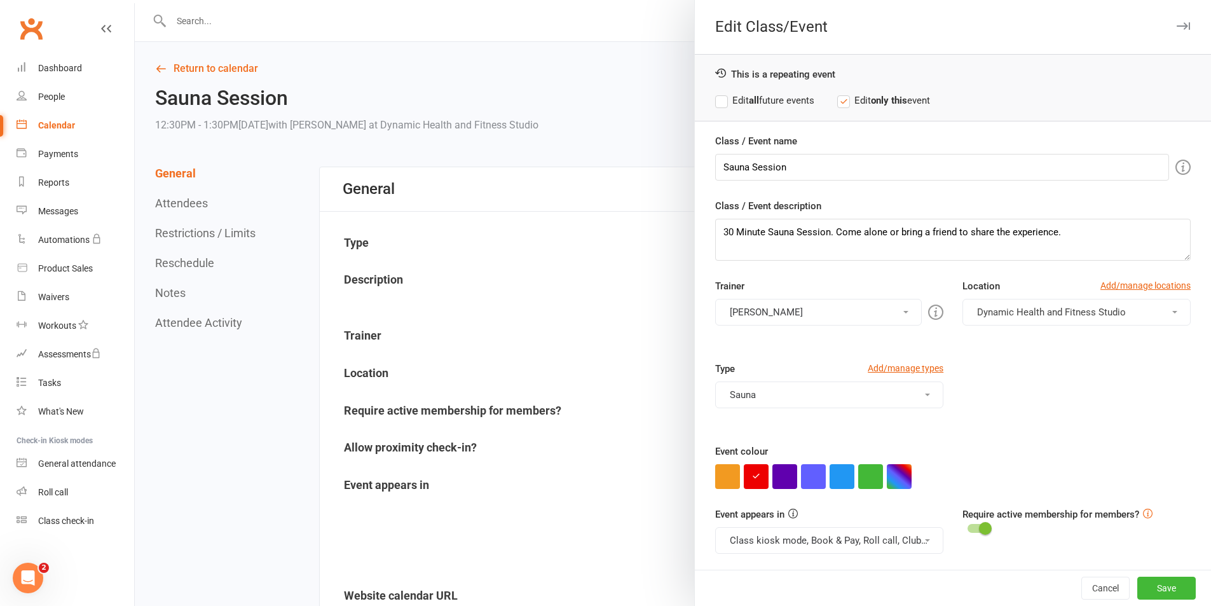
click at [879, 544] on button "Class kiosk mode, Book & Pay, Roll call, Clubworx website calendar and Mobile a…" at bounding box center [829, 540] width 228 height 27
click at [882, 566] on link "Clubworx website calendar and Mobile app" at bounding box center [822, 570] width 213 height 25
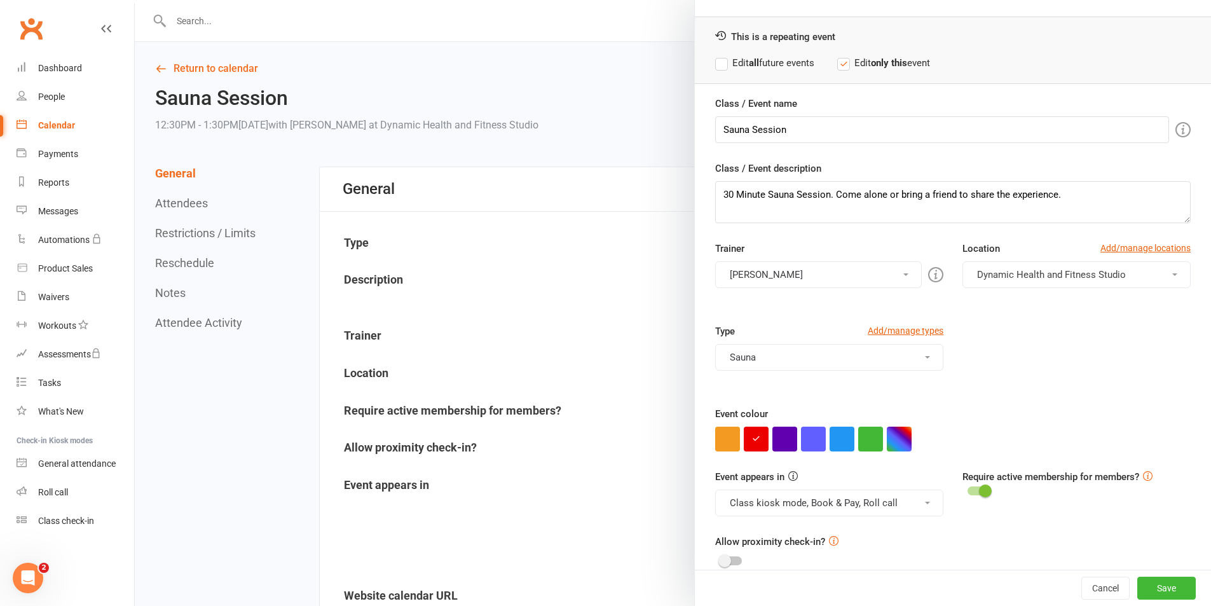
scroll to position [55, 0]
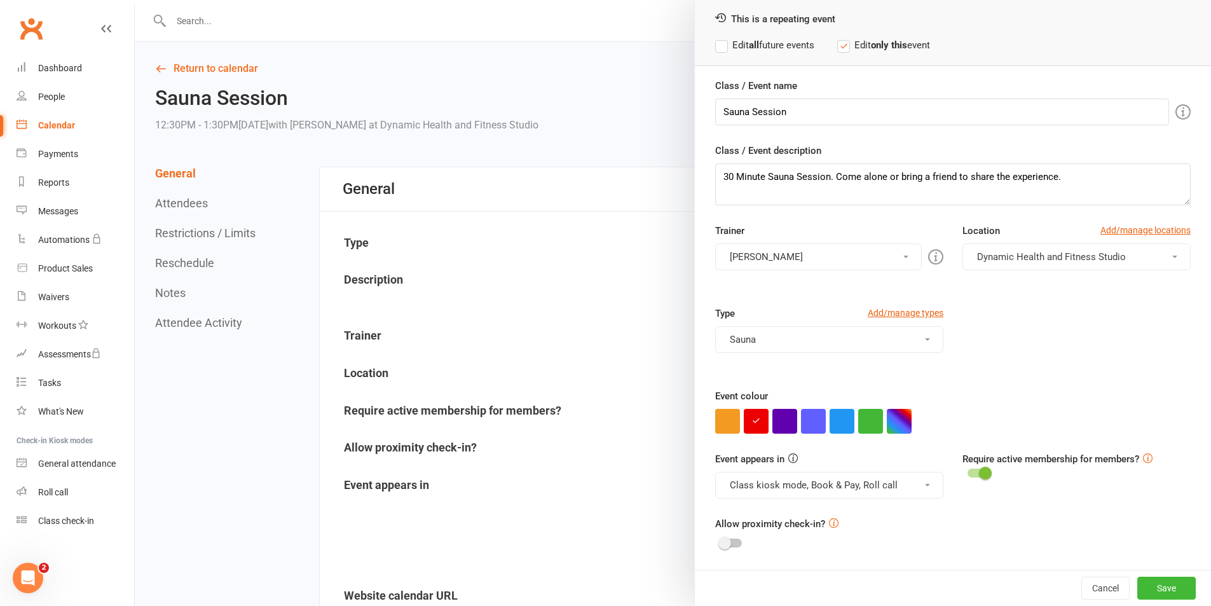
click at [900, 495] on button "Class kiosk mode, Book & Pay, Roll call" at bounding box center [829, 485] width 228 height 27
drag, startPoint x: 863, startPoint y: 561, endPoint x: 961, endPoint y: 563, distance: 97.9
click at [863, 561] on link "Book & Pay" at bounding box center [817, 566] width 202 height 25
click at [1137, 587] on button "Save" at bounding box center [1166, 588] width 58 height 23
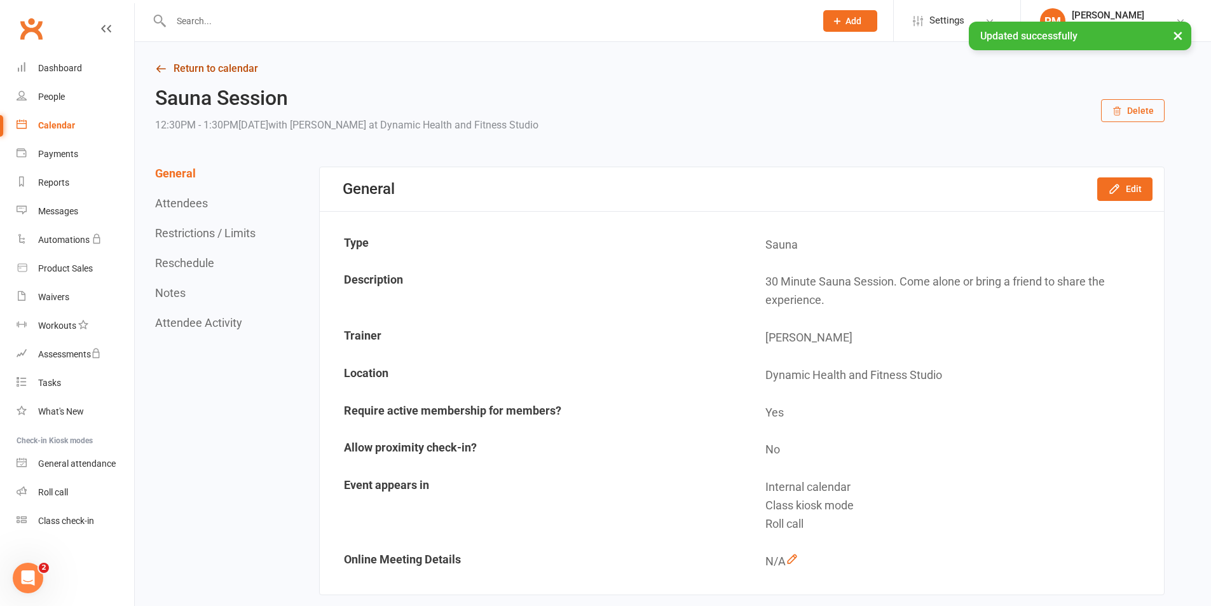
click at [198, 61] on link "Return to calendar" at bounding box center [660, 69] width 1010 height 18
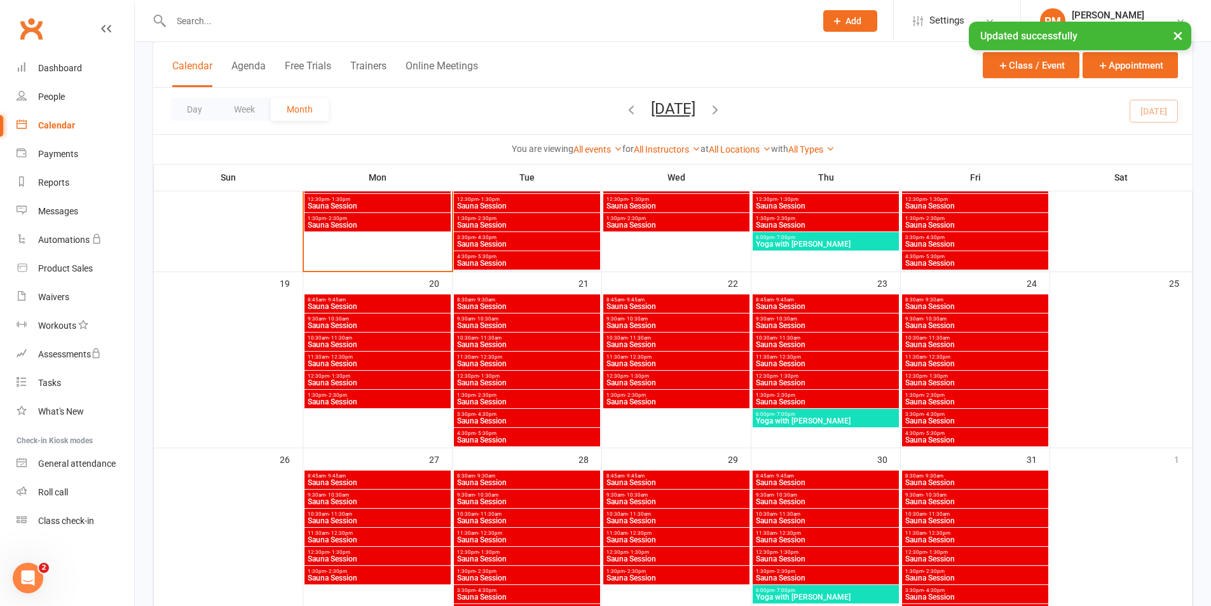
scroll to position [763, 0]
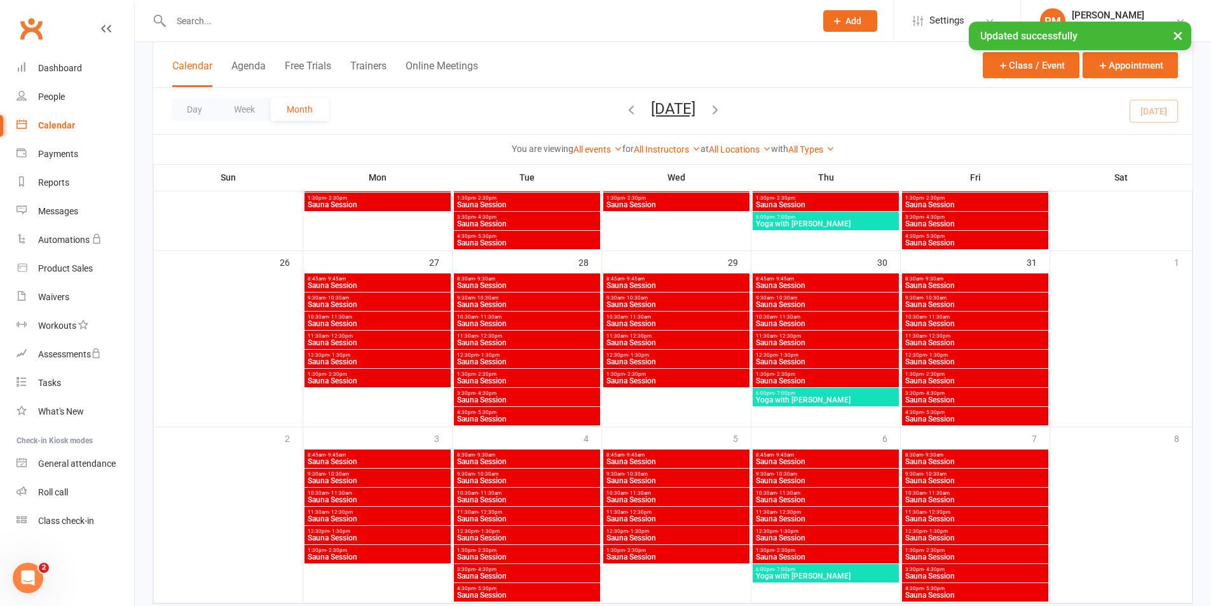
click at [561, 374] on span "1:30pm - 2:30pm" at bounding box center [526, 374] width 141 height 6
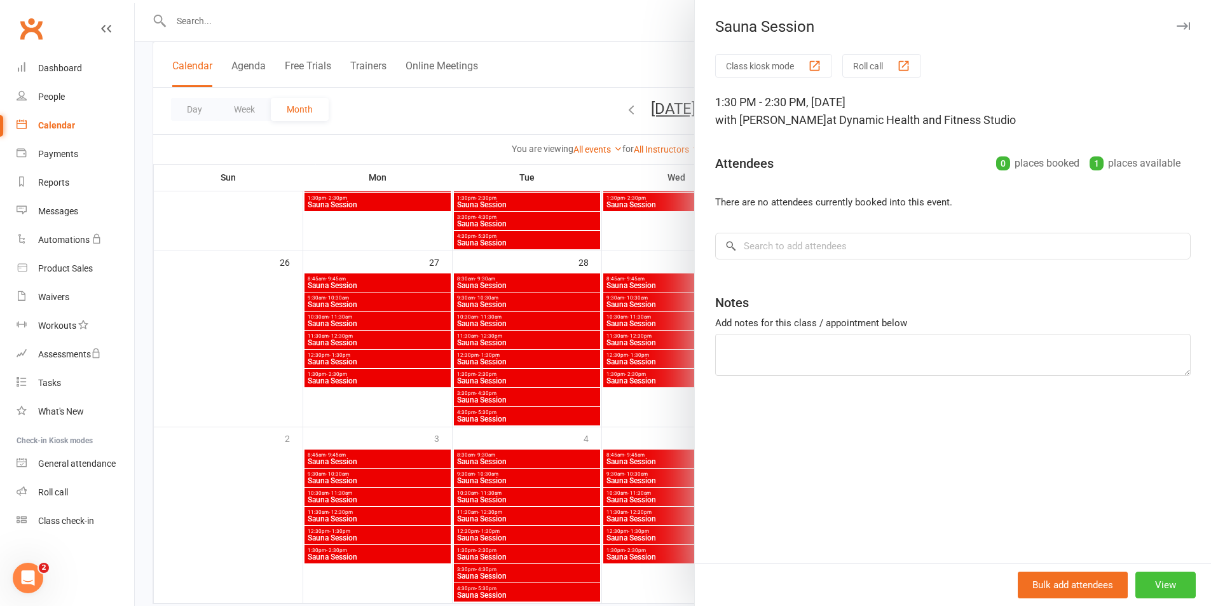
click at [1162, 583] on button "View" at bounding box center [1165, 585] width 60 height 27
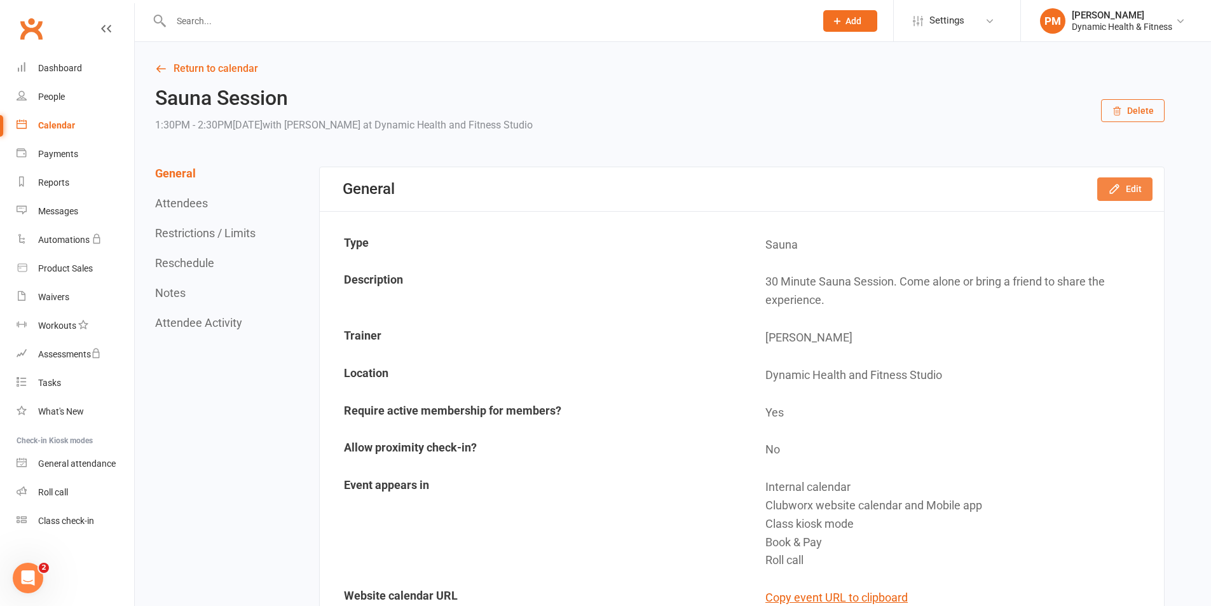
click at [1136, 193] on button "Edit" at bounding box center [1124, 188] width 55 height 23
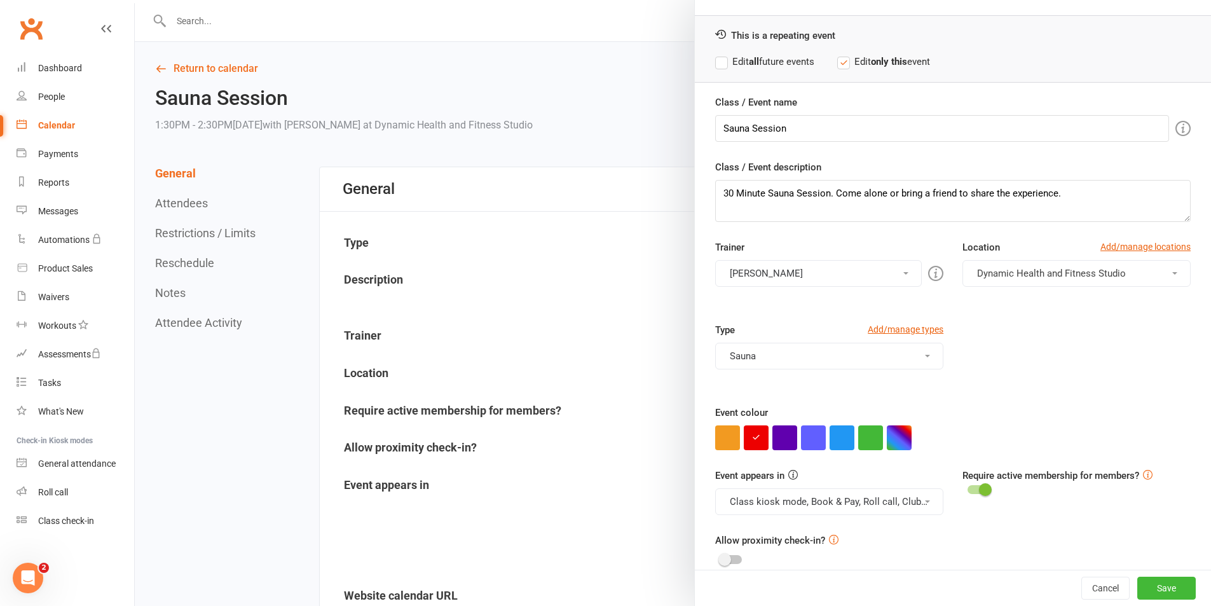
scroll to position [55, 0]
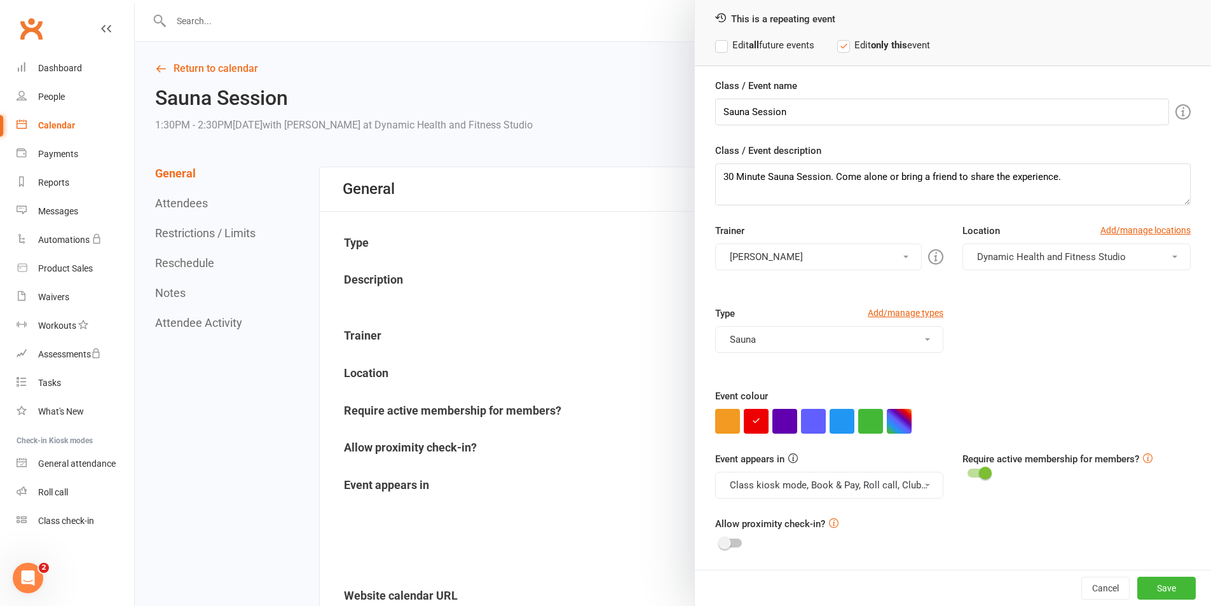
click at [886, 495] on button "Class kiosk mode, Book & Pay, Roll call, Clubworx website calendar and Mobile a…" at bounding box center [829, 485] width 228 height 27
click at [871, 518] on link "Clubworx website calendar and Mobile app" at bounding box center [822, 515] width 213 height 25
click at [889, 495] on button "Class kiosk mode, Book & Pay, Roll call" at bounding box center [829, 485] width 228 height 27
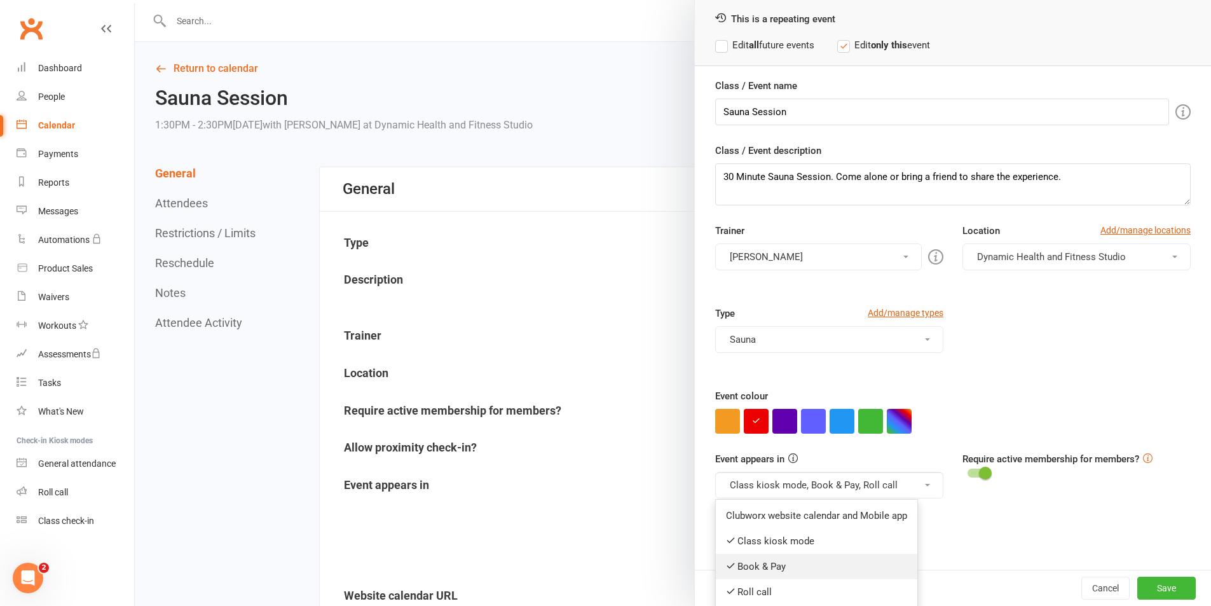
click at [854, 573] on link "Book & Pay" at bounding box center [817, 566] width 202 height 25
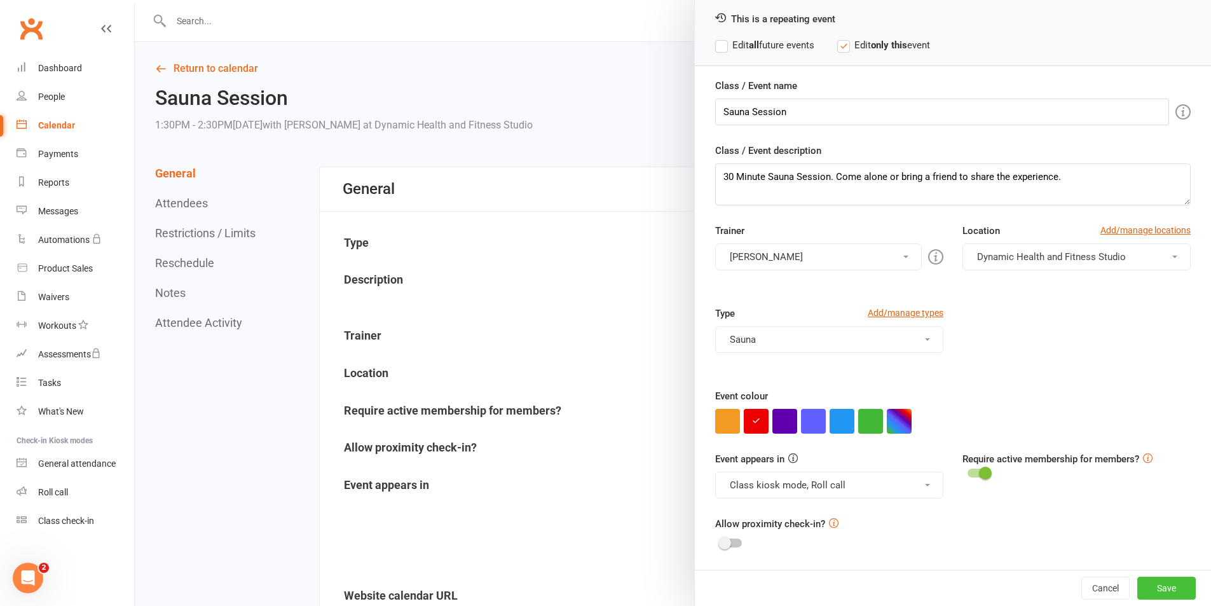
drag, startPoint x: 1144, startPoint y: 593, endPoint x: 1142, endPoint y: 586, distance: 7.4
click at [1144, 594] on button "Save" at bounding box center [1166, 588] width 58 height 23
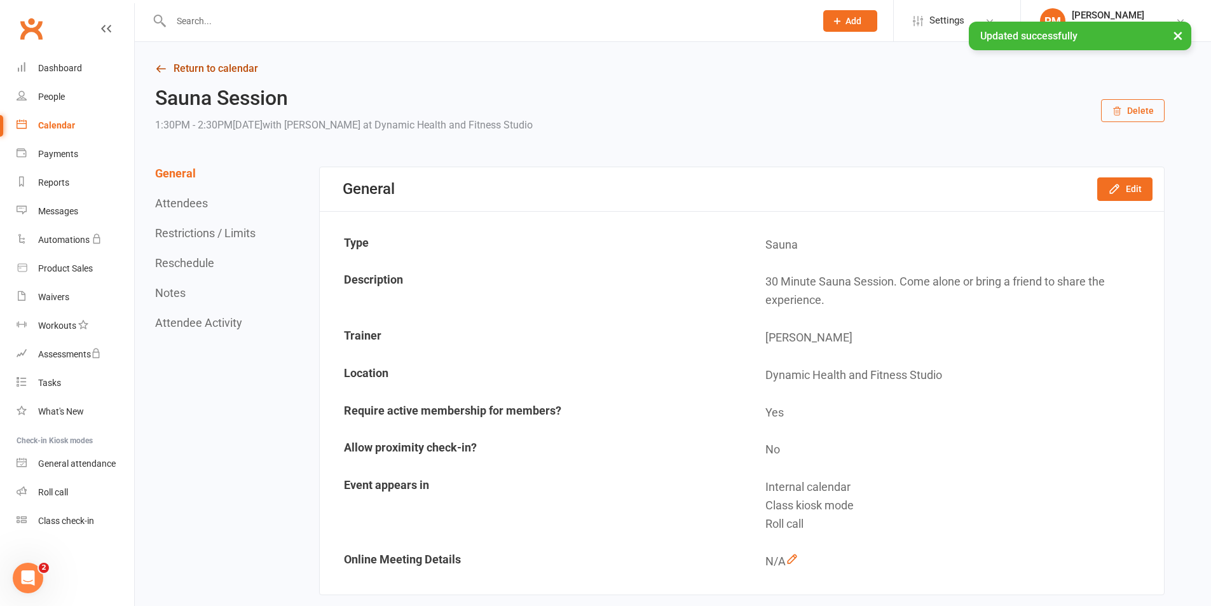
click at [189, 65] on link "Return to calendar" at bounding box center [660, 69] width 1010 height 18
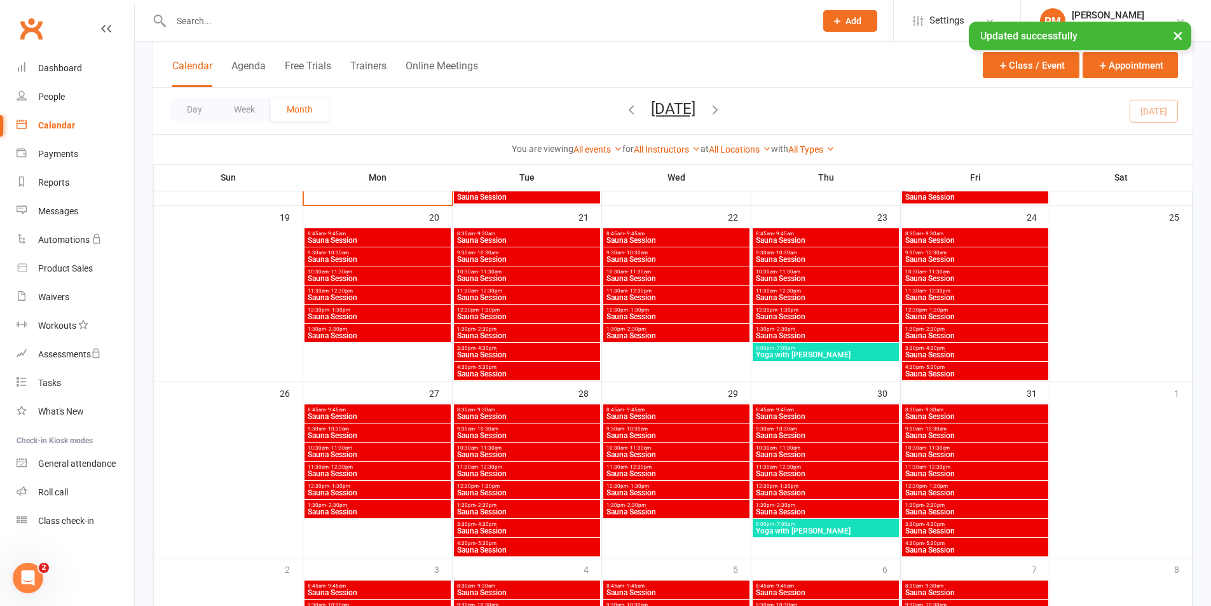
scroll to position [636, 0]
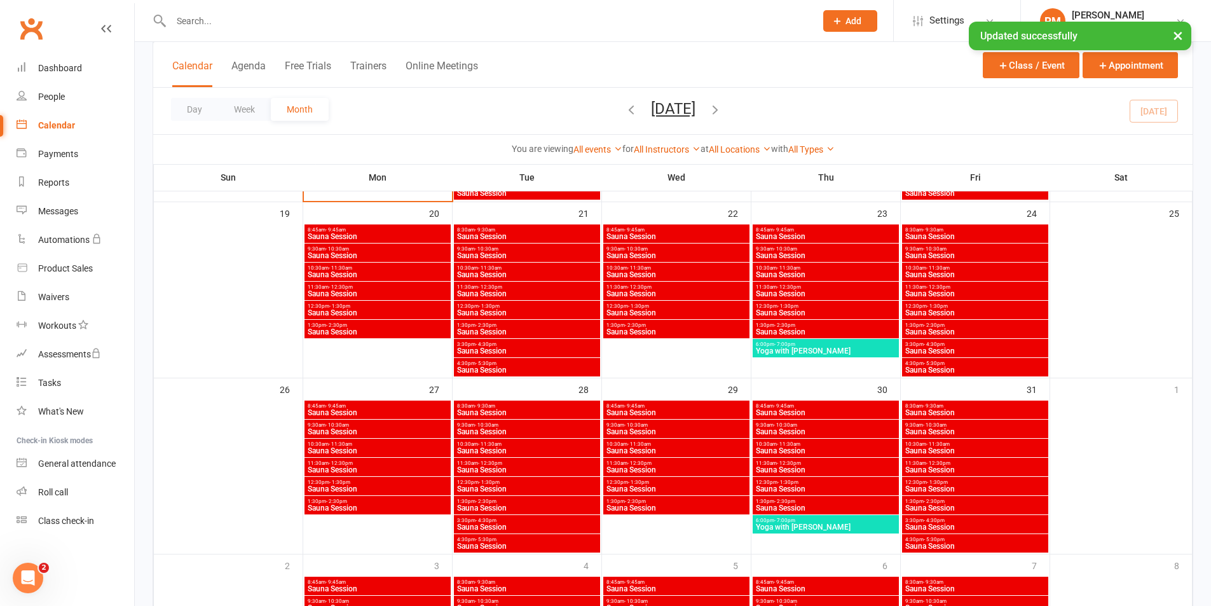
click at [521, 522] on span "3:30pm - 4:30pm" at bounding box center [526, 521] width 141 height 6
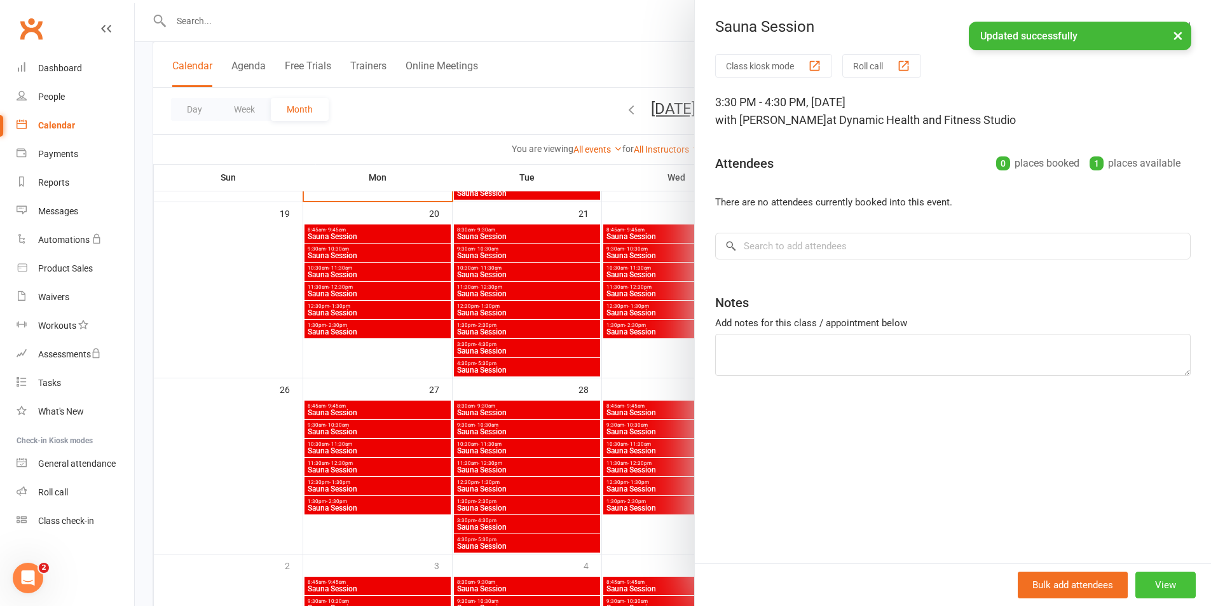
click at [1154, 584] on button "View" at bounding box center [1165, 585] width 60 height 27
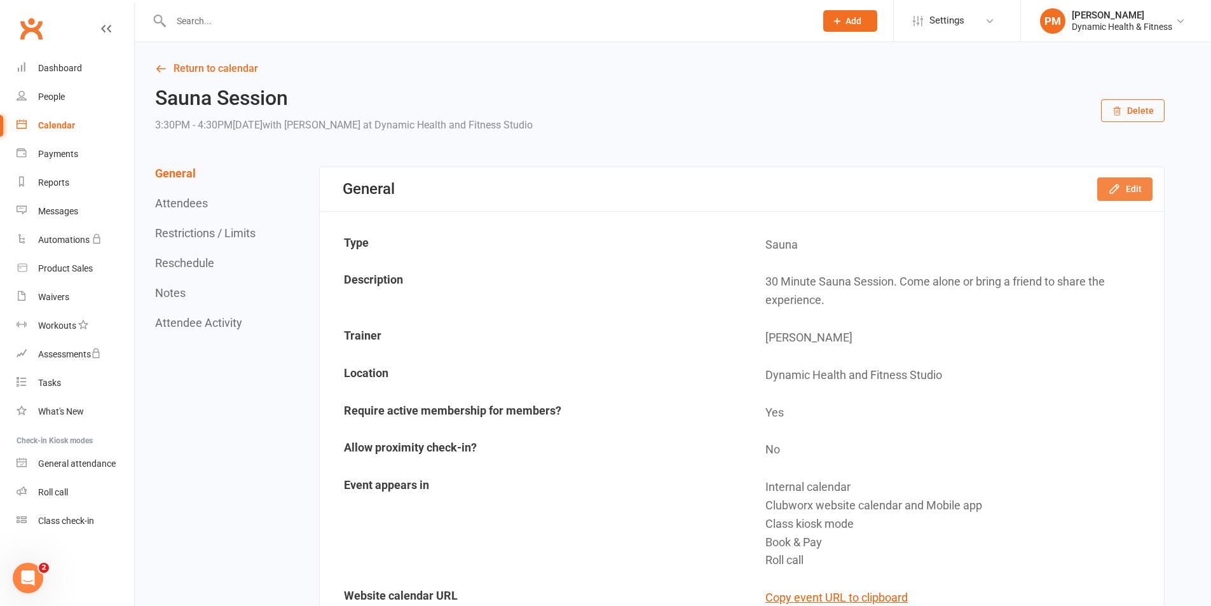
click at [1136, 187] on button "Edit" at bounding box center [1124, 188] width 55 height 23
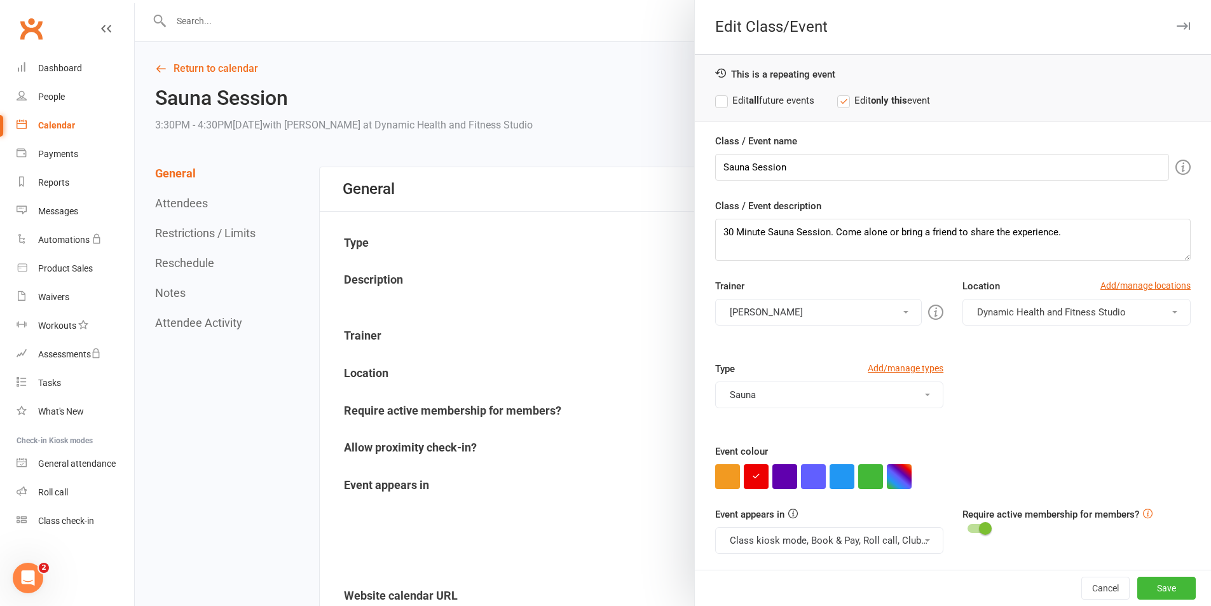
click at [912, 544] on button "Class kiosk mode, Book & Pay, Roll call, Clubworx website calendar and Mobile a…" at bounding box center [829, 540] width 228 height 27
click at [893, 566] on link "Clubworx website calendar and Mobile app" at bounding box center [822, 570] width 213 height 25
click at [900, 545] on button "Class kiosk mode, Book & Pay, Roll call" at bounding box center [829, 540] width 228 height 27
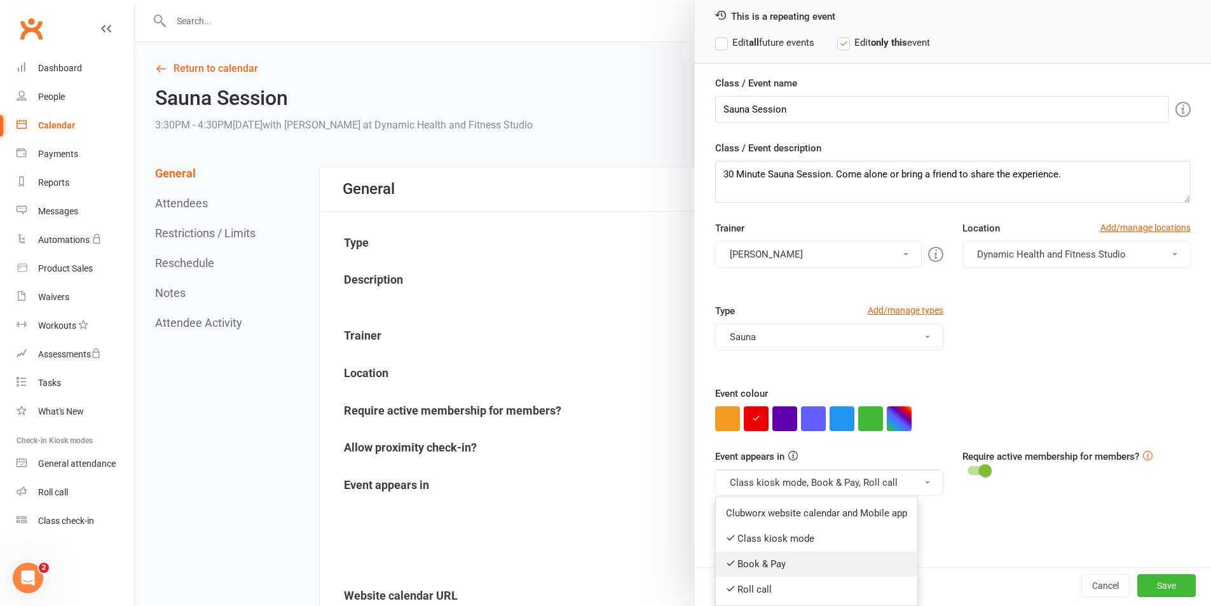
click at [880, 566] on link "Book & Pay" at bounding box center [817, 563] width 202 height 25
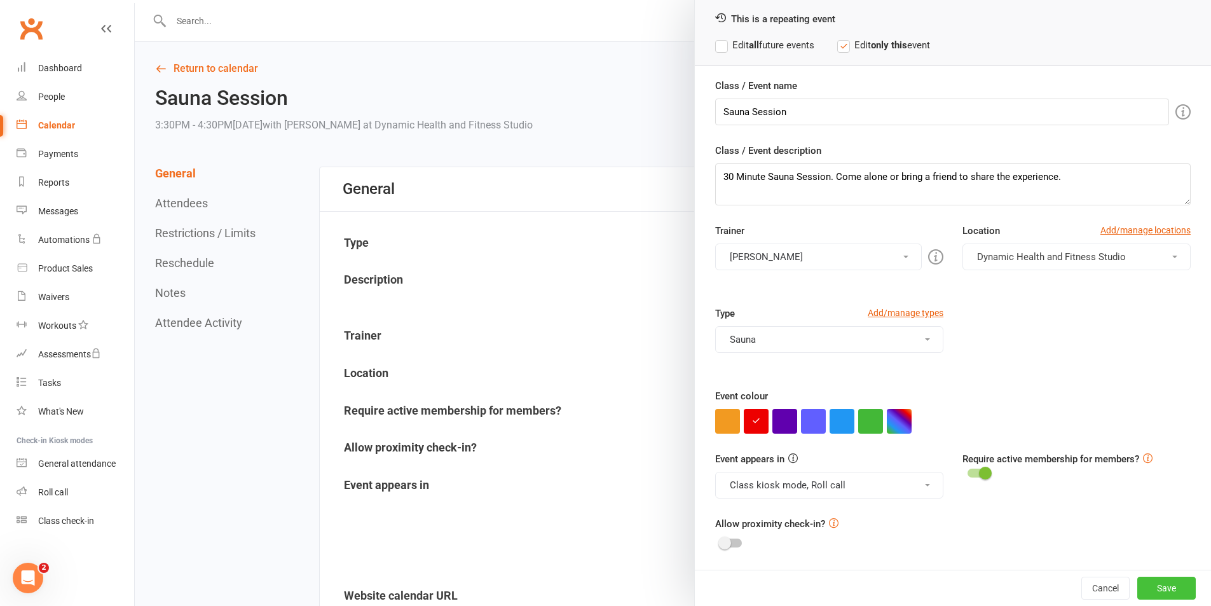
scroll to position [55, 0]
click at [1158, 590] on button "Save" at bounding box center [1166, 588] width 58 height 23
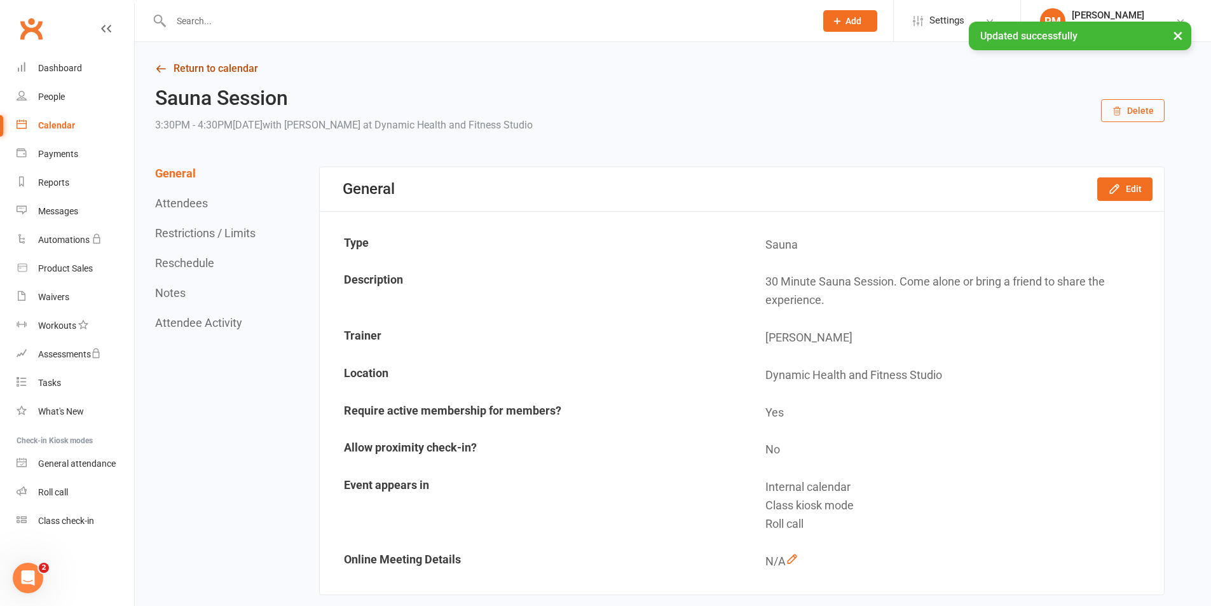
click at [238, 67] on link "Return to calendar" at bounding box center [660, 69] width 1010 height 18
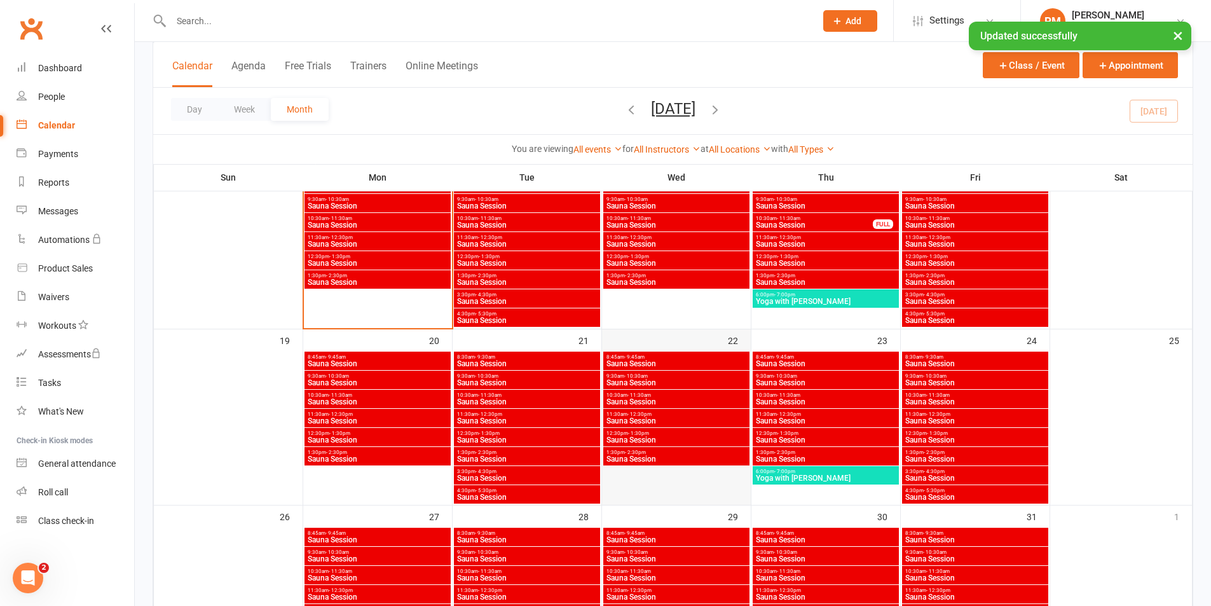
scroll to position [763, 0]
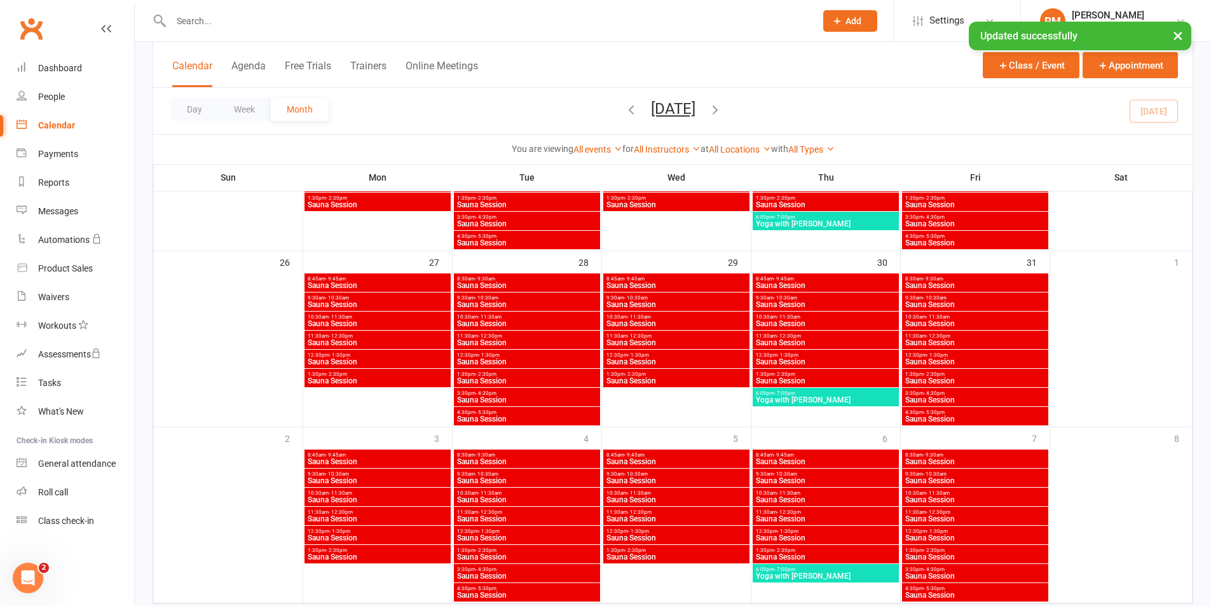
click at [558, 402] on span "Sauna Session" at bounding box center [526, 400] width 141 height 8
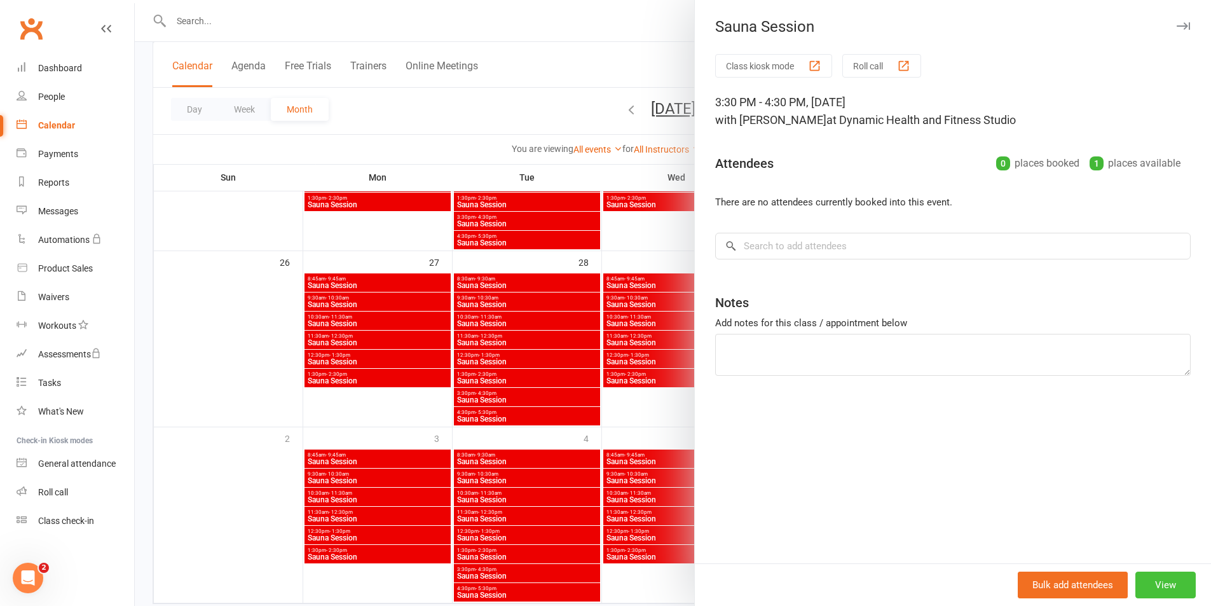
click at [1179, 577] on button "View" at bounding box center [1165, 585] width 60 height 27
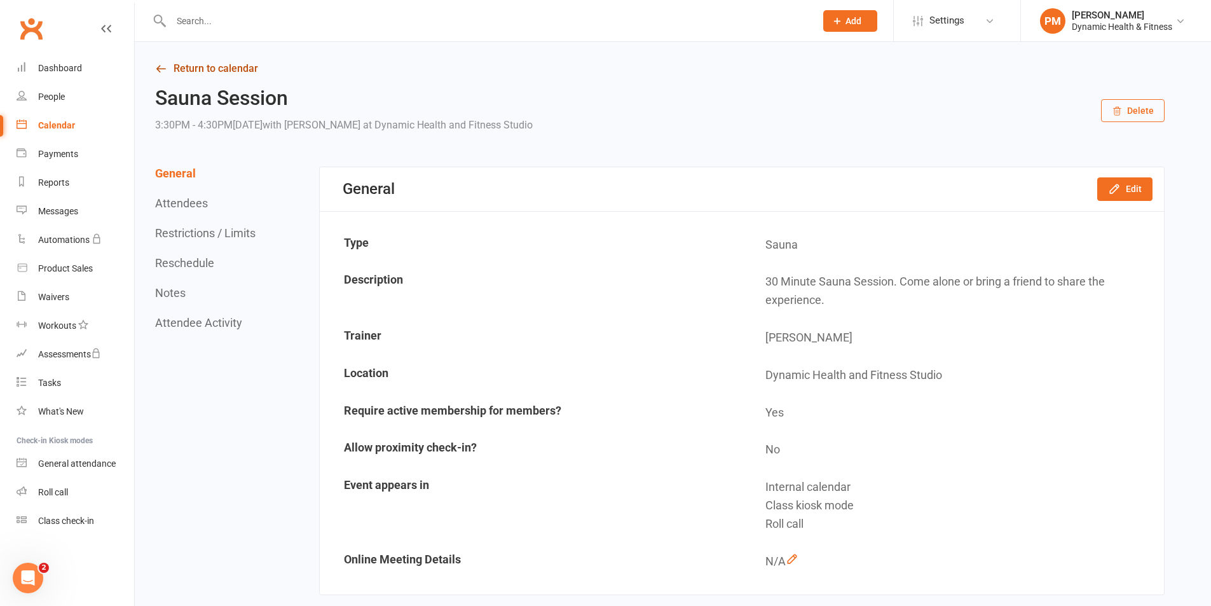
click at [233, 63] on link "Return to calendar" at bounding box center [660, 69] width 1010 height 18
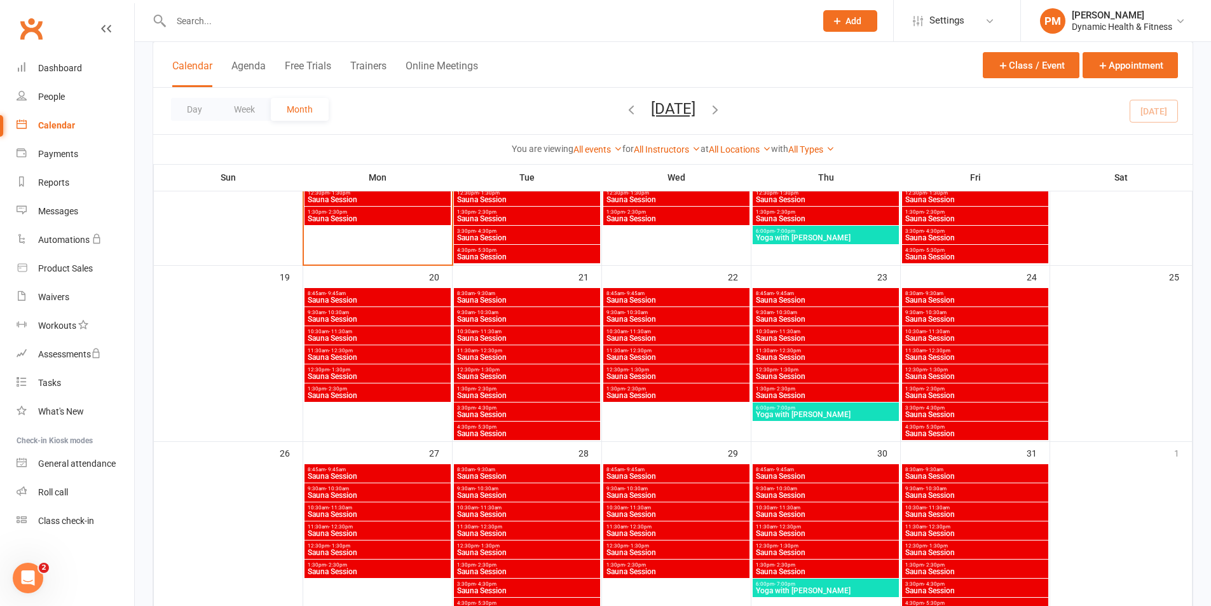
scroll to position [636, 0]
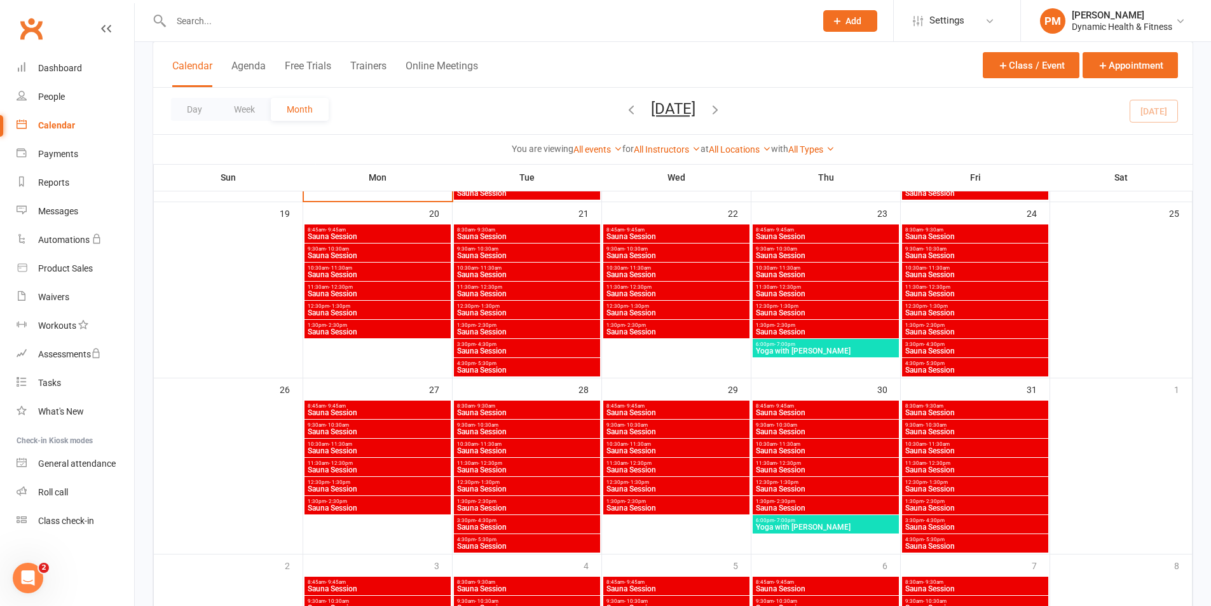
click at [568, 544] on span "Sauna Session" at bounding box center [526, 546] width 141 height 8
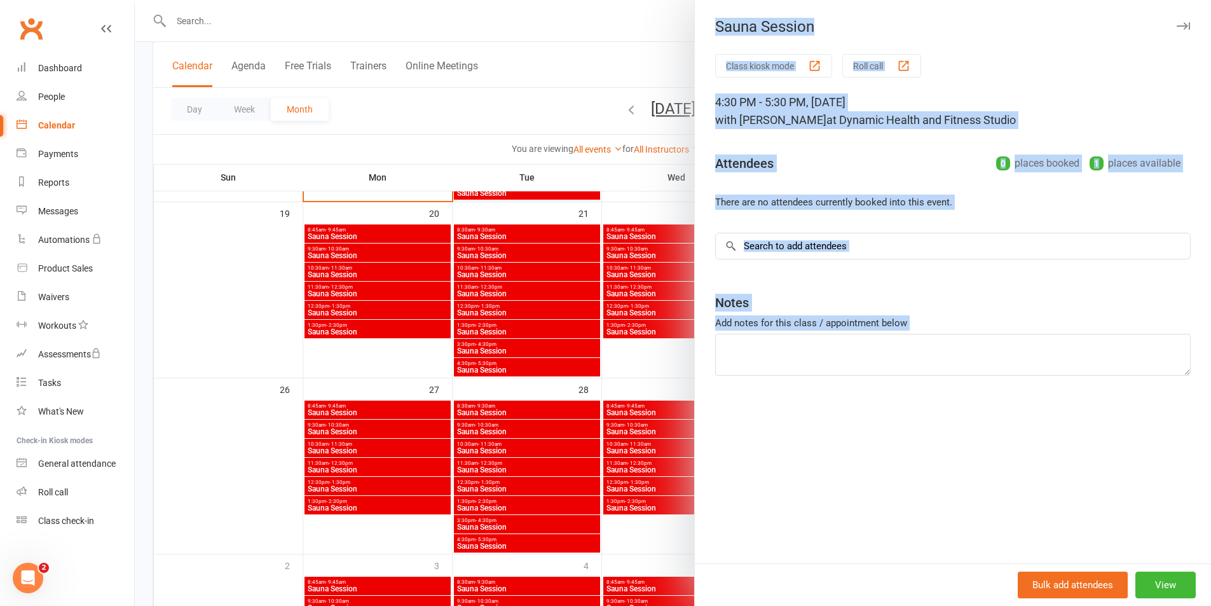
drag, startPoint x: 746, startPoint y: 573, endPoint x: 1037, endPoint y: 608, distance: 292.6
click at [1037, 605] on html "Prospect Member Non-attending contact Class / event Appointment Task Membership…" at bounding box center [605, 65] width 1211 height 1402
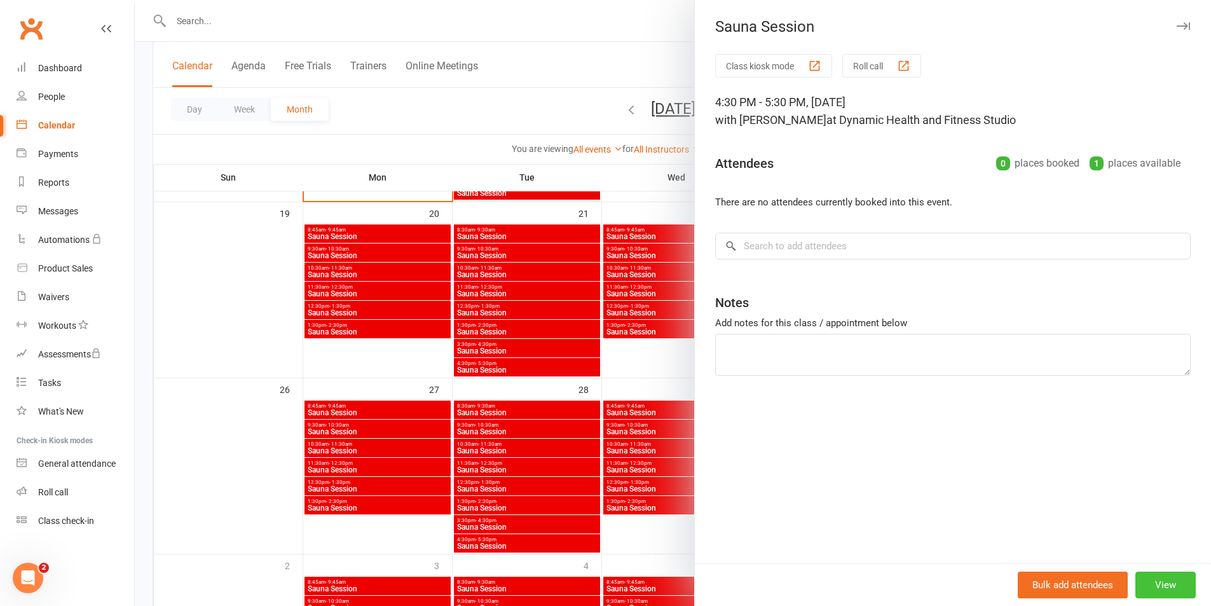
click at [1155, 596] on button "View" at bounding box center [1165, 585] width 60 height 27
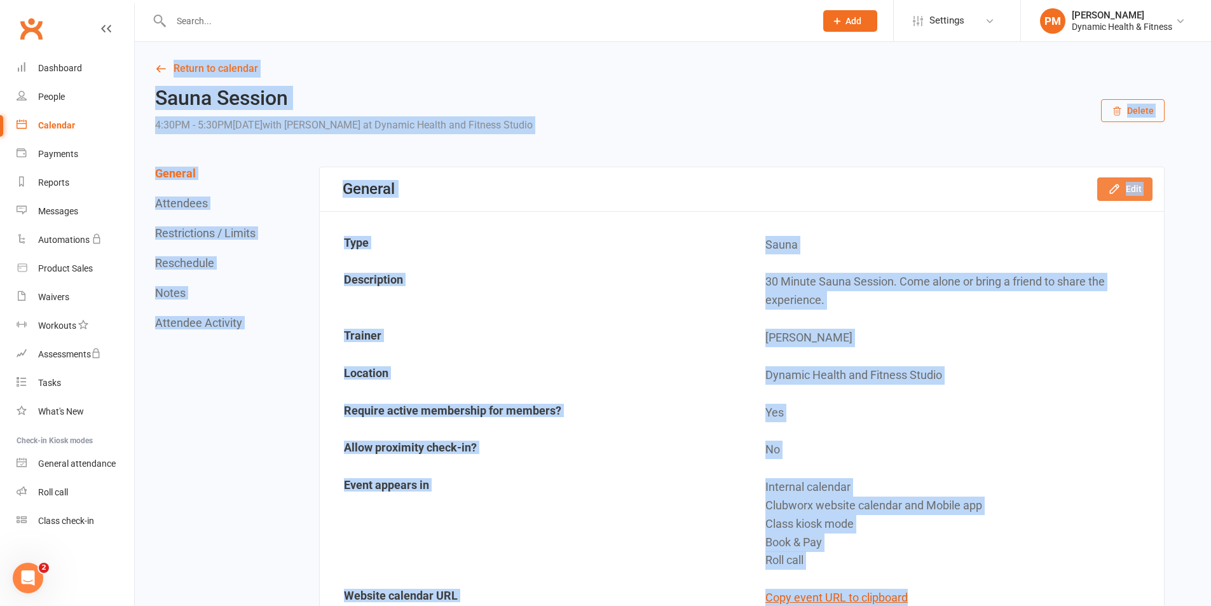
click at [1135, 184] on button "Edit" at bounding box center [1124, 188] width 55 height 23
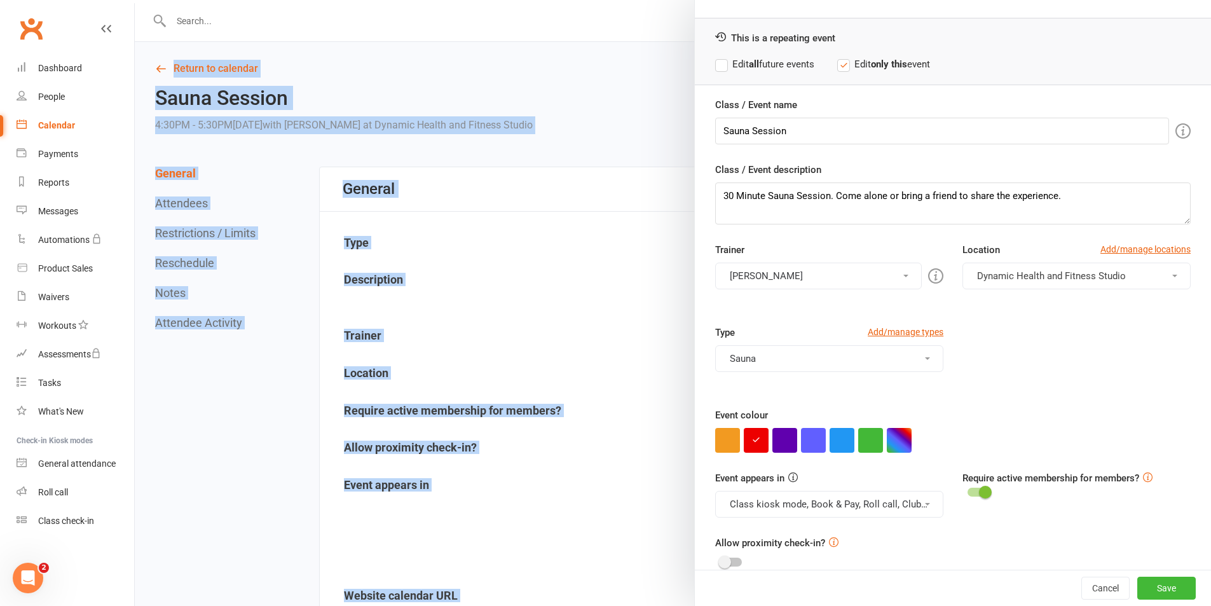
scroll to position [55, 0]
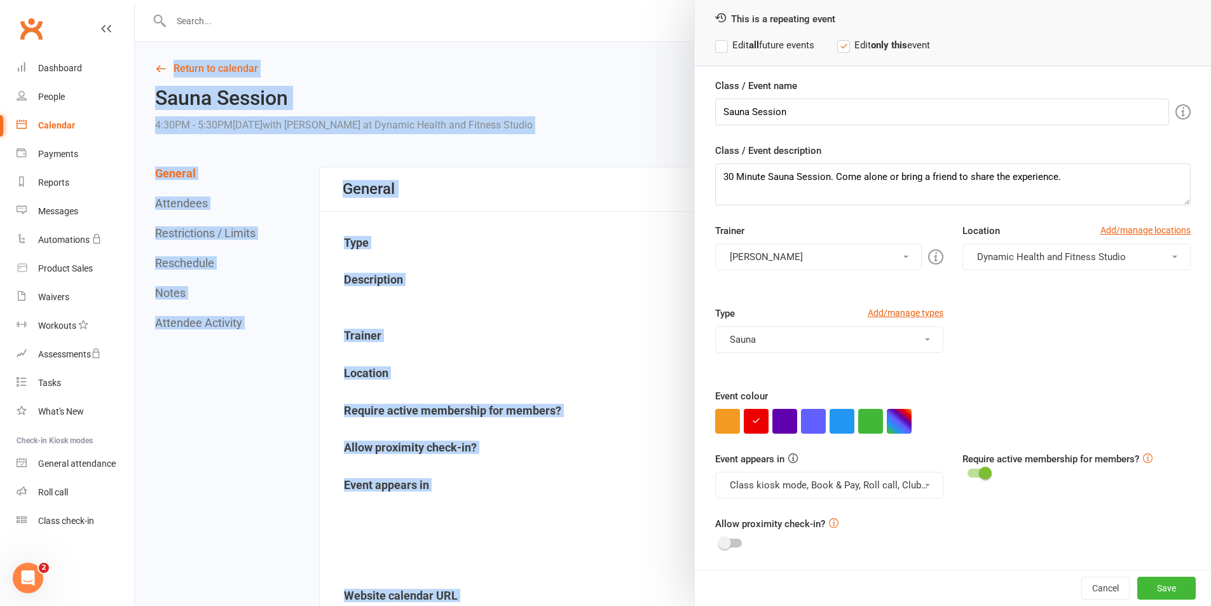
click at [914, 481] on button "Class kiosk mode, Book & Pay, Roll call, Clubworx website calendar and Mobile a…" at bounding box center [829, 485] width 228 height 27
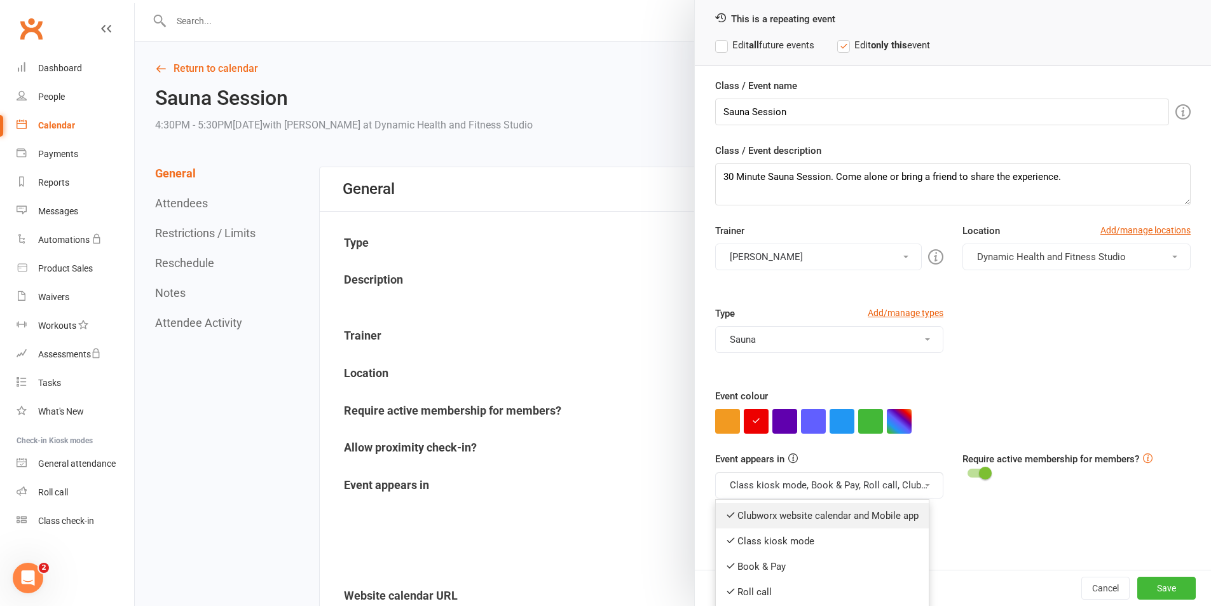
click at [915, 512] on link "Clubworx website calendar and Mobile app" at bounding box center [822, 515] width 213 height 25
drag, startPoint x: 920, startPoint y: 482, endPoint x: 903, endPoint y: 505, distance: 28.2
click at [916, 489] on button "Class kiosk mode, Book & Pay, Roll call" at bounding box center [829, 485] width 228 height 27
click at [881, 568] on link "Book & Pay" at bounding box center [817, 566] width 202 height 25
drag, startPoint x: 1158, startPoint y: 593, endPoint x: 1146, endPoint y: 585, distance: 14.6
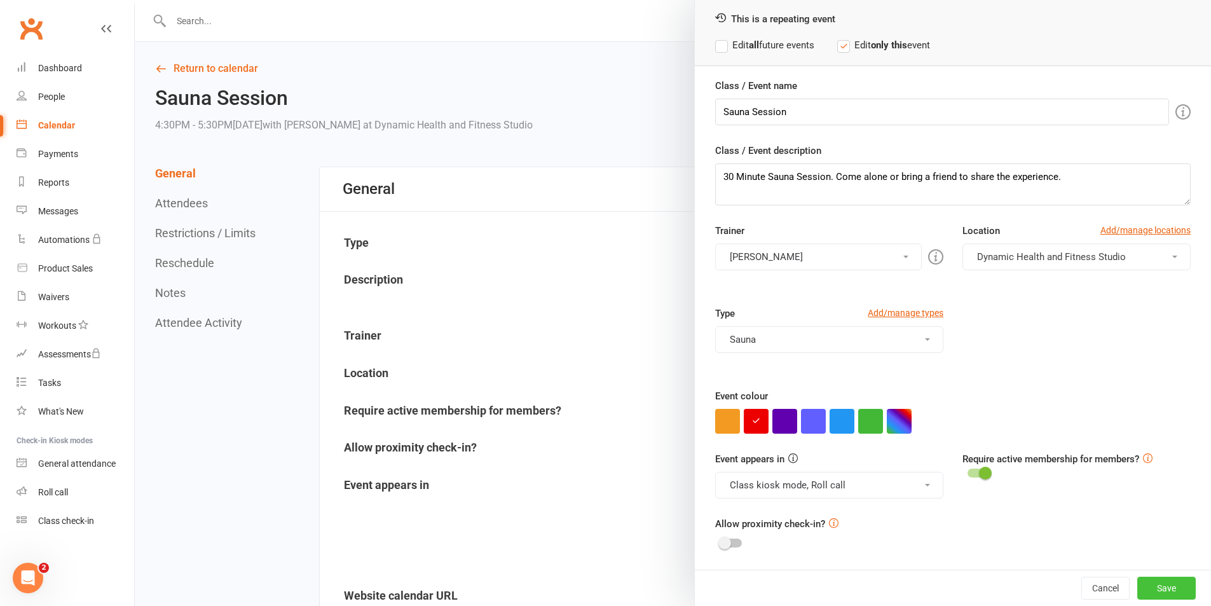
click at [1157, 593] on button "Save" at bounding box center [1166, 588] width 58 height 23
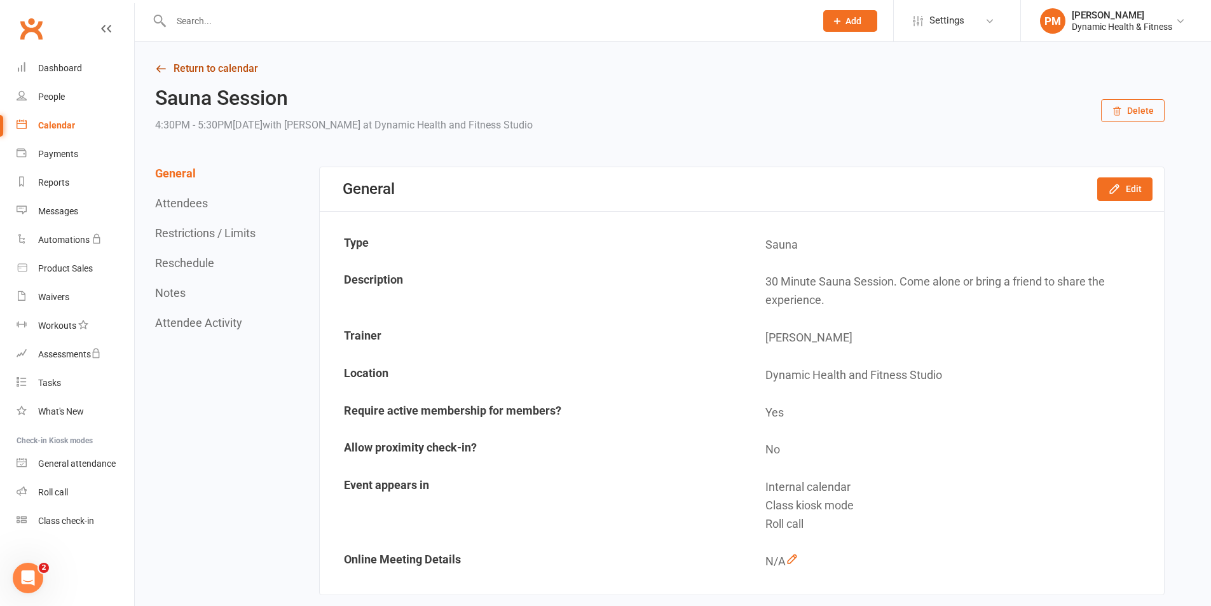
click at [224, 71] on link "Return to calendar" at bounding box center [660, 69] width 1010 height 18
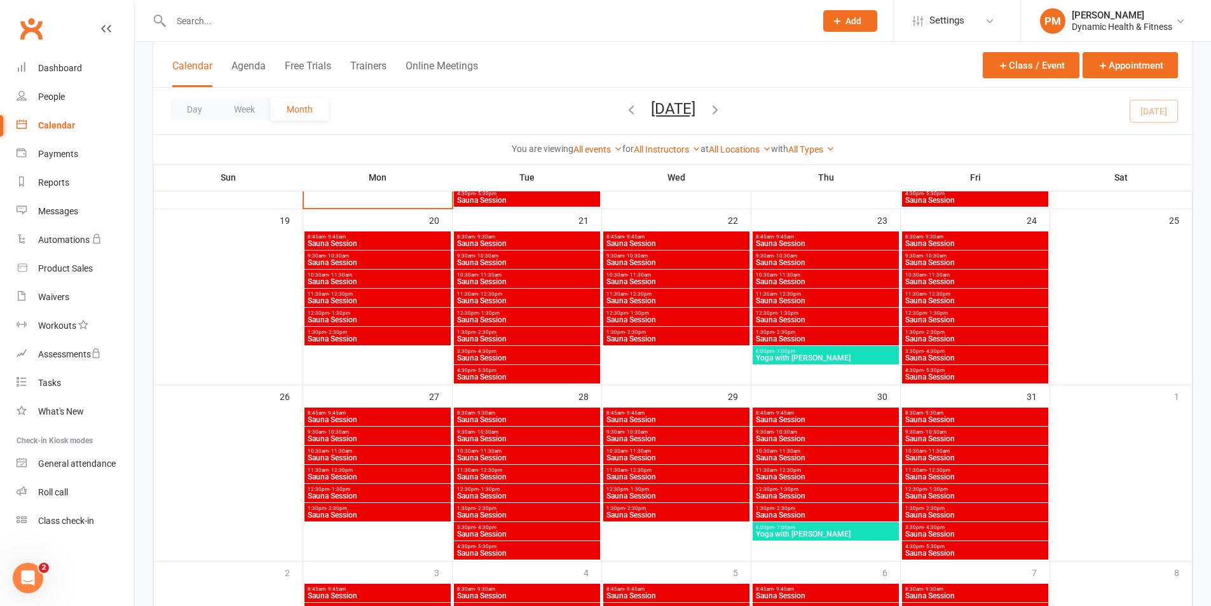
scroll to position [763, 0]
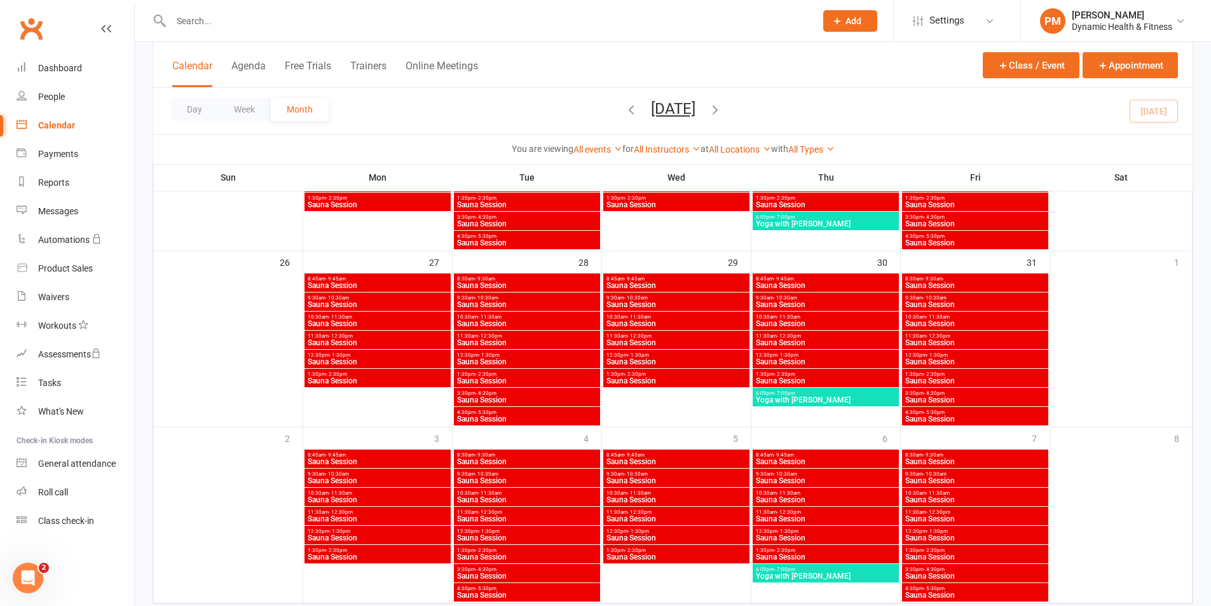
click at [1033, 285] on span "Sauna Session" at bounding box center [975, 286] width 141 height 8
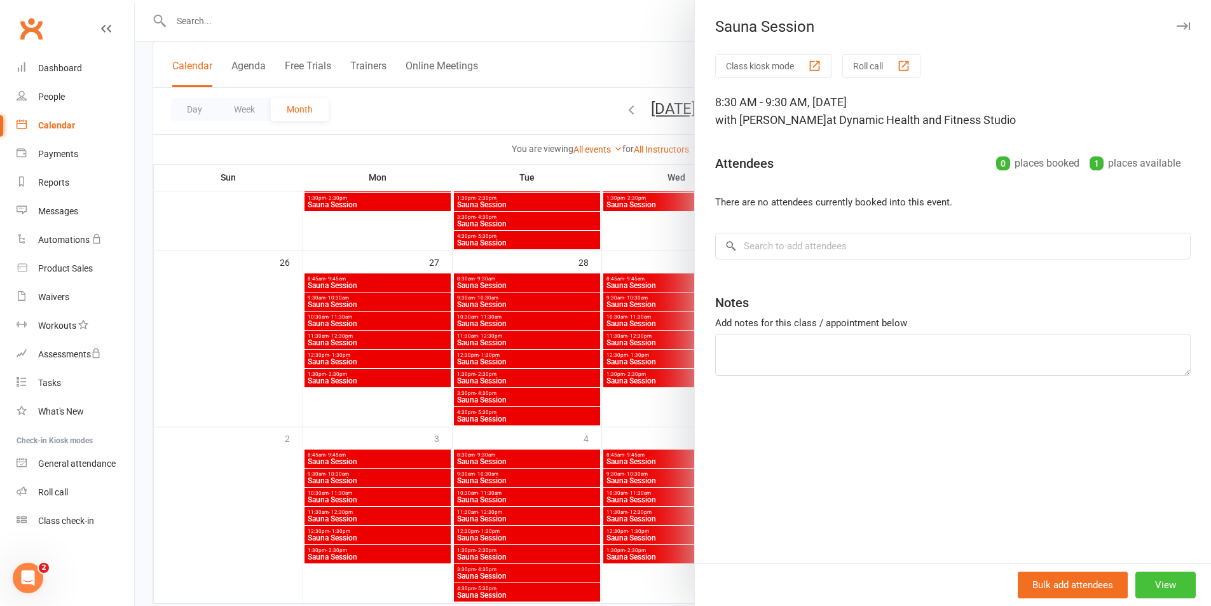
click at [1157, 594] on button "View" at bounding box center [1165, 585] width 60 height 27
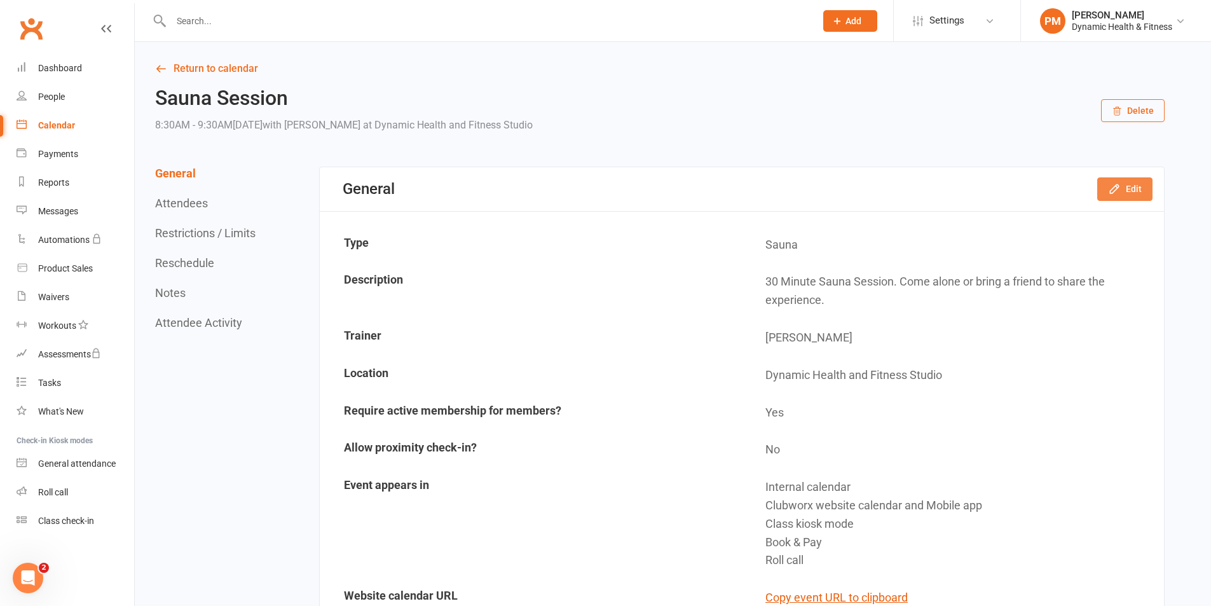
click at [1127, 184] on button "Edit" at bounding box center [1124, 188] width 55 height 23
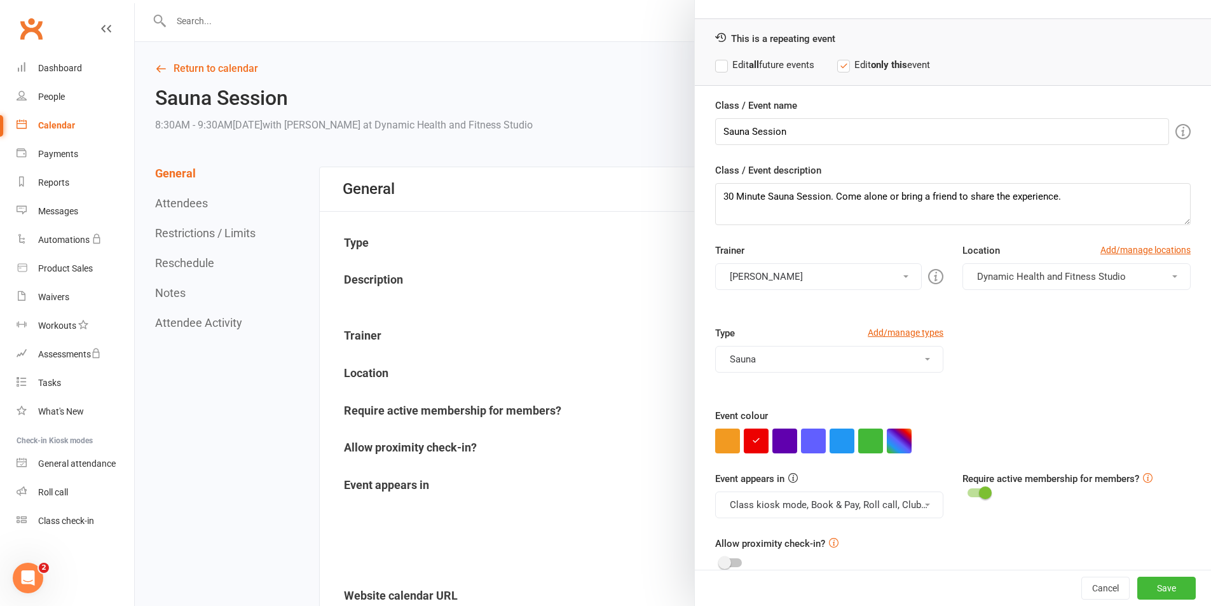
scroll to position [55, 0]
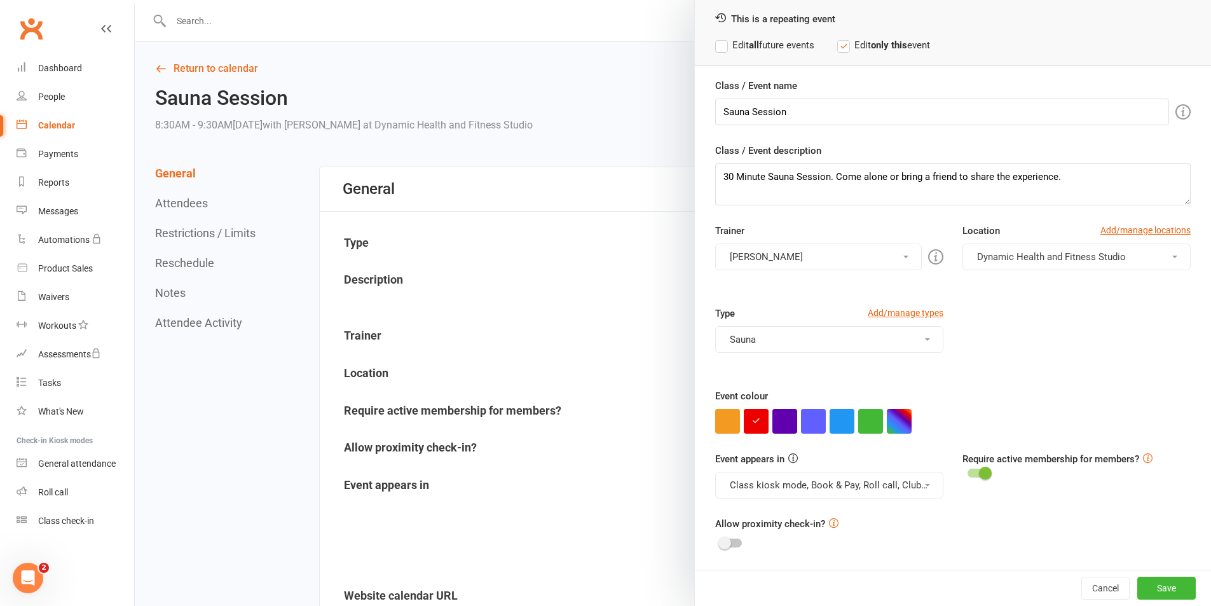
click at [910, 489] on button "Class kiosk mode, Book & Pay, Roll call, Clubworx website calendar and Mobile a…" at bounding box center [829, 485] width 228 height 27
click at [902, 514] on link "Clubworx website calendar and Mobile app" at bounding box center [822, 515] width 213 height 25
click at [911, 492] on button "Class kiosk mode, Book & Pay, Roll call" at bounding box center [829, 485] width 228 height 27
click at [887, 565] on link "Book & Pay" at bounding box center [817, 566] width 202 height 25
click at [1137, 586] on button "Save" at bounding box center [1166, 588] width 58 height 23
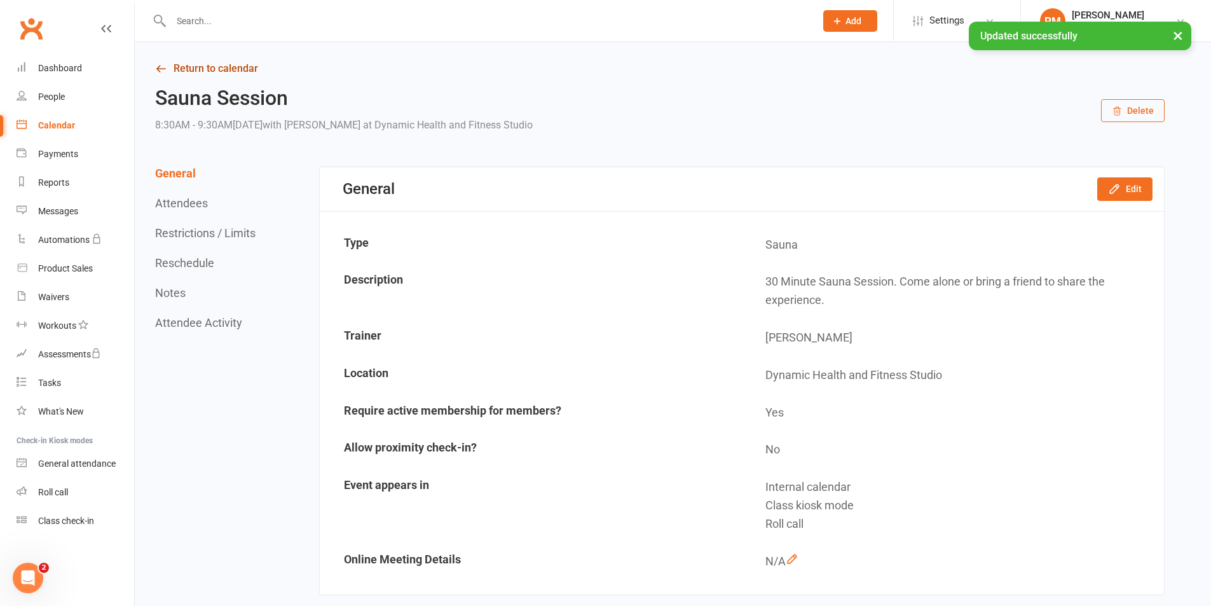
click at [236, 63] on link "Return to calendar" at bounding box center [660, 69] width 1010 height 18
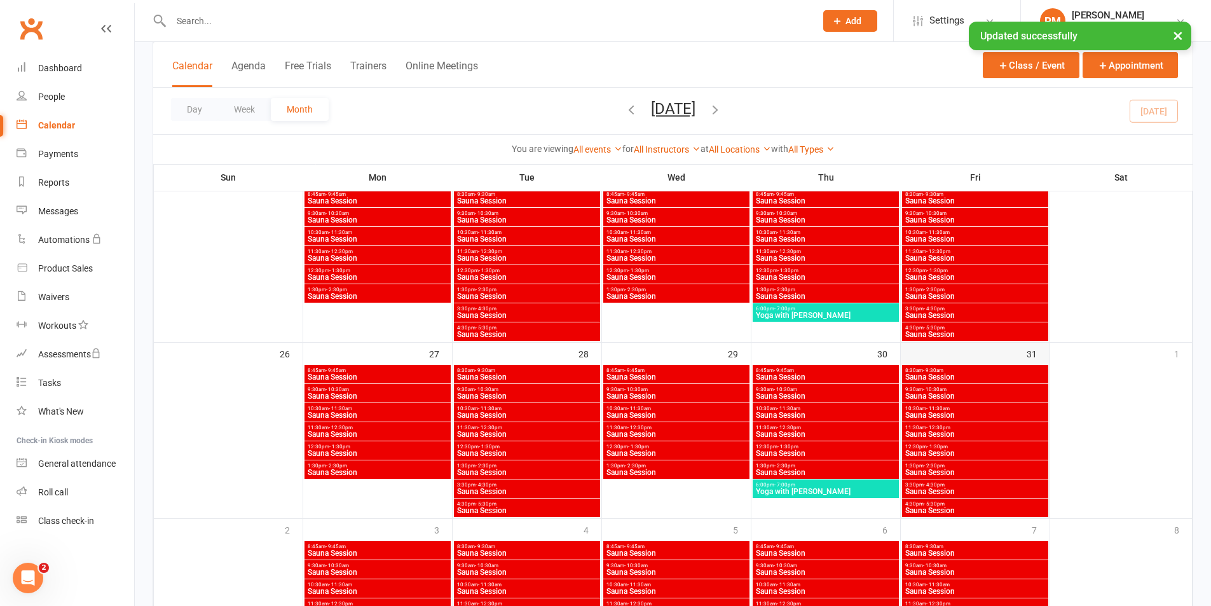
scroll to position [670, 0]
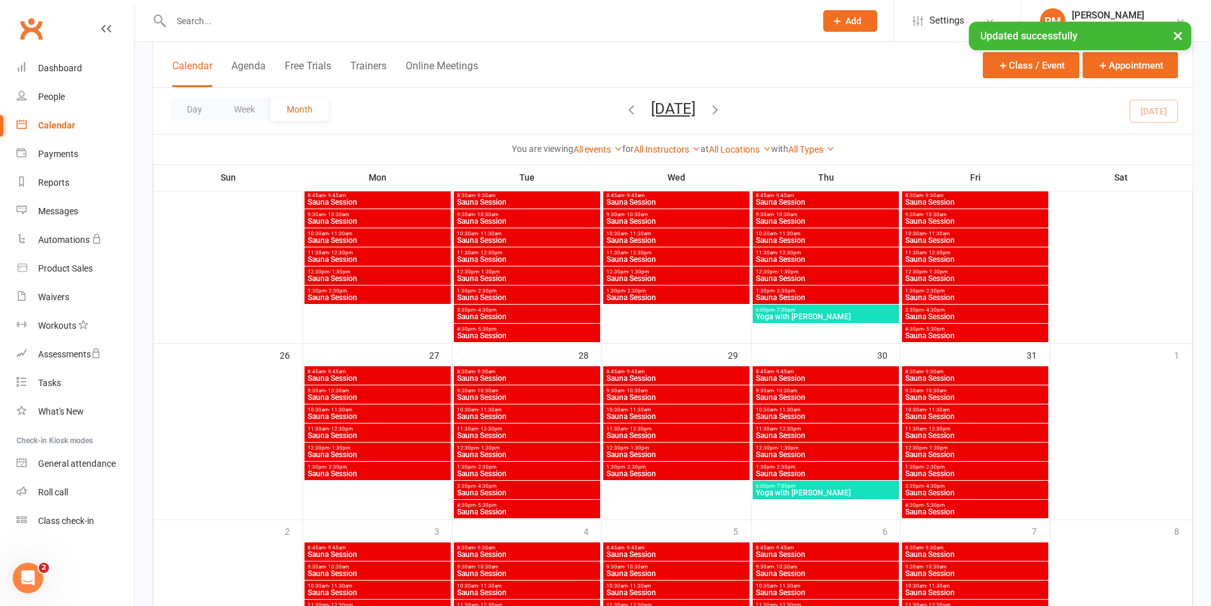
click at [982, 392] on span "9:30am - 10:30am" at bounding box center [975, 391] width 141 height 6
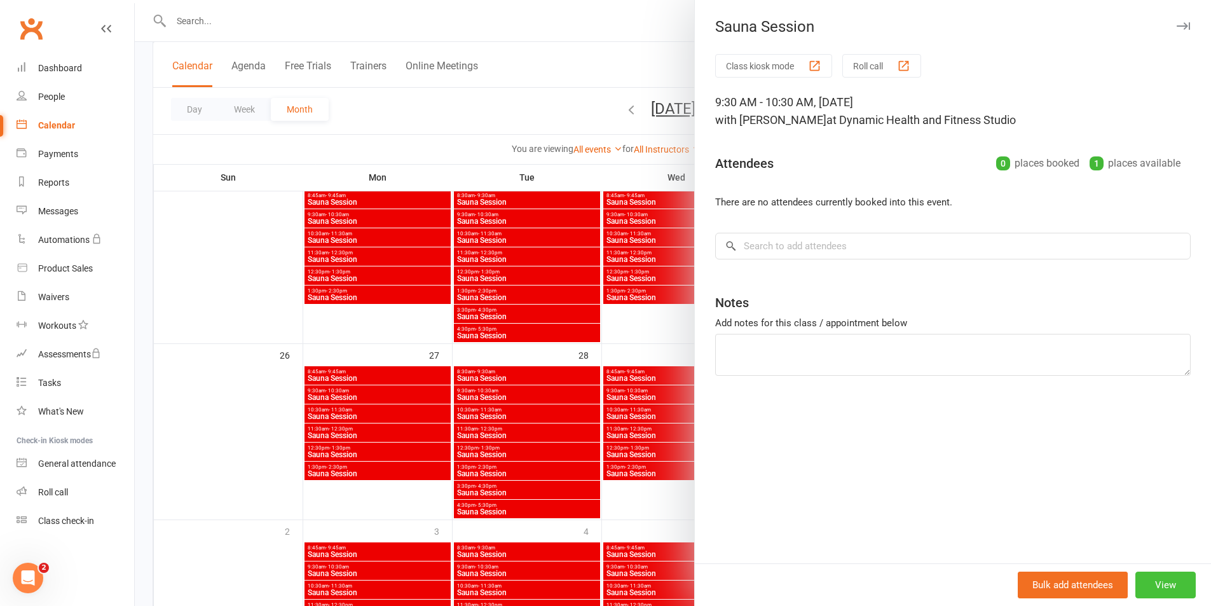
click at [1169, 588] on button "View" at bounding box center [1165, 585] width 60 height 27
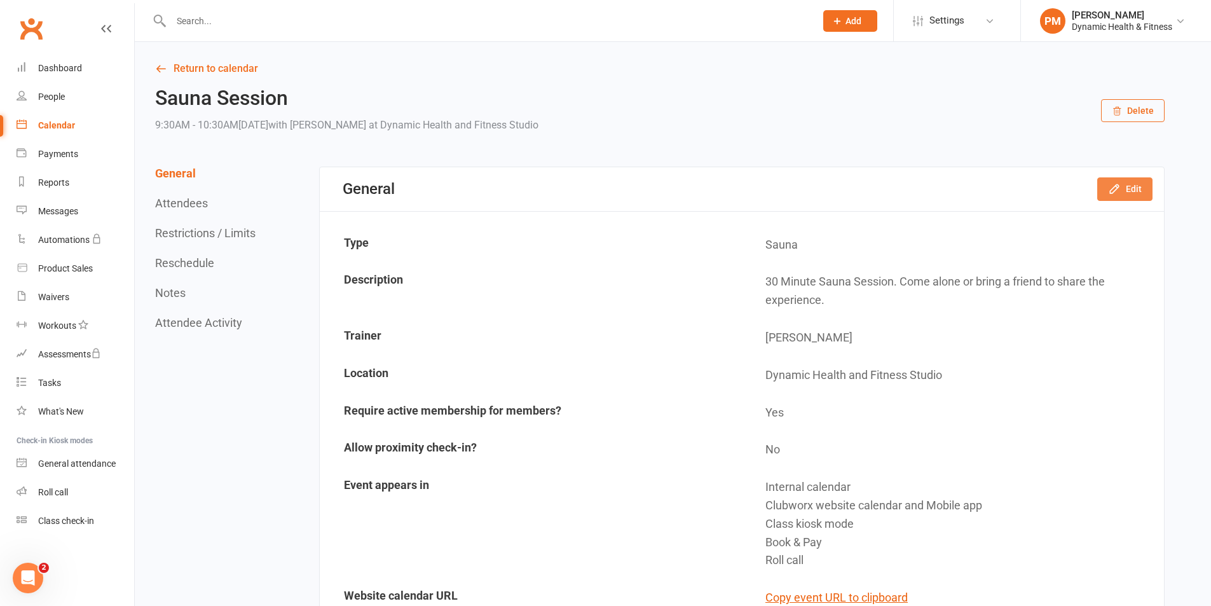
click at [1107, 187] on button "Edit" at bounding box center [1124, 188] width 55 height 23
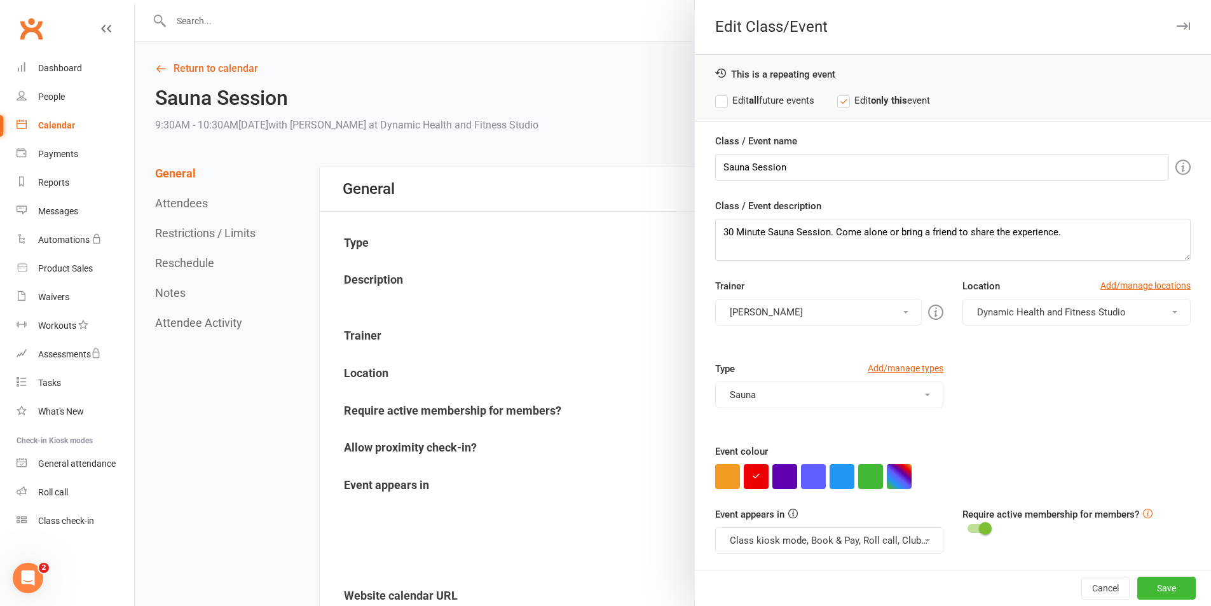
click at [901, 534] on button "Class kiosk mode, Book & Pay, Roll call, Clubworx website calendar and Mobile a…" at bounding box center [829, 540] width 228 height 27
click at [903, 561] on link "Clubworx website calendar and Mobile app" at bounding box center [822, 570] width 213 height 25
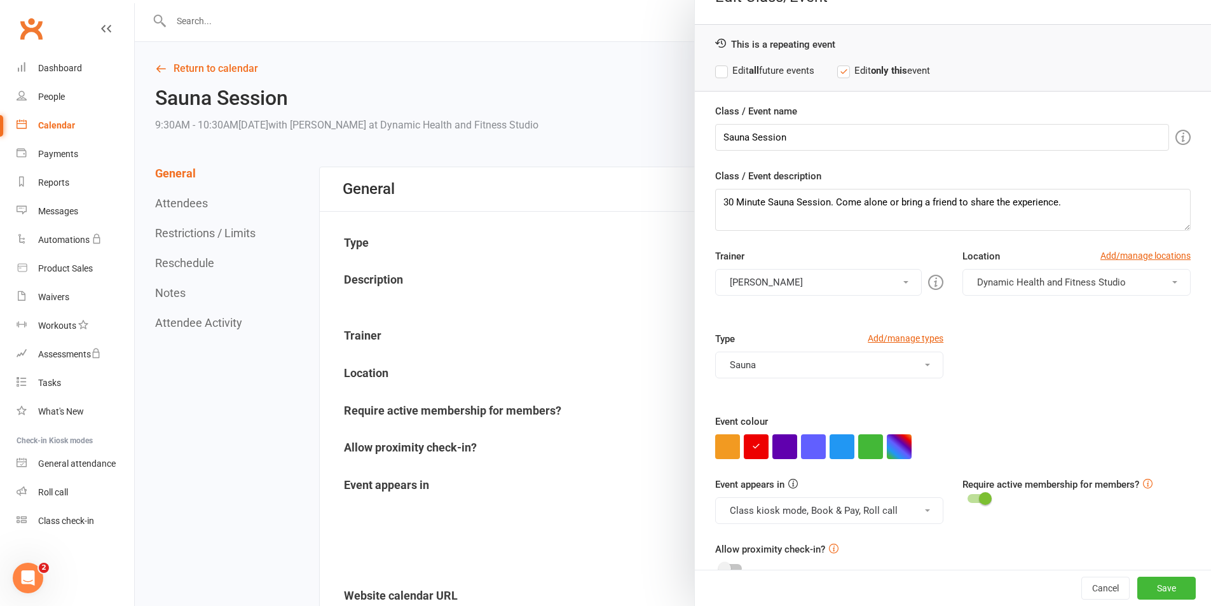
scroll to position [55, 0]
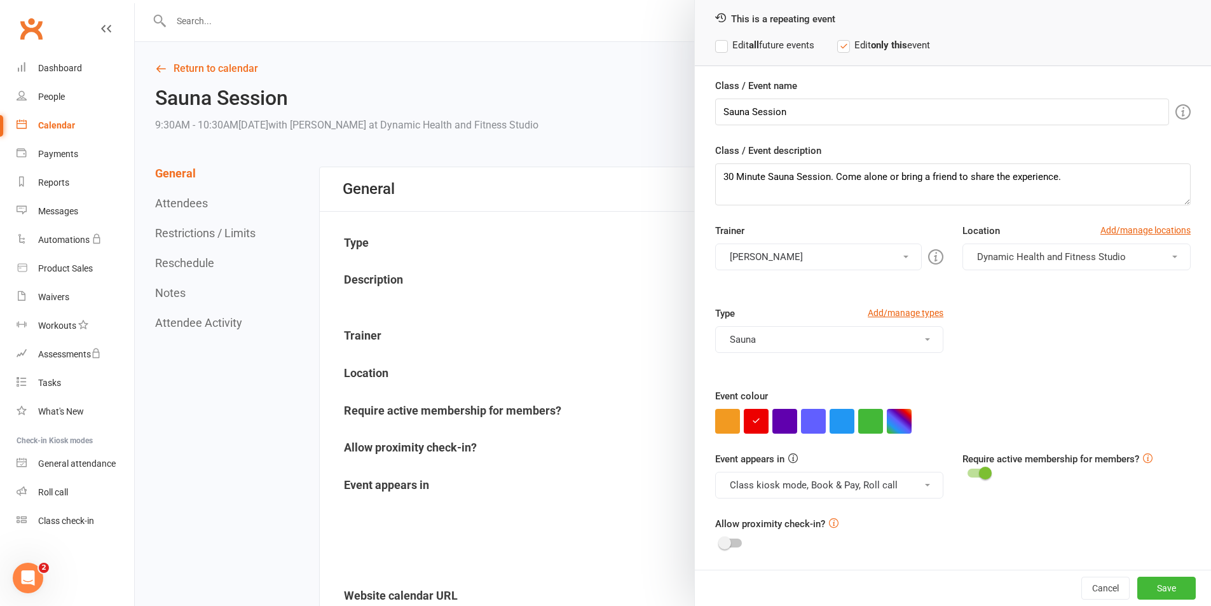
click at [905, 482] on button "Class kiosk mode, Book & Pay, Roll call" at bounding box center [829, 485] width 228 height 27
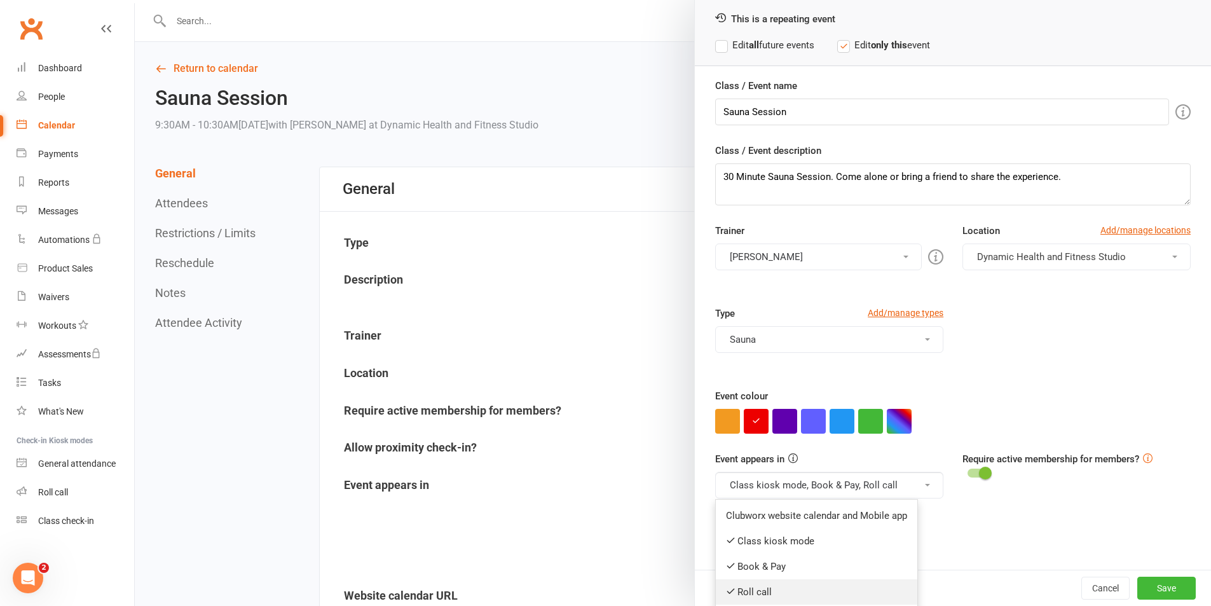
click at [845, 580] on link "Roll call" at bounding box center [817, 591] width 202 height 25
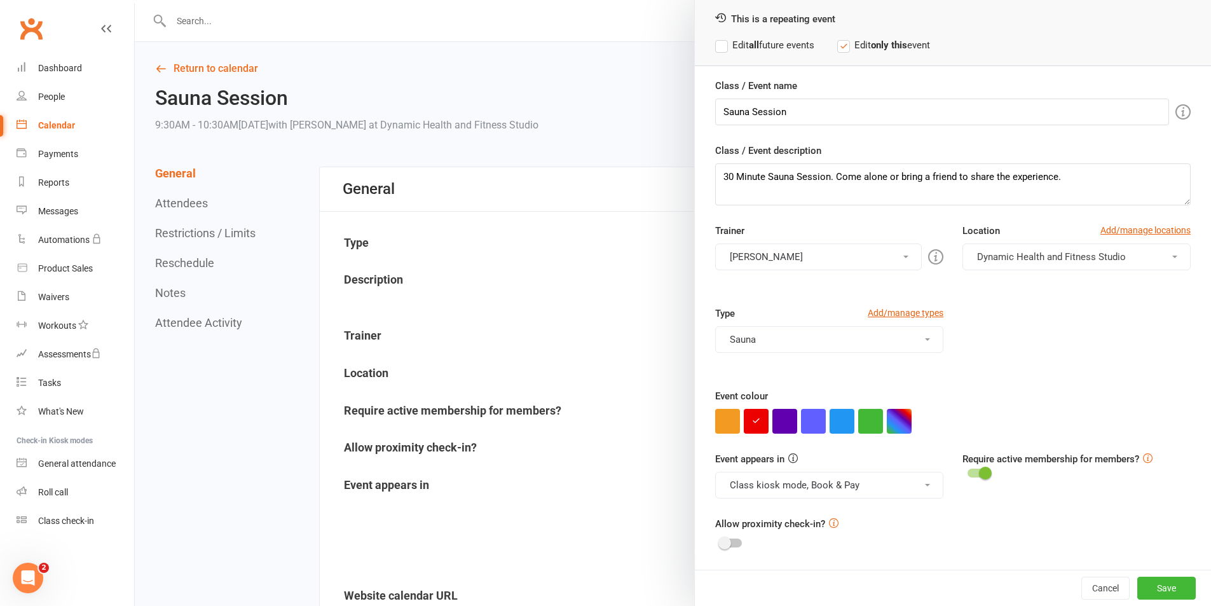
click at [880, 481] on button "Class kiosk mode, Book & Pay" at bounding box center [829, 485] width 228 height 27
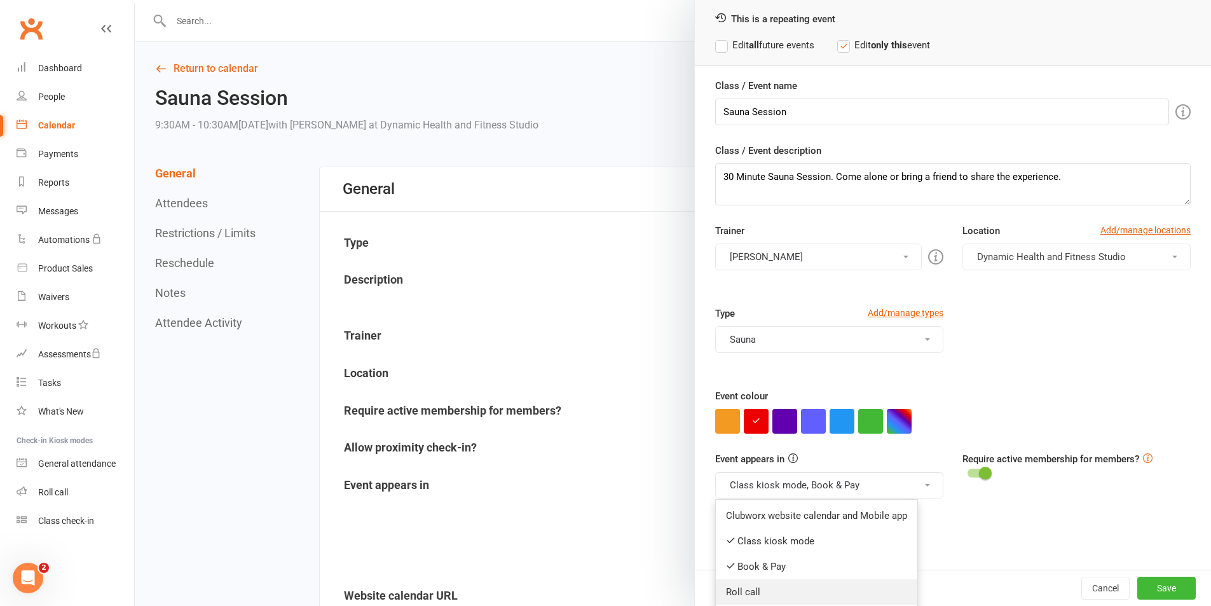
click at [817, 581] on link "Roll call" at bounding box center [817, 591] width 202 height 25
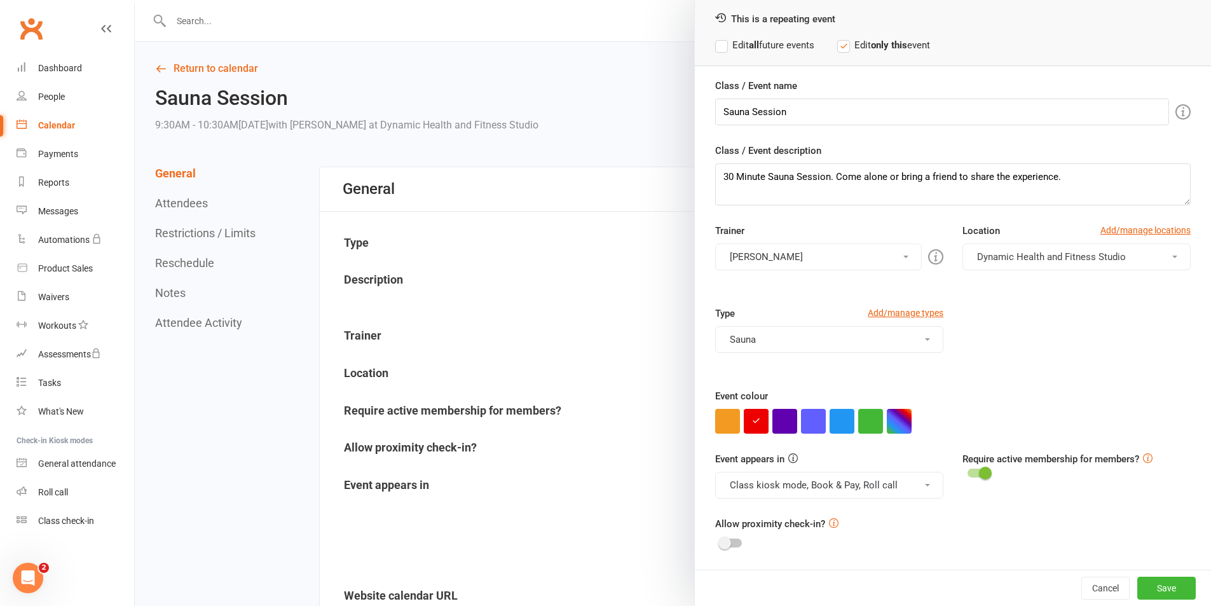
click at [849, 487] on button "Class kiosk mode, Book & Pay, Roll call" at bounding box center [829, 485] width 228 height 27
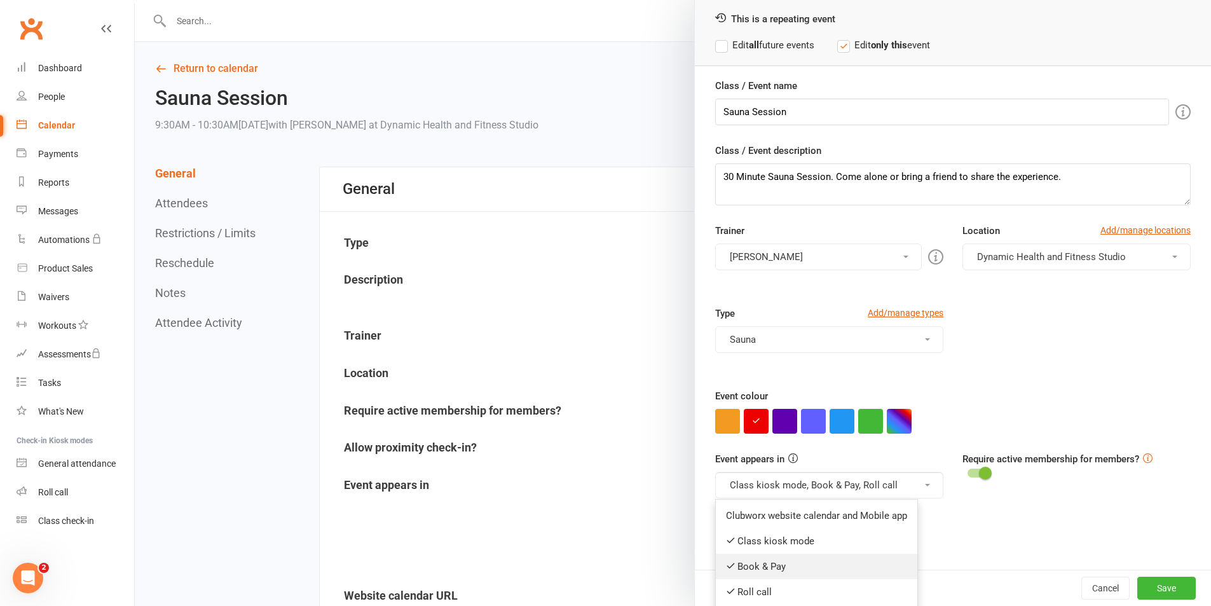
click at [816, 561] on link "Book & Pay" at bounding box center [817, 566] width 202 height 25
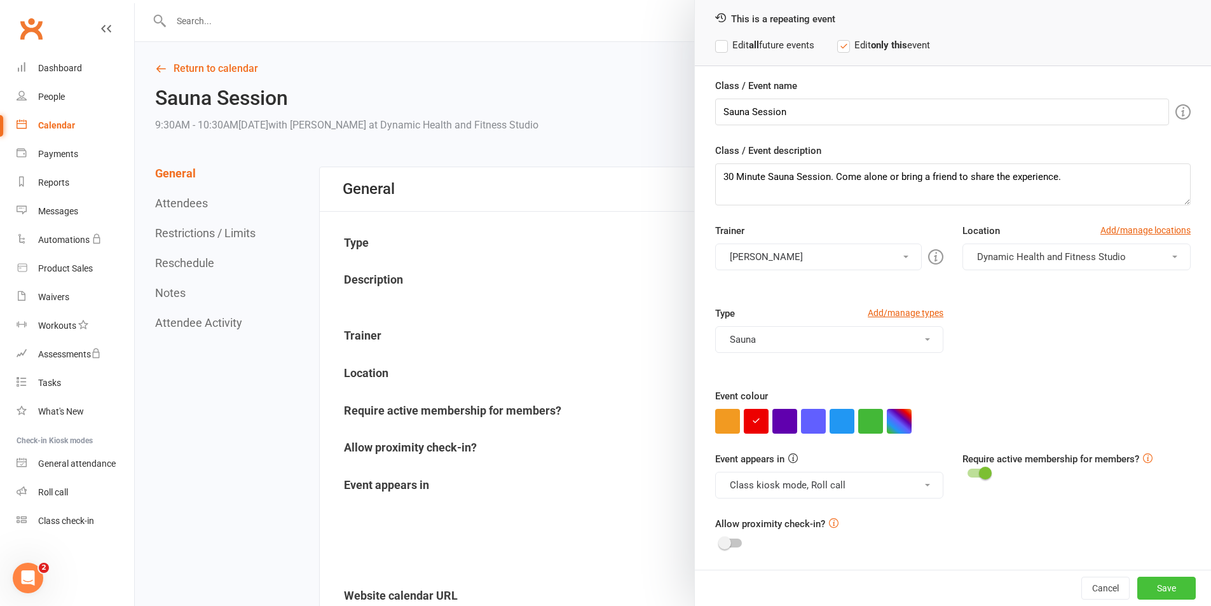
click at [1146, 594] on button "Save" at bounding box center [1166, 588] width 58 height 23
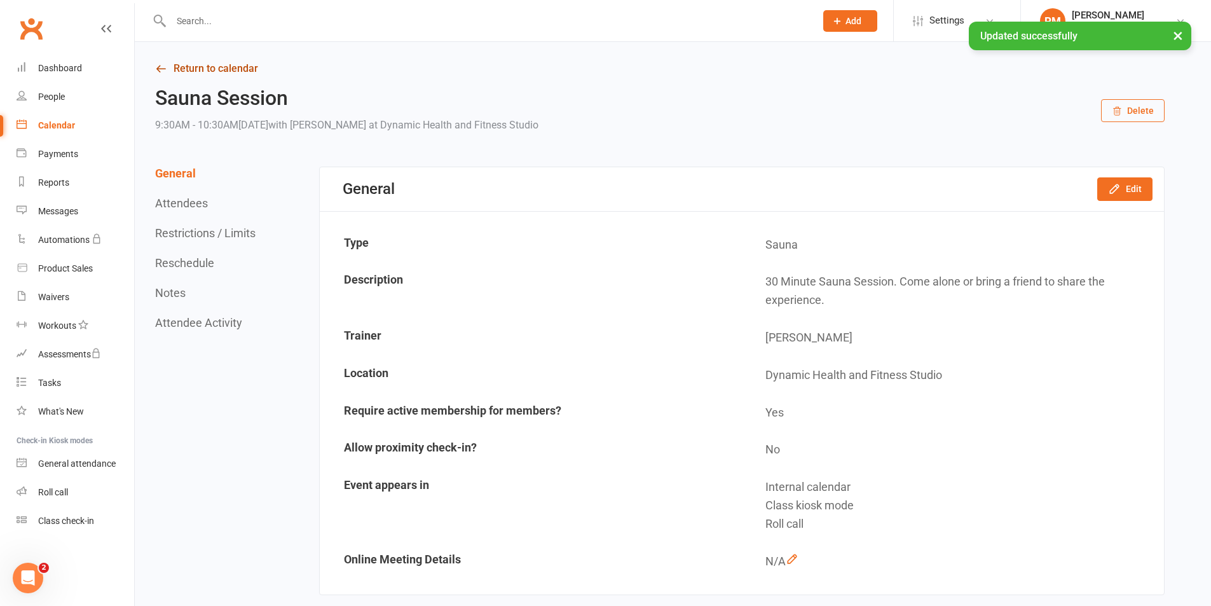
click at [247, 62] on link "Return to calendar" at bounding box center [660, 69] width 1010 height 18
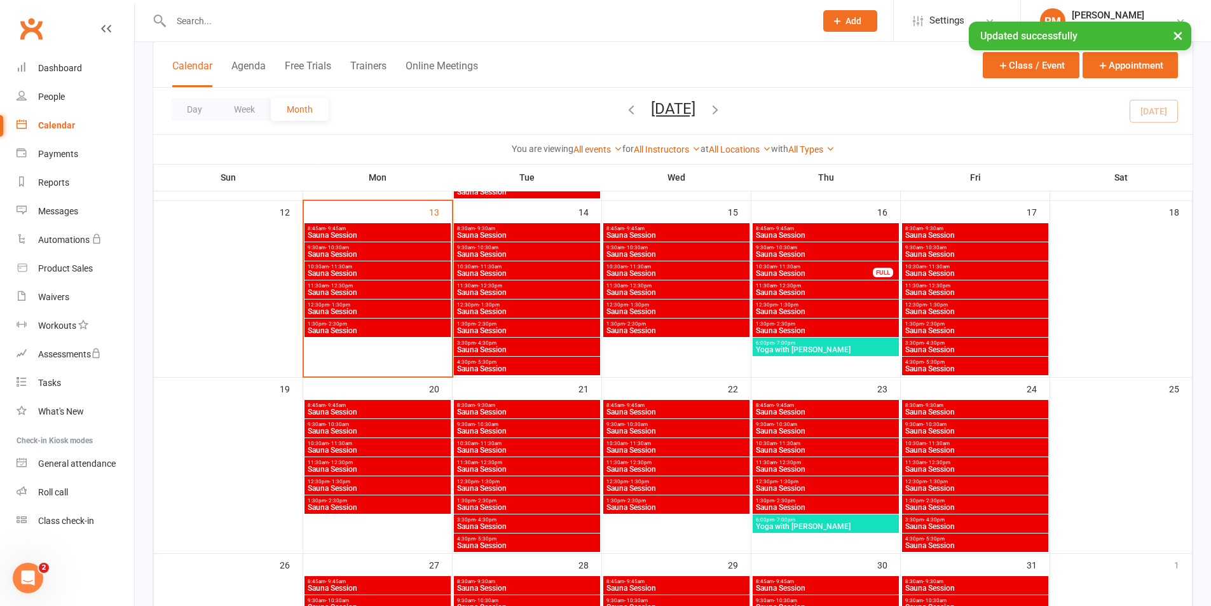
scroll to position [572, 0]
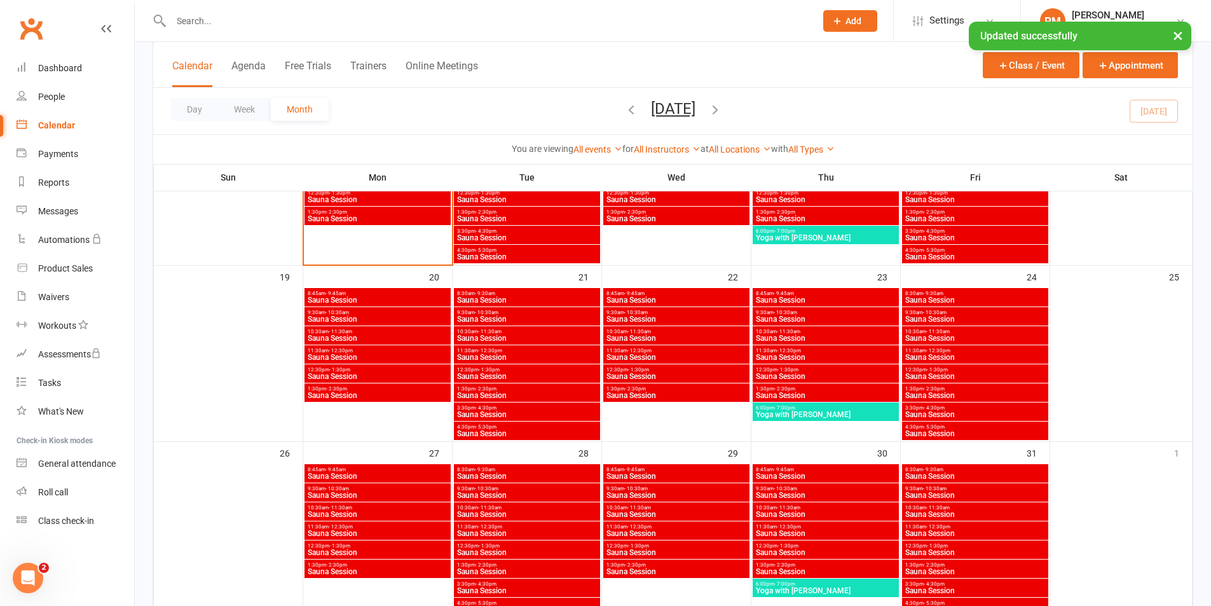
click at [950, 514] on span "Sauna Session" at bounding box center [975, 515] width 141 height 8
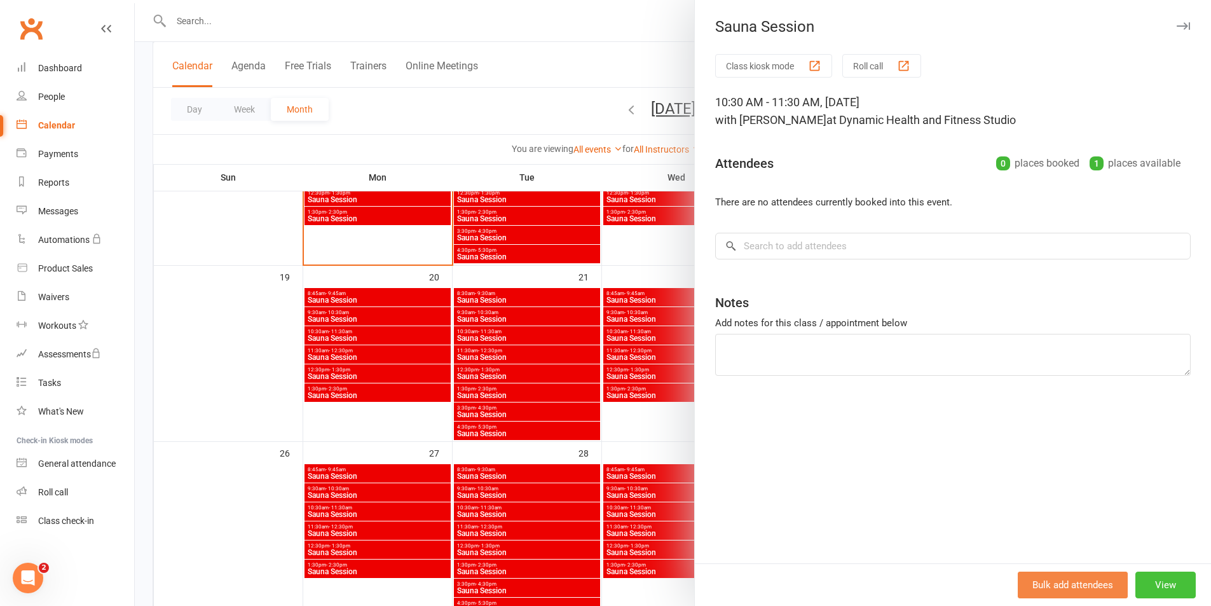
click at [1149, 582] on button "View" at bounding box center [1165, 585] width 60 height 27
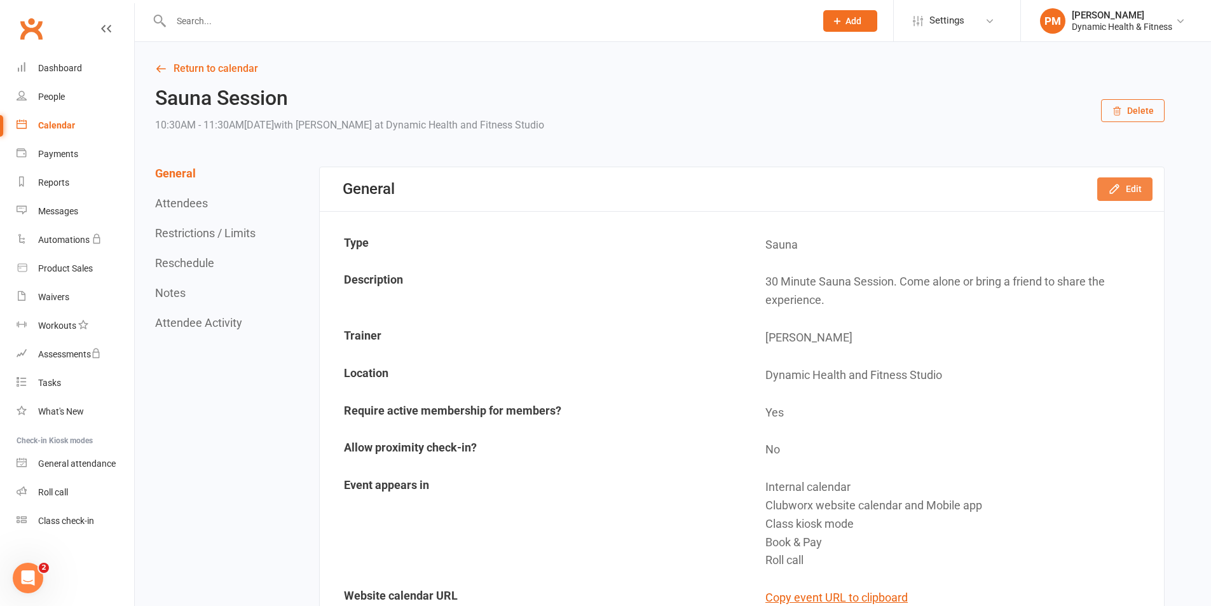
click at [1127, 184] on button "Edit" at bounding box center [1124, 188] width 55 height 23
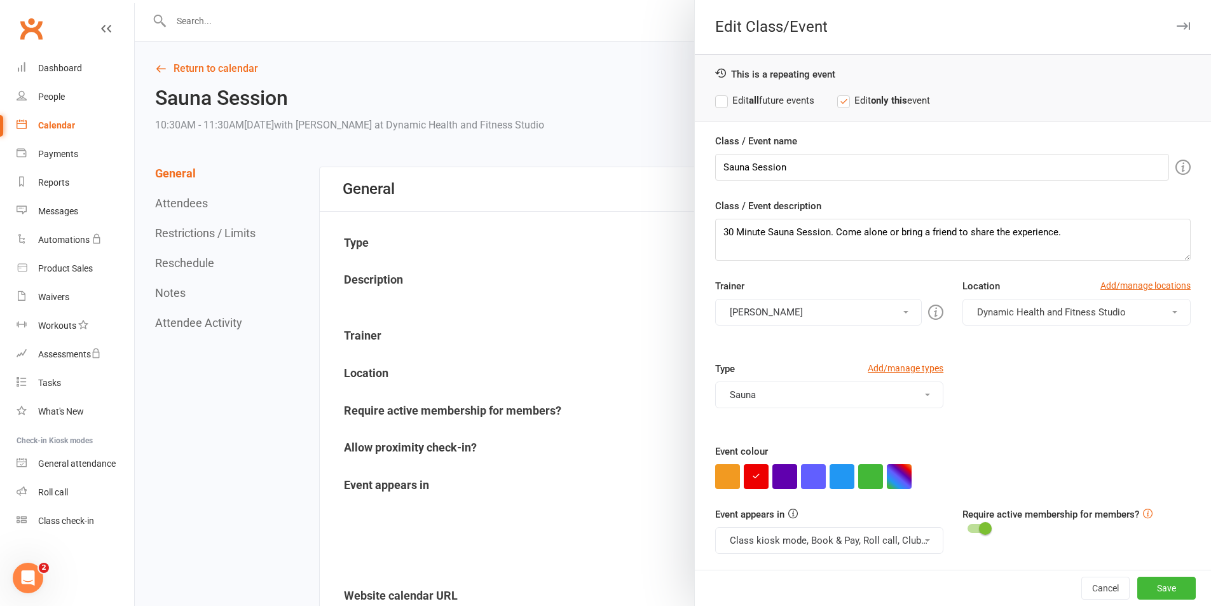
click at [890, 534] on button "Class kiosk mode, Book & Pay, Roll call, Clubworx website calendar and Mobile a…" at bounding box center [829, 540] width 228 height 27
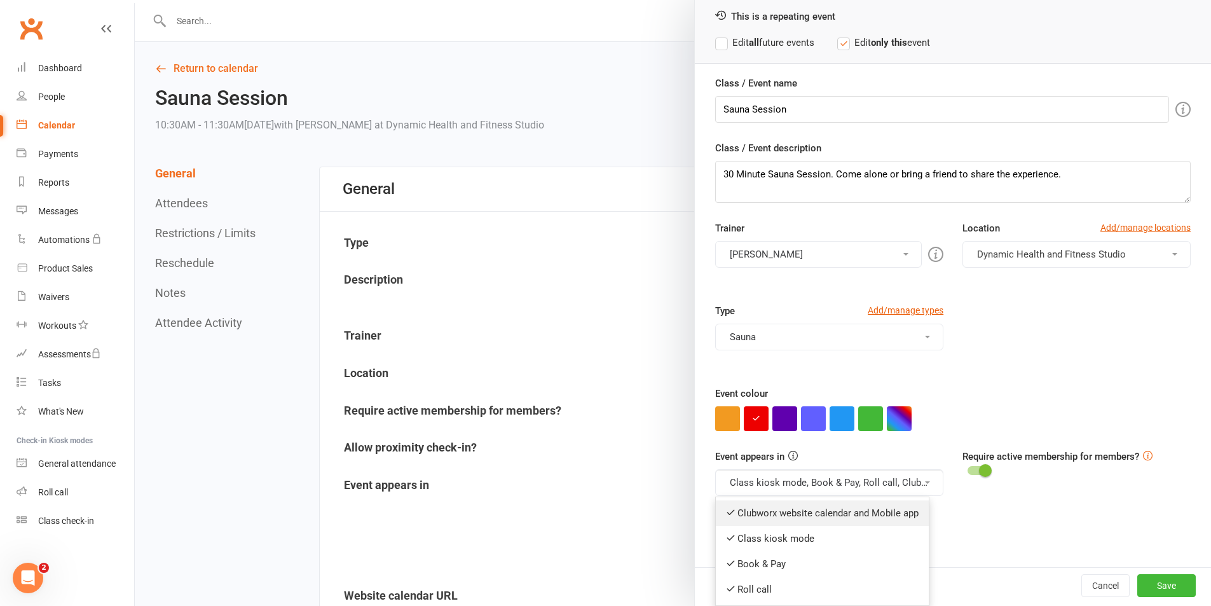
click at [892, 505] on link "Clubworx website calendar and Mobile app" at bounding box center [822, 512] width 213 height 25
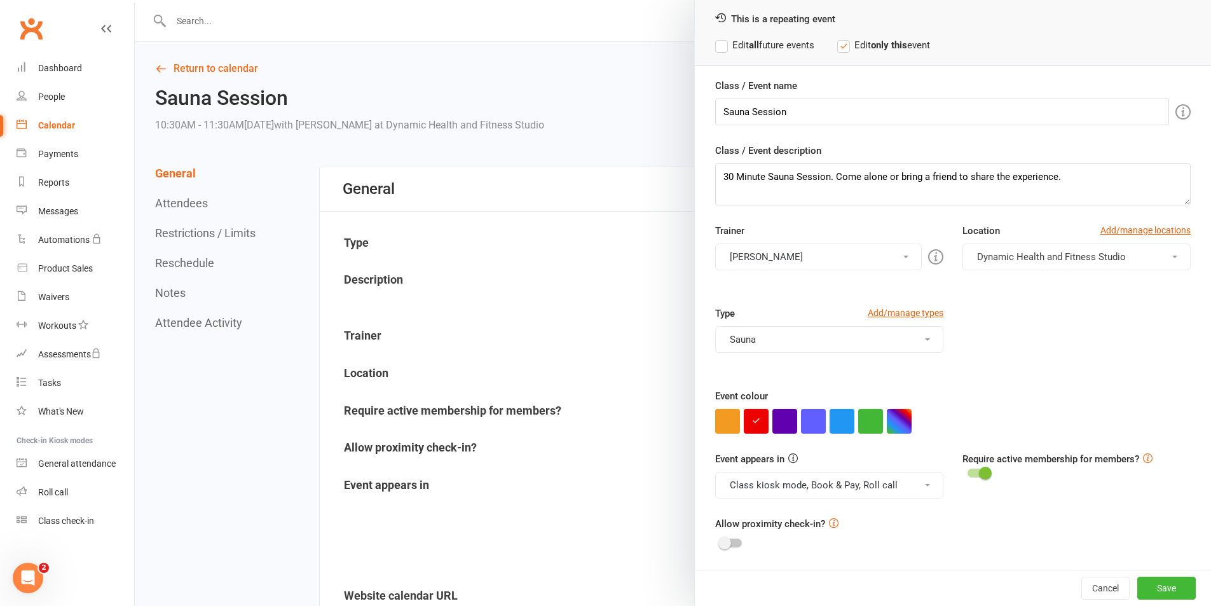
scroll to position [55, 0]
click at [903, 465] on div "Event appears in Class kiosk mode, Book & Pay, Roll call Clubworx website calen…" at bounding box center [829, 474] width 247 height 47
click at [904, 485] on button "Class kiosk mode, Book & Pay, Roll call" at bounding box center [829, 485] width 228 height 27
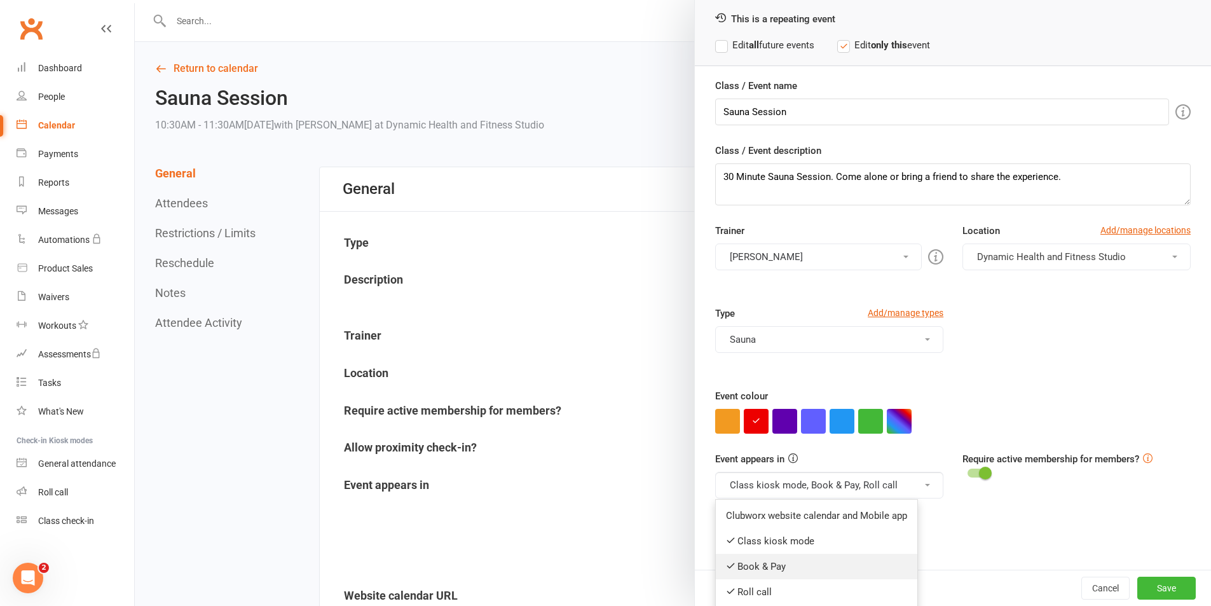
click at [884, 554] on link "Book & Pay" at bounding box center [817, 566] width 202 height 25
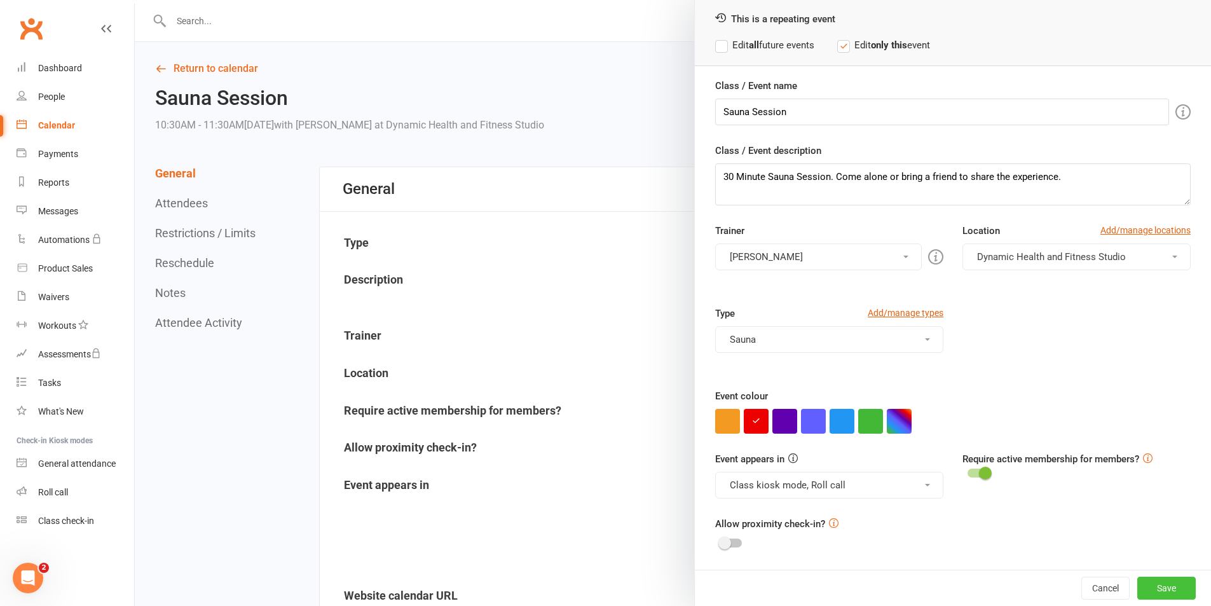
click at [1147, 593] on button "Save" at bounding box center [1166, 588] width 58 height 23
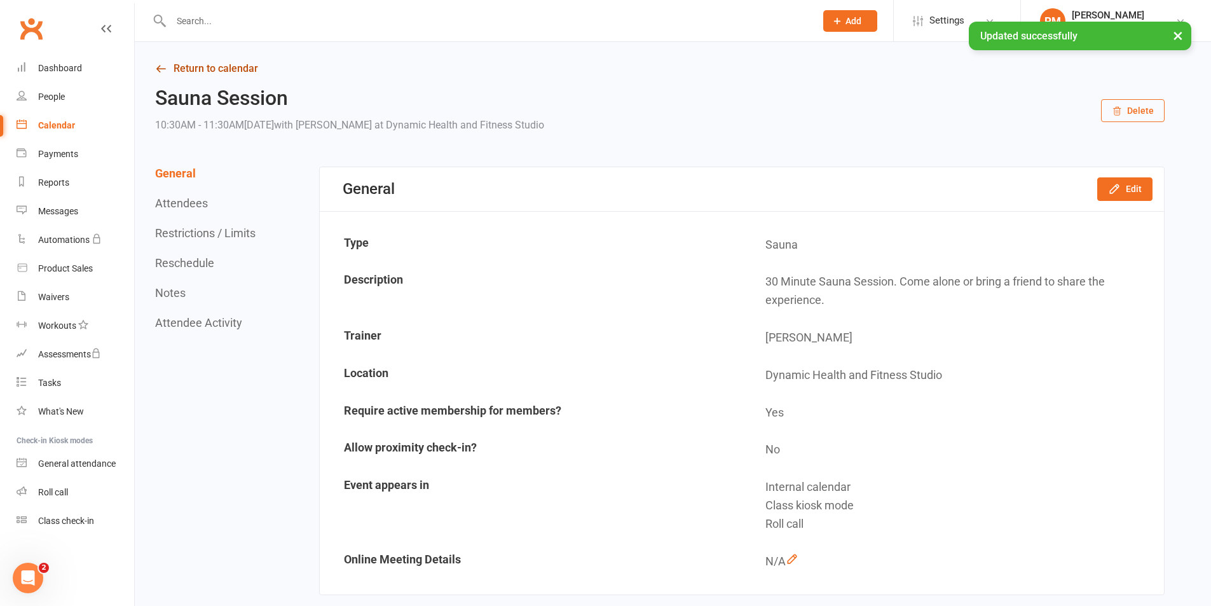
click at [262, 69] on link "Return to calendar" at bounding box center [660, 69] width 1010 height 18
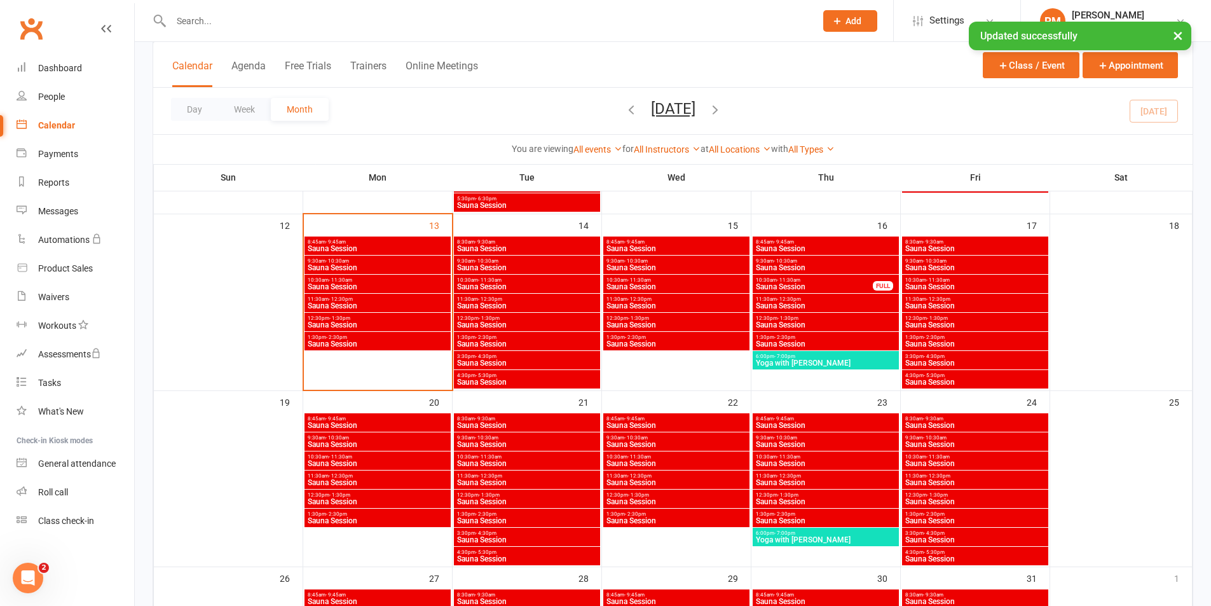
scroll to position [572, 0]
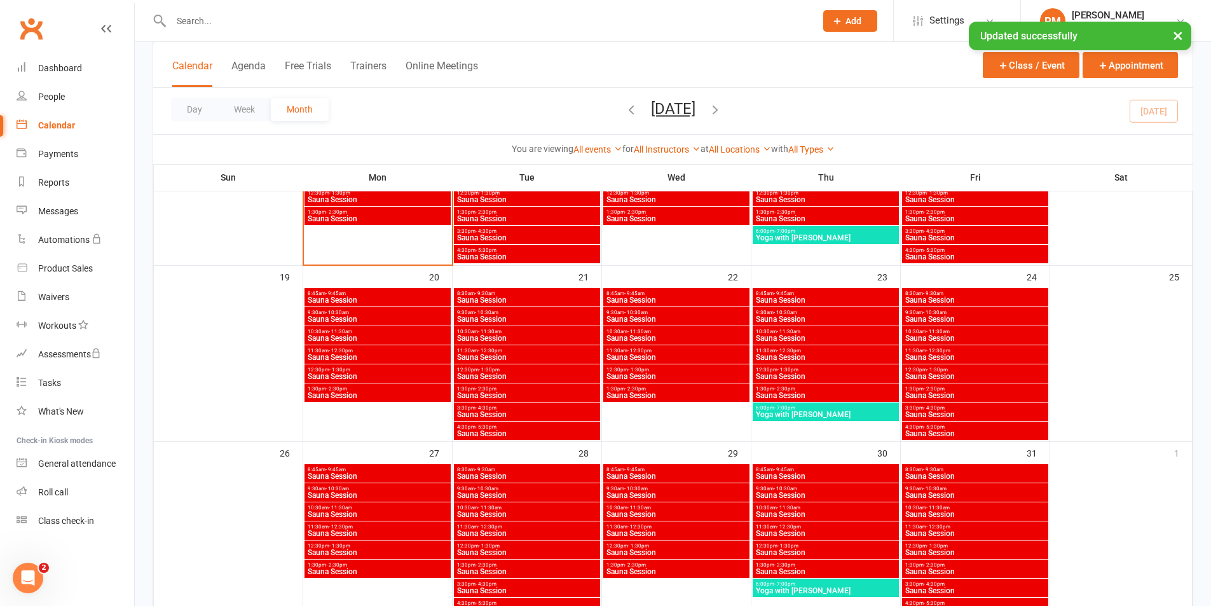
click at [979, 537] on div "11:30am - 12:30pm Sauna Session" at bounding box center [975, 530] width 146 height 18
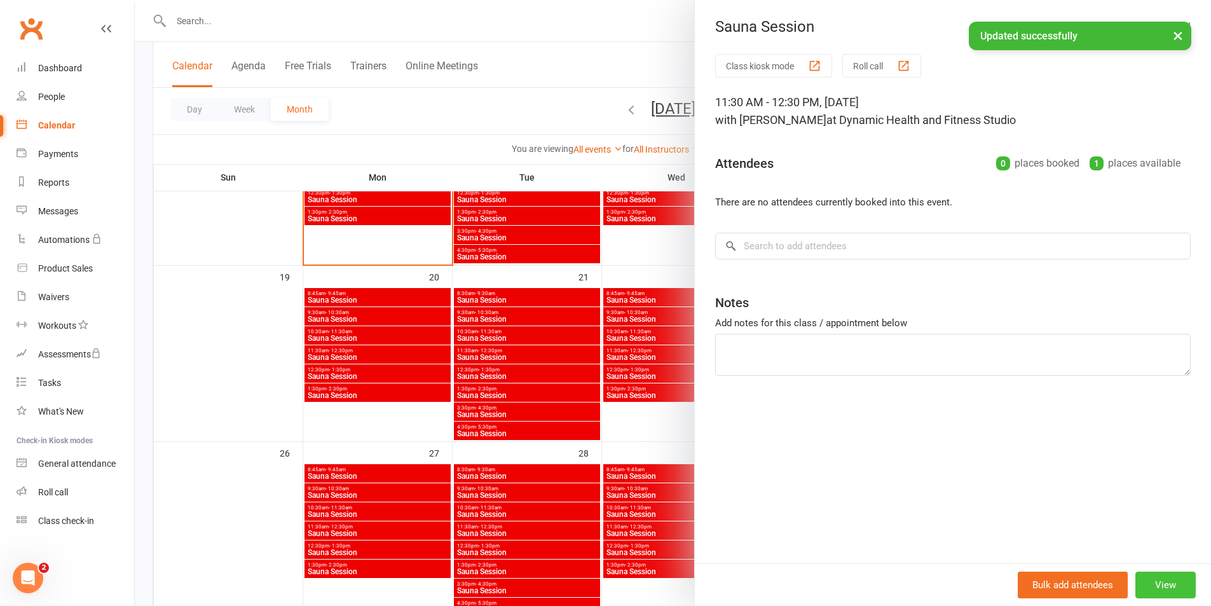
click at [1159, 581] on button "View" at bounding box center [1165, 585] width 60 height 27
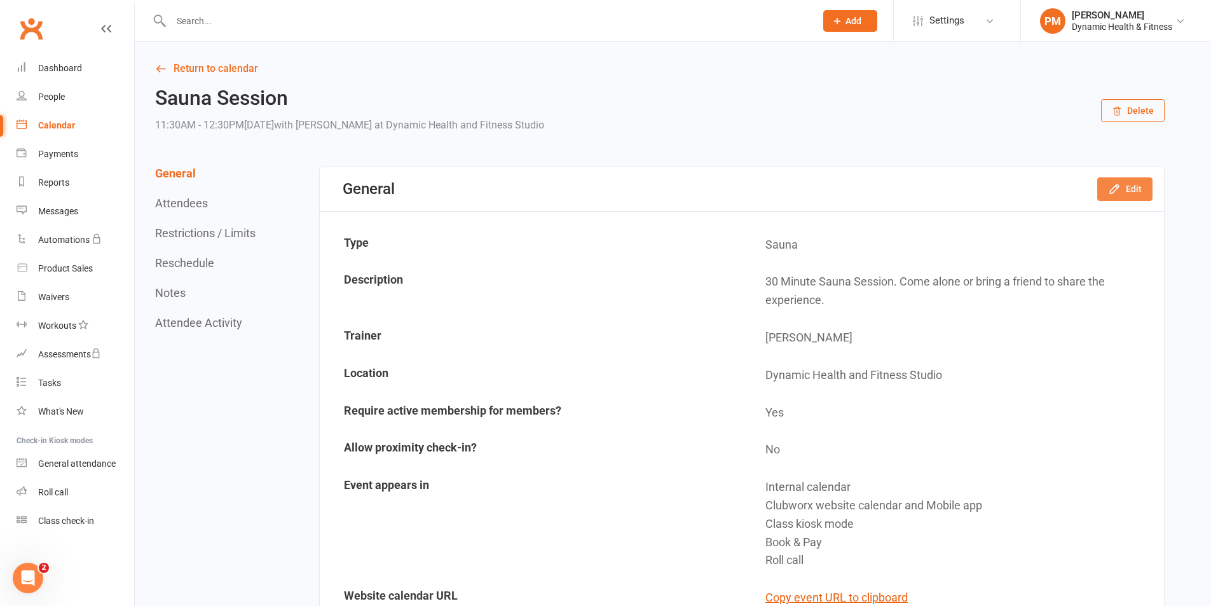
click at [1129, 191] on button "Edit" at bounding box center [1124, 188] width 55 height 23
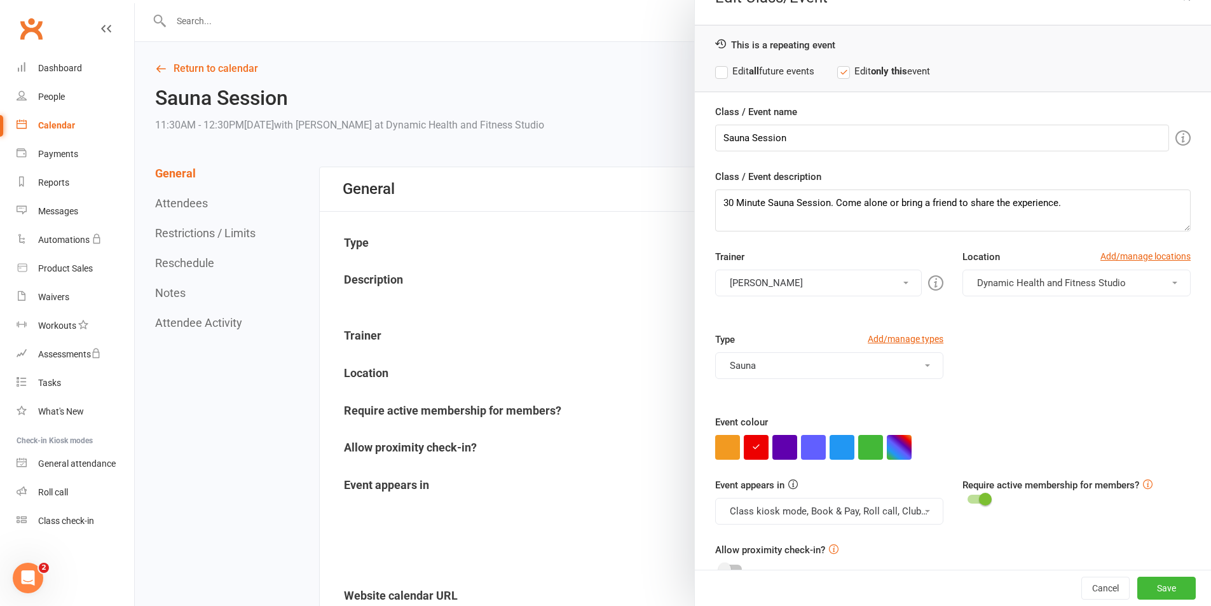
scroll to position [55, 0]
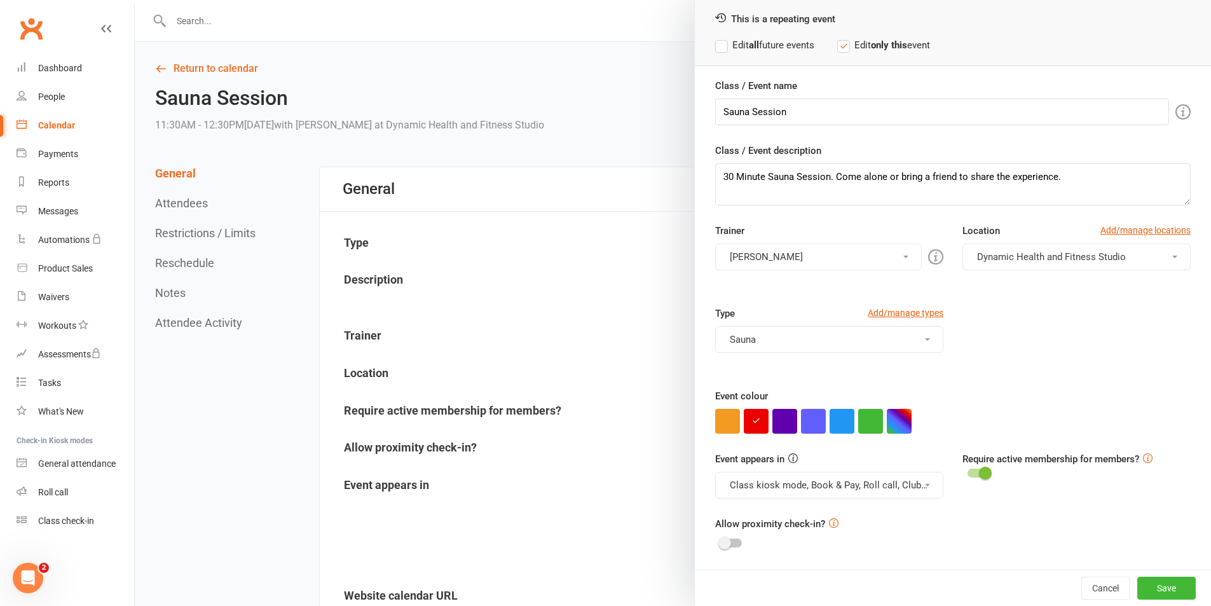
click at [903, 478] on button "Class kiosk mode, Book & Pay, Roll call, Clubworx website calendar and Mobile a…" at bounding box center [829, 485] width 228 height 27
drag, startPoint x: 892, startPoint y: 519, endPoint x: 896, endPoint y: 504, distance: 16.5
click at [892, 520] on link "Clubworx website calendar and Mobile app" at bounding box center [822, 515] width 213 height 25
click at [898, 493] on button "Class kiosk mode, Book & Pay, Roll call" at bounding box center [829, 485] width 228 height 27
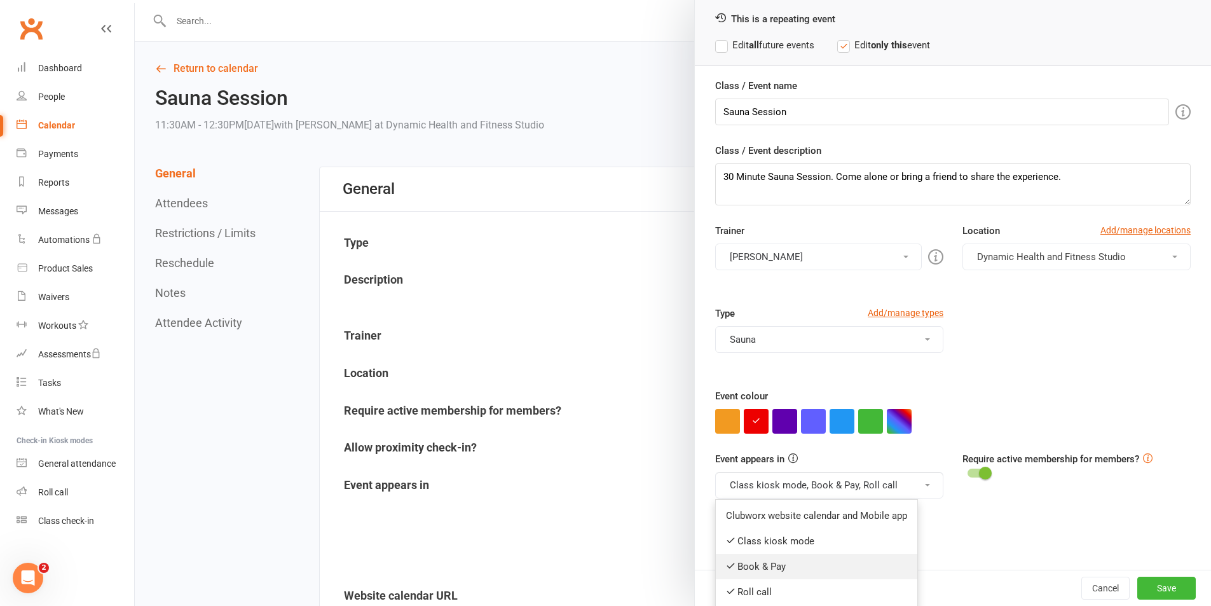
click at [875, 568] on link "Book & Pay" at bounding box center [817, 566] width 202 height 25
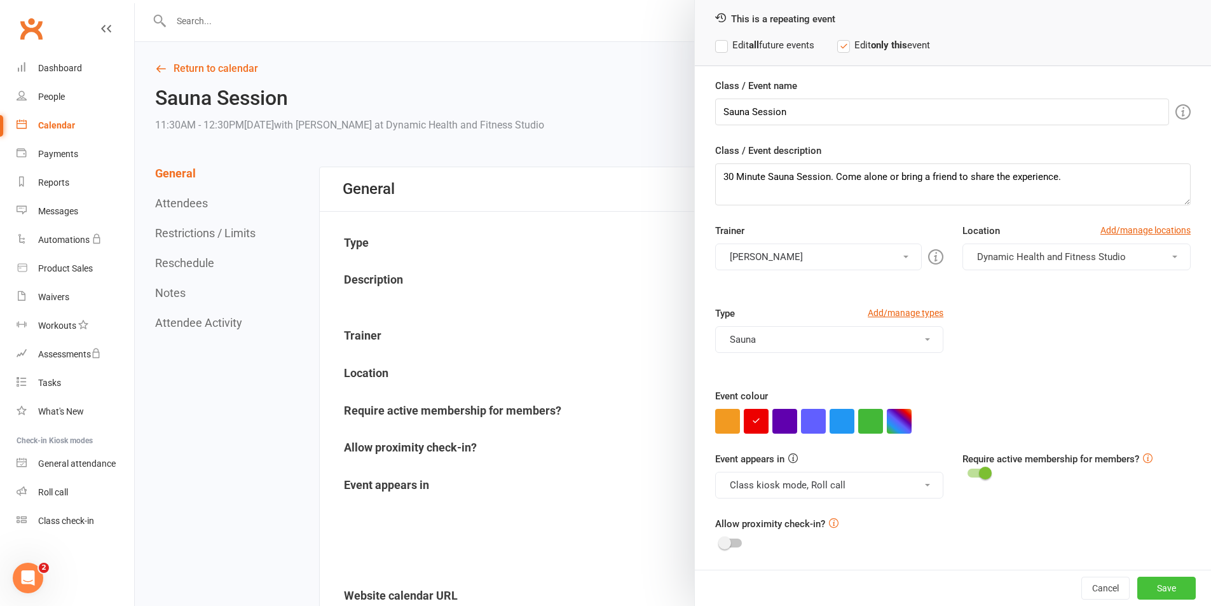
click at [1137, 587] on button "Save" at bounding box center [1166, 588] width 58 height 23
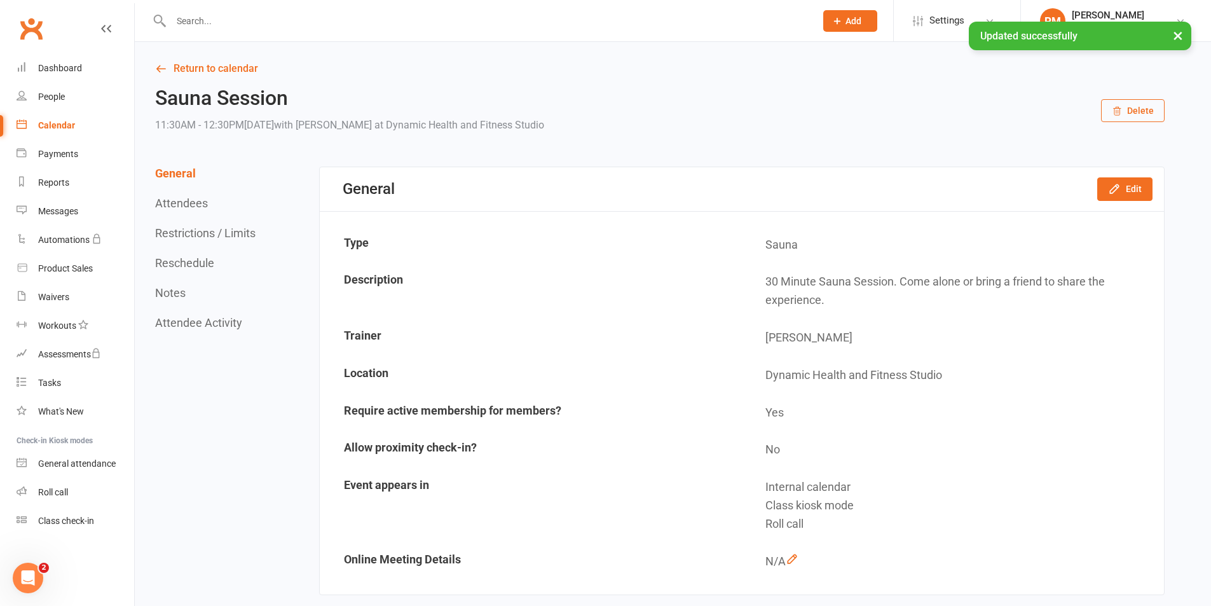
click at [245, 76] on link "Return to calendar" at bounding box center [660, 69] width 1010 height 18
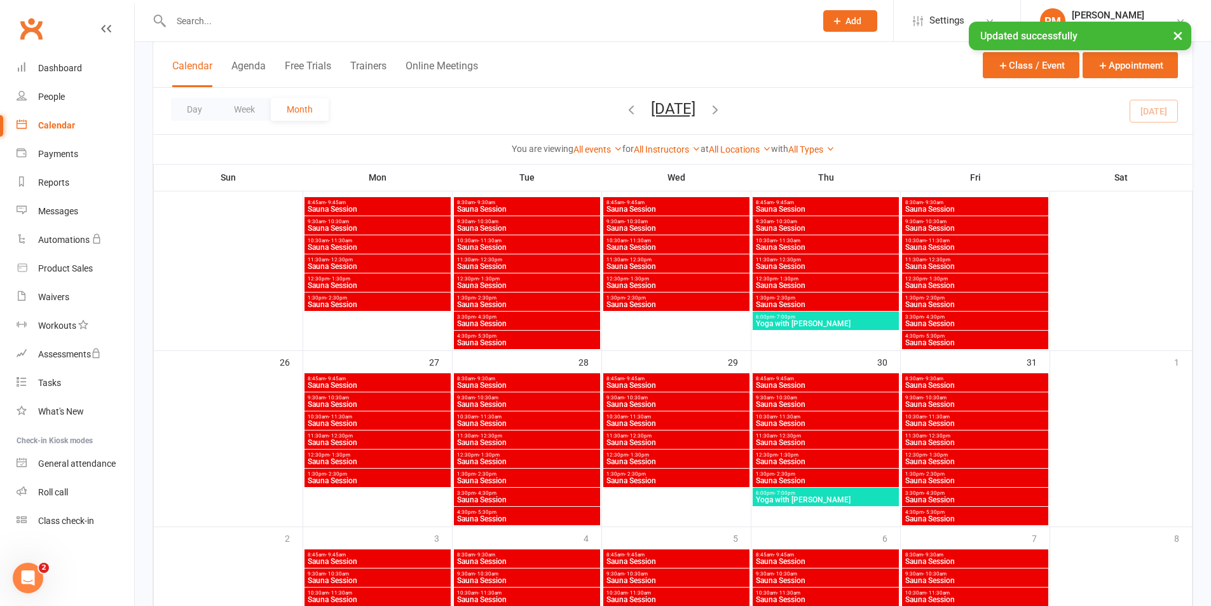
scroll to position [797, 0]
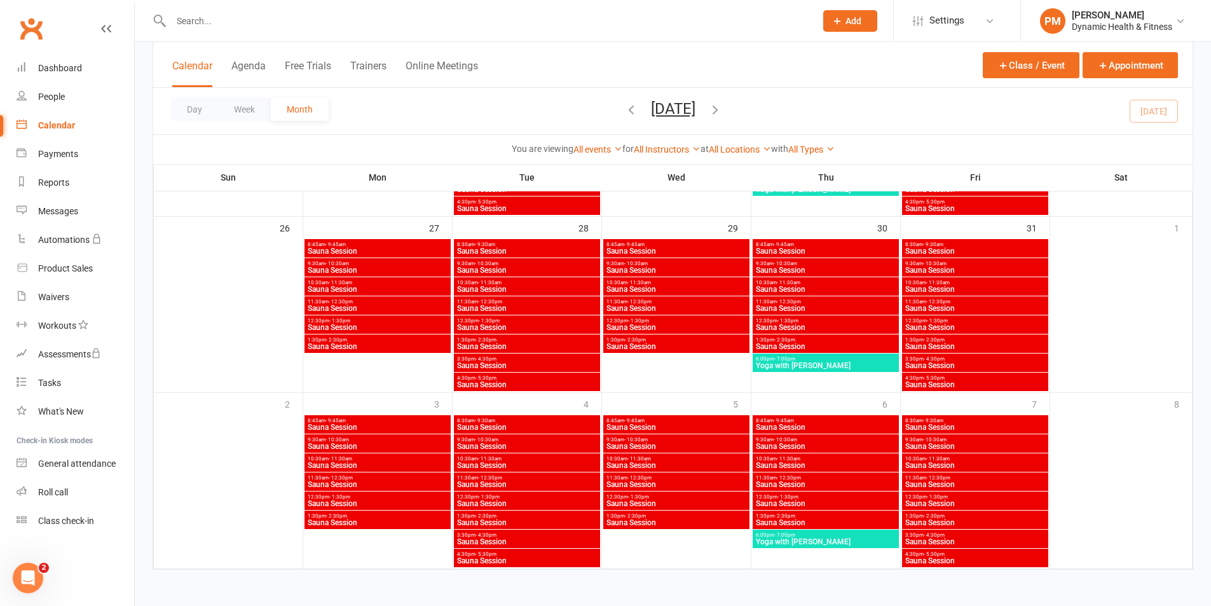
click at [1018, 326] on span "Sauna Session" at bounding box center [975, 328] width 141 height 8
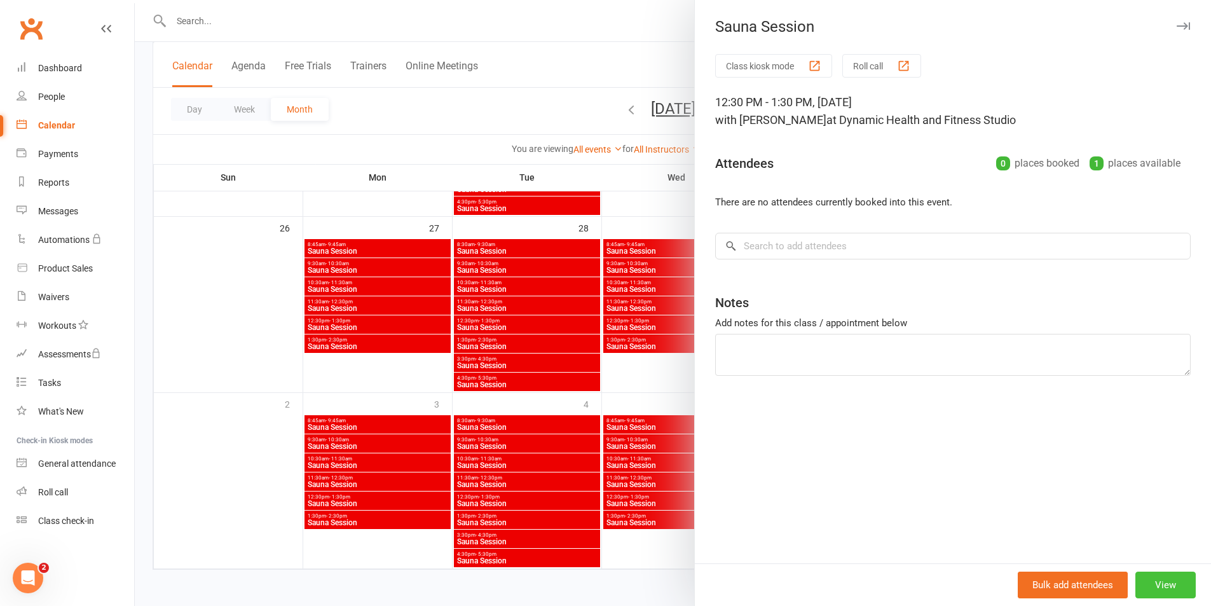
click at [1175, 581] on button "View" at bounding box center [1165, 585] width 60 height 27
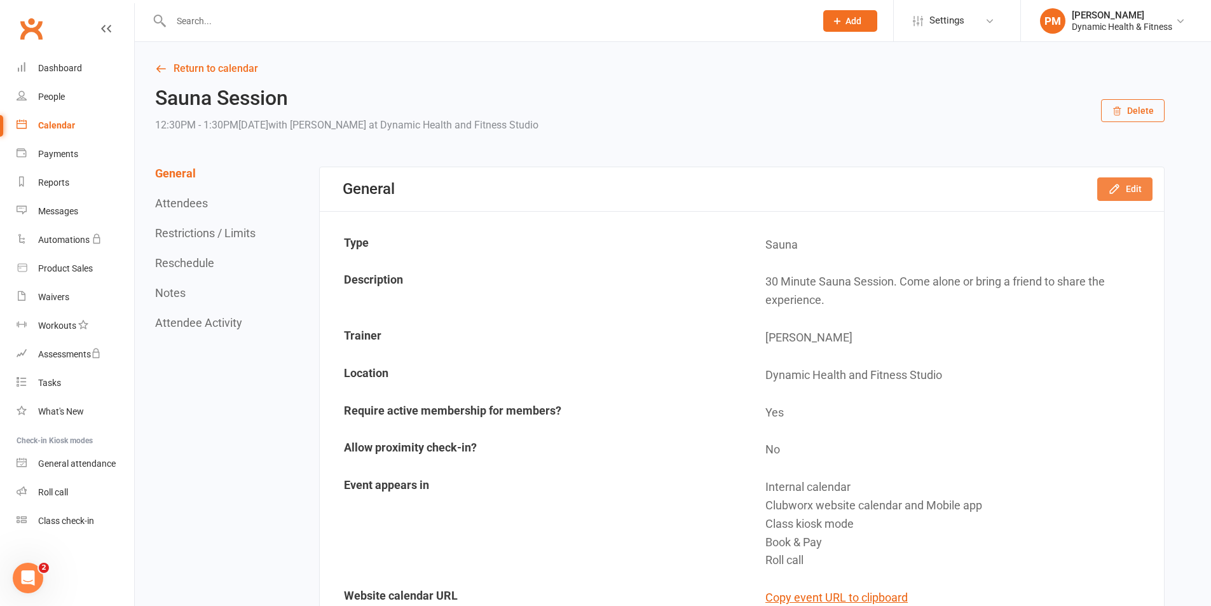
click at [1112, 189] on icon "button" at bounding box center [1114, 188] width 13 height 13
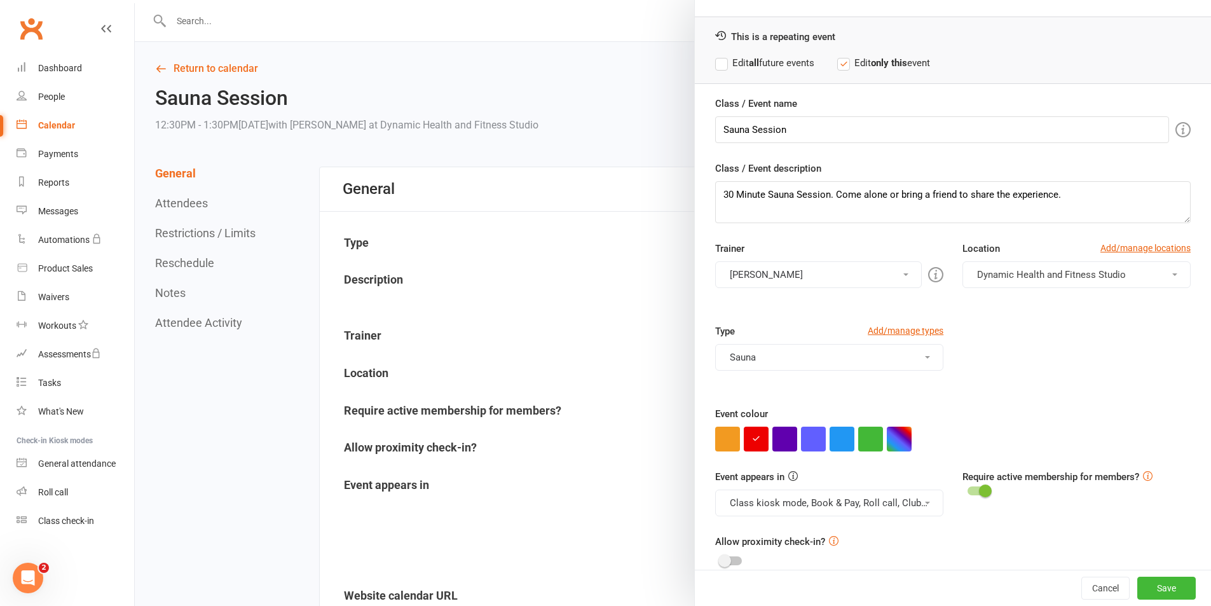
scroll to position [55, 0]
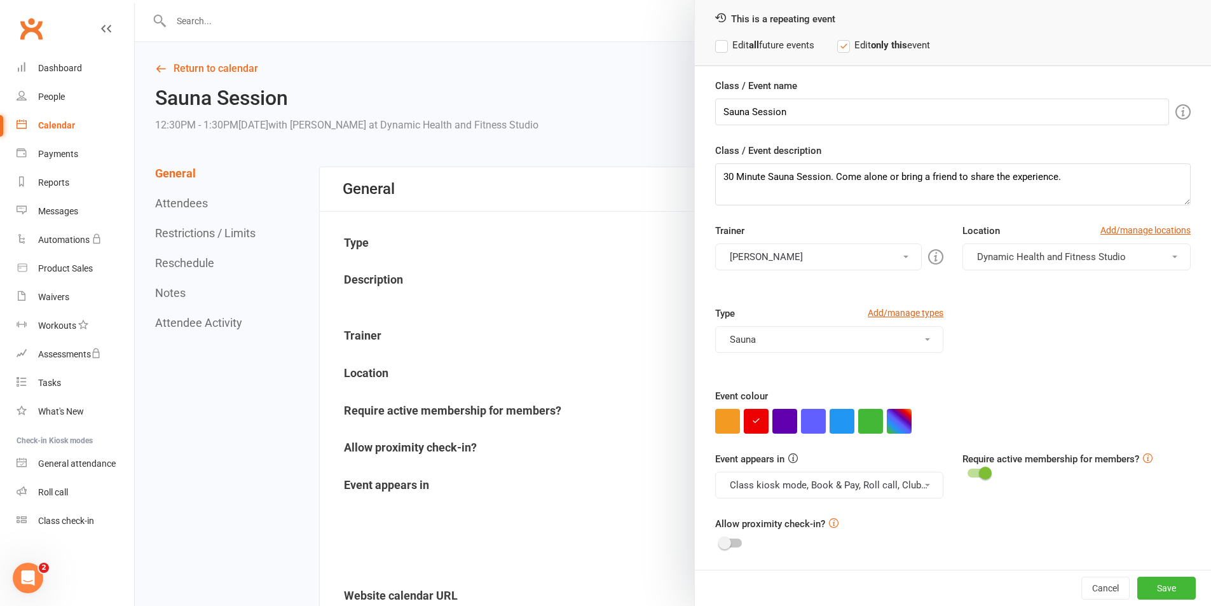
click at [910, 491] on button "Class kiosk mode, Book & Pay, Roll call, Clubworx website calendar and Mobile a…" at bounding box center [829, 485] width 228 height 27
click at [908, 517] on link "Clubworx website calendar and Mobile app" at bounding box center [822, 515] width 213 height 25
click at [910, 475] on button "Class kiosk mode, Book & Pay, Roll call" at bounding box center [829, 485] width 228 height 27
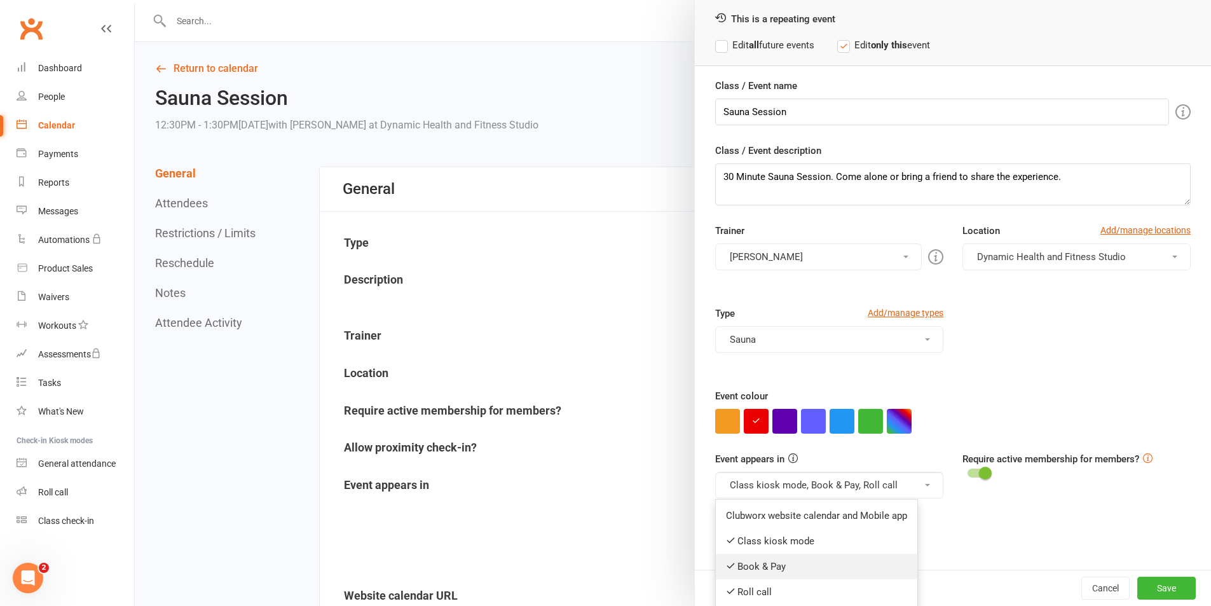
click at [866, 570] on link "Book & Pay" at bounding box center [817, 566] width 202 height 25
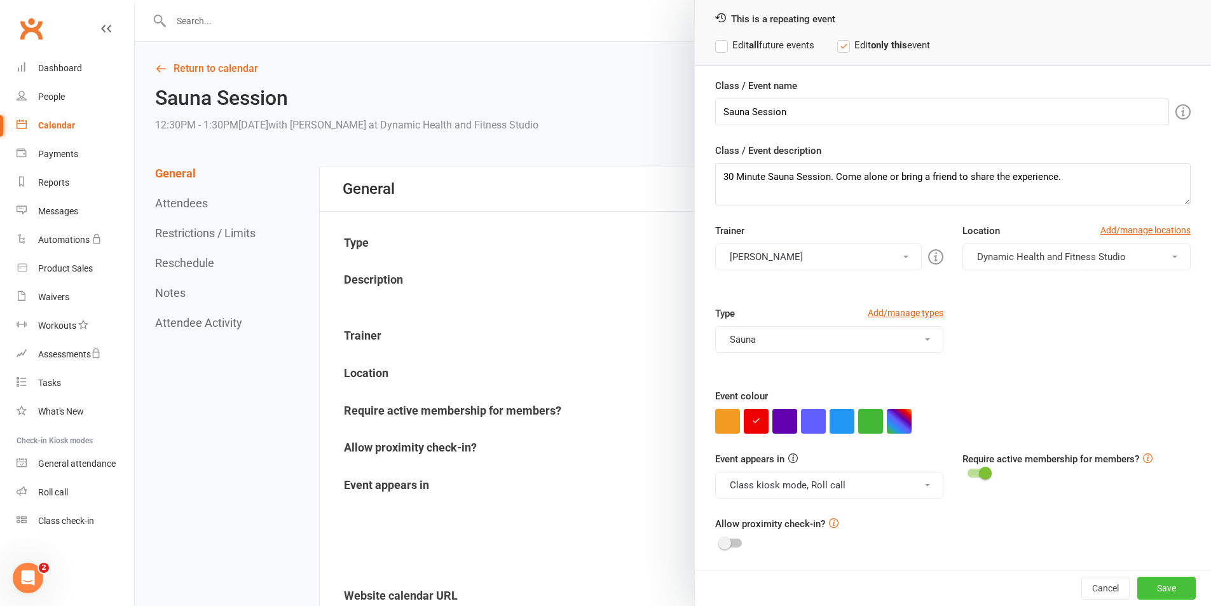
click at [1137, 589] on button "Save" at bounding box center [1166, 588] width 58 height 23
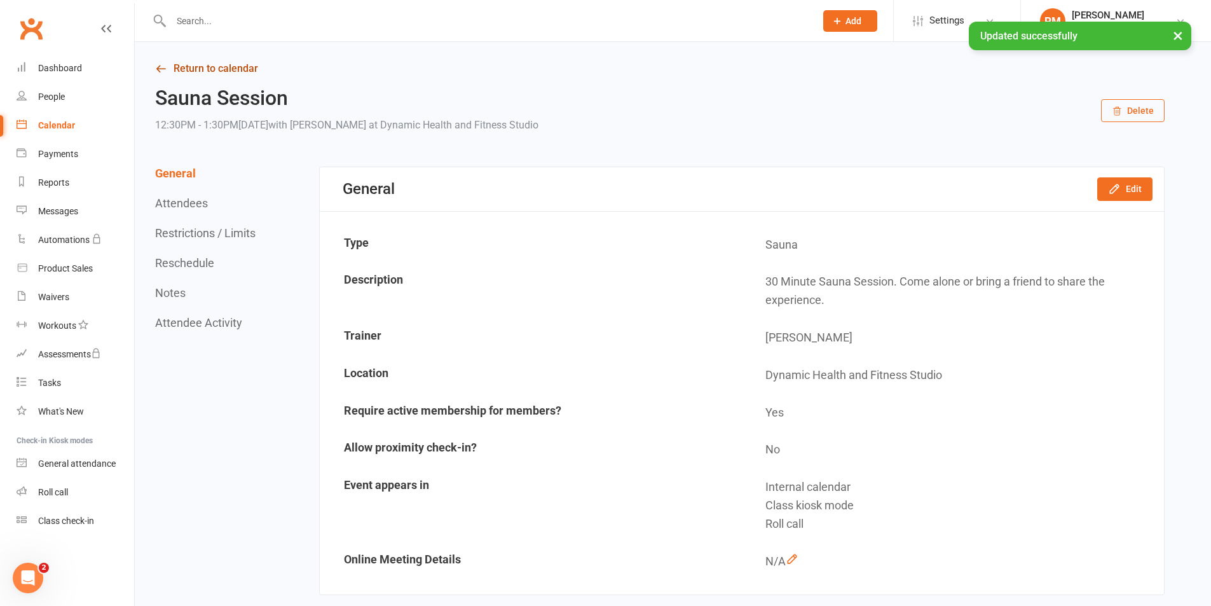
click at [242, 67] on link "Return to calendar" at bounding box center [660, 69] width 1010 height 18
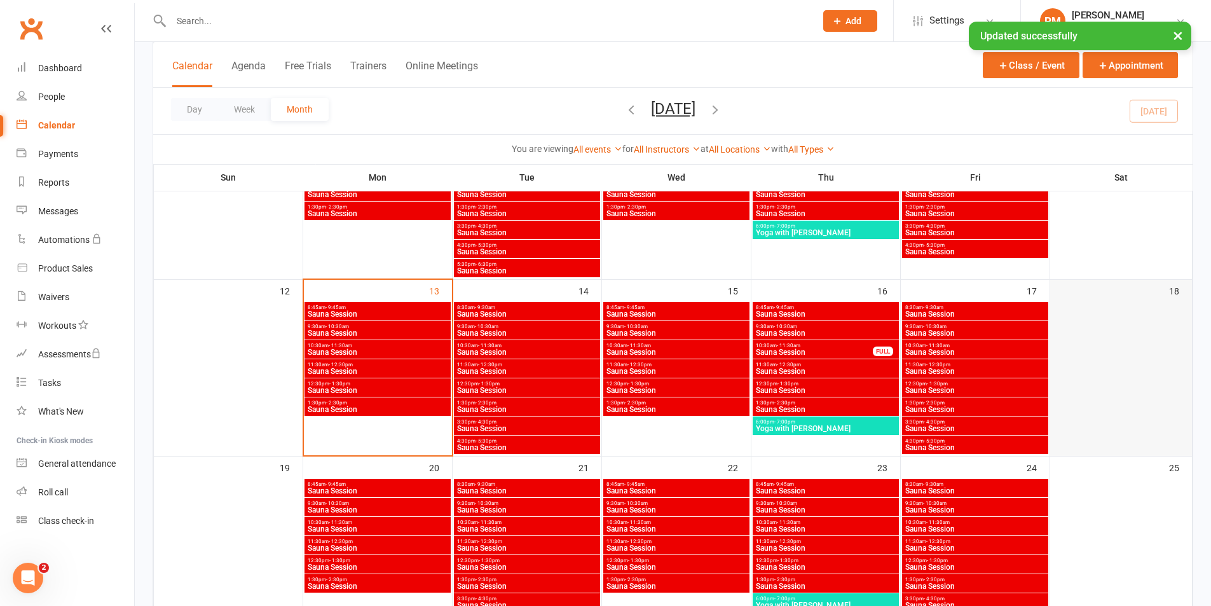
scroll to position [636, 0]
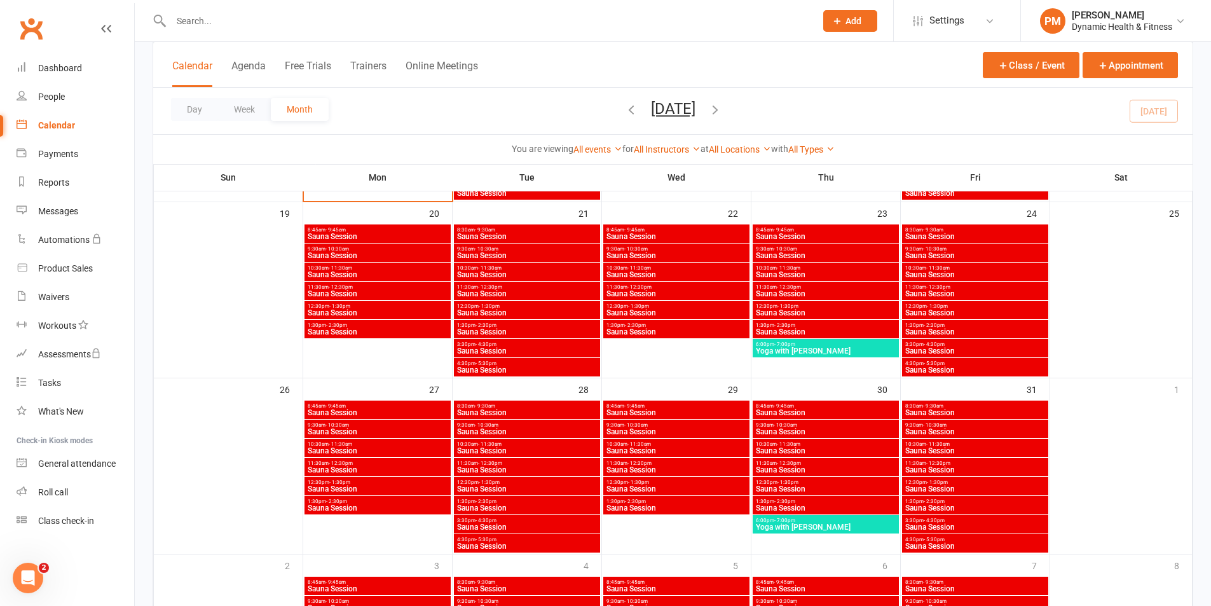
click at [1000, 504] on span "1:30pm - 2:30pm" at bounding box center [975, 501] width 141 height 6
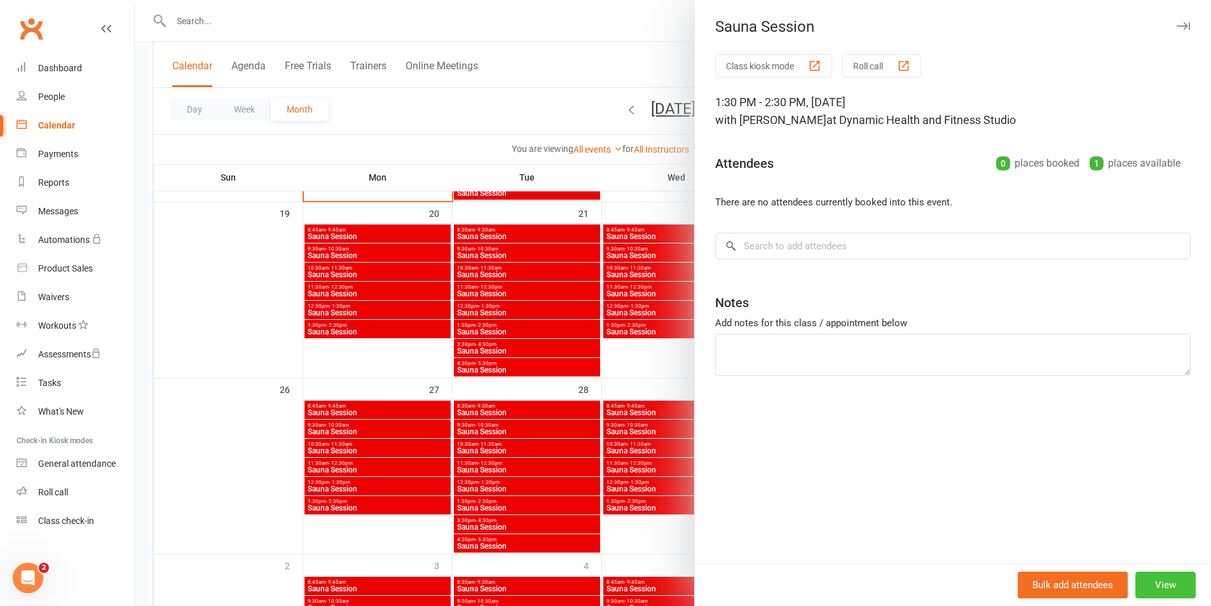
click at [1172, 590] on button "View" at bounding box center [1165, 585] width 60 height 27
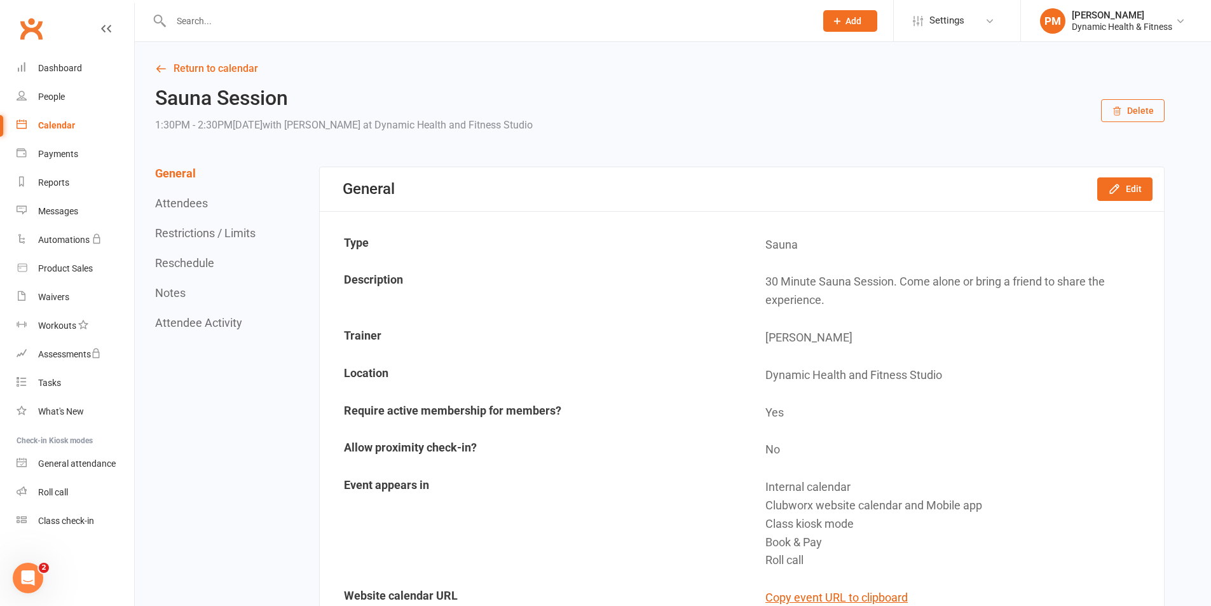
click at [1127, 176] on div "General Edit" at bounding box center [742, 189] width 844 height 44
click at [1128, 182] on button "Edit" at bounding box center [1124, 188] width 55 height 23
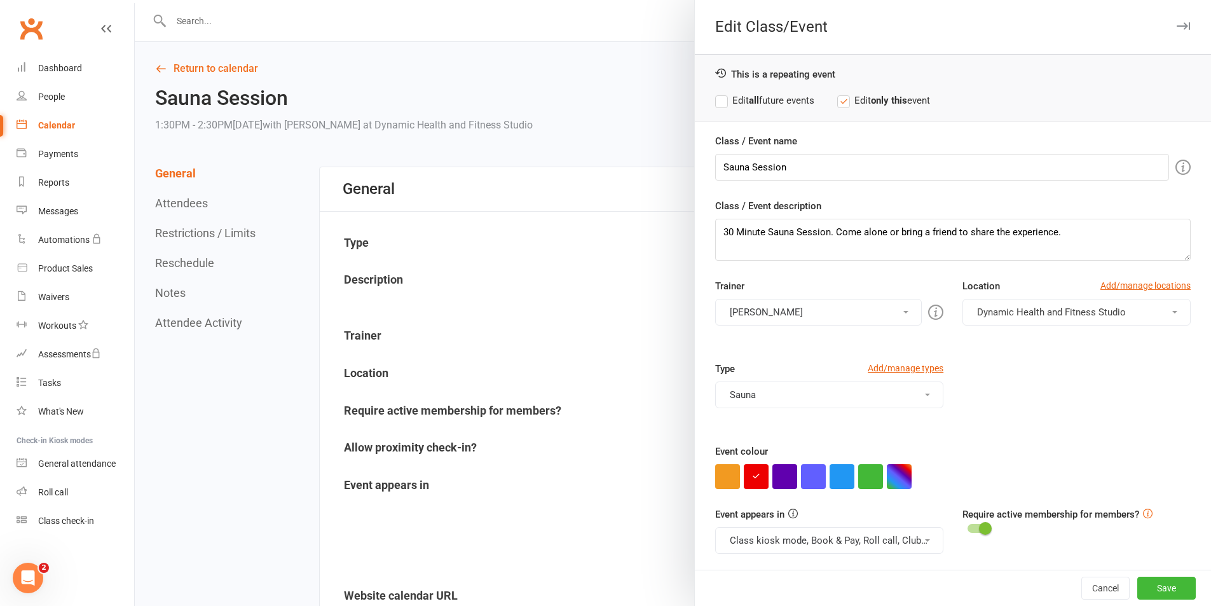
click at [818, 540] on button "Class kiosk mode, Book & Pay, Roll call, Clubworx website calendar and Mobile a…" at bounding box center [829, 540] width 228 height 27
click at [840, 561] on link "Clubworx website calendar and Mobile app" at bounding box center [822, 570] width 213 height 25
click at [861, 528] on button "Class kiosk mode, Book & Pay, Roll call" at bounding box center [829, 540] width 228 height 27
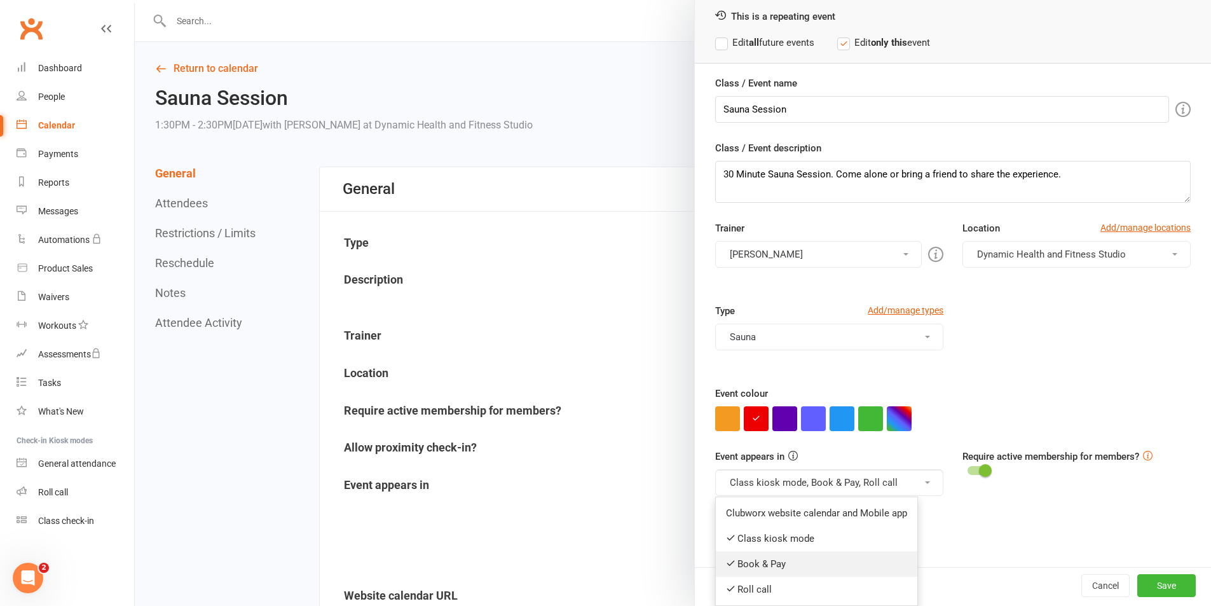
click at [844, 569] on link "Book & Pay" at bounding box center [817, 563] width 202 height 25
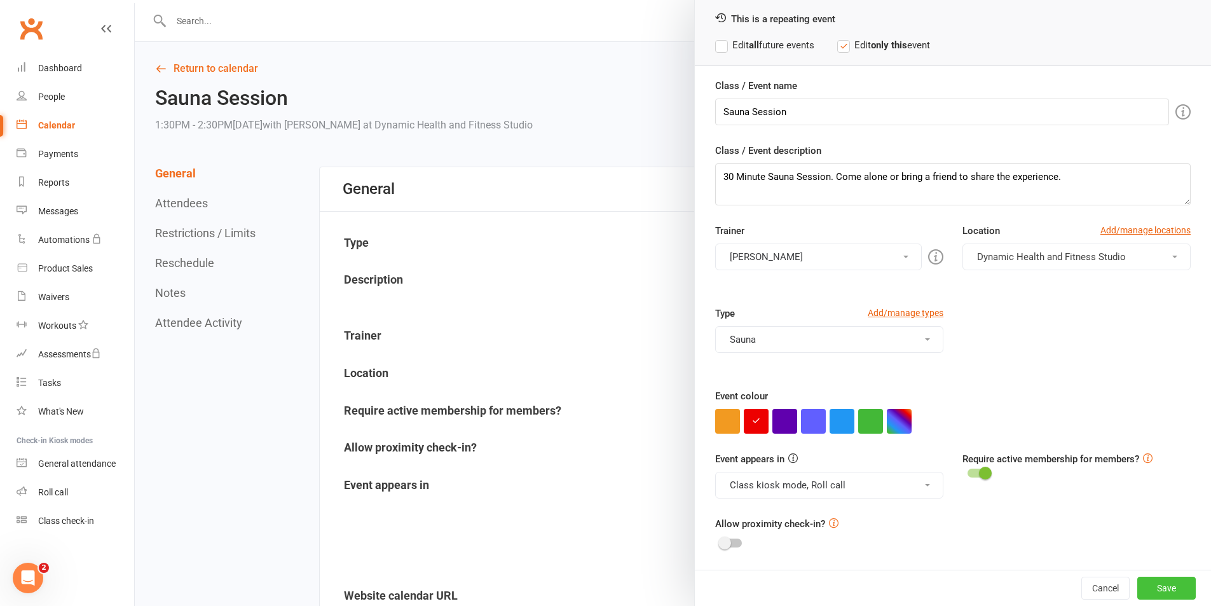
click at [1137, 587] on button "Save" at bounding box center [1166, 588] width 58 height 23
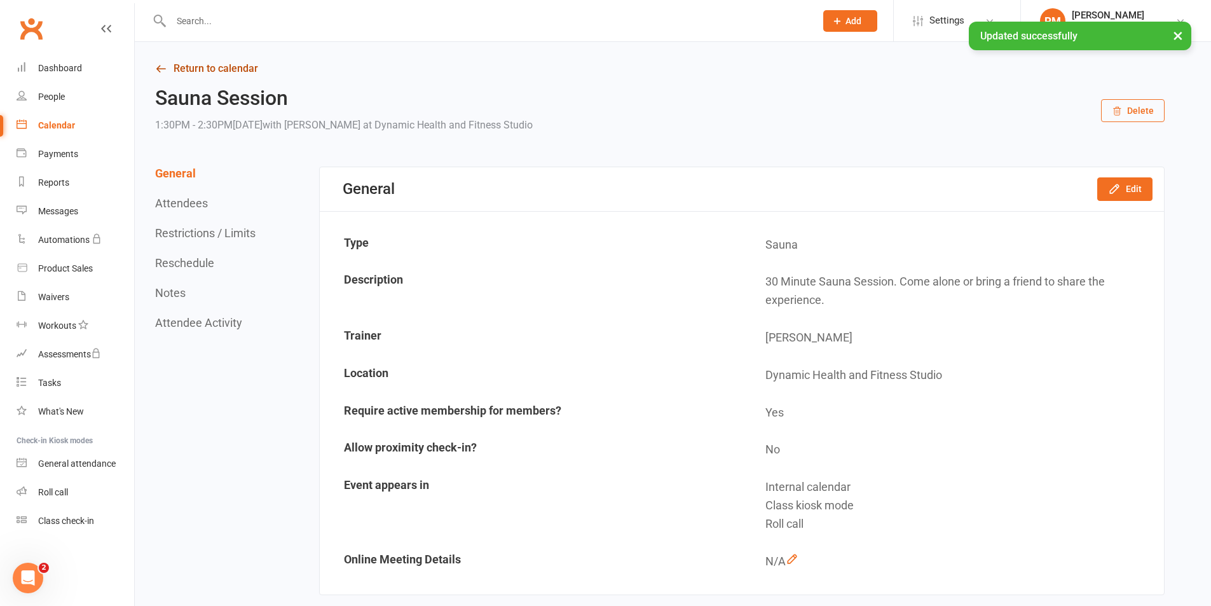
click at [219, 64] on link "Return to calendar" at bounding box center [660, 69] width 1010 height 18
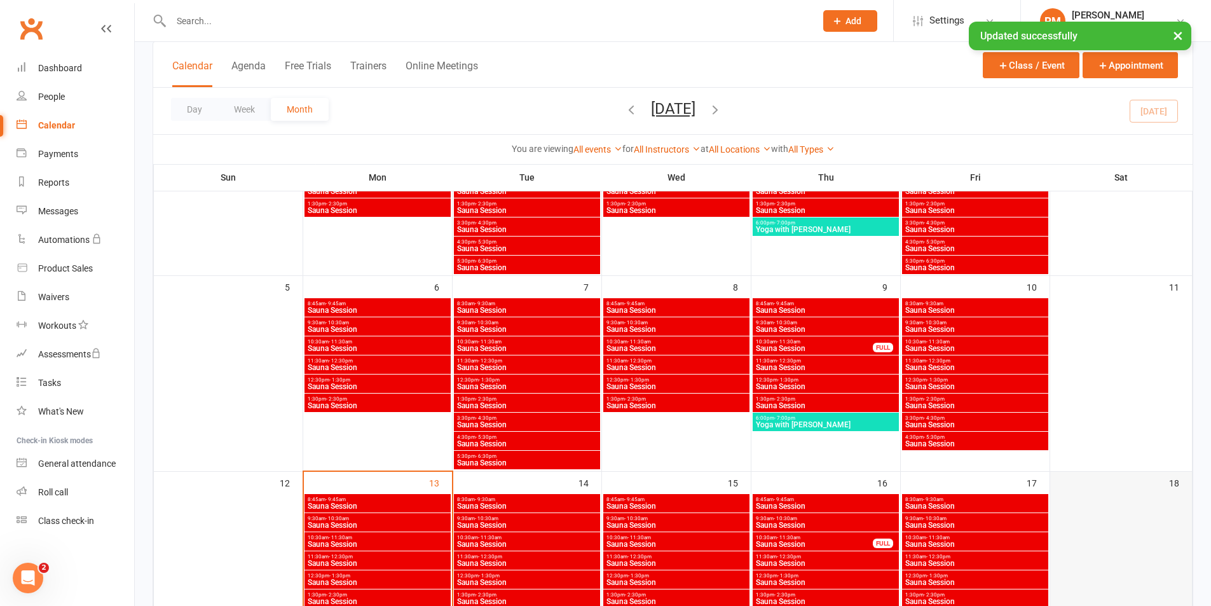
scroll to position [699, 0]
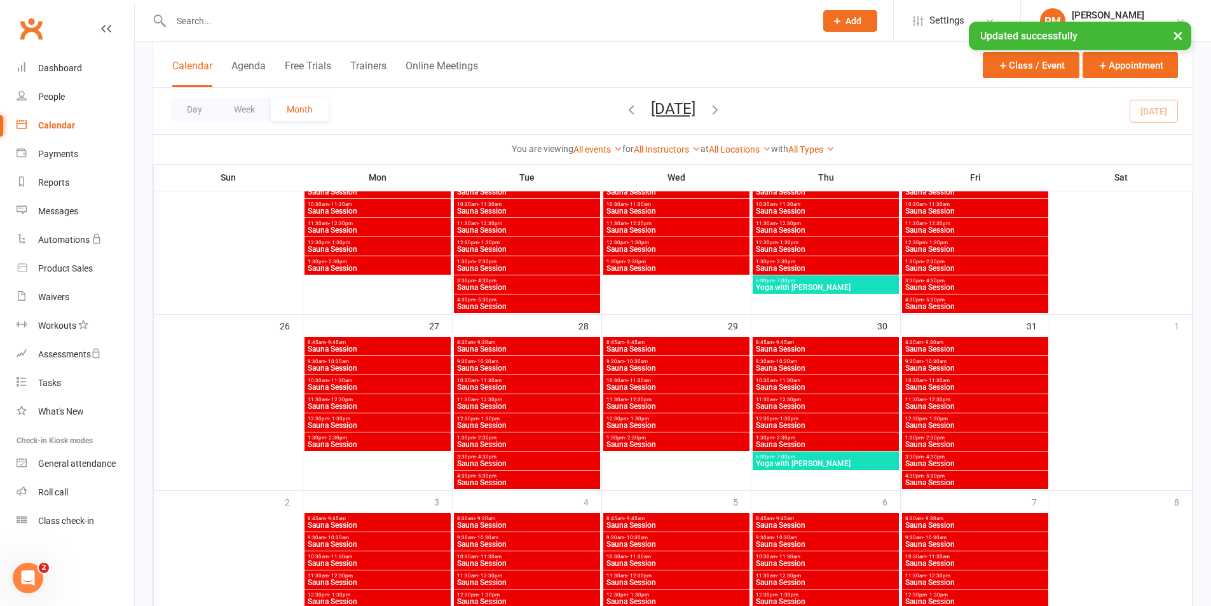
click at [996, 460] on span "Sauna Session" at bounding box center [975, 464] width 141 height 8
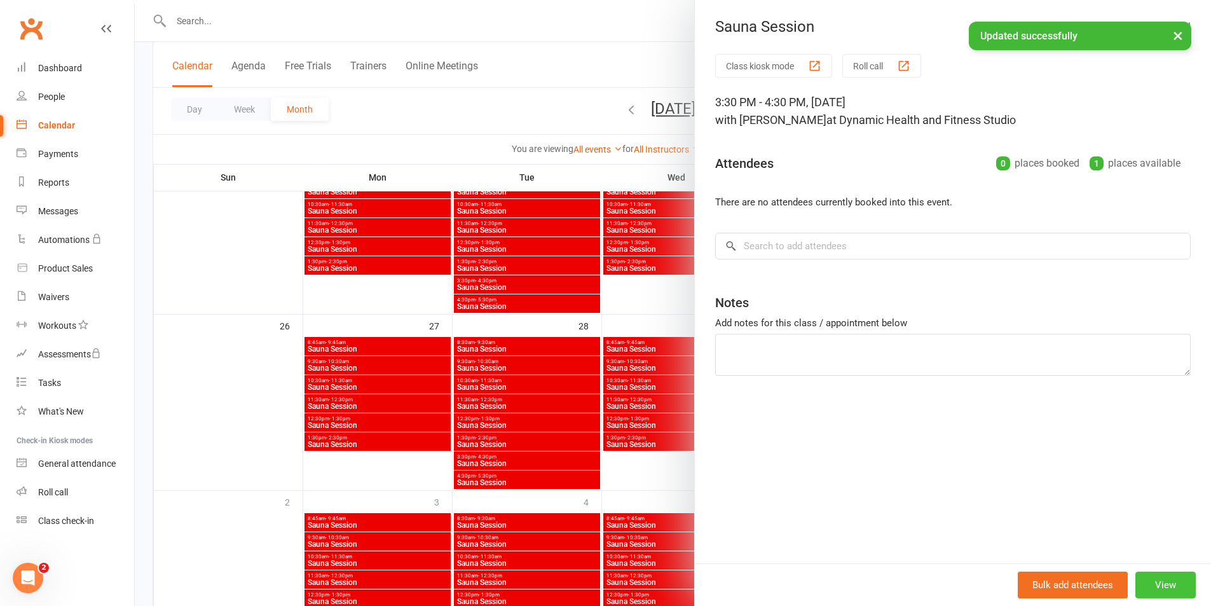
click at [1160, 579] on button "View" at bounding box center [1165, 585] width 60 height 27
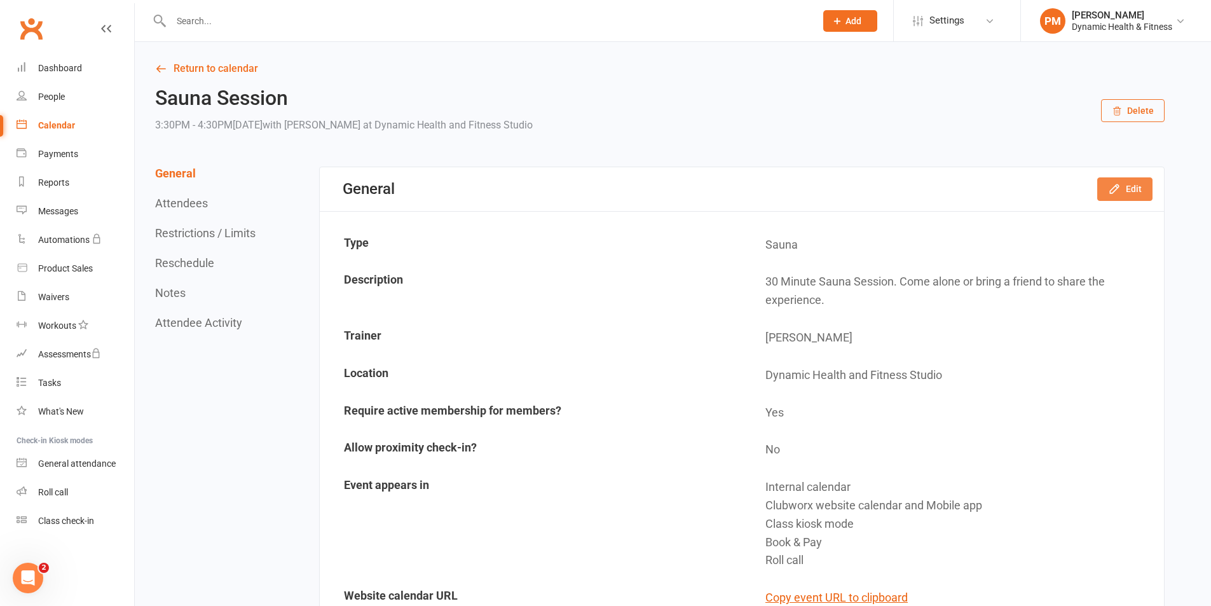
click at [1135, 188] on button "Edit" at bounding box center [1124, 188] width 55 height 23
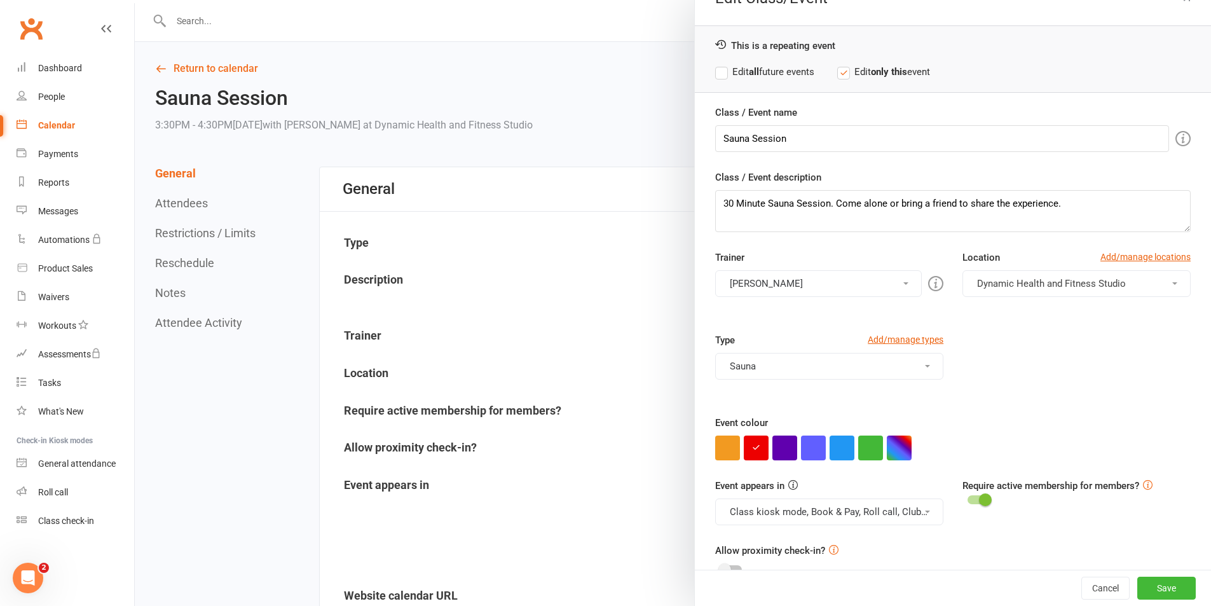
scroll to position [55, 0]
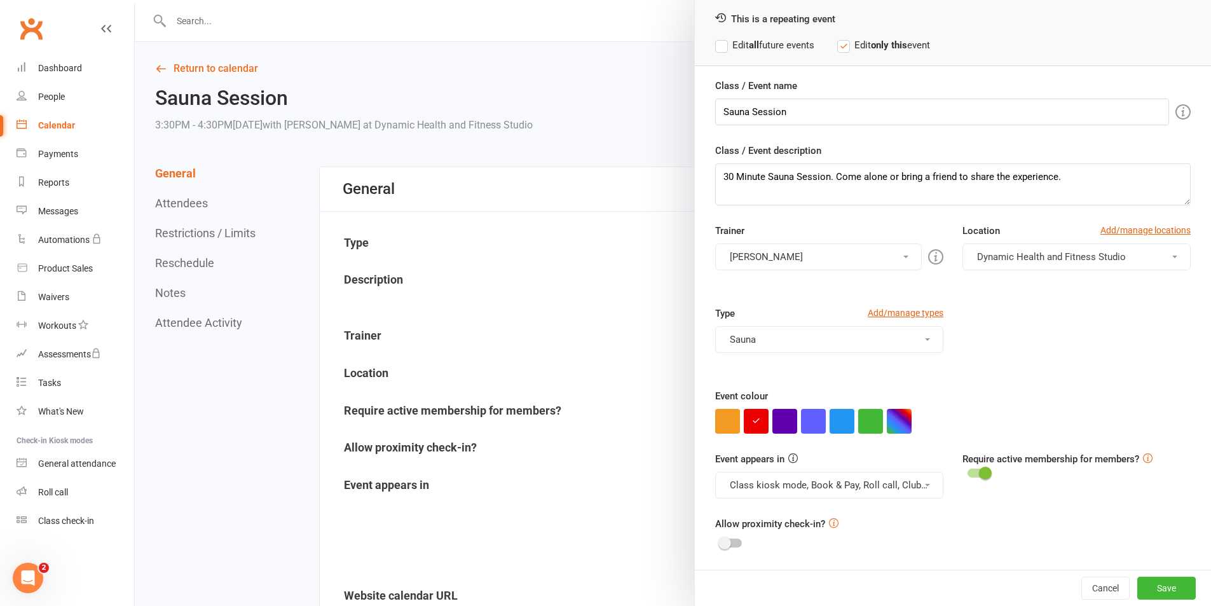
click at [896, 485] on button "Class kiosk mode, Book & Pay, Roll call, Clubworx website calendar and Mobile a…" at bounding box center [829, 485] width 228 height 27
click at [882, 520] on link "Clubworx website calendar and Mobile app" at bounding box center [822, 515] width 213 height 25
click at [890, 494] on button "Class kiosk mode, Book & Pay, Roll call" at bounding box center [829, 485] width 228 height 27
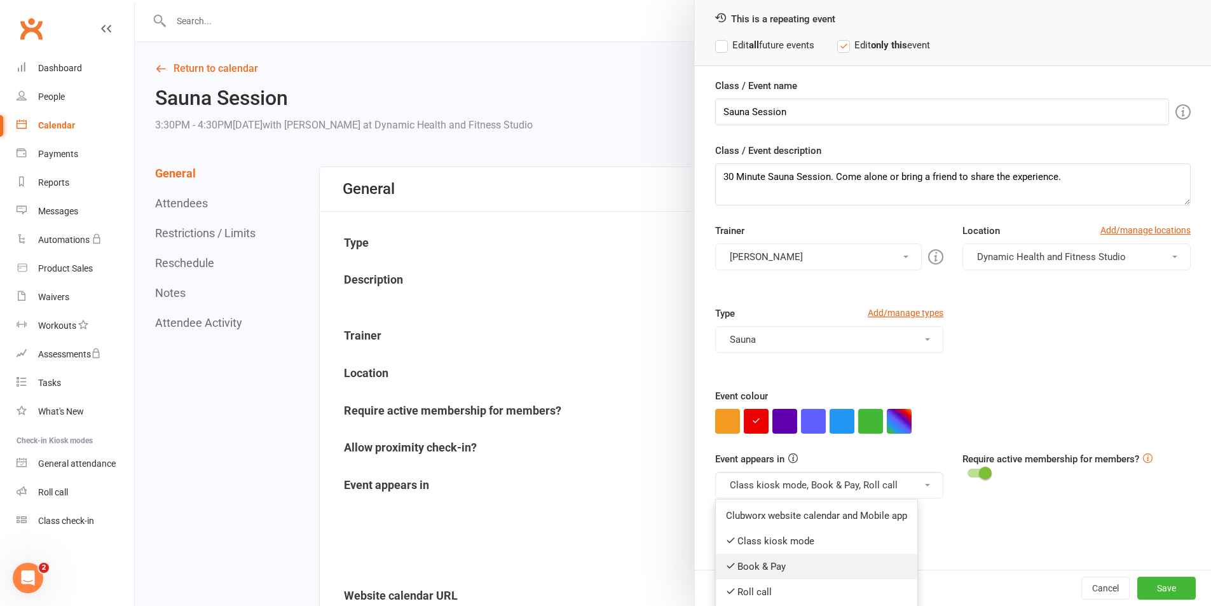
click at [865, 570] on link "Book & Pay" at bounding box center [817, 566] width 202 height 25
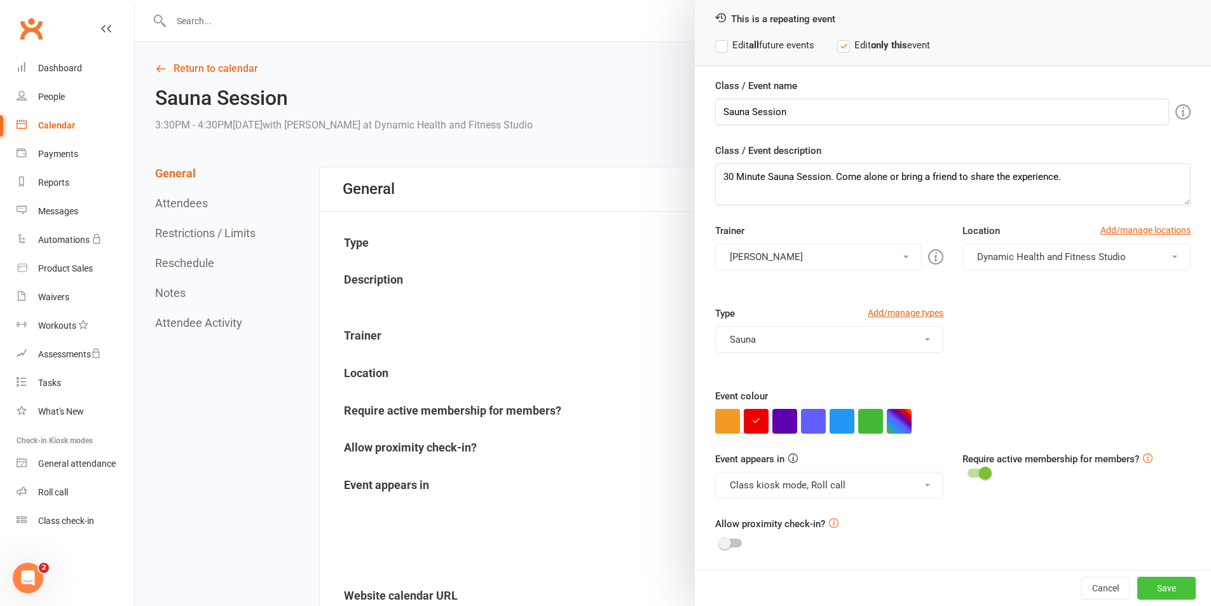
click at [1137, 591] on button "Save" at bounding box center [1166, 588] width 58 height 23
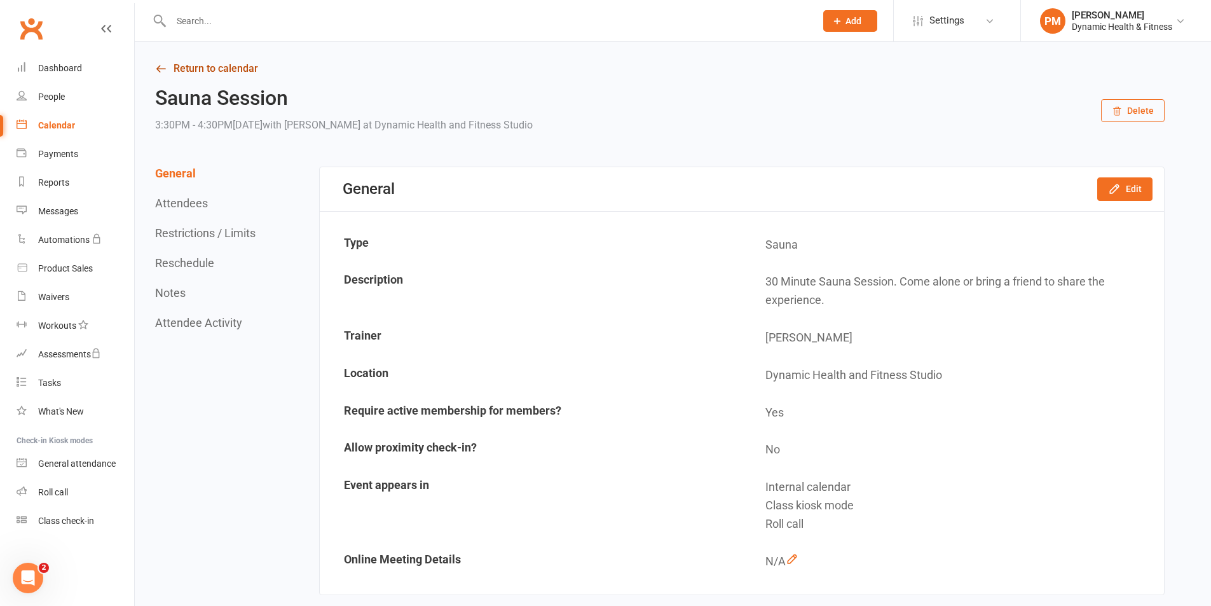
click at [239, 64] on link "Return to calendar" at bounding box center [660, 69] width 1010 height 18
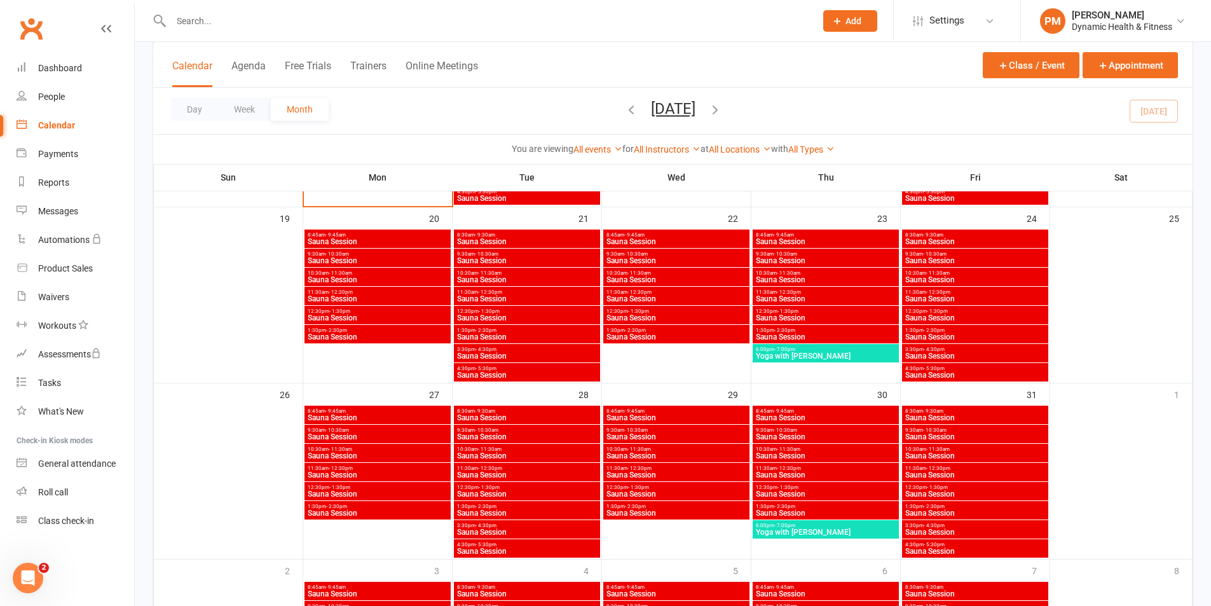
scroll to position [636, 0]
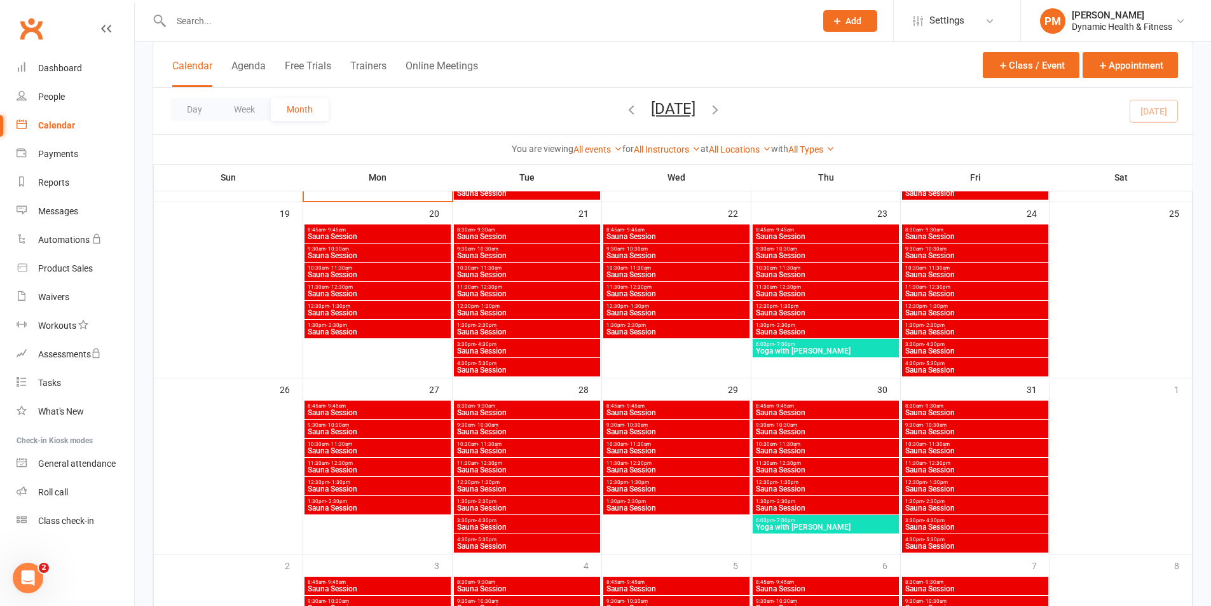
click at [952, 544] on span "Sauna Session" at bounding box center [975, 546] width 141 height 8
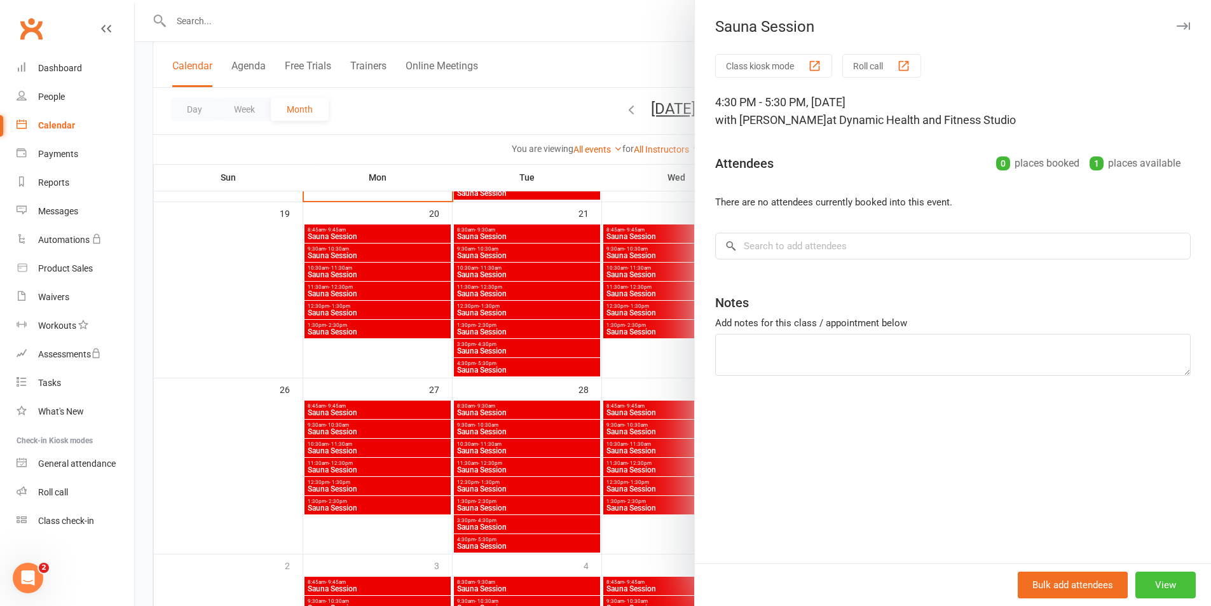
click at [1153, 591] on button "View" at bounding box center [1165, 585] width 60 height 27
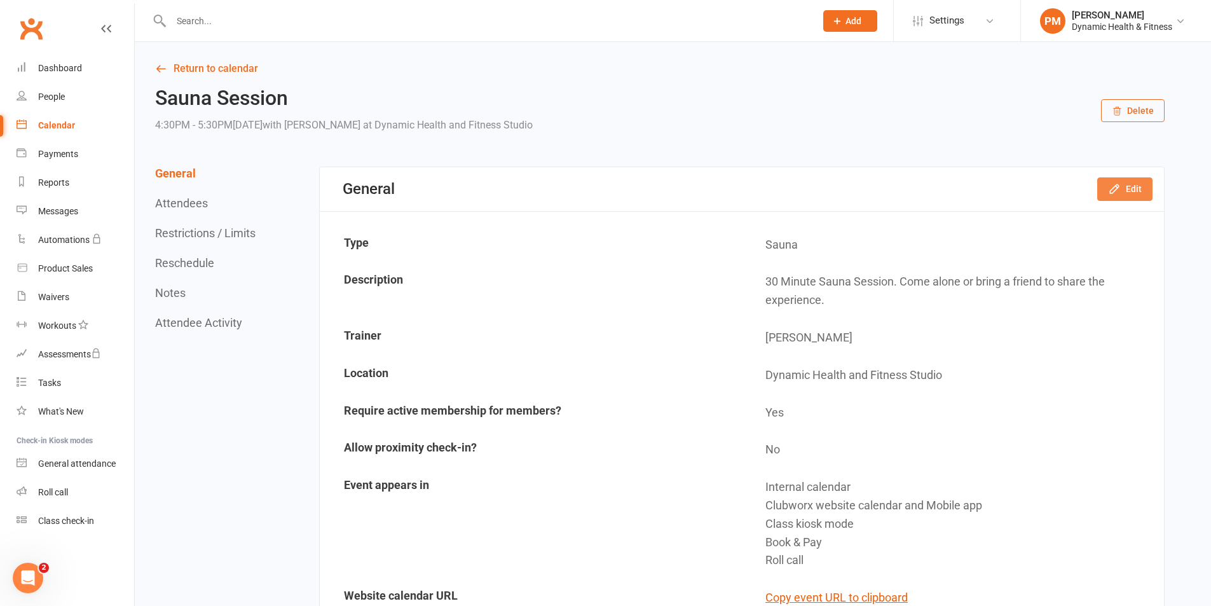
click at [1127, 191] on button "Edit" at bounding box center [1124, 188] width 55 height 23
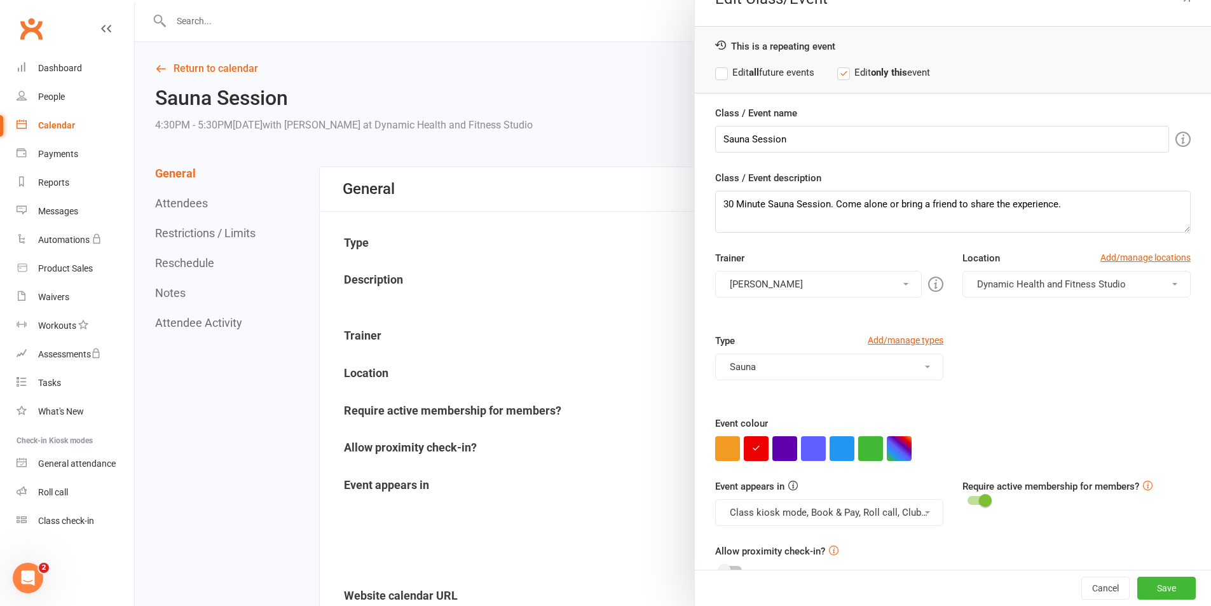
scroll to position [55, 0]
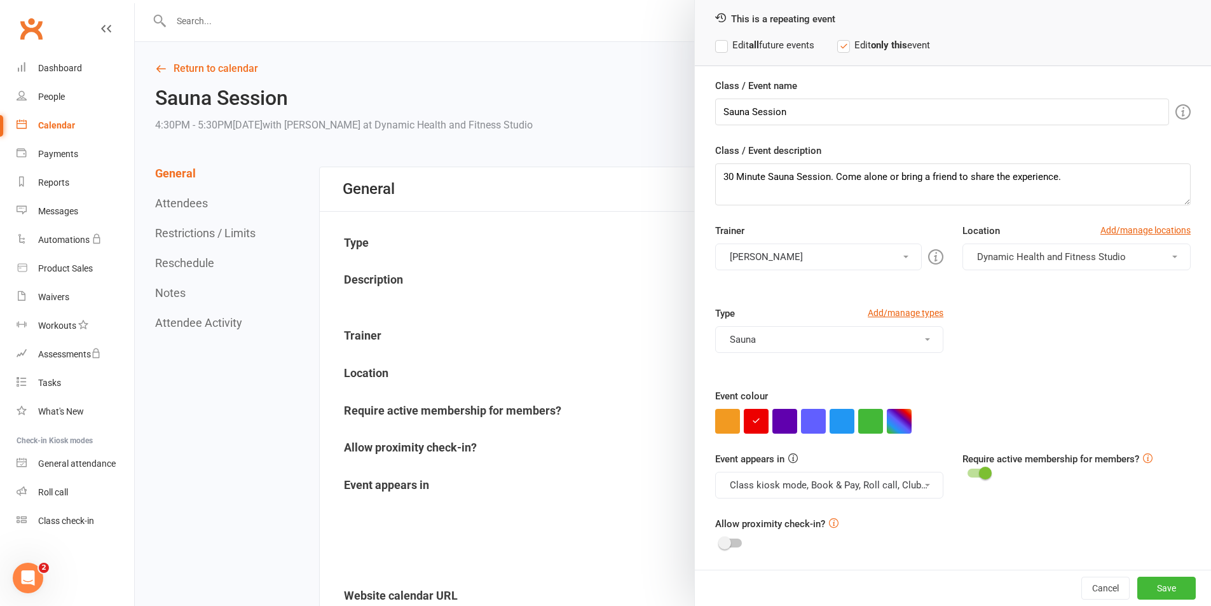
click at [903, 497] on button "Class kiosk mode, Book & Pay, Roll call, Clubworx website calendar and Mobile a…" at bounding box center [829, 485] width 228 height 27
click at [899, 519] on link "Clubworx website calendar and Mobile app" at bounding box center [822, 515] width 213 height 25
click at [898, 484] on button "Class kiosk mode, Book & Pay, Roll call" at bounding box center [829, 485] width 228 height 27
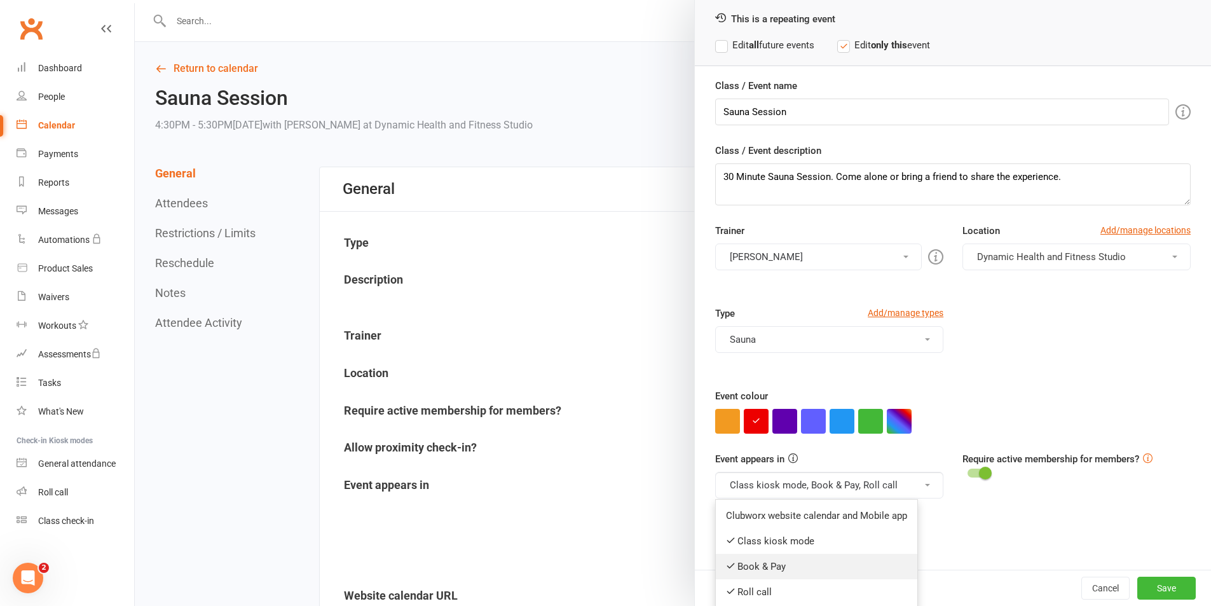
click at [841, 565] on link "Book & Pay" at bounding box center [817, 566] width 202 height 25
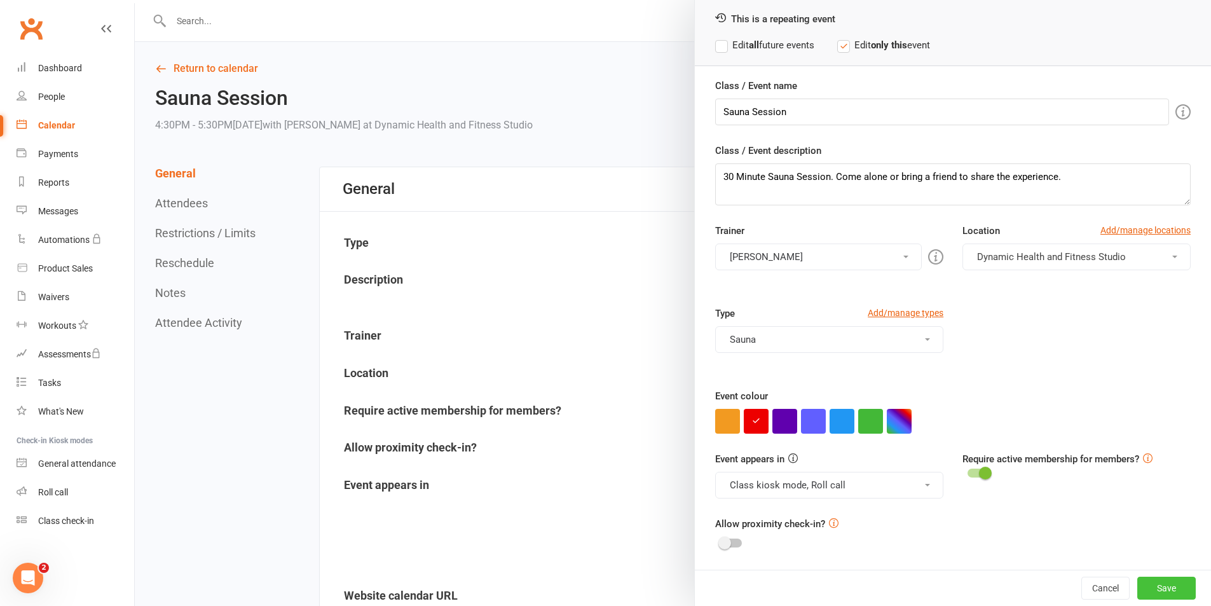
click at [1149, 586] on button "Save" at bounding box center [1166, 588] width 58 height 23
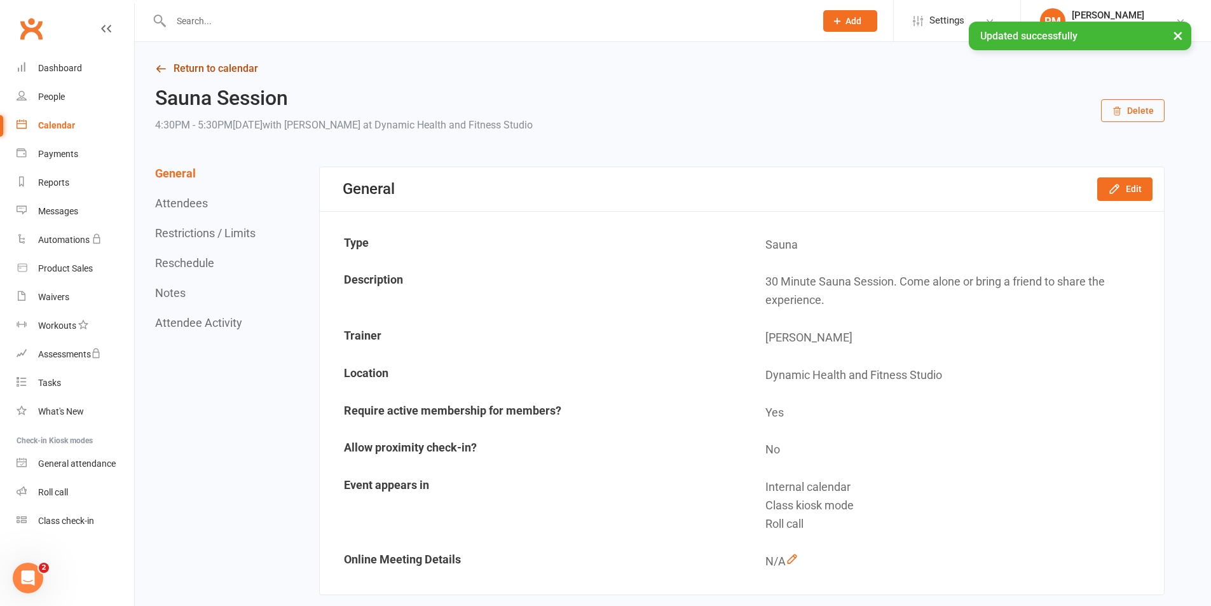
click at [207, 65] on link "Return to calendar" at bounding box center [660, 69] width 1010 height 18
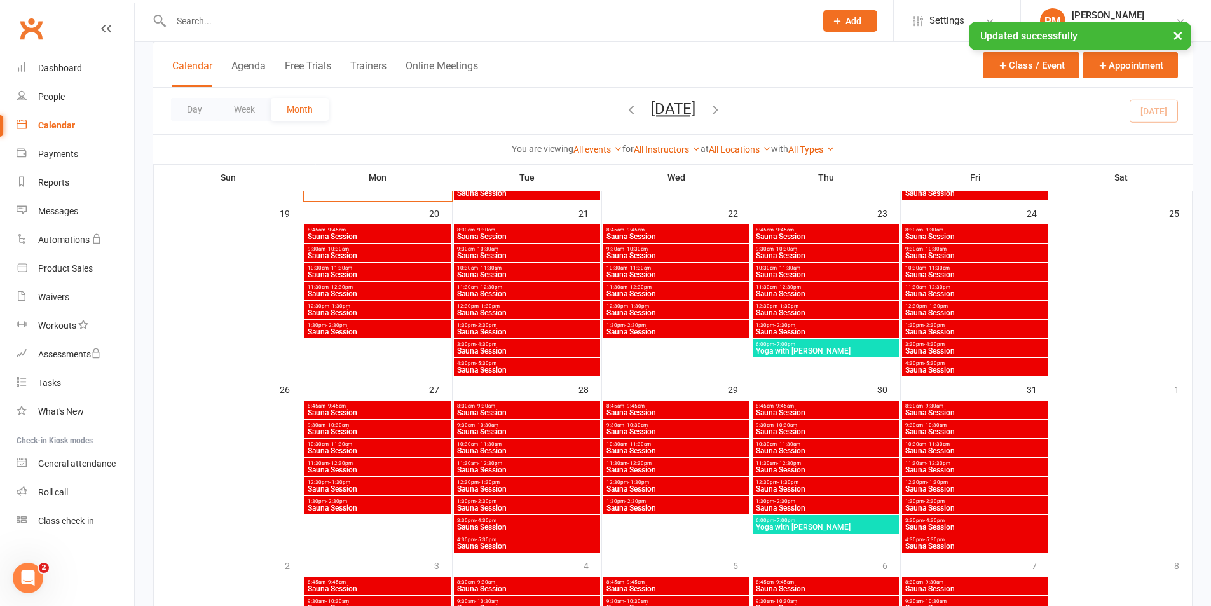
scroll to position [699, 0]
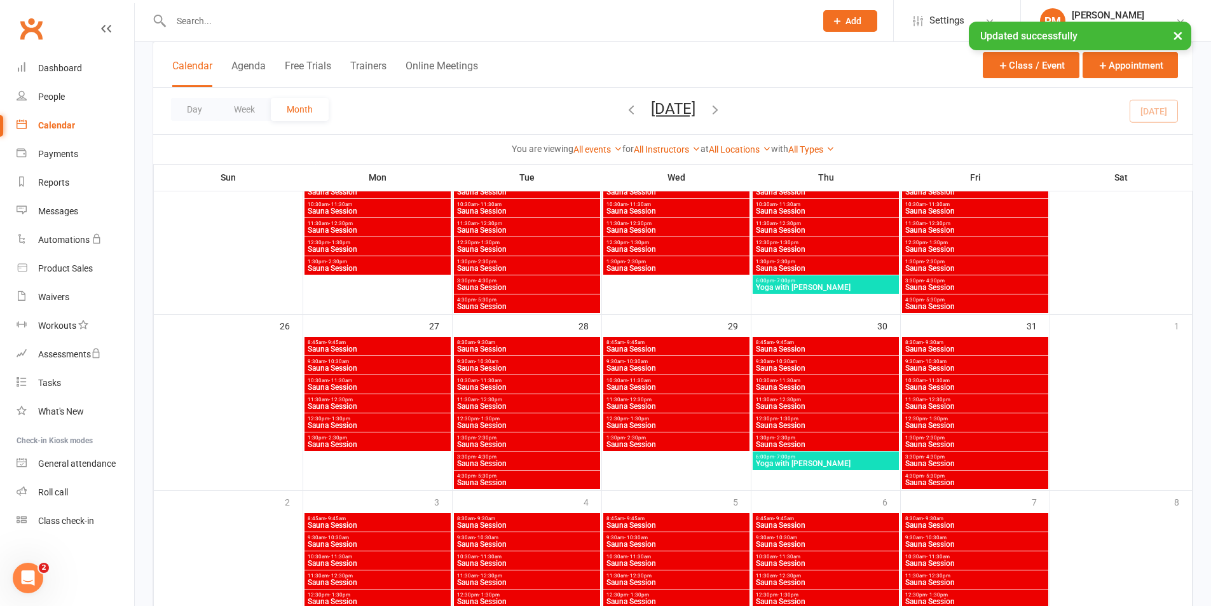
click at [964, 425] on span "Sauna Session" at bounding box center [975, 426] width 141 height 8
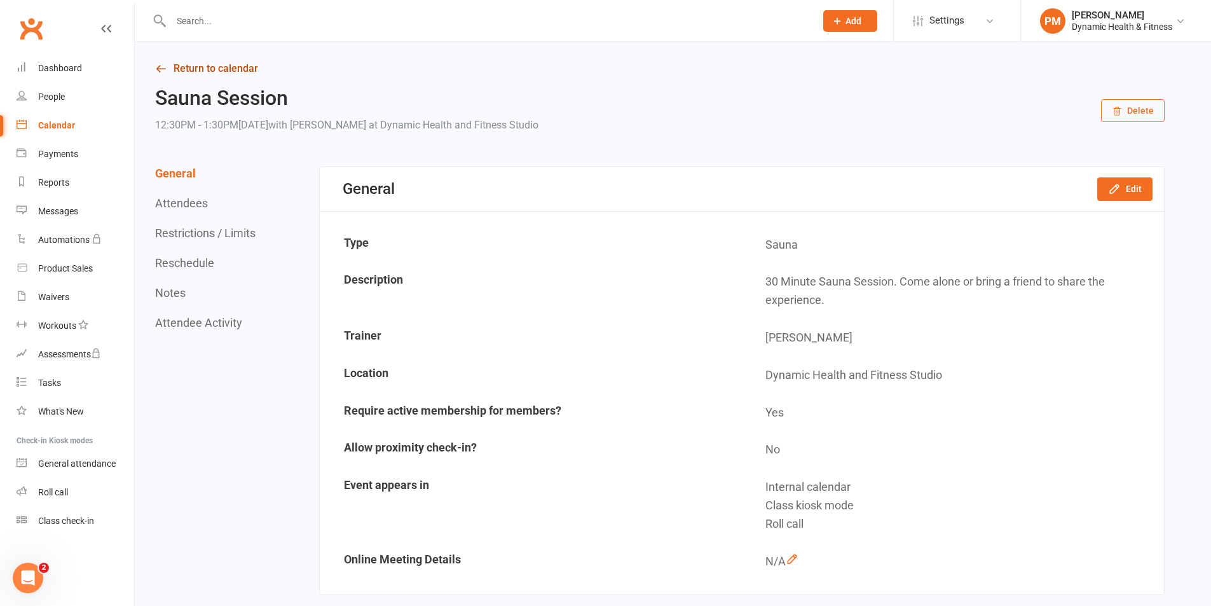
click at [205, 71] on link "Return to calendar" at bounding box center [660, 69] width 1010 height 18
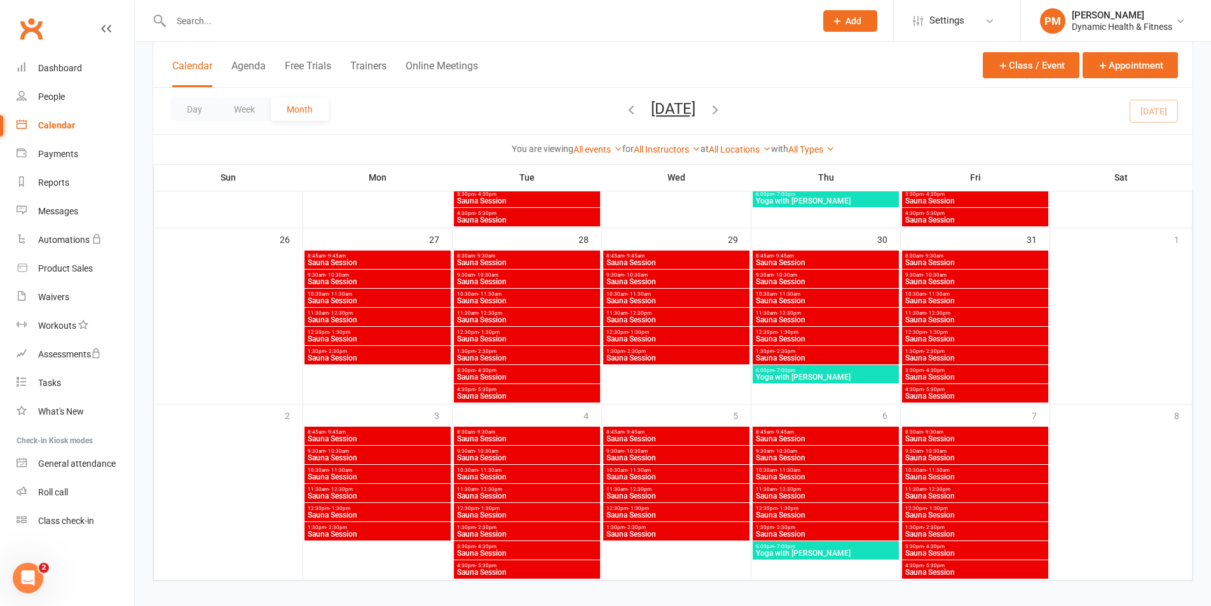
scroll to position [797, 0]
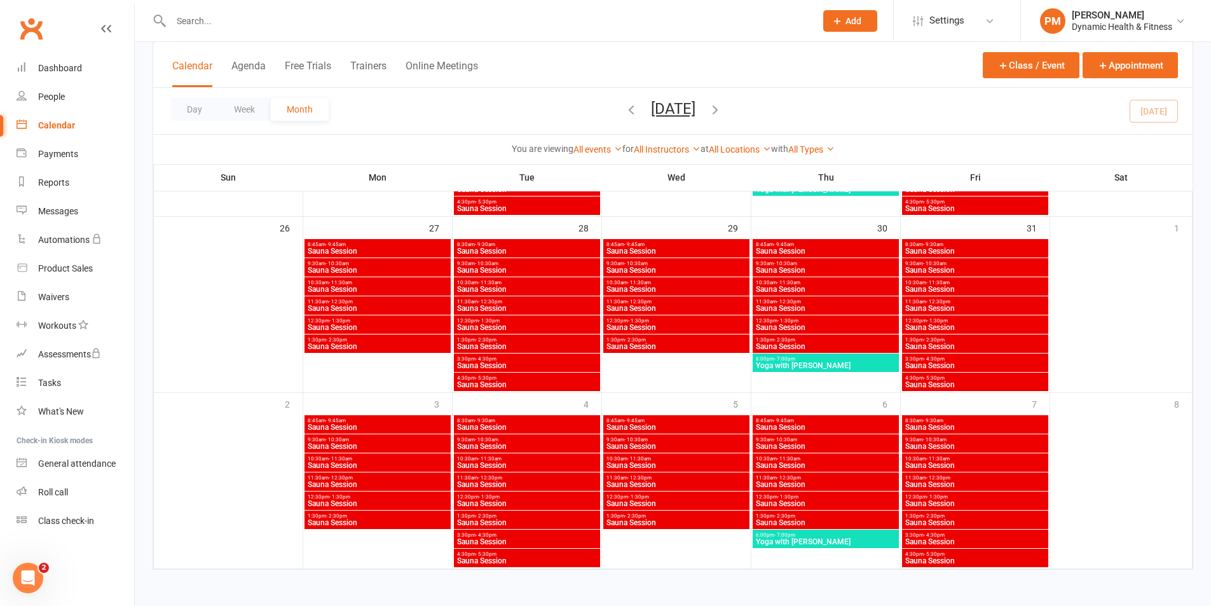
click at [554, 427] on span "Sauna Session" at bounding box center [526, 427] width 141 height 8
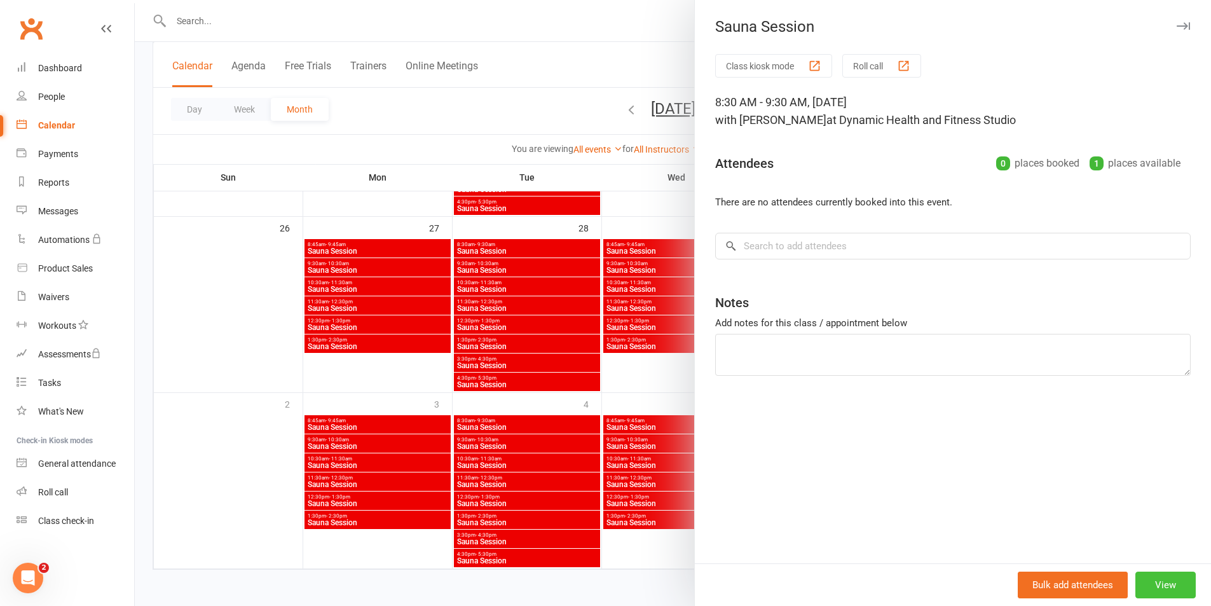
click at [1171, 591] on button "View" at bounding box center [1165, 585] width 60 height 27
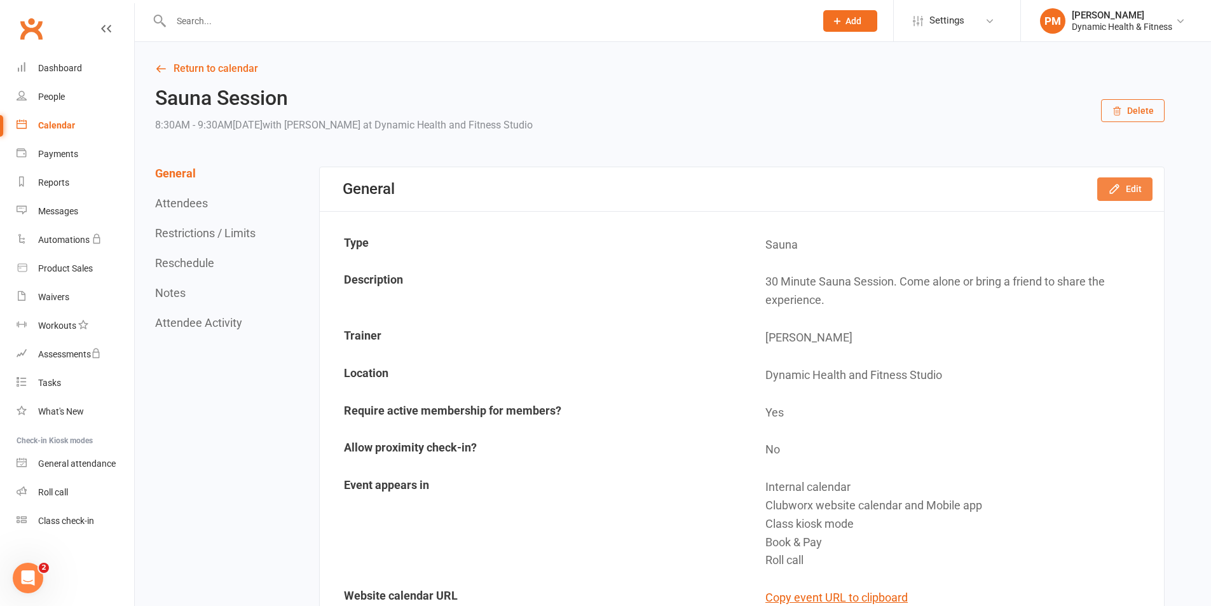
click at [1147, 187] on button "Edit" at bounding box center [1124, 188] width 55 height 23
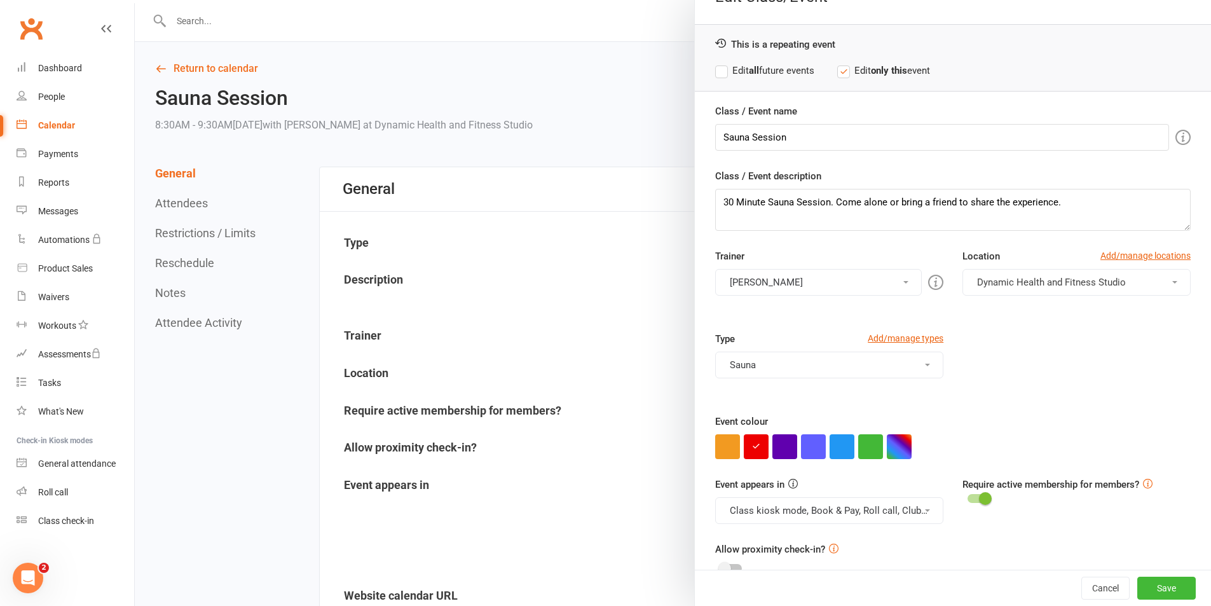
scroll to position [55, 0]
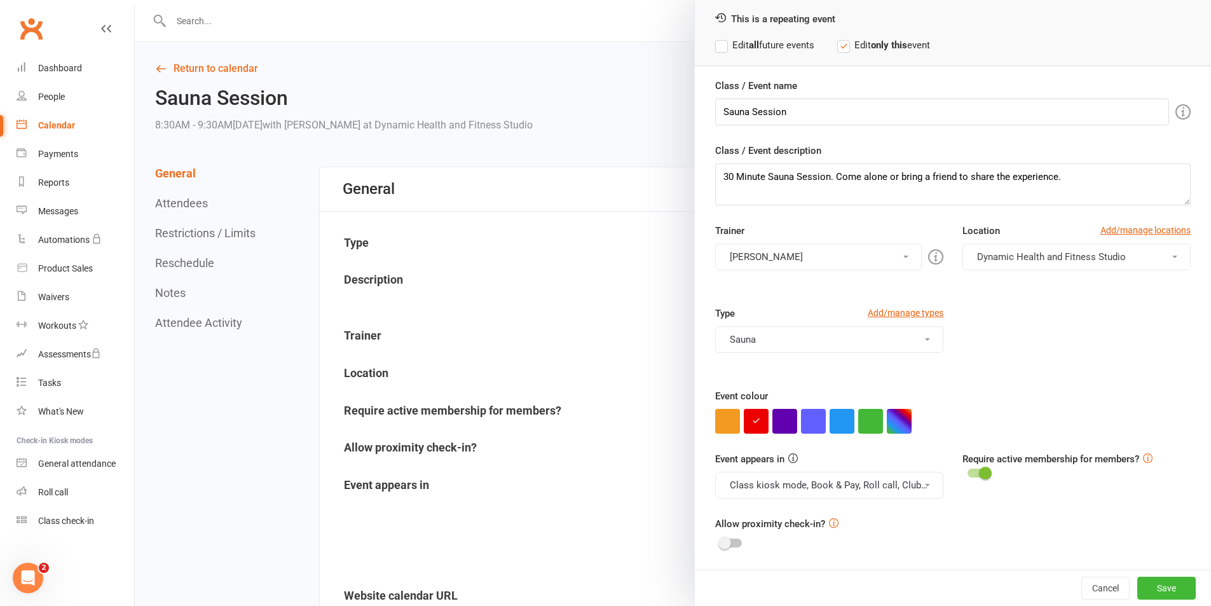
click at [889, 483] on button "Class kiosk mode, Book & Pay, Roll call, Clubworx website calendar and Mobile a…" at bounding box center [829, 485] width 228 height 27
click at [881, 515] on link "Clubworx website calendar and Mobile app" at bounding box center [822, 515] width 213 height 25
click at [885, 488] on button "Class kiosk mode, Book & Pay, Roll call" at bounding box center [829, 485] width 228 height 27
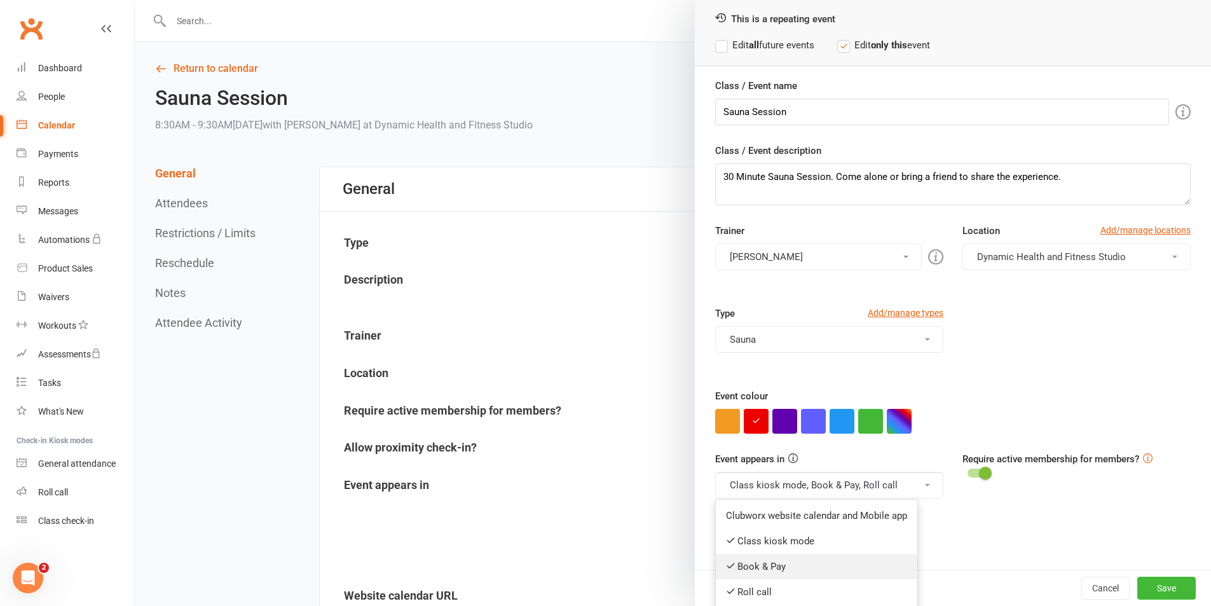
click at [856, 557] on link "Book & Pay" at bounding box center [817, 566] width 202 height 25
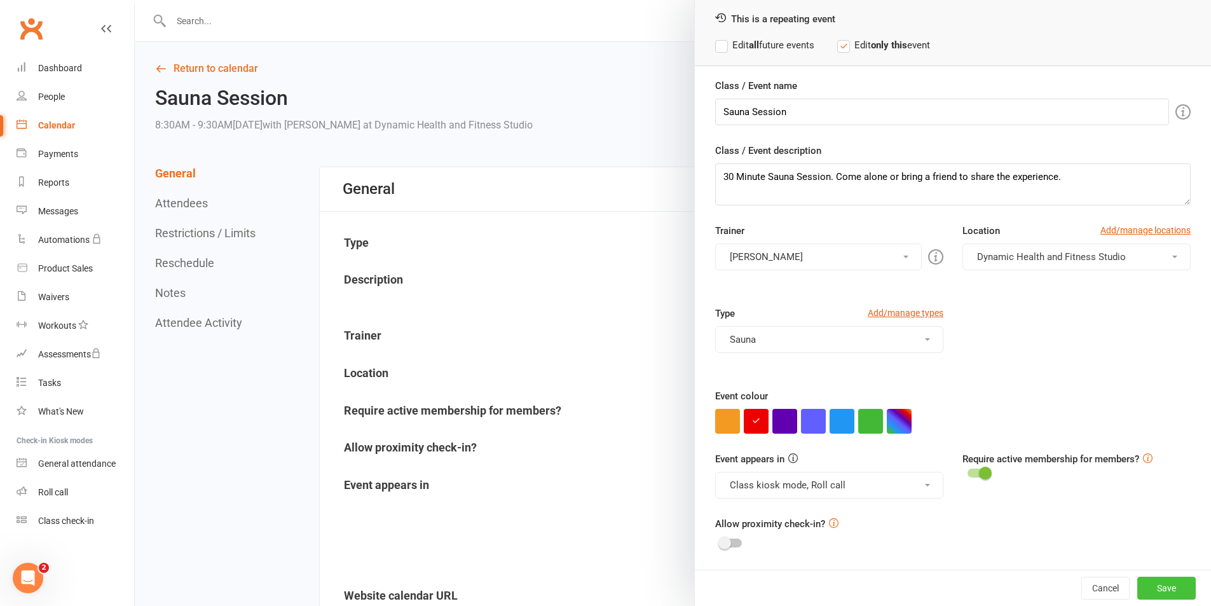
click at [1142, 589] on button "Save" at bounding box center [1166, 588] width 58 height 23
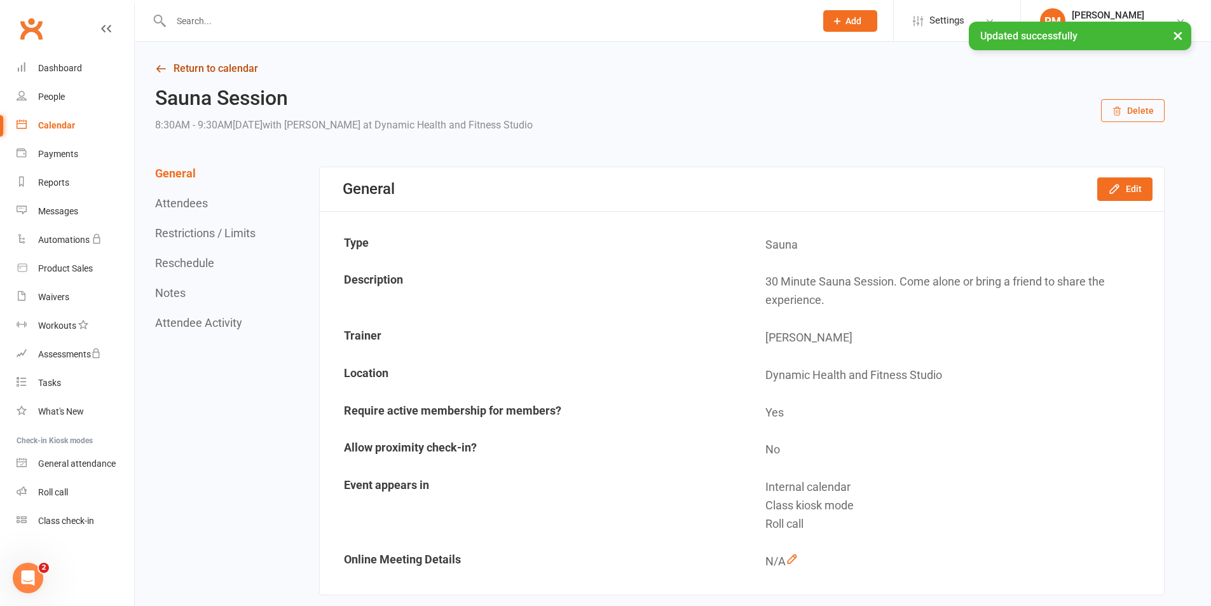
click at [237, 66] on link "Return to calendar" at bounding box center [660, 69] width 1010 height 18
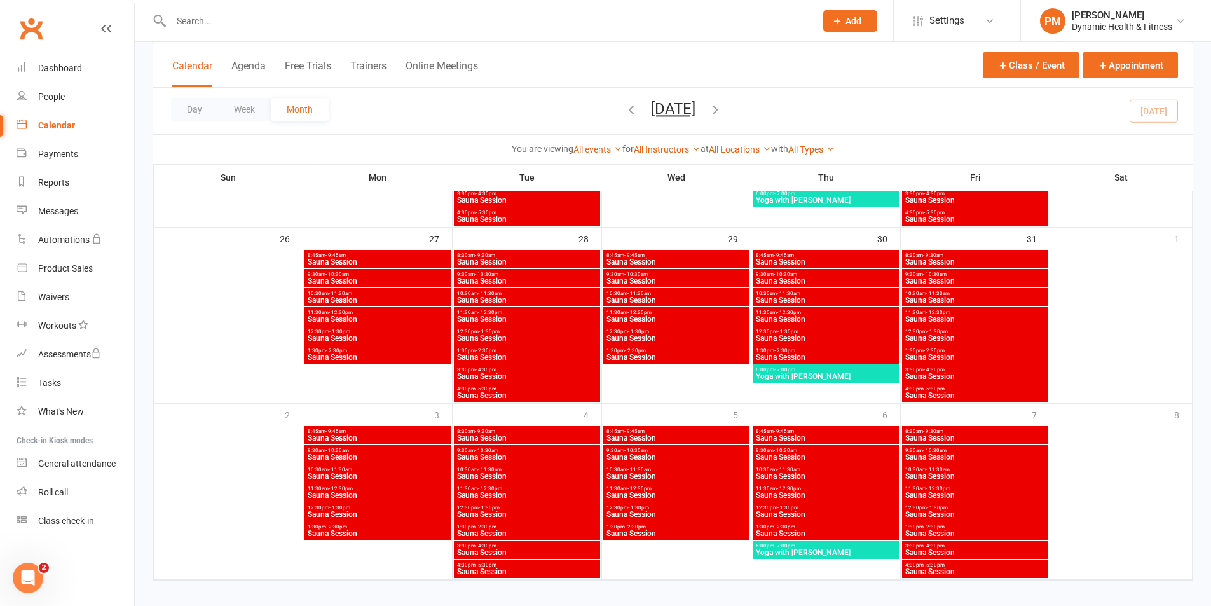
scroll to position [797, 0]
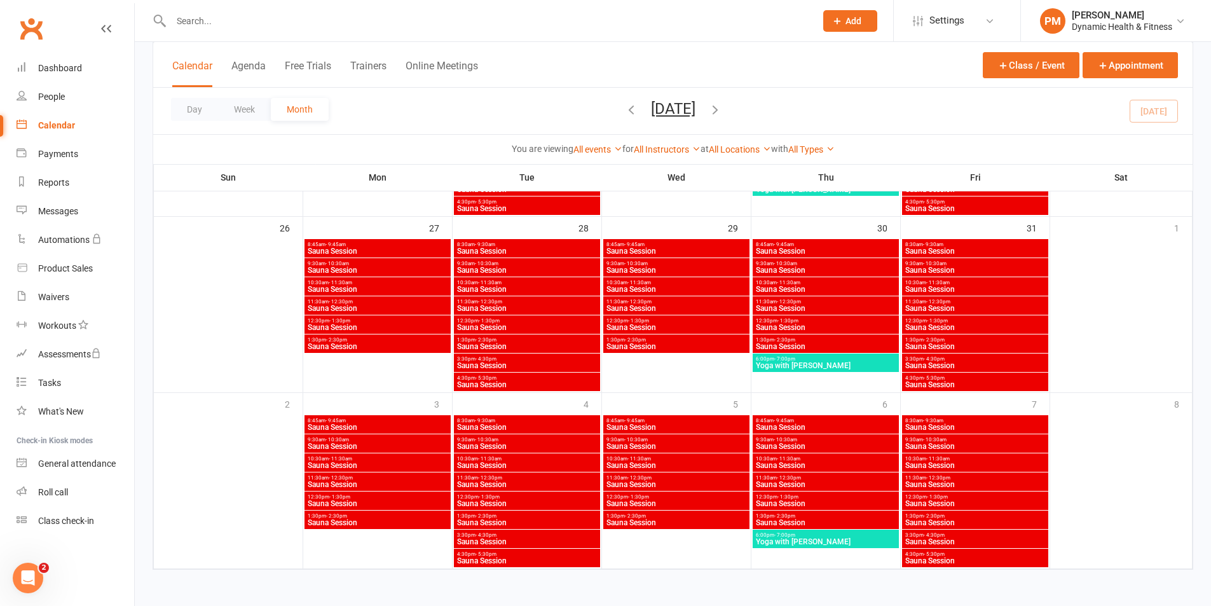
click at [550, 446] on span "Sauna Session" at bounding box center [526, 446] width 141 height 8
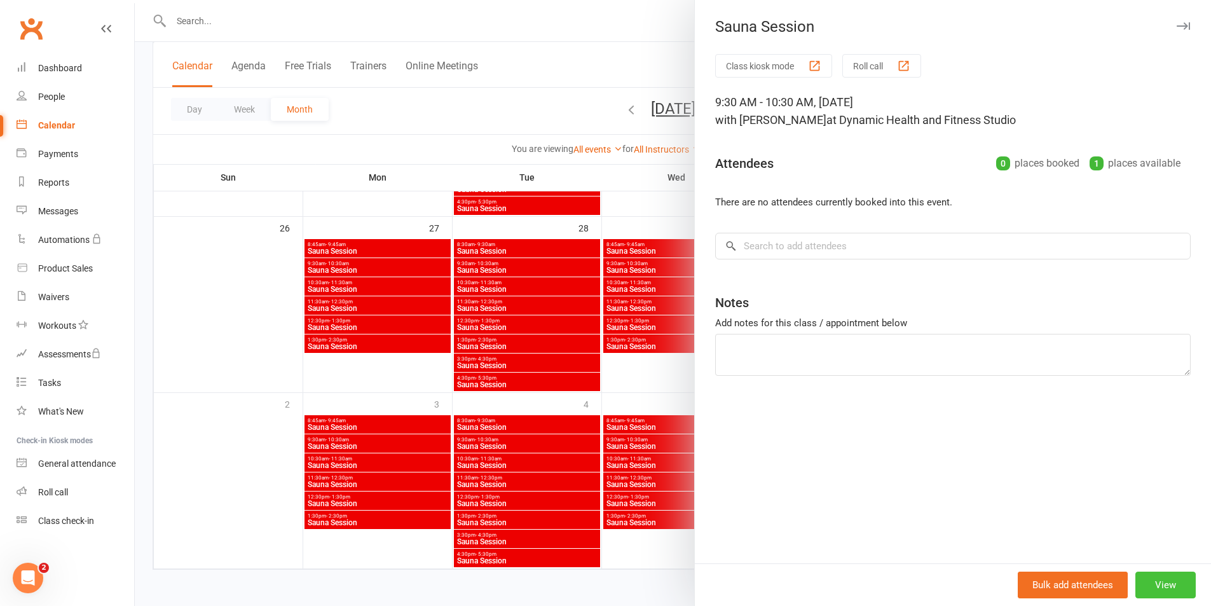
click at [1155, 592] on button "View" at bounding box center [1165, 585] width 60 height 27
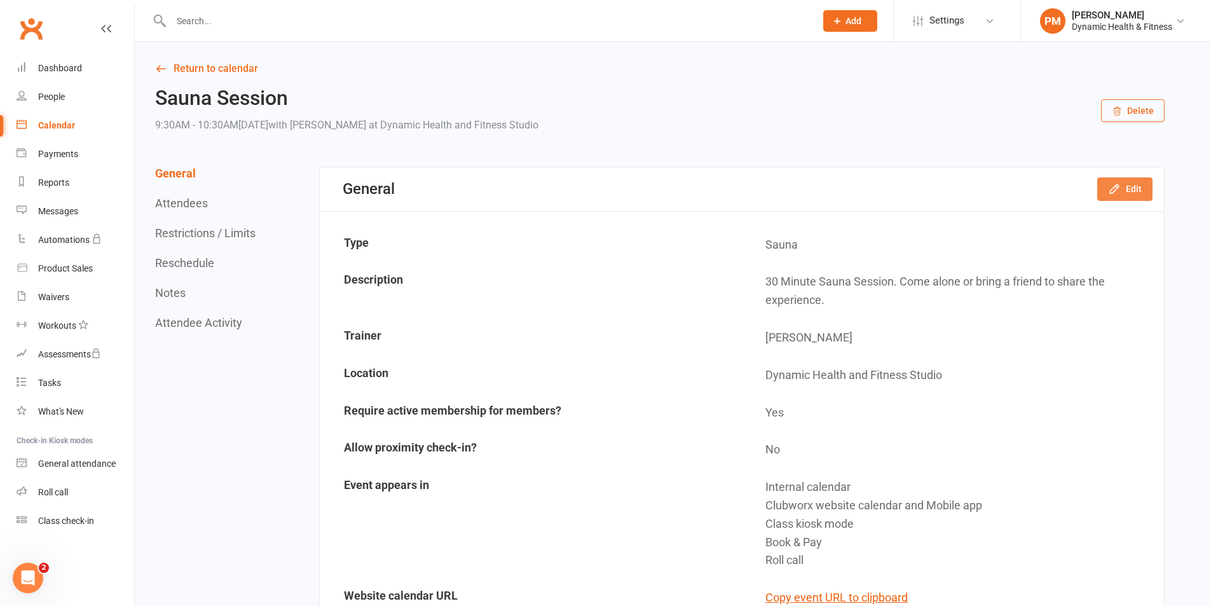
click at [1129, 191] on button "Edit" at bounding box center [1124, 188] width 55 height 23
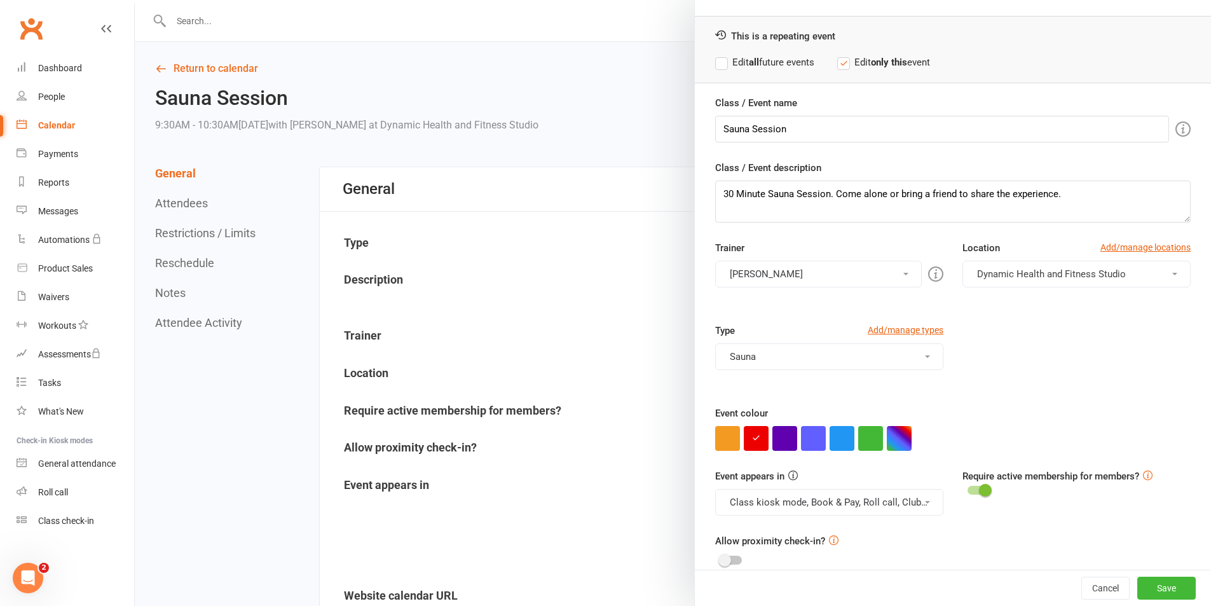
scroll to position [55, 0]
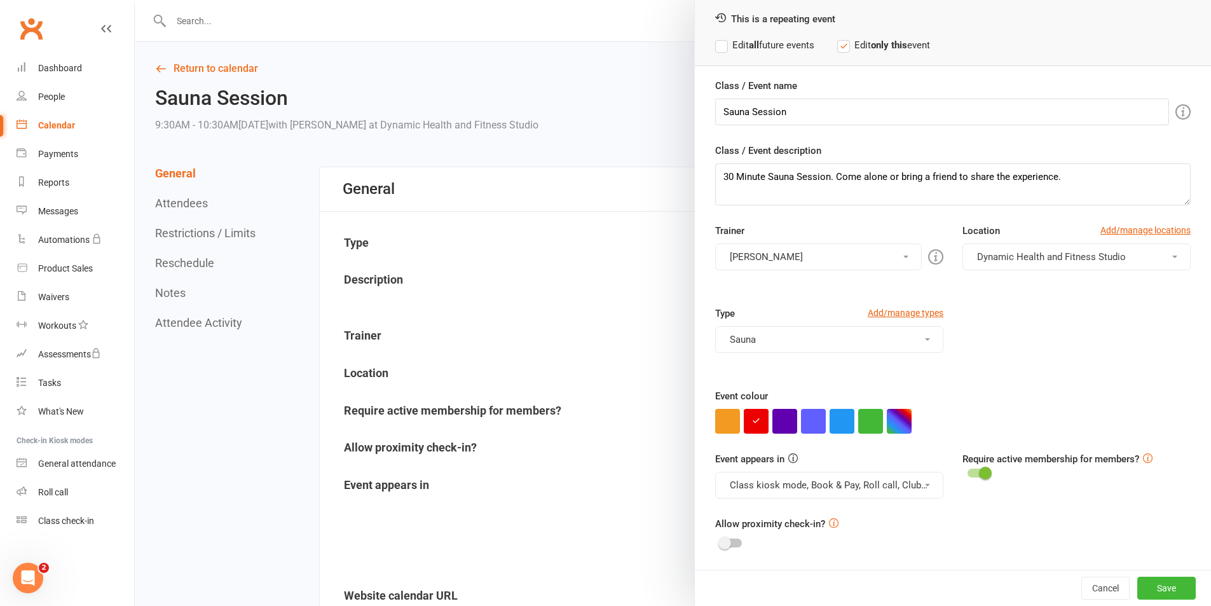
click at [903, 491] on button "Class kiosk mode, Book & Pay, Roll call, Clubworx website calendar and Mobile a…" at bounding box center [829, 485] width 228 height 27
click at [888, 512] on link "Clubworx website calendar and Mobile app" at bounding box center [822, 515] width 213 height 25
click at [891, 488] on button "Class kiosk mode, Book & Pay, Roll call" at bounding box center [829, 485] width 228 height 27
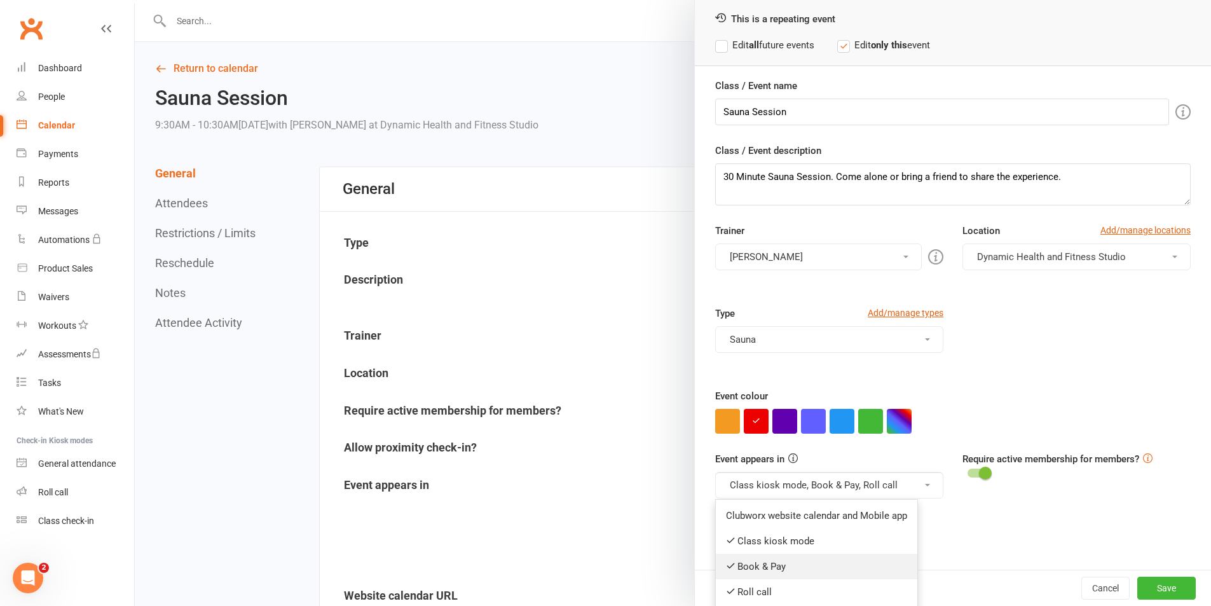
click at [835, 563] on link "Book & Pay" at bounding box center [817, 566] width 202 height 25
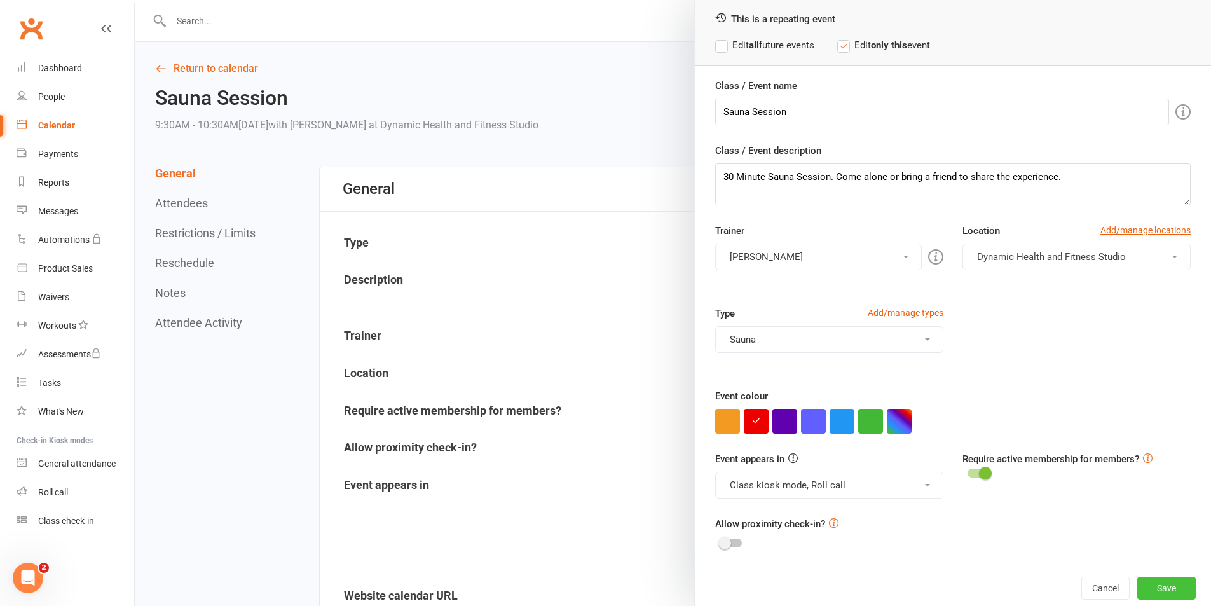
click at [1148, 587] on button "Save" at bounding box center [1166, 588] width 58 height 23
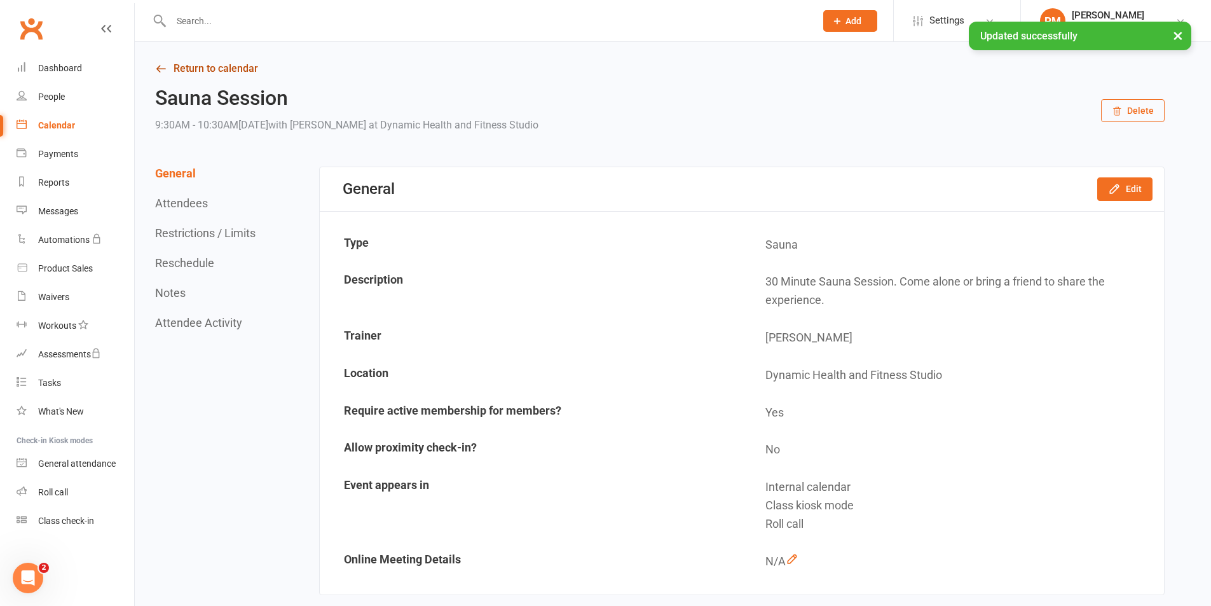
click at [235, 74] on link "Return to calendar" at bounding box center [660, 69] width 1010 height 18
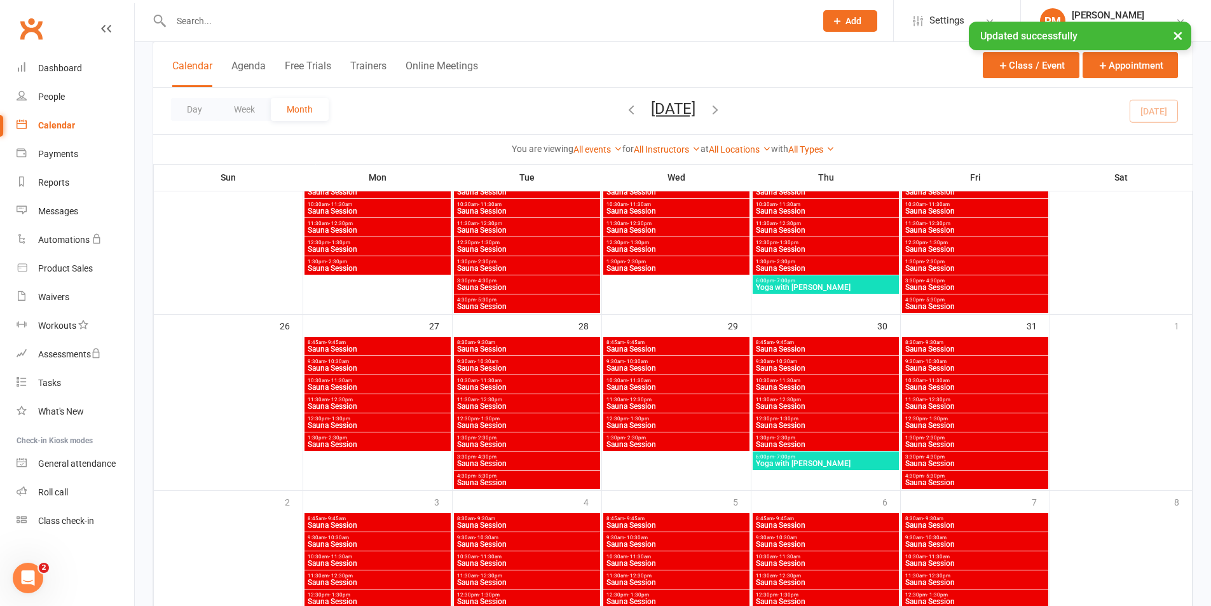
scroll to position [797, 0]
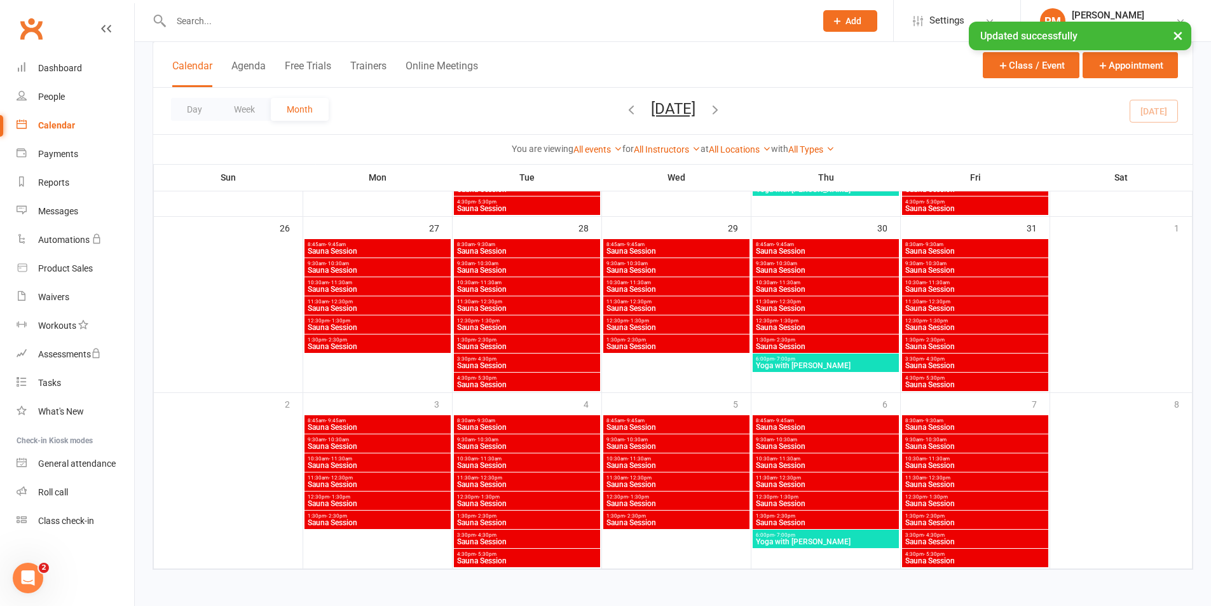
click at [498, 462] on span "Sauna Session" at bounding box center [526, 466] width 141 height 8
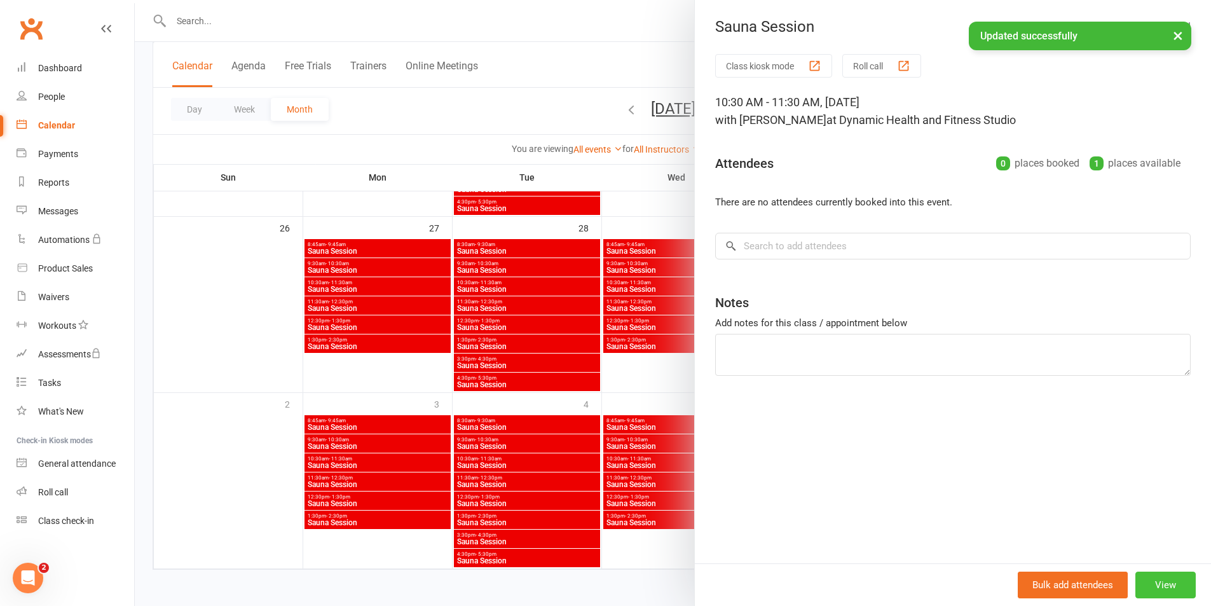
click at [1163, 580] on button "View" at bounding box center [1165, 585] width 60 height 27
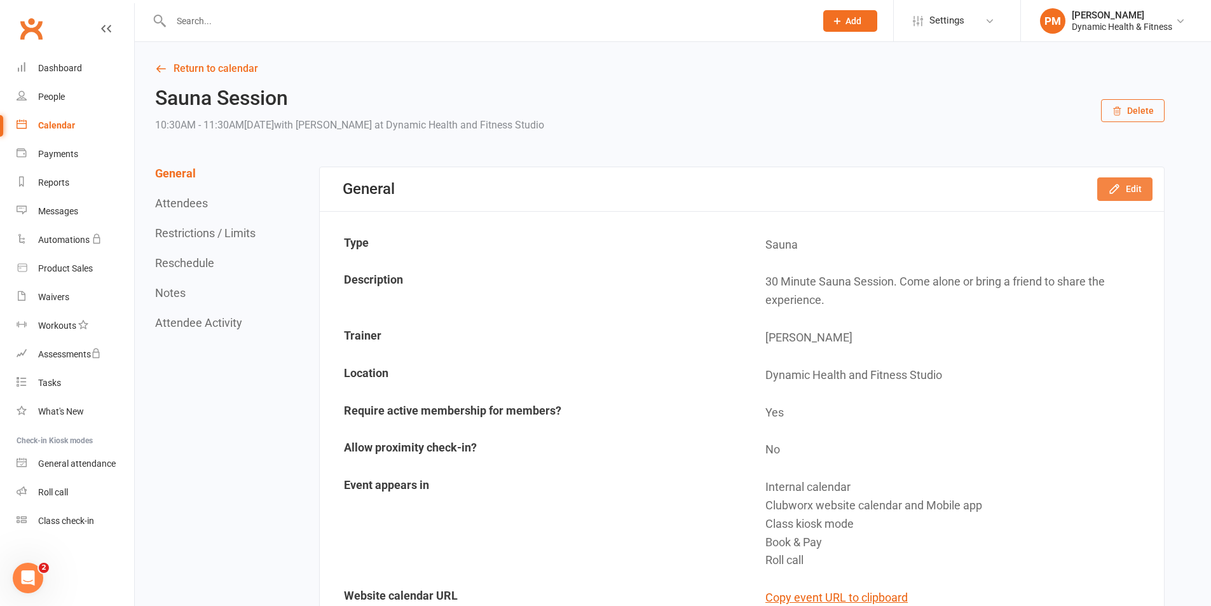
click at [1134, 193] on button "Edit" at bounding box center [1124, 188] width 55 height 23
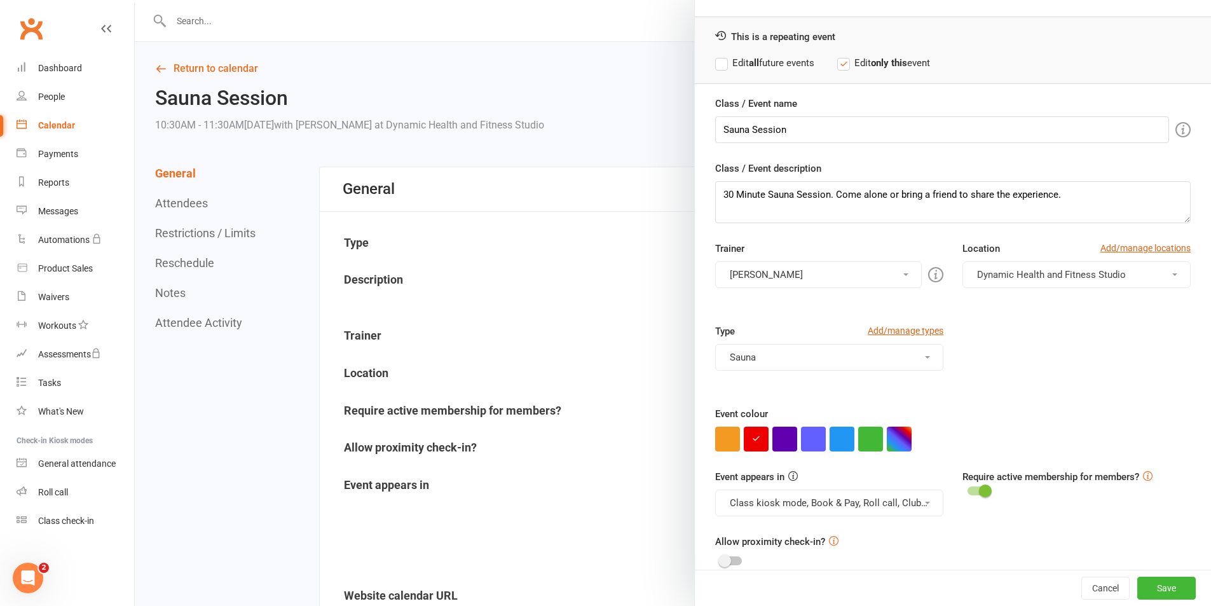
scroll to position [55, 0]
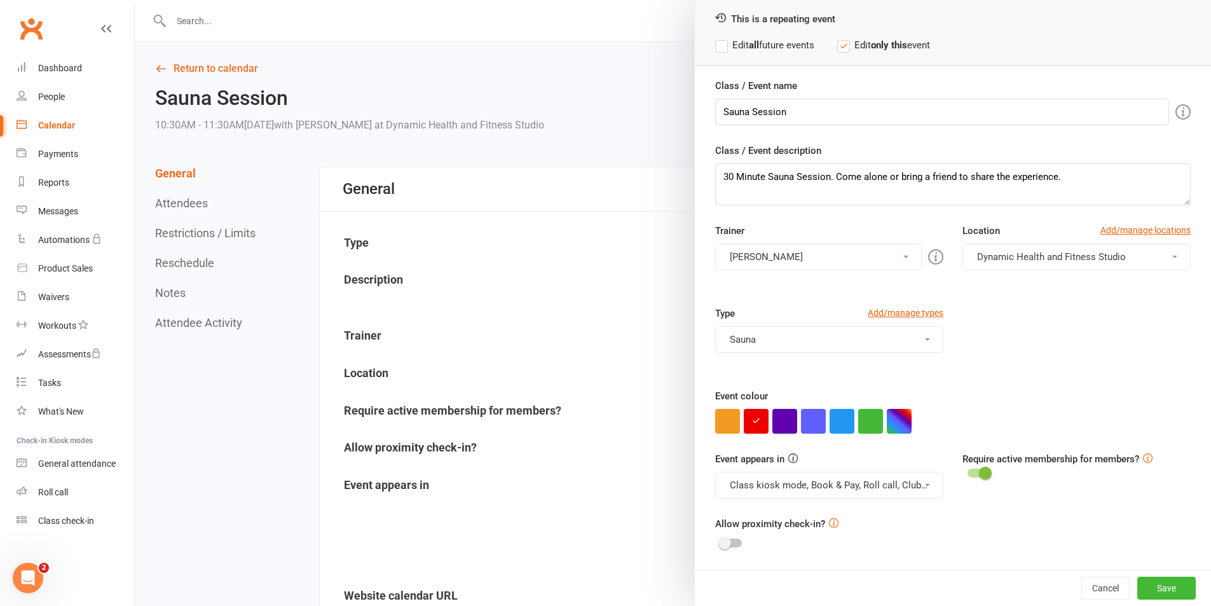
click at [903, 495] on button "Class kiosk mode, Book & Pay, Roll call, Clubworx website calendar and Mobile a…" at bounding box center [829, 485] width 228 height 27
click at [893, 518] on link "Clubworx website calendar and Mobile app" at bounding box center [822, 515] width 213 height 25
click at [898, 491] on button "Class kiosk mode, Book & Pay, Roll call" at bounding box center [829, 485] width 228 height 27
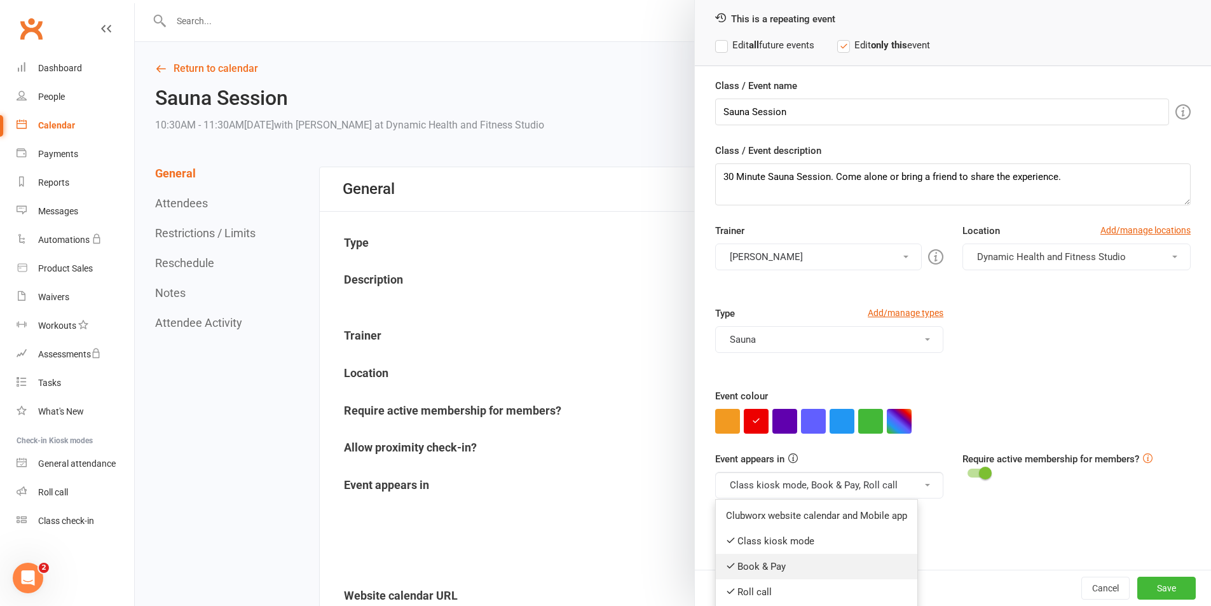
click at [863, 562] on link "Book & Pay" at bounding box center [817, 566] width 202 height 25
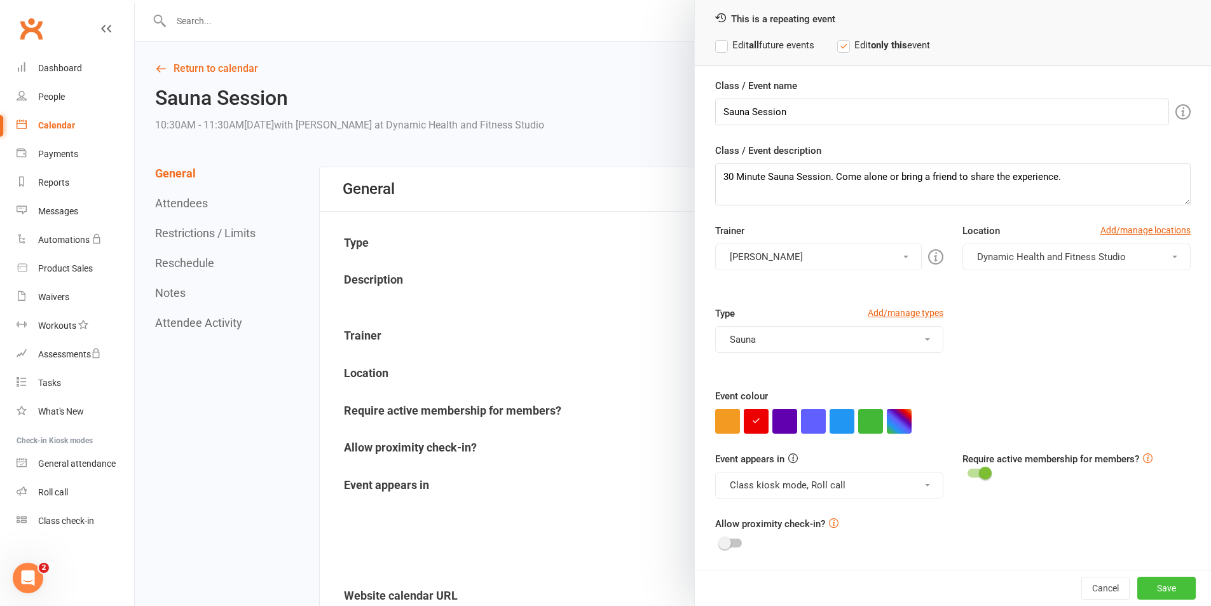
click at [1161, 589] on button "Save" at bounding box center [1166, 588] width 58 height 23
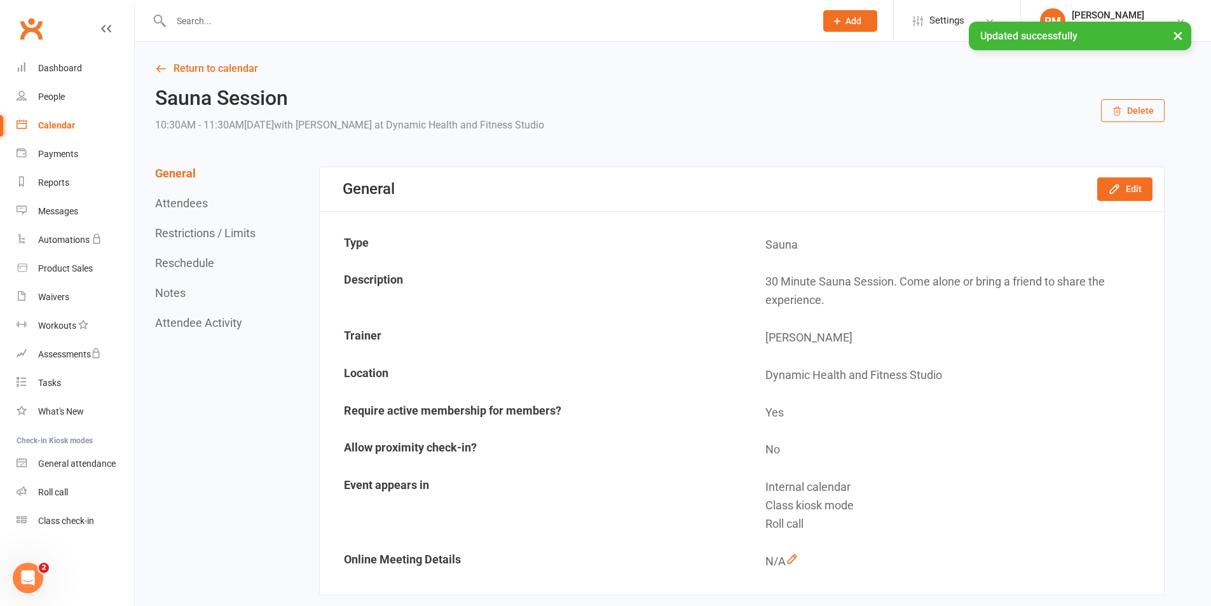
click at [225, 71] on link "Return to calendar" at bounding box center [660, 69] width 1010 height 18
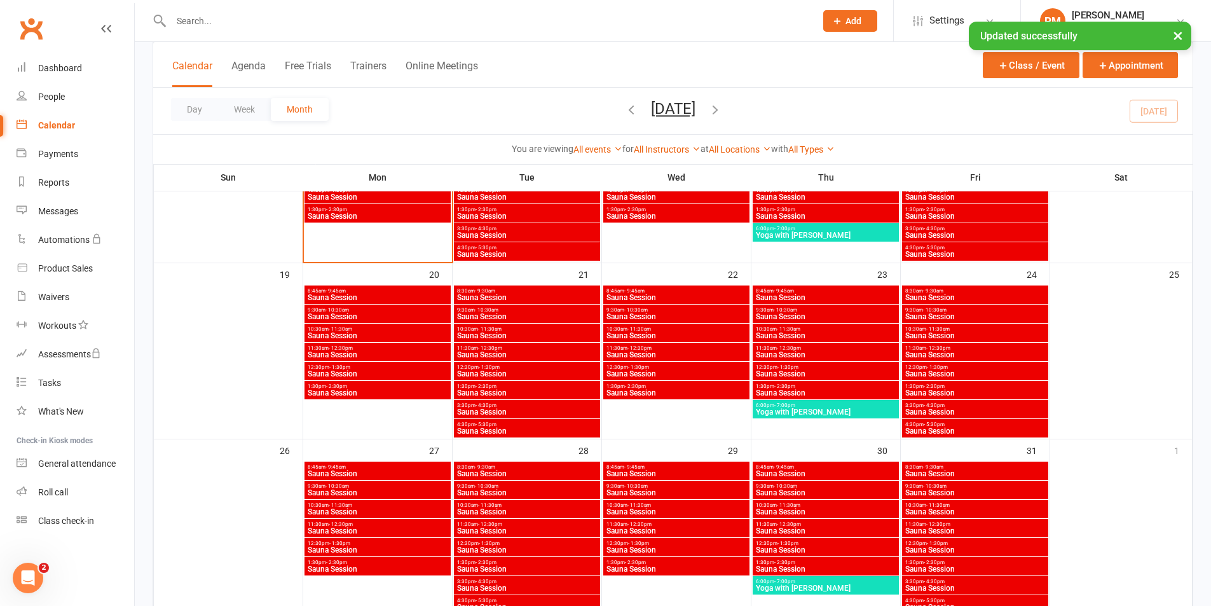
scroll to position [797, 0]
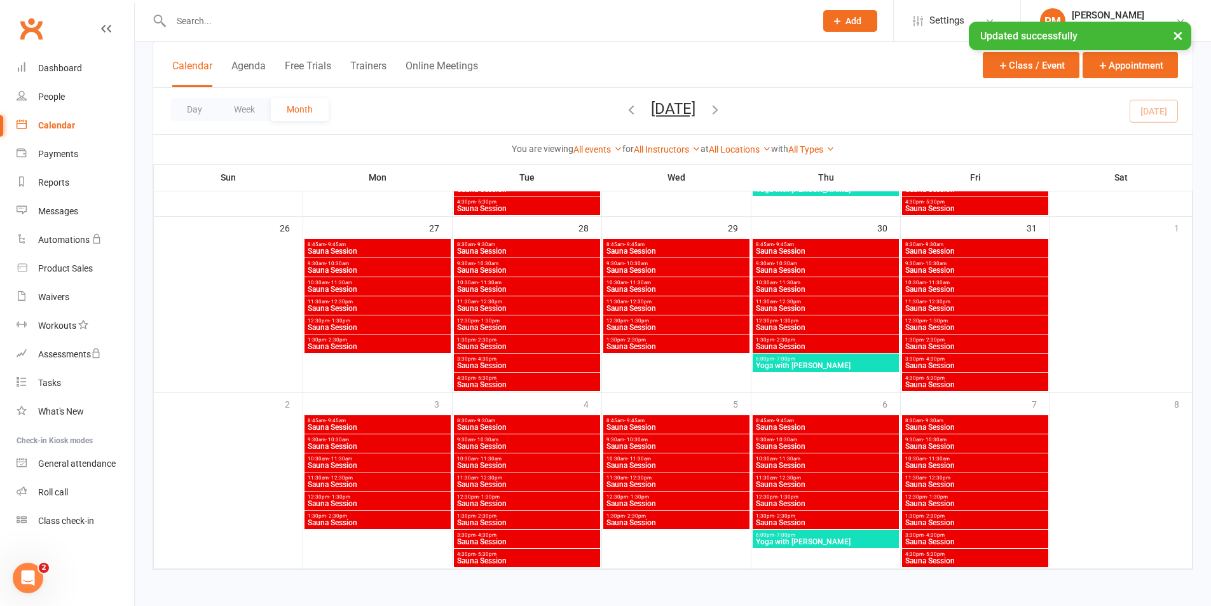
click at [586, 479] on span "11:30am - 12:30pm" at bounding box center [526, 478] width 141 height 6
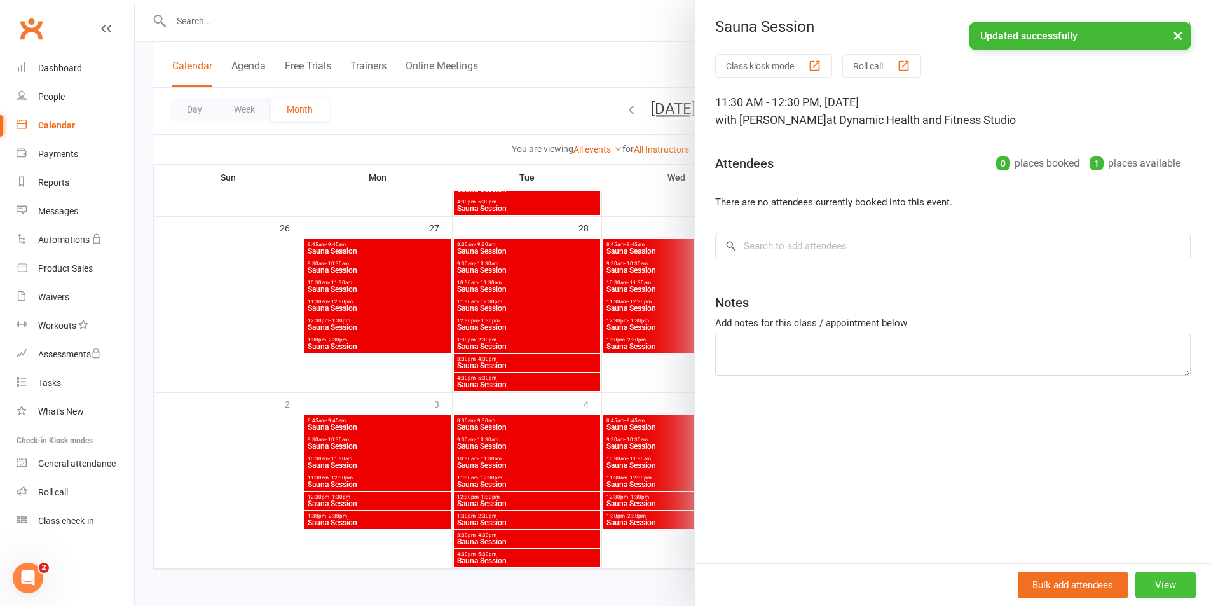
click at [1151, 589] on button "View" at bounding box center [1165, 585] width 60 height 27
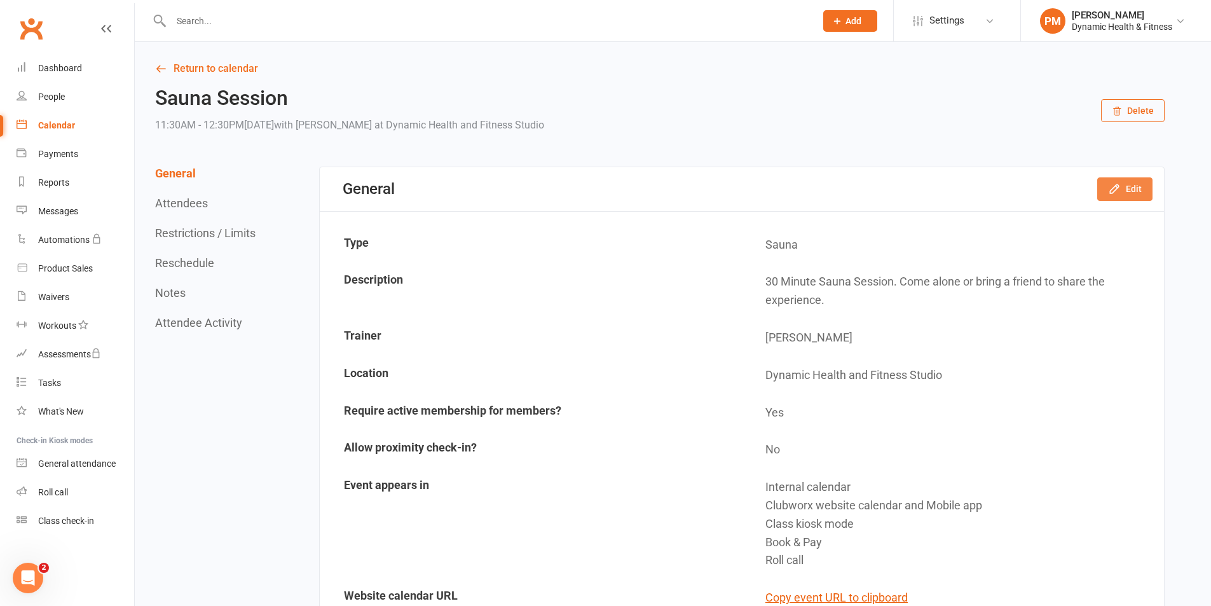
click at [1139, 184] on button "Edit" at bounding box center [1124, 188] width 55 height 23
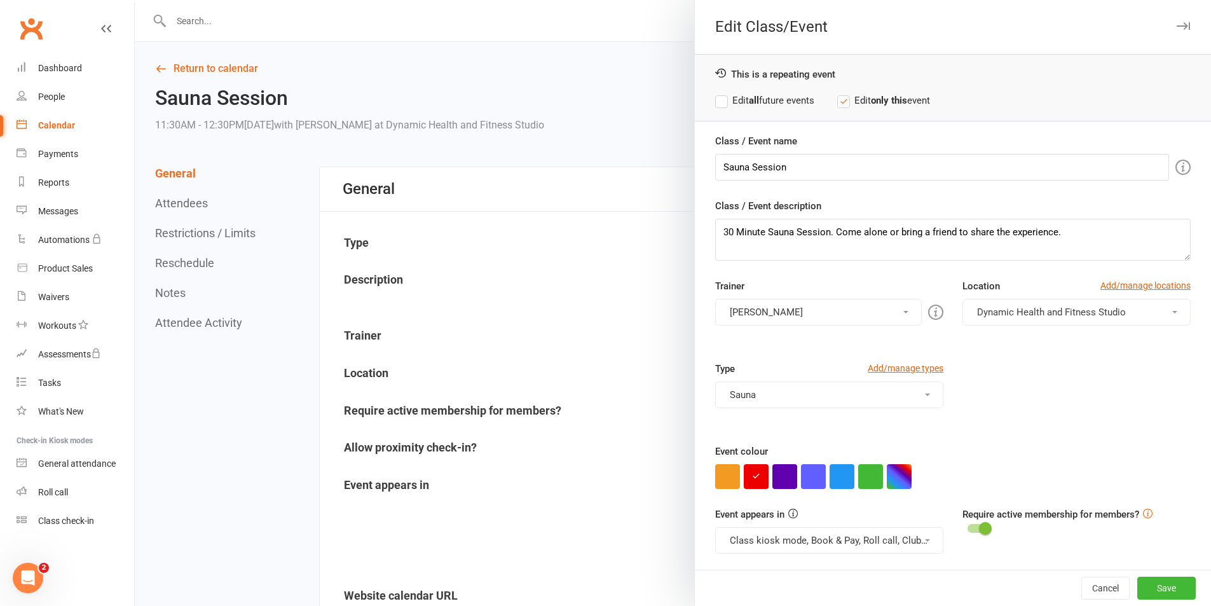
click at [879, 540] on button "Class kiosk mode, Book & Pay, Roll call, Clubworx website calendar and Mobile a…" at bounding box center [829, 540] width 228 height 27
click at [868, 578] on link "Clubworx website calendar and Mobile app" at bounding box center [822, 570] width 213 height 25
click at [877, 550] on button "Class kiosk mode, Book & Pay, Roll call" at bounding box center [829, 540] width 228 height 27
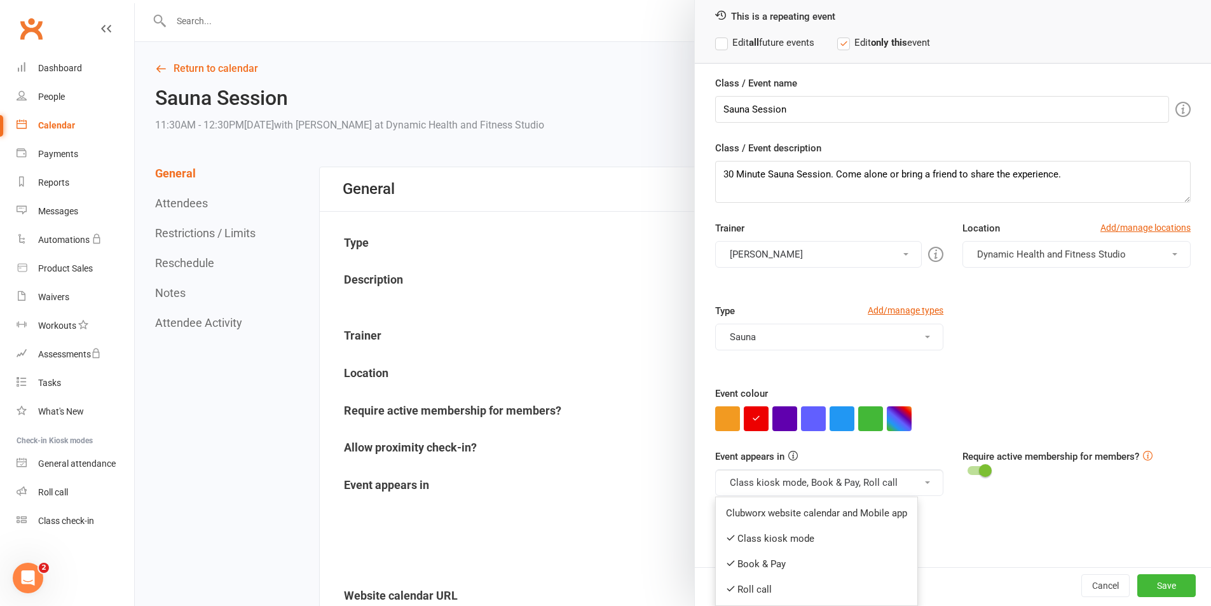
drag, startPoint x: 872, startPoint y: 559, endPoint x: 893, endPoint y: 559, distance: 21.0
click at [872, 559] on link "Book & Pay" at bounding box center [817, 563] width 202 height 25
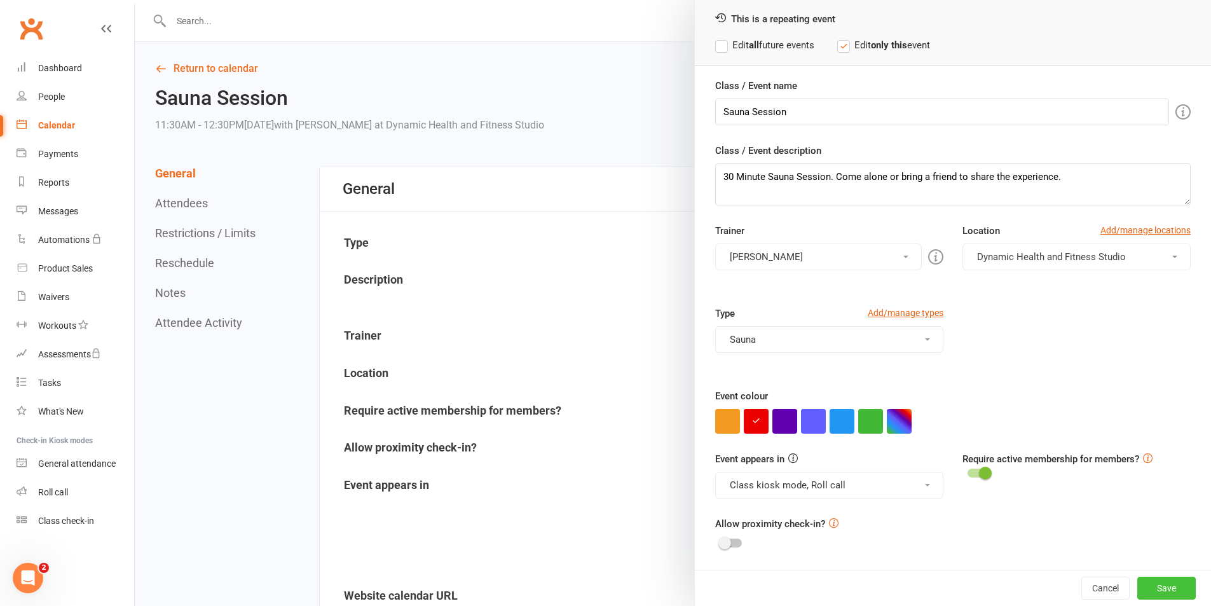
click at [1143, 578] on button "Save" at bounding box center [1166, 588] width 58 height 23
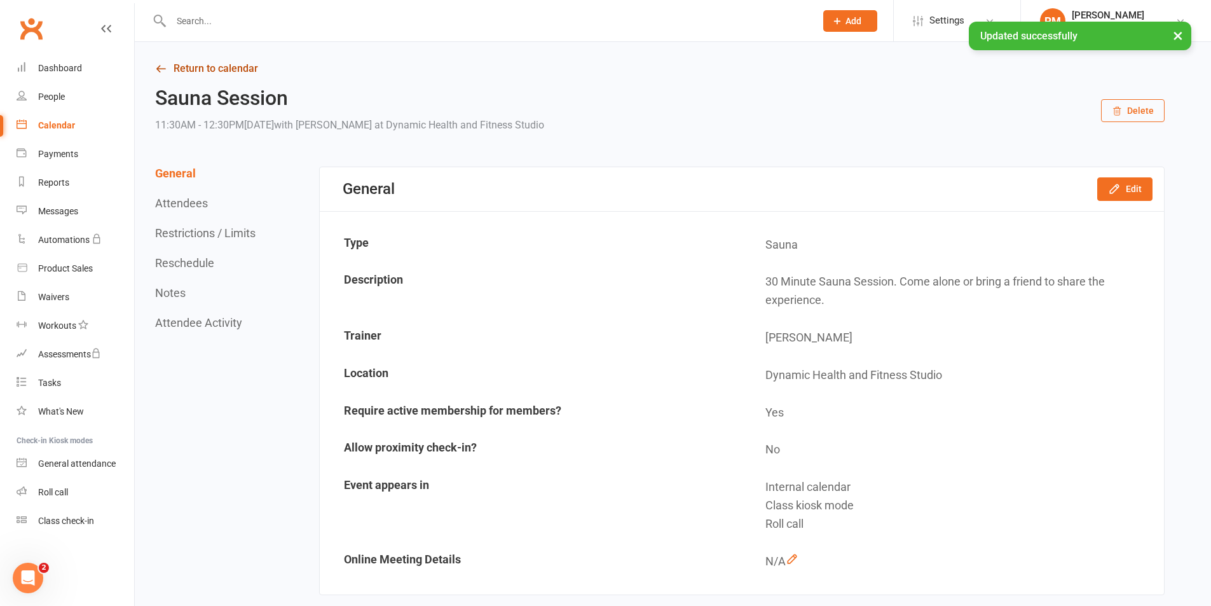
click at [206, 64] on link "Return to calendar" at bounding box center [660, 69] width 1010 height 18
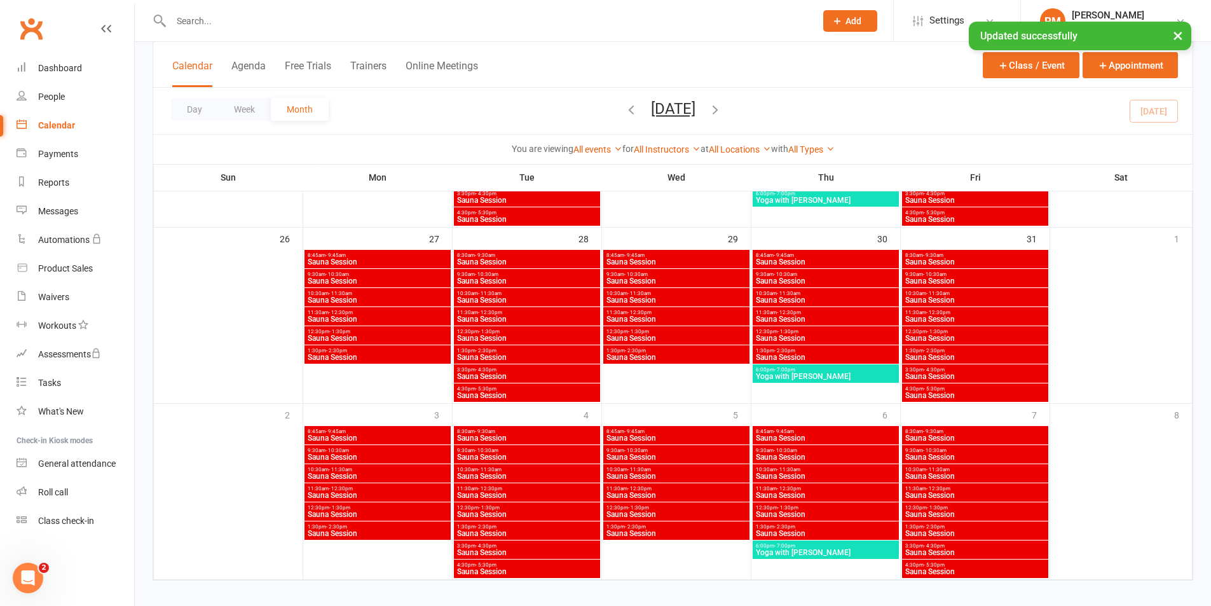
scroll to position [797, 0]
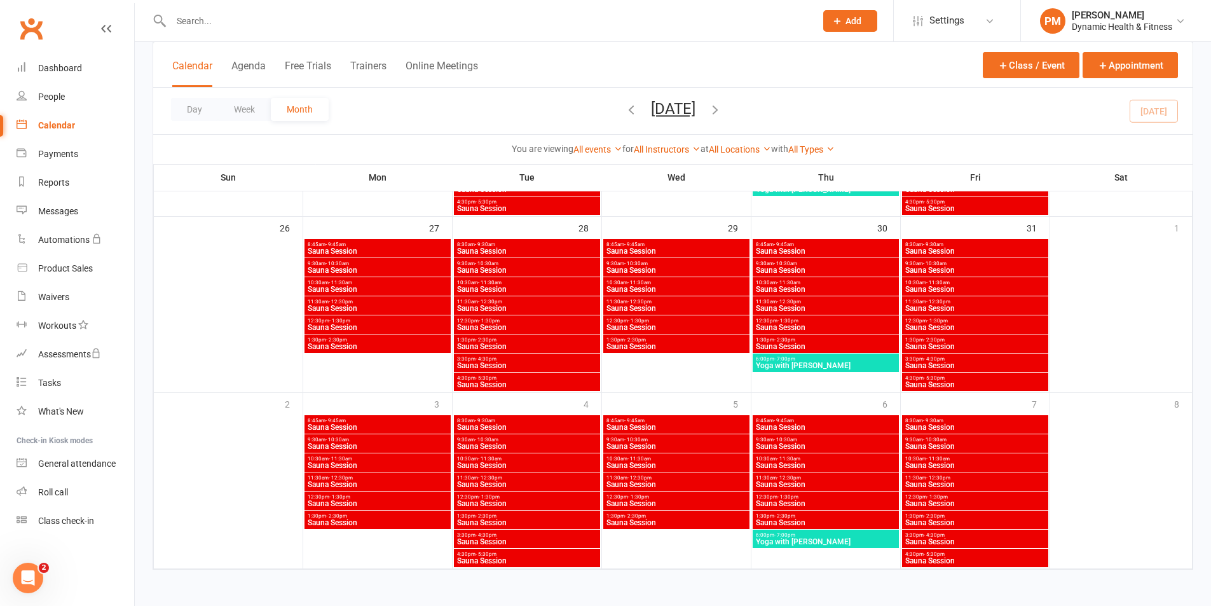
click at [540, 507] on div "12:30pm - 1:30pm Sauna Session" at bounding box center [527, 500] width 146 height 18
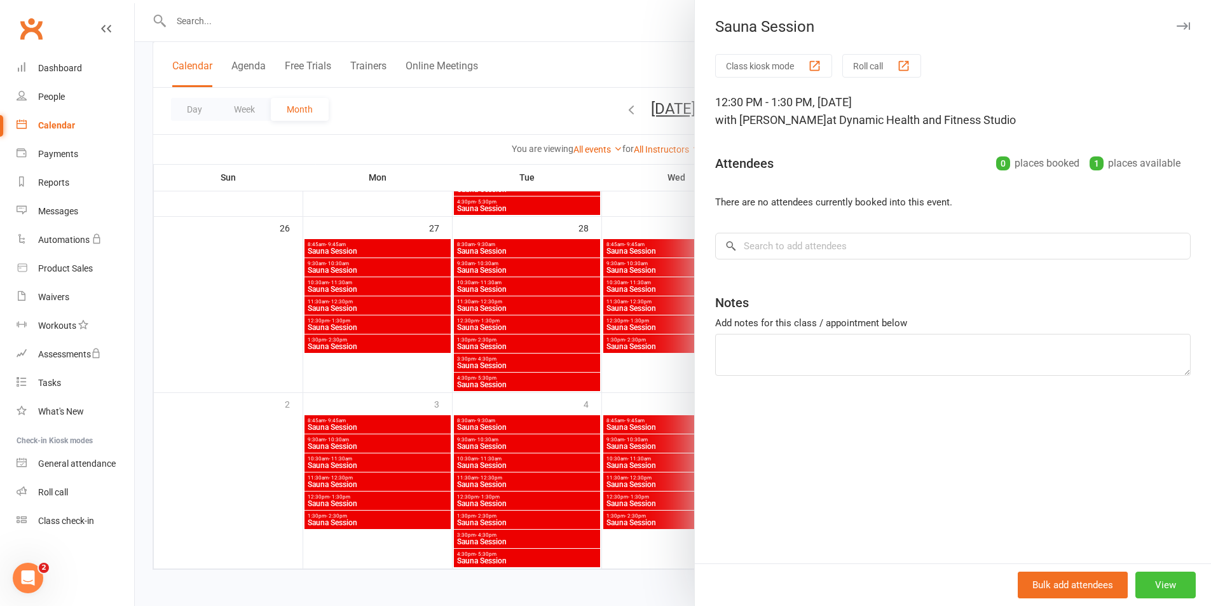
click at [1151, 592] on button "View" at bounding box center [1165, 585] width 60 height 27
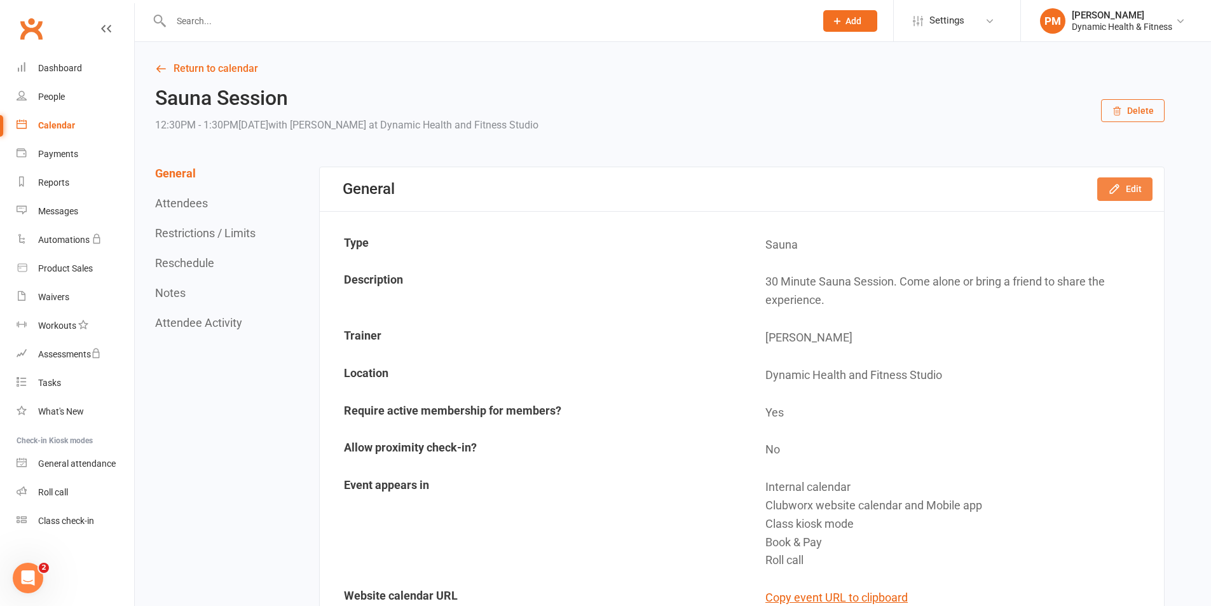
click at [1128, 181] on button "Edit" at bounding box center [1124, 188] width 55 height 23
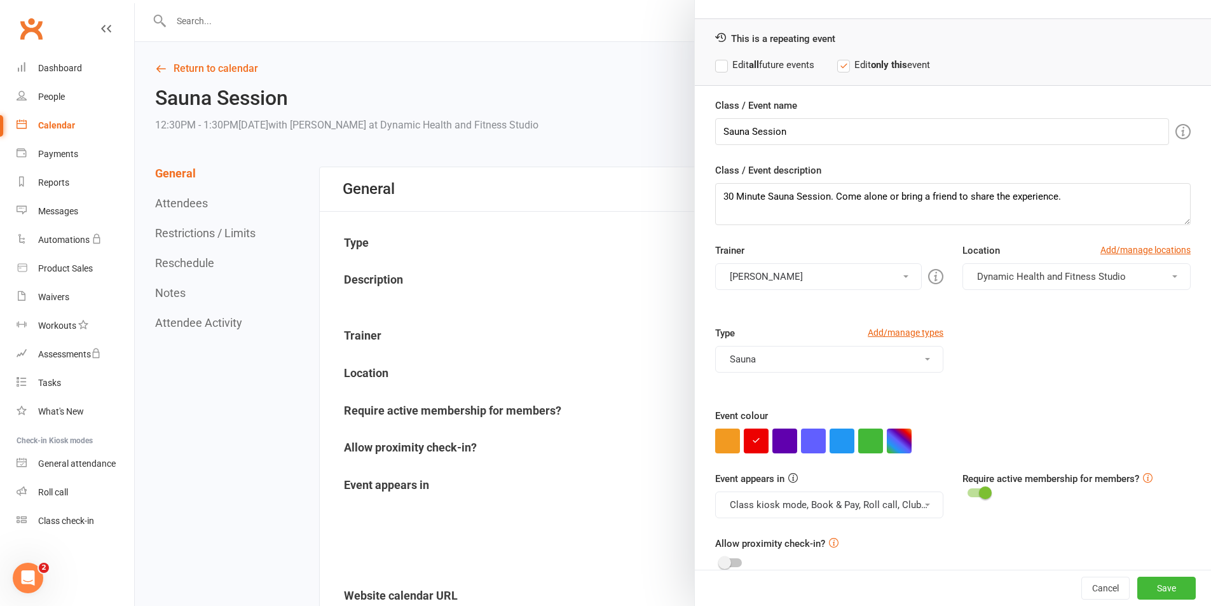
scroll to position [55, 0]
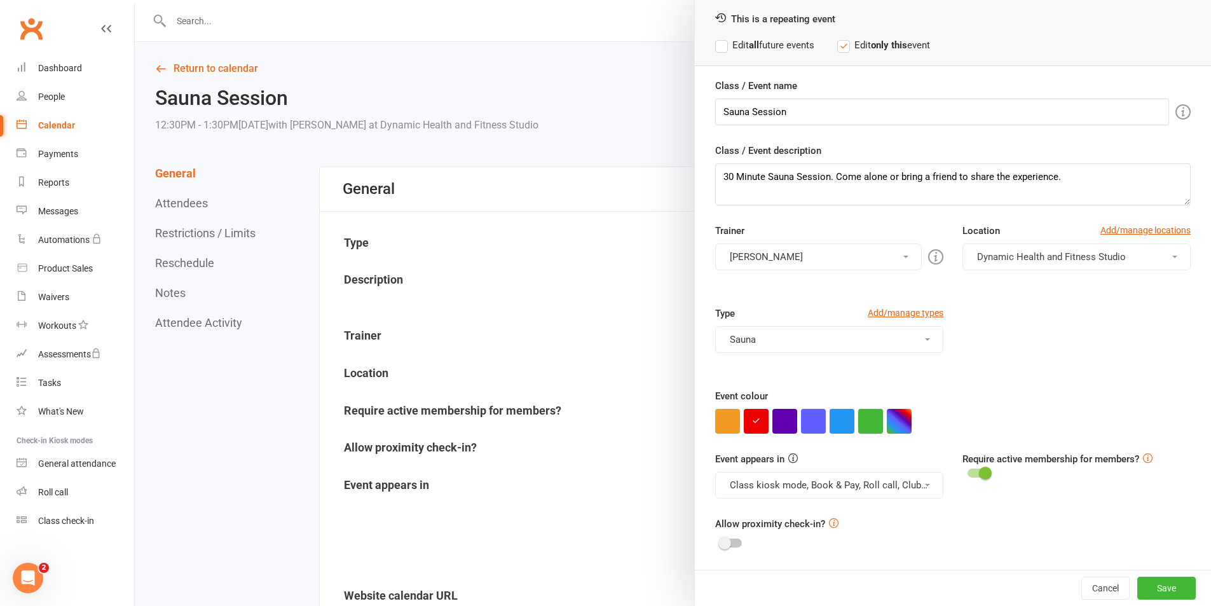
click at [901, 498] on button "Class kiosk mode, Book & Pay, Roll call, Clubworx website calendar and Mobile a…" at bounding box center [829, 485] width 228 height 27
drag, startPoint x: 897, startPoint y: 524, endPoint x: 902, endPoint y: 488, distance: 36.5
click at [896, 524] on link "Clubworx website calendar and Mobile app" at bounding box center [822, 515] width 213 height 25
click at [902, 486] on button "Class kiosk mode, Book & Pay, Roll call" at bounding box center [829, 485] width 228 height 27
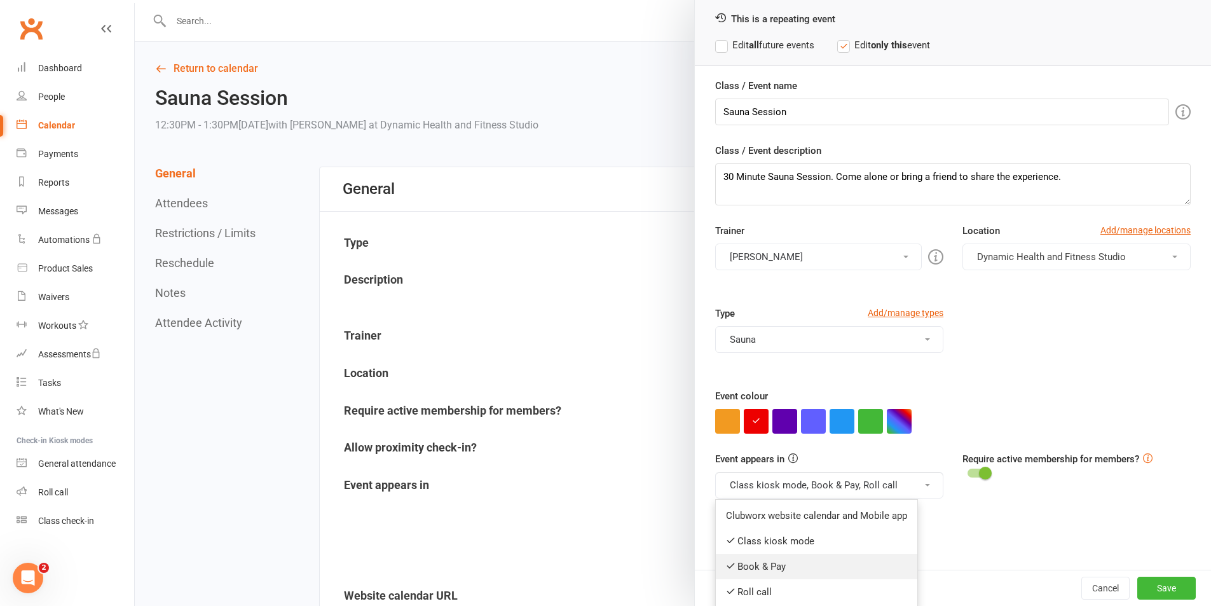
click at [879, 555] on link "Book & Pay" at bounding box center [817, 566] width 202 height 25
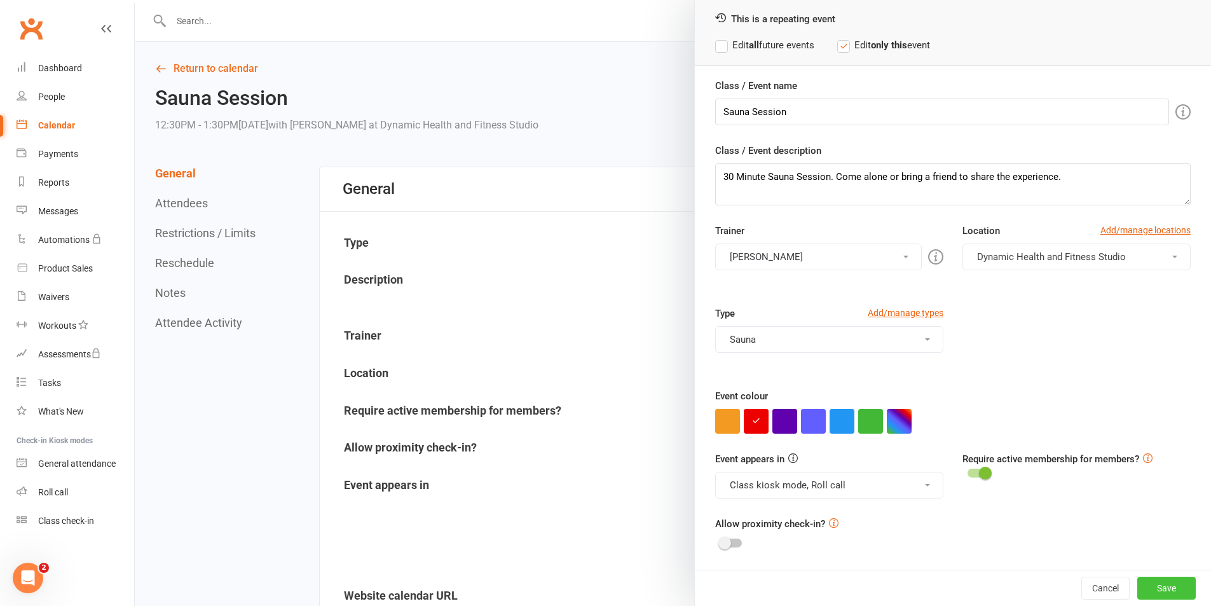
click at [1153, 596] on button "Save" at bounding box center [1166, 588] width 58 height 23
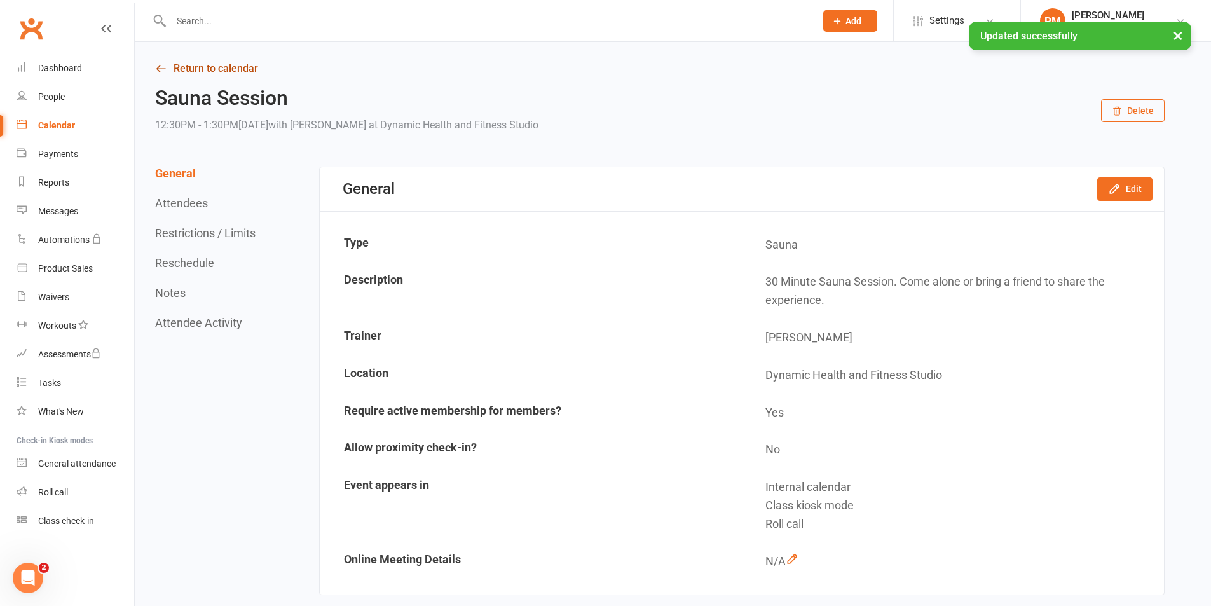
click at [263, 69] on link "Return to calendar" at bounding box center [660, 69] width 1010 height 18
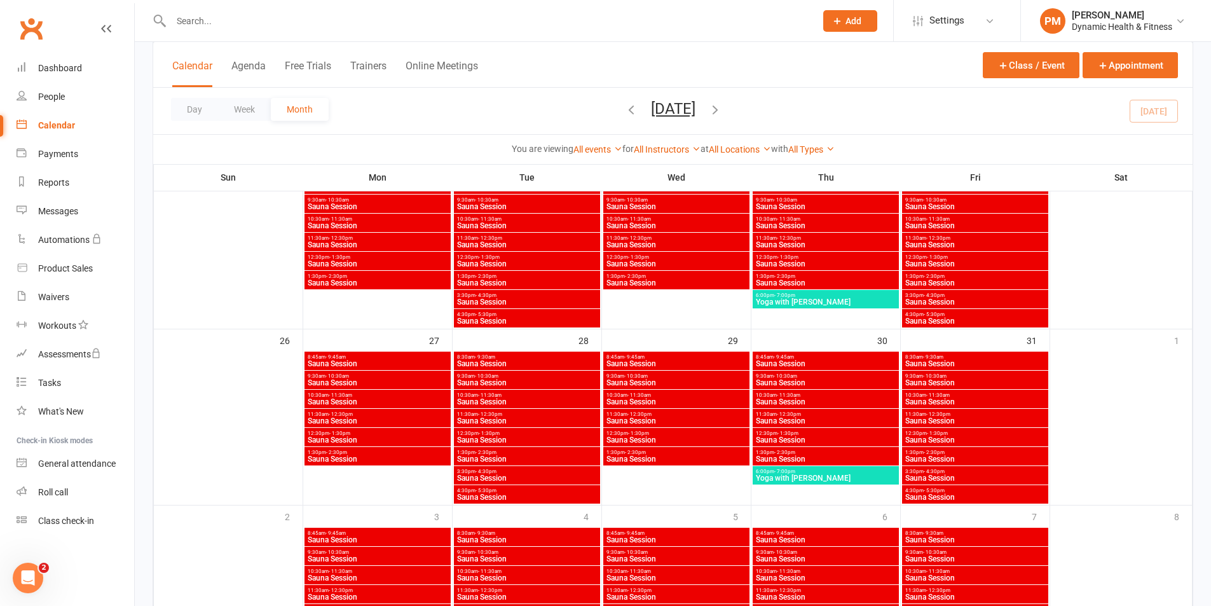
scroll to position [797, 0]
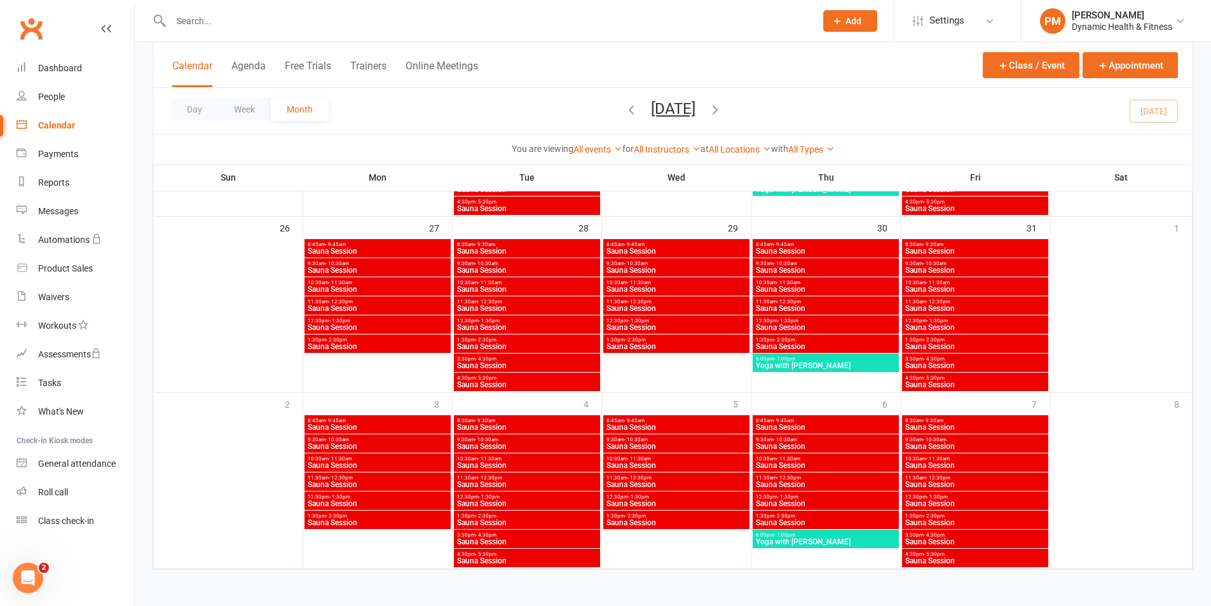
click at [560, 515] on span "1:30pm - 2:30pm" at bounding box center [526, 516] width 141 height 6
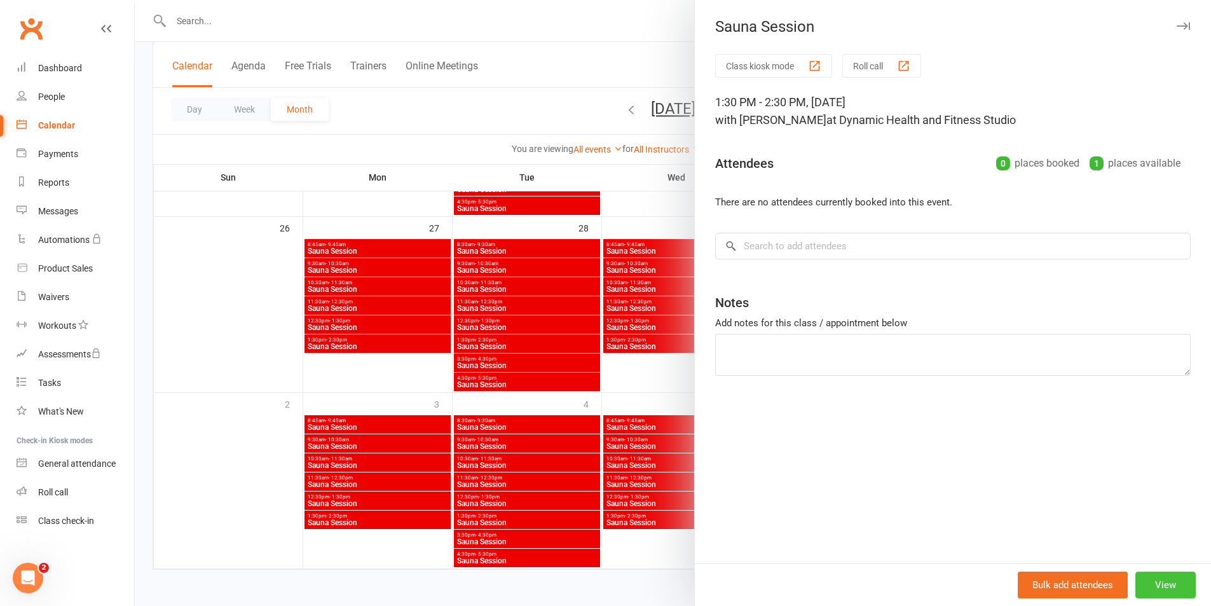
click at [1165, 580] on button "View" at bounding box center [1165, 585] width 60 height 27
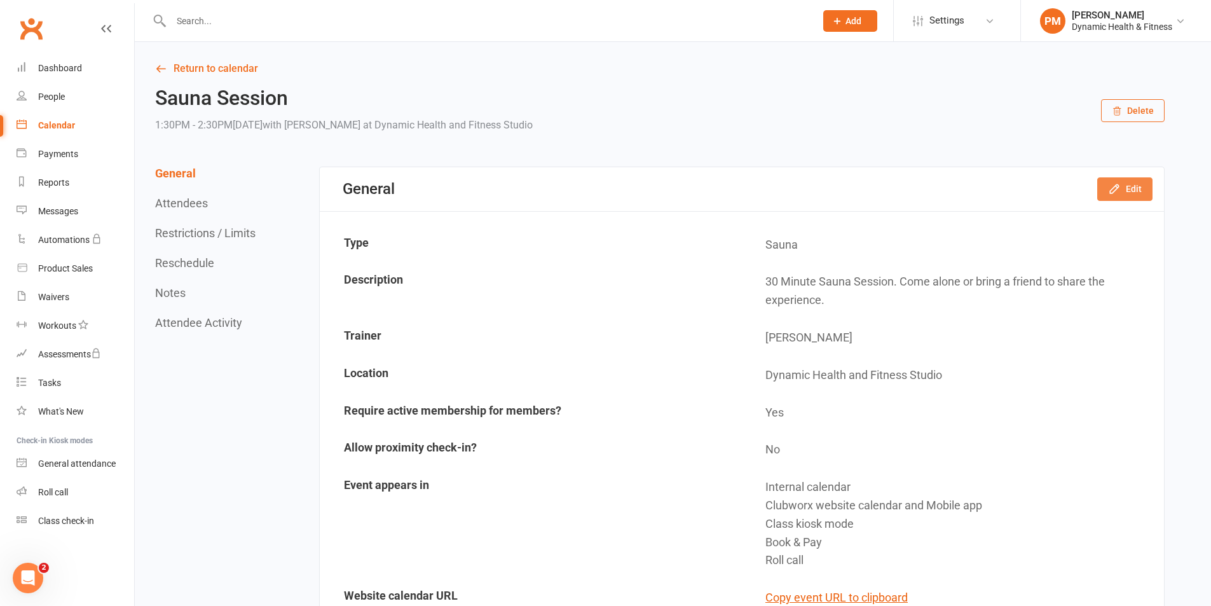
click at [1132, 185] on button "Edit" at bounding box center [1124, 188] width 55 height 23
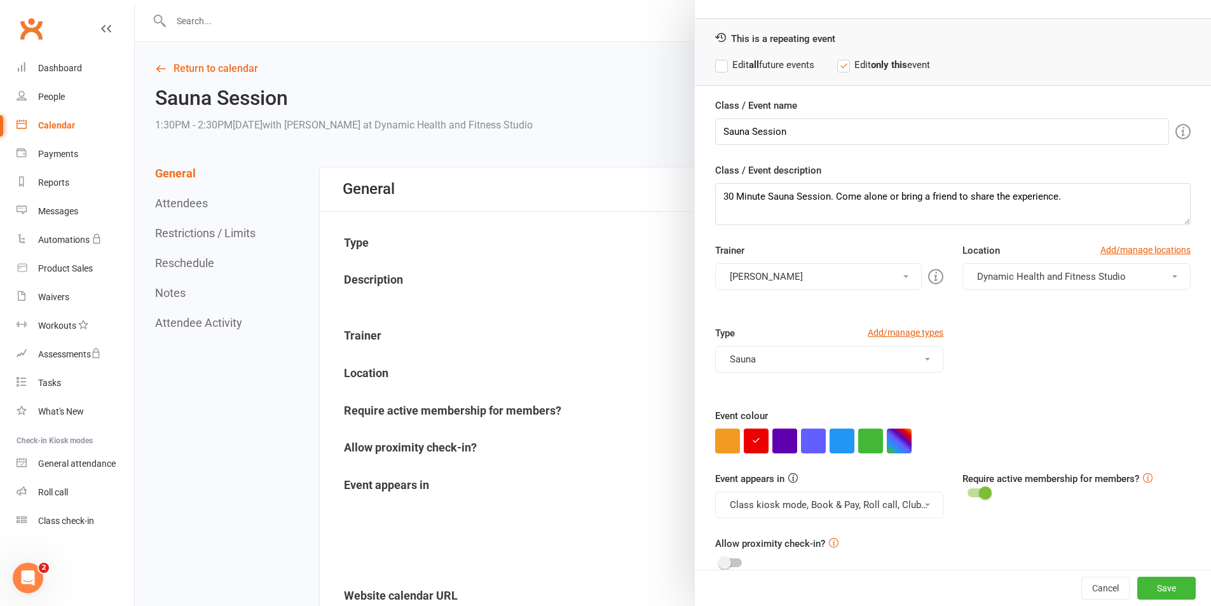
scroll to position [55, 0]
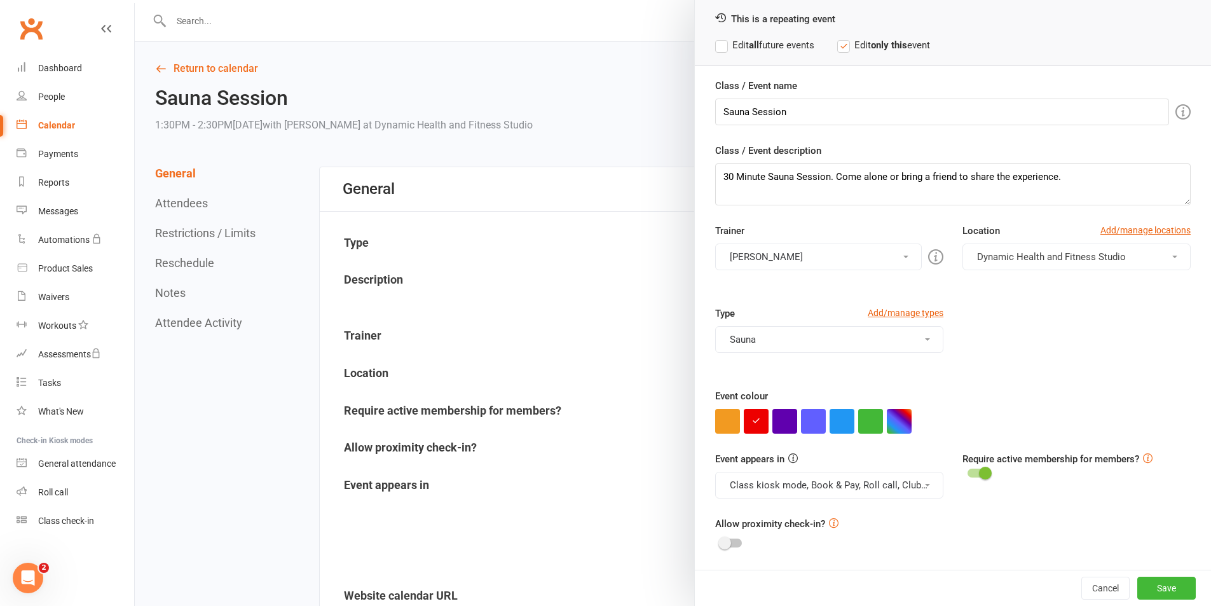
click at [929, 488] on button "Class kiosk mode, Book & Pay, Roll call, Clubworx website calendar and Mobile a…" at bounding box center [829, 485] width 228 height 27
click at [898, 508] on link "Clubworx website calendar and Mobile app" at bounding box center [822, 515] width 213 height 25
click at [885, 484] on button "Class kiosk mode, Book & Pay, Roll call" at bounding box center [829, 485] width 228 height 27
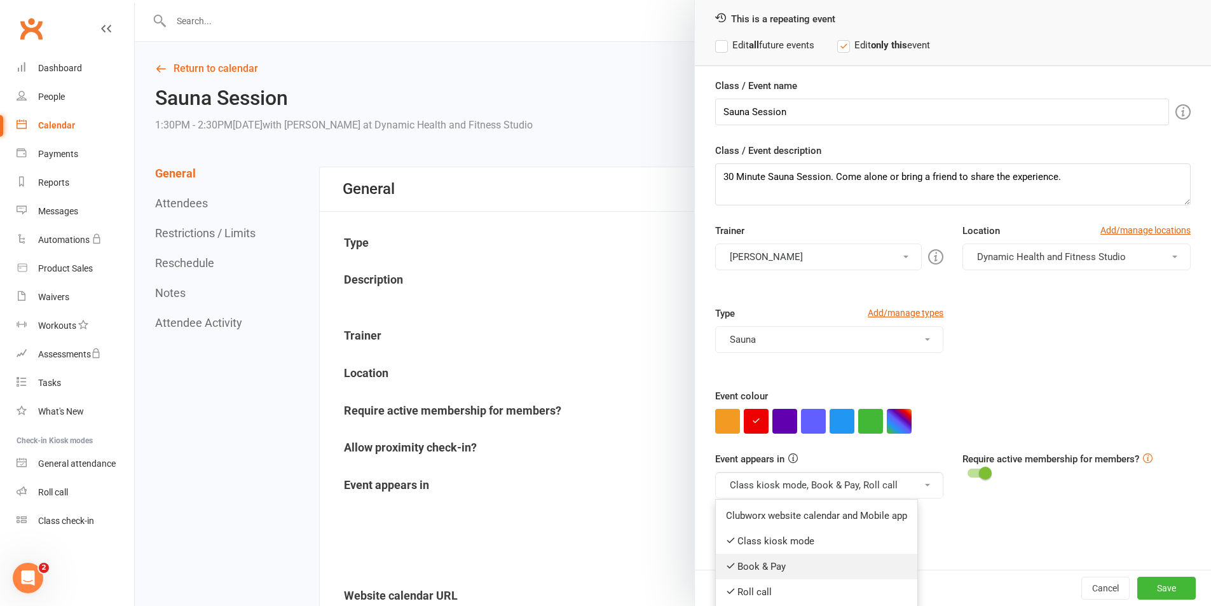
click at [841, 571] on link "Book & Pay" at bounding box center [817, 566] width 202 height 25
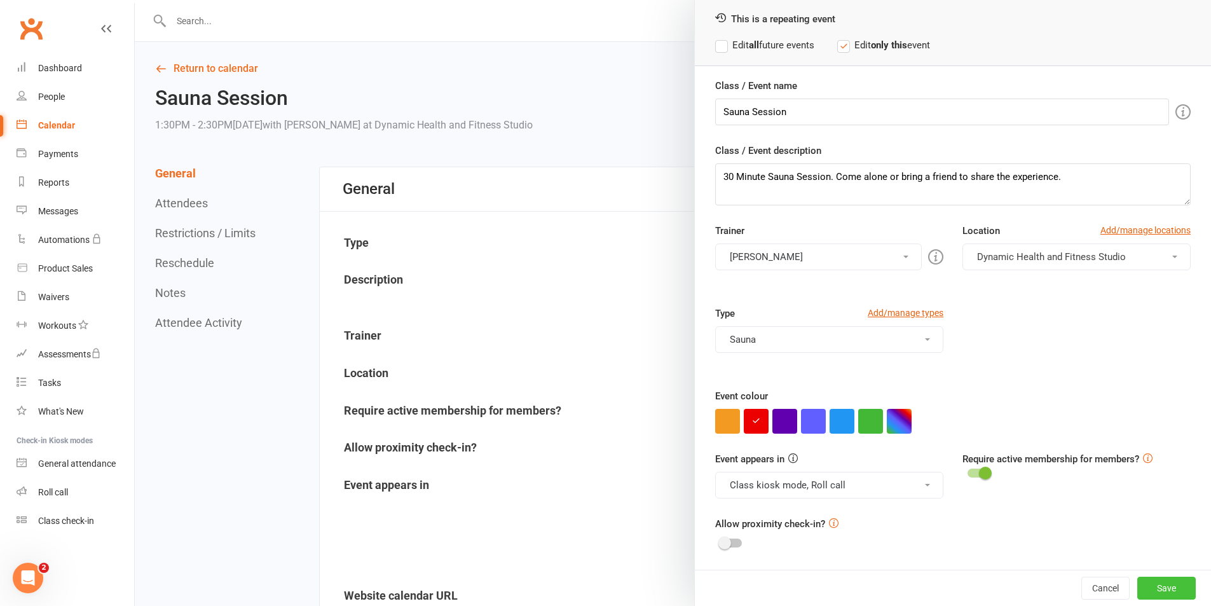
click at [1155, 593] on button "Save" at bounding box center [1166, 588] width 58 height 23
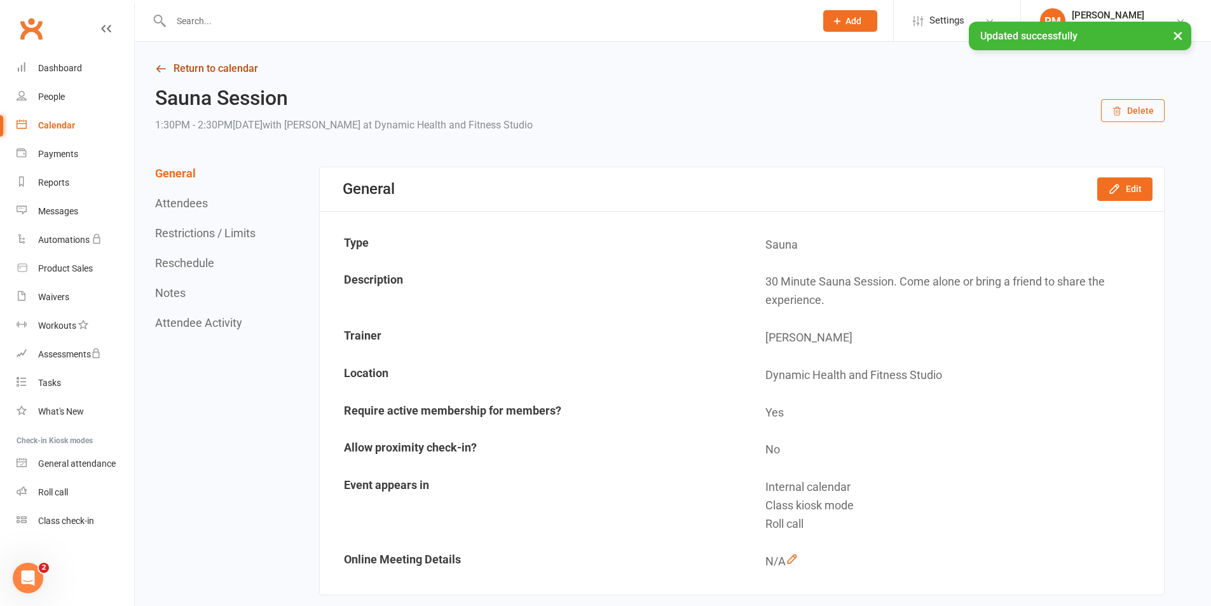
click at [202, 74] on link "Return to calendar" at bounding box center [660, 69] width 1010 height 18
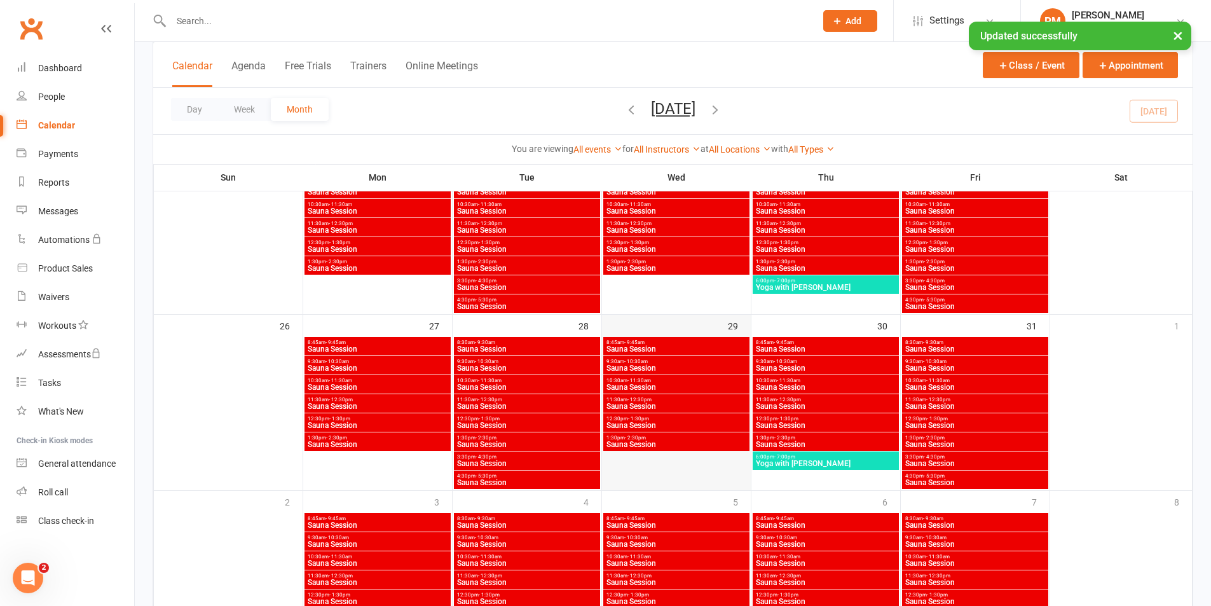
scroll to position [797, 0]
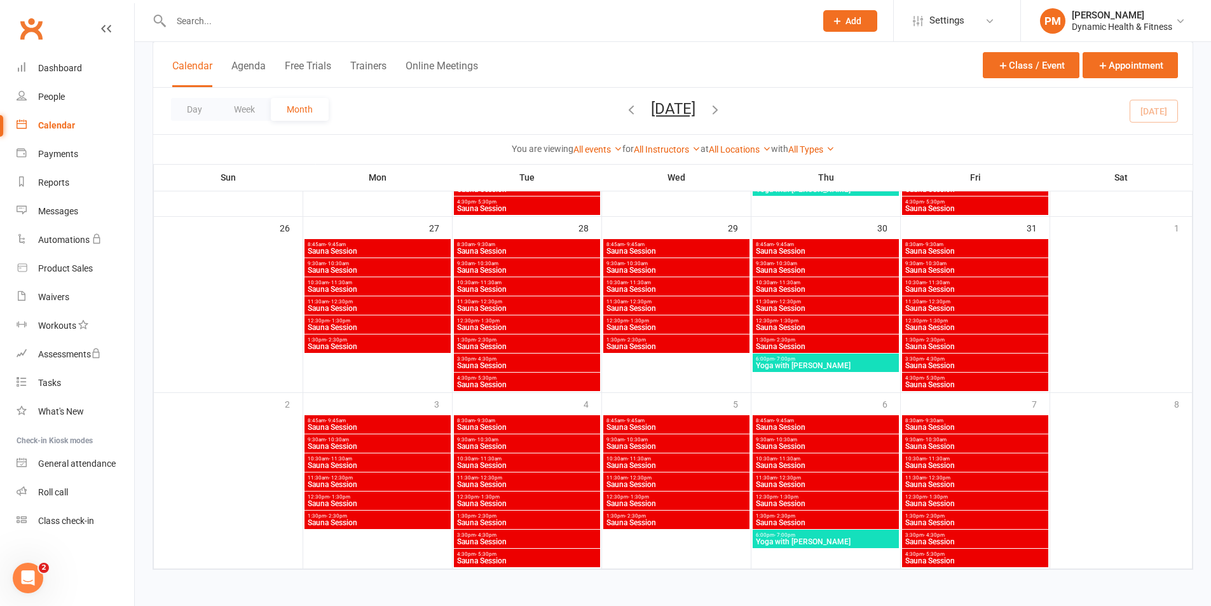
click at [568, 521] on span "Sauna Session" at bounding box center [526, 523] width 141 height 8
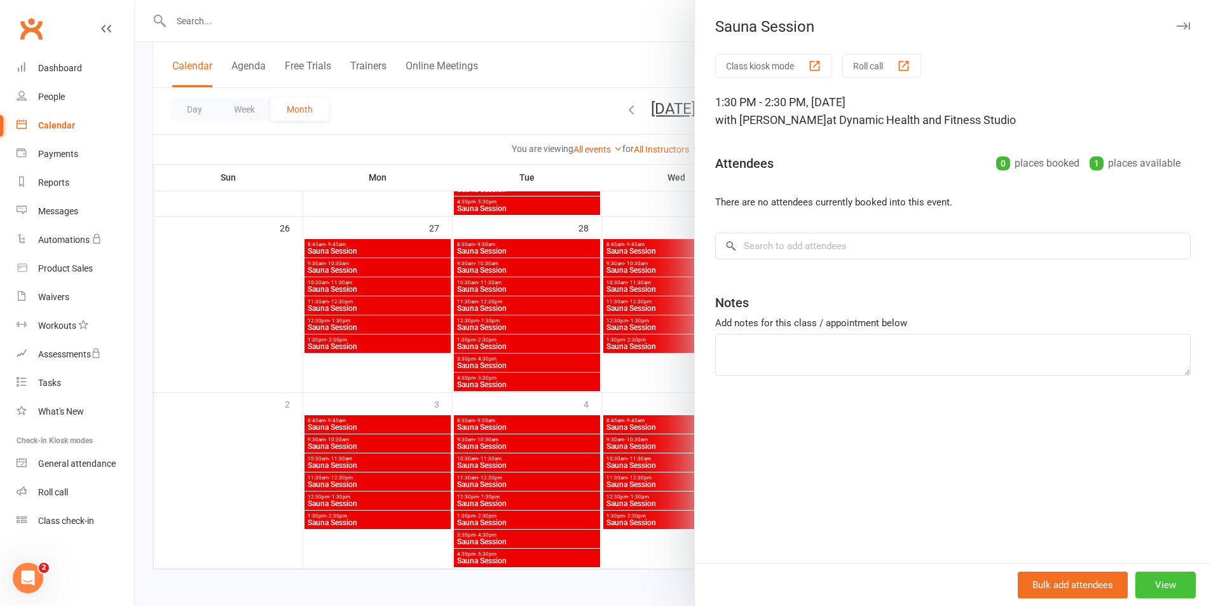
click at [1174, 596] on button "View" at bounding box center [1165, 585] width 60 height 27
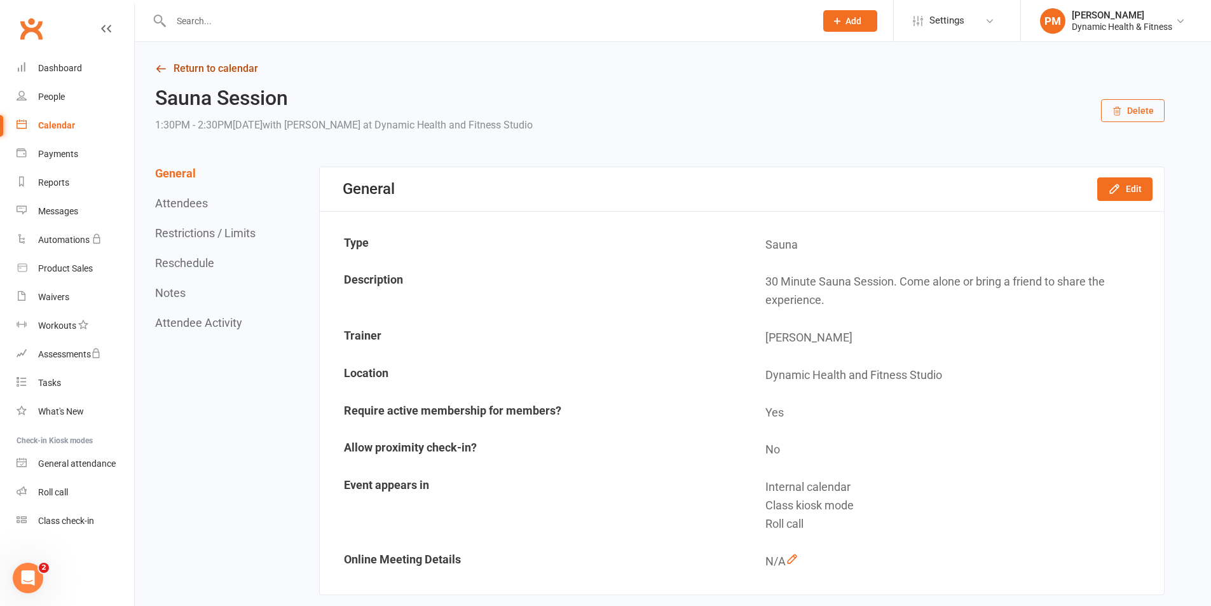
click at [203, 64] on link "Return to calendar" at bounding box center [660, 69] width 1010 height 18
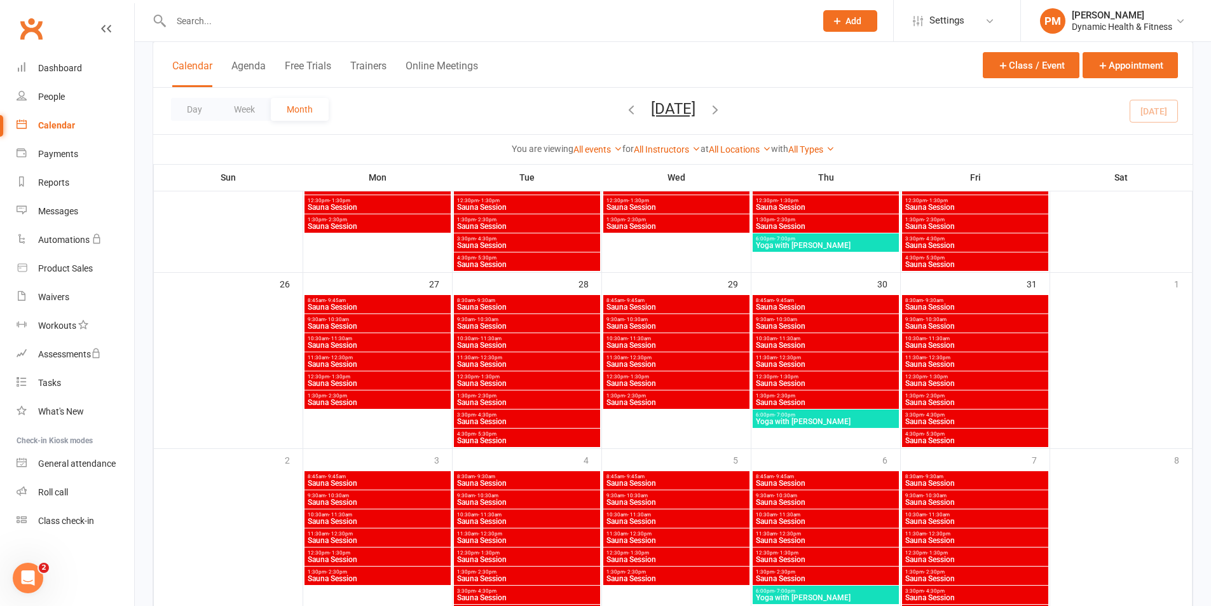
scroll to position [797, 0]
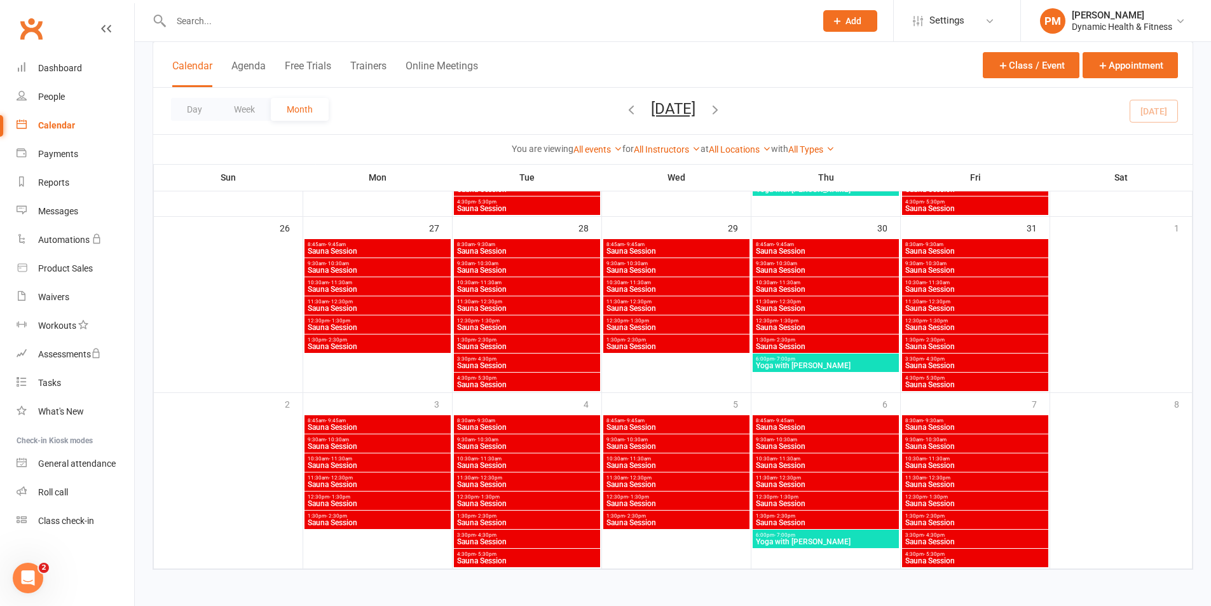
click at [538, 537] on span "3:30pm - 4:30pm" at bounding box center [526, 535] width 141 height 6
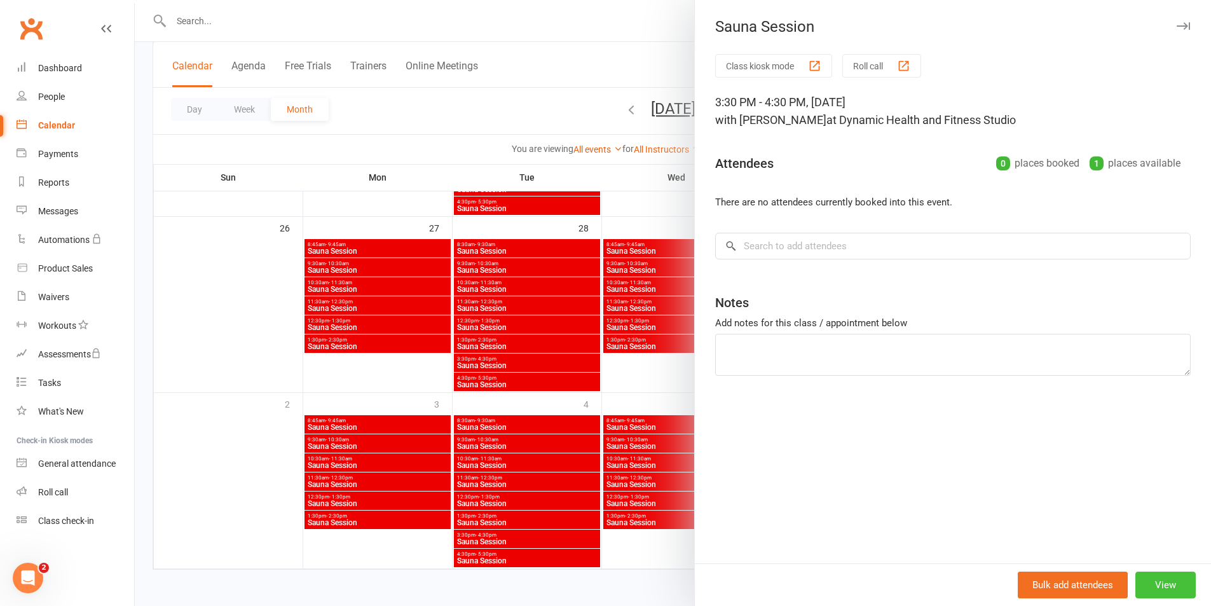
click at [1167, 582] on button "View" at bounding box center [1165, 585] width 60 height 27
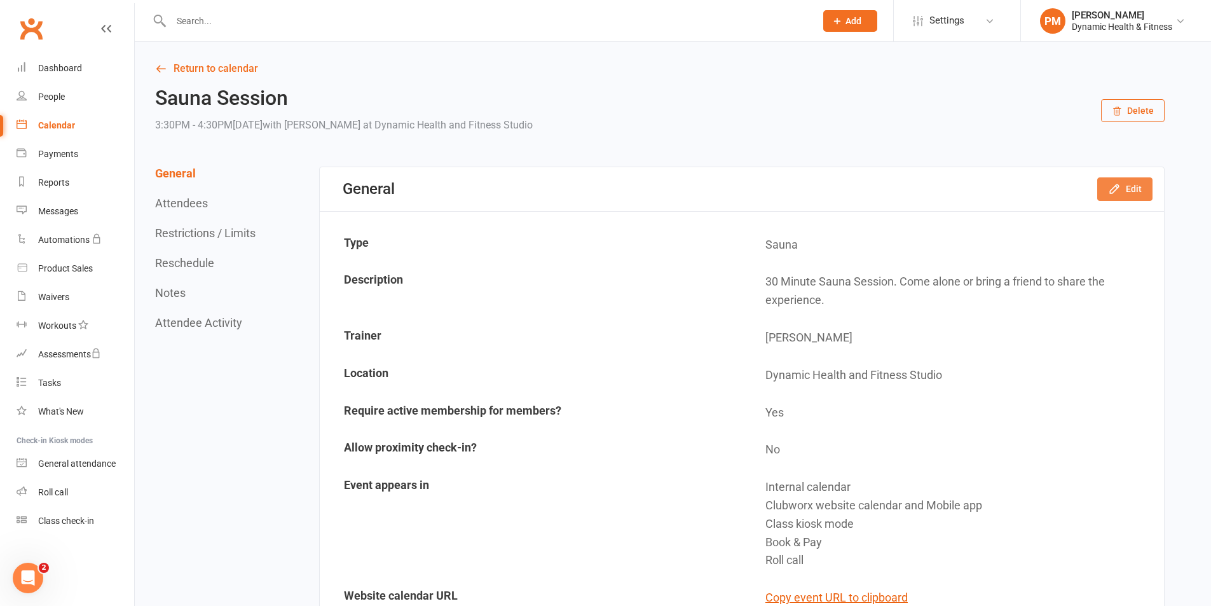
click at [1137, 196] on button "Edit" at bounding box center [1124, 188] width 55 height 23
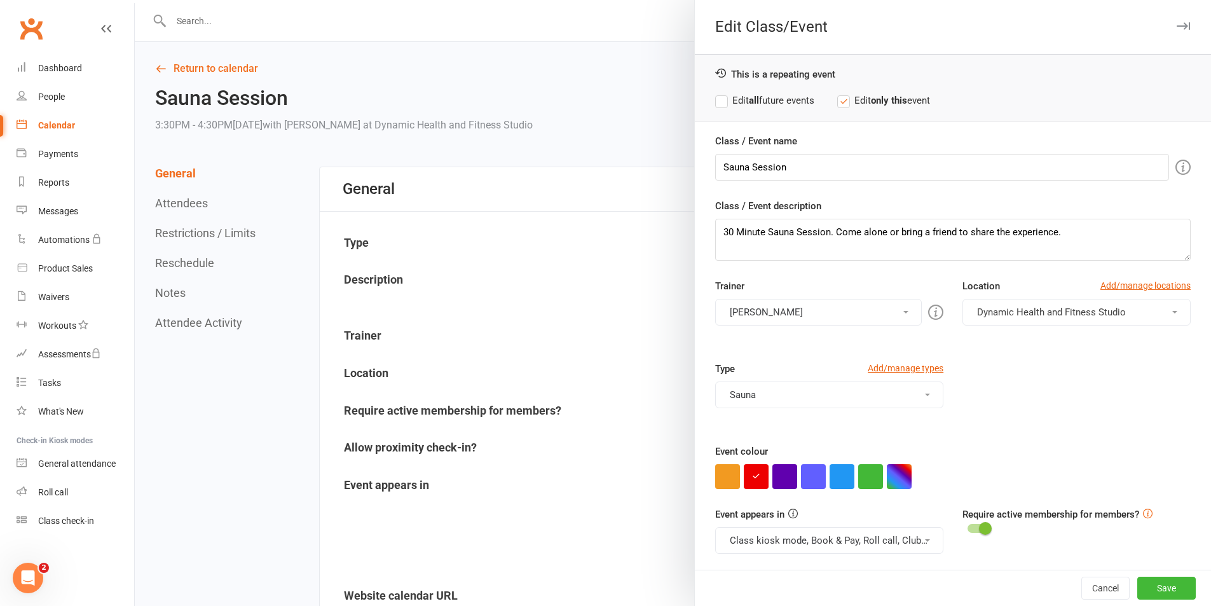
click at [876, 545] on button "Class kiosk mode, Book & Pay, Roll call, Clubworx website calendar and Mobile a…" at bounding box center [829, 540] width 228 height 27
click at [872, 561] on link "Clubworx website calendar and Mobile app" at bounding box center [822, 570] width 213 height 25
click at [872, 535] on button "Class kiosk mode, Book & Pay, Roll call" at bounding box center [829, 540] width 228 height 27
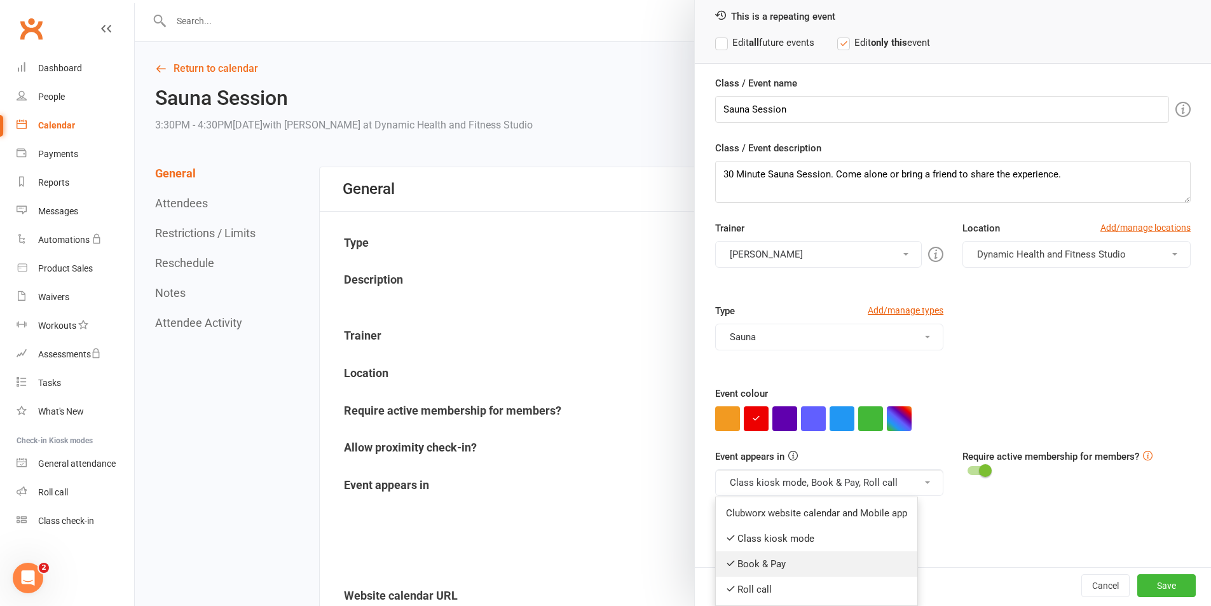
click at [833, 565] on link "Book & Pay" at bounding box center [817, 563] width 202 height 25
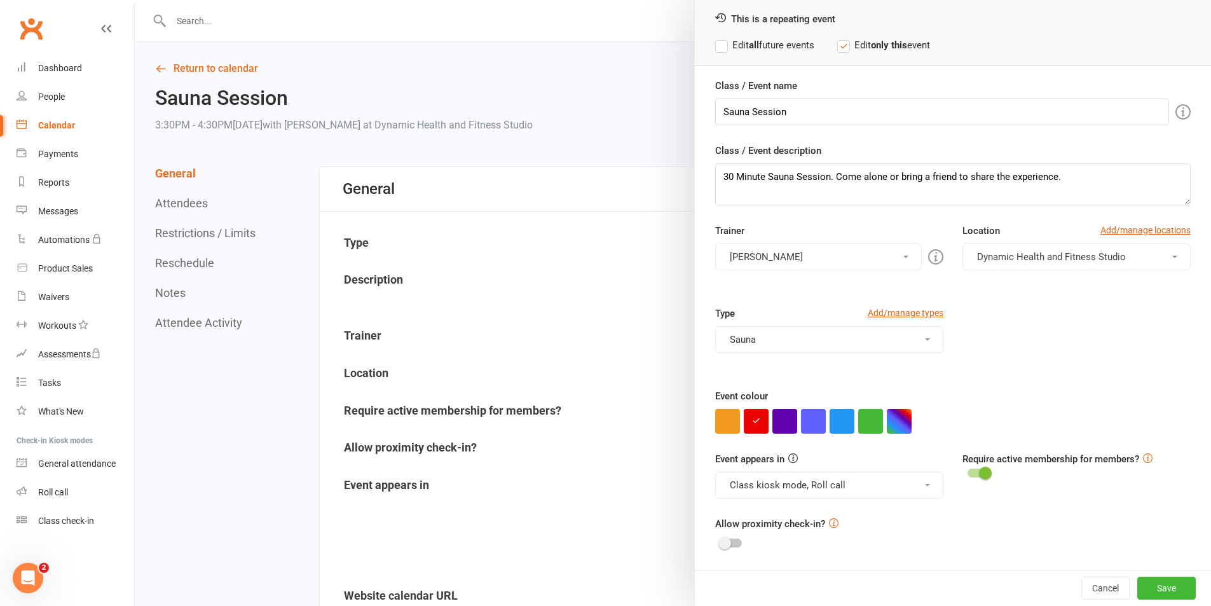
scroll to position [55, 0]
click at [1157, 589] on button "Save" at bounding box center [1166, 588] width 58 height 23
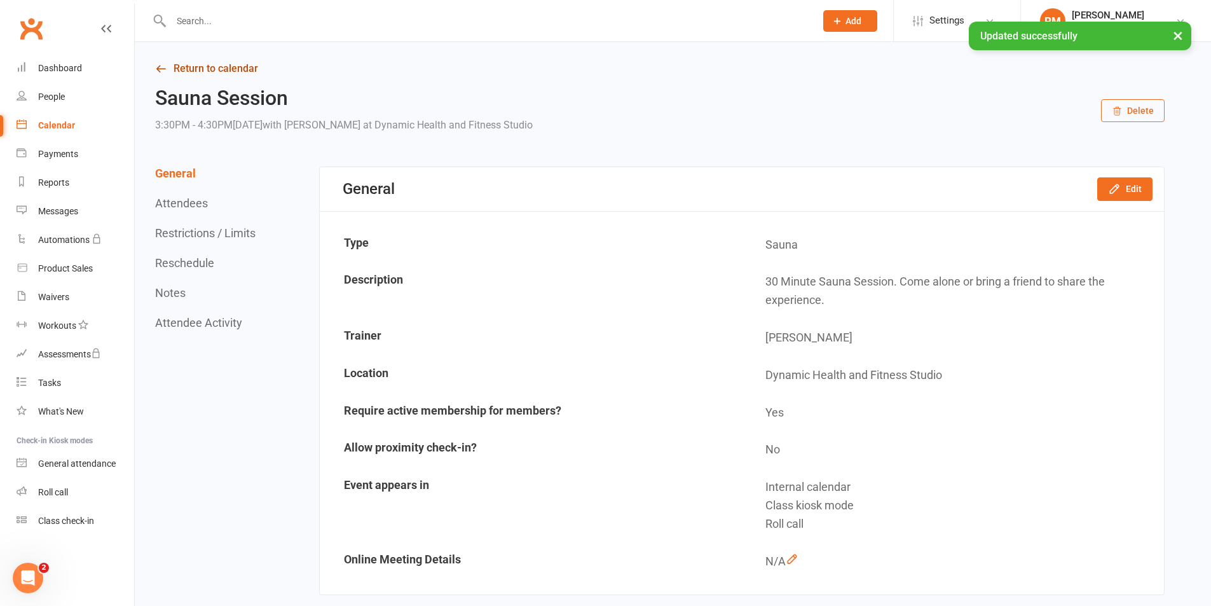
click at [240, 73] on link "Return to calendar" at bounding box center [660, 69] width 1010 height 18
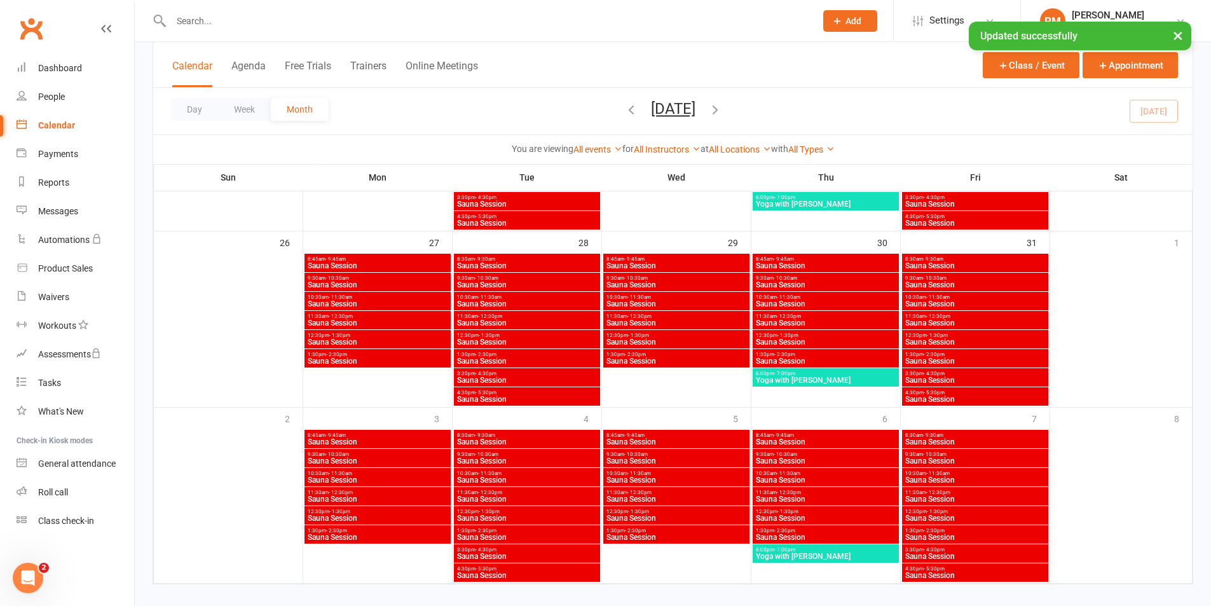
scroll to position [797, 0]
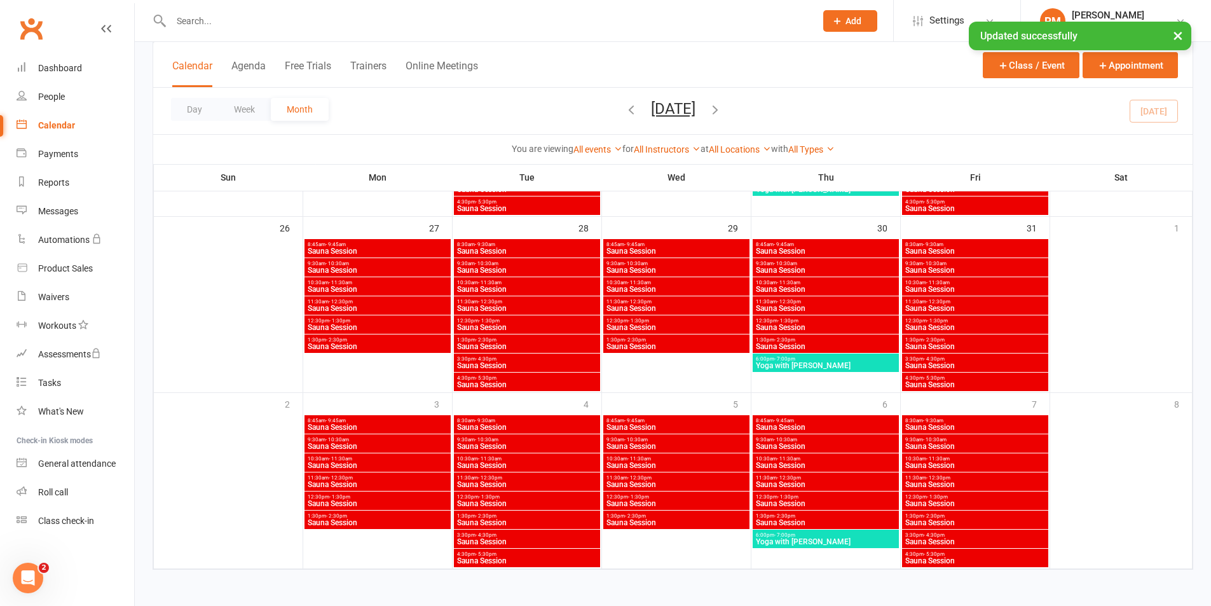
click at [536, 563] on span "Sauna Session" at bounding box center [526, 561] width 141 height 8
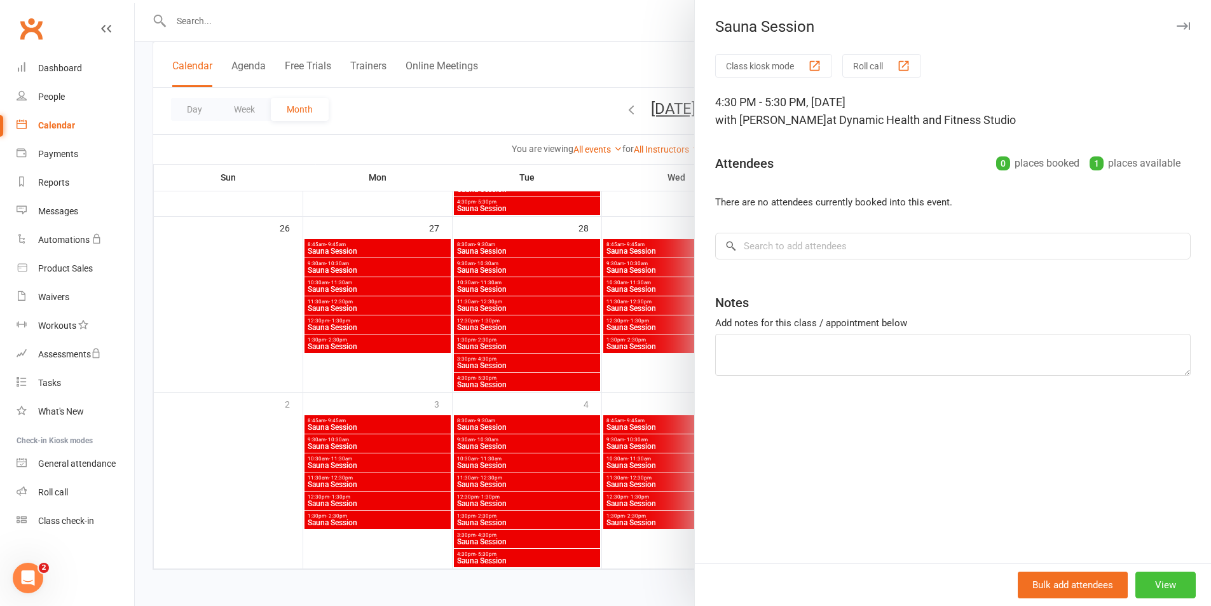
drag, startPoint x: 1180, startPoint y: 587, endPoint x: 1172, endPoint y: 586, distance: 8.4
click at [1180, 586] on button "View" at bounding box center [1165, 585] width 60 height 27
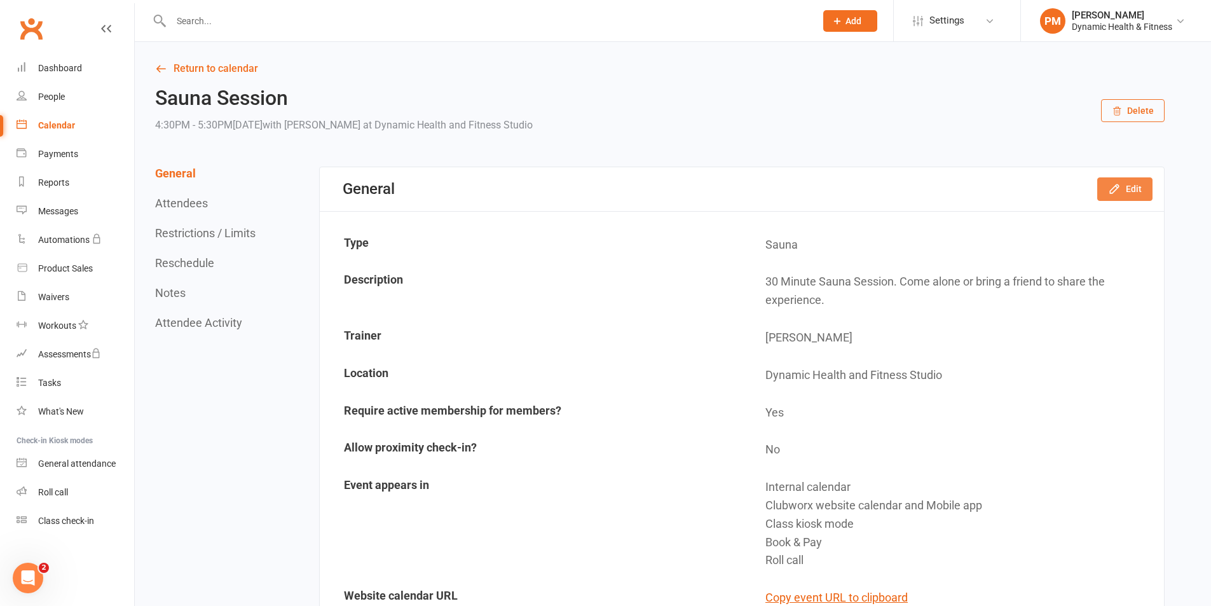
click at [1113, 179] on button "Edit" at bounding box center [1124, 188] width 55 height 23
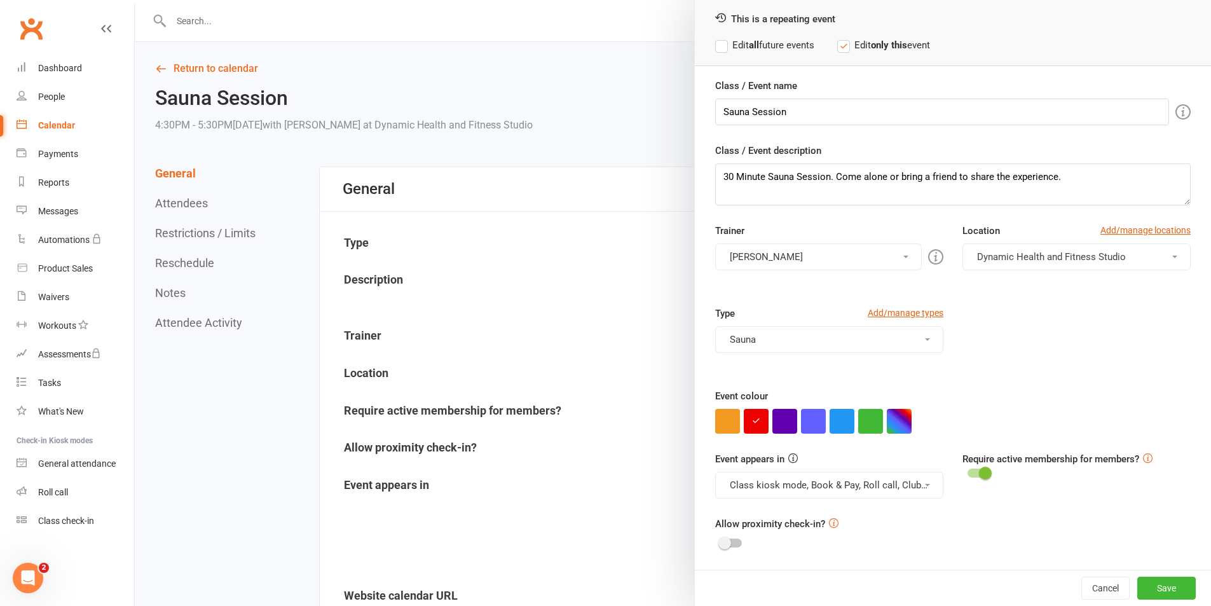
scroll to position [64, 0]
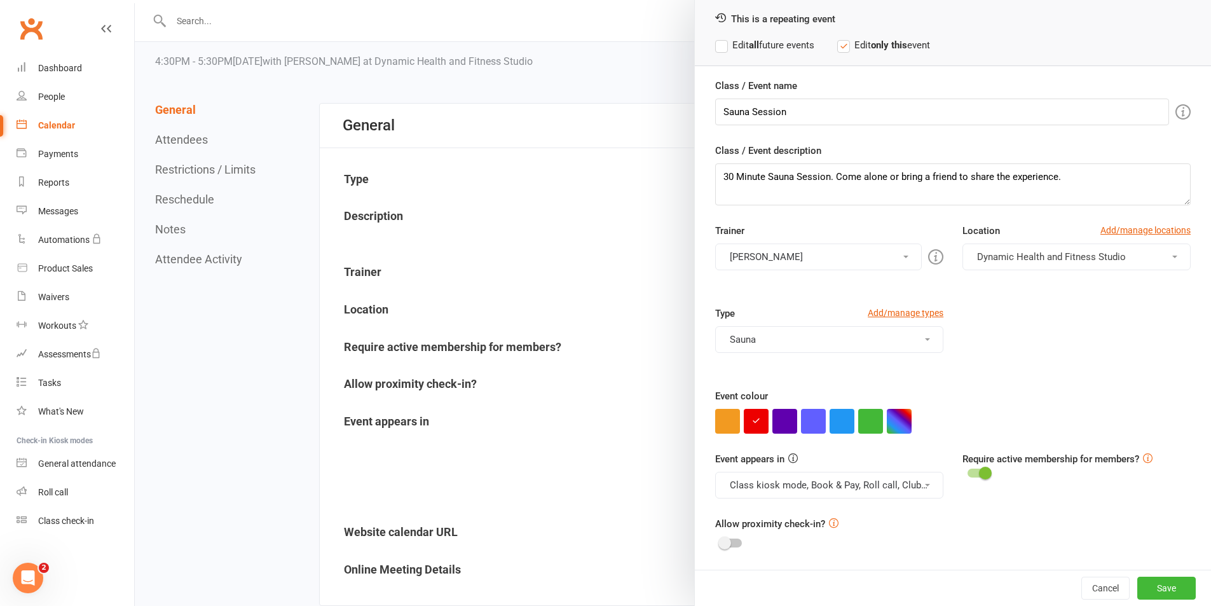
click at [879, 489] on button "Class kiosk mode, Book & Pay, Roll call, Clubworx website calendar and Mobile a…" at bounding box center [829, 485] width 228 height 27
click at [867, 516] on link "Clubworx website calendar and Mobile app" at bounding box center [822, 515] width 213 height 25
click at [874, 484] on button "Class kiosk mode, Book & Pay, Roll call" at bounding box center [829, 485] width 228 height 27
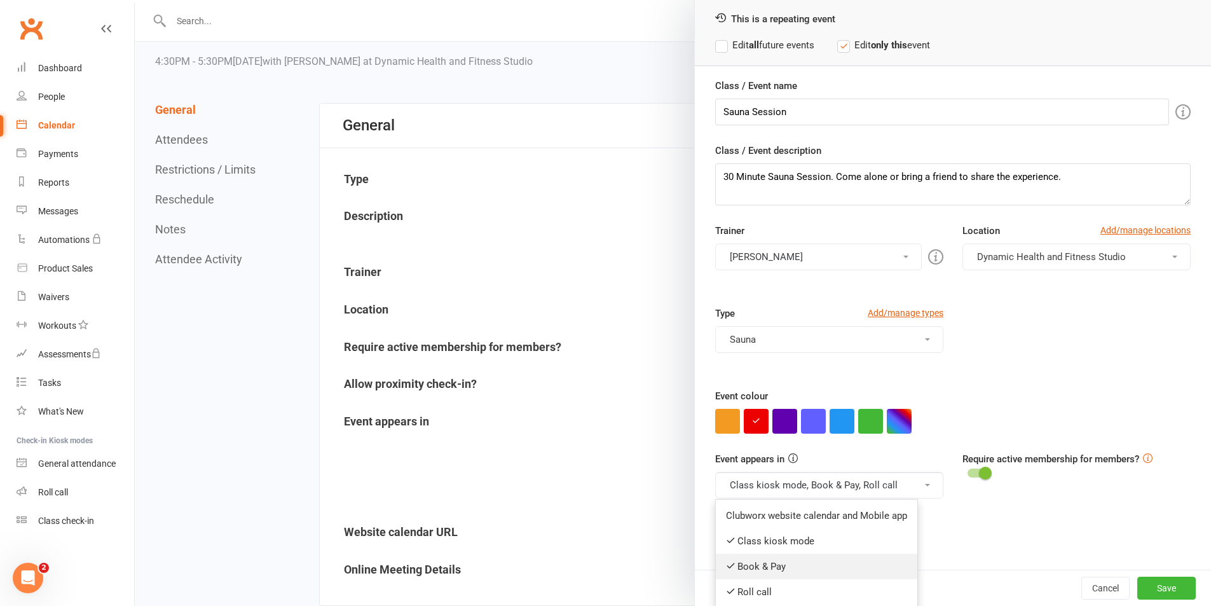
click at [841, 570] on link "Book & Pay" at bounding box center [817, 566] width 202 height 25
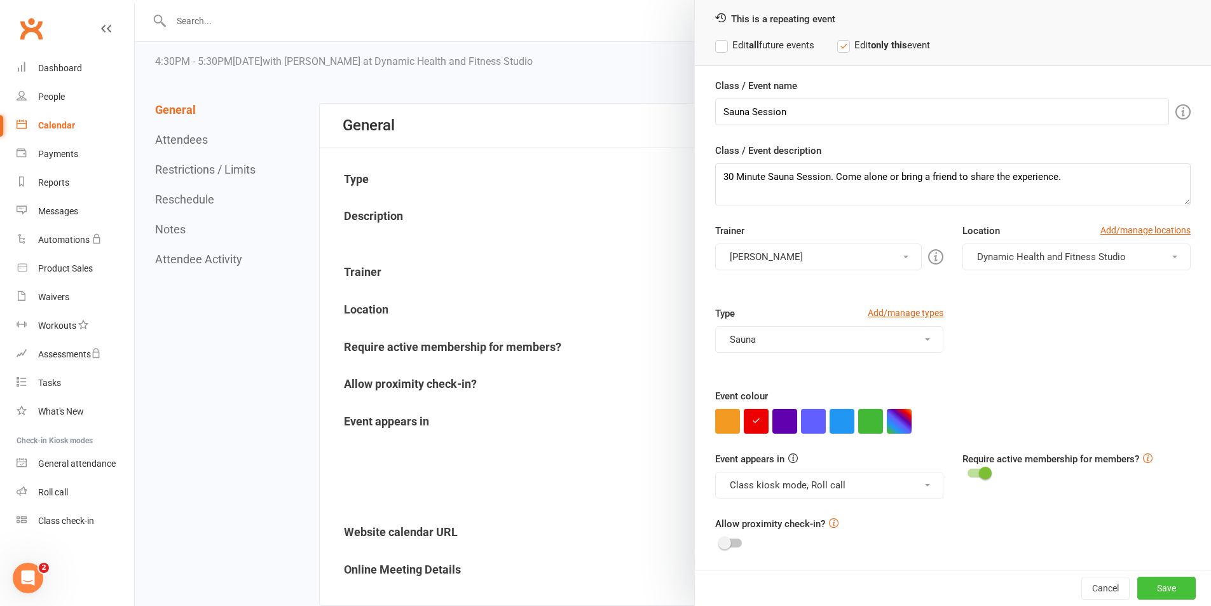
click at [1146, 590] on button "Save" at bounding box center [1166, 588] width 58 height 23
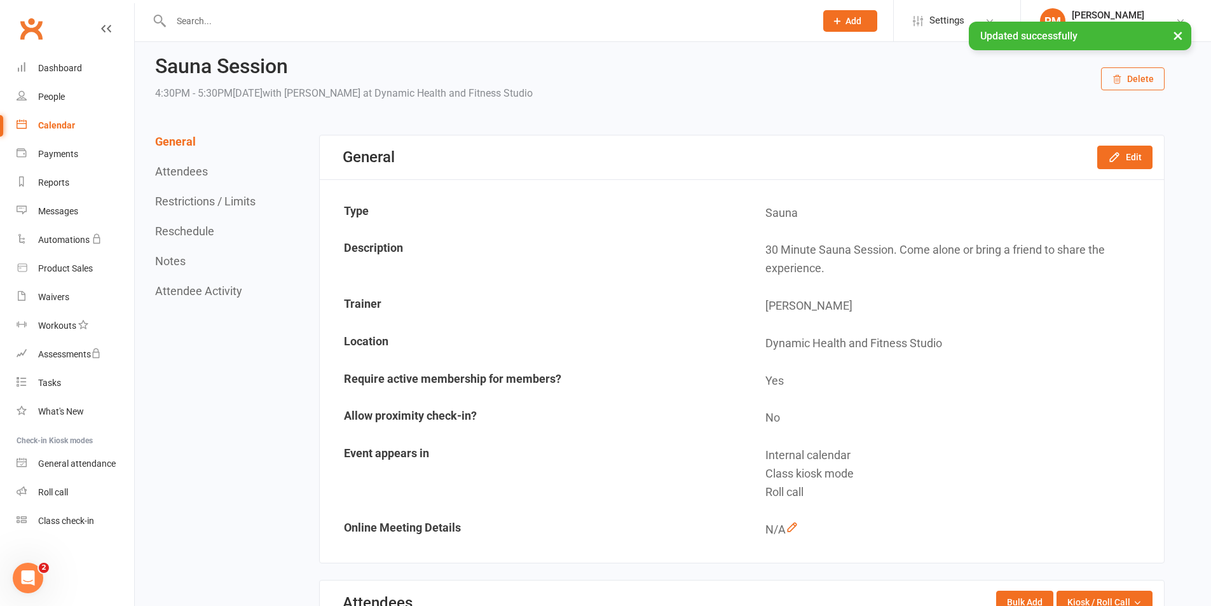
scroll to position [0, 0]
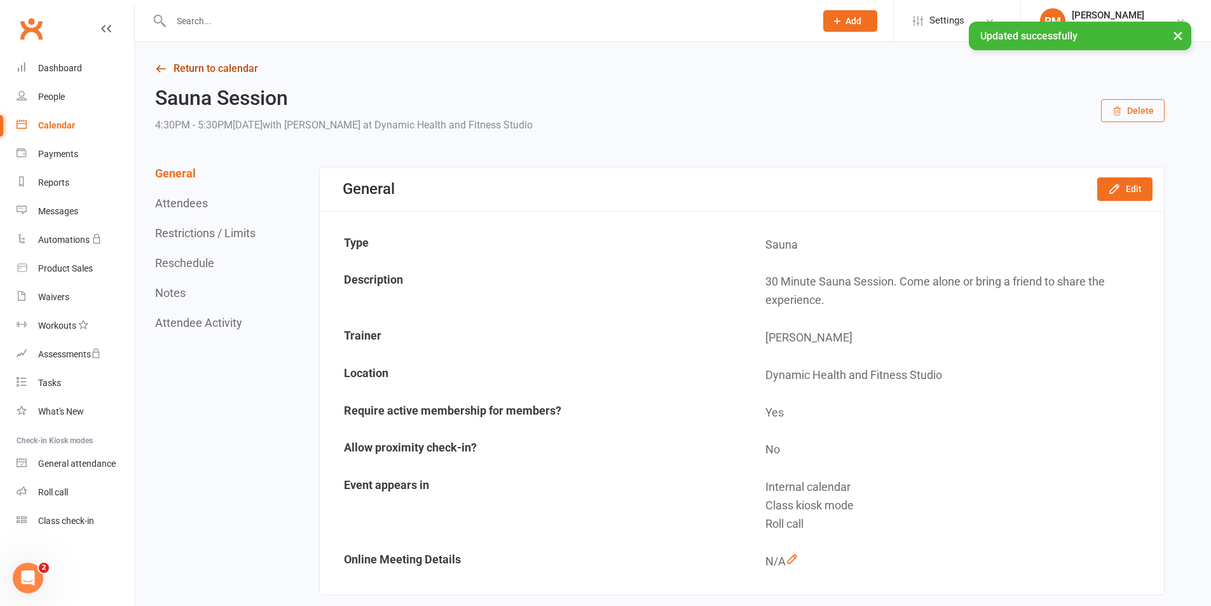
click at [217, 67] on link "Return to calendar" at bounding box center [660, 69] width 1010 height 18
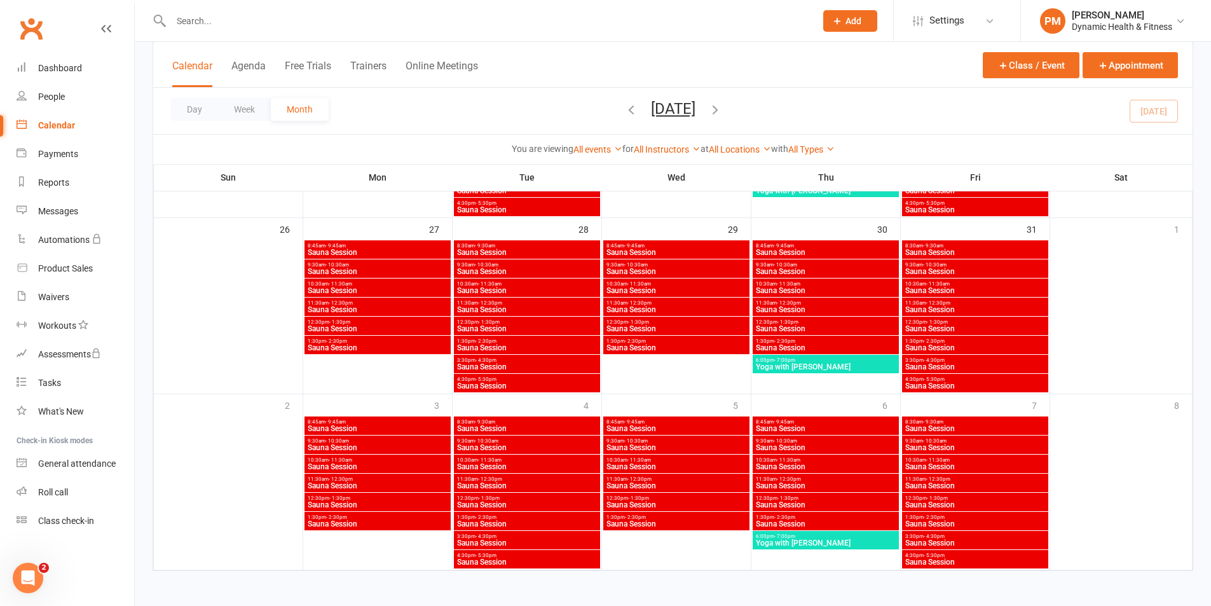
scroll to position [797, 0]
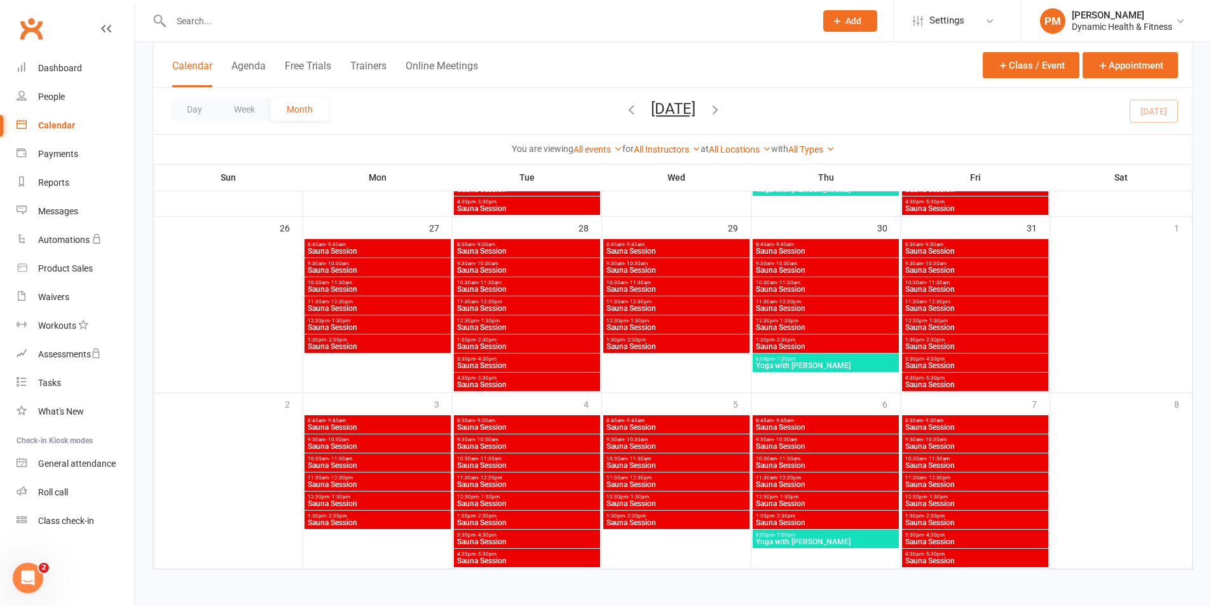
click at [1038, 427] on span "Sauna Session" at bounding box center [975, 427] width 141 height 8
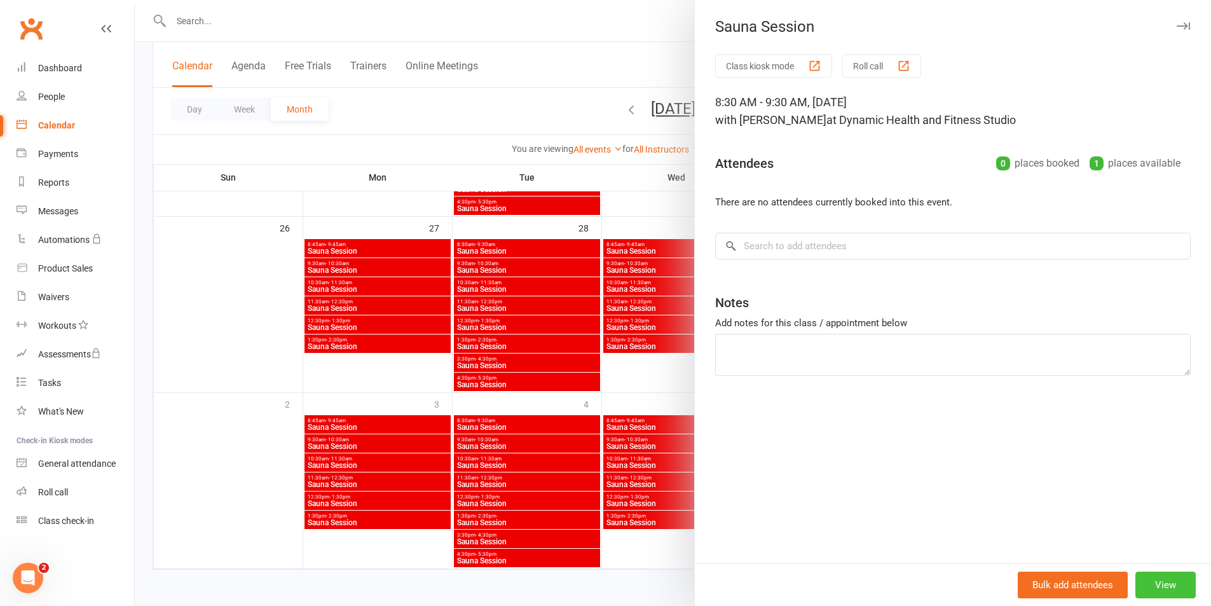
click at [1153, 587] on button "View" at bounding box center [1165, 585] width 60 height 27
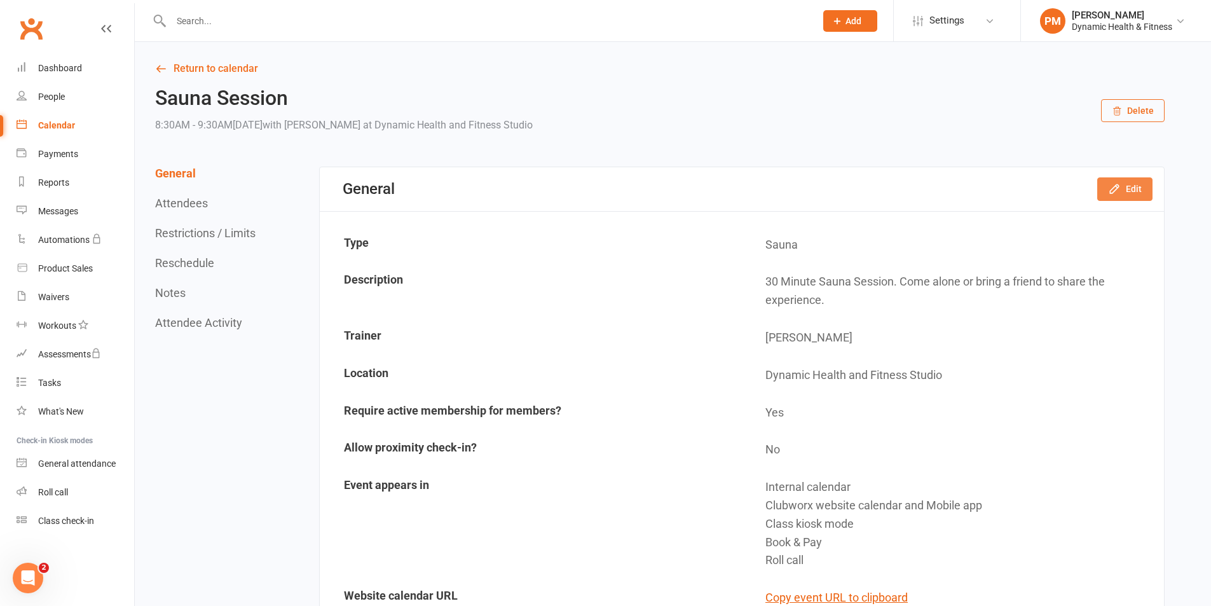
click at [1124, 197] on button "Edit" at bounding box center [1124, 188] width 55 height 23
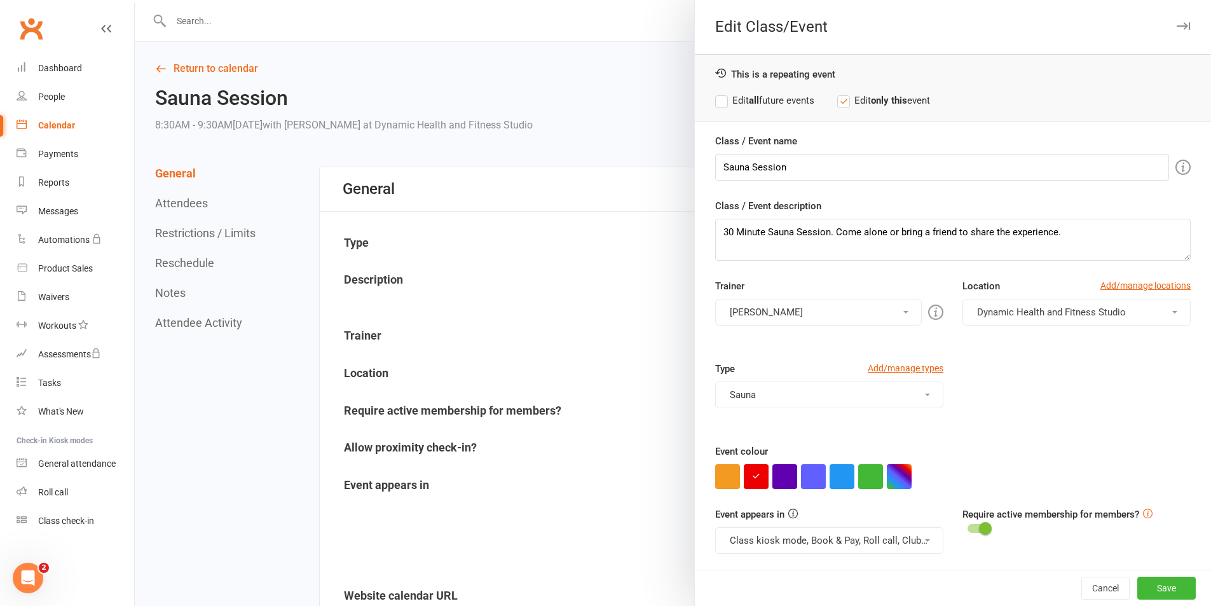
scroll to position [55, 0]
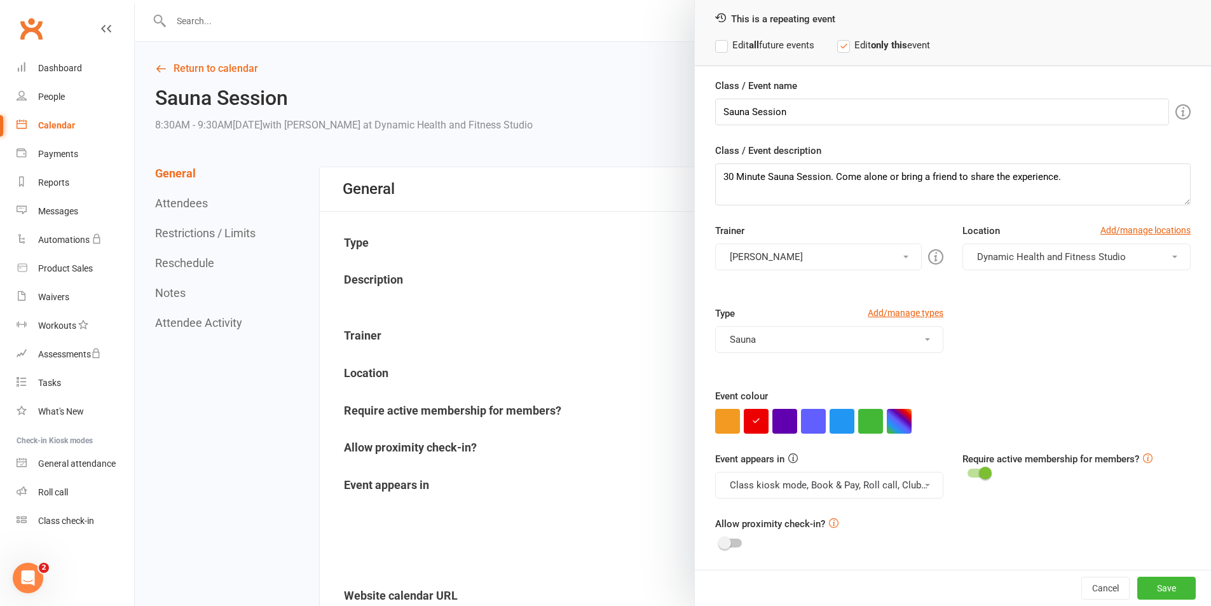
click at [900, 484] on button "Class kiosk mode, Book & Pay, Roll call, Clubworx website calendar and Mobile a…" at bounding box center [829, 485] width 228 height 27
click at [891, 508] on link "Clubworx website calendar and Mobile app" at bounding box center [822, 515] width 213 height 25
click at [894, 482] on button "Class kiosk mode, Book & Pay, Roll call" at bounding box center [829, 485] width 228 height 27
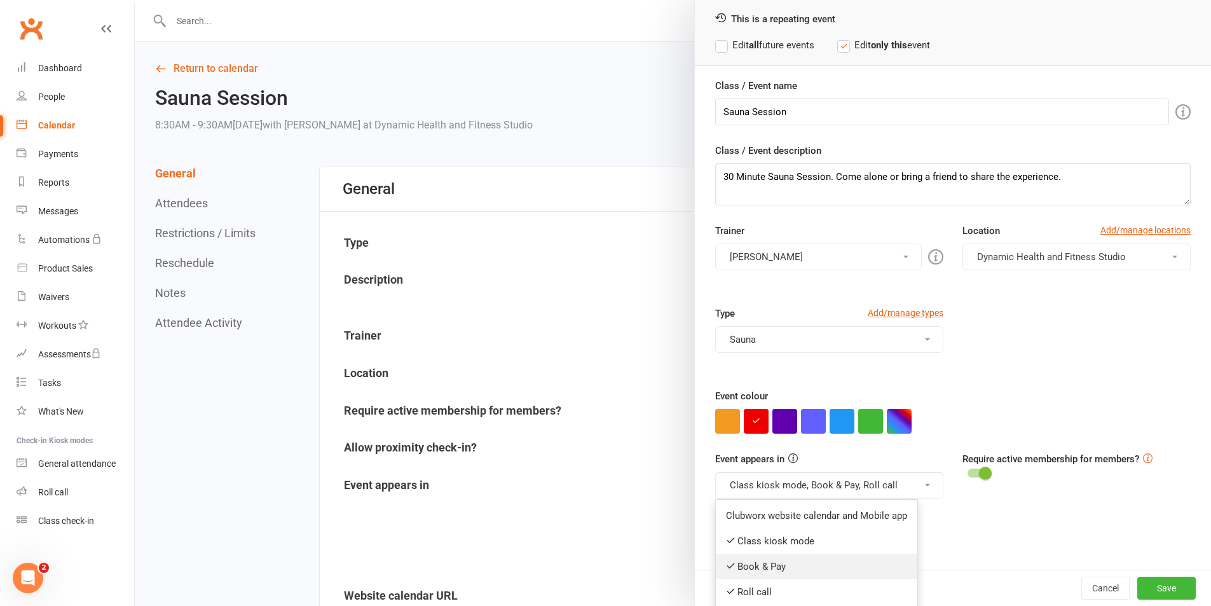
click at [863, 559] on link "Book & Pay" at bounding box center [817, 566] width 202 height 25
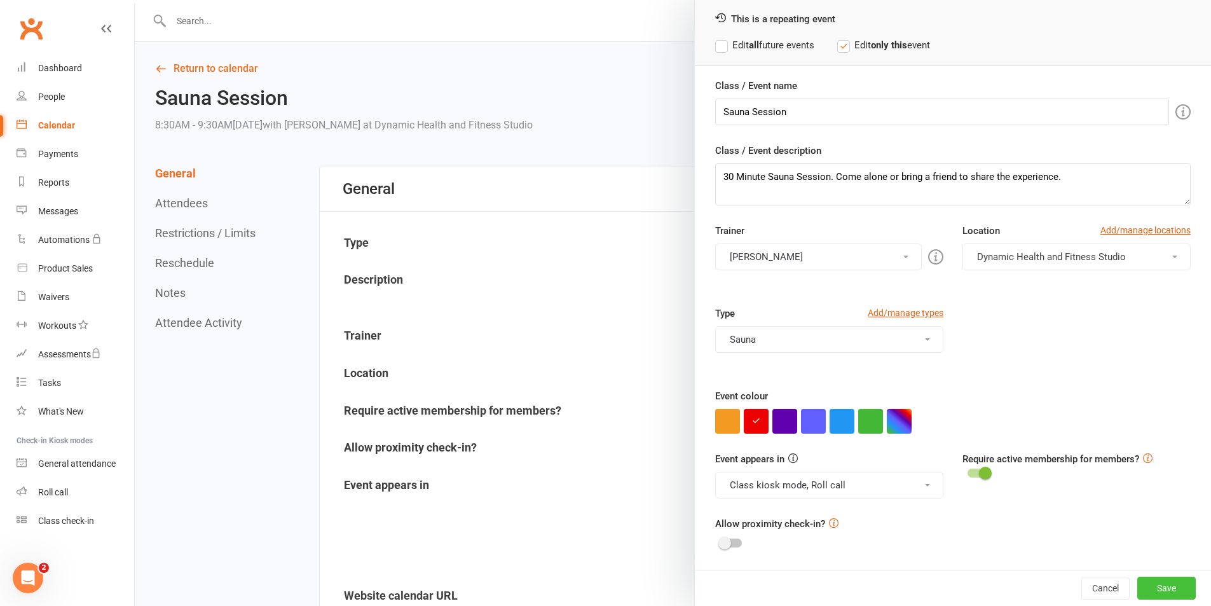
click at [1141, 588] on button "Save" at bounding box center [1166, 588] width 58 height 23
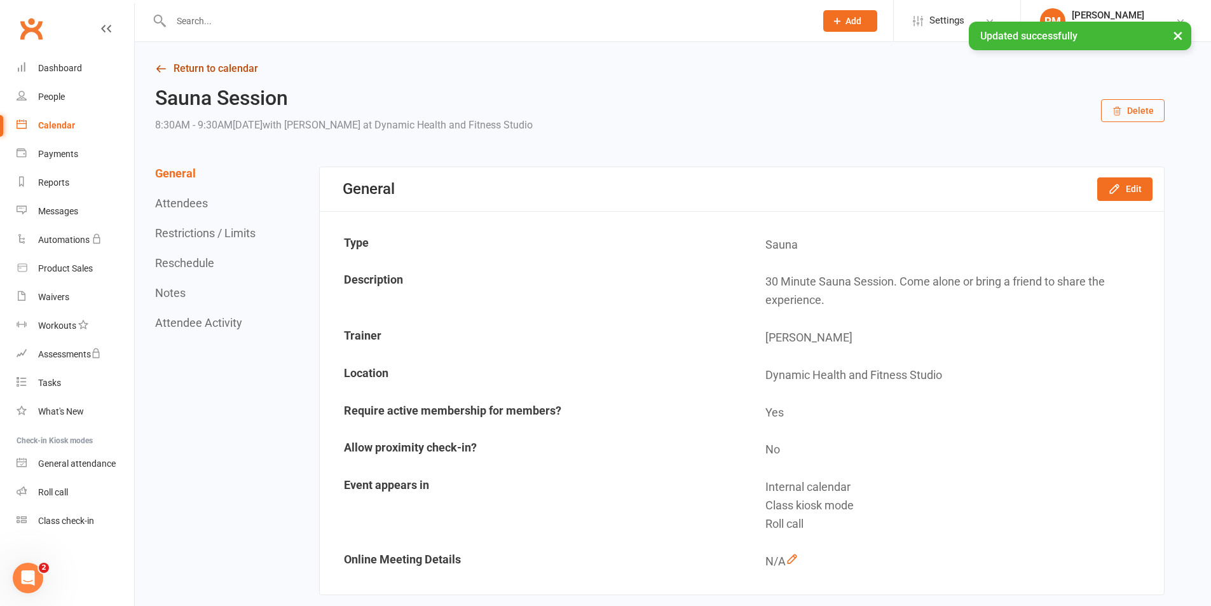
click at [239, 62] on link "Return to calendar" at bounding box center [660, 69] width 1010 height 18
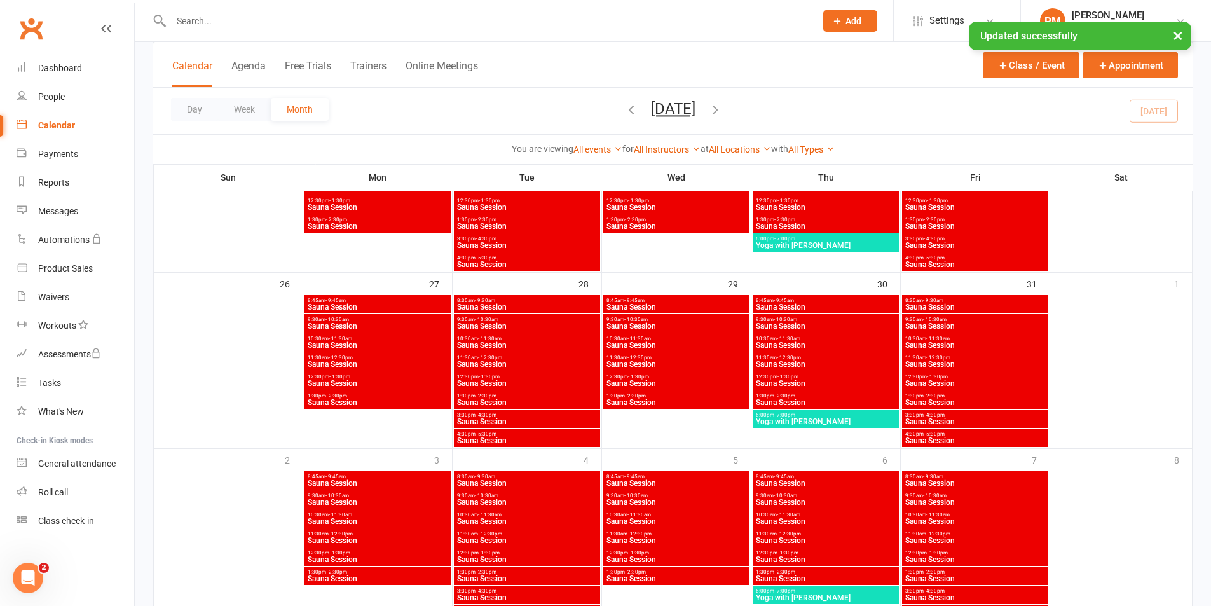
scroll to position [797, 0]
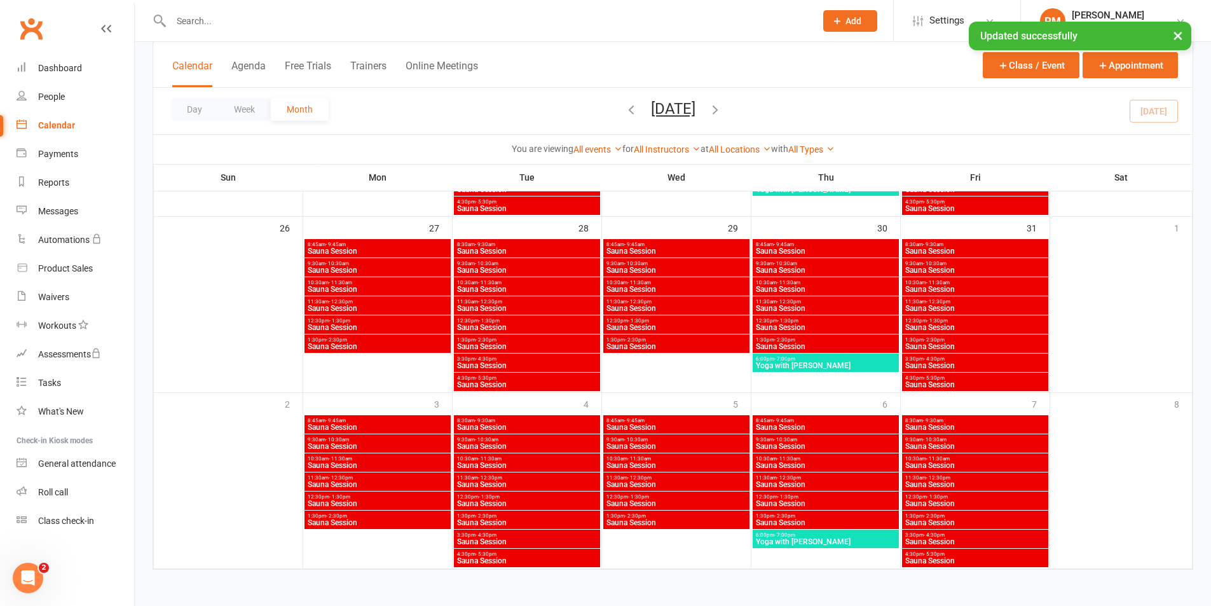
click at [1008, 448] on span "Sauna Session" at bounding box center [975, 446] width 141 height 8
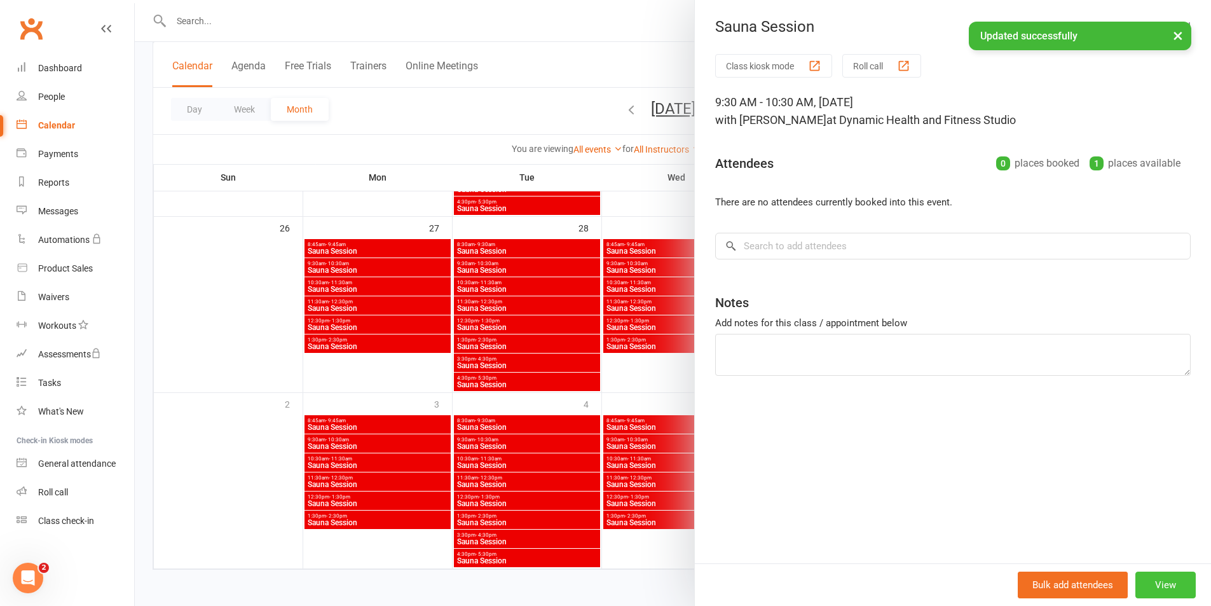
click at [1177, 593] on button "View" at bounding box center [1165, 585] width 60 height 27
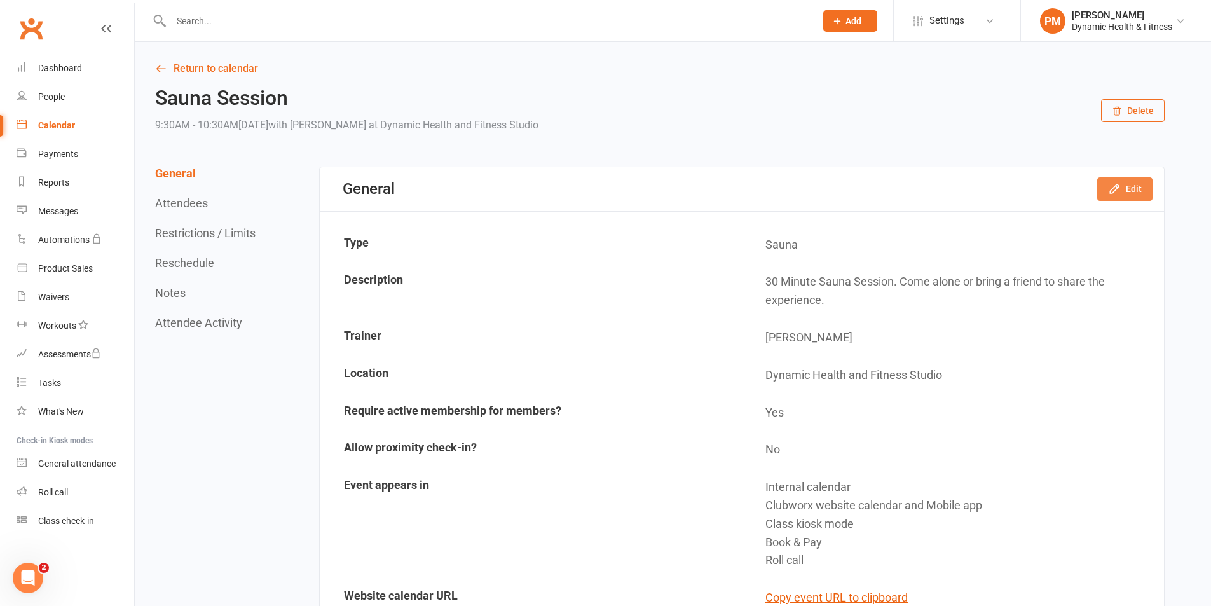
click at [1106, 194] on button "Edit" at bounding box center [1124, 188] width 55 height 23
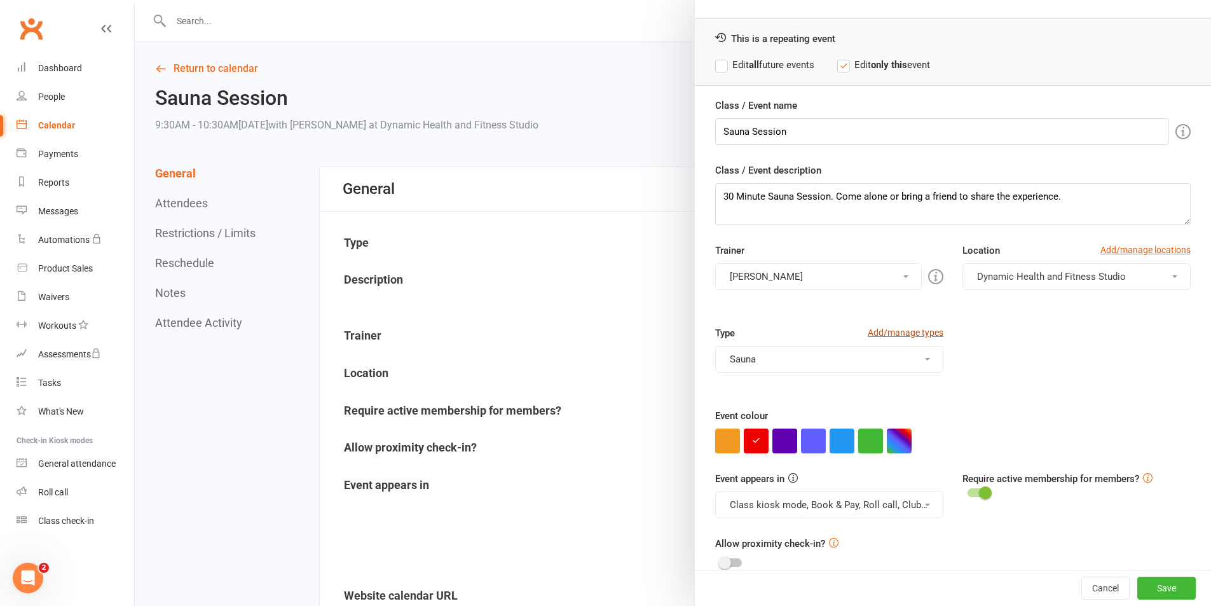
scroll to position [55, 0]
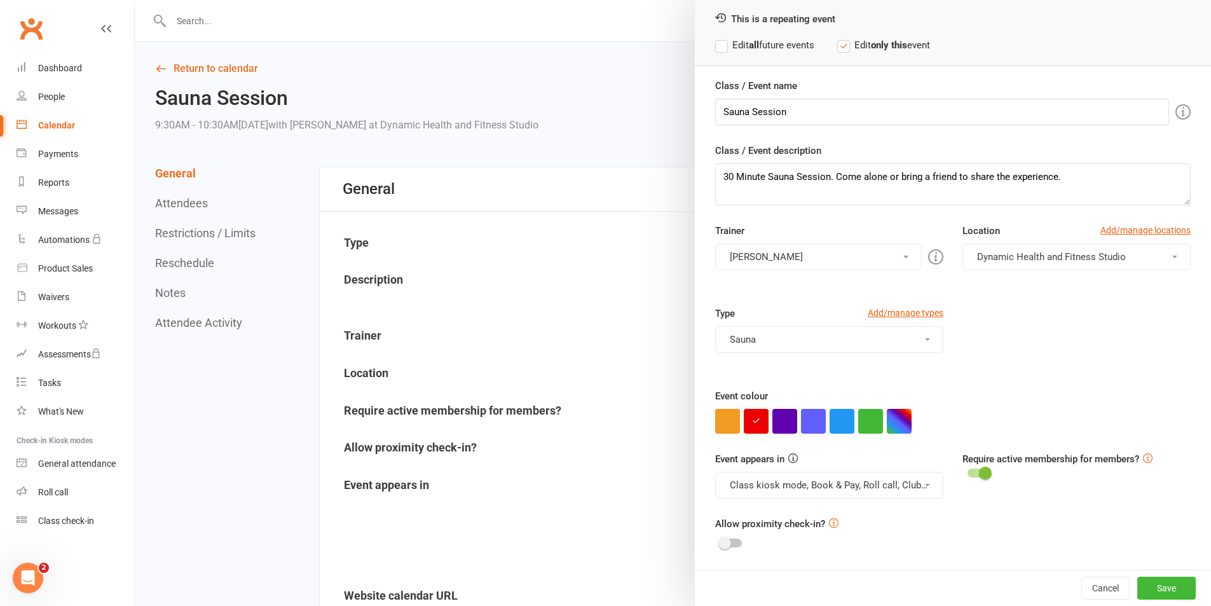
click at [904, 495] on button "Class kiosk mode, Book & Pay, Roll call, Clubworx website calendar and Mobile a…" at bounding box center [829, 485] width 228 height 27
click at [903, 507] on link "Clubworx website calendar and Mobile app" at bounding box center [822, 515] width 213 height 25
click at [906, 497] on button "Class kiosk mode, Book & Pay, Roll call" at bounding box center [829, 485] width 228 height 27
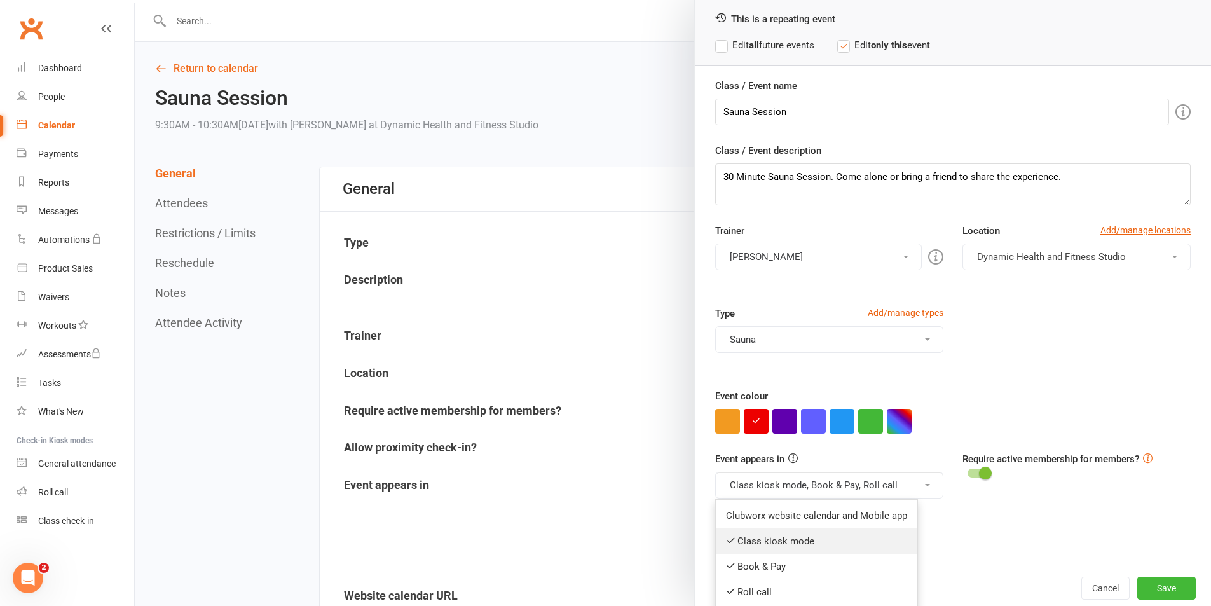
click at [911, 552] on link "Class kiosk mode" at bounding box center [817, 540] width 202 height 25
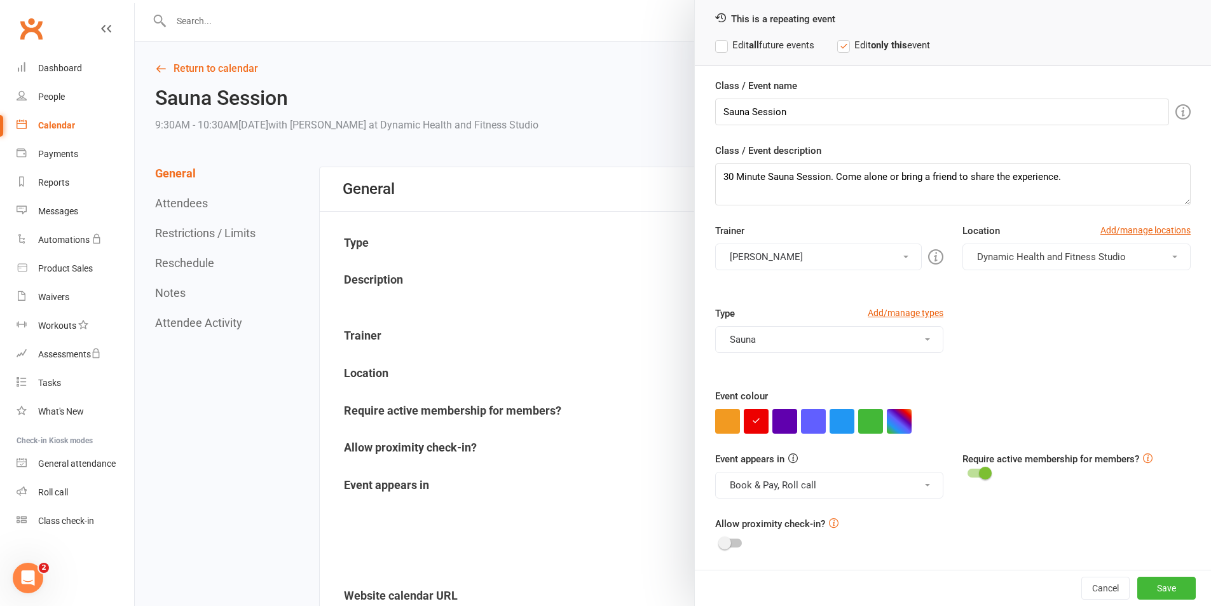
click at [906, 486] on button "Book & Pay, Roll call" at bounding box center [829, 485] width 228 height 27
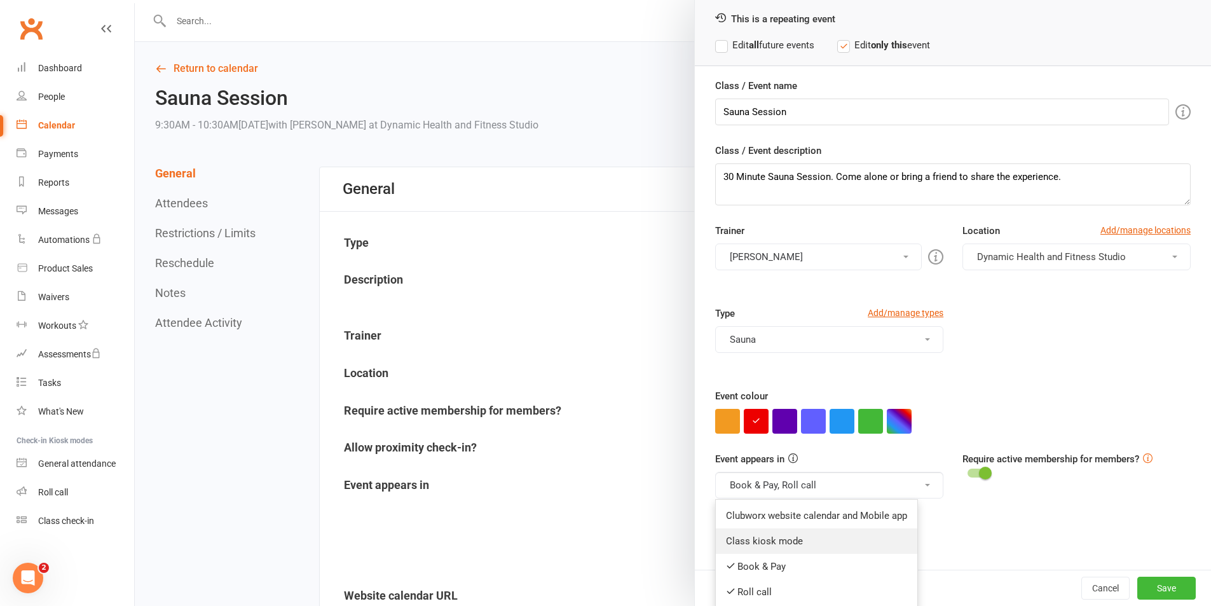
click at [854, 548] on link "Class kiosk mode" at bounding box center [817, 540] width 202 height 25
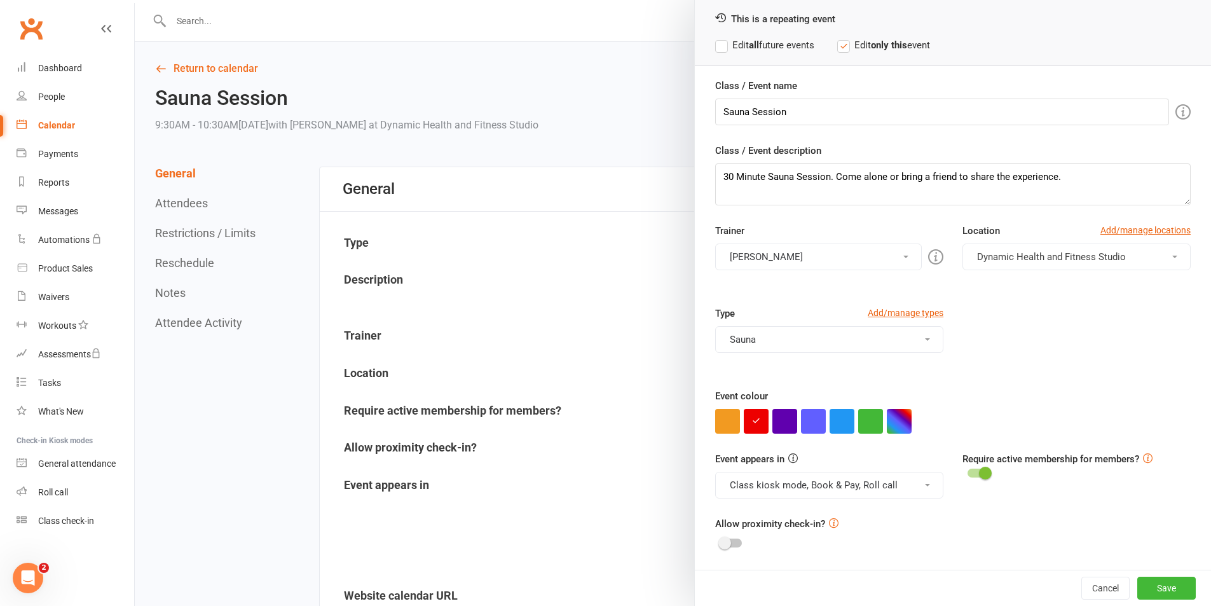
click at [865, 484] on button "Class kiosk mode, Book & Pay, Roll call" at bounding box center [829, 485] width 228 height 27
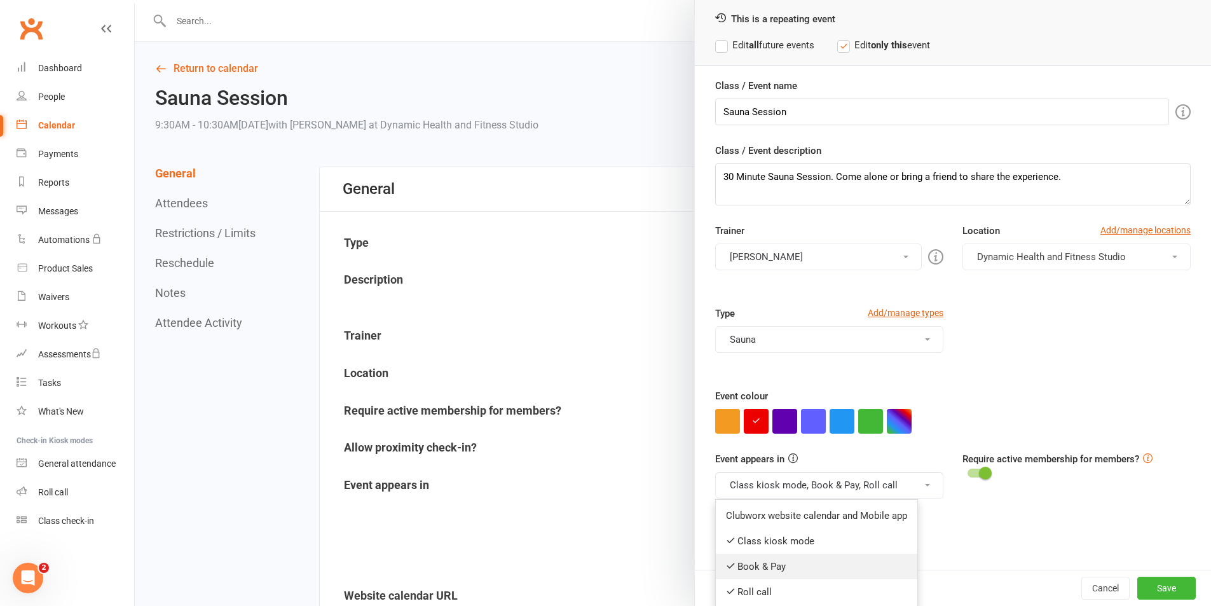
click at [823, 571] on link "Book & Pay" at bounding box center [817, 566] width 202 height 25
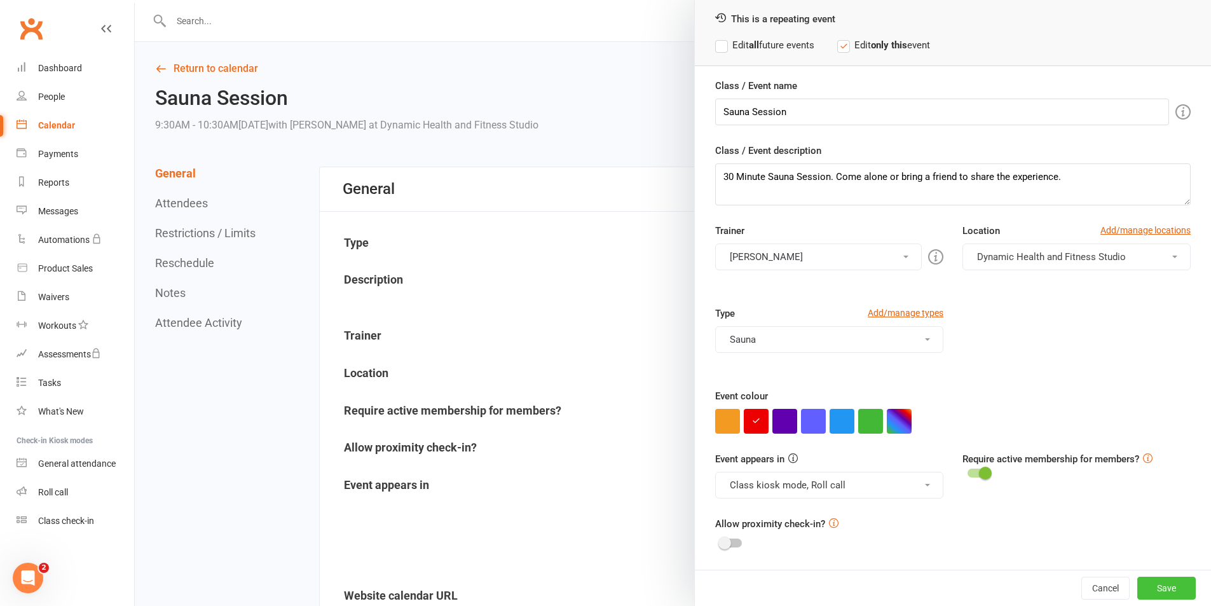
click at [1161, 598] on button "Save" at bounding box center [1166, 588] width 58 height 23
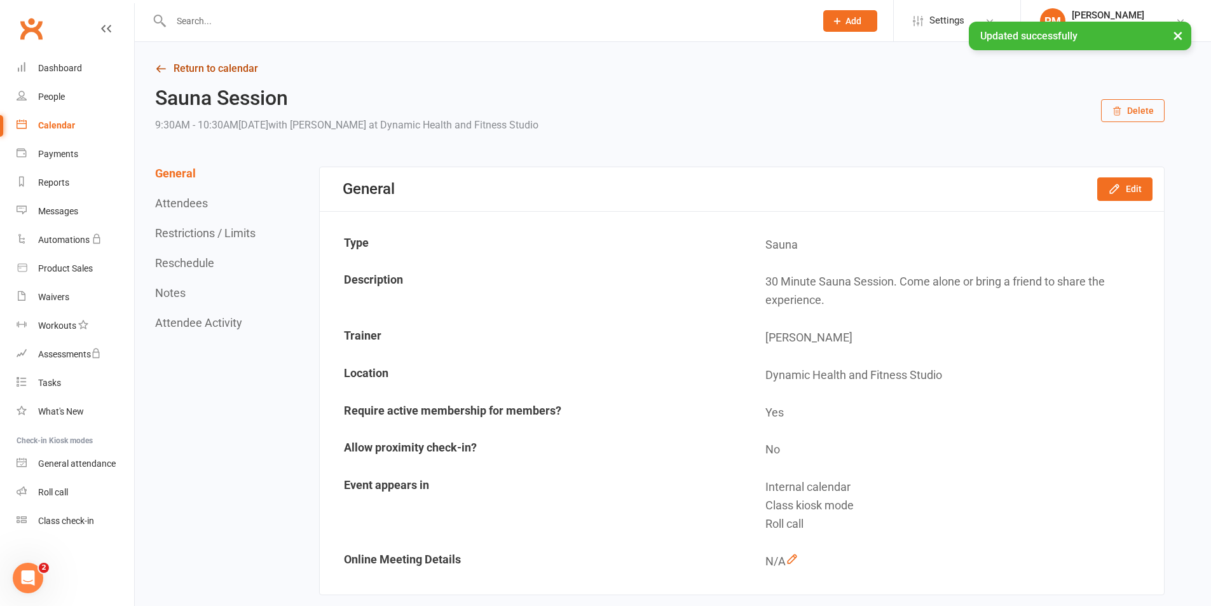
click at [184, 74] on link "Return to calendar" at bounding box center [660, 69] width 1010 height 18
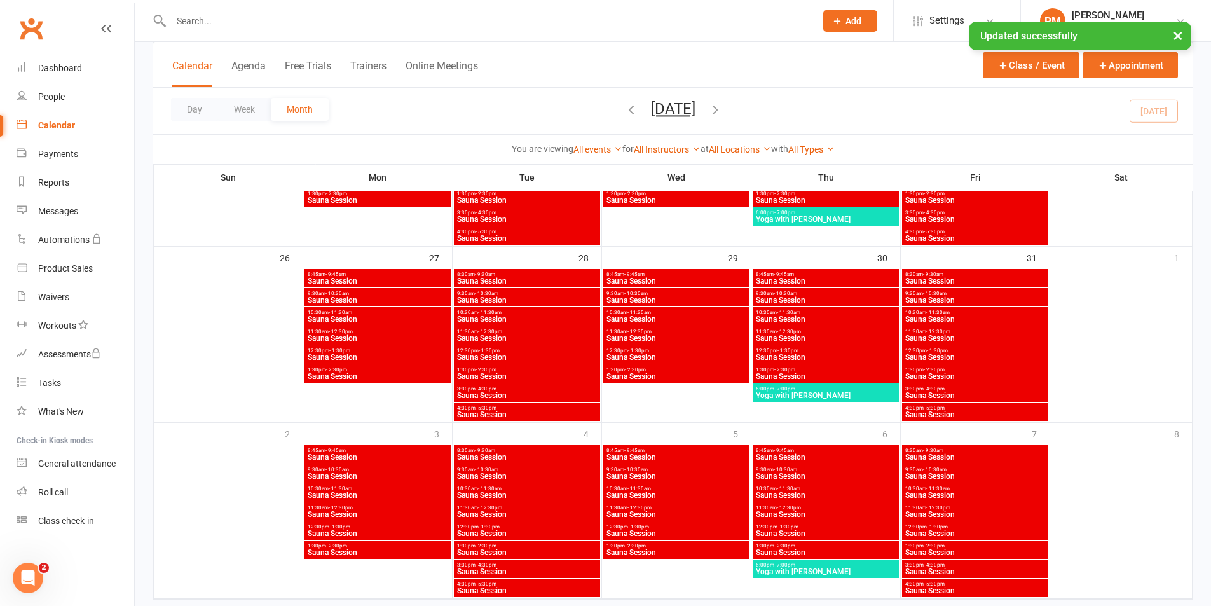
scroll to position [797, 0]
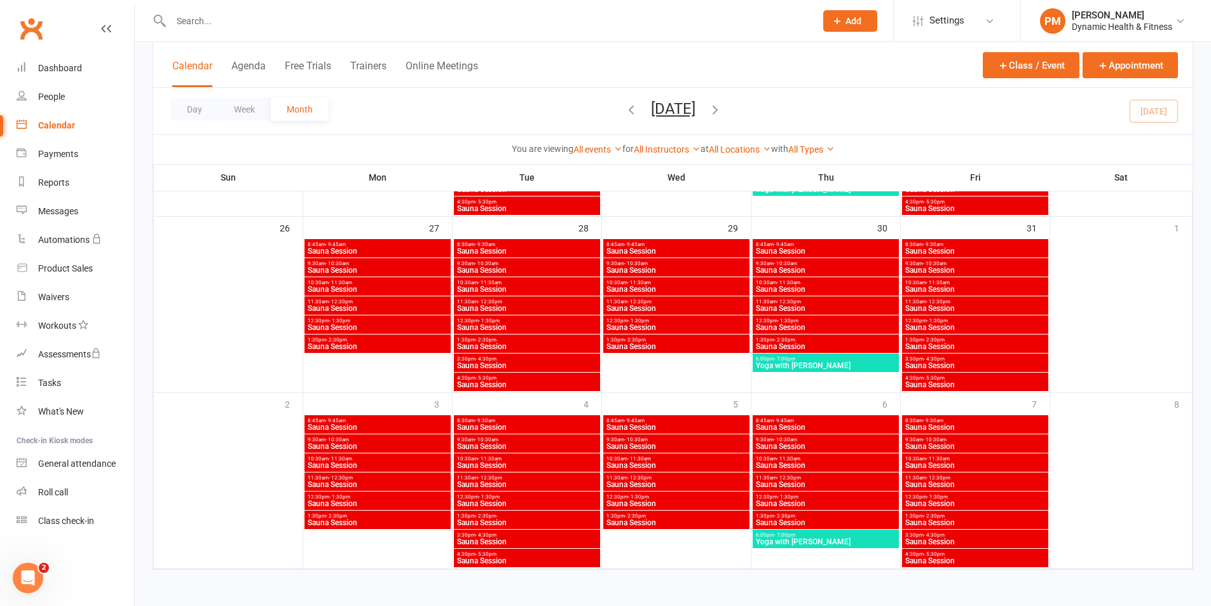
click at [1006, 464] on span "Sauna Session" at bounding box center [975, 466] width 141 height 8
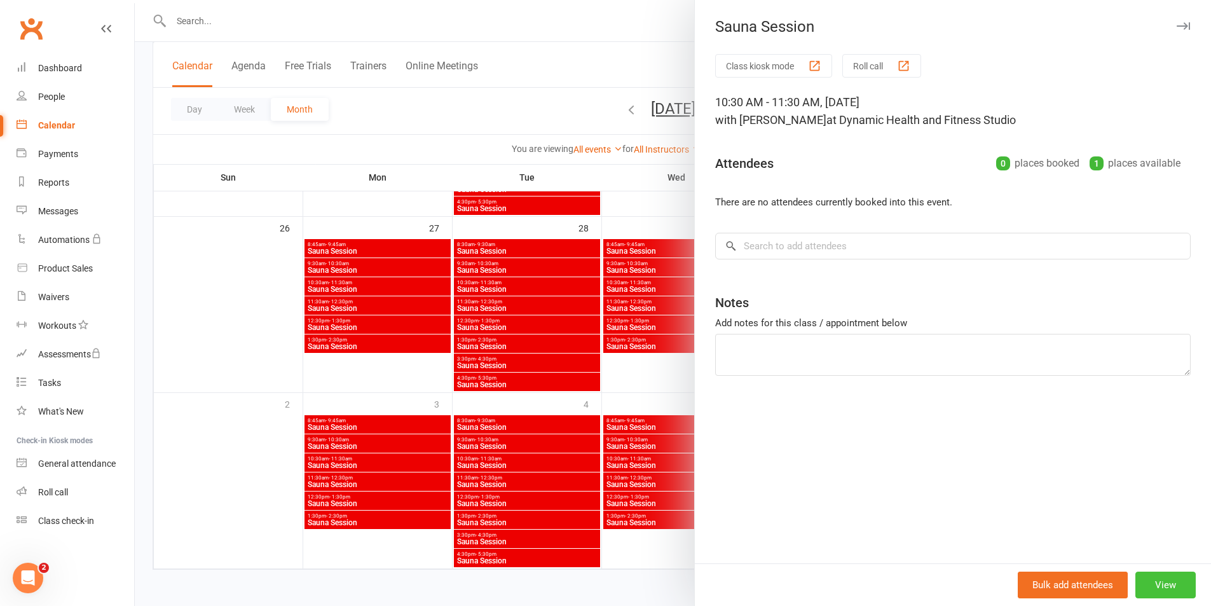
click at [1149, 596] on button "View" at bounding box center [1165, 585] width 60 height 27
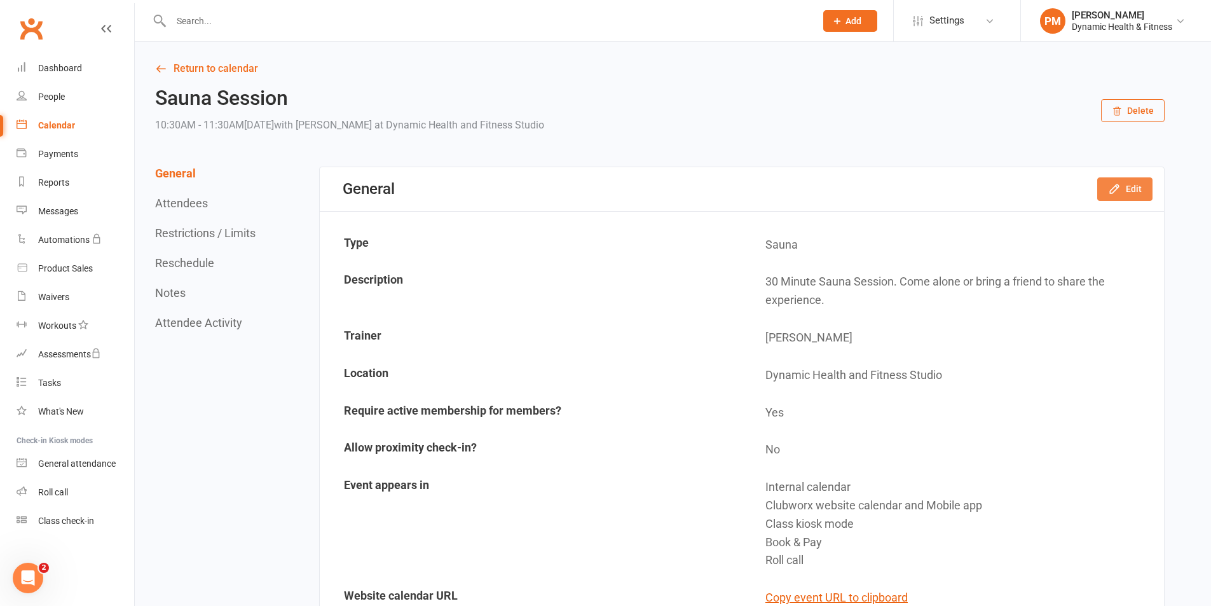
click at [1115, 194] on icon "button" at bounding box center [1114, 188] width 13 height 13
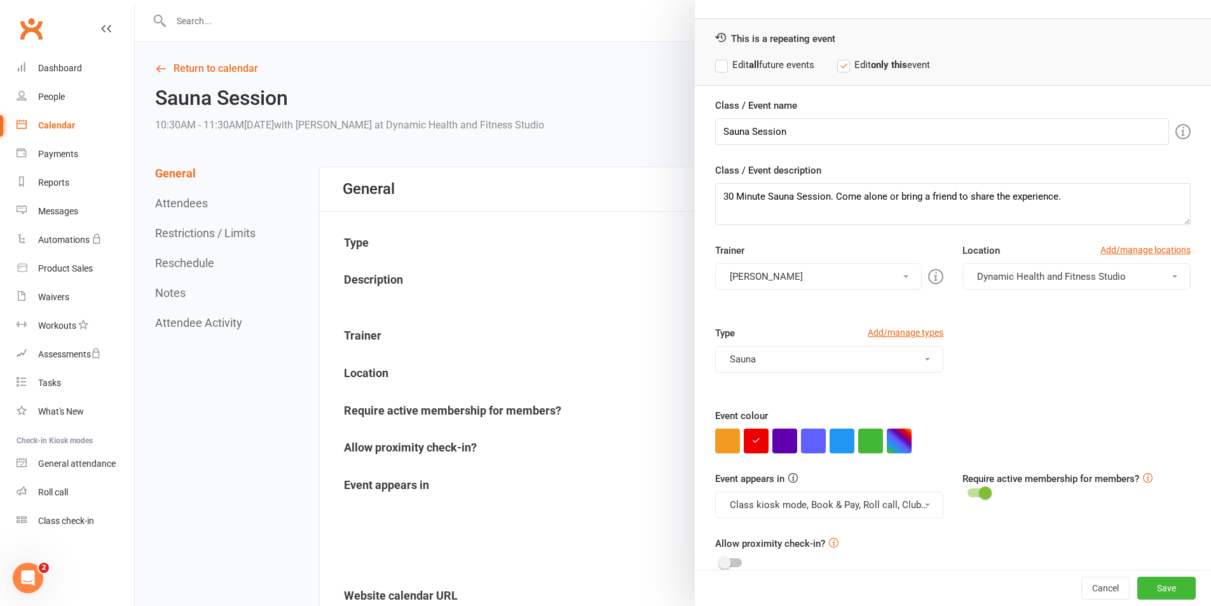
scroll to position [55, 0]
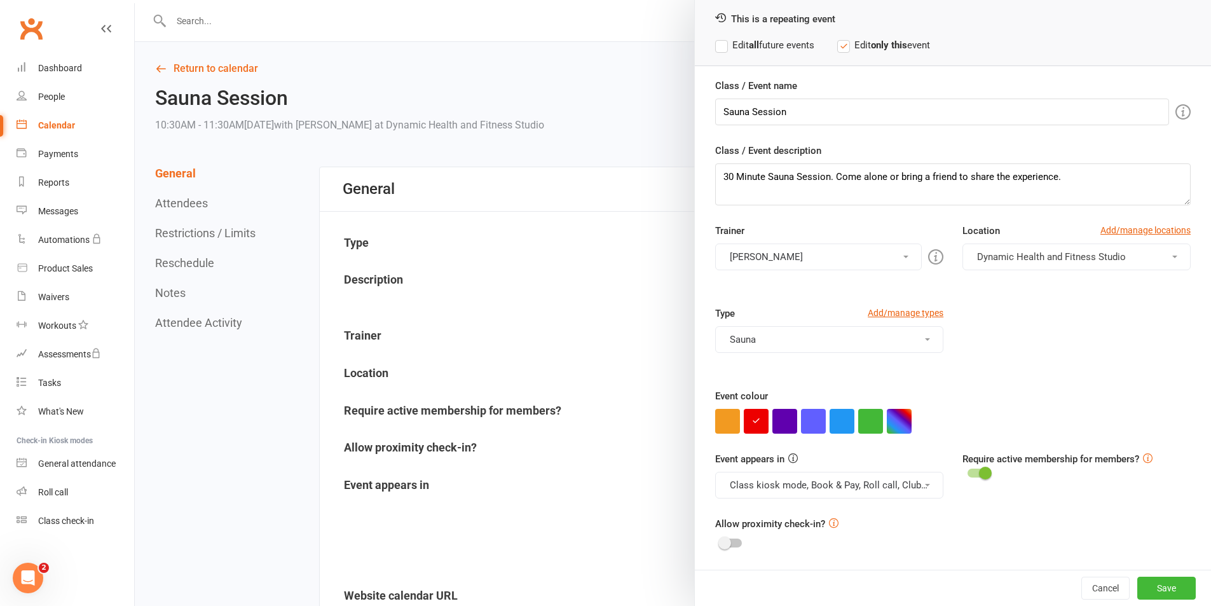
click at [886, 488] on button "Class kiosk mode, Book & Pay, Roll call, Clubworx website calendar and Mobile a…" at bounding box center [829, 485] width 228 height 27
click at [883, 506] on link "Clubworx website calendar and Mobile app" at bounding box center [822, 515] width 213 height 25
click at [883, 476] on button "Class kiosk mode, Book & Pay, Roll call" at bounding box center [829, 485] width 228 height 27
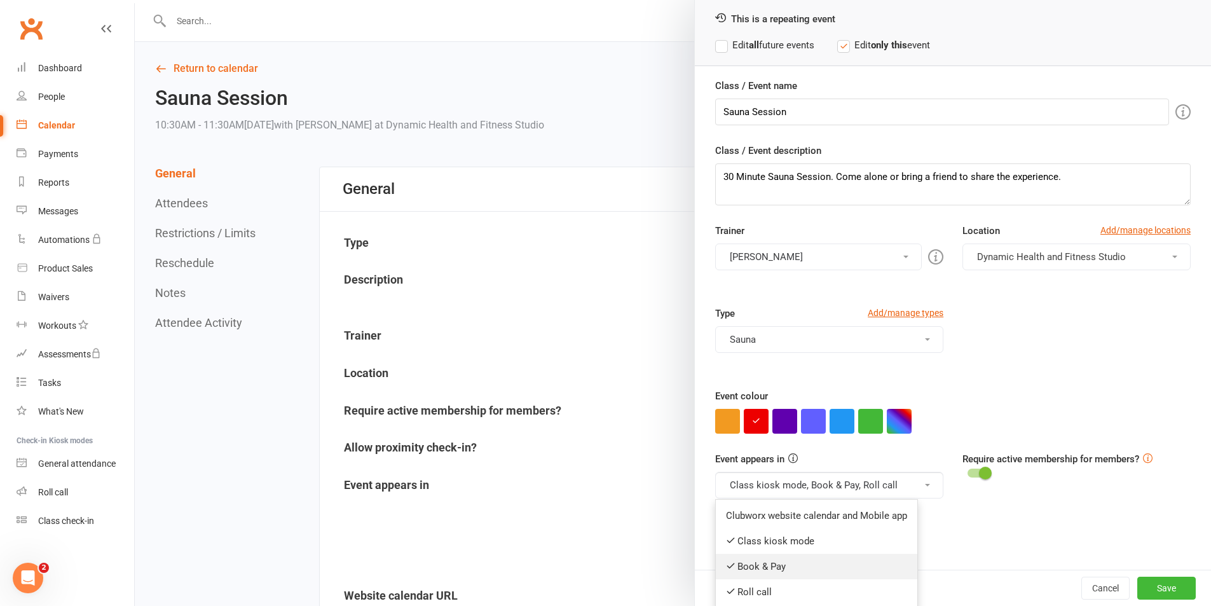
click at [858, 559] on link "Book & Pay" at bounding box center [817, 566] width 202 height 25
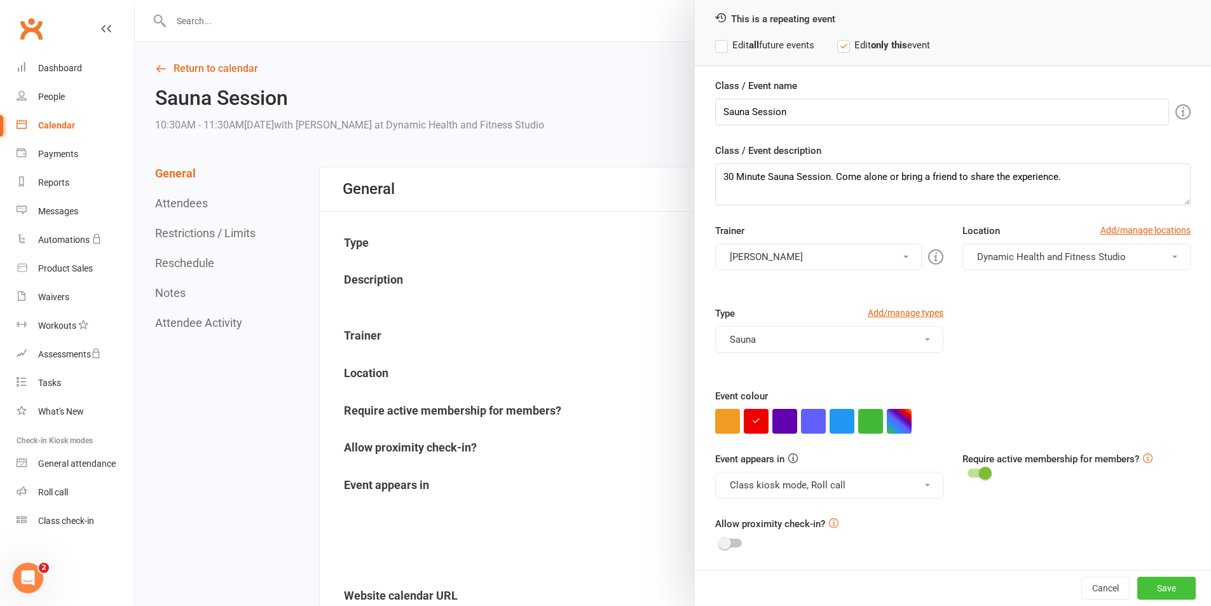
click at [1147, 591] on button "Save" at bounding box center [1166, 588] width 58 height 23
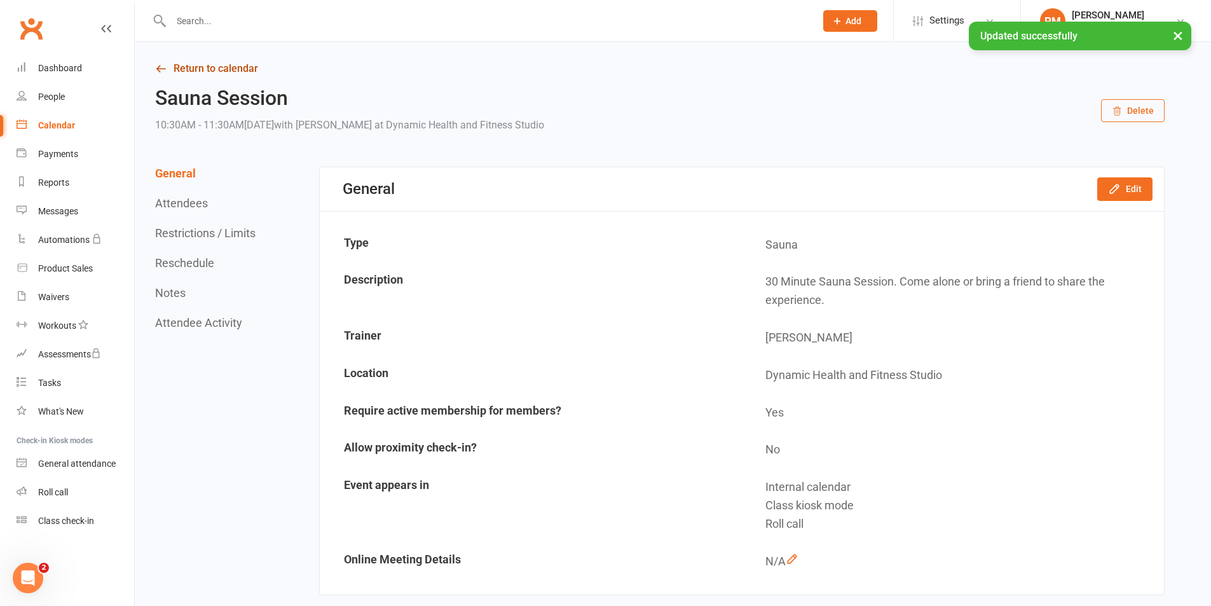
click at [202, 74] on link "Return to calendar" at bounding box center [660, 69] width 1010 height 18
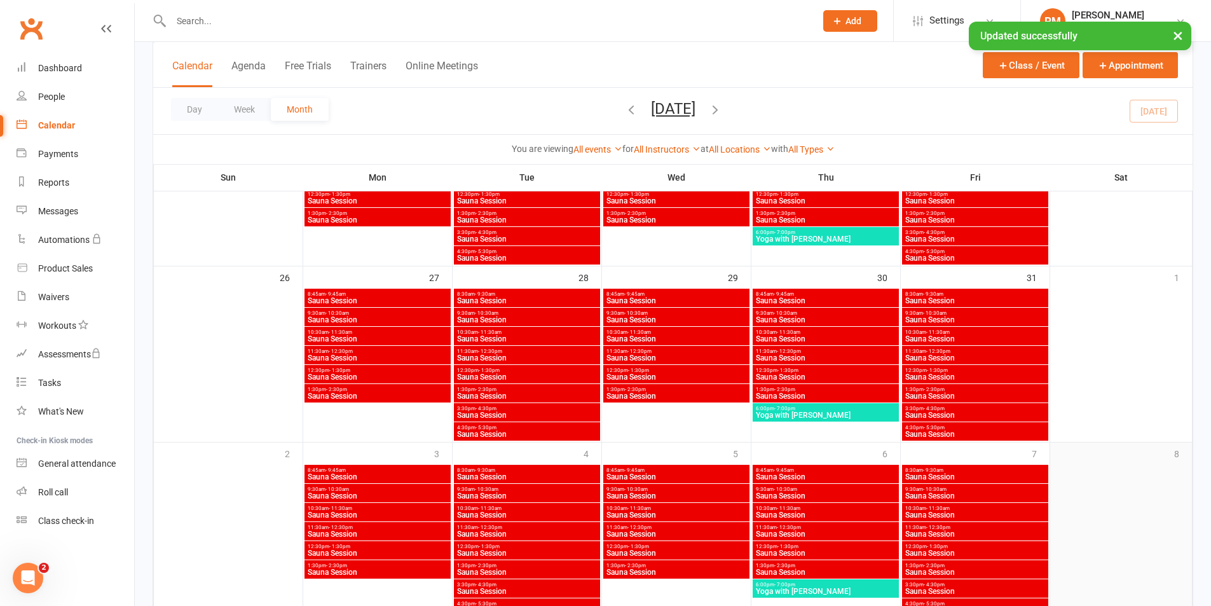
scroll to position [797, 0]
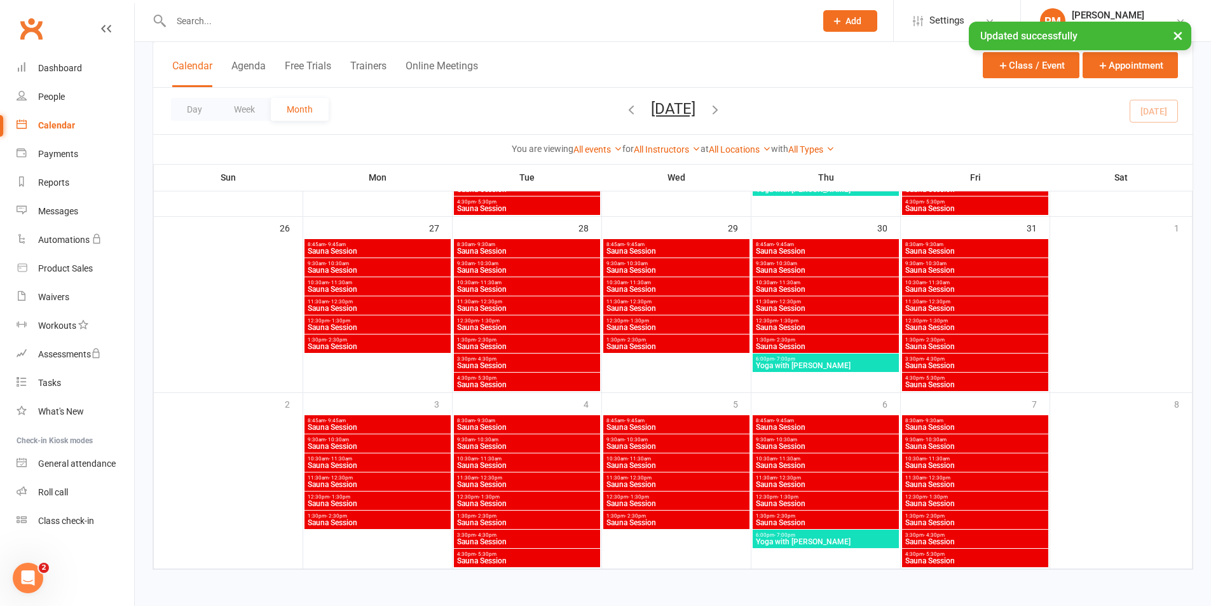
click at [993, 484] on span "Sauna Session" at bounding box center [975, 485] width 141 height 8
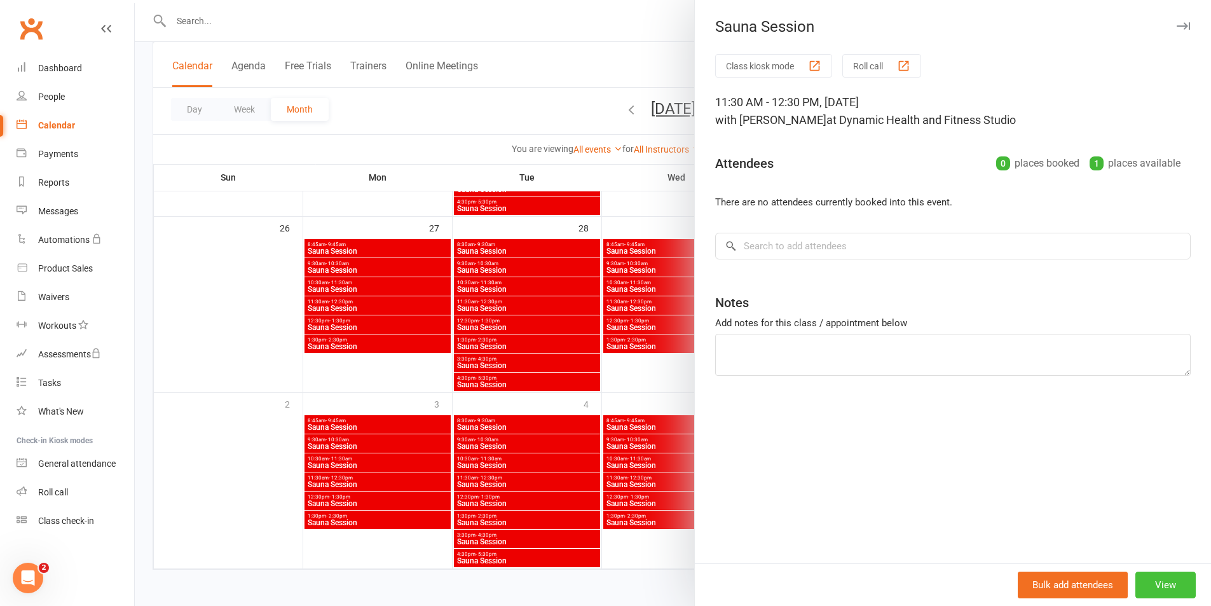
click at [1178, 586] on button "View" at bounding box center [1165, 585] width 60 height 27
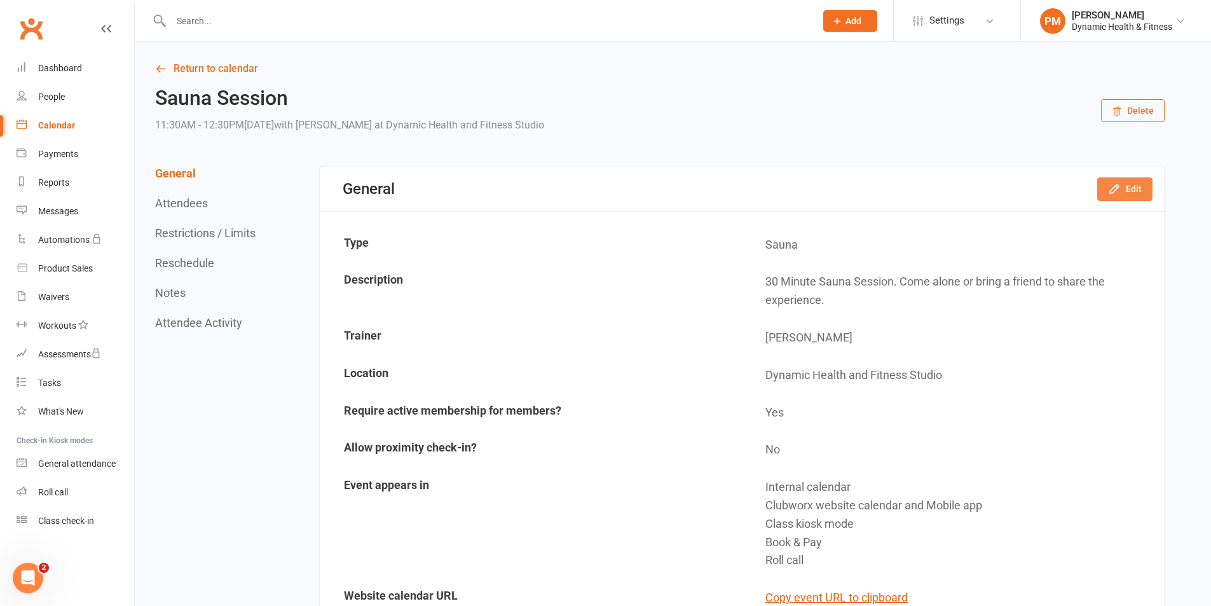
click at [1128, 186] on button "Edit" at bounding box center [1124, 188] width 55 height 23
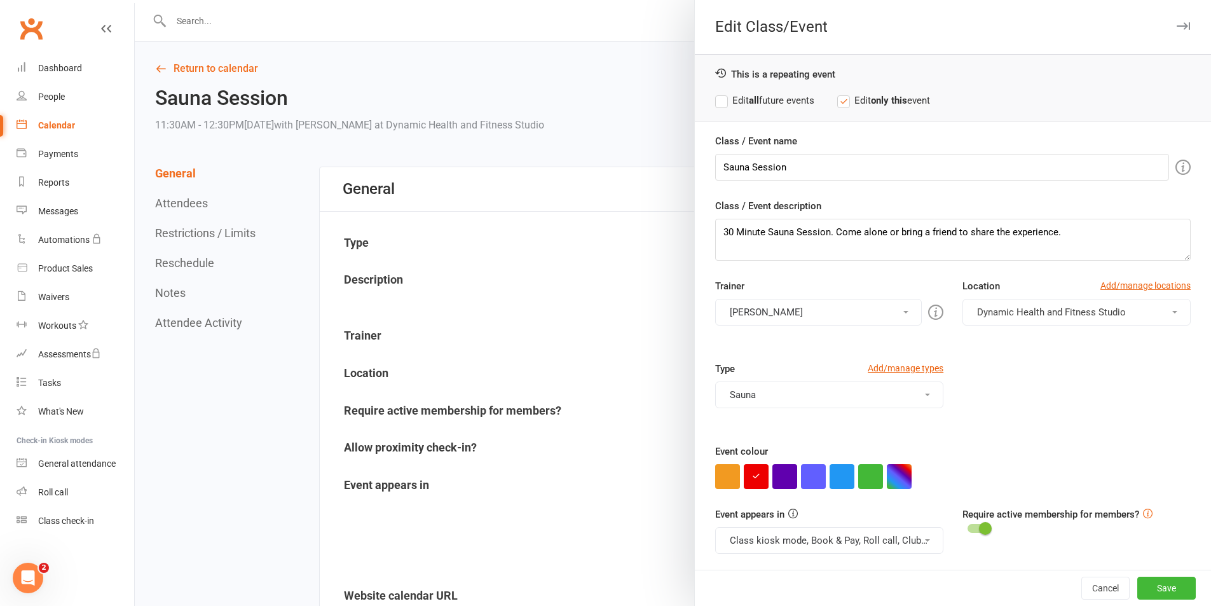
scroll to position [55, 0]
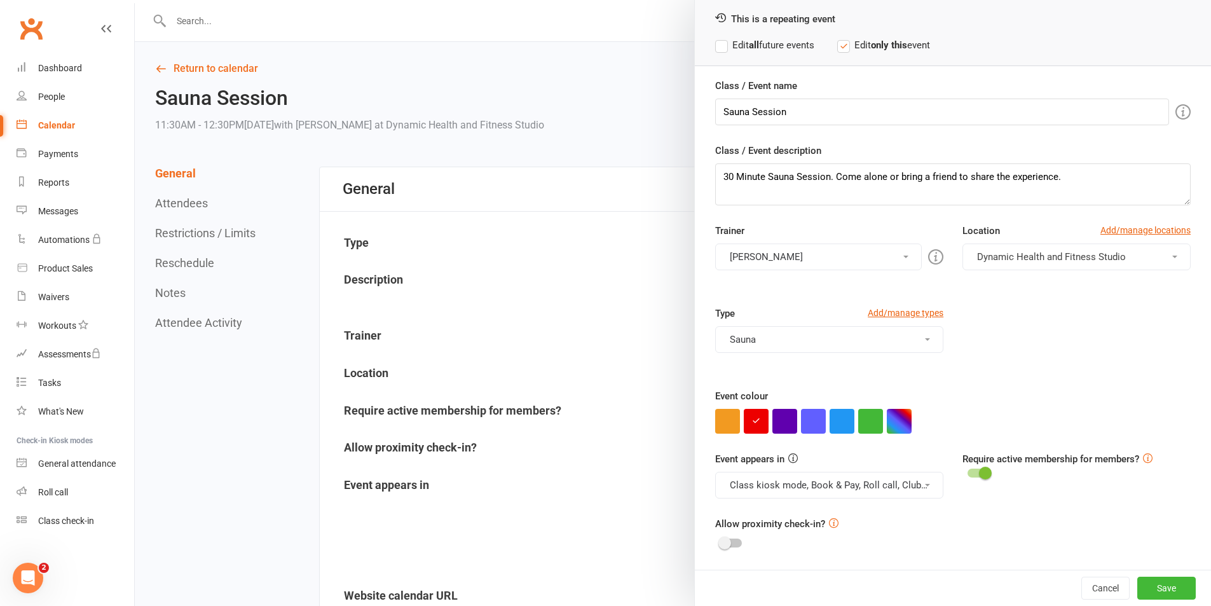
click at [844, 488] on button "Class kiosk mode, Book & Pay, Roll call, Clubworx website calendar and Mobile a…" at bounding box center [829, 485] width 228 height 27
click at [842, 517] on link "Clubworx website calendar and Mobile app" at bounding box center [822, 515] width 213 height 25
click at [846, 493] on button "Class kiosk mode, Book & Pay, Roll call" at bounding box center [829, 485] width 228 height 27
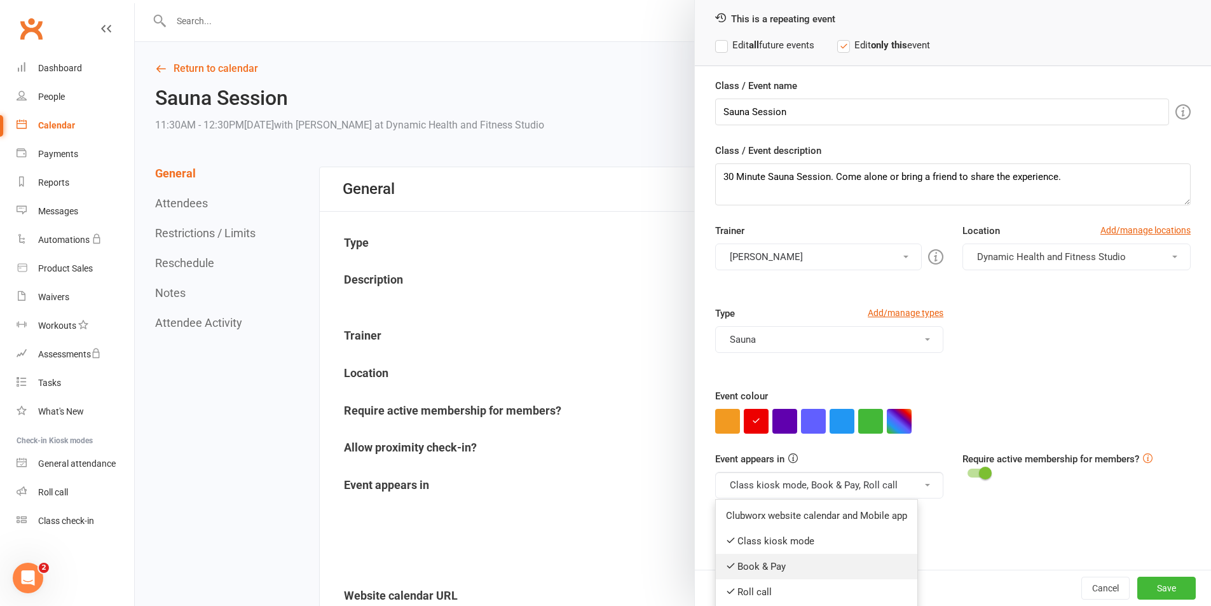
click at [824, 562] on link "Book & Pay" at bounding box center [817, 566] width 202 height 25
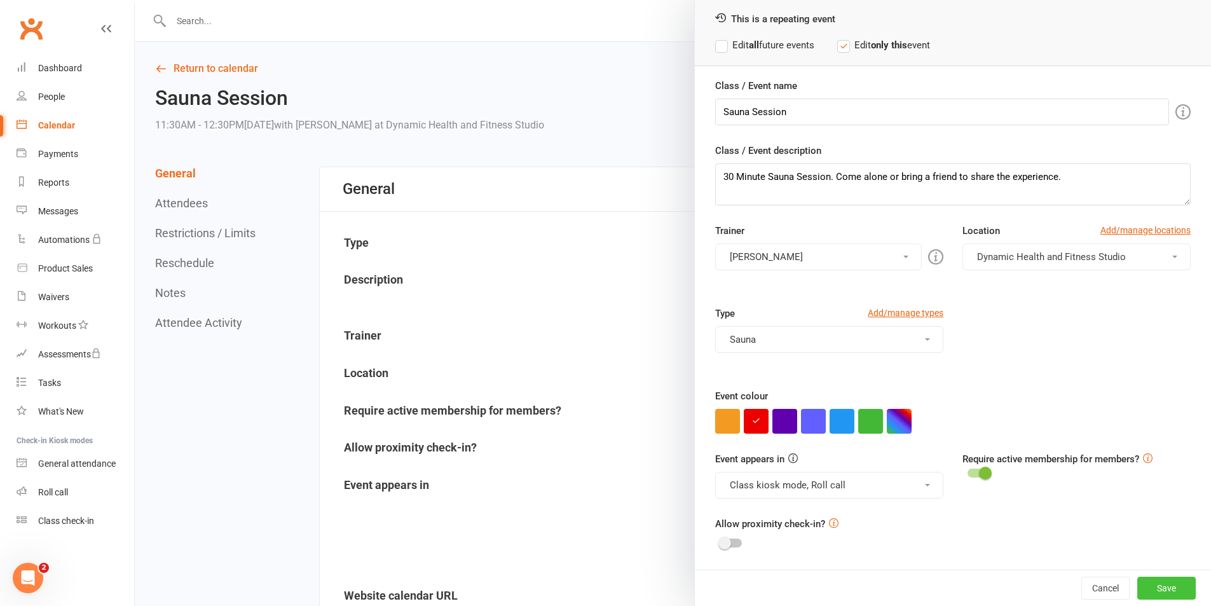
drag, startPoint x: 1149, startPoint y: 589, endPoint x: 1156, endPoint y: 590, distance: 7.0
click at [1151, 589] on button "Save" at bounding box center [1166, 588] width 58 height 23
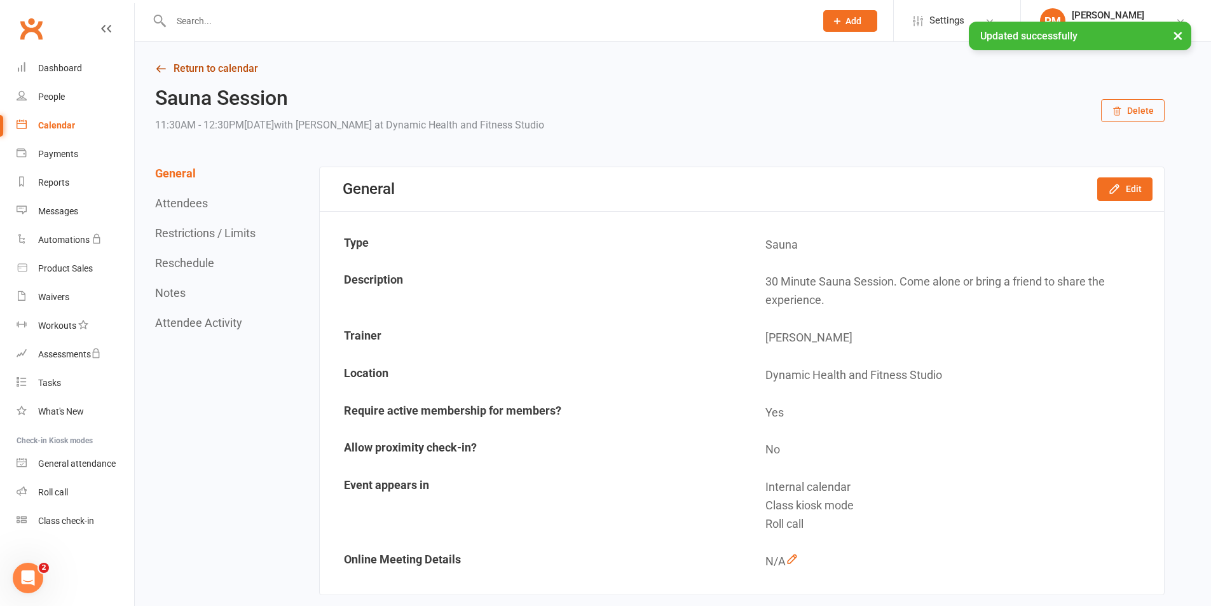
click at [238, 69] on link "Return to calendar" at bounding box center [660, 69] width 1010 height 18
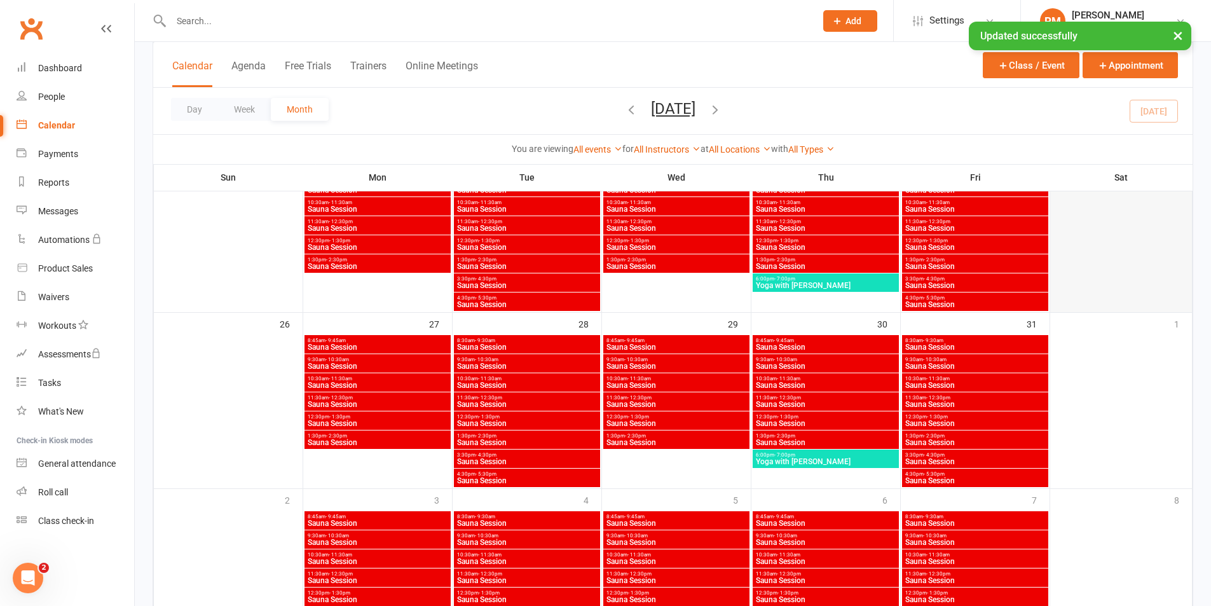
scroll to position [797, 0]
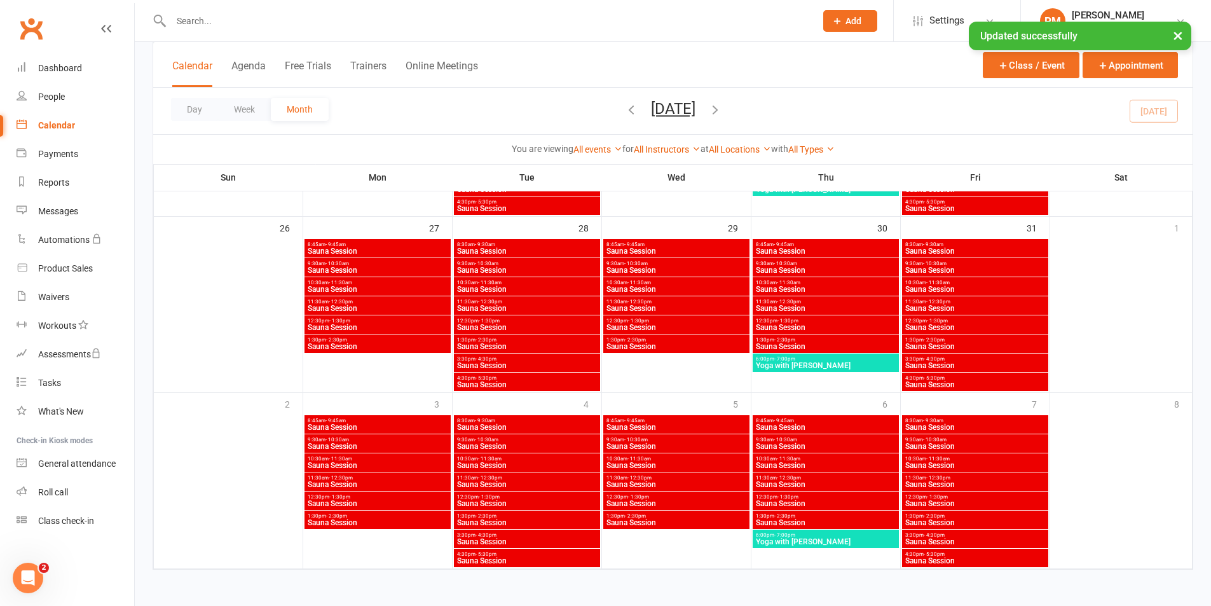
click at [954, 502] on span "Sauna Session" at bounding box center [975, 504] width 141 height 8
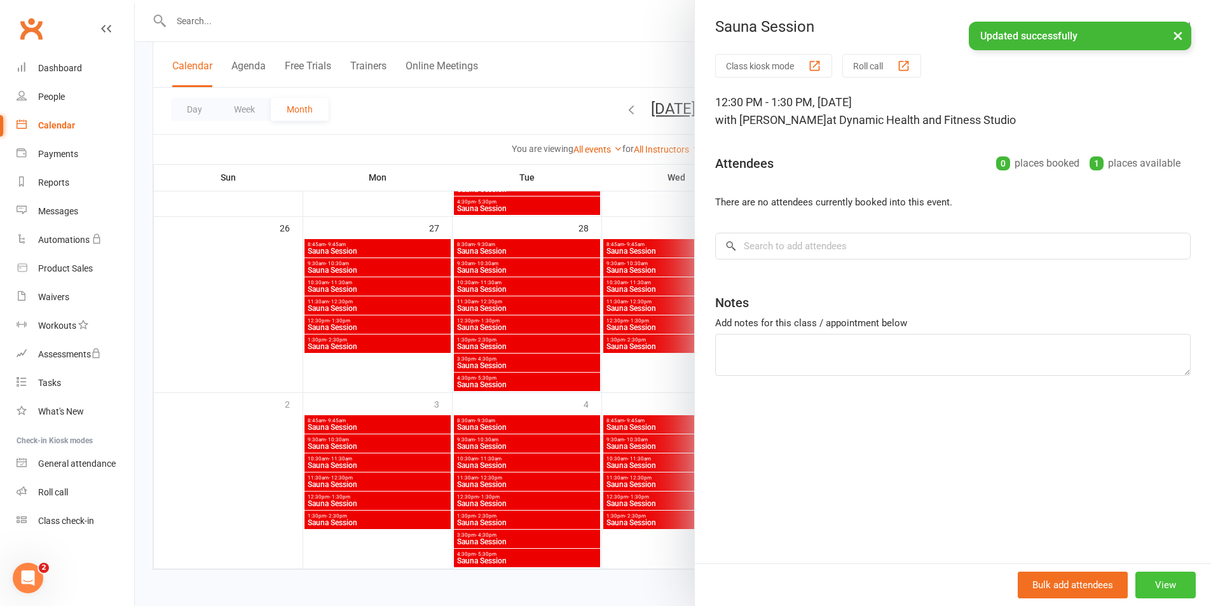
click at [1152, 577] on button "View" at bounding box center [1165, 585] width 60 height 27
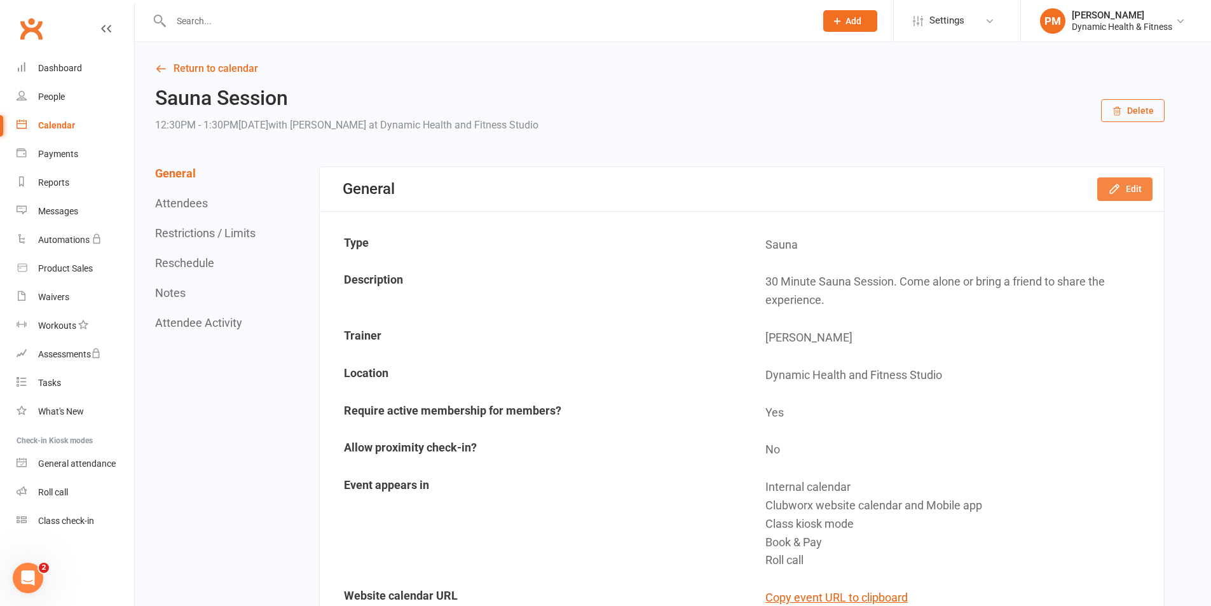
click at [1123, 189] on button "Edit" at bounding box center [1124, 188] width 55 height 23
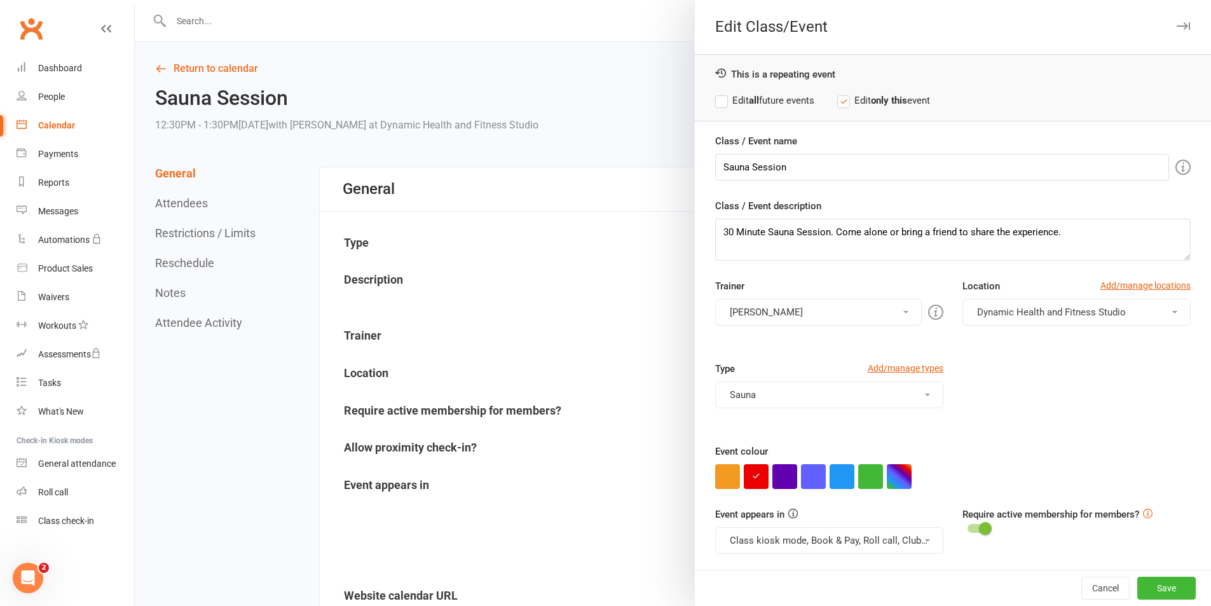
scroll to position [55, 0]
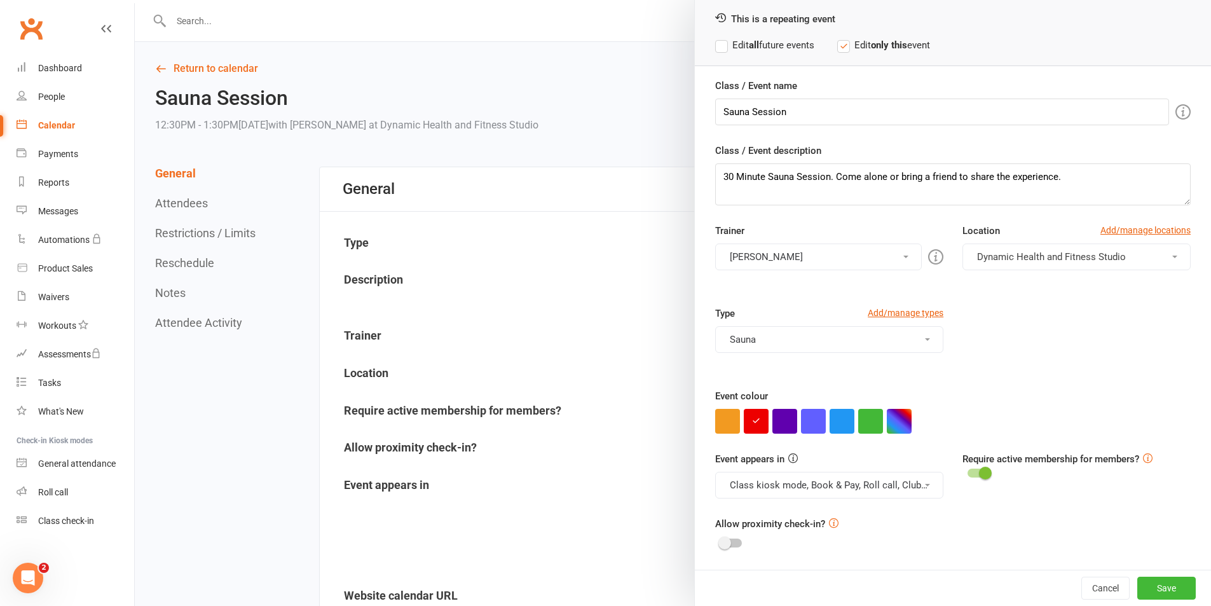
click at [780, 484] on button "Class kiosk mode, Book & Pay, Roll call, Clubworx website calendar and Mobile a…" at bounding box center [829, 485] width 228 height 27
click at [803, 511] on link "Clubworx website calendar and Mobile app" at bounding box center [822, 515] width 213 height 25
click at [811, 487] on button "Class kiosk mode, Book & Pay, Roll call" at bounding box center [829, 485] width 228 height 27
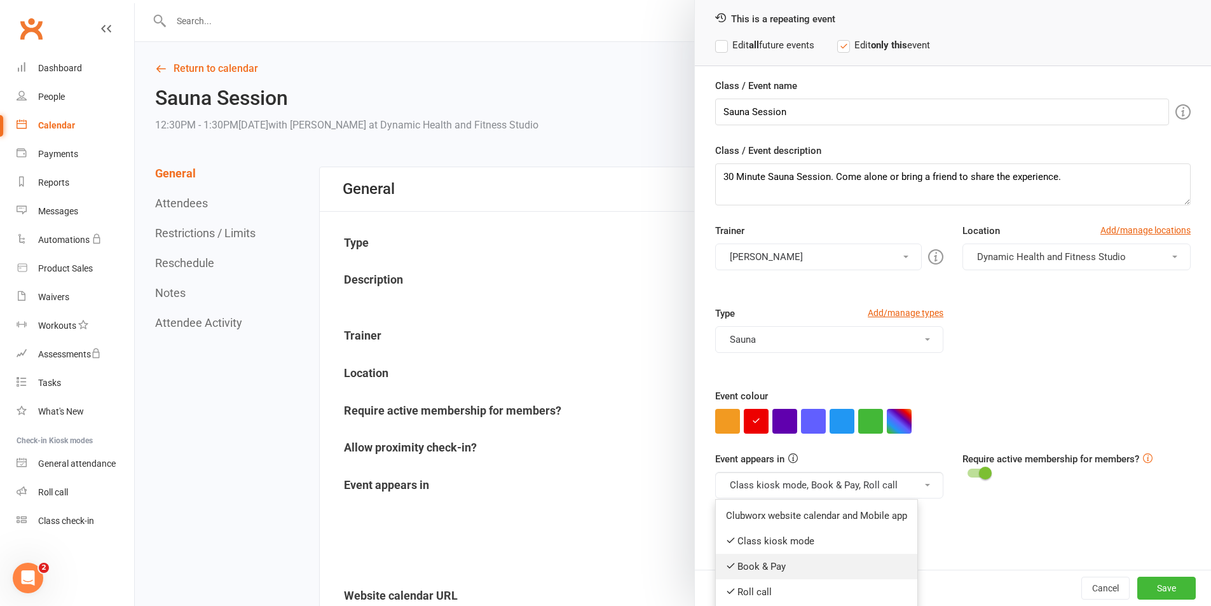
click at [795, 558] on link "Book & Pay" at bounding box center [817, 566] width 202 height 25
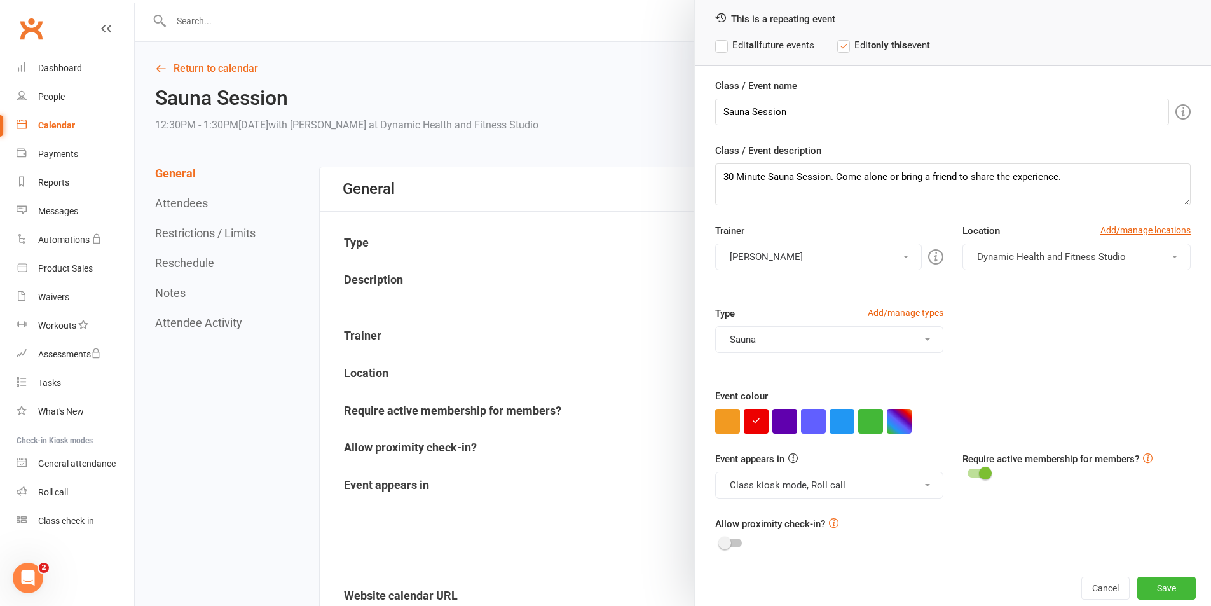
click at [1180, 591] on div "Cancel Save" at bounding box center [953, 588] width 516 height 36
click at [1160, 592] on button "Save" at bounding box center [1166, 588] width 58 height 23
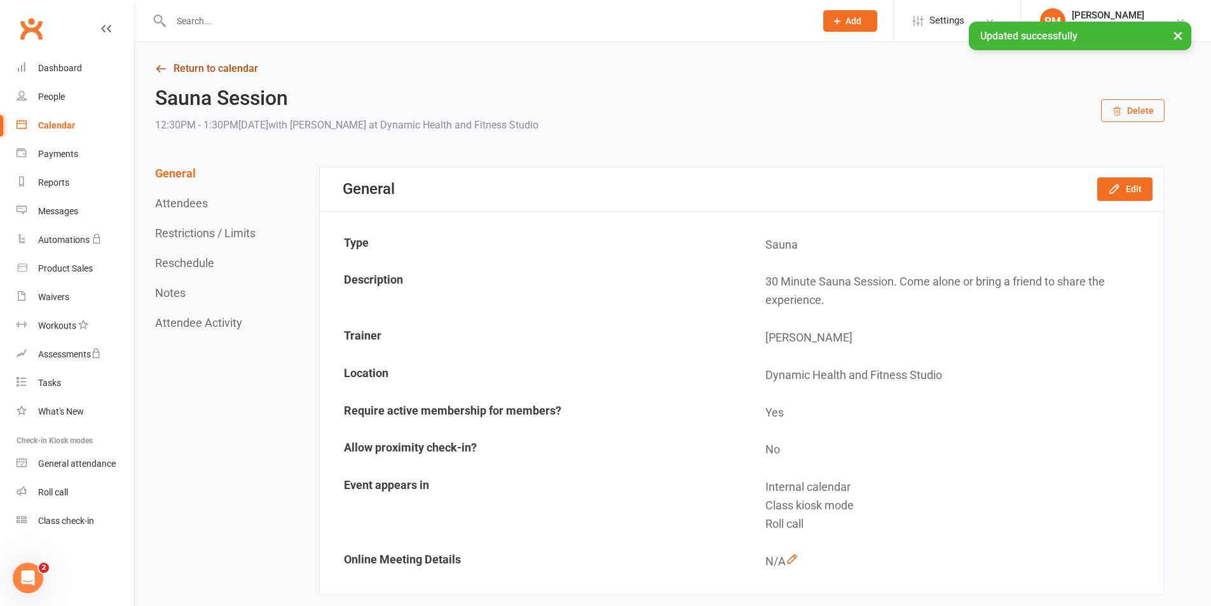
click at [224, 64] on link "Return to calendar" at bounding box center [660, 69] width 1010 height 18
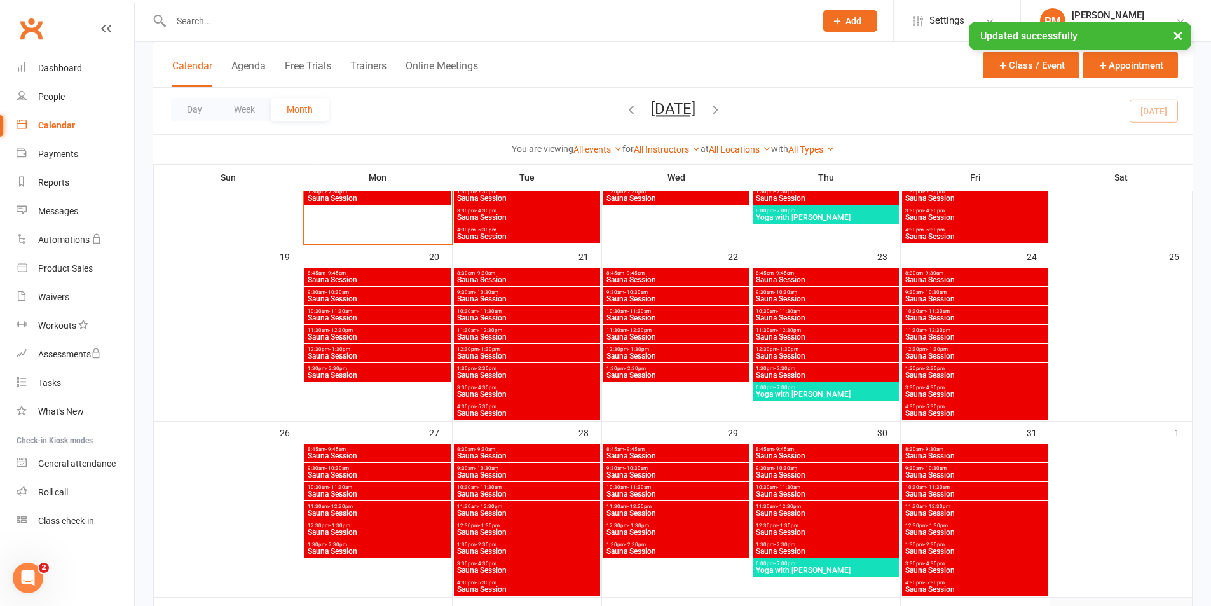
scroll to position [797, 0]
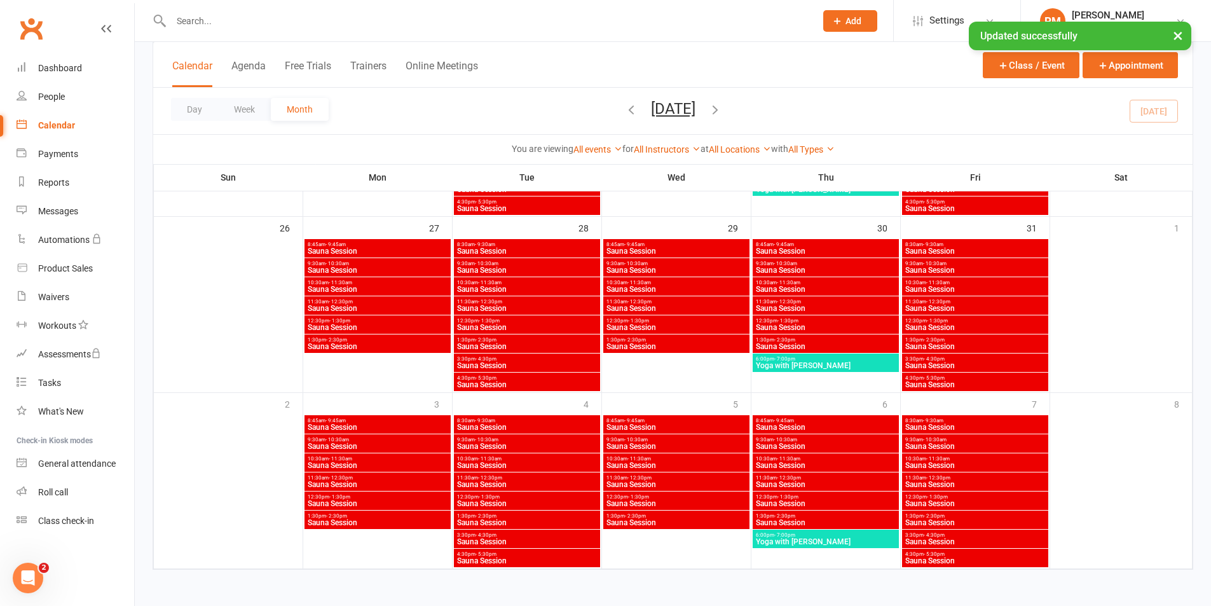
click at [992, 518] on span "1:30pm - 2:30pm" at bounding box center [975, 516] width 141 height 6
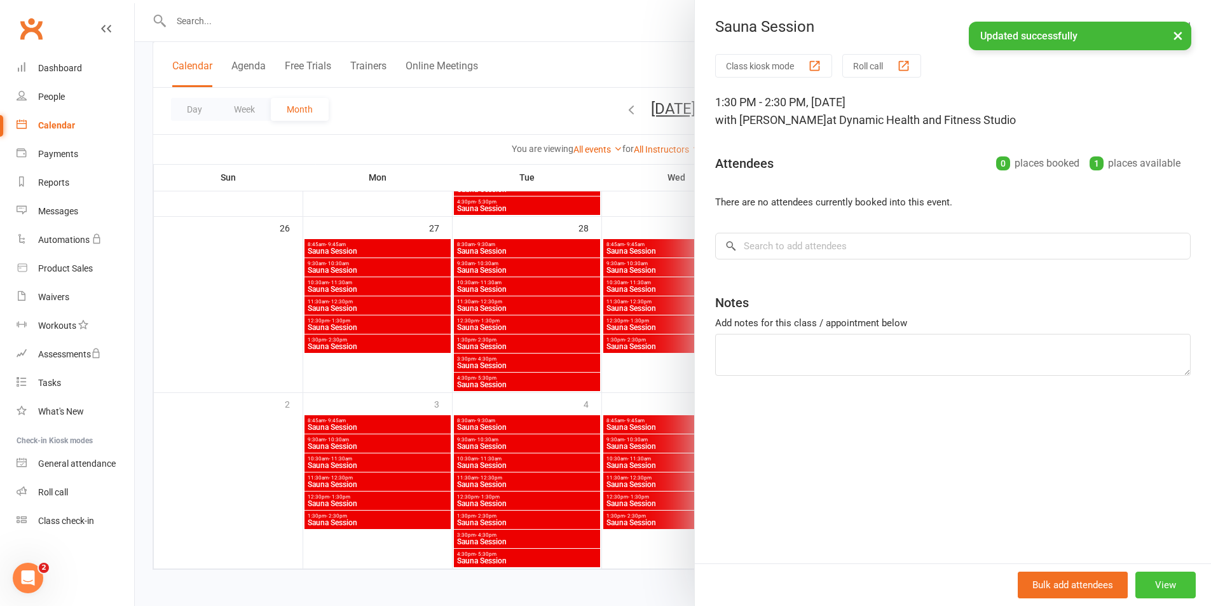
click at [1138, 580] on button "View" at bounding box center [1165, 585] width 60 height 27
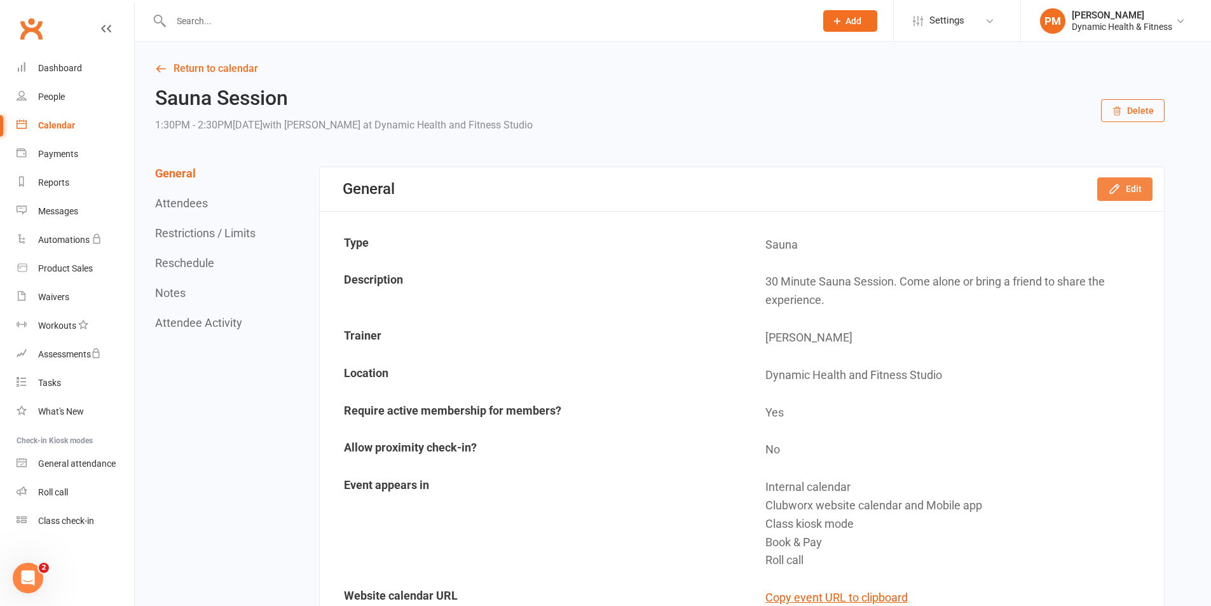
click at [1127, 185] on button "Edit" at bounding box center [1124, 188] width 55 height 23
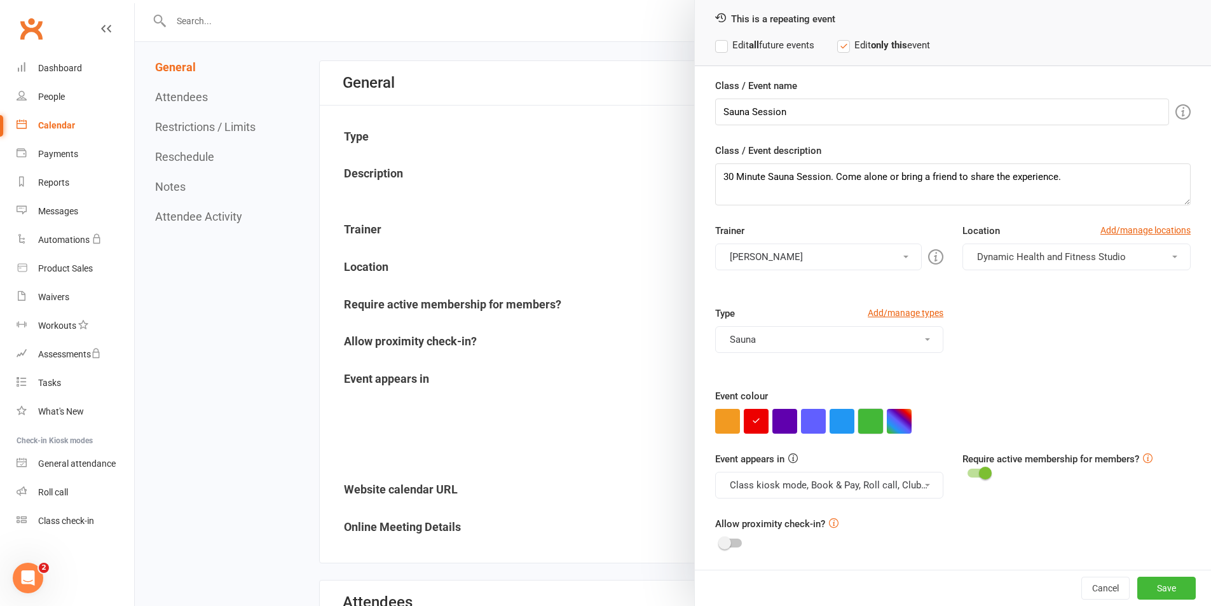
scroll to position [254, 0]
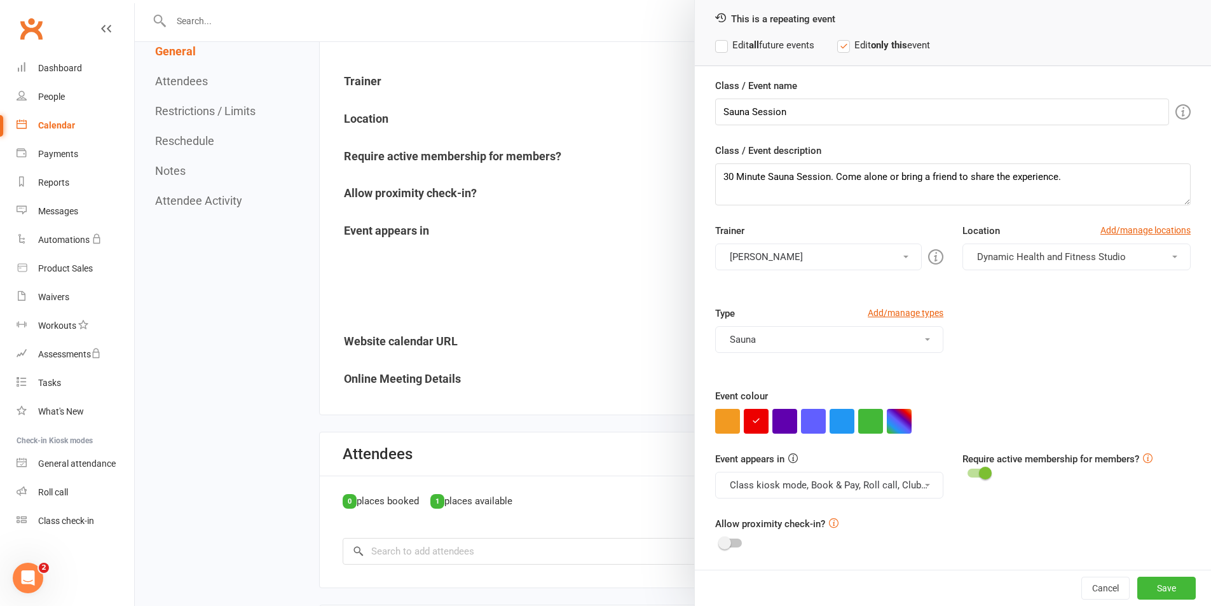
click at [872, 490] on button "Class kiosk mode, Book & Pay, Roll call, Clubworx website calendar and Mobile a…" at bounding box center [829, 485] width 228 height 27
click at [884, 518] on link "Clubworx website calendar and Mobile app" at bounding box center [822, 515] width 213 height 25
click at [889, 488] on button "Class kiosk mode, Book & Pay, Roll call" at bounding box center [829, 485] width 228 height 27
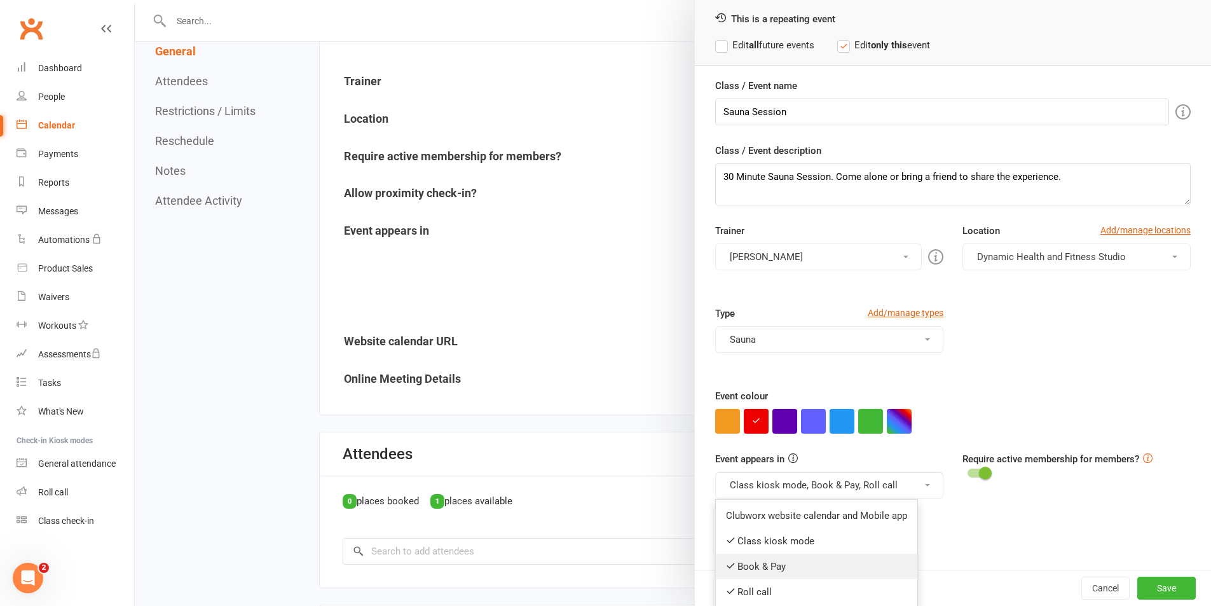
click at [885, 565] on link "Book & Pay" at bounding box center [817, 566] width 202 height 25
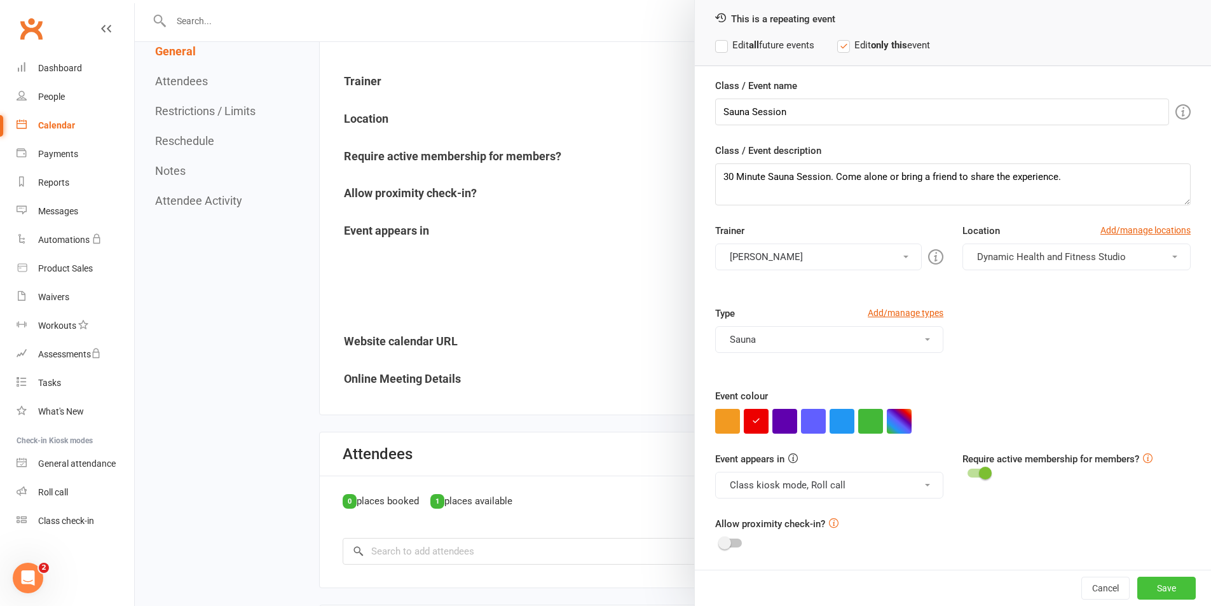
click at [1155, 589] on button "Save" at bounding box center [1166, 588] width 58 height 23
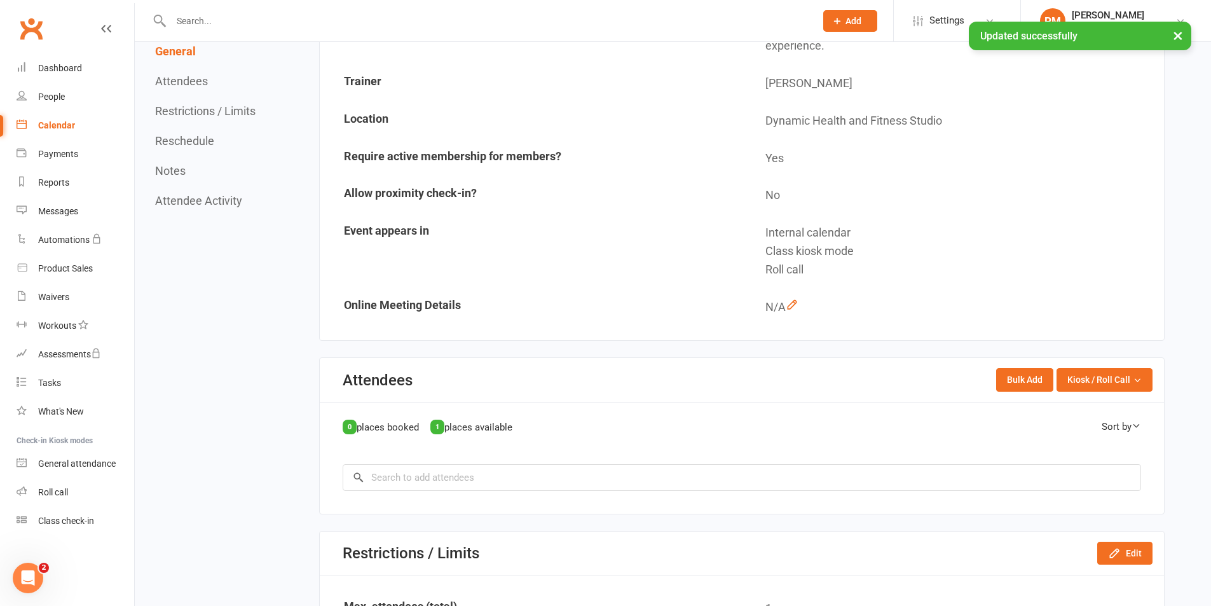
scroll to position [0, 0]
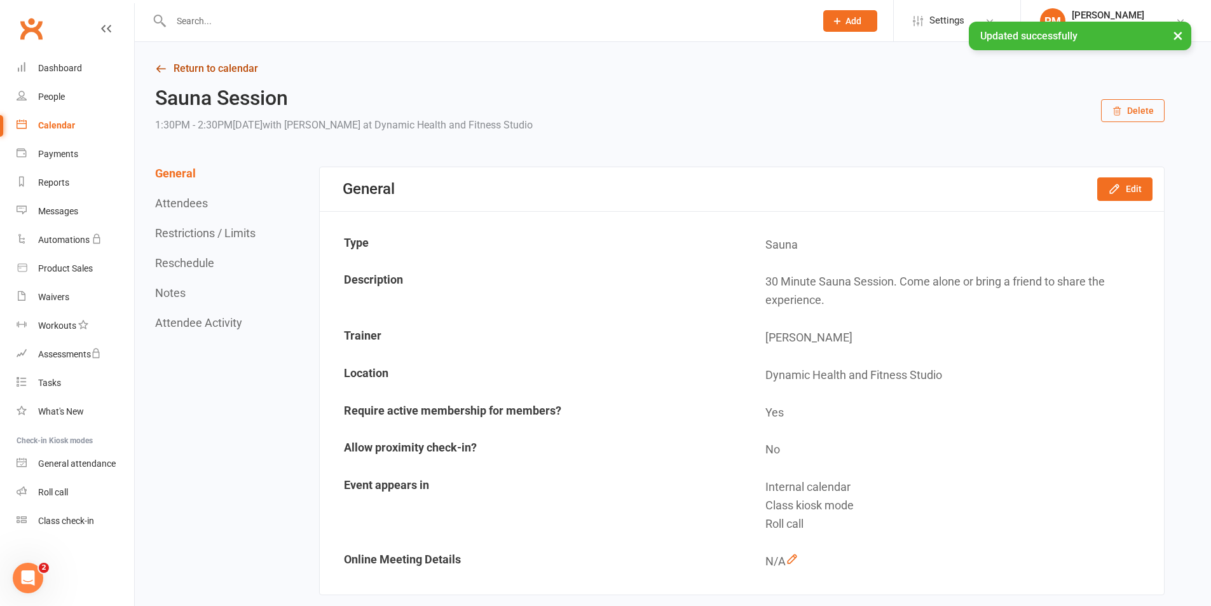
click at [213, 69] on link "Return to calendar" at bounding box center [660, 69] width 1010 height 18
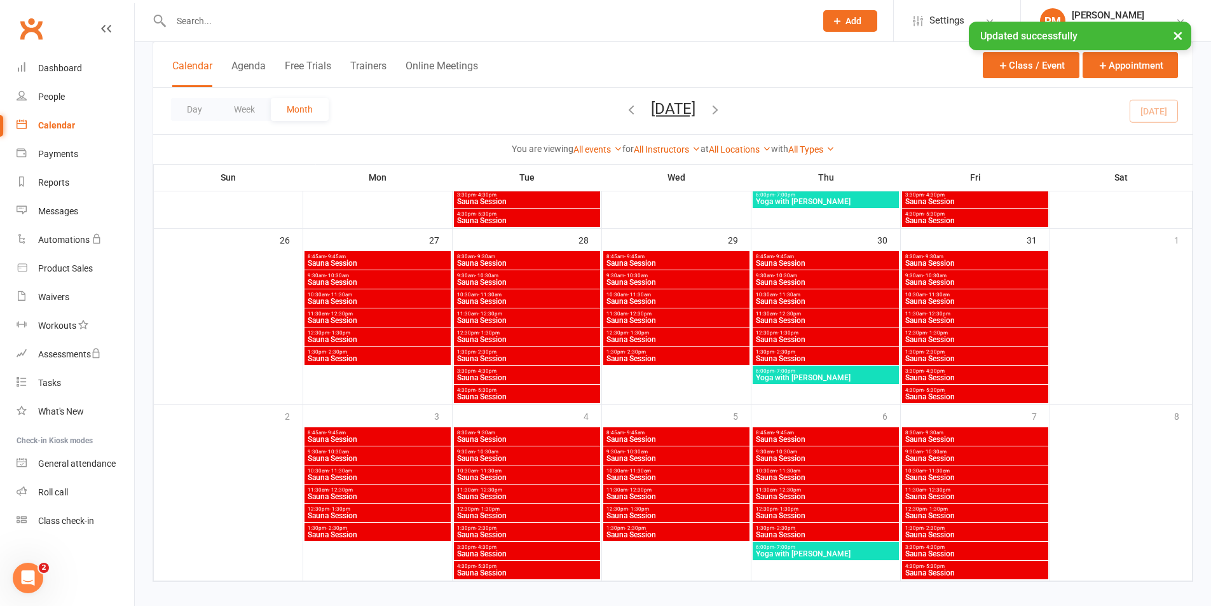
scroll to position [797, 0]
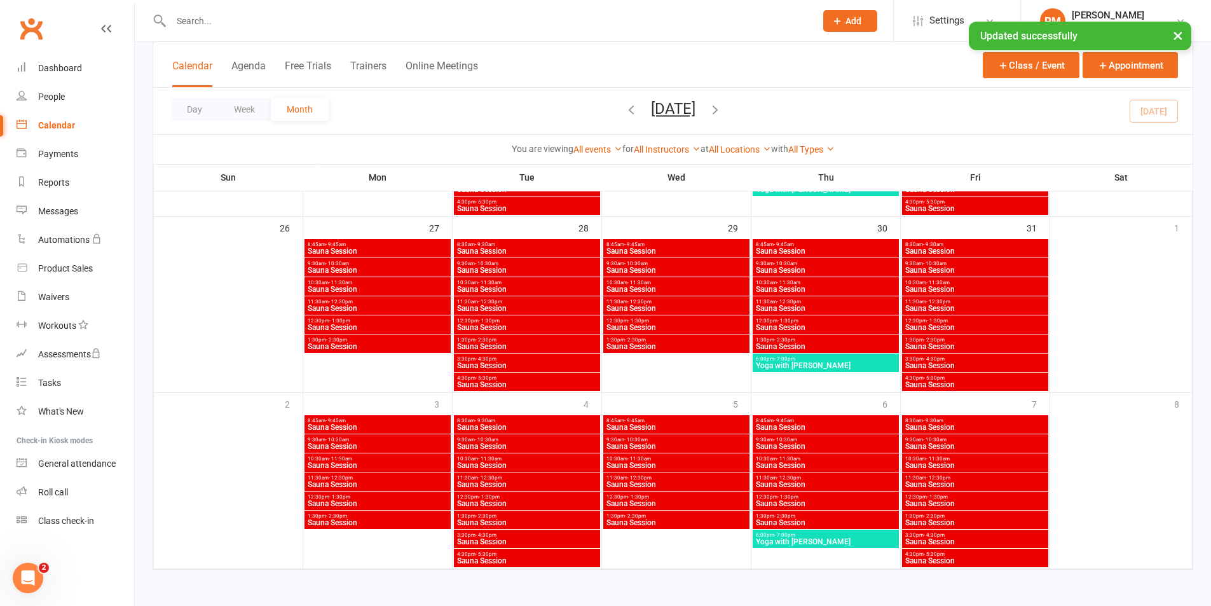
click at [1029, 540] on span "Sauna Session" at bounding box center [975, 542] width 141 height 8
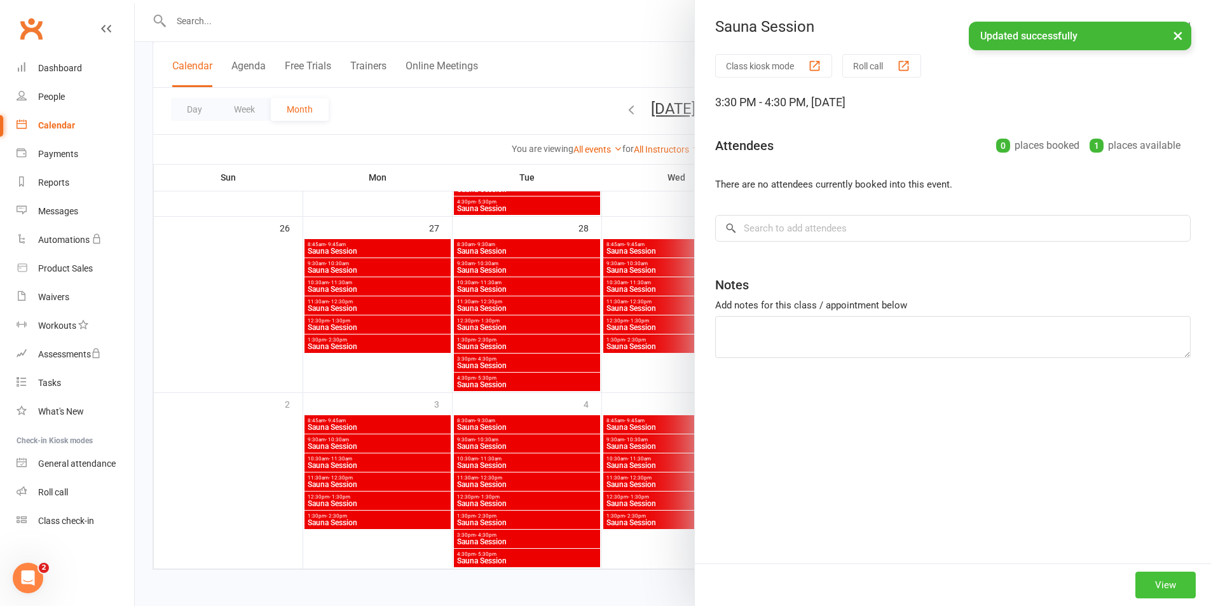
click at [1151, 591] on button "View" at bounding box center [1165, 585] width 60 height 27
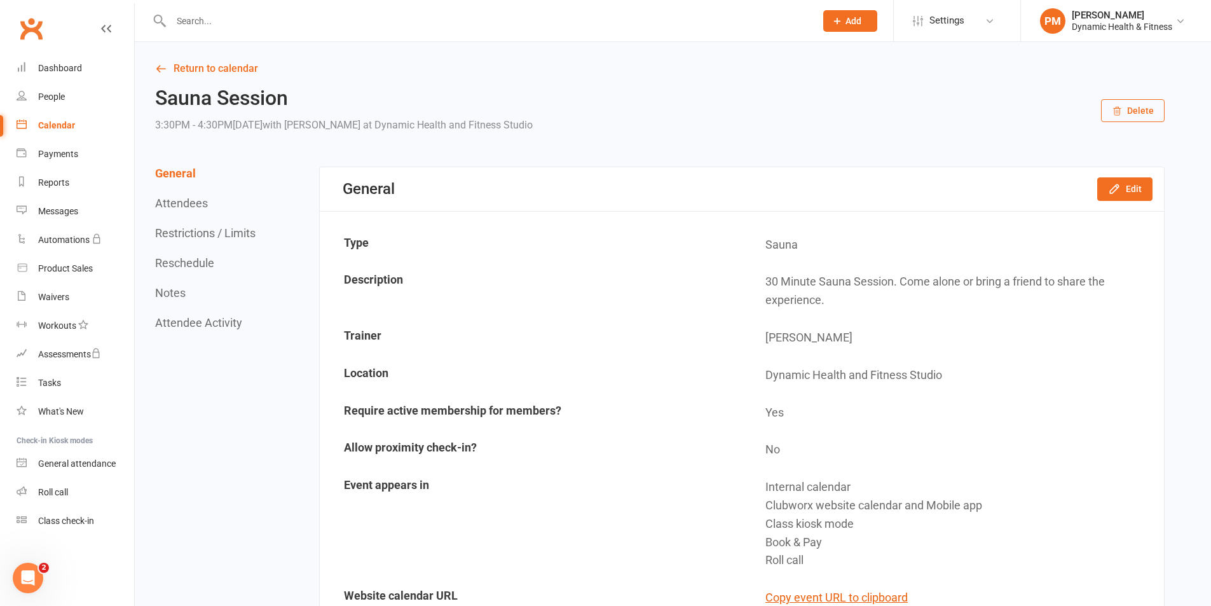
click at [1121, 177] on div "General Edit" at bounding box center [742, 189] width 844 height 44
click at [1111, 191] on icon "button" at bounding box center [1114, 189] width 8 height 8
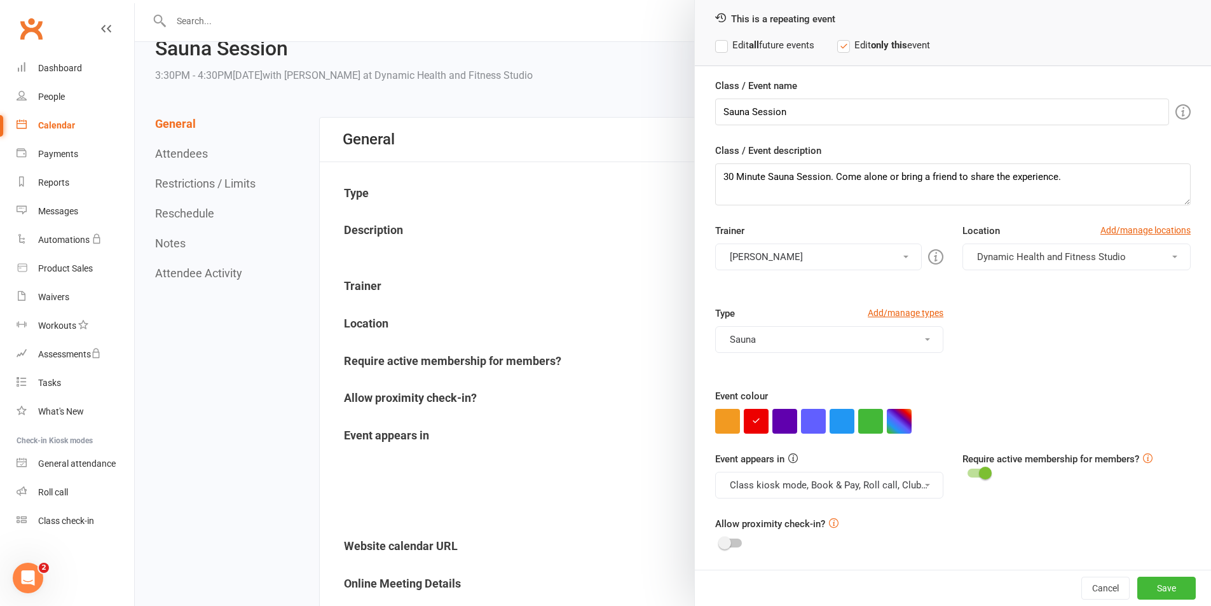
scroll to position [64, 0]
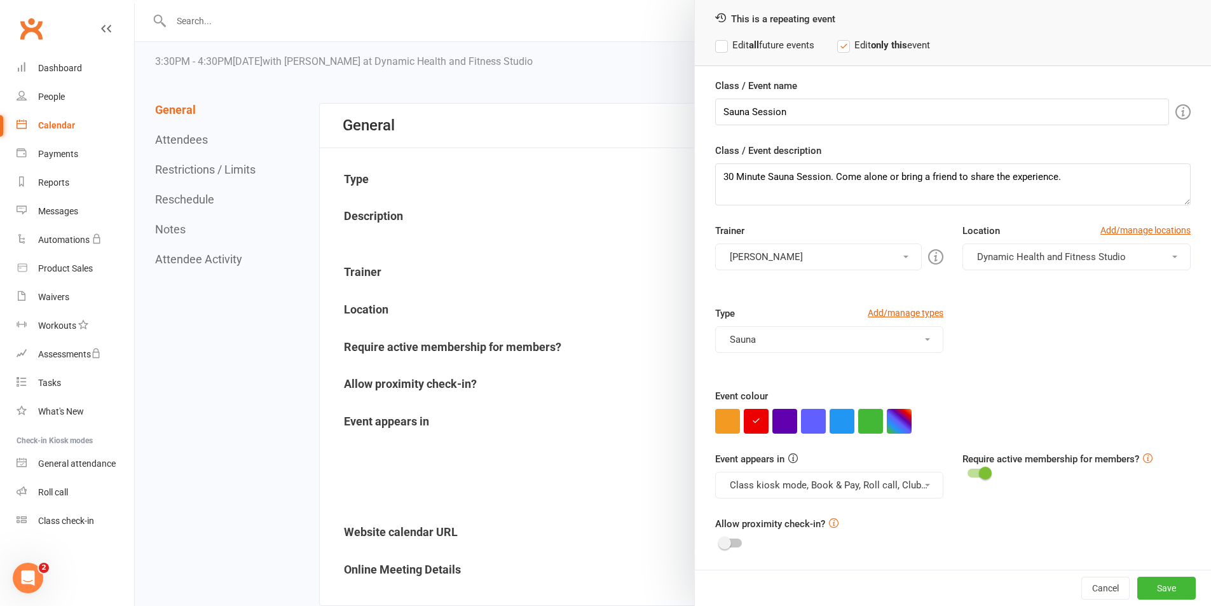
click at [880, 496] on button "Class kiosk mode, Book & Pay, Roll call, Clubworx website calendar and Mobile a…" at bounding box center [829, 485] width 228 height 27
drag, startPoint x: 872, startPoint y: 515, endPoint x: 881, endPoint y: 476, distance: 39.8
click at [872, 512] on link "Clubworx website calendar and Mobile app" at bounding box center [822, 515] width 213 height 25
click at [881, 476] on button "Class kiosk mode, Book & Pay, Roll call" at bounding box center [829, 485] width 228 height 27
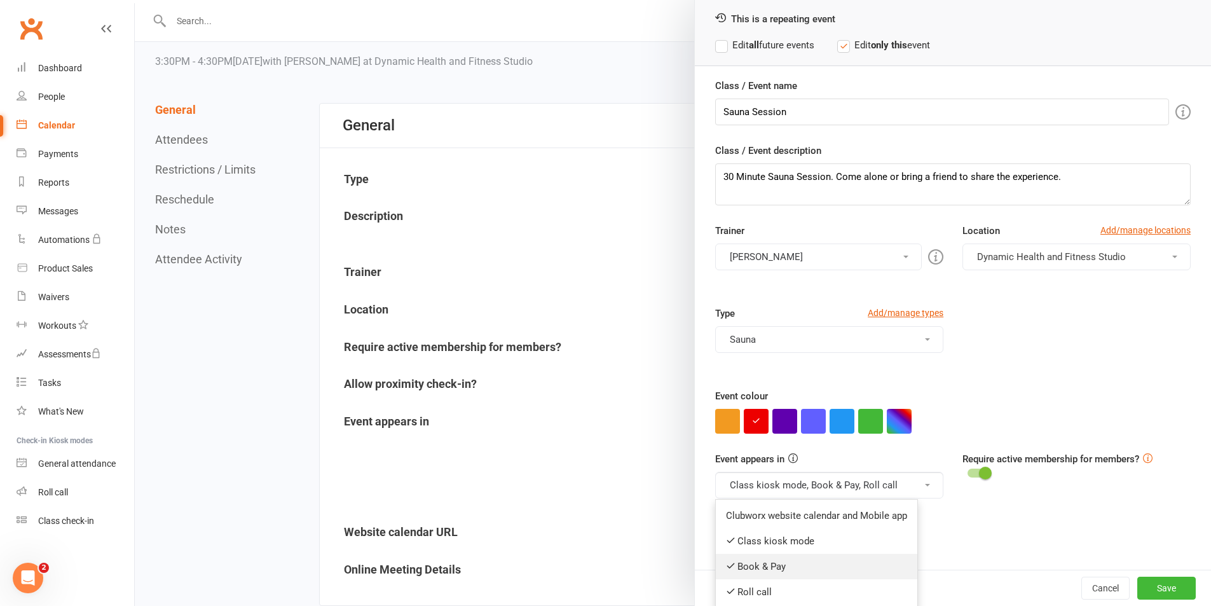
click at [844, 558] on link "Book & Pay" at bounding box center [817, 566] width 202 height 25
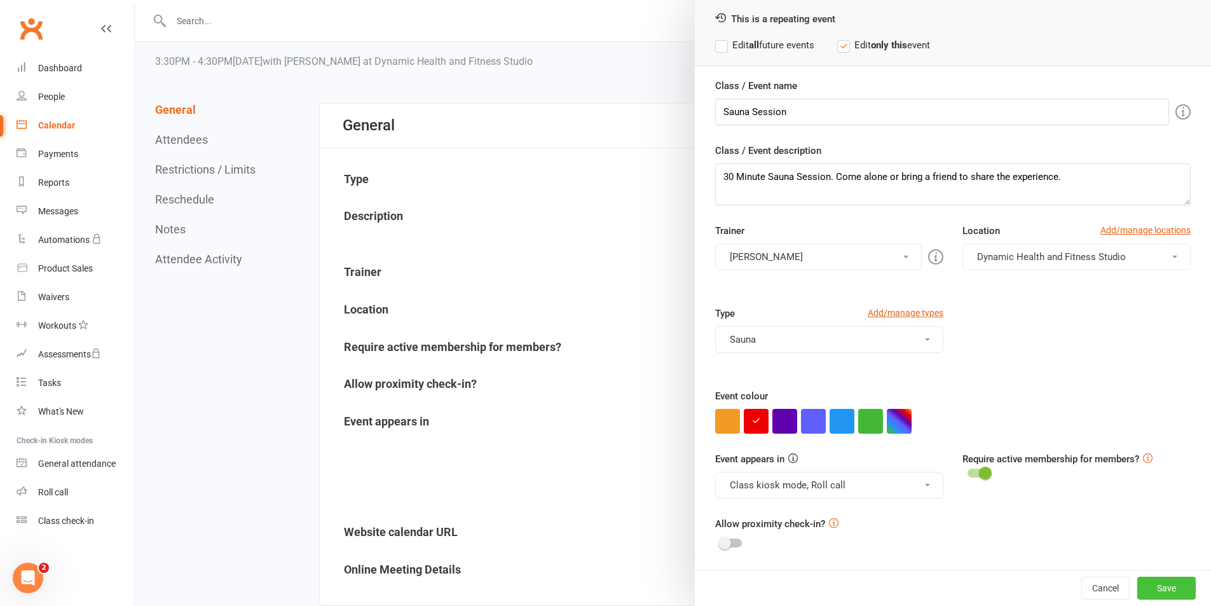
click at [1148, 586] on button "Save" at bounding box center [1166, 588] width 58 height 23
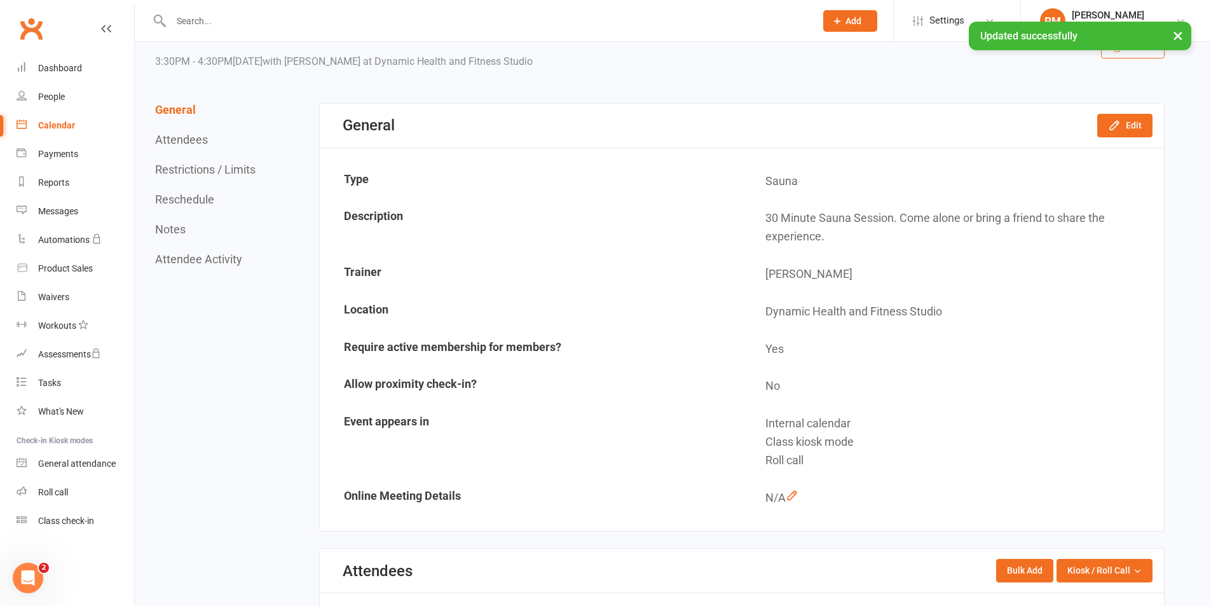
scroll to position [0, 0]
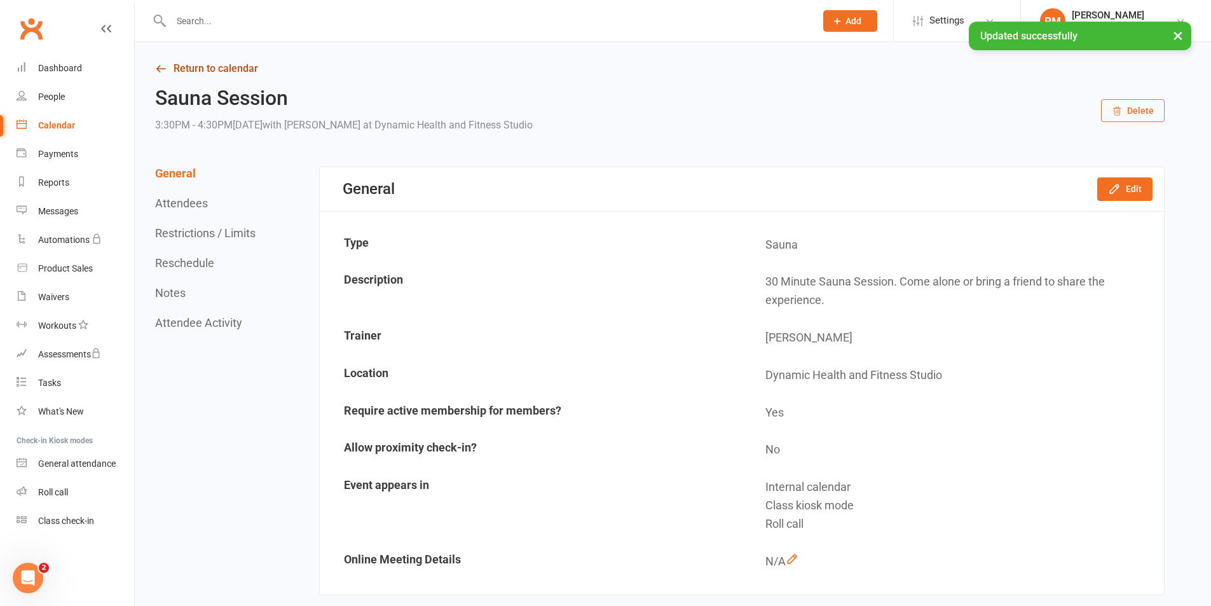
click at [191, 64] on link "Return to calendar" at bounding box center [660, 69] width 1010 height 18
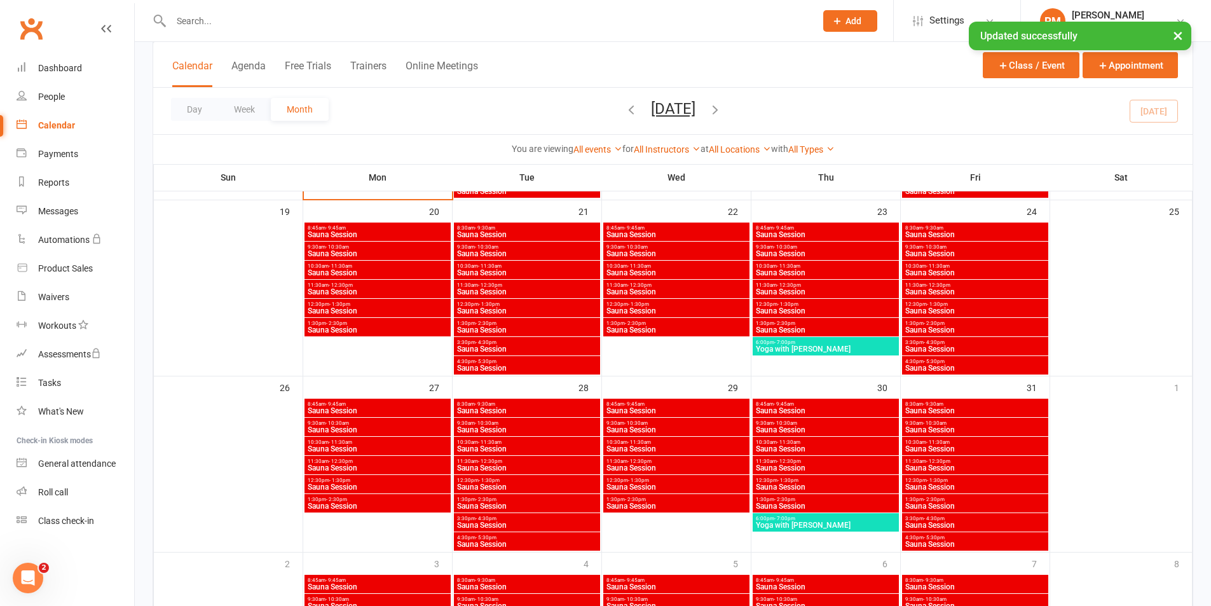
scroll to position [797, 0]
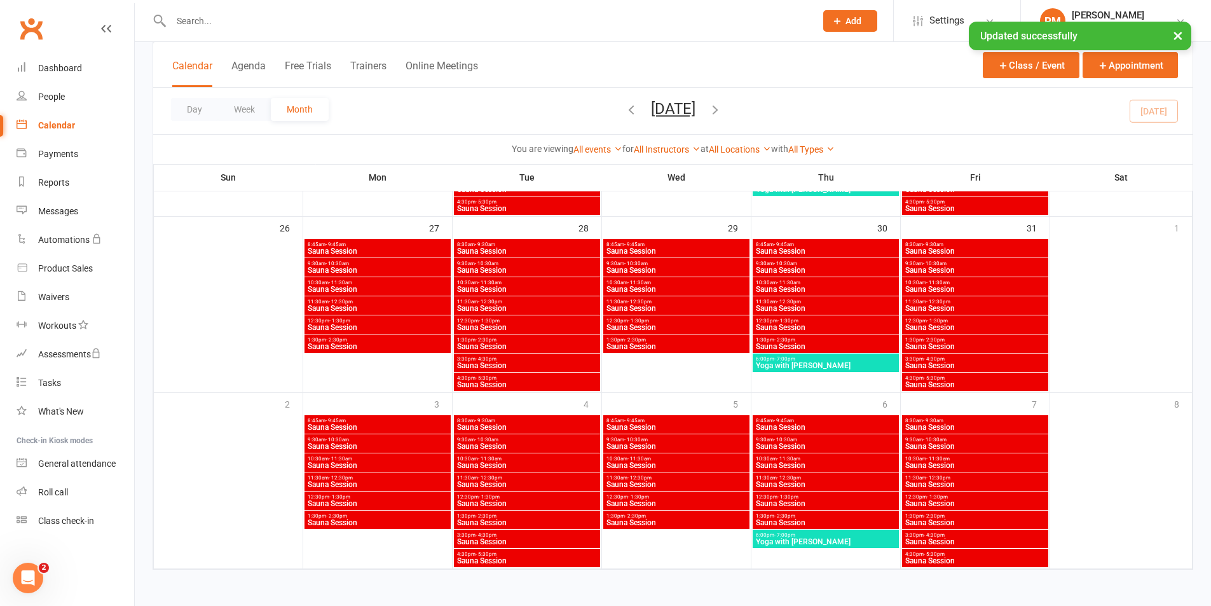
click at [957, 558] on span "Sauna Session" at bounding box center [975, 561] width 141 height 8
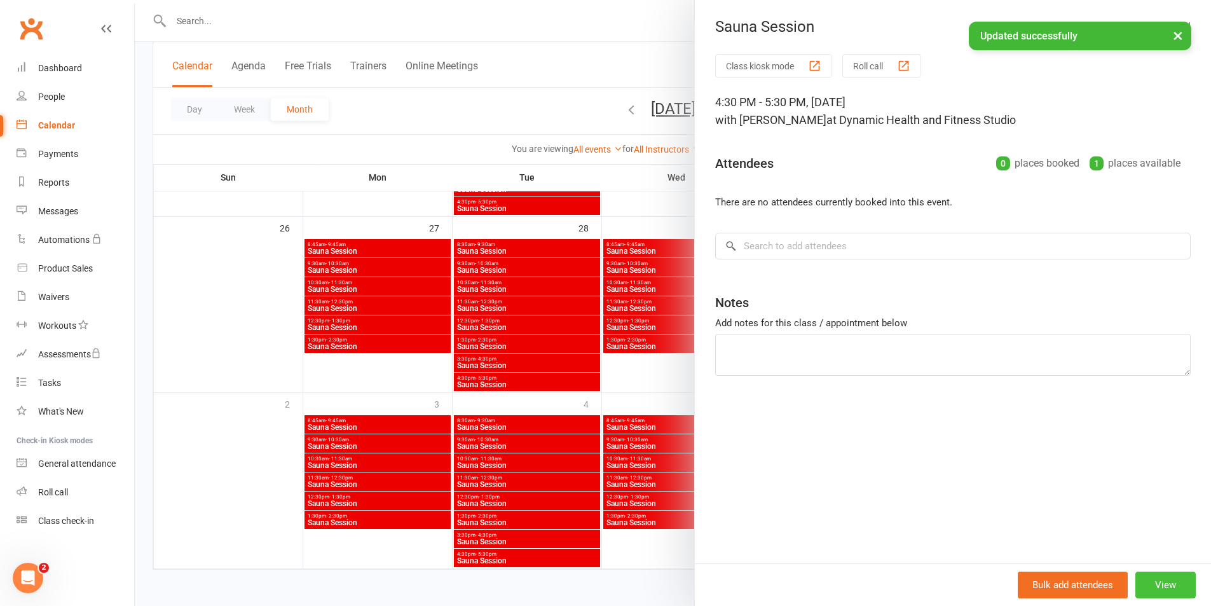
click at [1144, 589] on button "View" at bounding box center [1165, 585] width 60 height 27
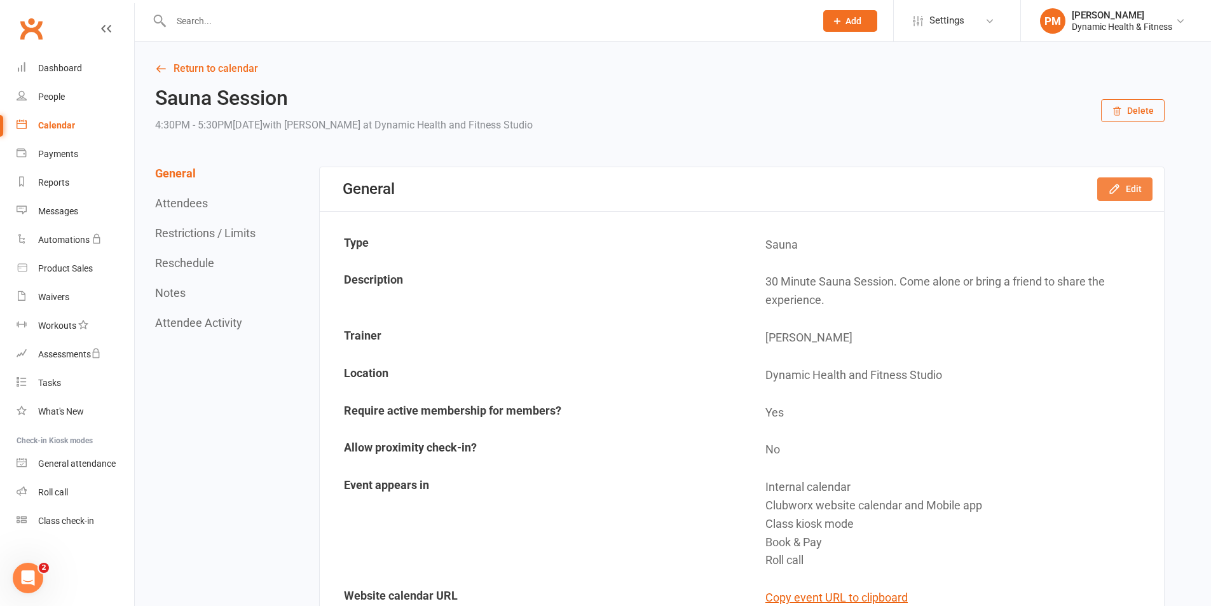
click at [1132, 191] on button "Edit" at bounding box center [1124, 188] width 55 height 23
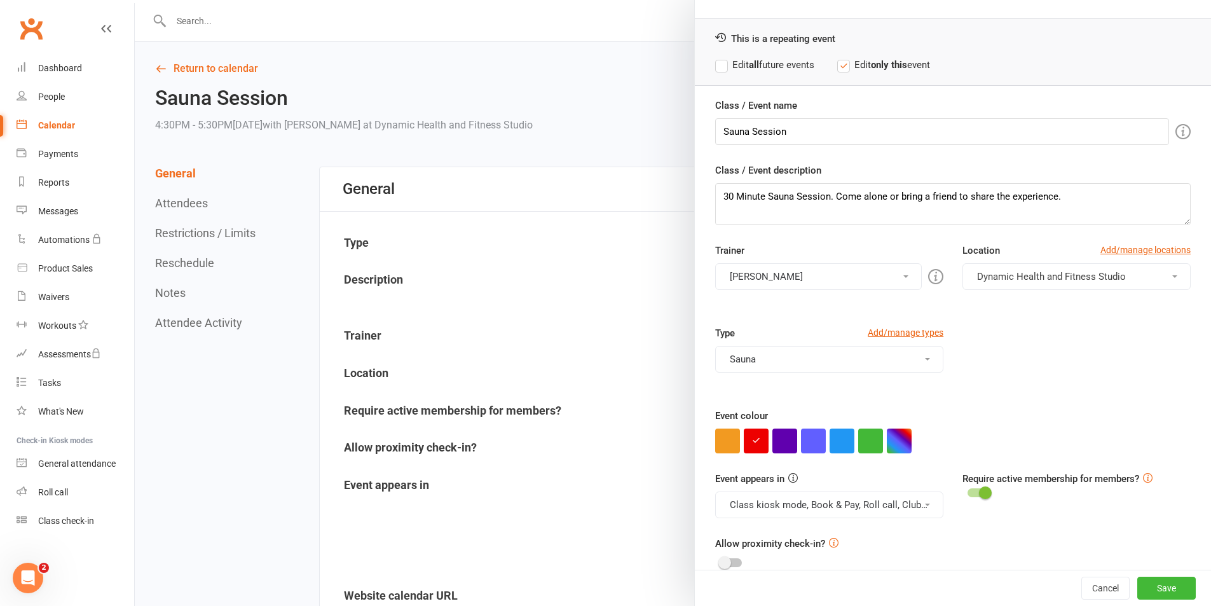
scroll to position [55, 0]
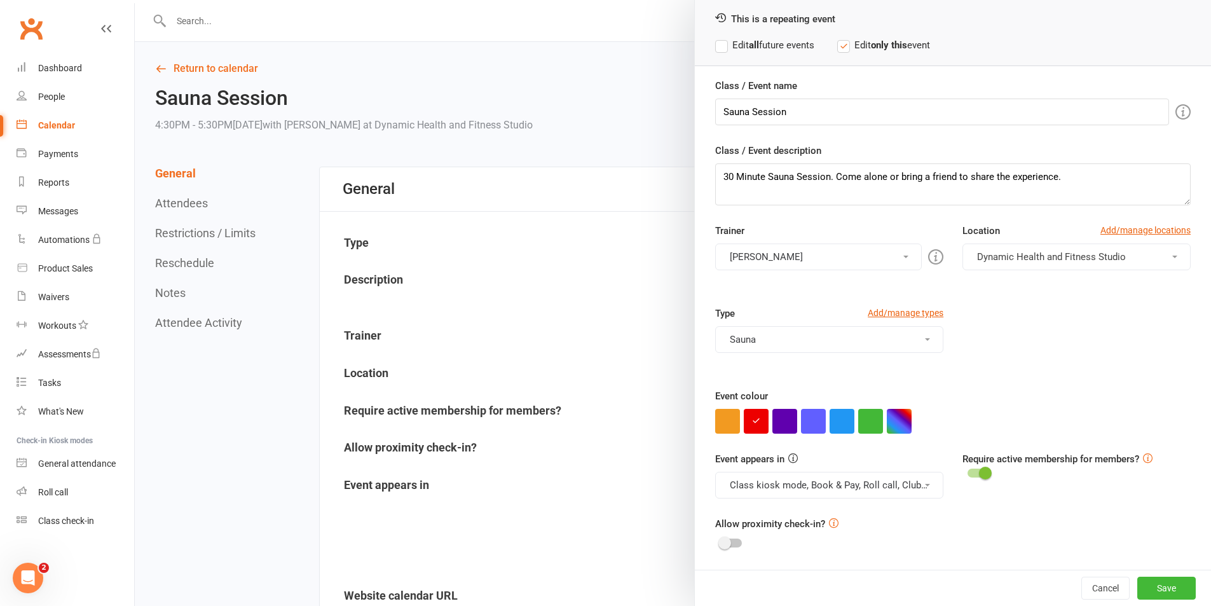
click at [897, 492] on button "Class kiosk mode, Book & Pay, Roll call, Clubworx website calendar and Mobile a…" at bounding box center [829, 485] width 228 height 27
click at [887, 514] on link "Clubworx website calendar and Mobile app" at bounding box center [822, 515] width 213 height 25
drag, startPoint x: 888, startPoint y: 492, endPoint x: 884, endPoint y: 498, distance: 7.2
click at [888, 494] on button "Class kiosk mode, Book & Pay, Roll call" at bounding box center [829, 485] width 228 height 27
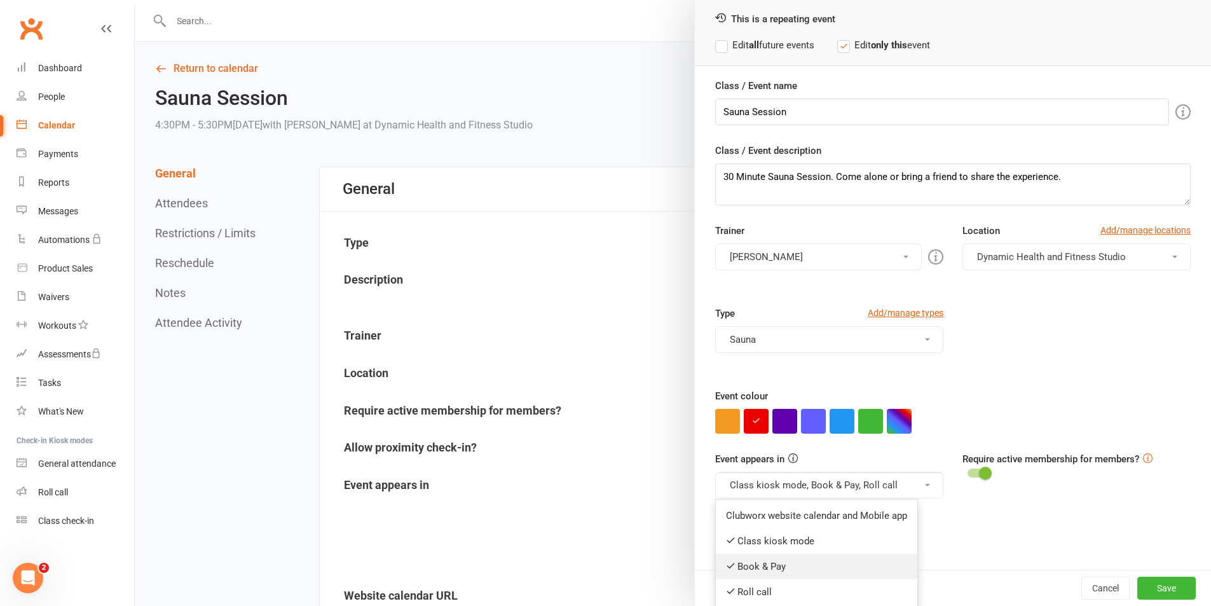
click at [833, 565] on link "Book & Pay" at bounding box center [817, 566] width 202 height 25
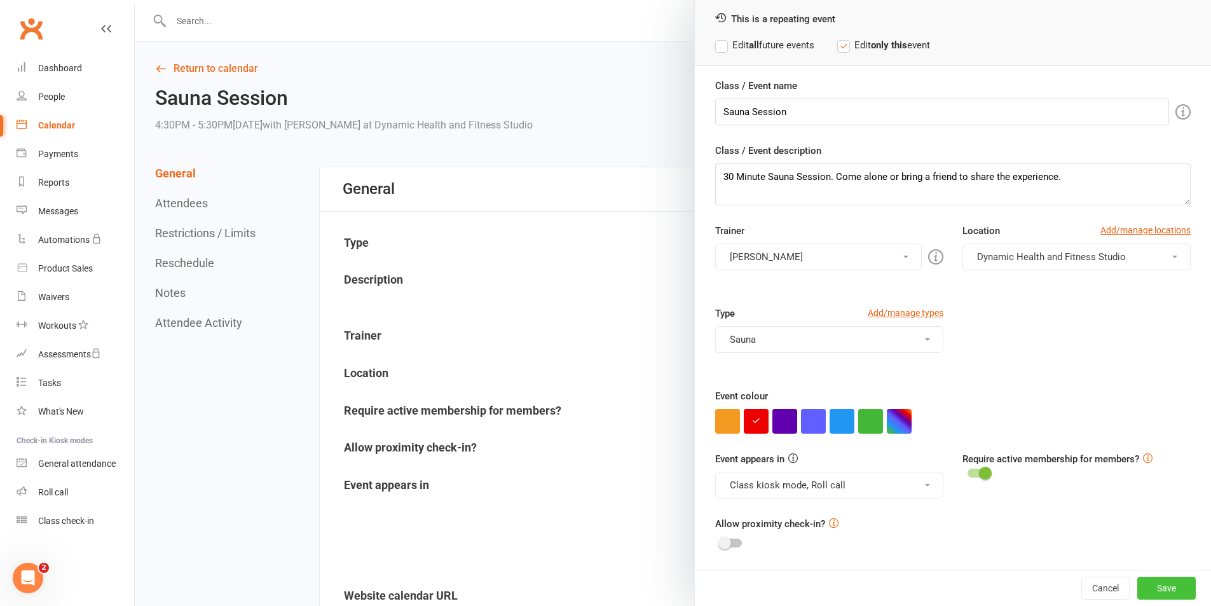
click at [1137, 594] on button "Save" at bounding box center [1166, 588] width 58 height 23
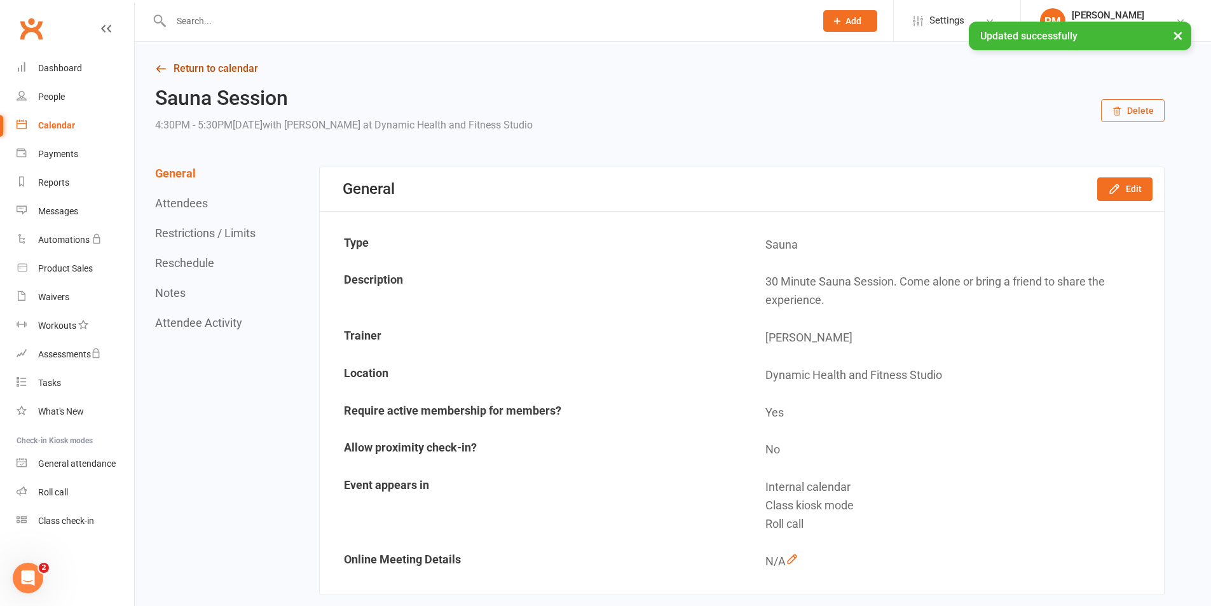
click at [245, 69] on link "Return to calendar" at bounding box center [660, 69] width 1010 height 18
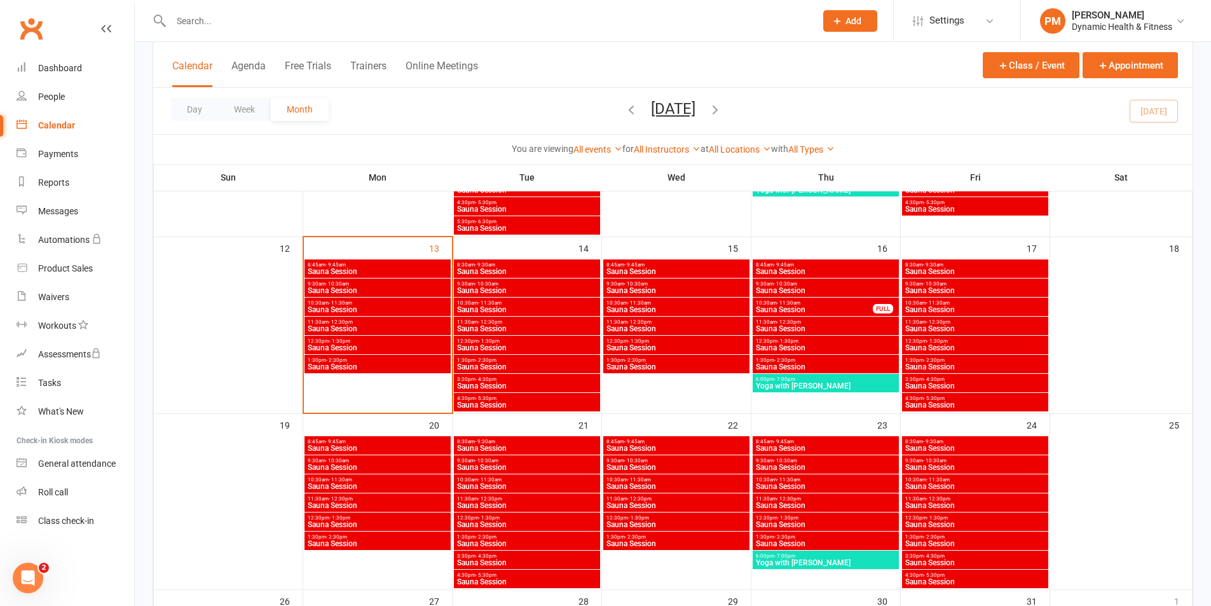
scroll to position [572, 0]
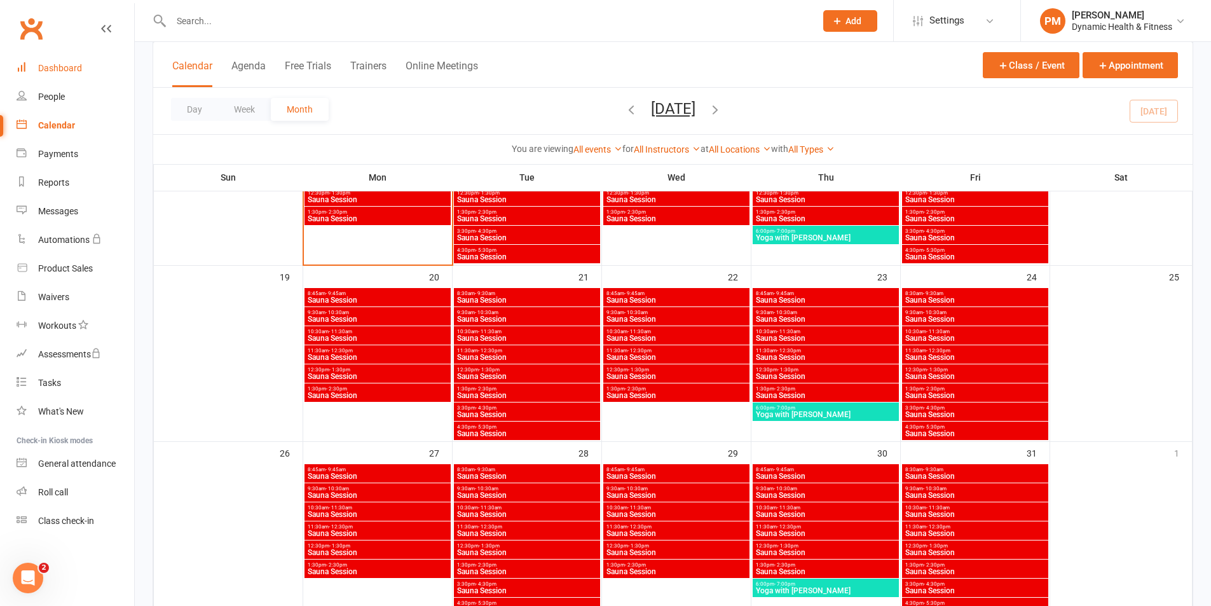
click at [57, 65] on div "Dashboard" at bounding box center [60, 68] width 44 height 10
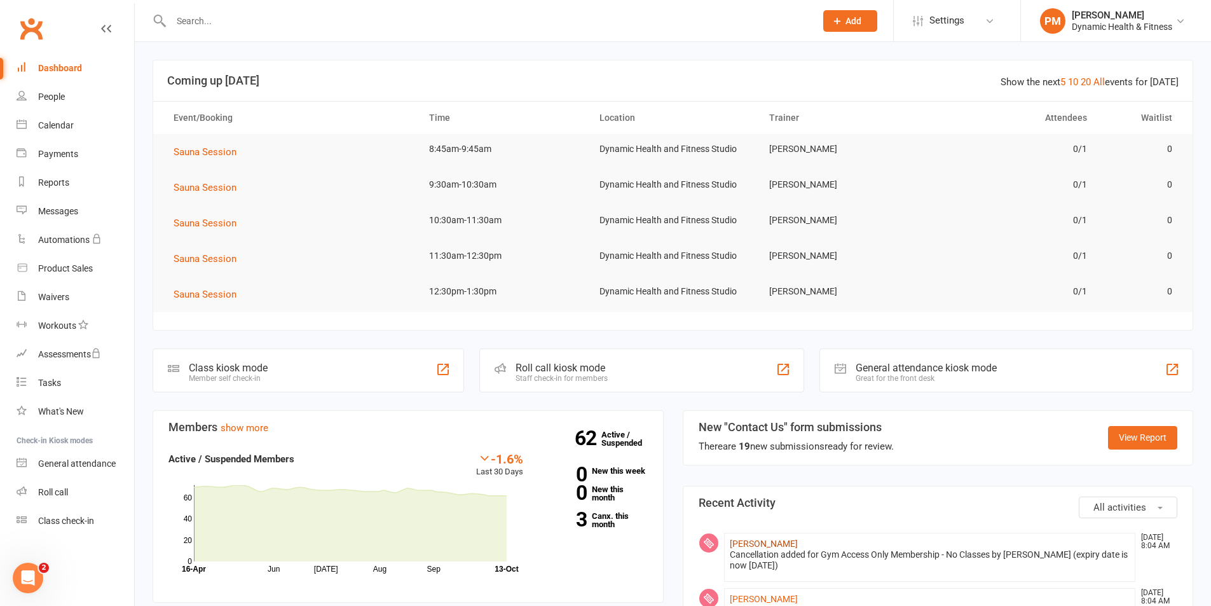
click at [785, 544] on link "[PERSON_NAME]" at bounding box center [764, 543] width 68 height 10
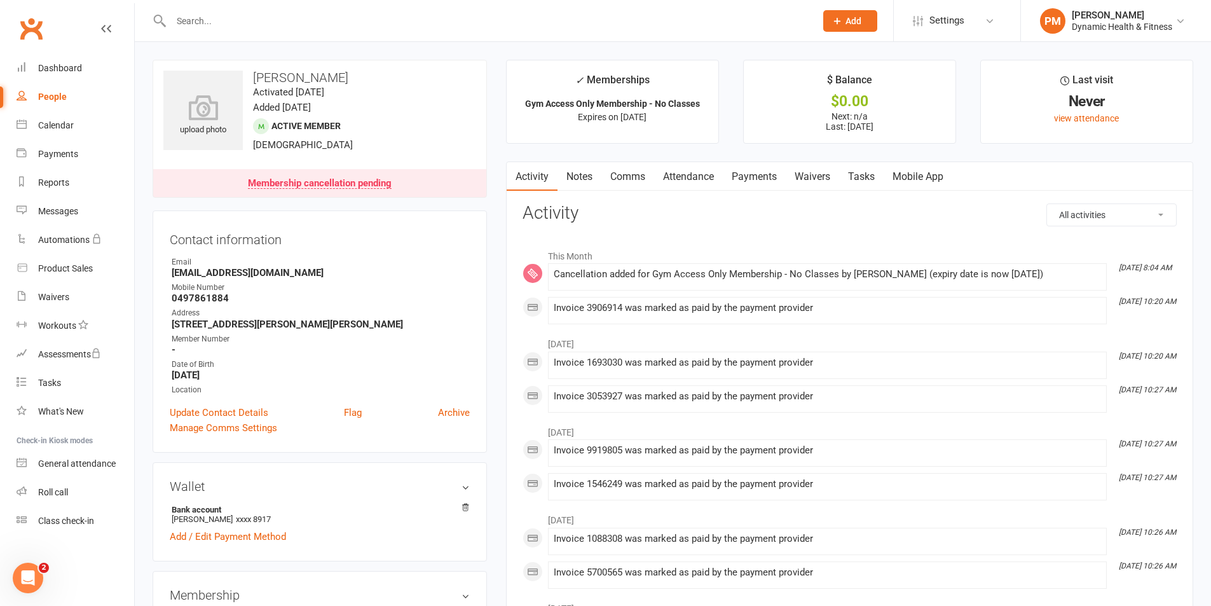
click at [816, 179] on link "Waivers" at bounding box center [812, 176] width 53 height 29
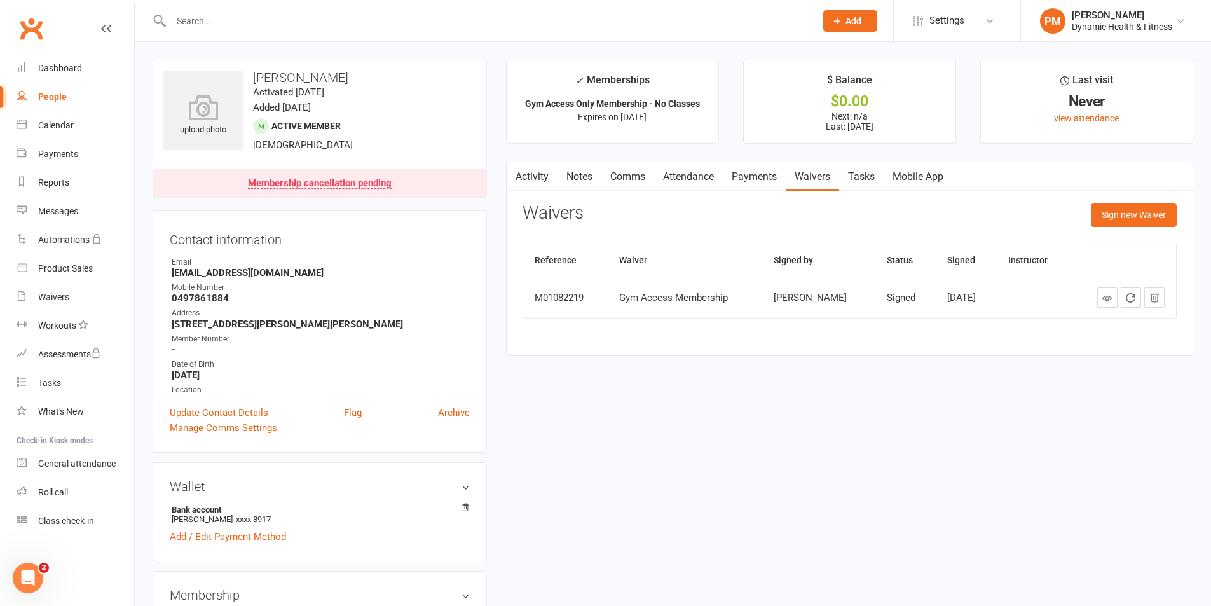
click at [759, 174] on link "Payments" at bounding box center [754, 176] width 63 height 29
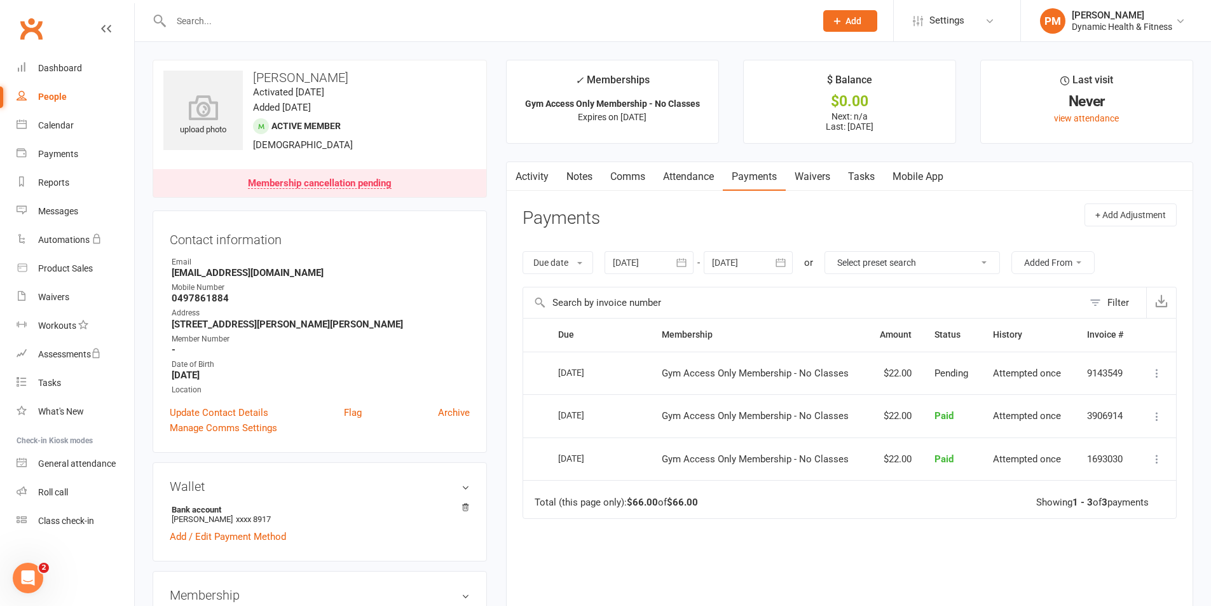
click at [886, 293] on input "text" at bounding box center [803, 302] width 560 height 31
click at [571, 150] on main "✓ Memberships Gym Access Only Membership - No Classes Expires on 13th October, …" at bounding box center [850, 387] width 706 height 655
click at [1149, 372] on button at bounding box center [1156, 373] width 15 height 15
click at [1155, 374] on icon at bounding box center [1157, 373] width 13 height 13
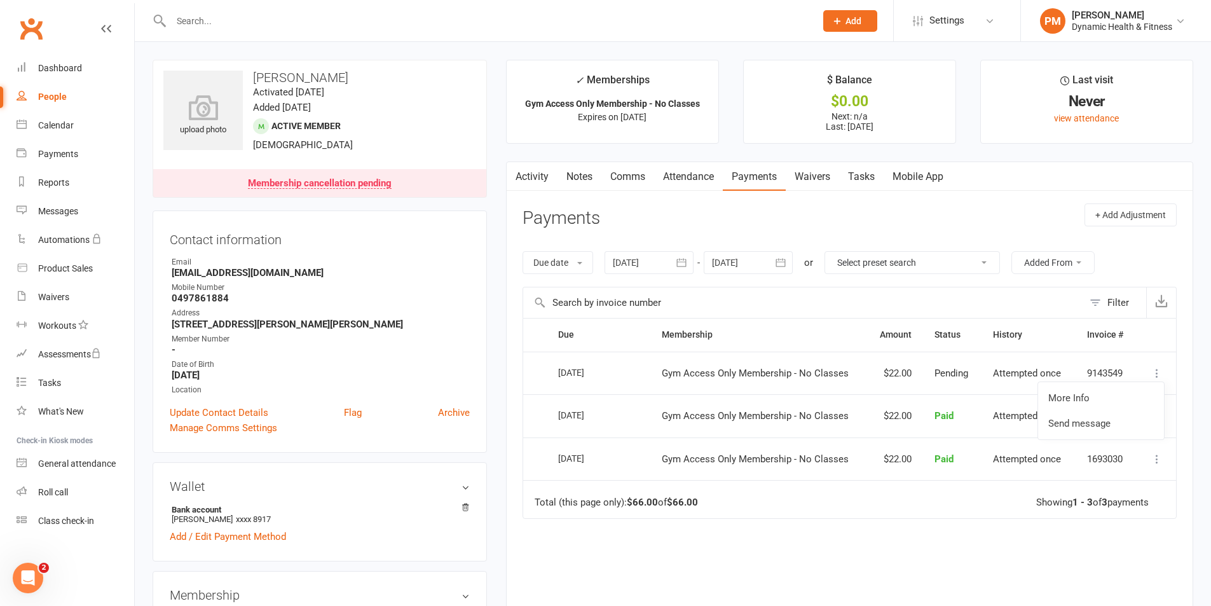
click at [989, 230] on header "Payments + Add Adjustment" at bounding box center [850, 220] width 654 height 35
click at [85, 72] on link "Dashboard" at bounding box center [76, 68] width 118 height 29
